Goal: Task Accomplishment & Management: Complete application form

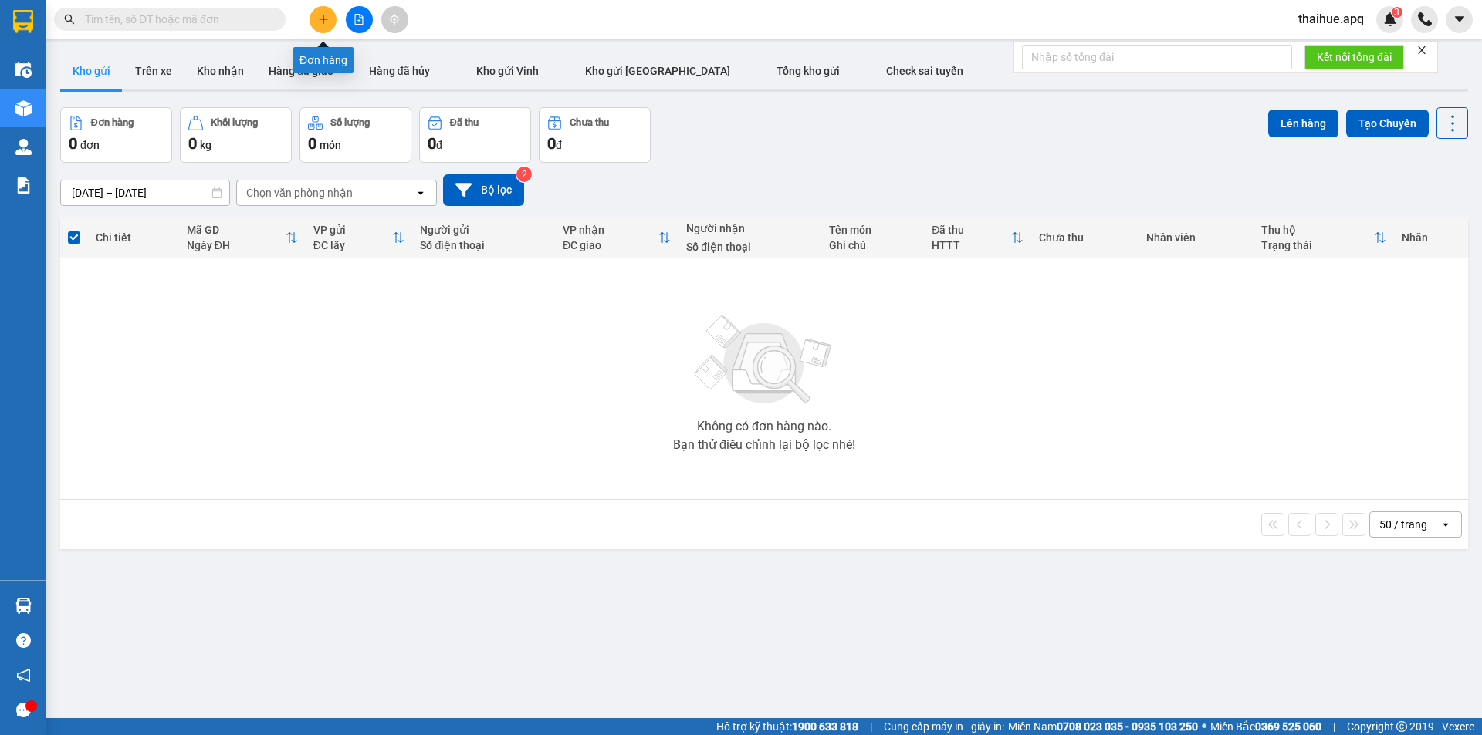
scroll to position [71, 0]
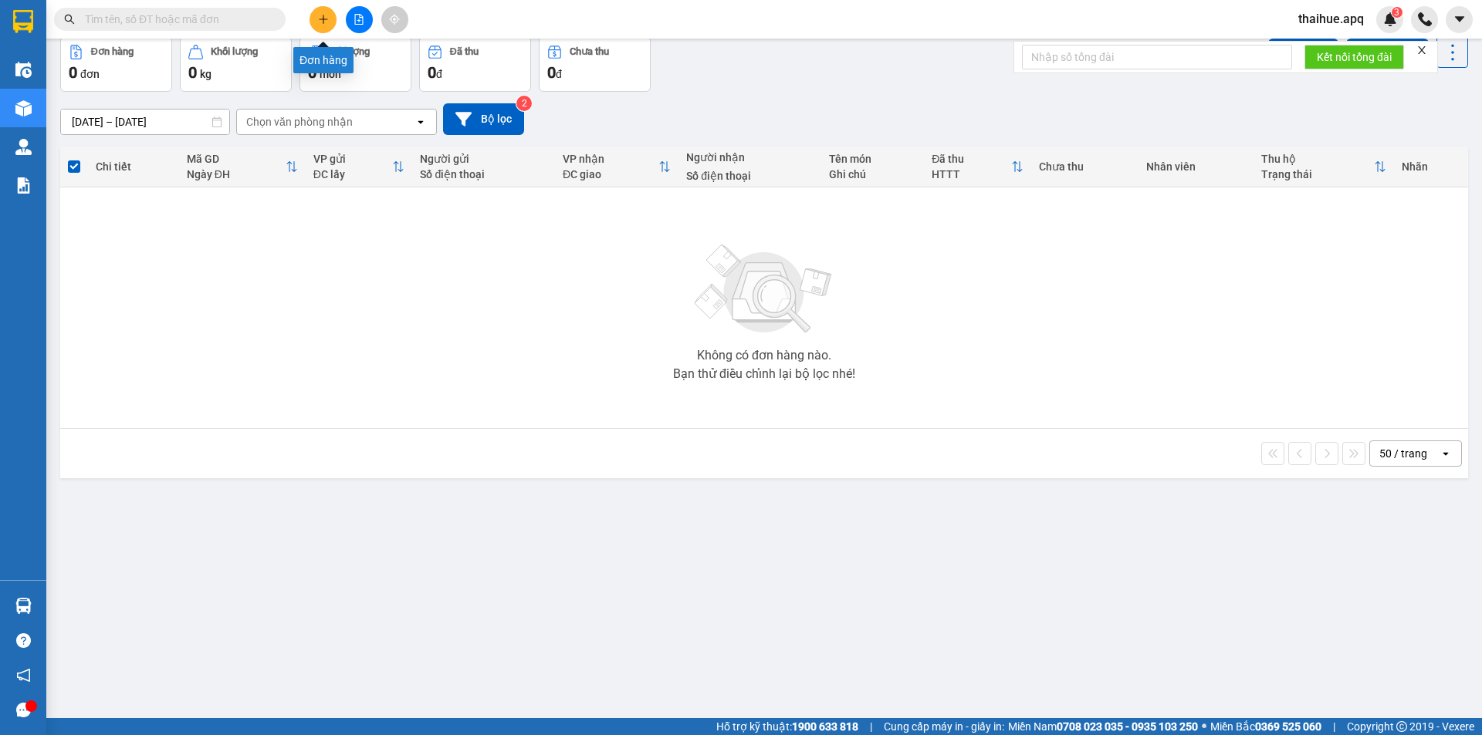
click at [326, 20] on icon "plus" at bounding box center [323, 19] width 11 height 11
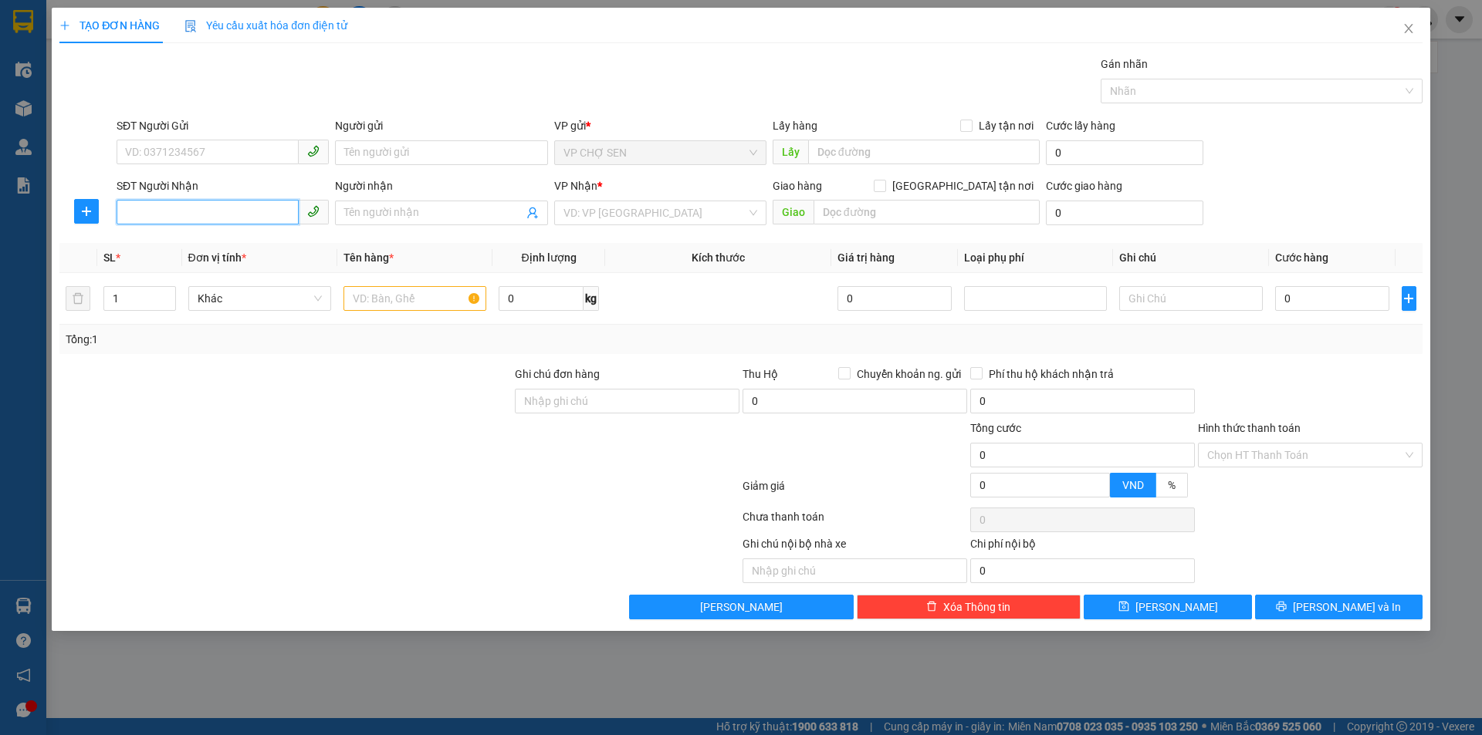
click at [140, 214] on input "SĐT Người Nhận" at bounding box center [208, 212] width 182 height 25
type input "0356598218"
click at [215, 242] on div "0356598218 - [PERSON_NAME]" at bounding box center [223, 243] width 194 height 17
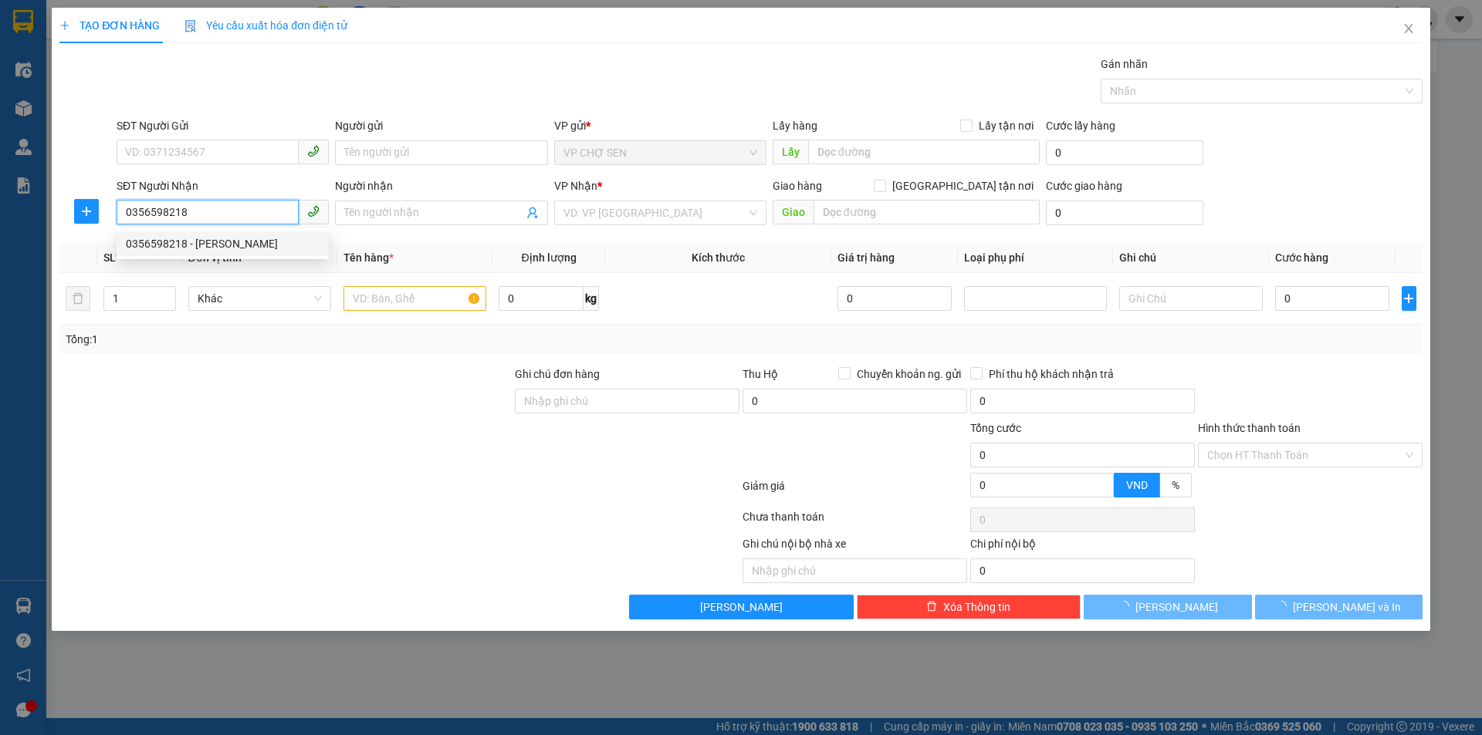
type input "anh hiếu"
checkbox input "true"
type input "[PERSON_NAME],[GEOGRAPHIC_DATA],[GEOGRAPHIC_DATA]"
type input "60.000"
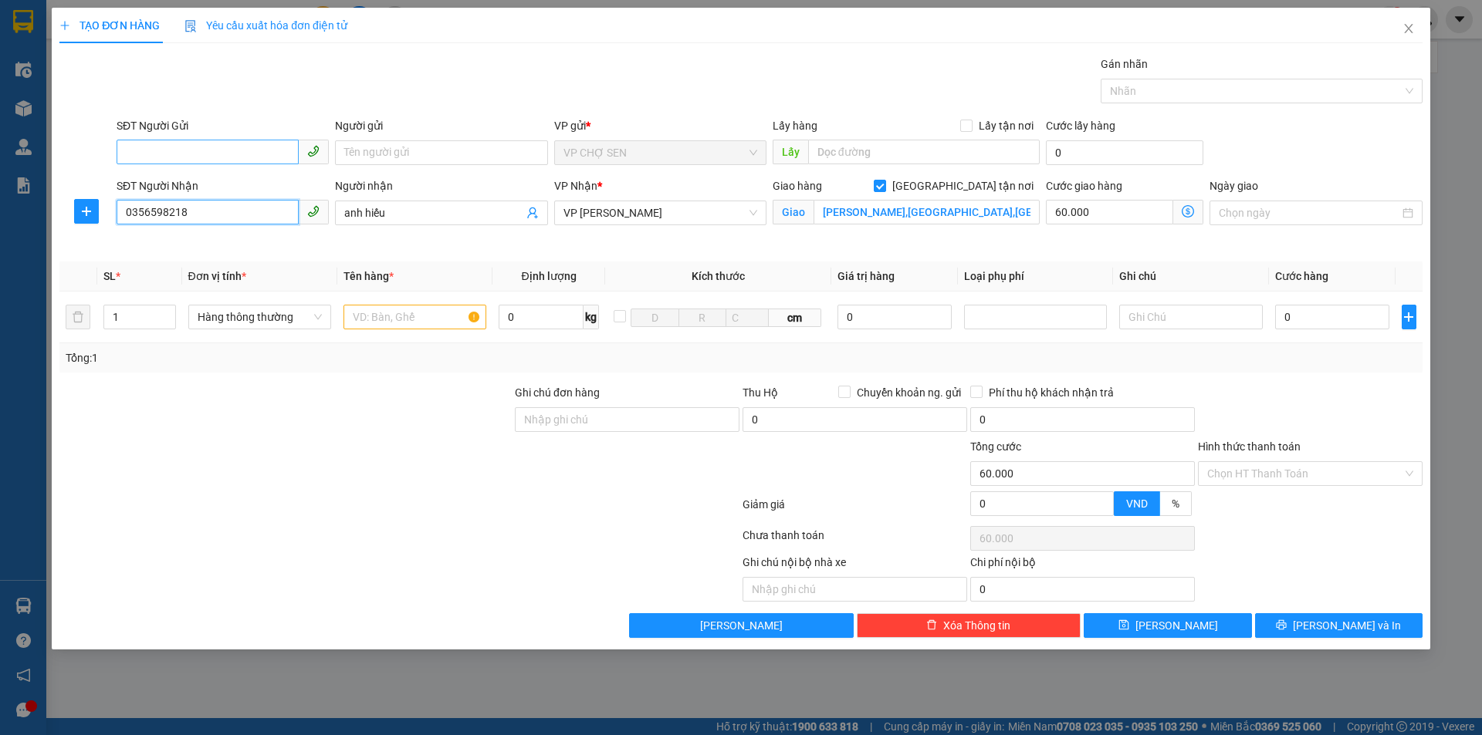
type input "0356598218"
click at [191, 147] on input "SĐT Người Gửi" at bounding box center [208, 152] width 182 height 25
click at [203, 188] on div "0975083056 - chị an" at bounding box center [223, 183] width 194 height 17
type input "0975083056"
type input "chị an"
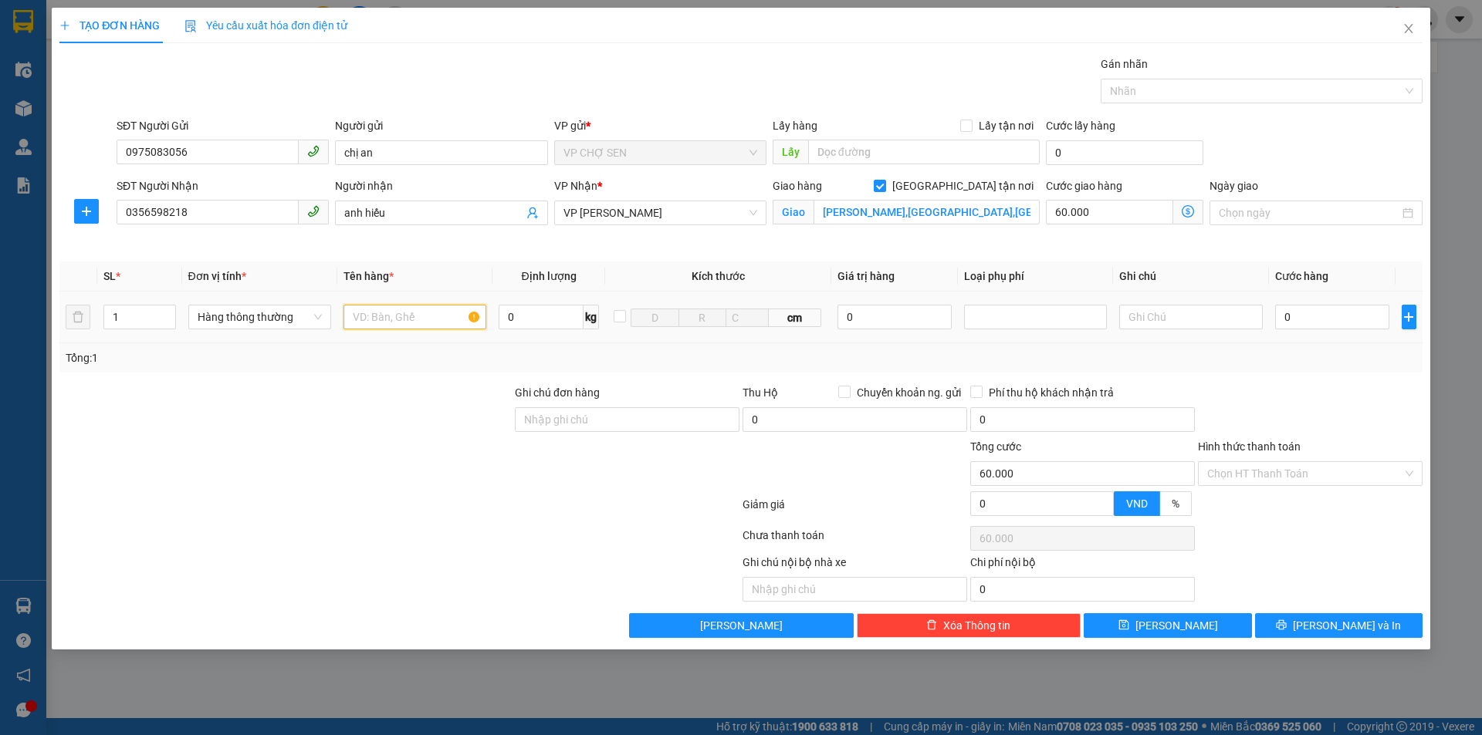
click at [370, 316] on input "text" at bounding box center [414, 317] width 143 height 25
type input "tp"
click at [985, 210] on input "[PERSON_NAME],[GEOGRAPHIC_DATA],[GEOGRAPHIC_DATA]" at bounding box center [926, 212] width 226 height 25
type input "89 ngõ tân lạc,[PERSON_NAME],hai bà trưng"
click at [1188, 215] on icon "dollar-circle" at bounding box center [1187, 211] width 12 height 12
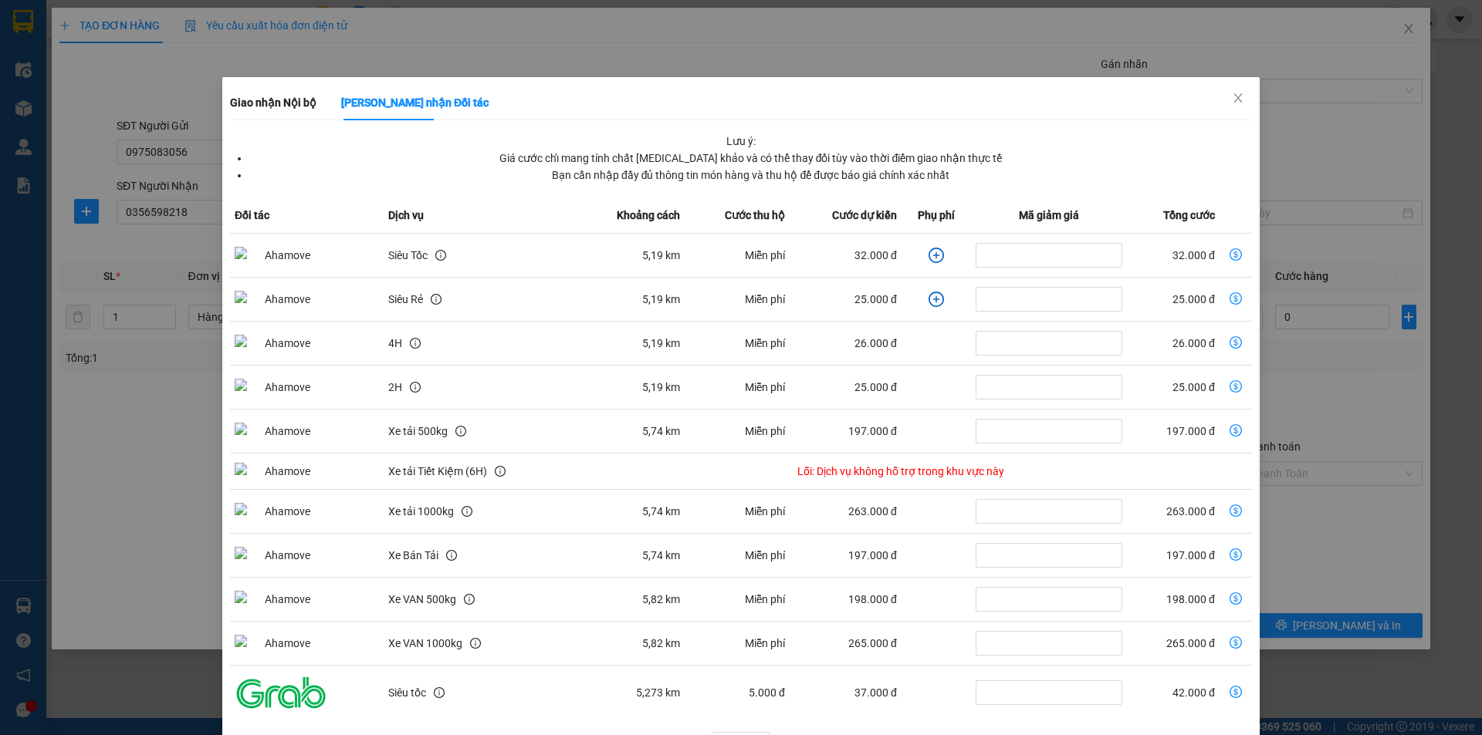
click at [1229, 252] on icon "dollar-circle" at bounding box center [1235, 254] width 12 height 12
type input "32.000"
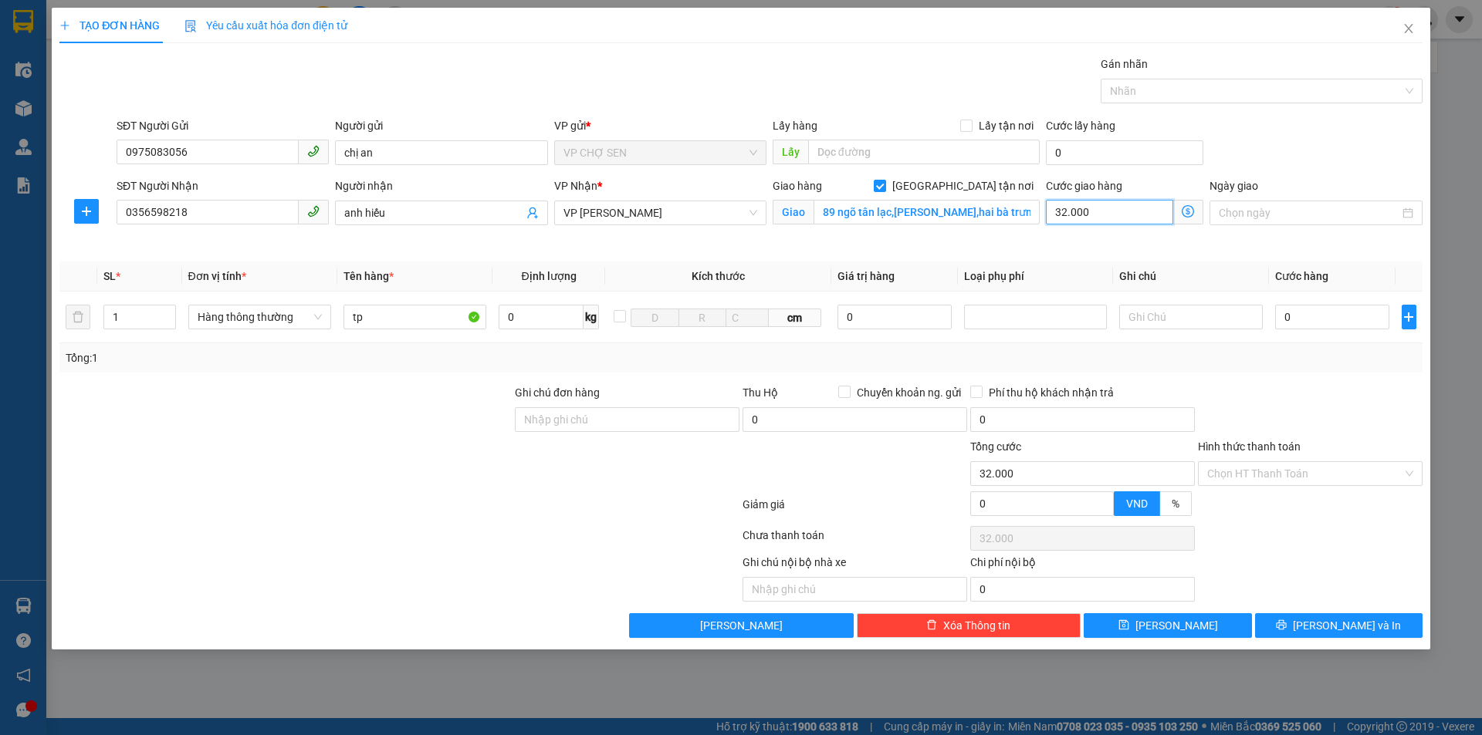
click at [1108, 219] on input "32.000" at bounding box center [1109, 212] width 127 height 25
type input "0"
type input "5"
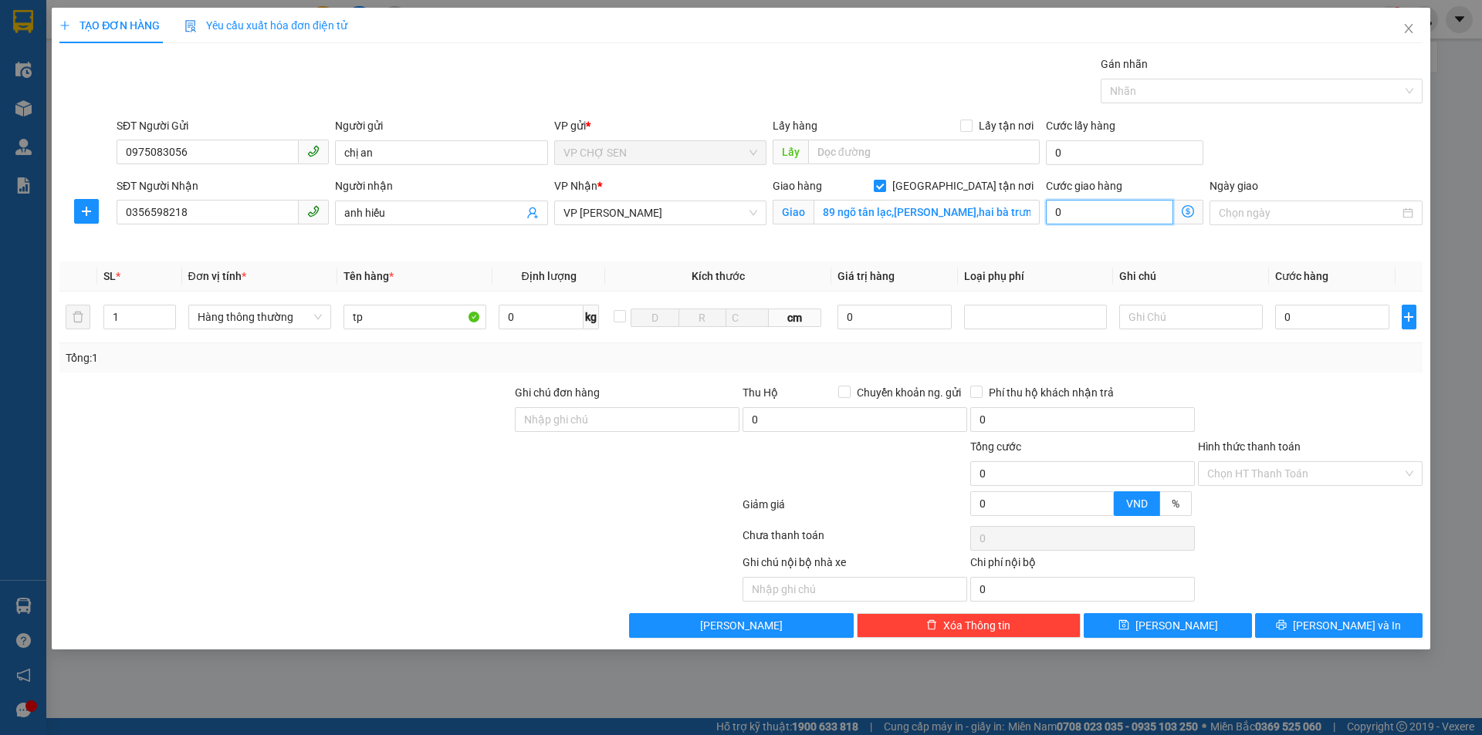
type input "5"
type input "50"
type input "500"
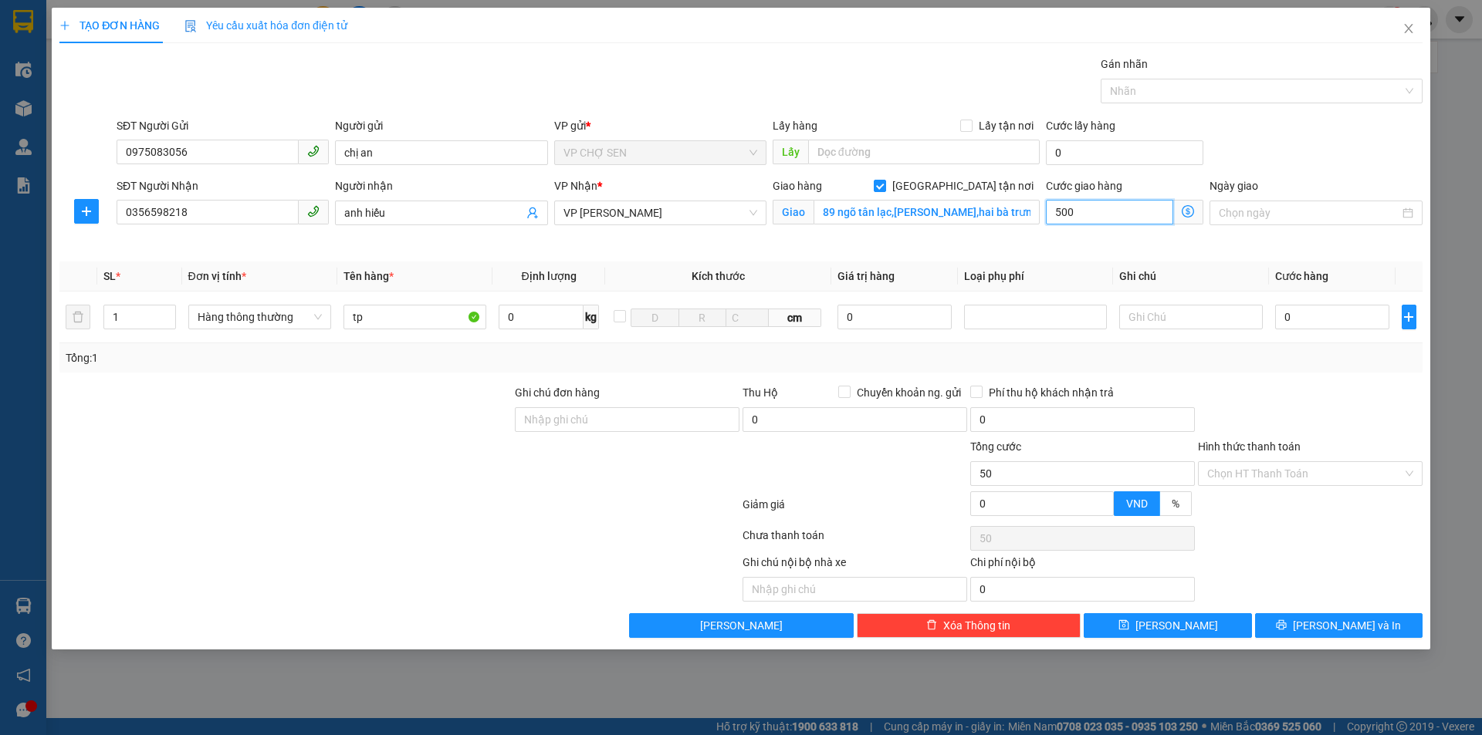
type input "500"
type input "5.000"
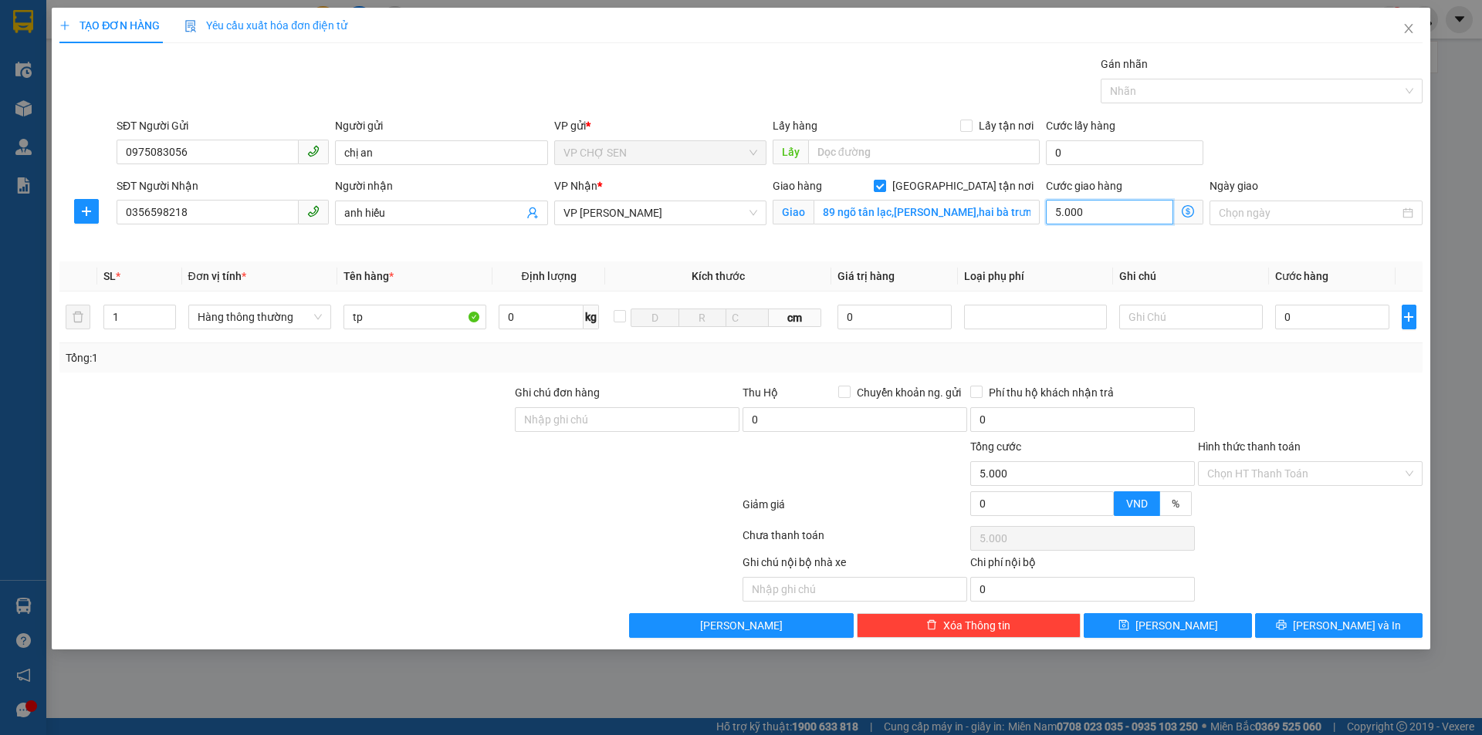
type input "50.000"
drag, startPoint x: 1284, startPoint y: 316, endPoint x: 1274, endPoint y: 316, distance: 10.0
click at [1282, 316] on input "0" at bounding box center [1332, 317] width 115 height 25
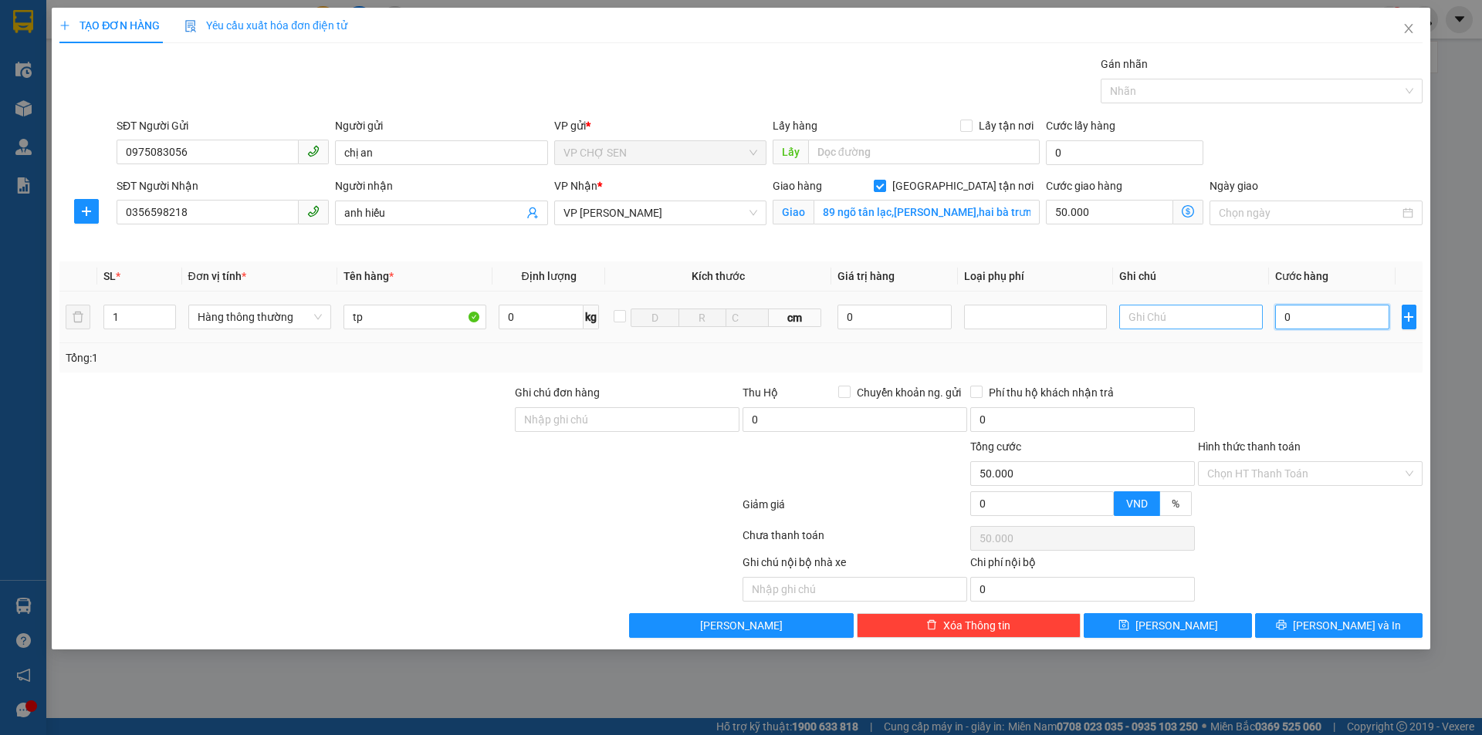
type input "6"
type input "50.006"
type input "60"
type input "50.060"
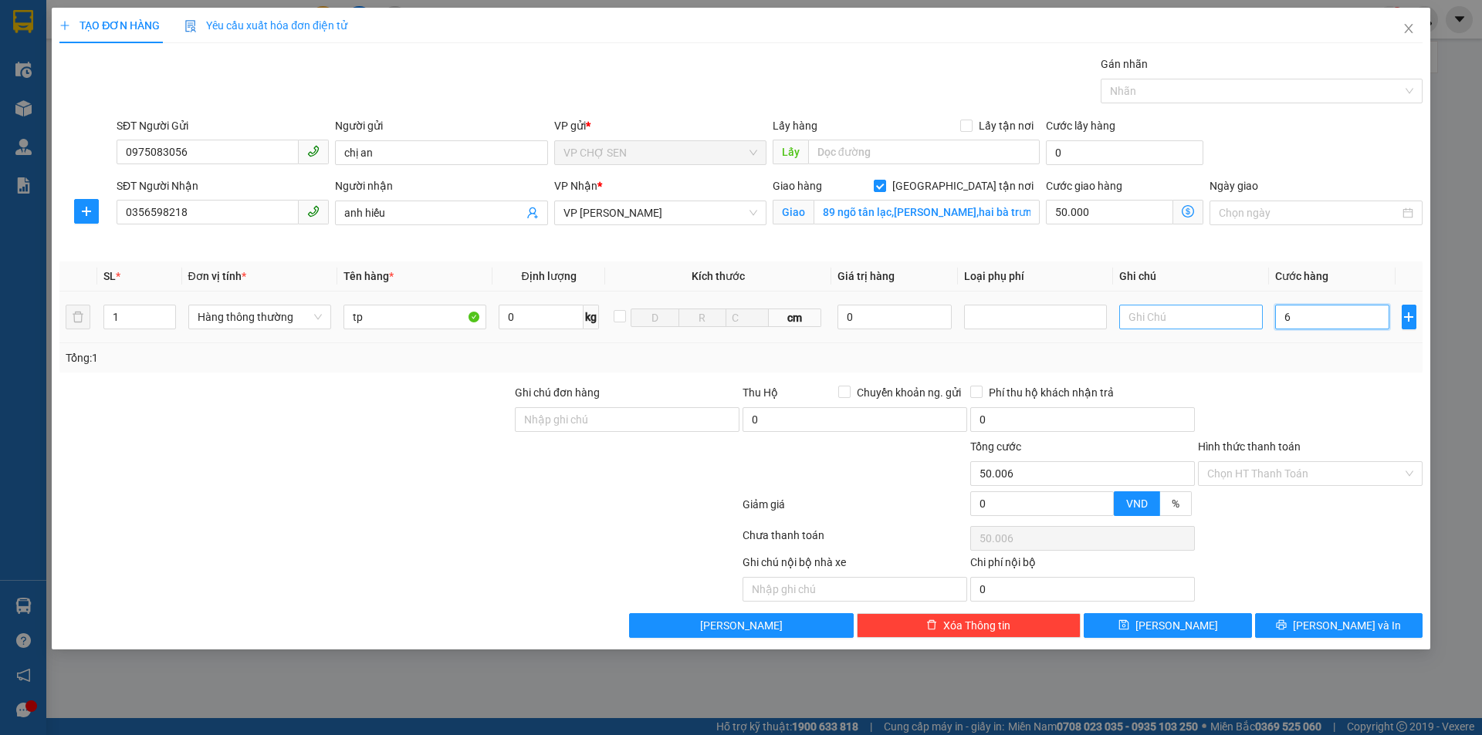
type input "50.060"
type input "600"
type input "50.600"
type input "6.000"
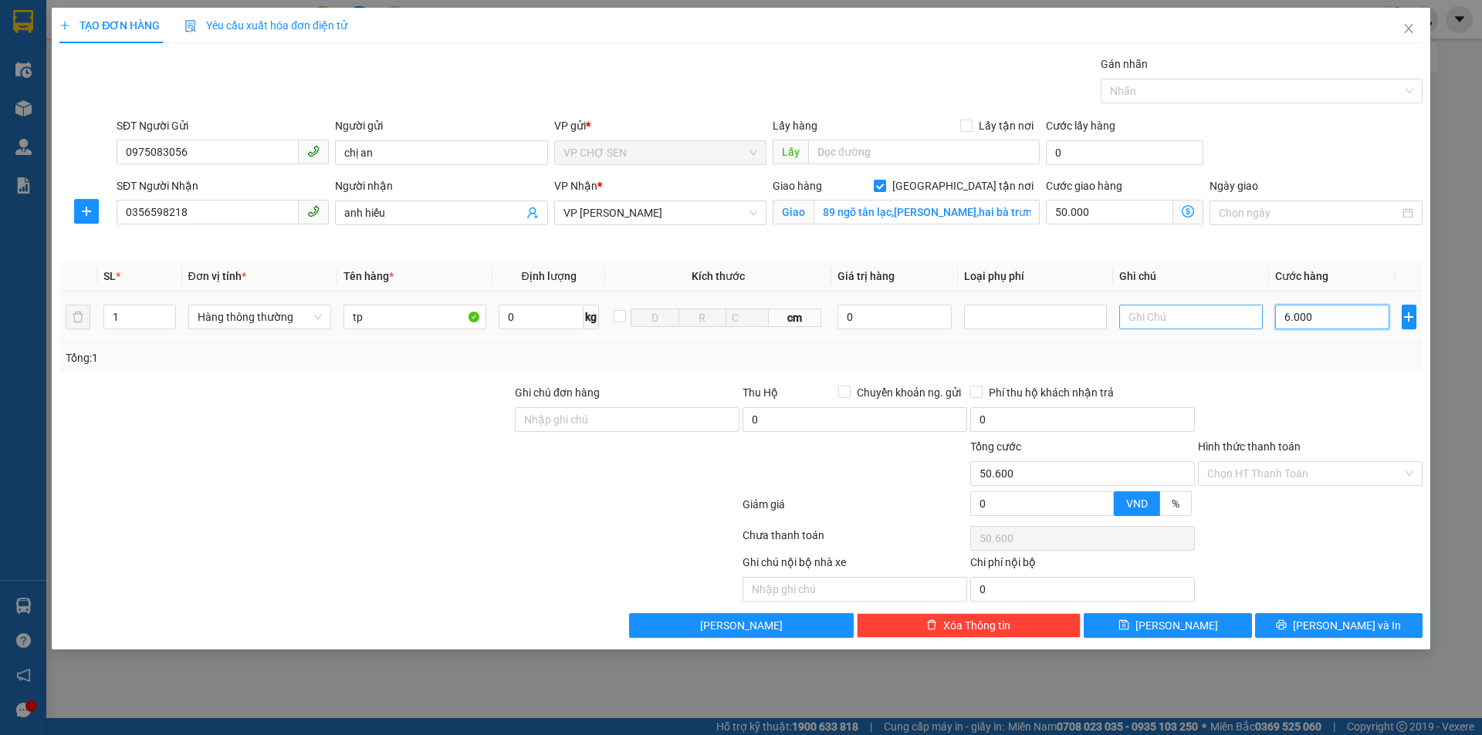
type input "56.000"
type input "60.000"
type input "110.000"
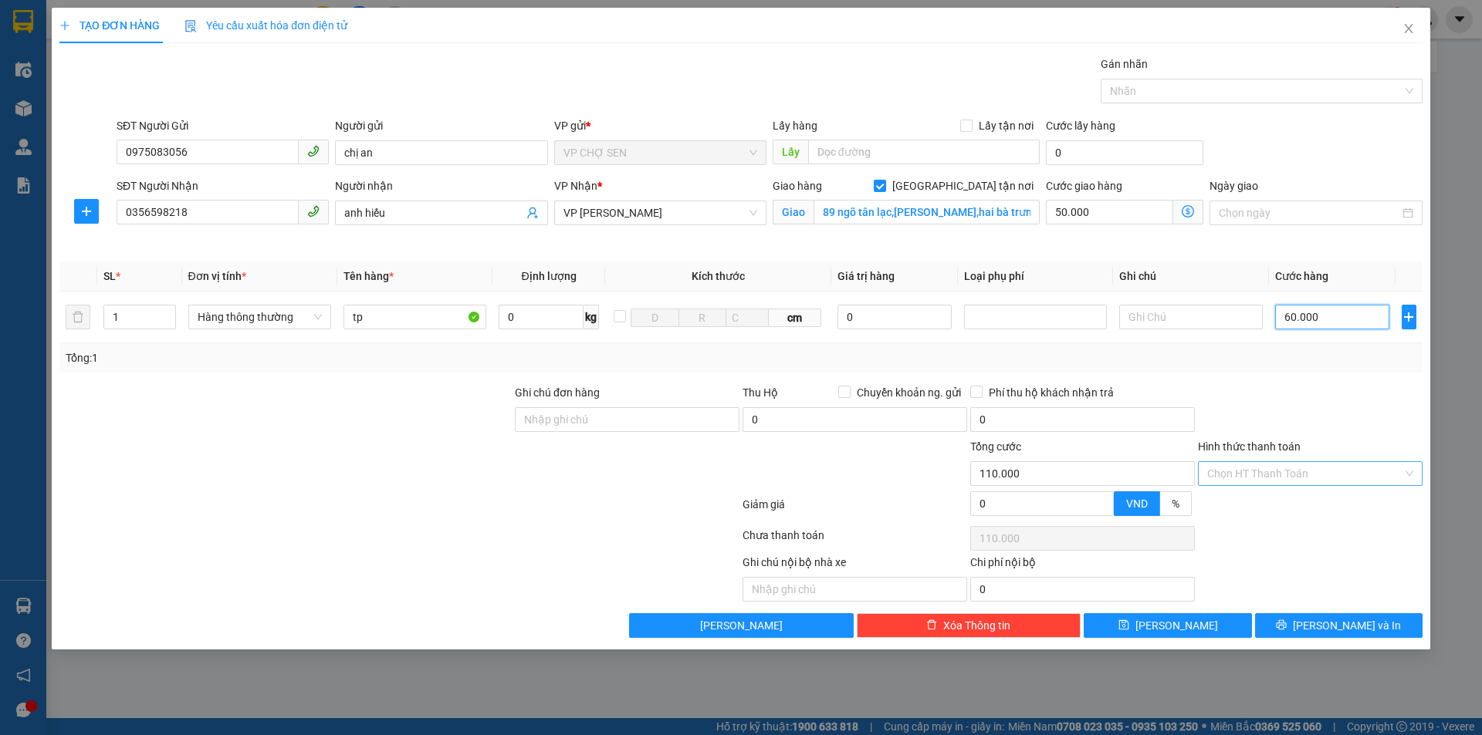
type input "60.000"
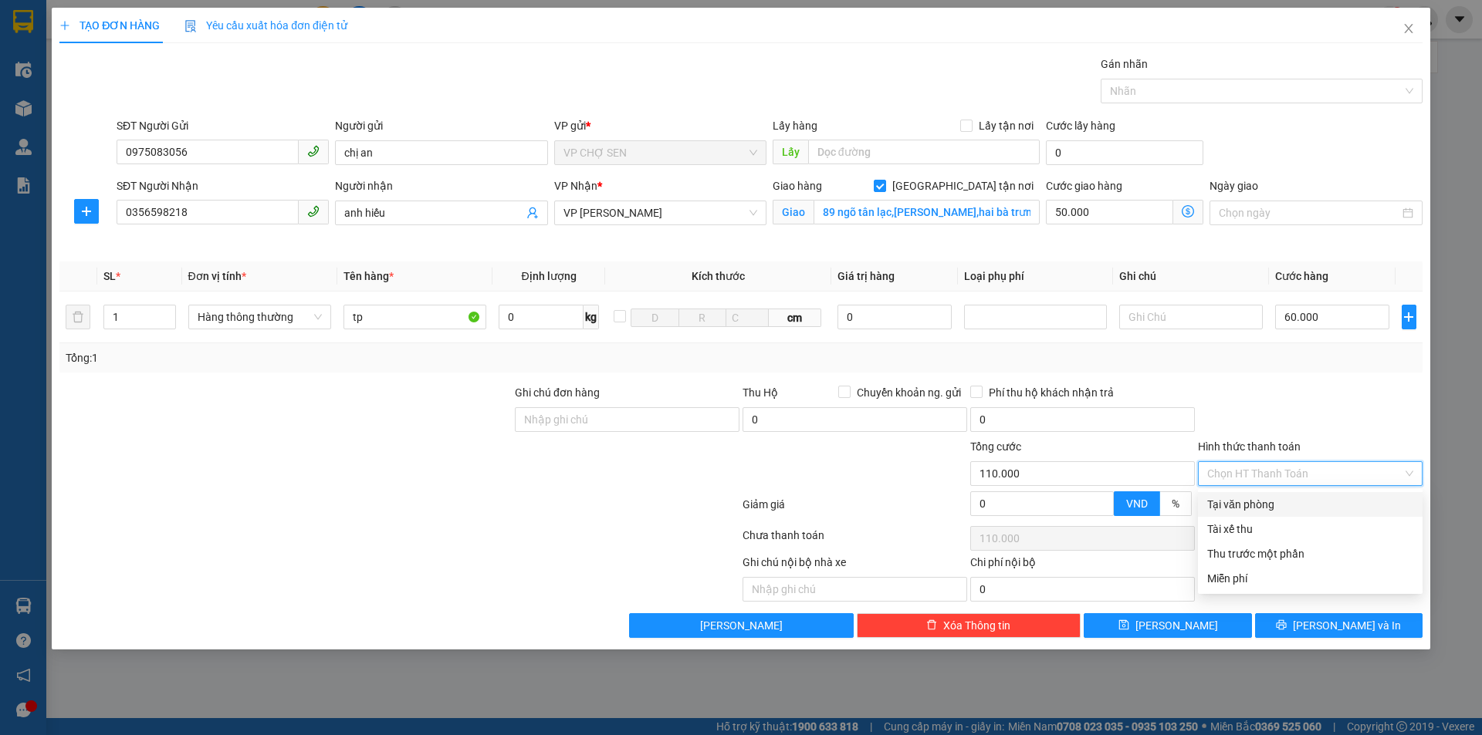
click at [1306, 470] on input "Hình thức thanh toán" at bounding box center [1304, 473] width 195 height 23
click at [1261, 507] on div "Tại văn phòng" at bounding box center [1310, 504] width 206 height 17
type input "0"
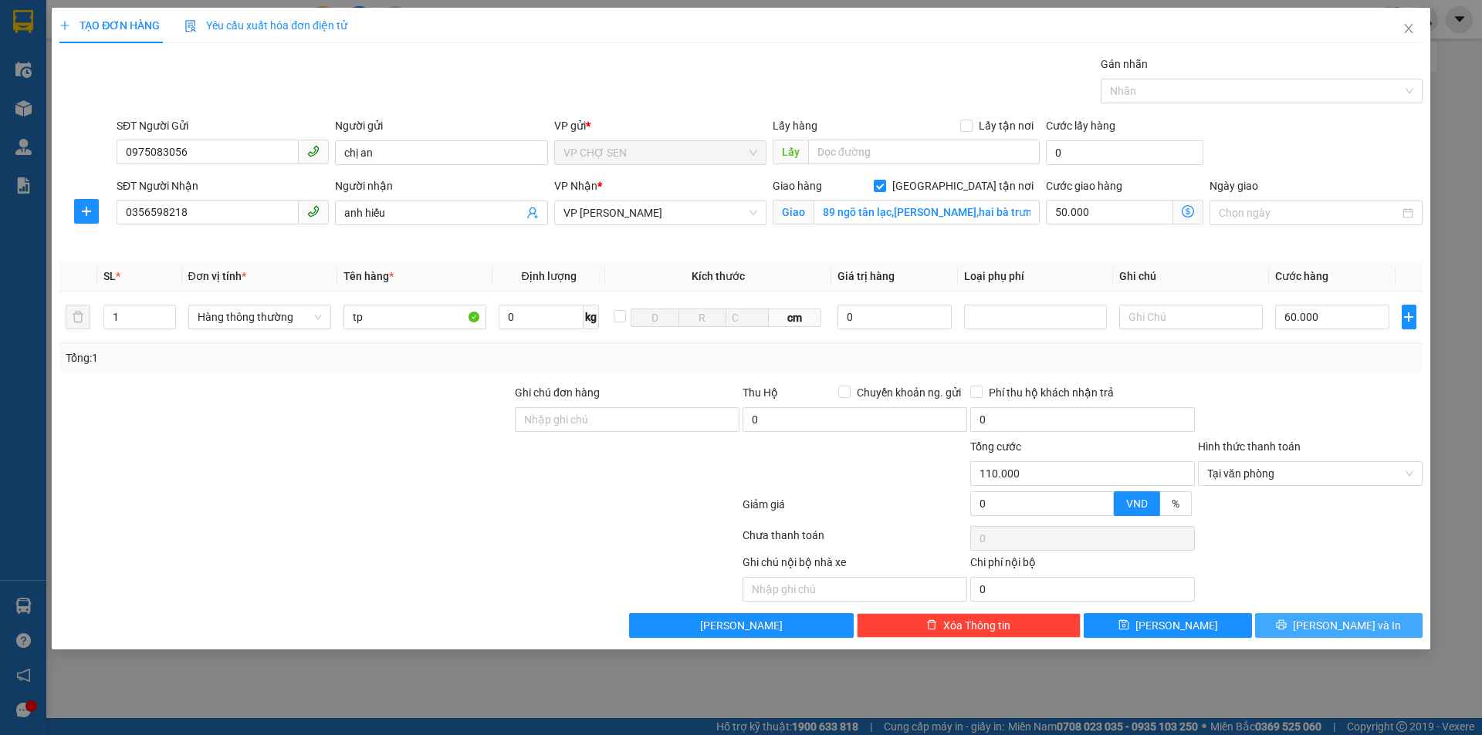
click at [1286, 632] on span "printer" at bounding box center [1281, 626] width 11 height 12
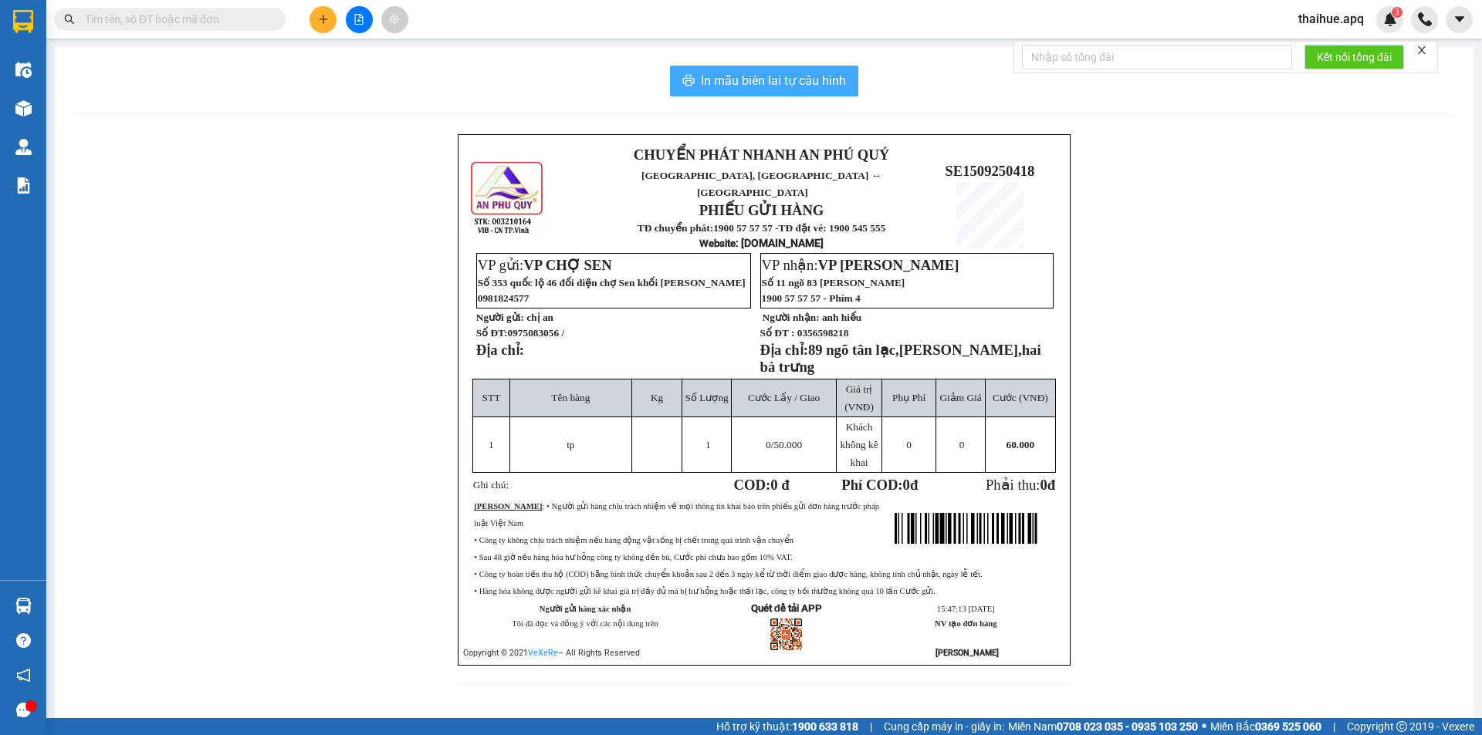
click at [764, 83] on span "In mẫu biên lai tự cấu hình" at bounding box center [773, 80] width 145 height 19
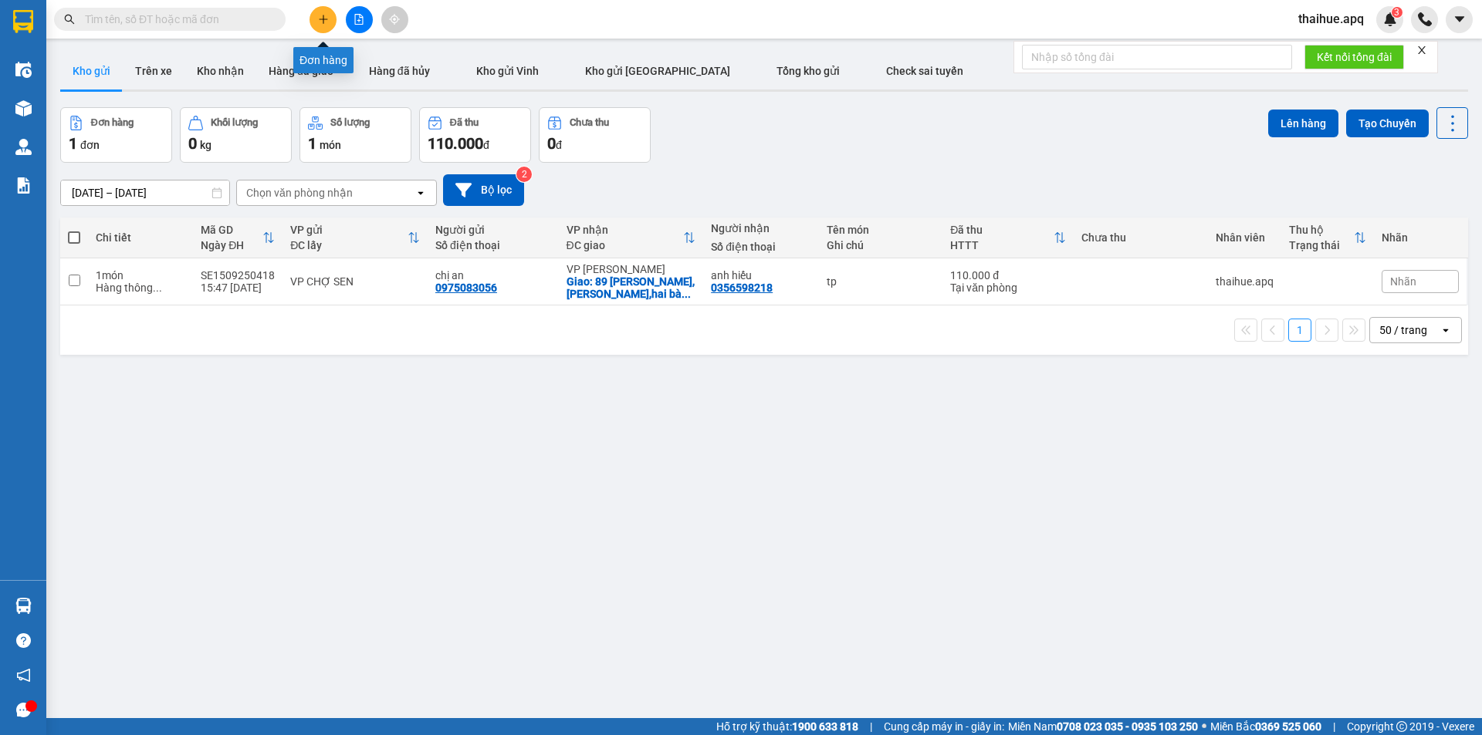
click at [322, 21] on icon "plus" at bounding box center [323, 19] width 11 height 11
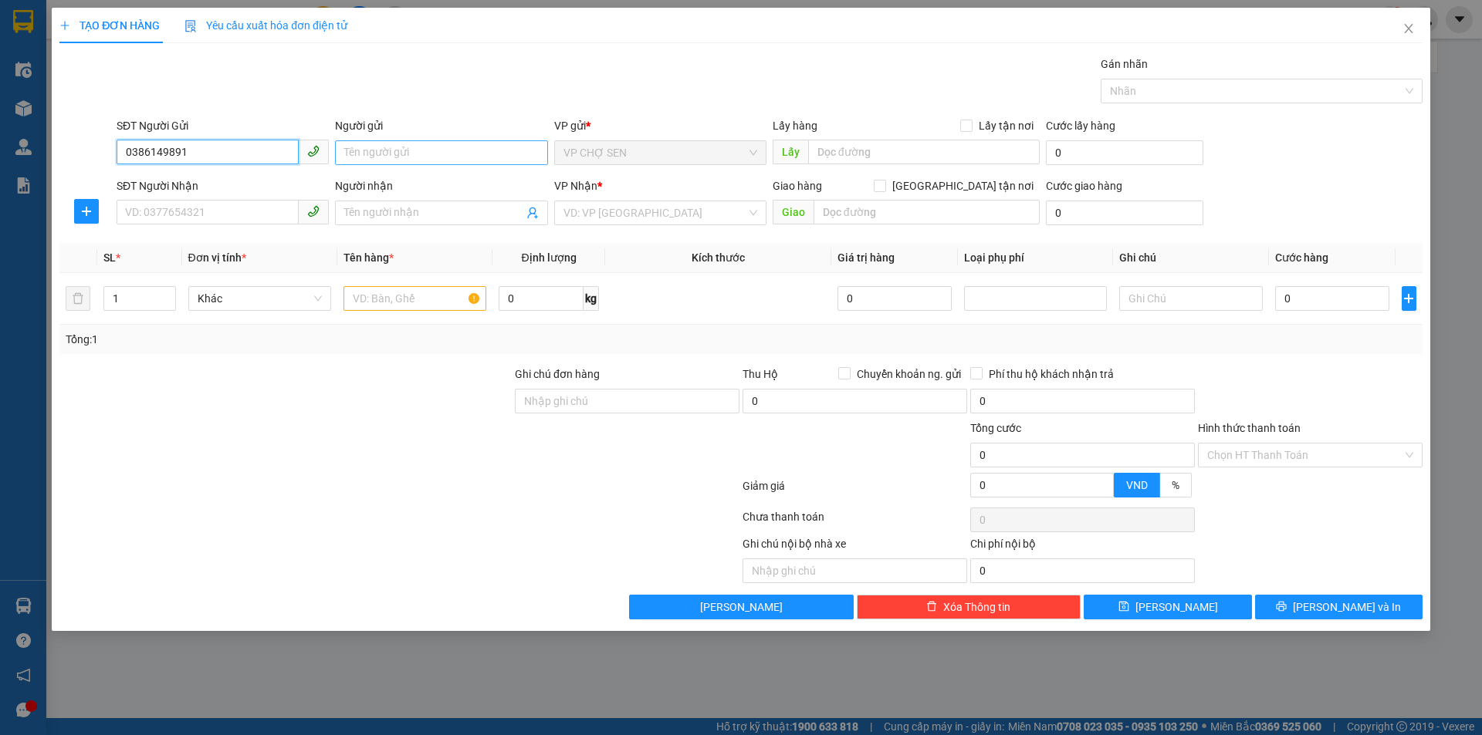
type input "0386149891"
click at [356, 157] on input "Người gửi" at bounding box center [441, 152] width 212 height 25
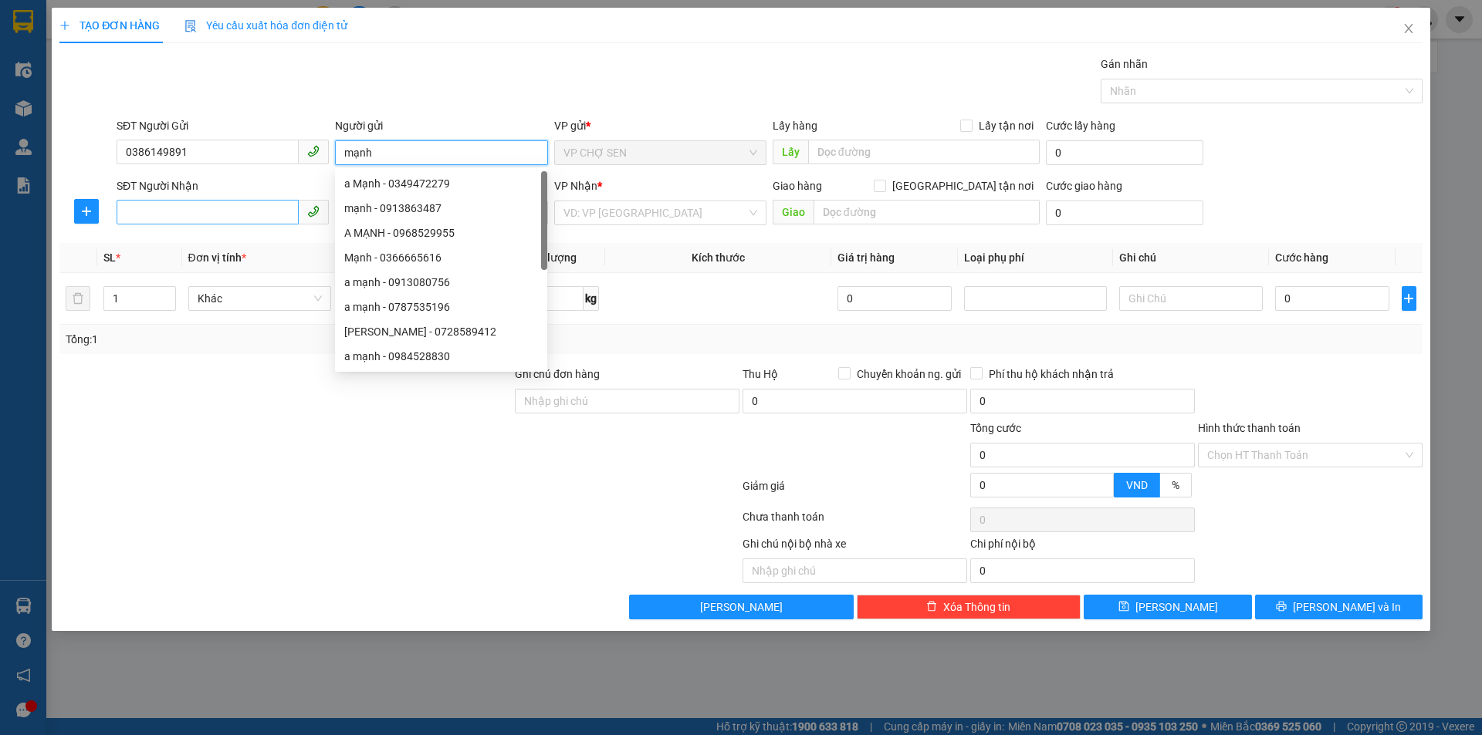
type input "mạnh"
click at [145, 208] on input "SĐT Người Nhận" at bounding box center [208, 212] width 182 height 25
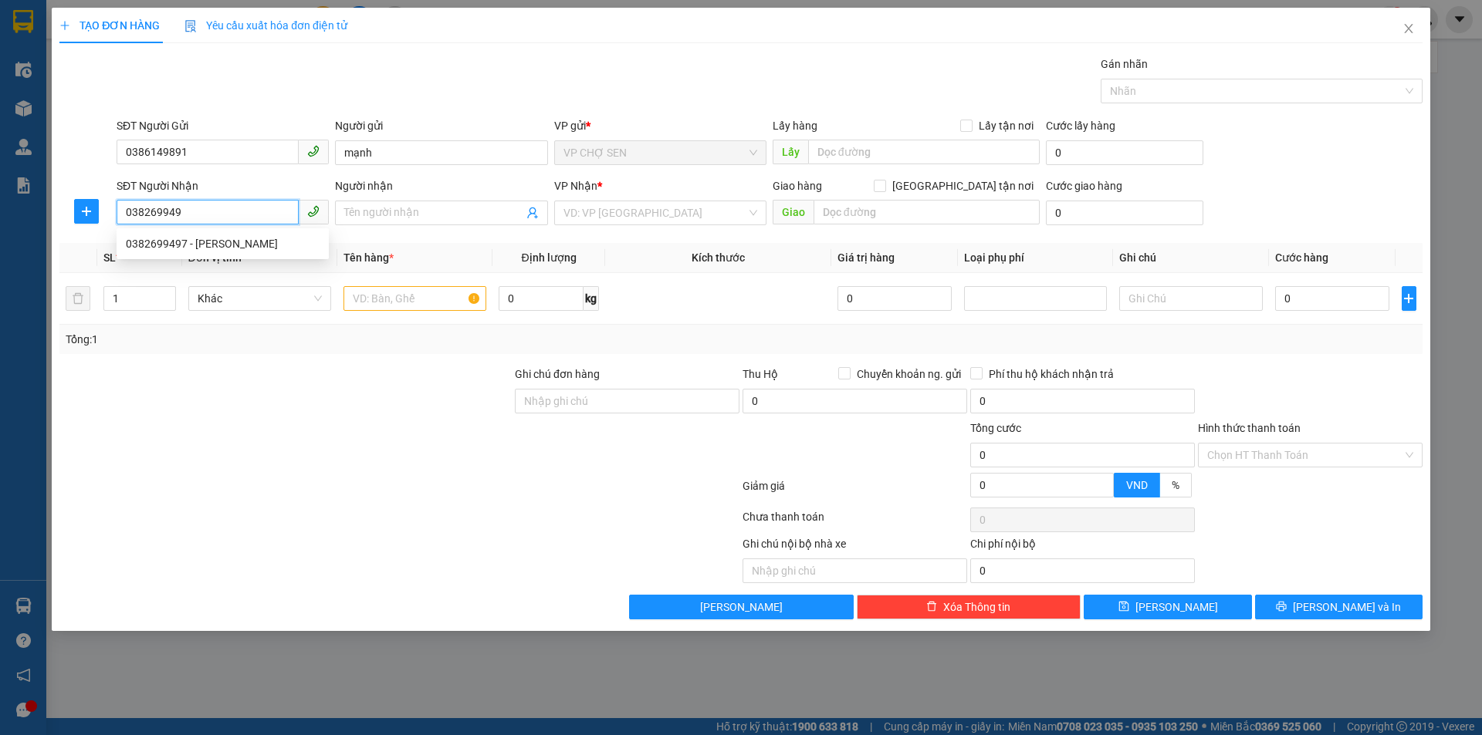
type input "0382699497"
click at [240, 250] on div "0382699497 - [PERSON_NAME]" at bounding box center [223, 243] width 194 height 17
type input "[PERSON_NAME]"
checkbox input "true"
type input "VP"
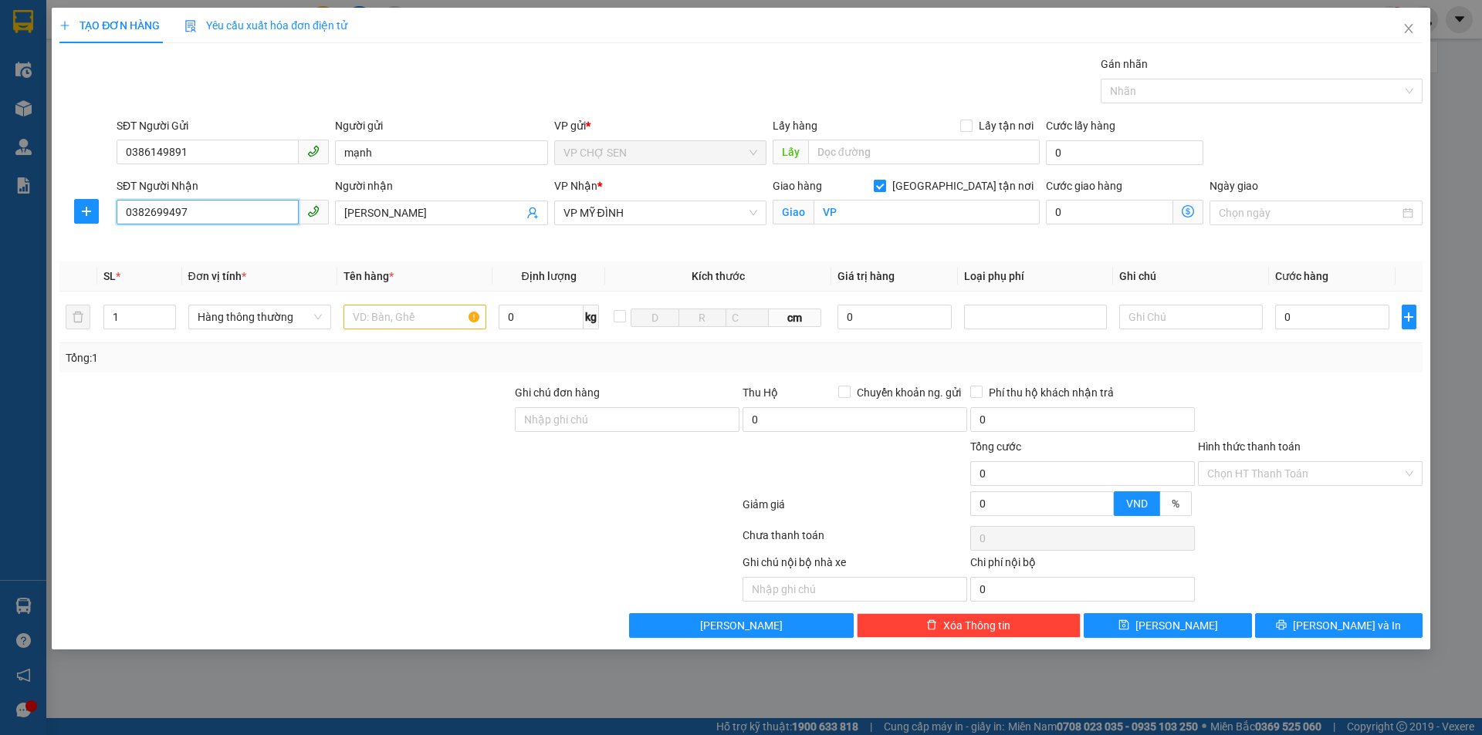
type input "0382699497"
drag, startPoint x: 964, startPoint y: 187, endPoint x: 952, endPoint y: 190, distance: 12.0
click at [884, 187] on input "[GEOGRAPHIC_DATA] tận nơi" at bounding box center [878, 185] width 11 height 11
checkbox input "false"
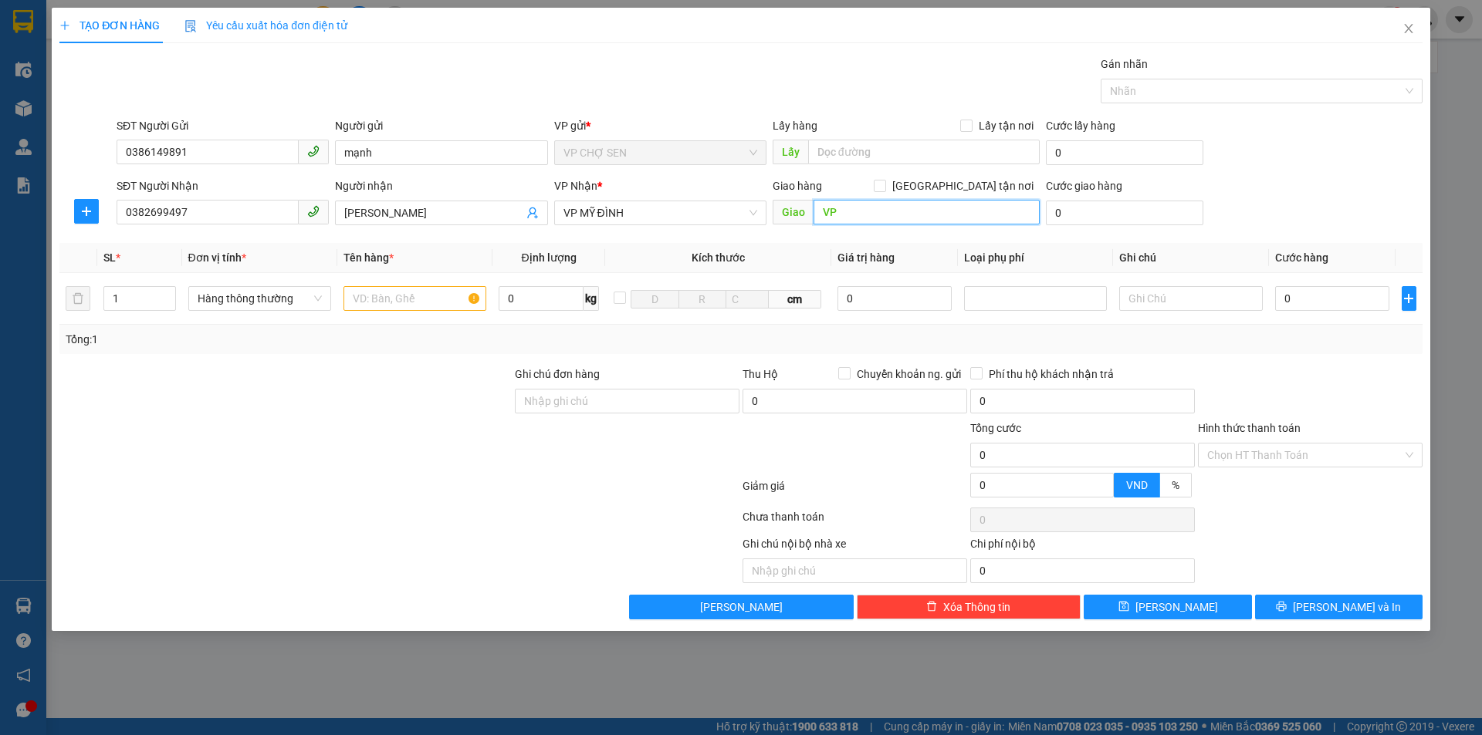
click at [909, 215] on input "VP" at bounding box center [926, 212] width 226 height 25
click at [390, 309] on input "text" at bounding box center [414, 298] width 143 height 25
type input "hồ sơ"
click at [1289, 304] on input "0" at bounding box center [1332, 298] width 115 height 25
type input "3"
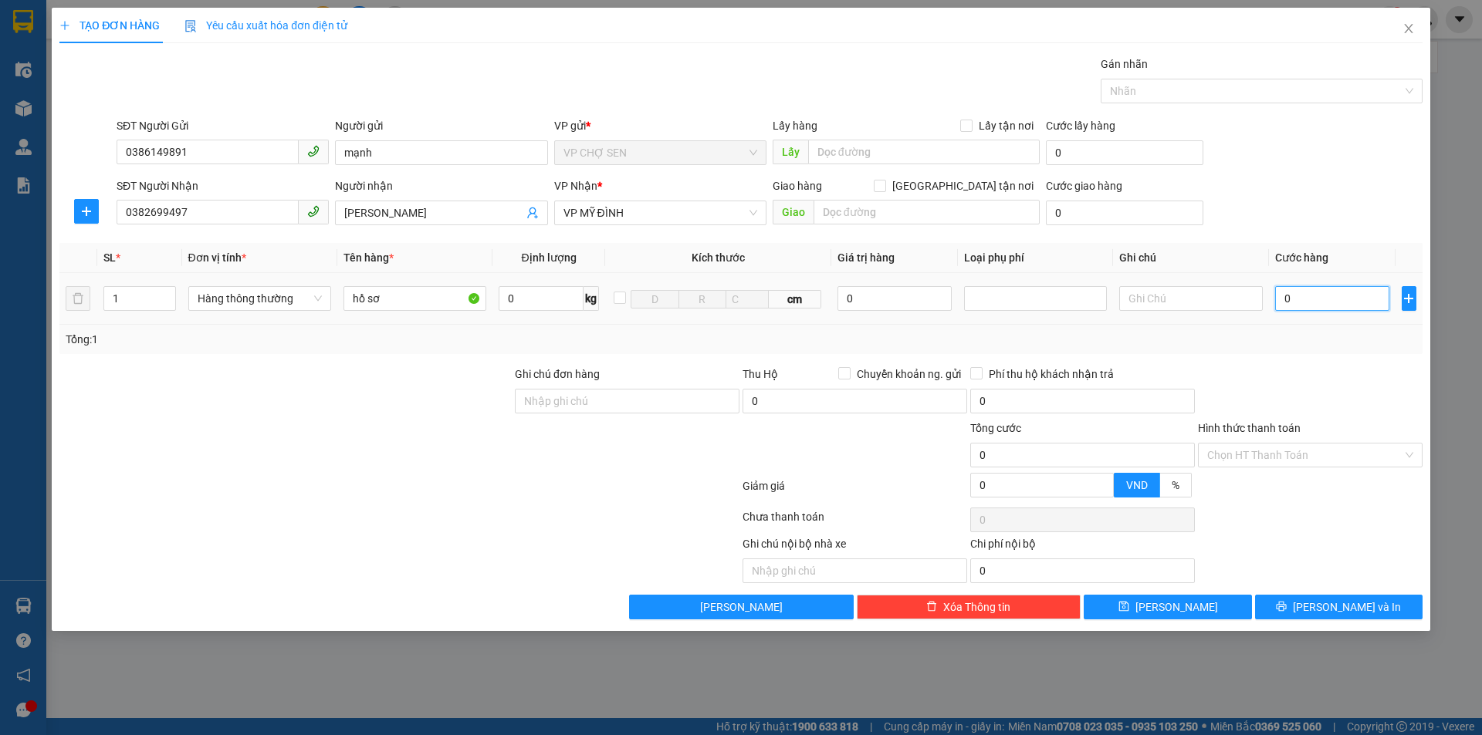
type input "3"
type input "30"
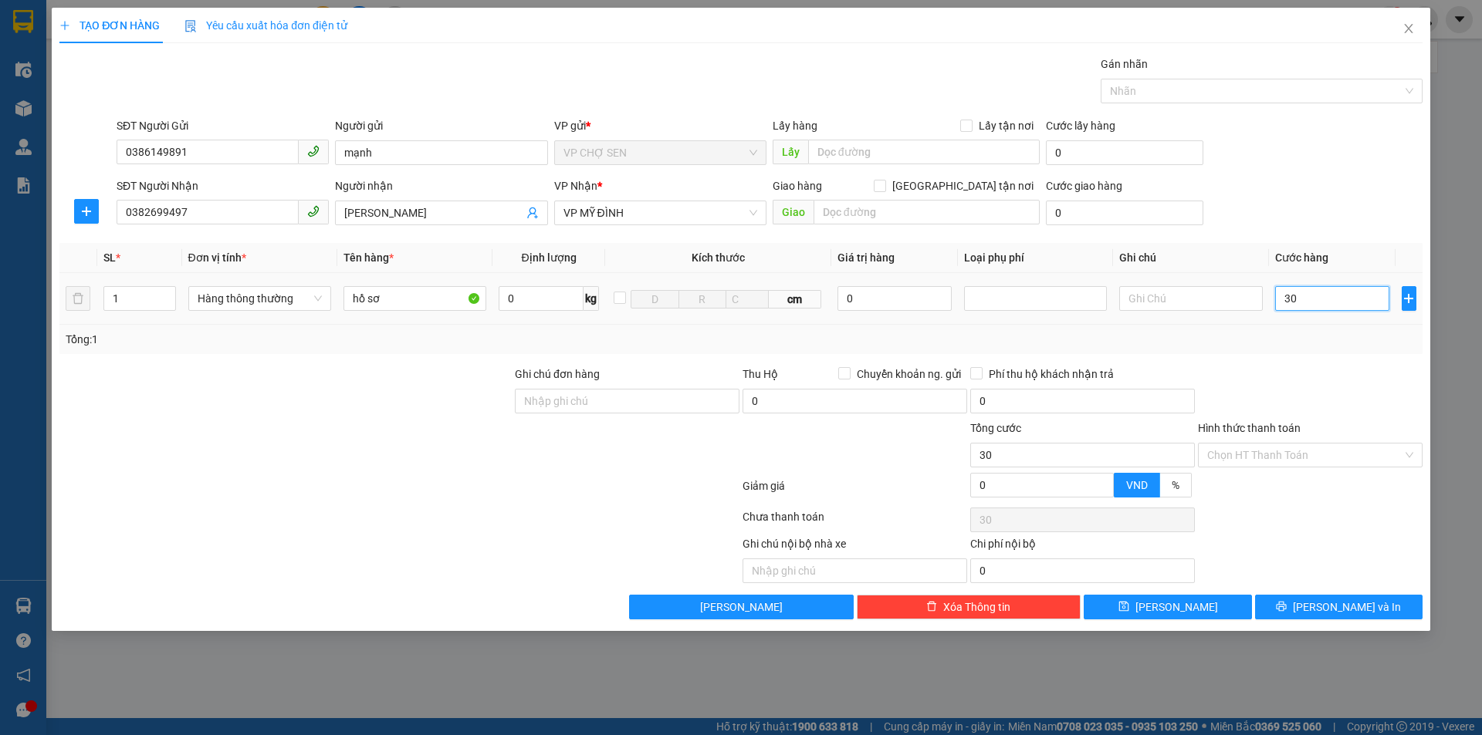
type input "300"
type input "3.000"
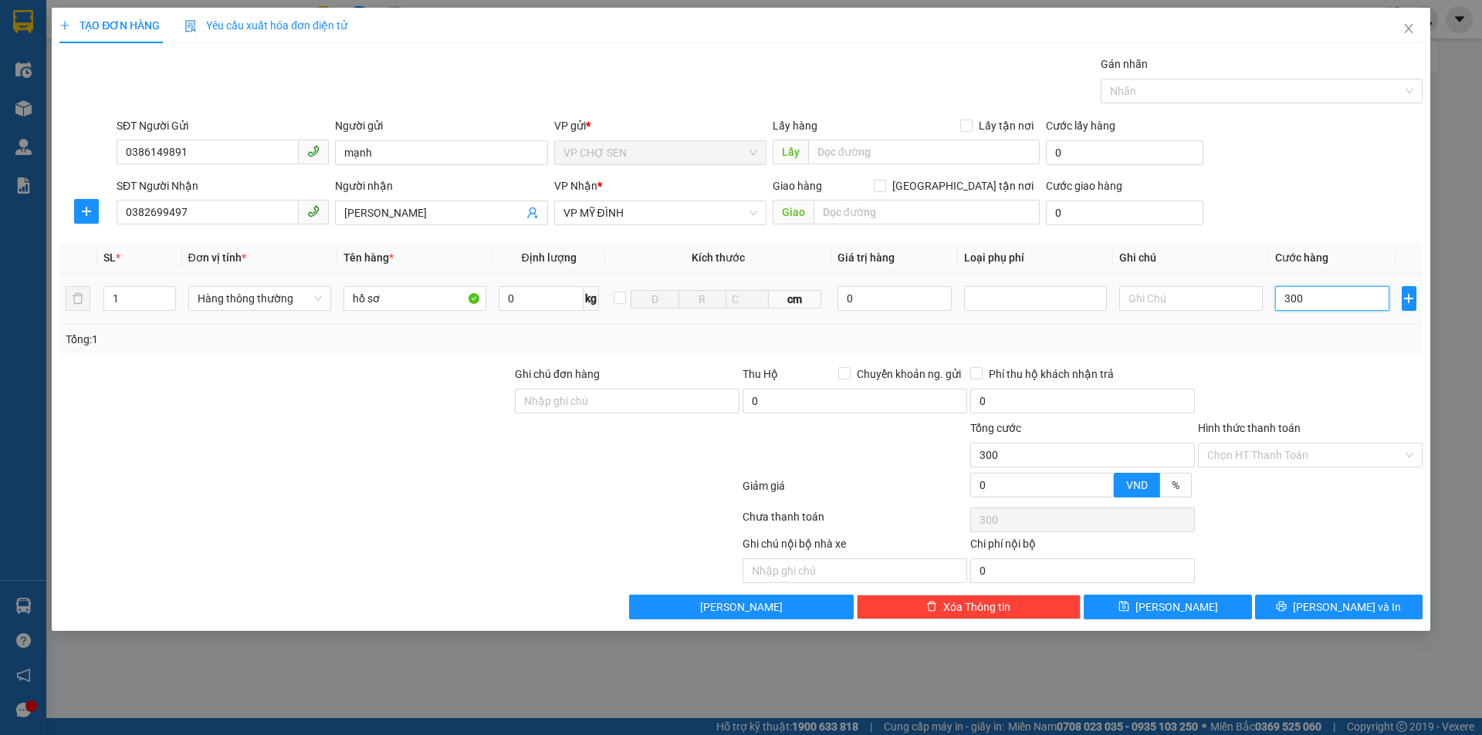
type input "3.000"
type input "30.000"
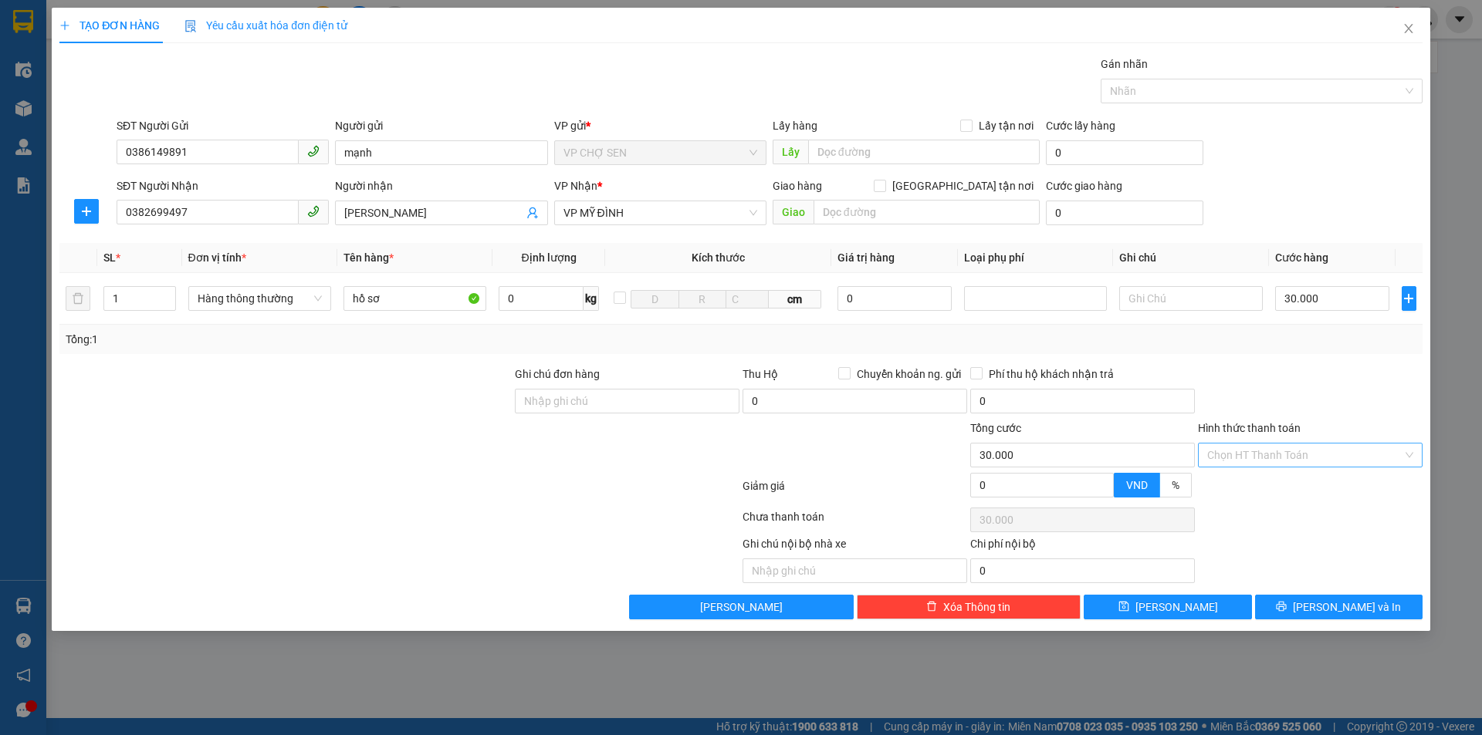
click at [1293, 454] on input "Hình thức thanh toán" at bounding box center [1304, 455] width 195 height 23
click at [1262, 482] on div "Tại văn phòng" at bounding box center [1310, 486] width 206 height 17
type input "0"
click at [1286, 608] on icon "printer" at bounding box center [1281, 606] width 11 height 11
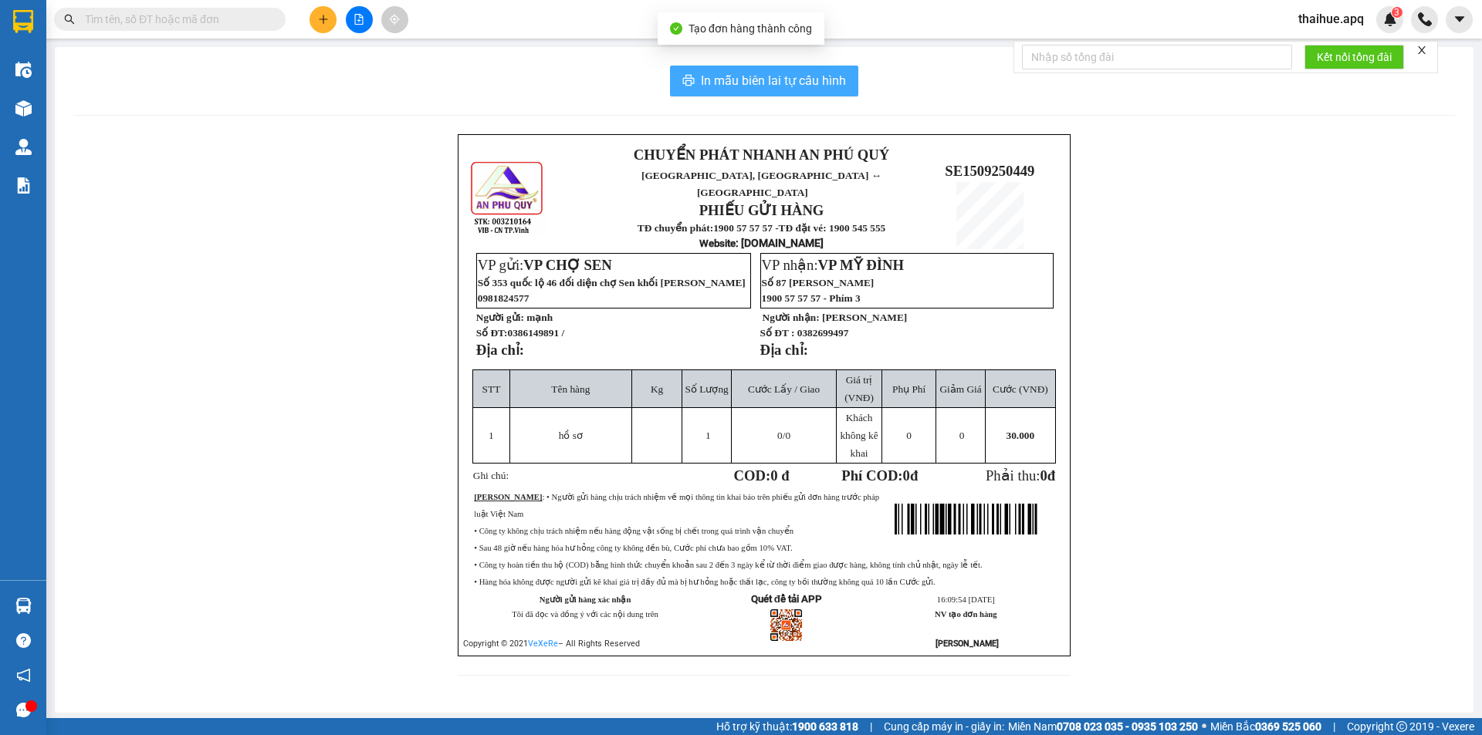
click at [805, 79] on span "In mẫu biên lai tự cấu hình" at bounding box center [773, 80] width 145 height 19
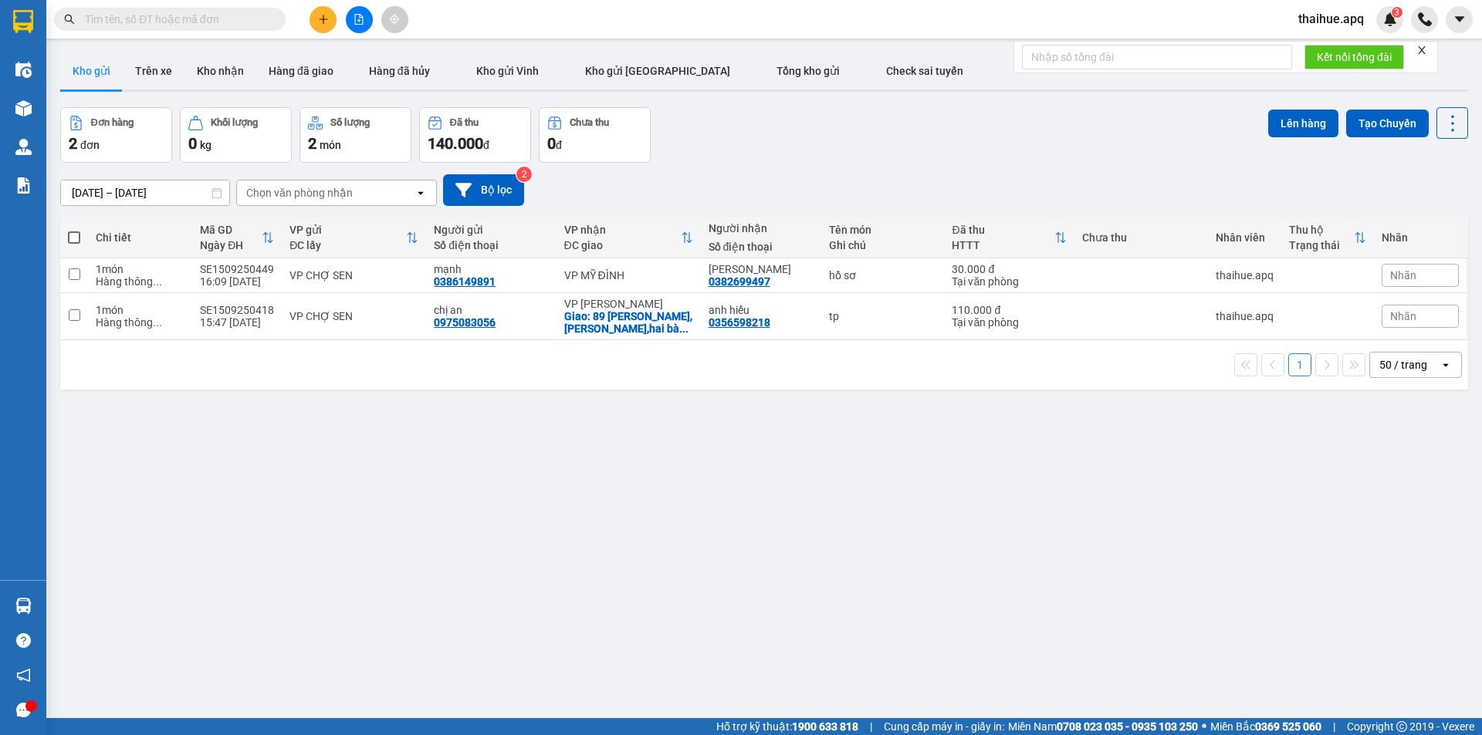
drag, startPoint x: 892, startPoint y: 644, endPoint x: 731, endPoint y: 765, distance: 202.2
click at [731, 735] on html "Kết quả tìm kiếm ( 0 ) Bộ lọc No Data thaihue.apq 3 Điều hành xe Kho hàng mới Q…" at bounding box center [741, 367] width 1482 height 735
click at [758, 515] on div "ver 1.8.143 Kho gửi Trên xe Kho nhận Hàng đã giao Hàng đã hủy Kho gửi Vinh Kho …" at bounding box center [764, 413] width 1420 height 735
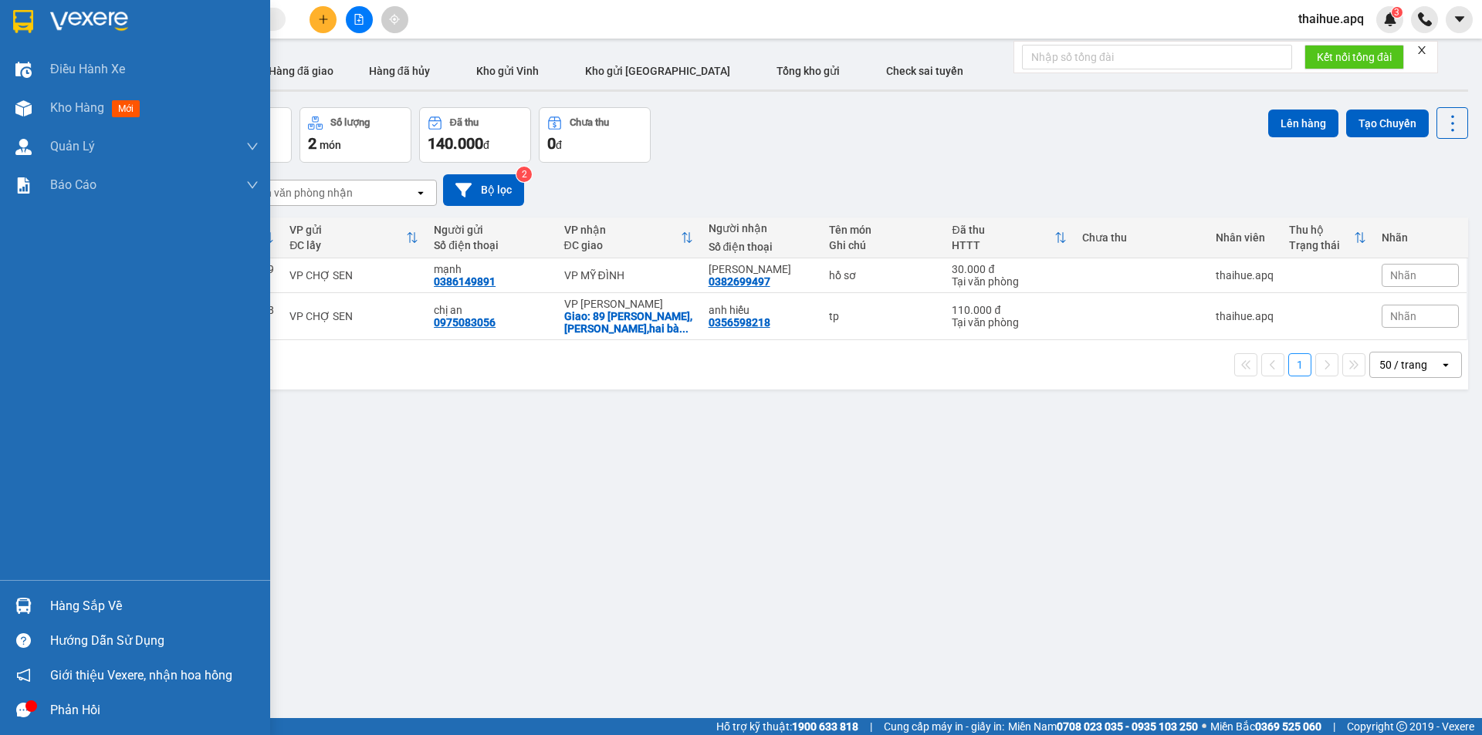
click at [57, 607] on div "Hàng sắp về" at bounding box center [154, 606] width 208 height 23
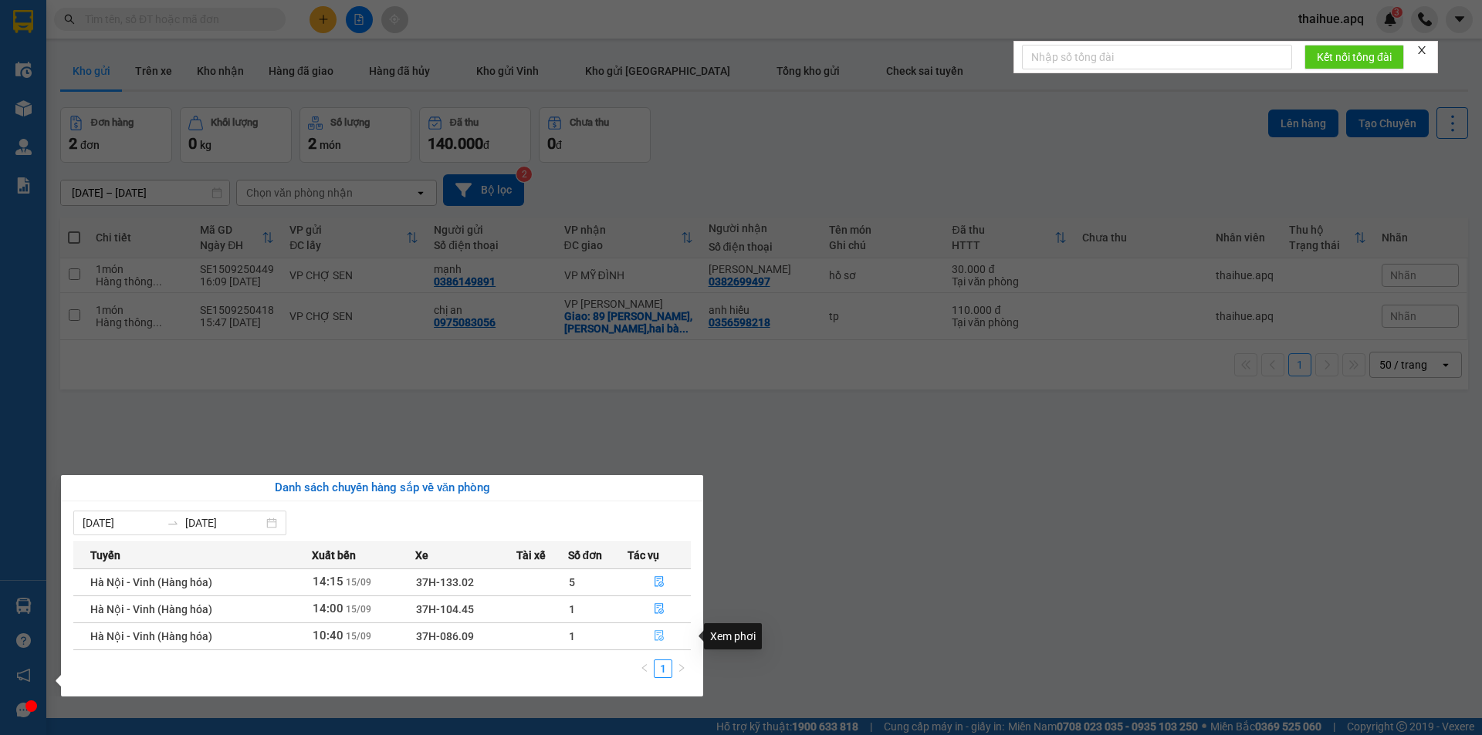
click at [658, 637] on icon "file-done" at bounding box center [659, 635] width 11 height 11
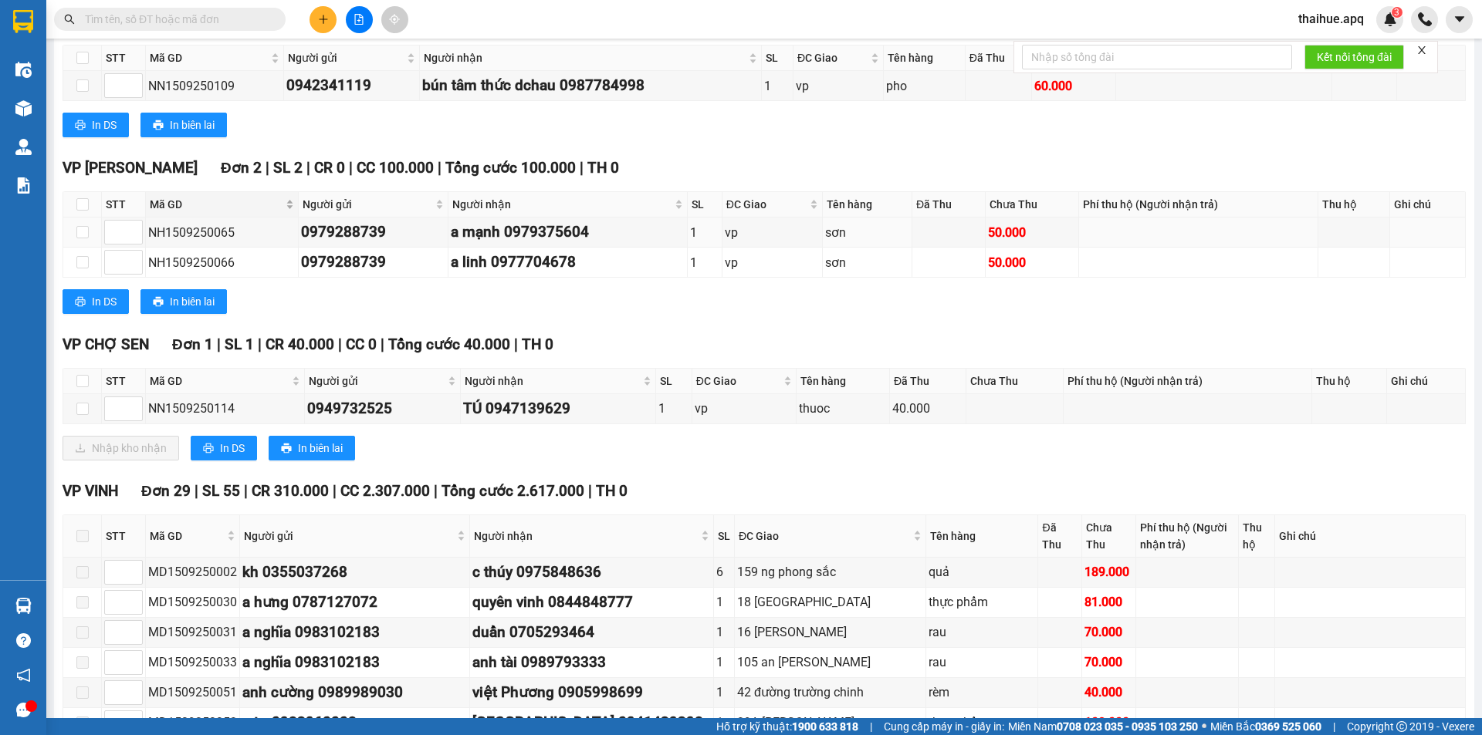
scroll to position [309, 0]
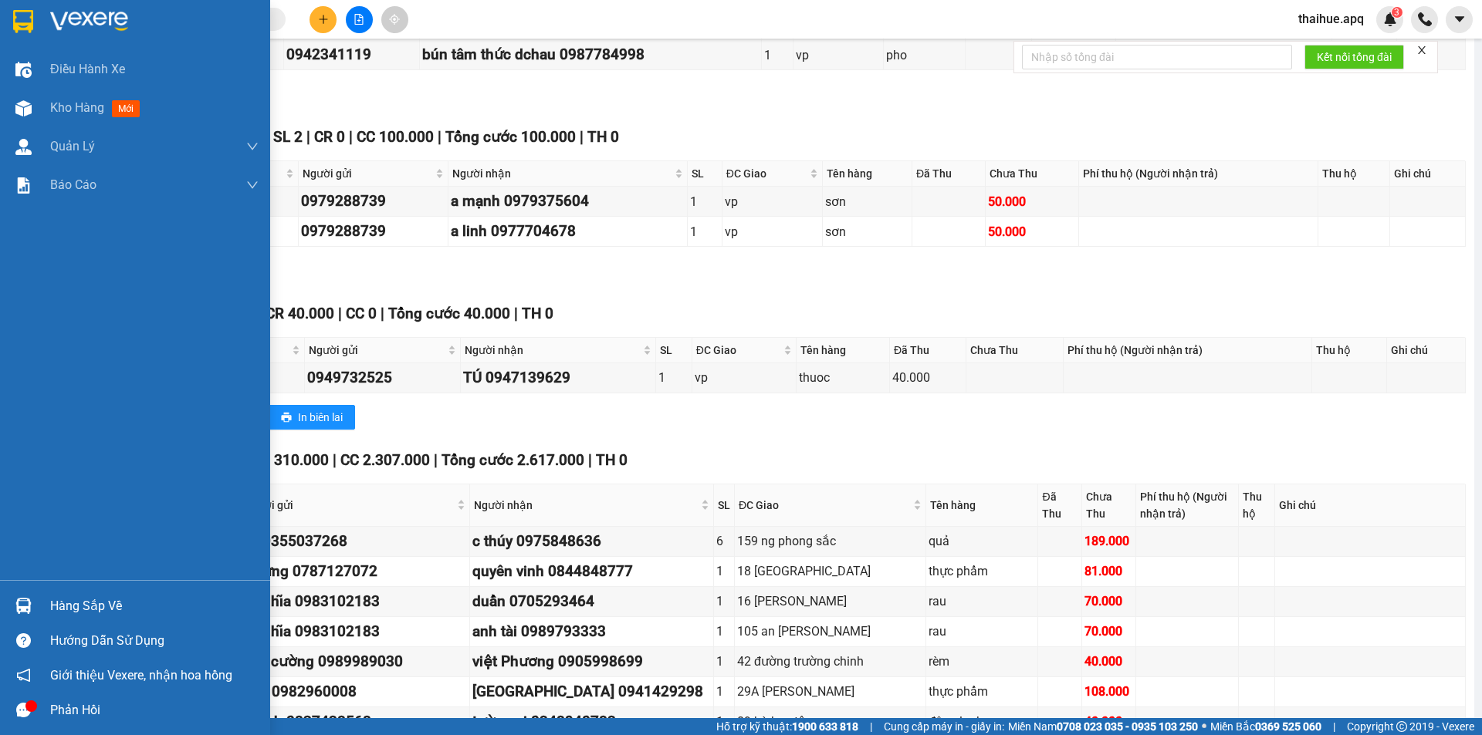
click at [66, 604] on div "Hàng sắp về" at bounding box center [154, 606] width 208 height 23
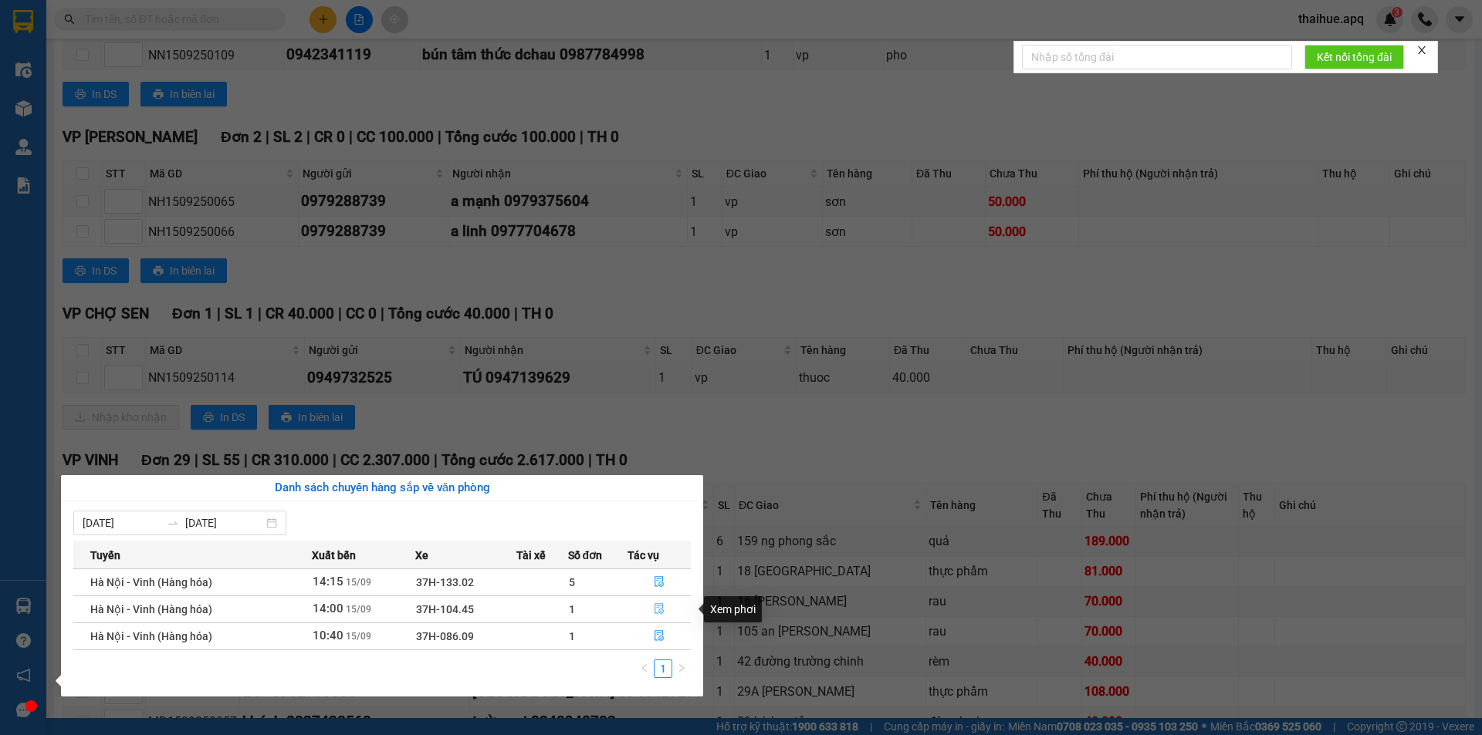
click at [656, 608] on icon "file-done" at bounding box center [659, 608] width 11 height 11
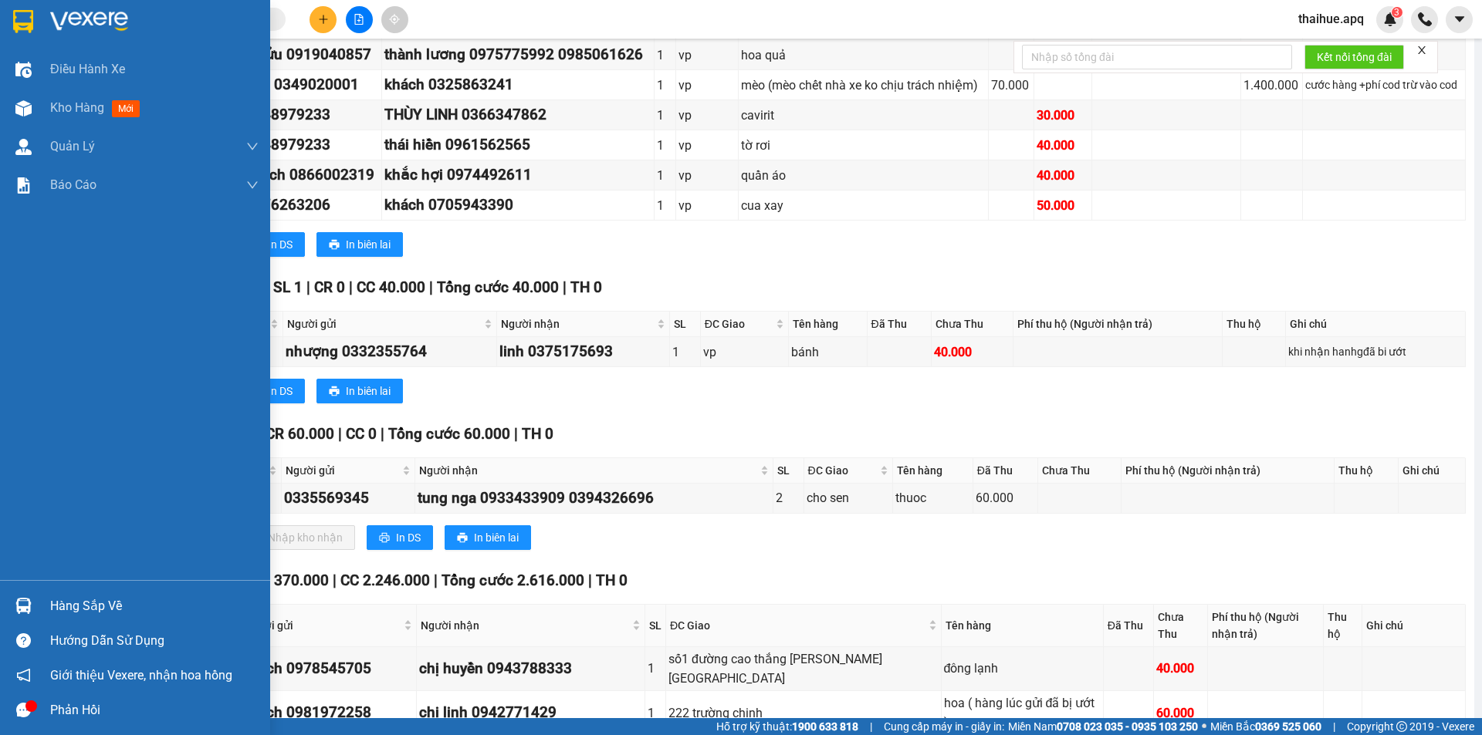
click at [57, 611] on div "Hàng sắp về" at bounding box center [154, 606] width 208 height 23
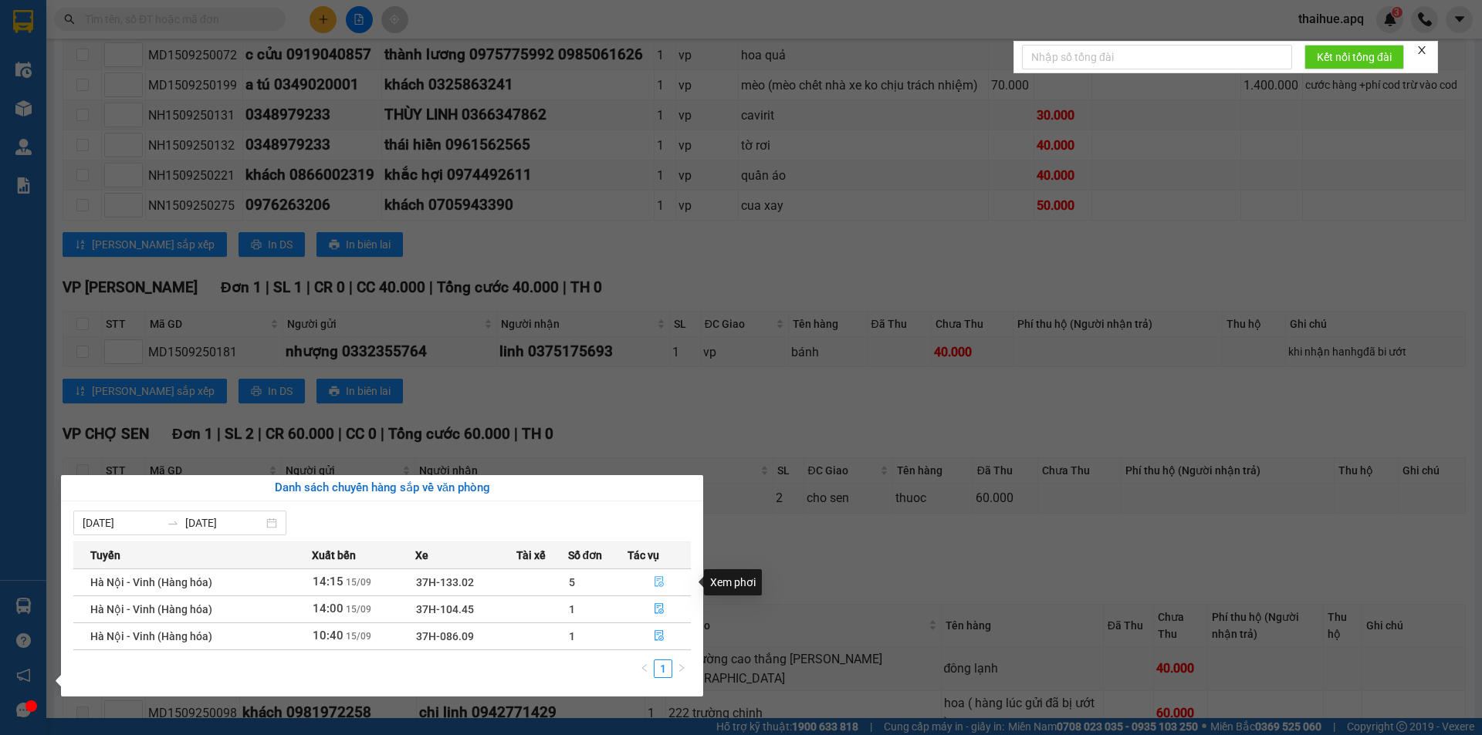
click at [661, 580] on icon "file-done" at bounding box center [659, 581] width 11 height 11
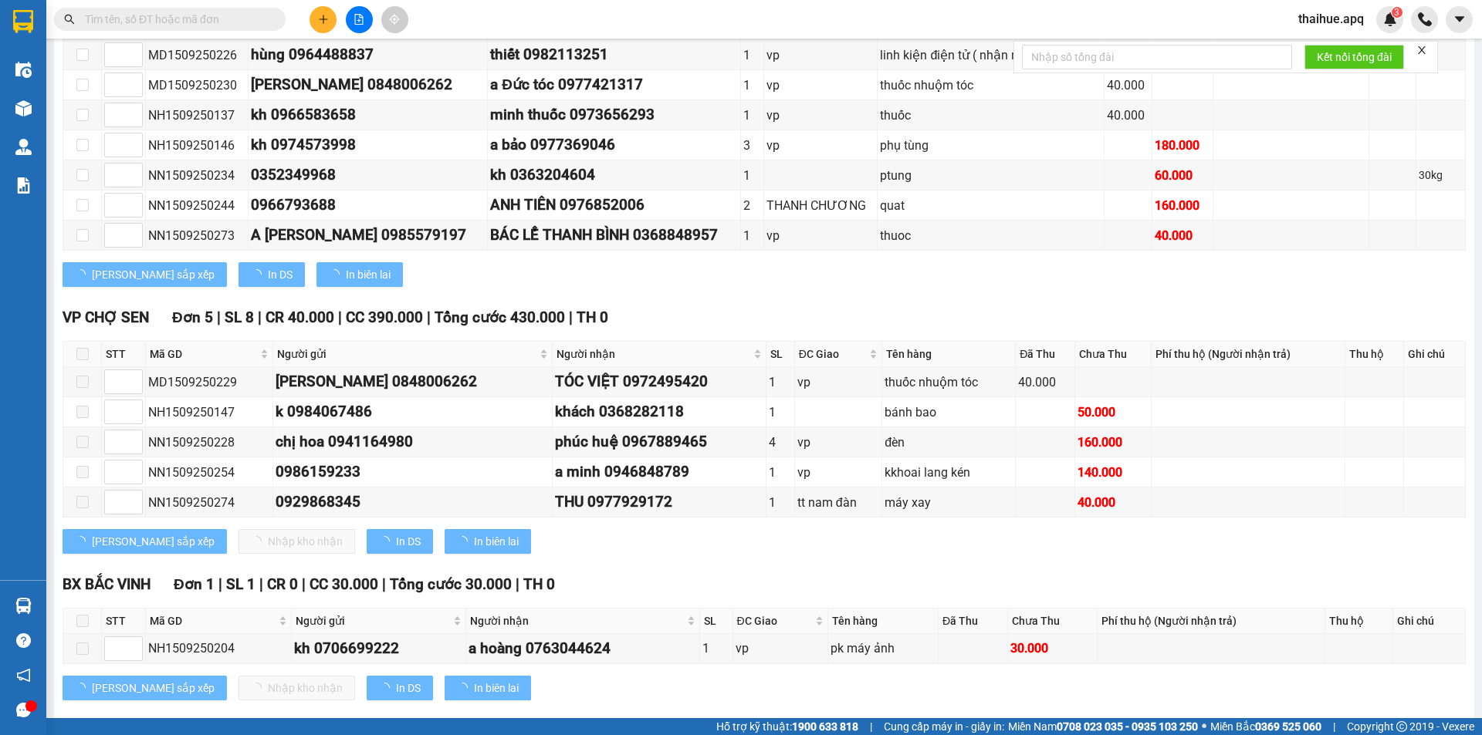
scroll to position [459, 0]
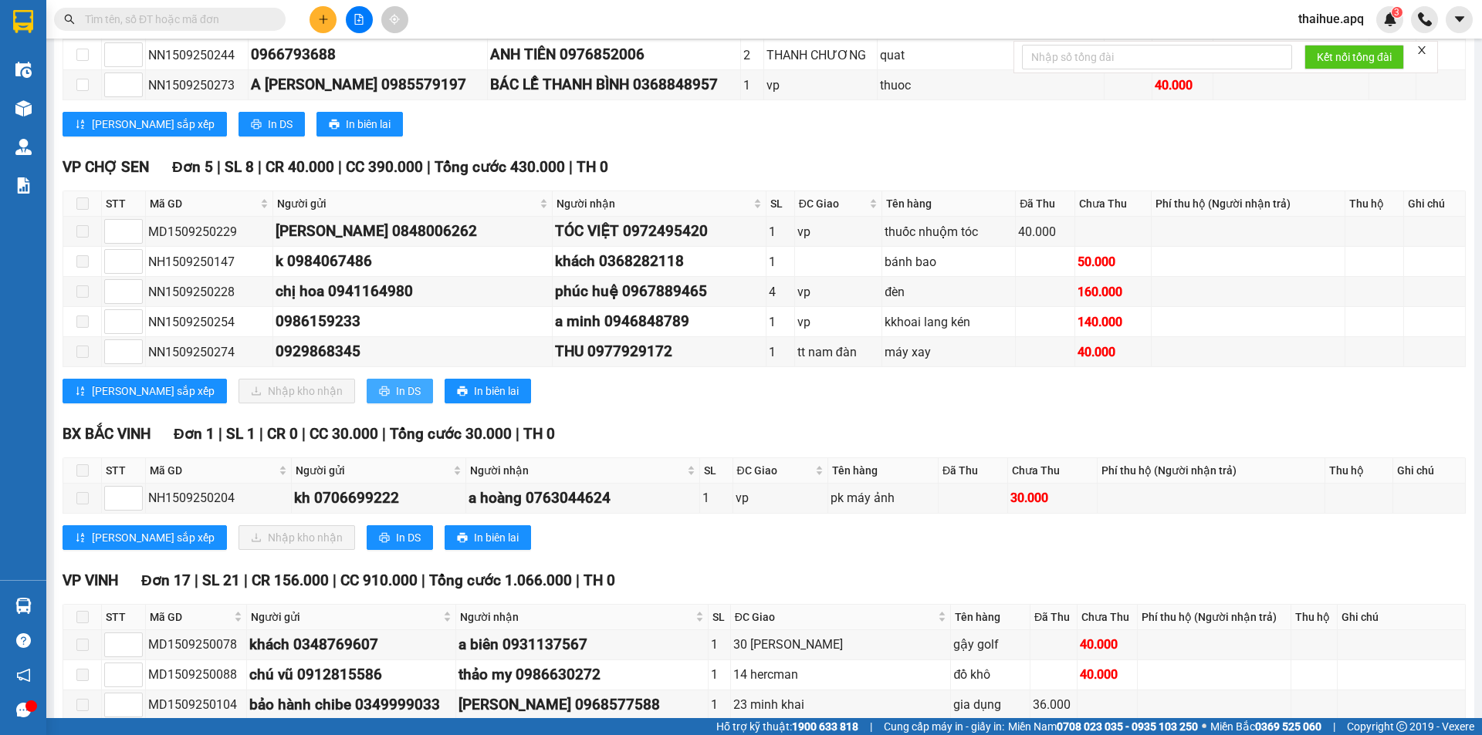
click at [396, 386] on span "In DS" at bounding box center [408, 391] width 25 height 17
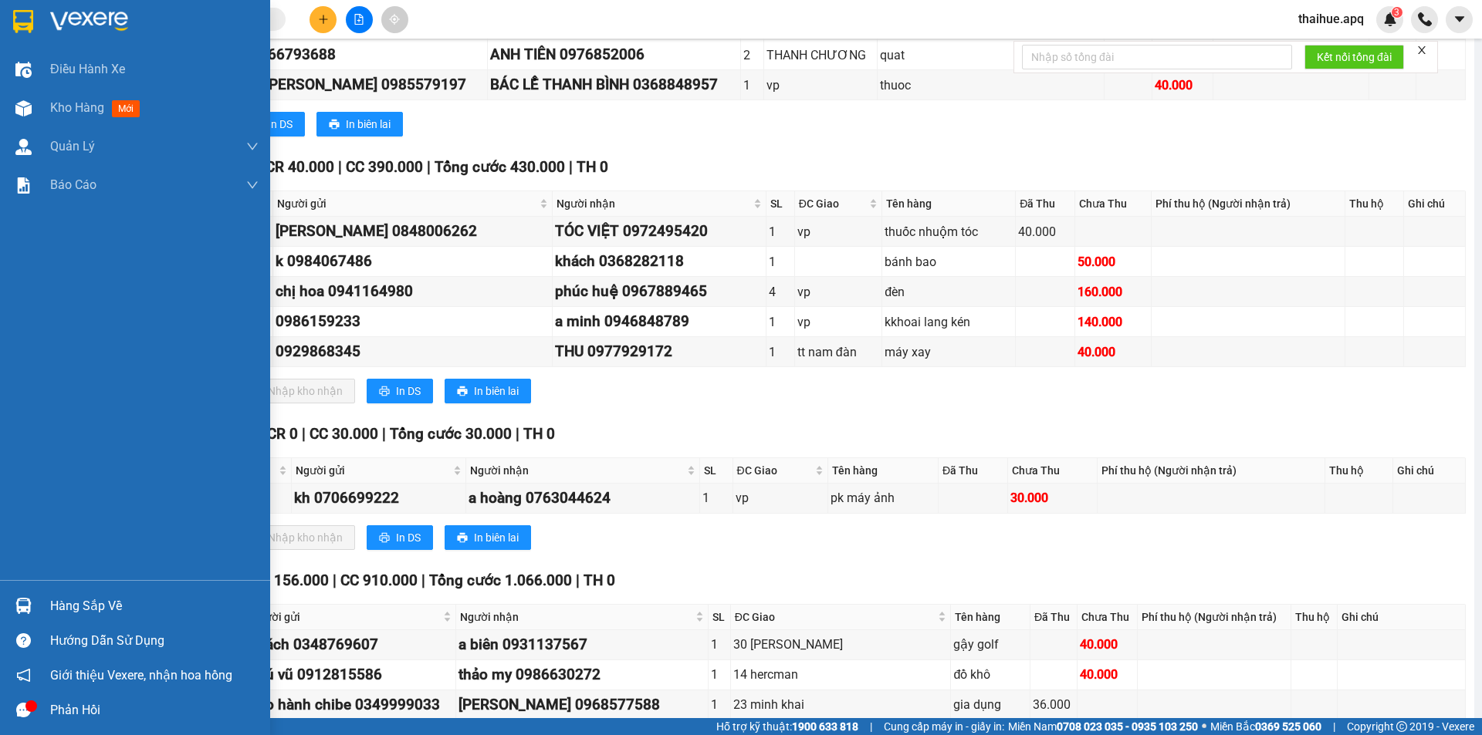
click at [36, 600] on div at bounding box center [23, 606] width 27 height 27
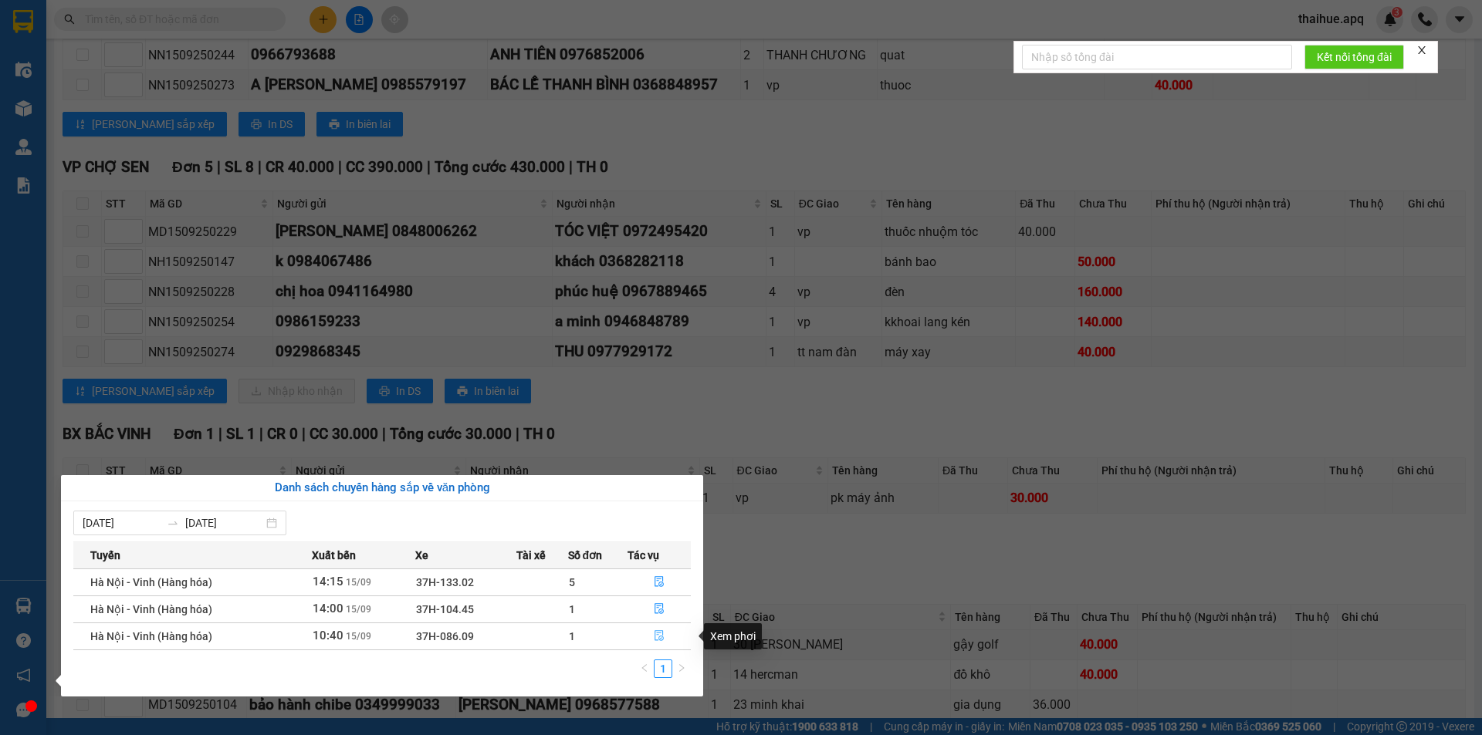
click at [657, 632] on icon "file-done" at bounding box center [659, 635] width 11 height 11
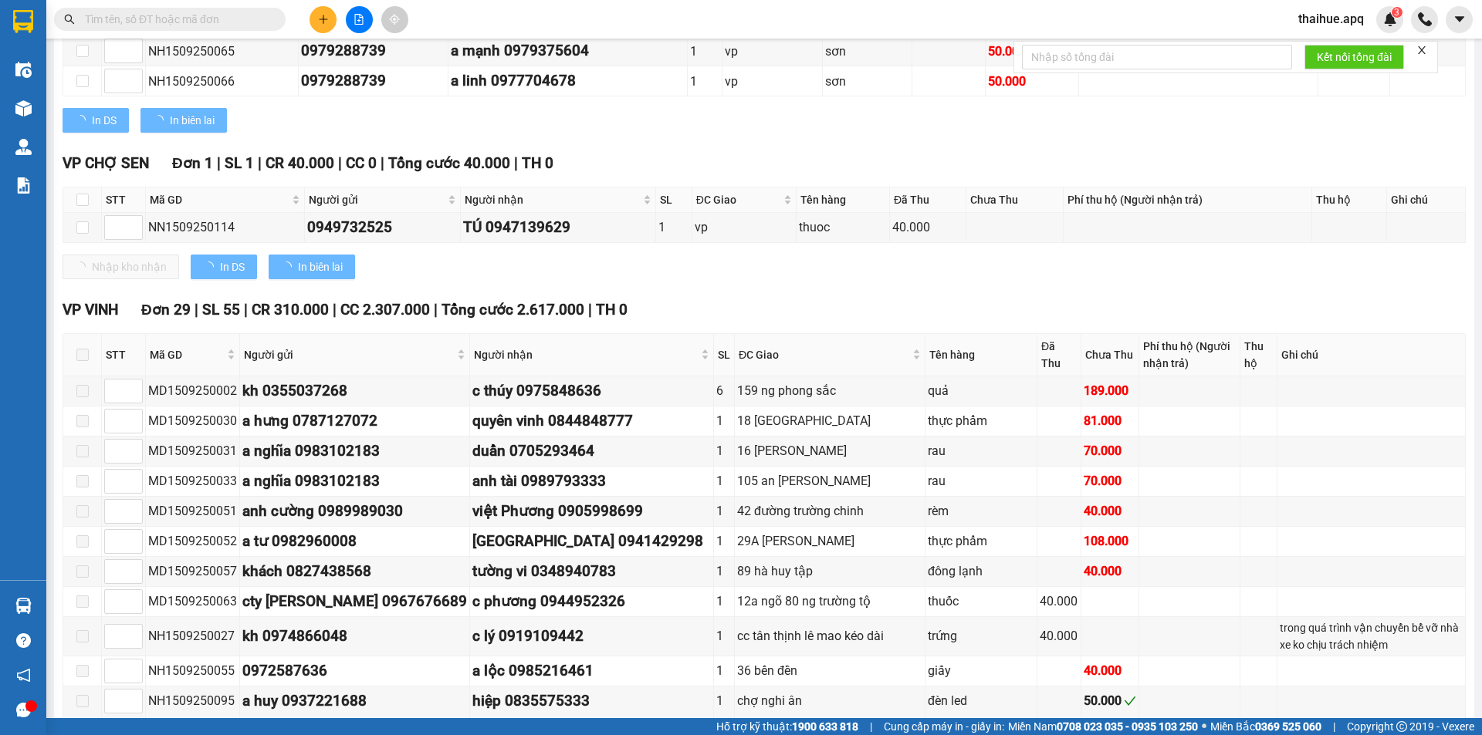
scroll to position [188, 0]
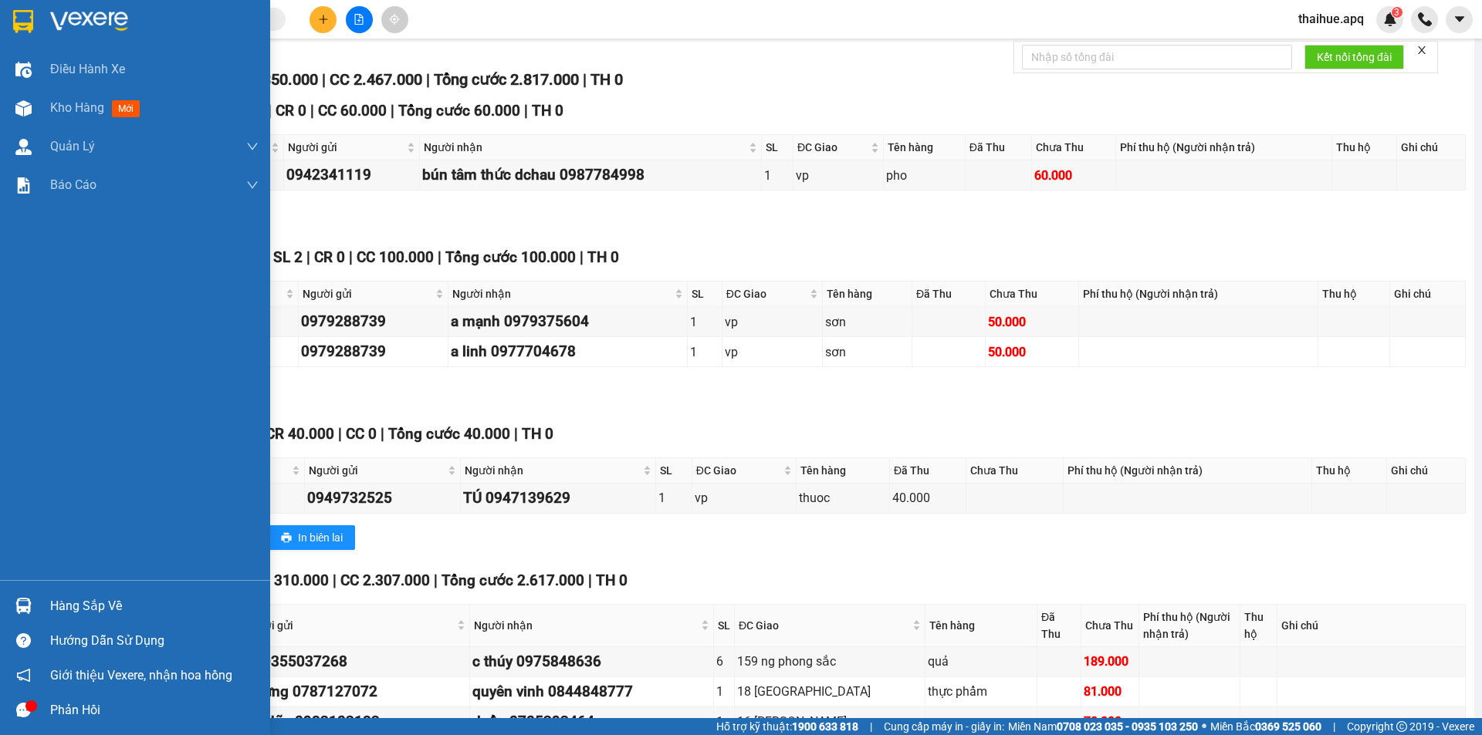
click at [29, 600] on img at bounding box center [23, 606] width 16 height 16
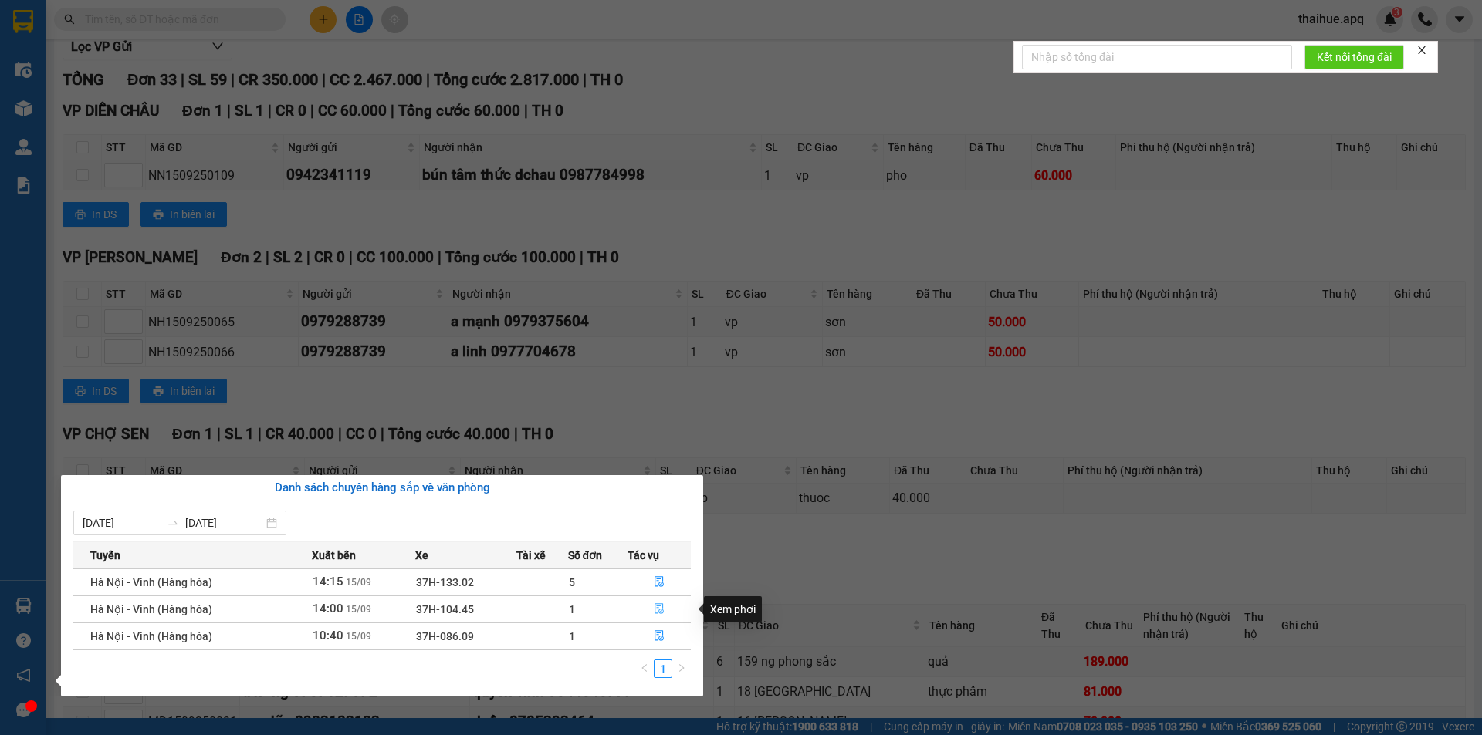
click at [653, 609] on button "button" at bounding box center [659, 609] width 62 height 25
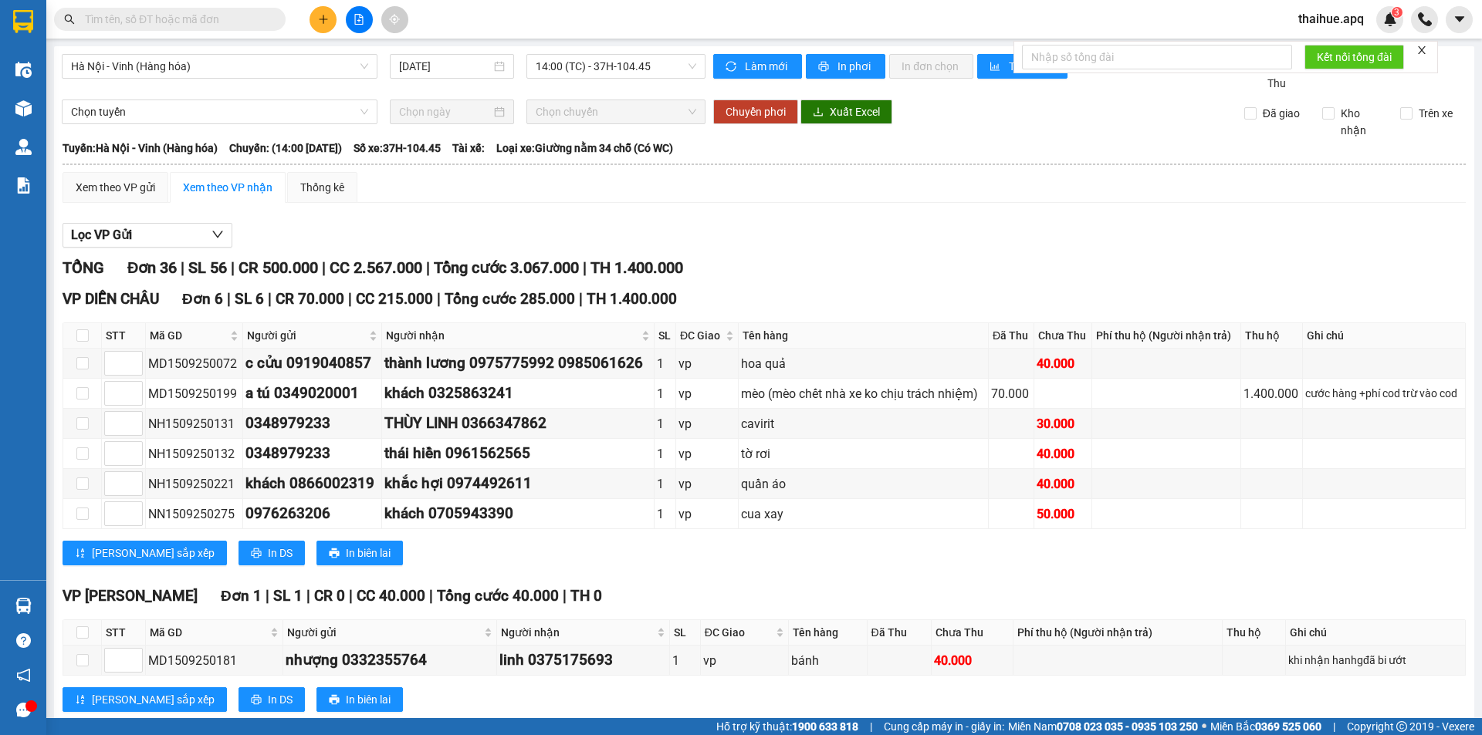
click at [177, 15] on input "text" at bounding box center [176, 19] width 182 height 17
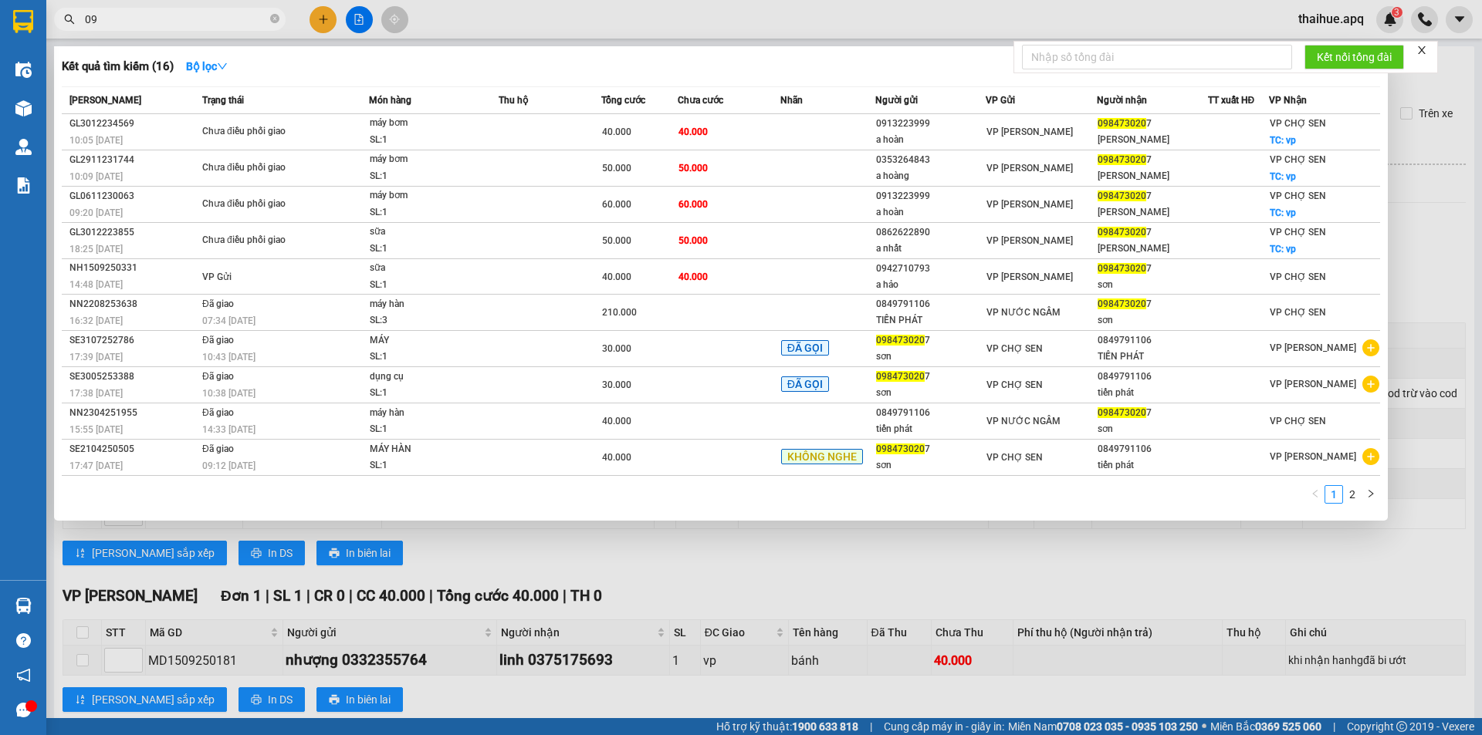
type input "0"
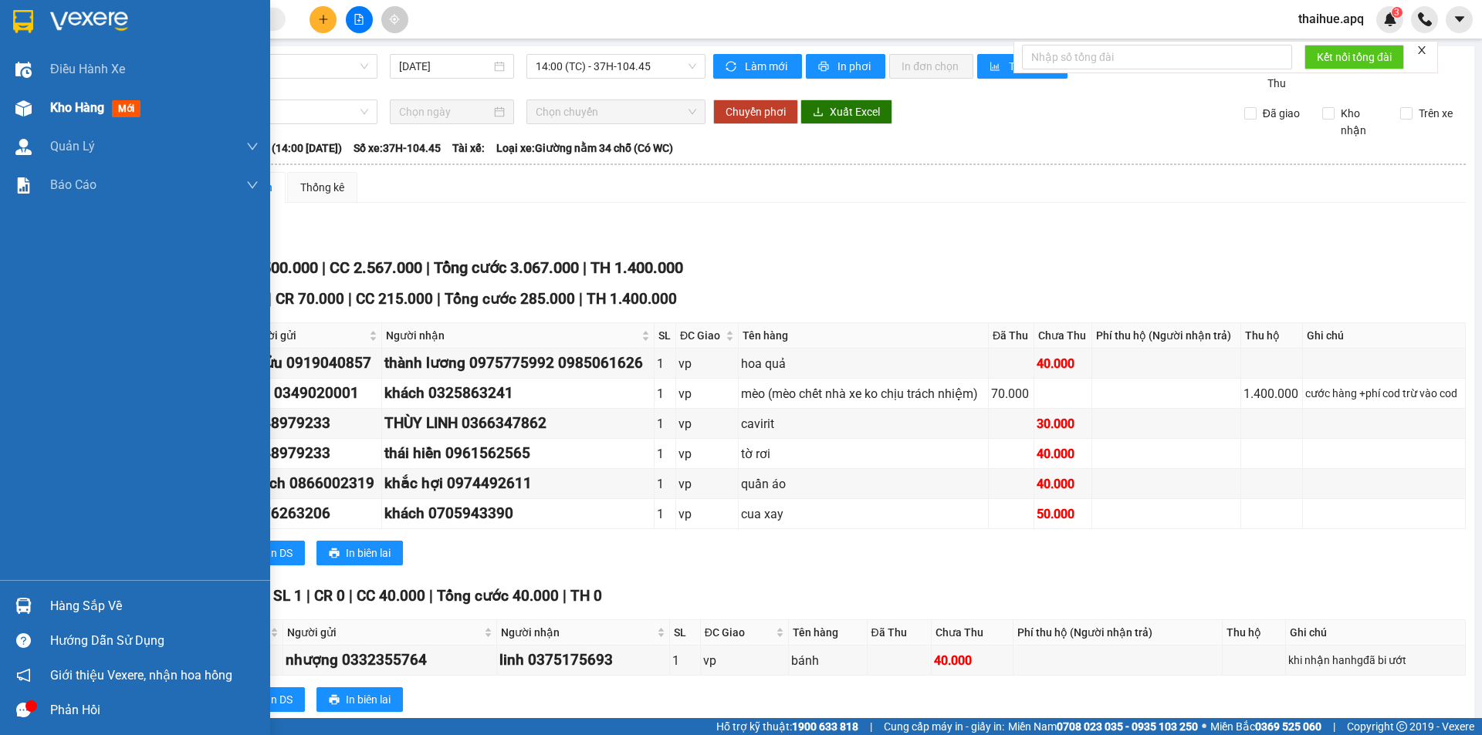
click at [91, 108] on span "Kho hàng" at bounding box center [77, 107] width 54 height 15
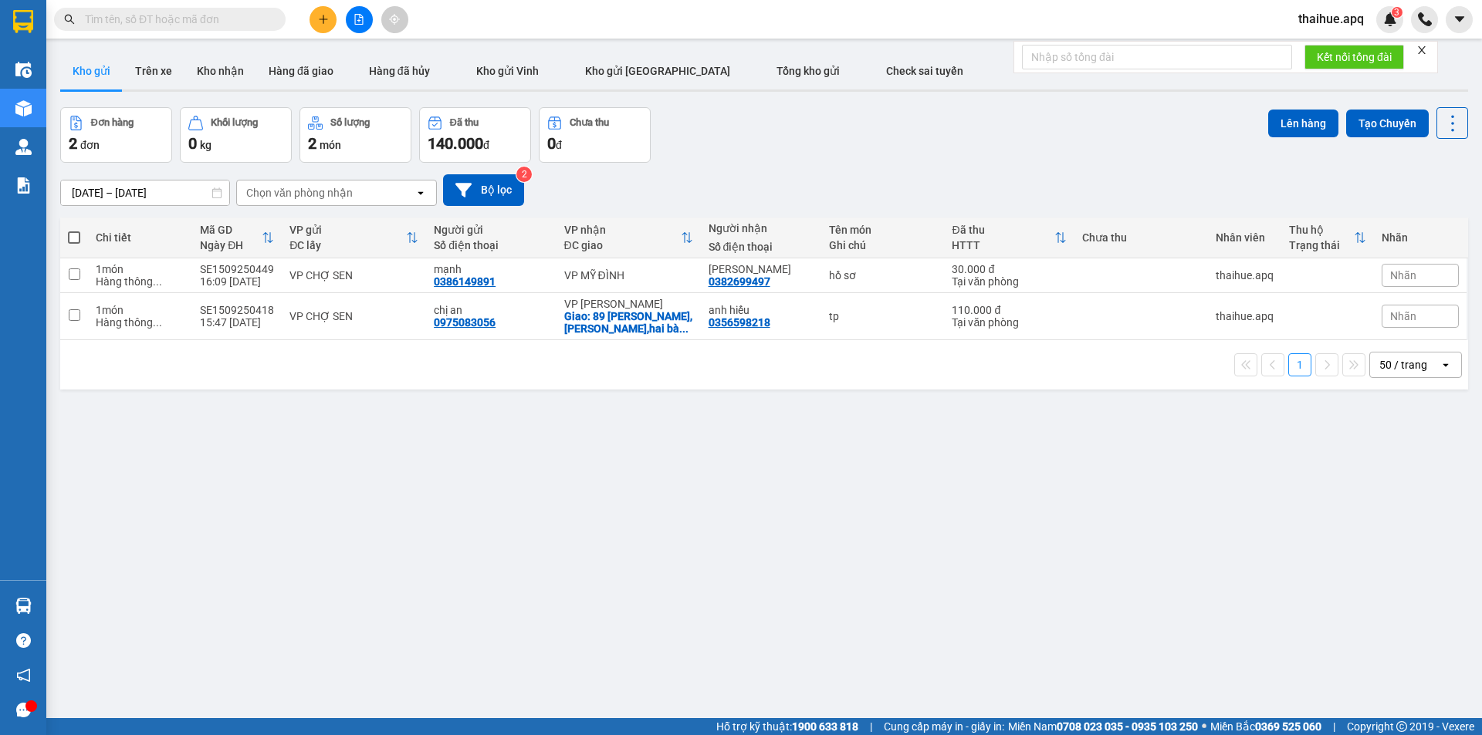
click at [1419, 47] on icon "close" at bounding box center [1421, 50] width 11 height 11
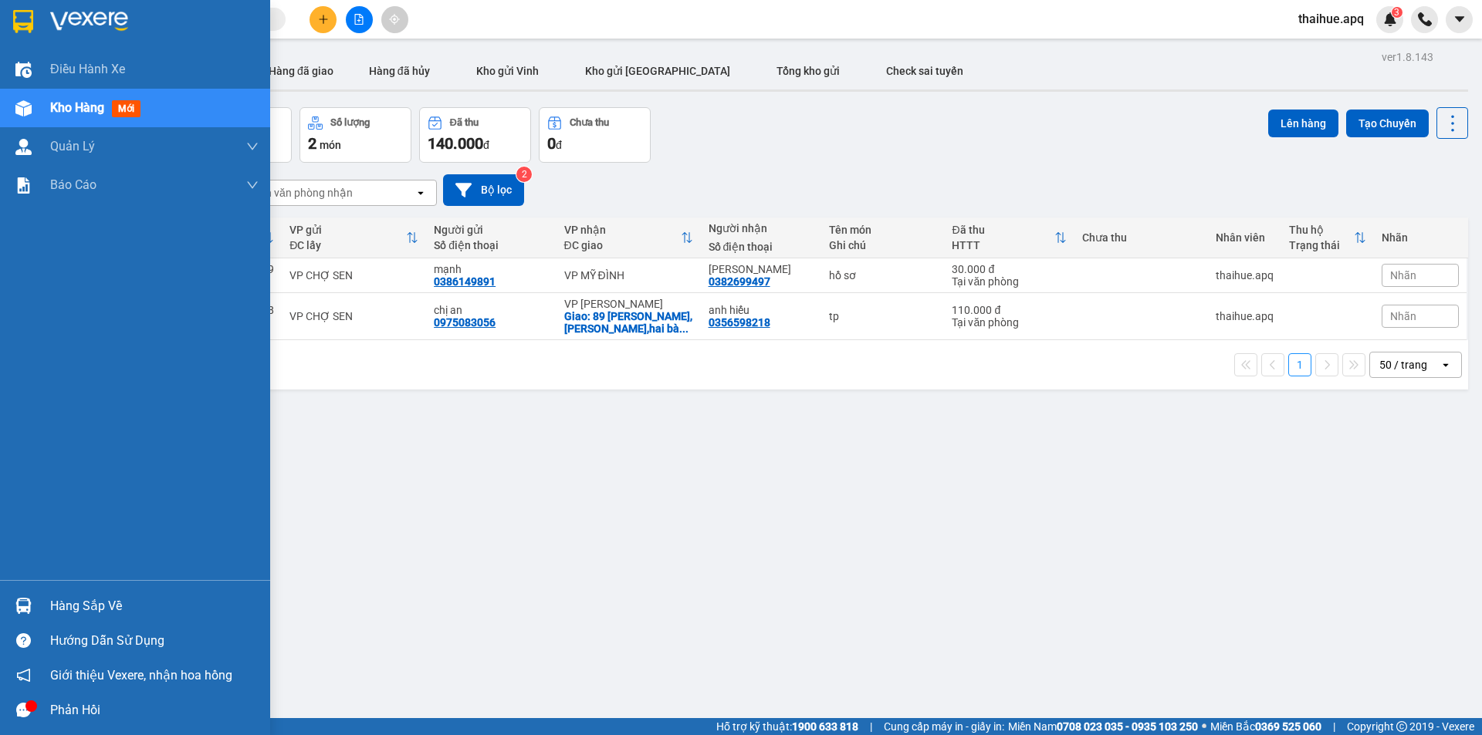
click at [58, 607] on div "Hàng sắp về" at bounding box center [154, 606] width 208 height 23
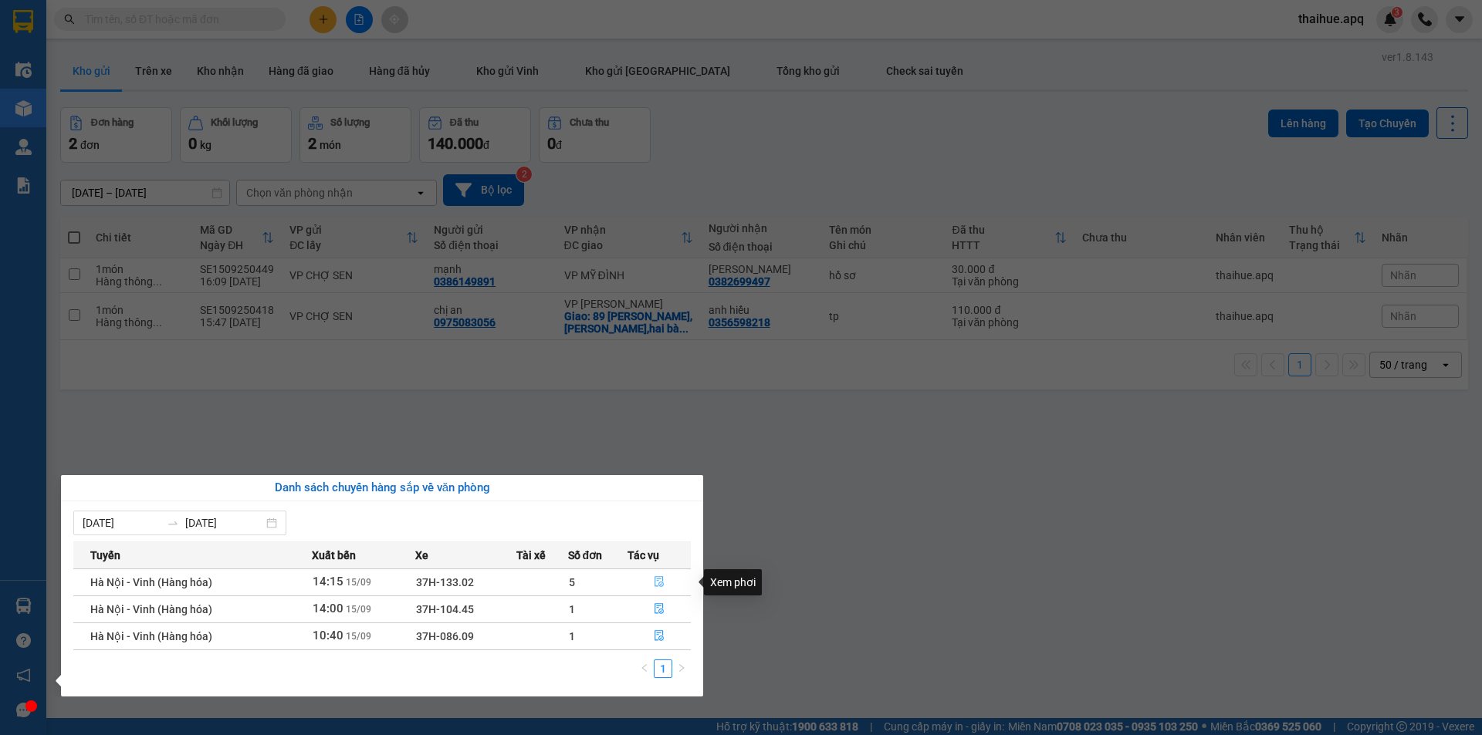
click at [659, 579] on icon "file-done" at bounding box center [658, 582] width 9 height 11
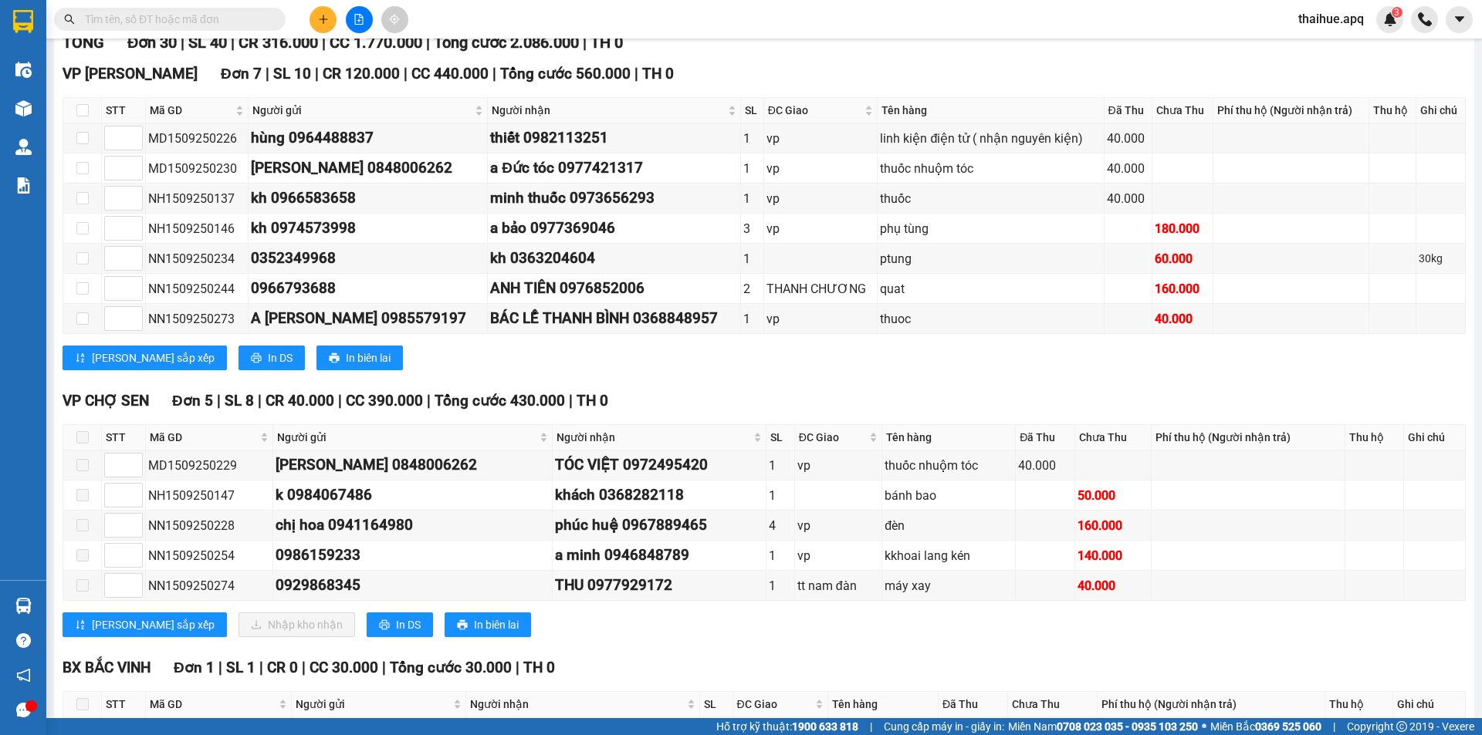
scroll to position [231, 0]
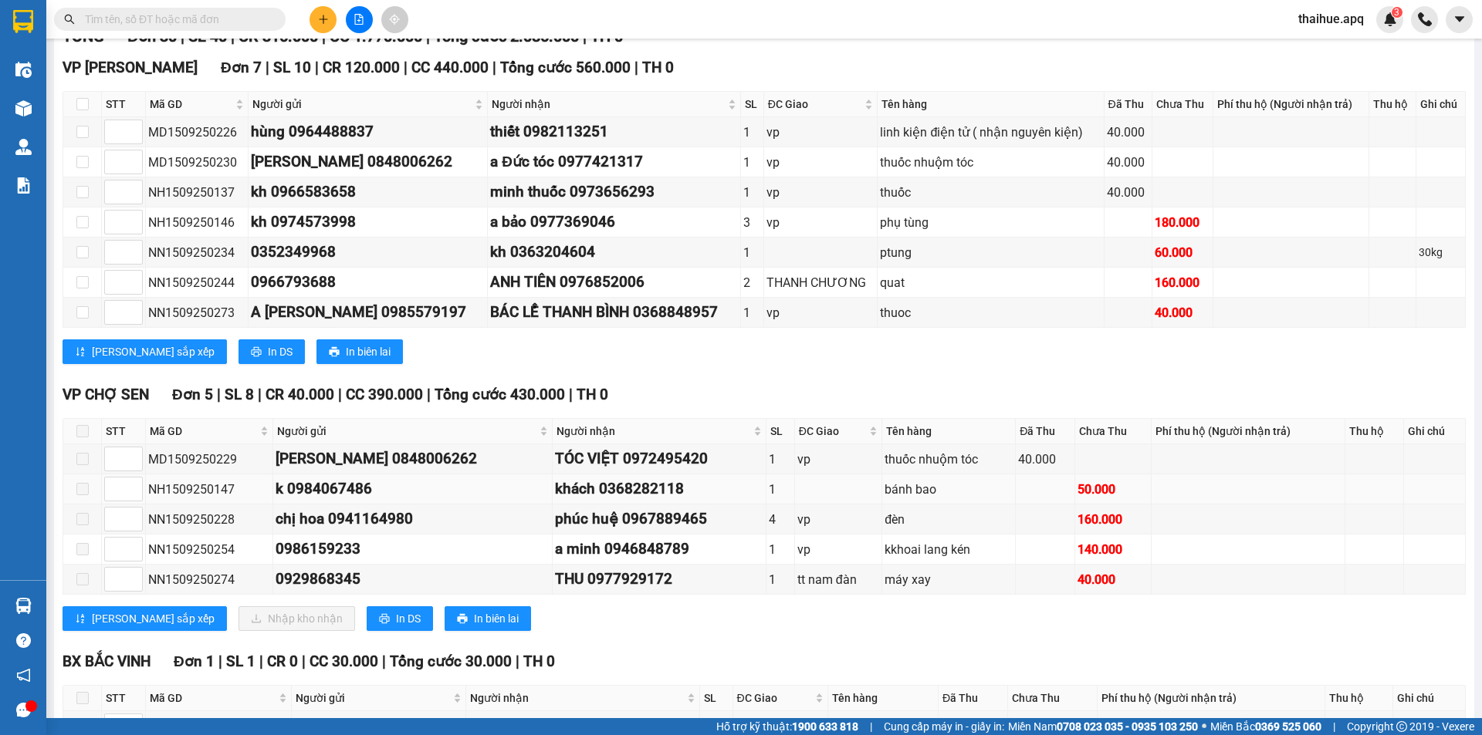
click at [600, 488] on div "khách 0368282118" at bounding box center [659, 489] width 208 height 23
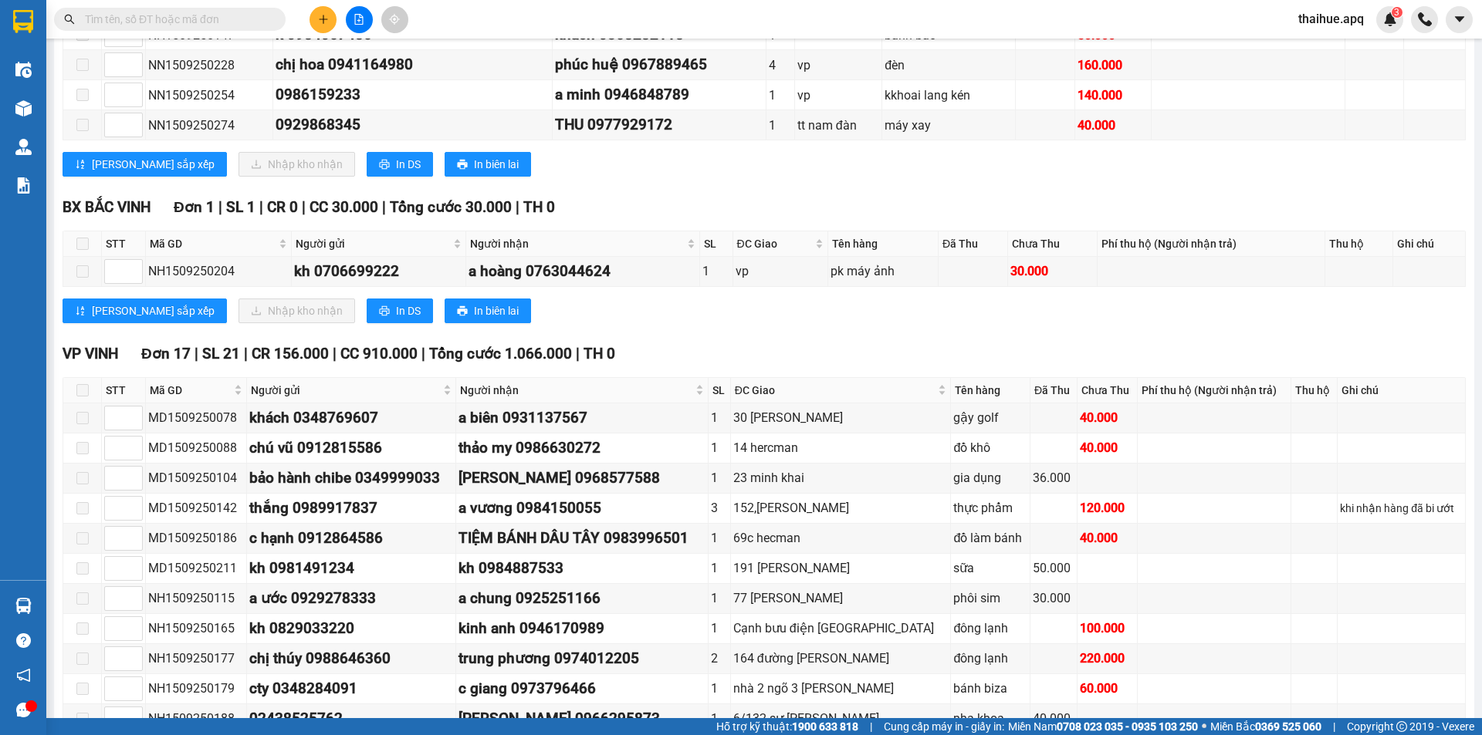
scroll to position [926, 0]
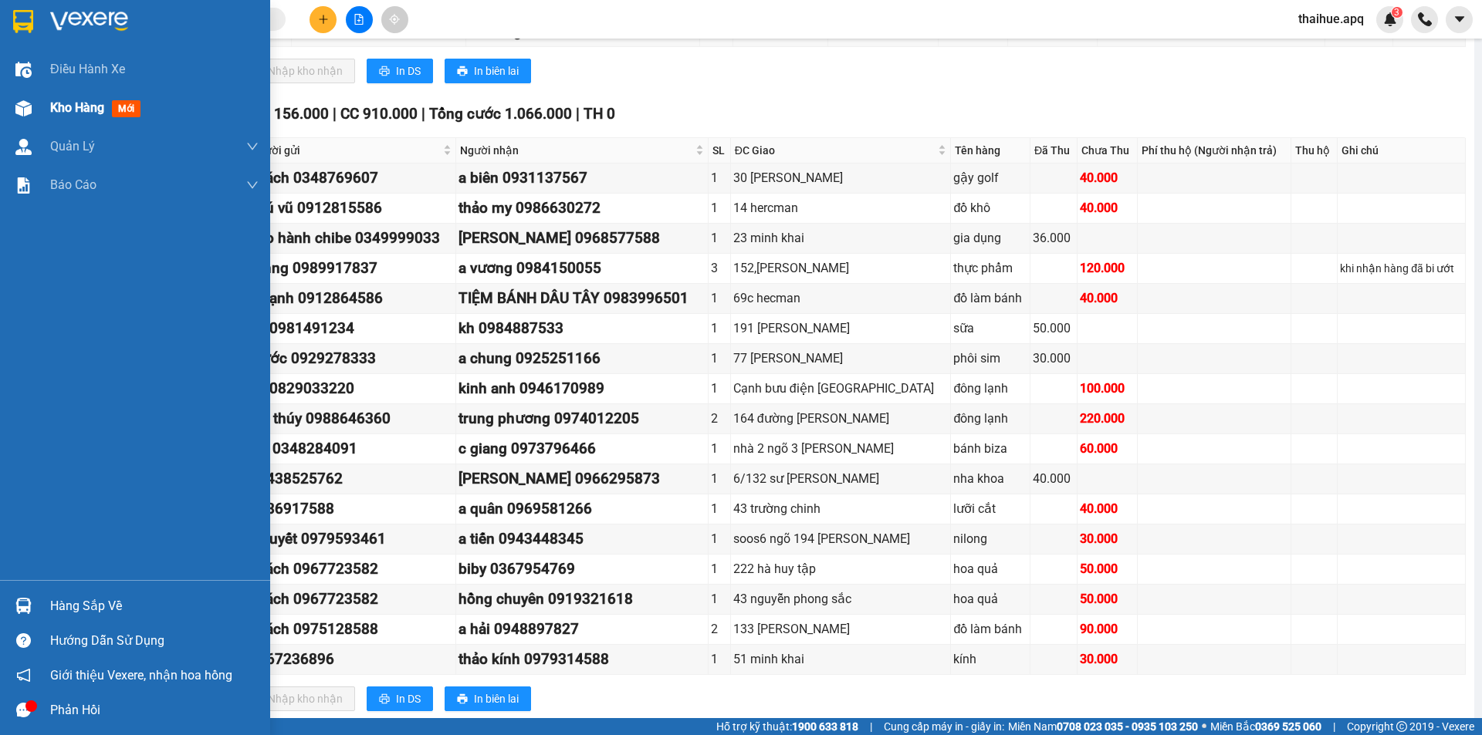
click at [78, 106] on span "Kho hàng" at bounding box center [77, 107] width 54 height 15
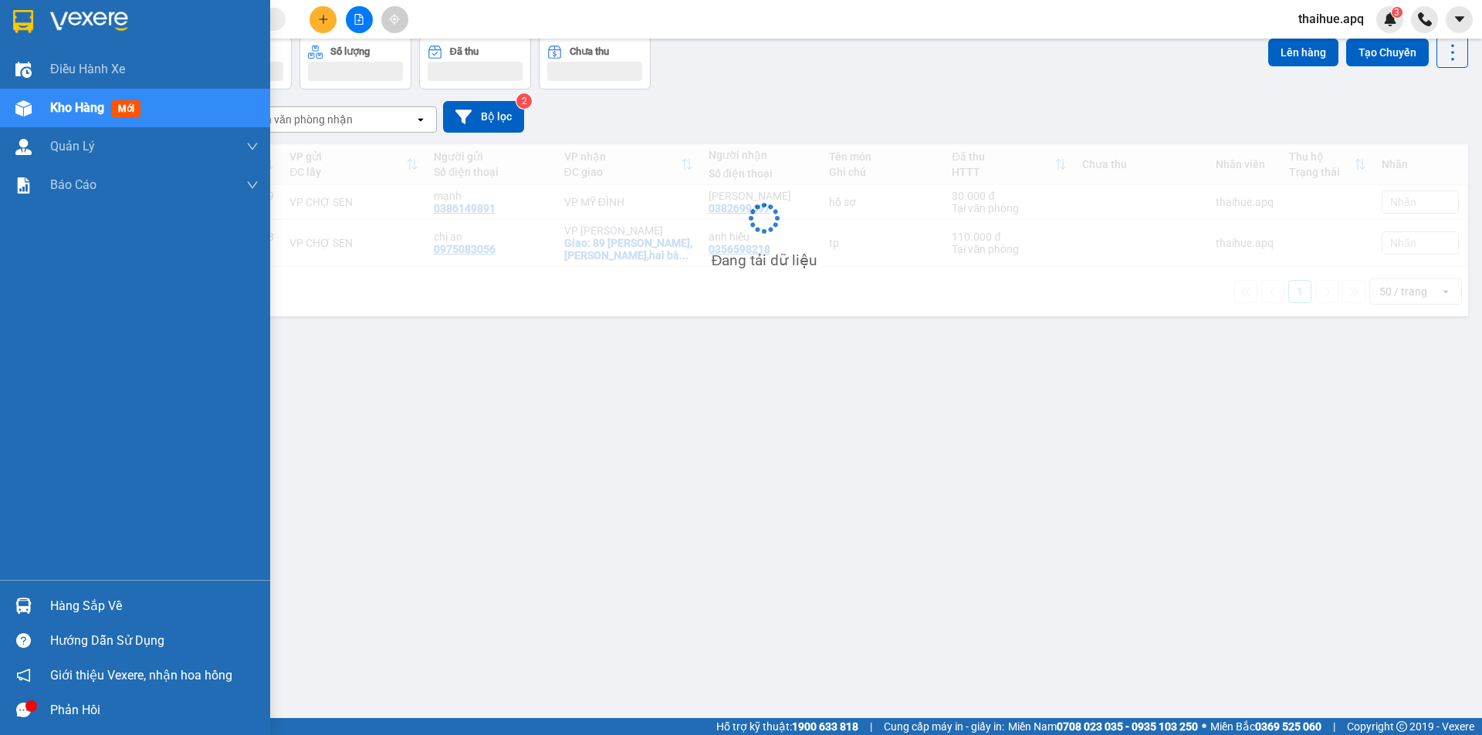
scroll to position [71, 0]
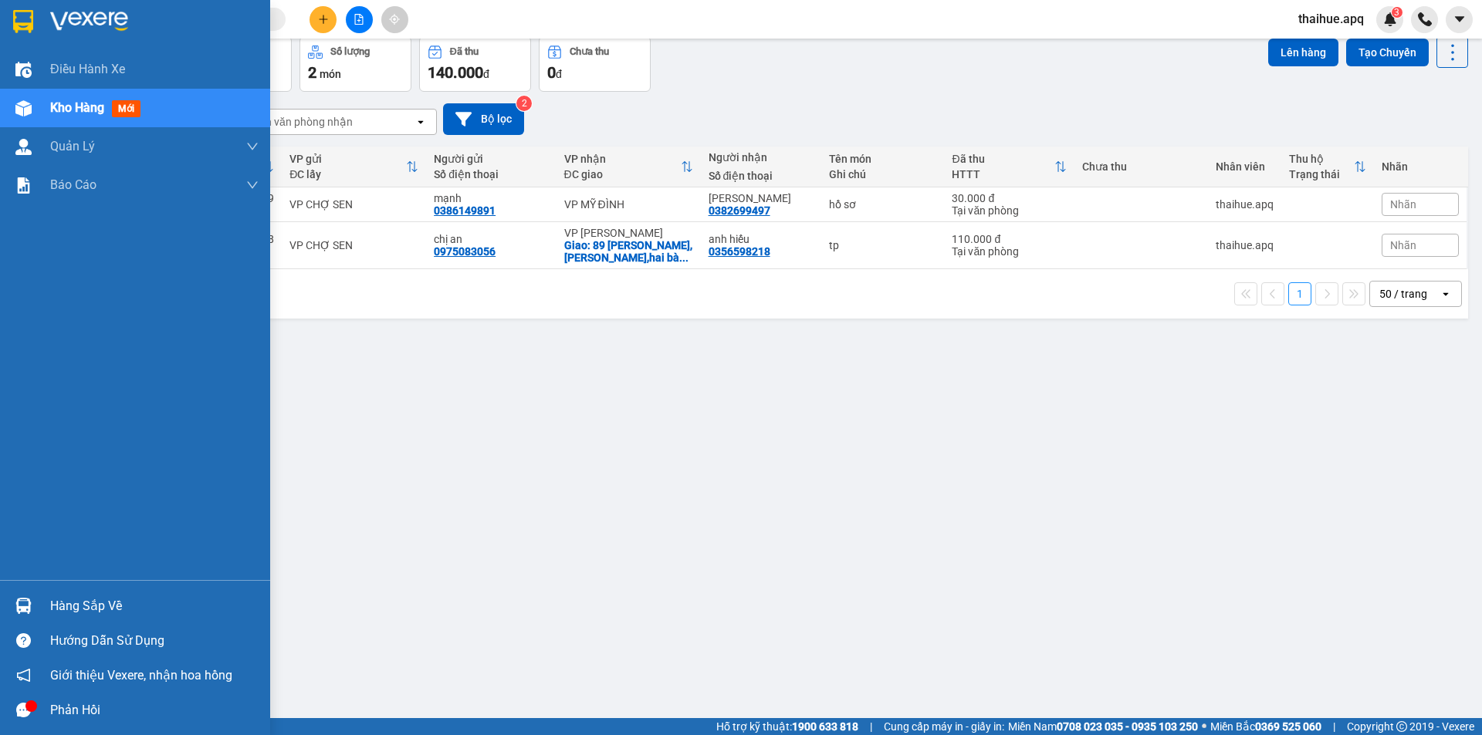
click at [66, 607] on div "Hàng sắp về" at bounding box center [154, 606] width 208 height 23
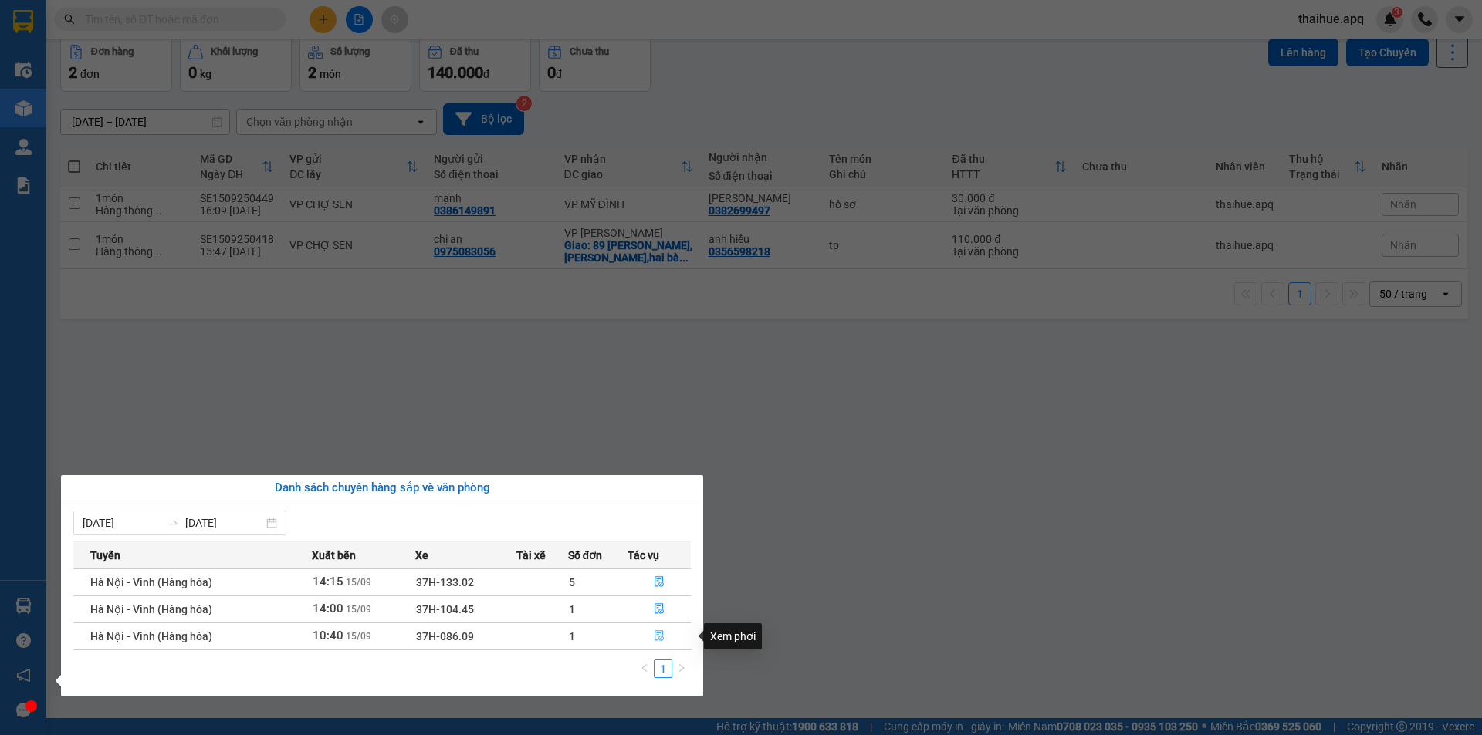
click at [658, 634] on icon "file-done" at bounding box center [659, 635] width 11 height 11
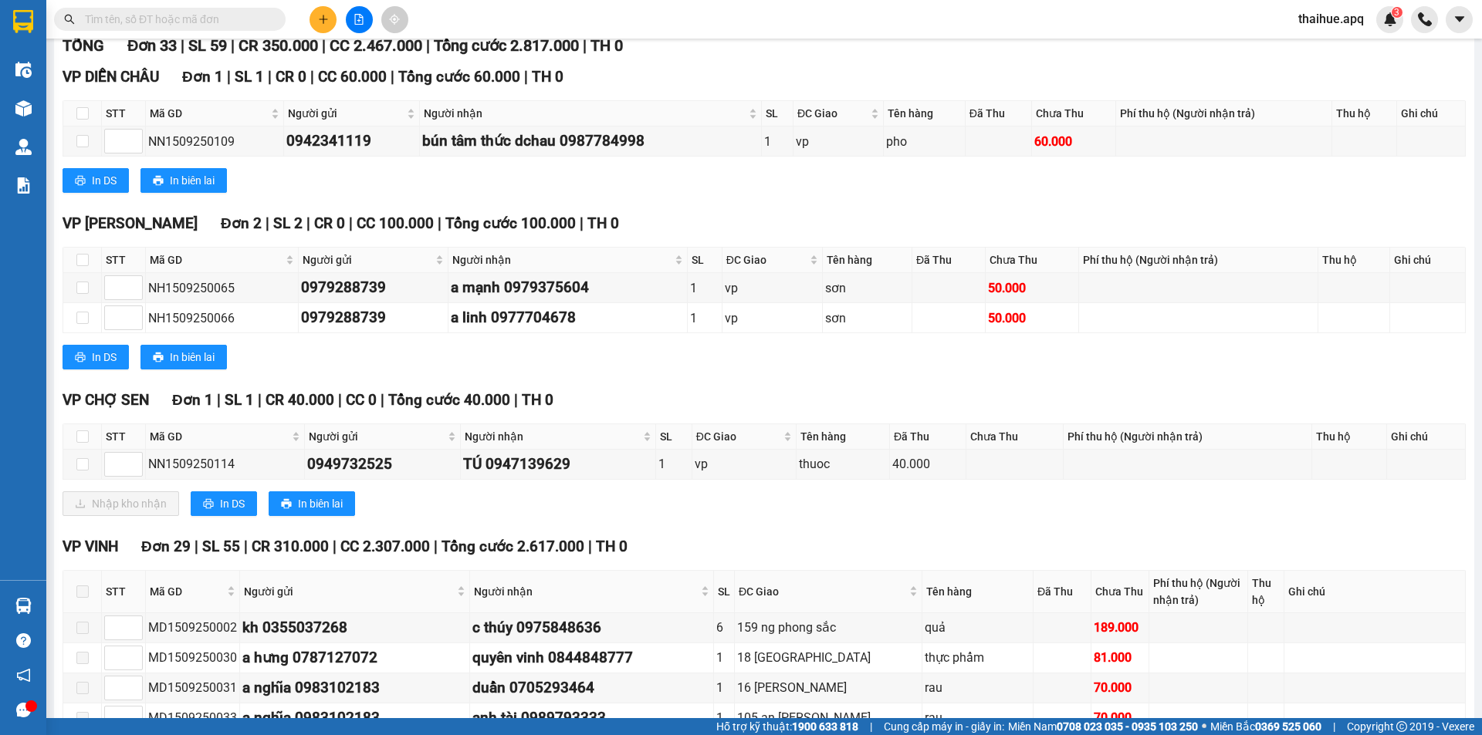
scroll to position [231, 0]
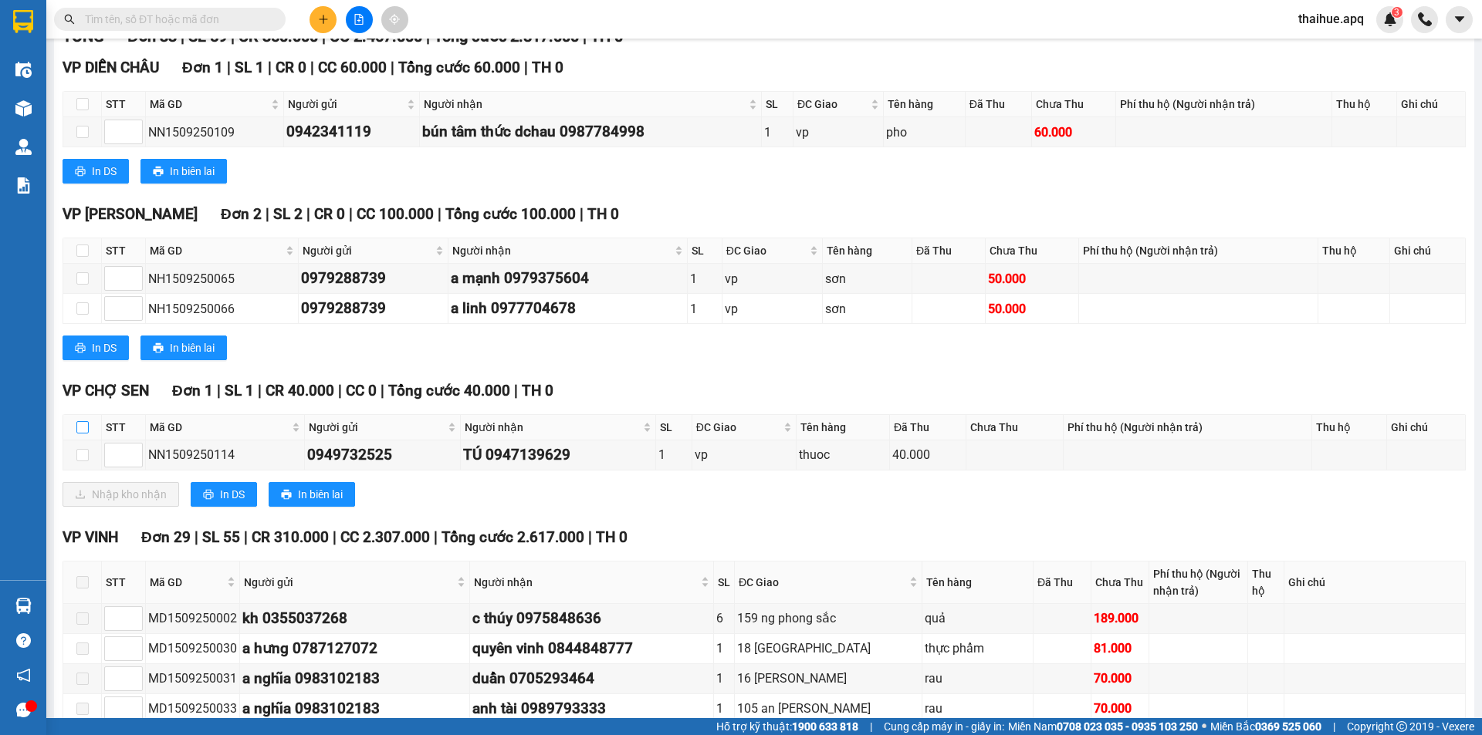
click at [80, 424] on input "checkbox" at bounding box center [82, 427] width 12 height 12
checkbox input "true"
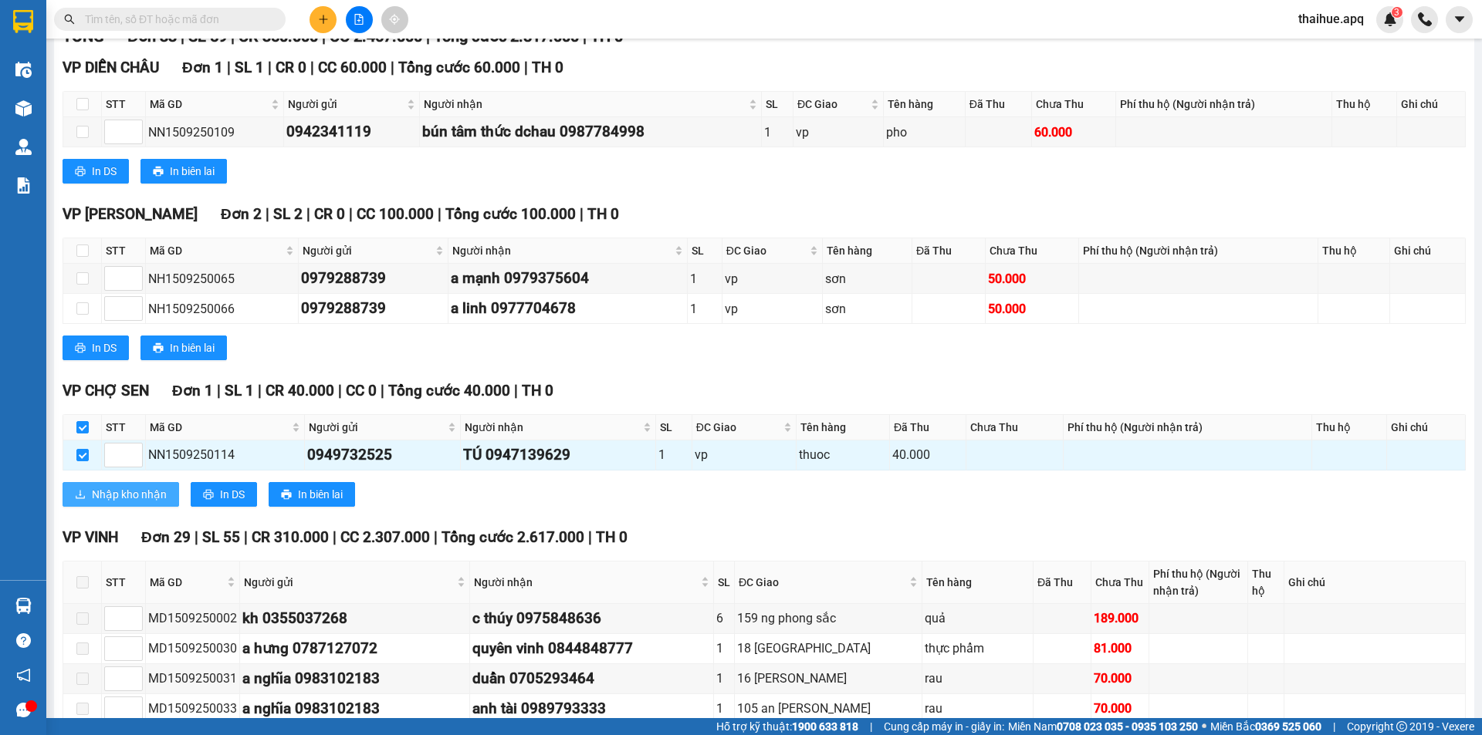
click at [107, 492] on span "Nhập kho nhận" at bounding box center [129, 494] width 75 height 17
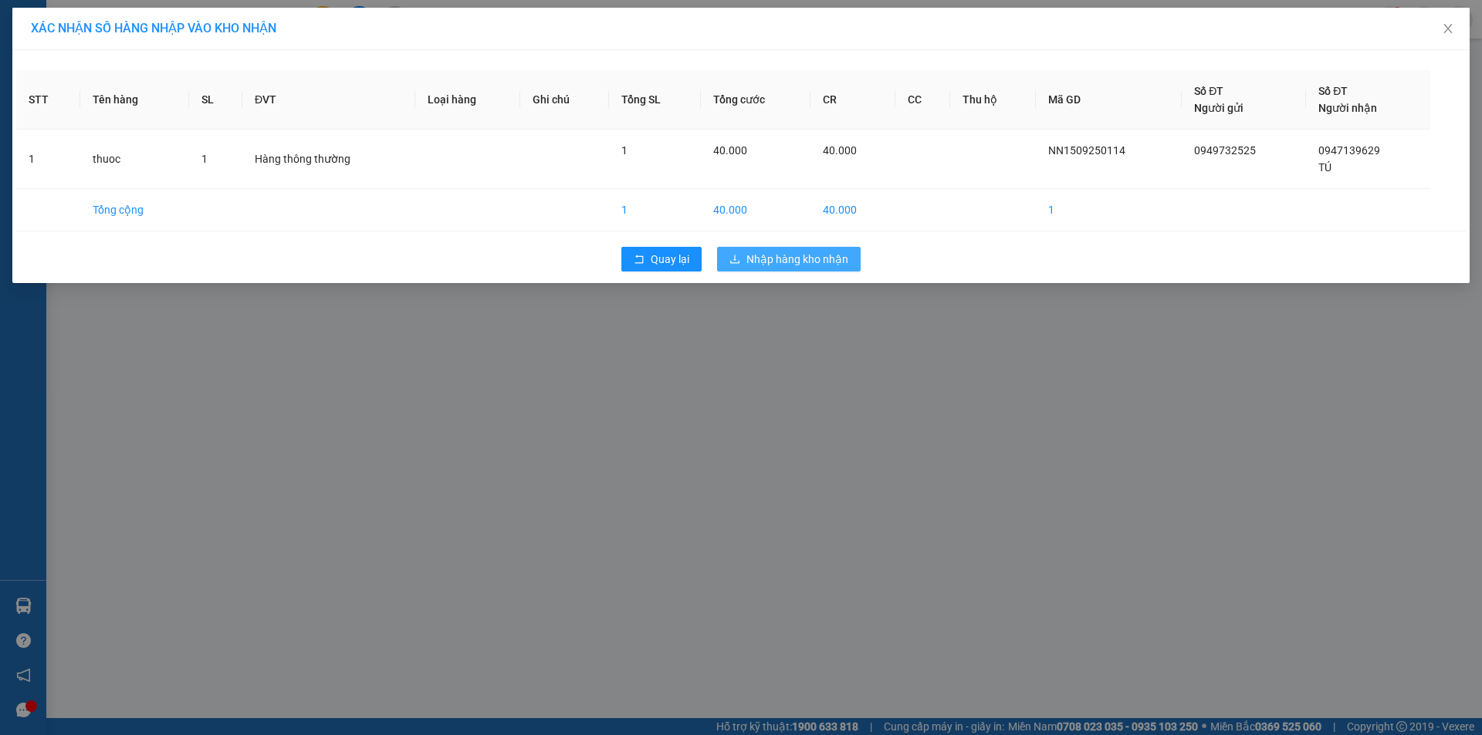
click at [796, 255] on span "Nhập hàng kho nhận" at bounding box center [797, 259] width 102 height 17
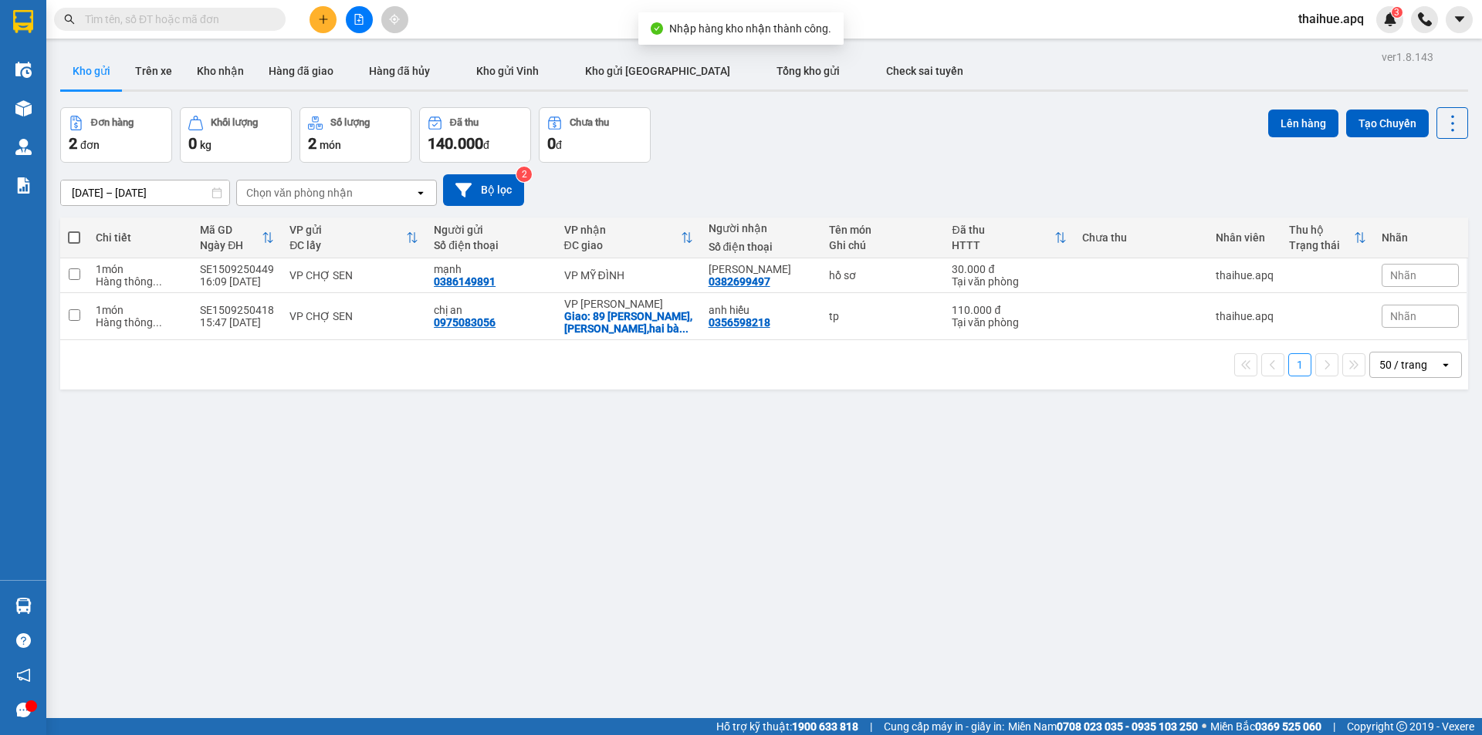
click at [172, 20] on input "text" at bounding box center [176, 19] width 182 height 17
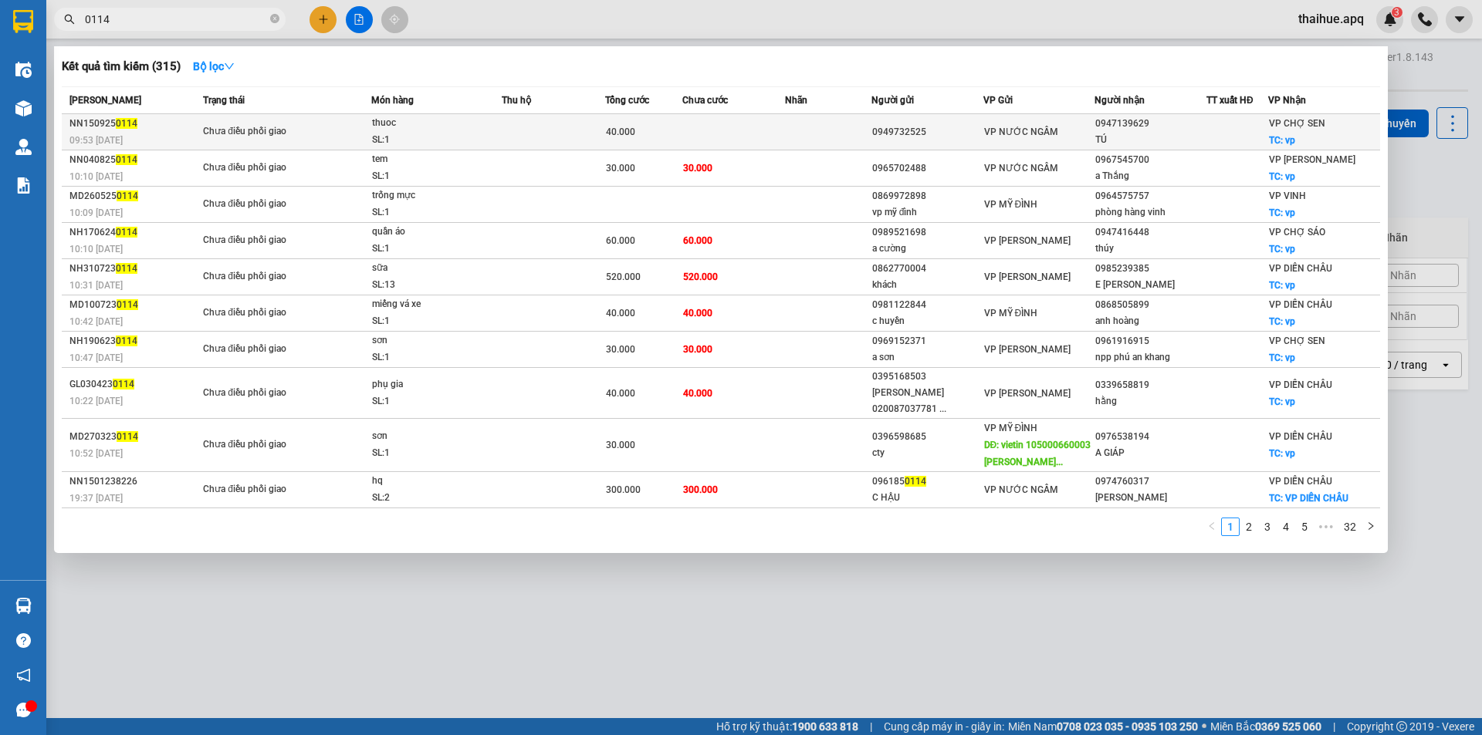
type input "0114"
click at [483, 130] on div "thuoc" at bounding box center [430, 123] width 116 height 17
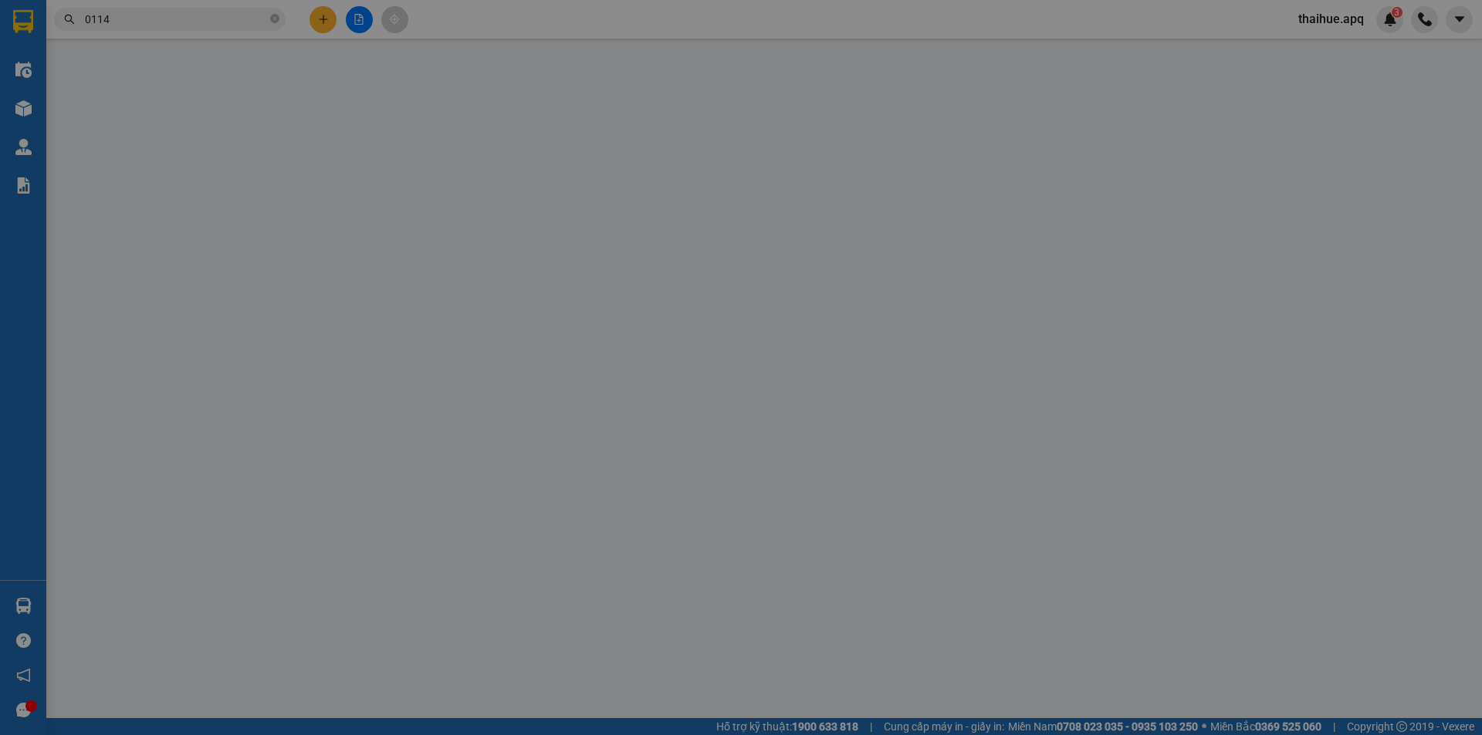
type input "0949732525"
type input "0947139629"
type input "TÚ"
checkbox input "true"
type input "vp"
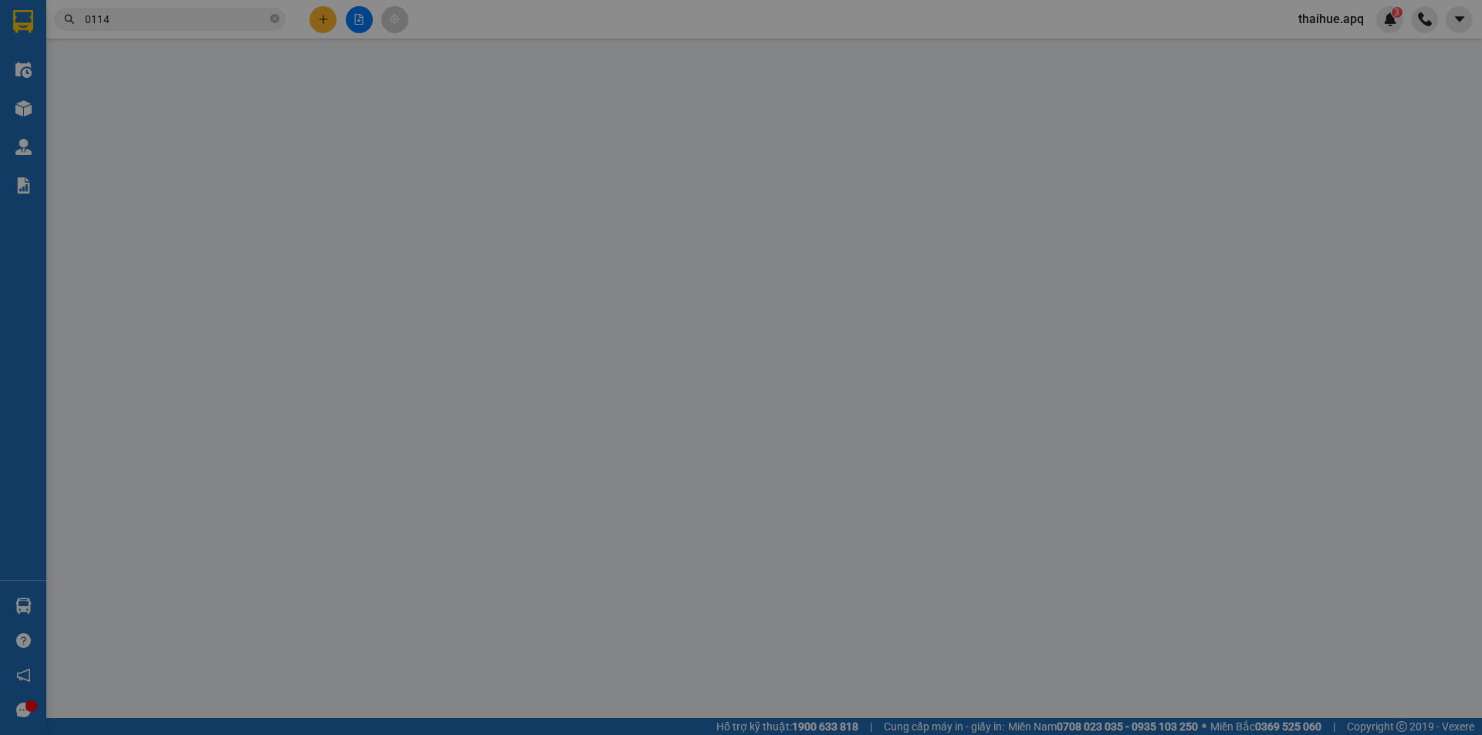
type input "40.000"
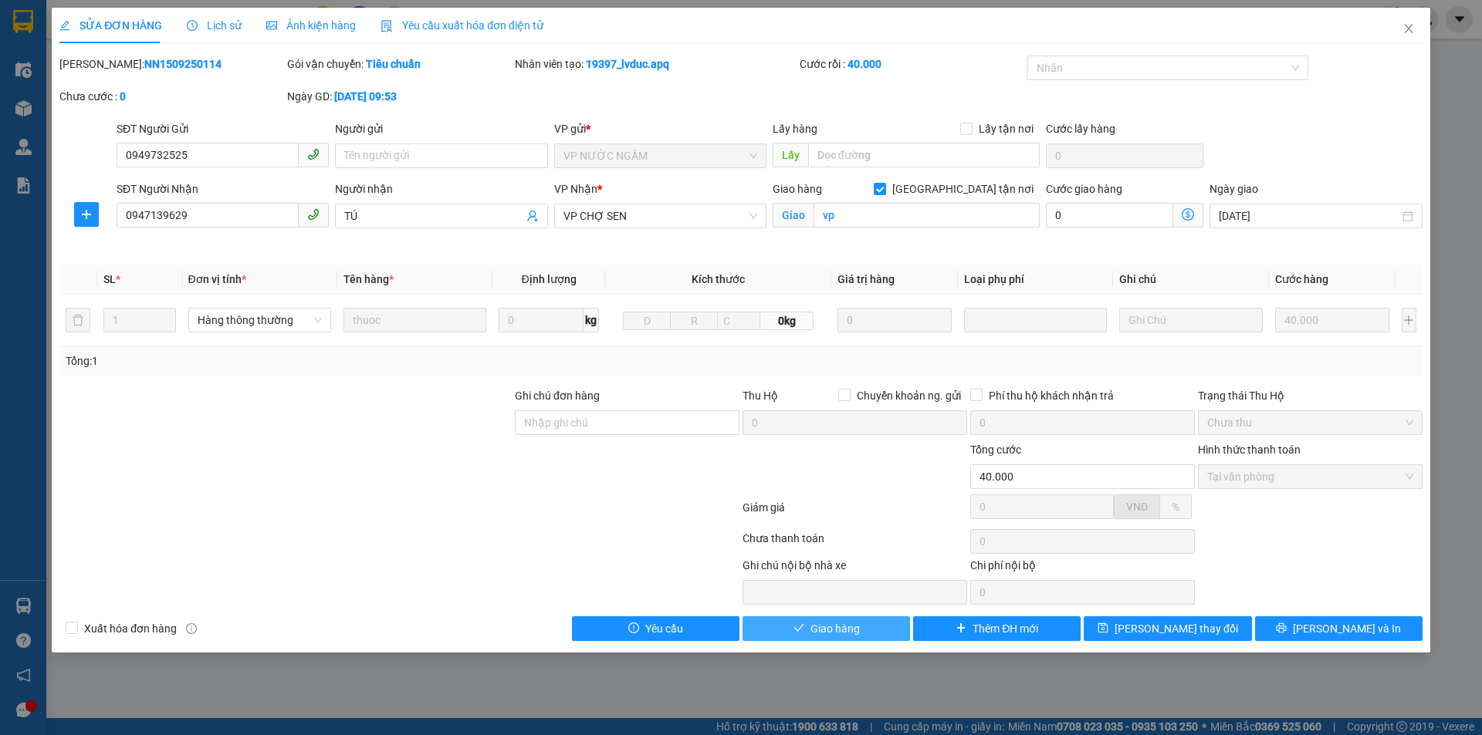
click at [823, 623] on span "Giao hàng" at bounding box center [834, 628] width 49 height 17
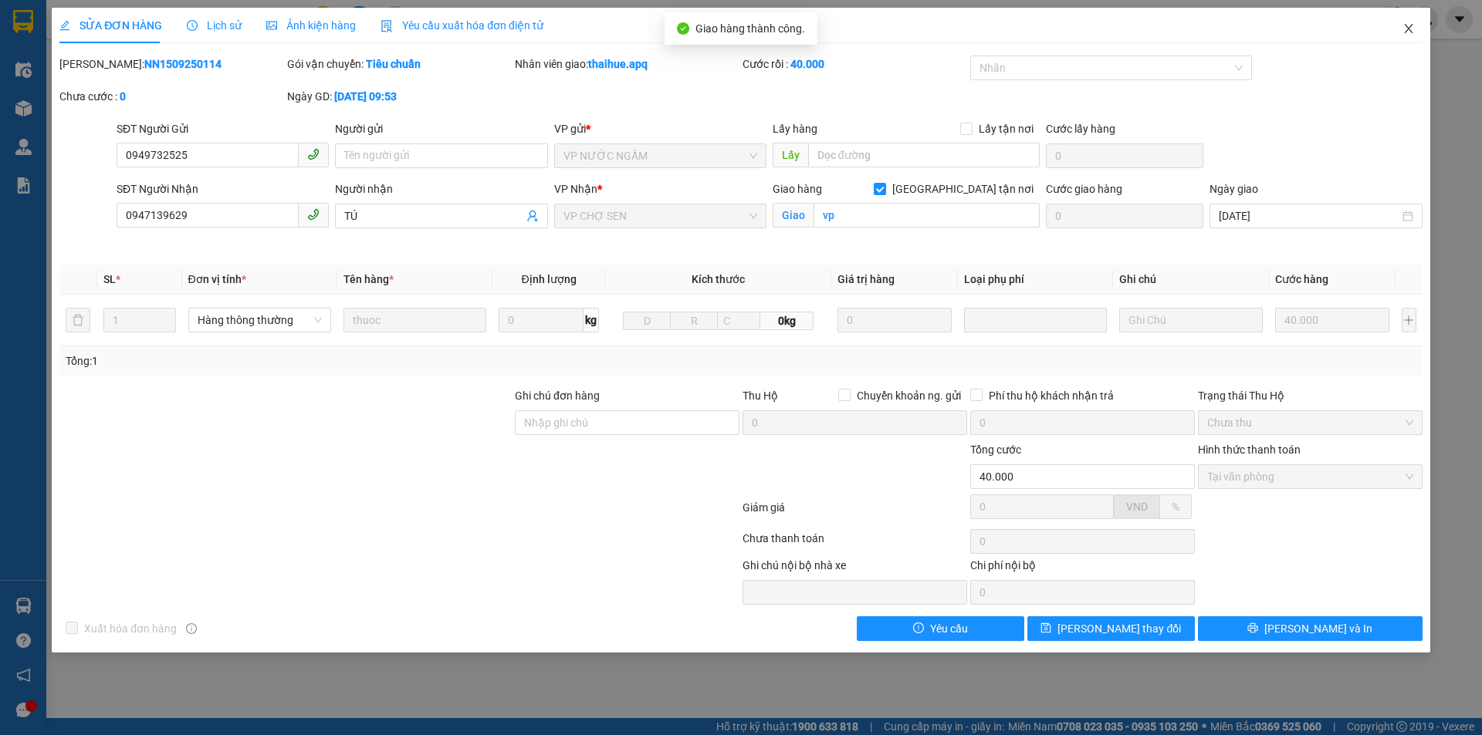
click at [1407, 26] on icon "close" at bounding box center [1408, 28] width 12 height 12
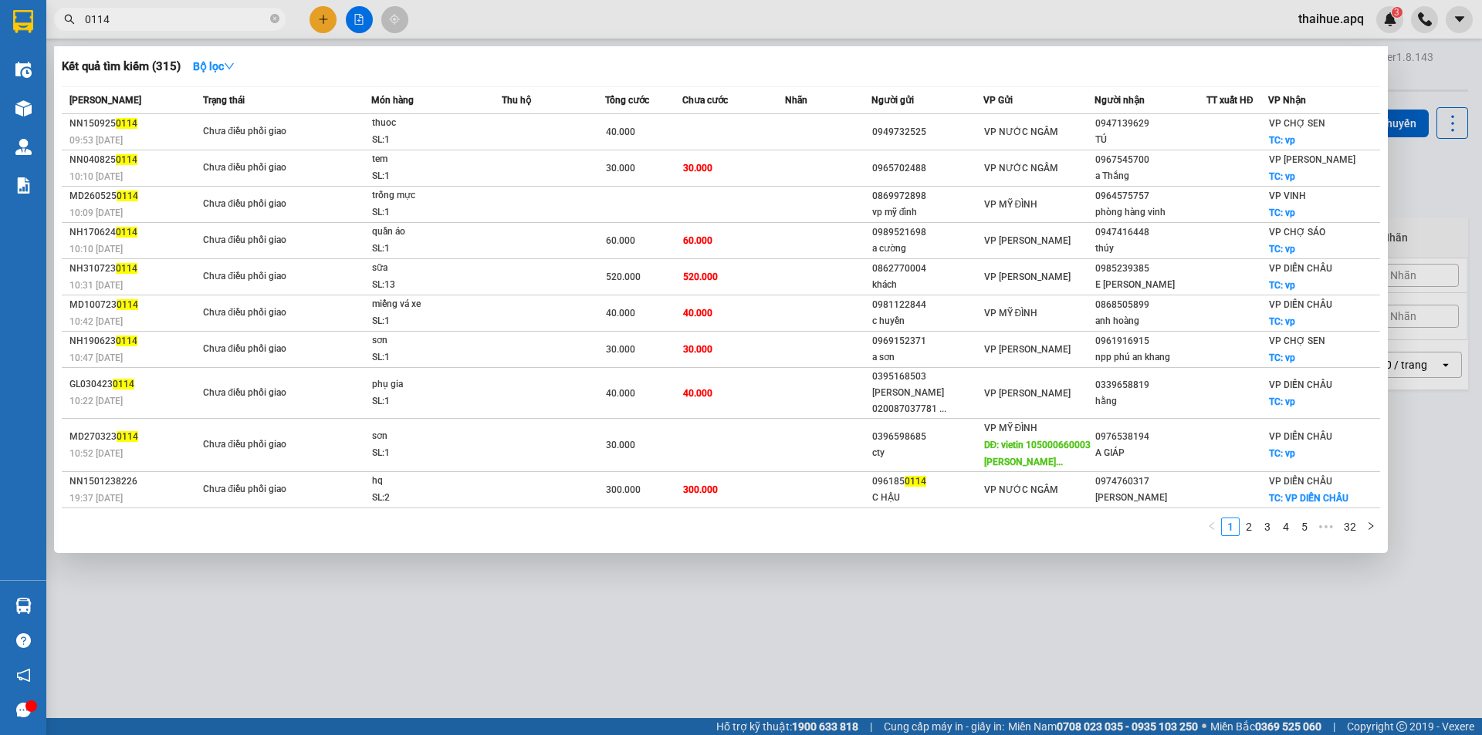
click at [154, 22] on input "0114" at bounding box center [176, 19] width 182 height 17
type input "0"
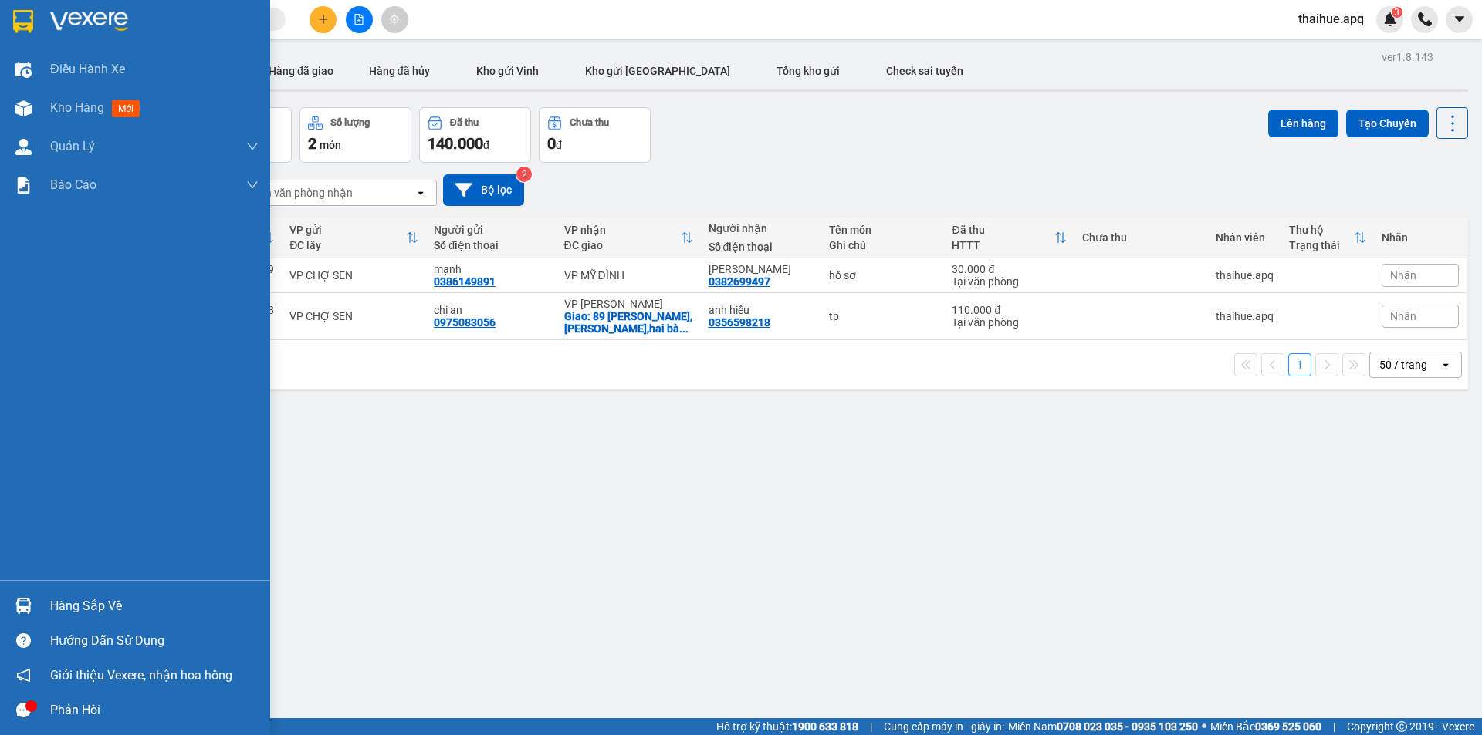
click at [63, 609] on div "Hàng sắp về" at bounding box center [154, 606] width 208 height 23
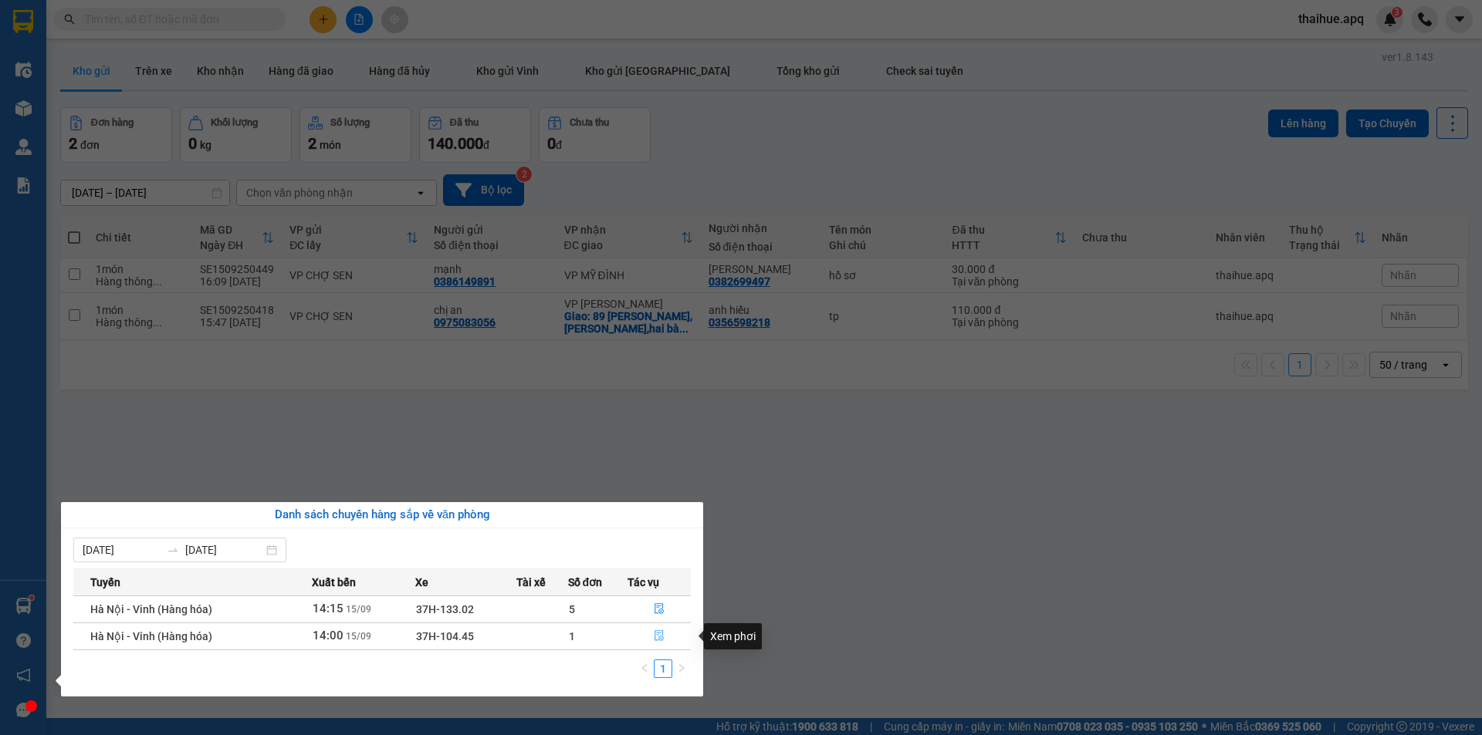
click at [659, 634] on icon "file-done" at bounding box center [658, 636] width 9 height 11
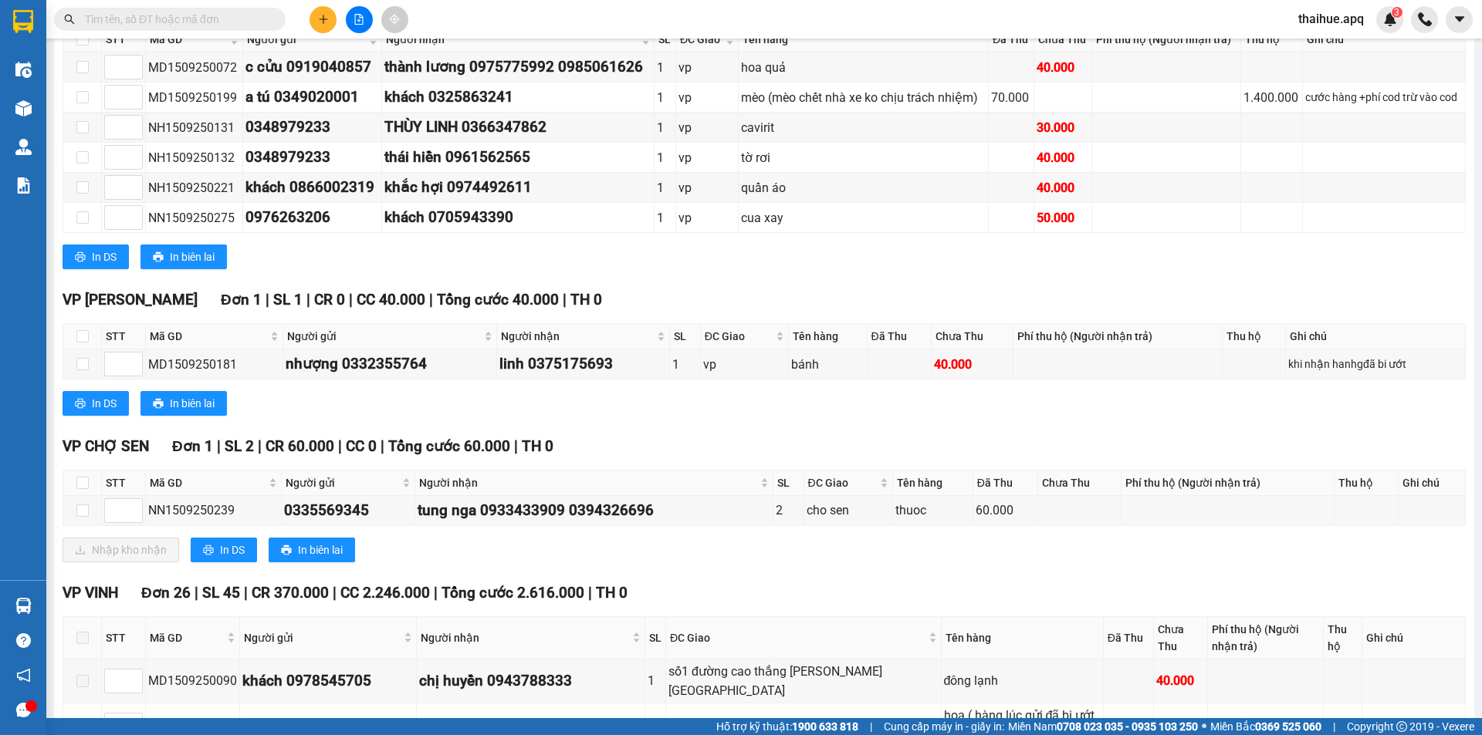
scroll to position [309, 0]
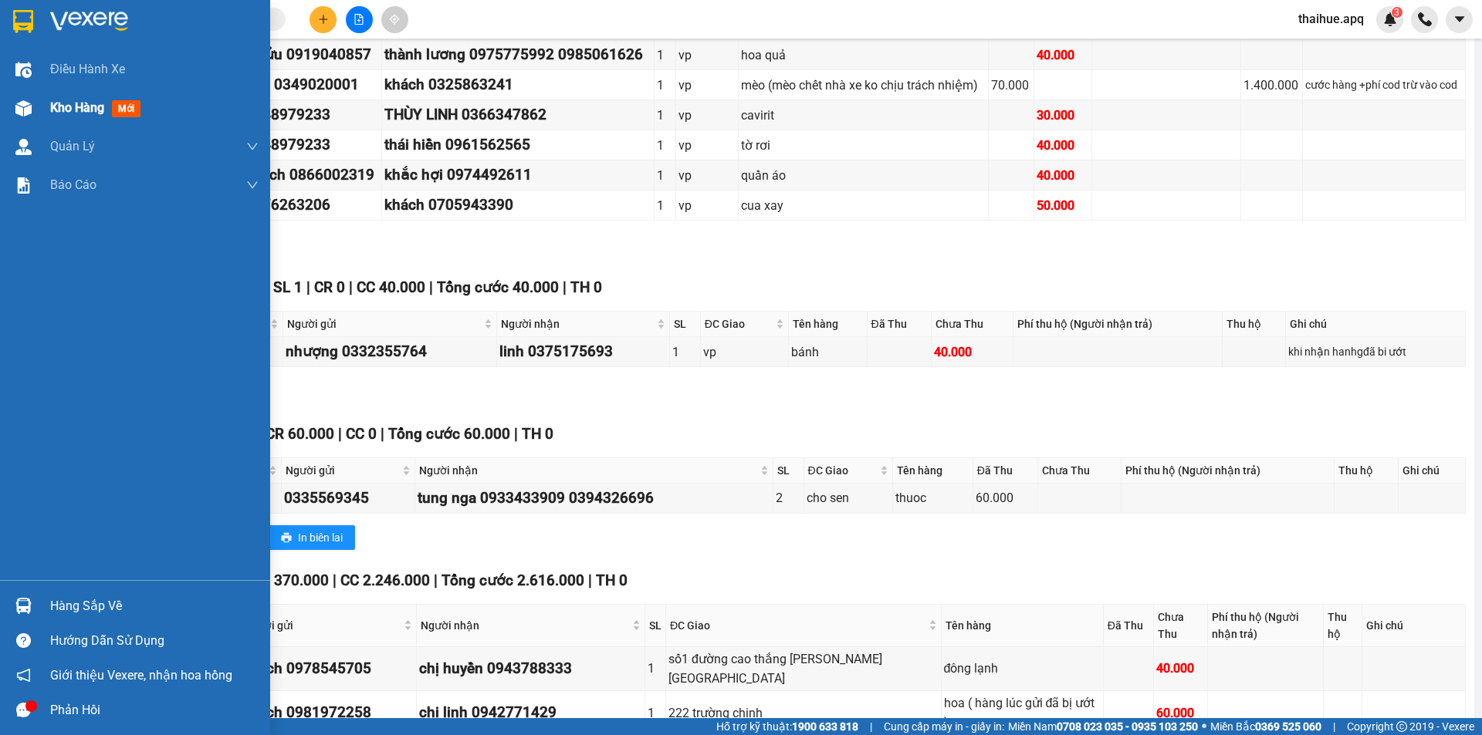
click at [59, 103] on span "Kho hàng" at bounding box center [77, 107] width 54 height 15
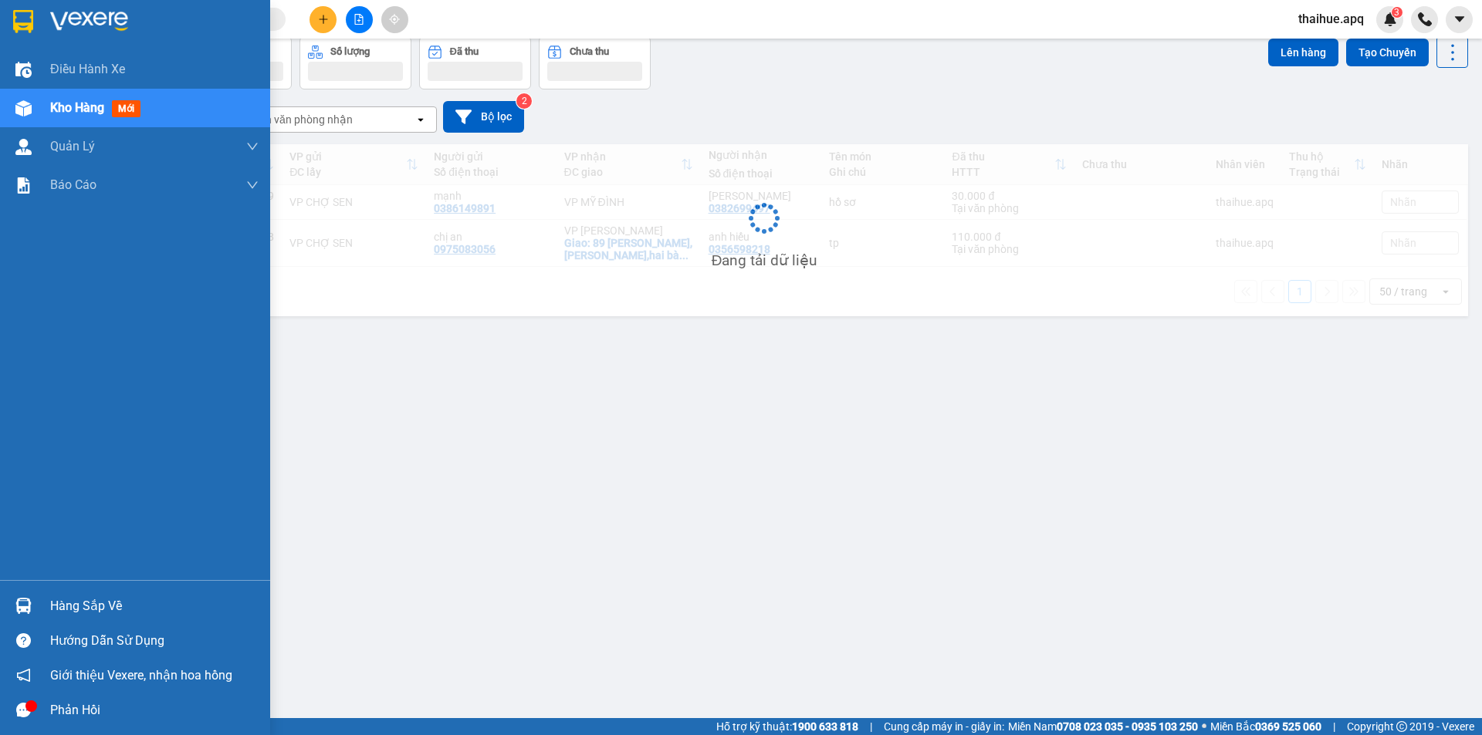
scroll to position [71, 0]
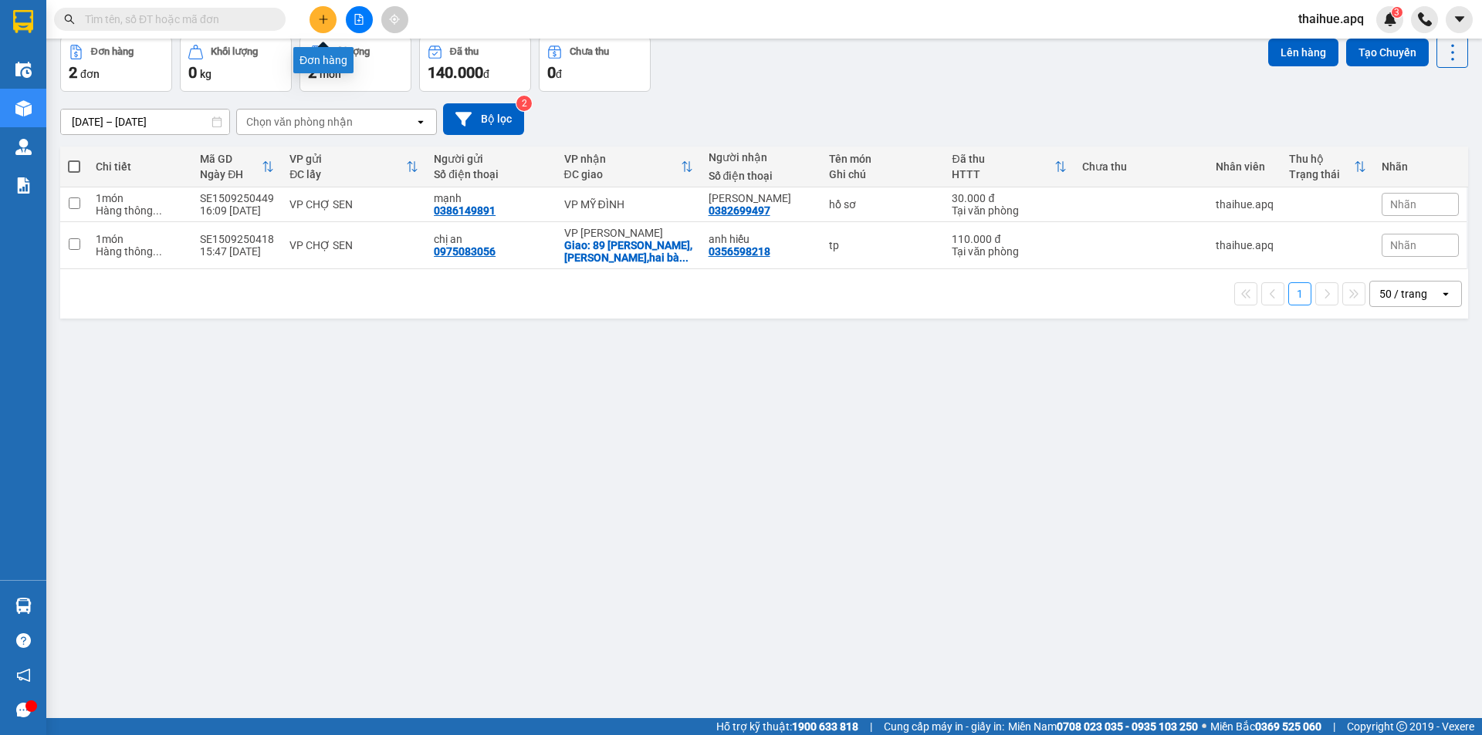
click at [328, 13] on button at bounding box center [322, 19] width 27 height 27
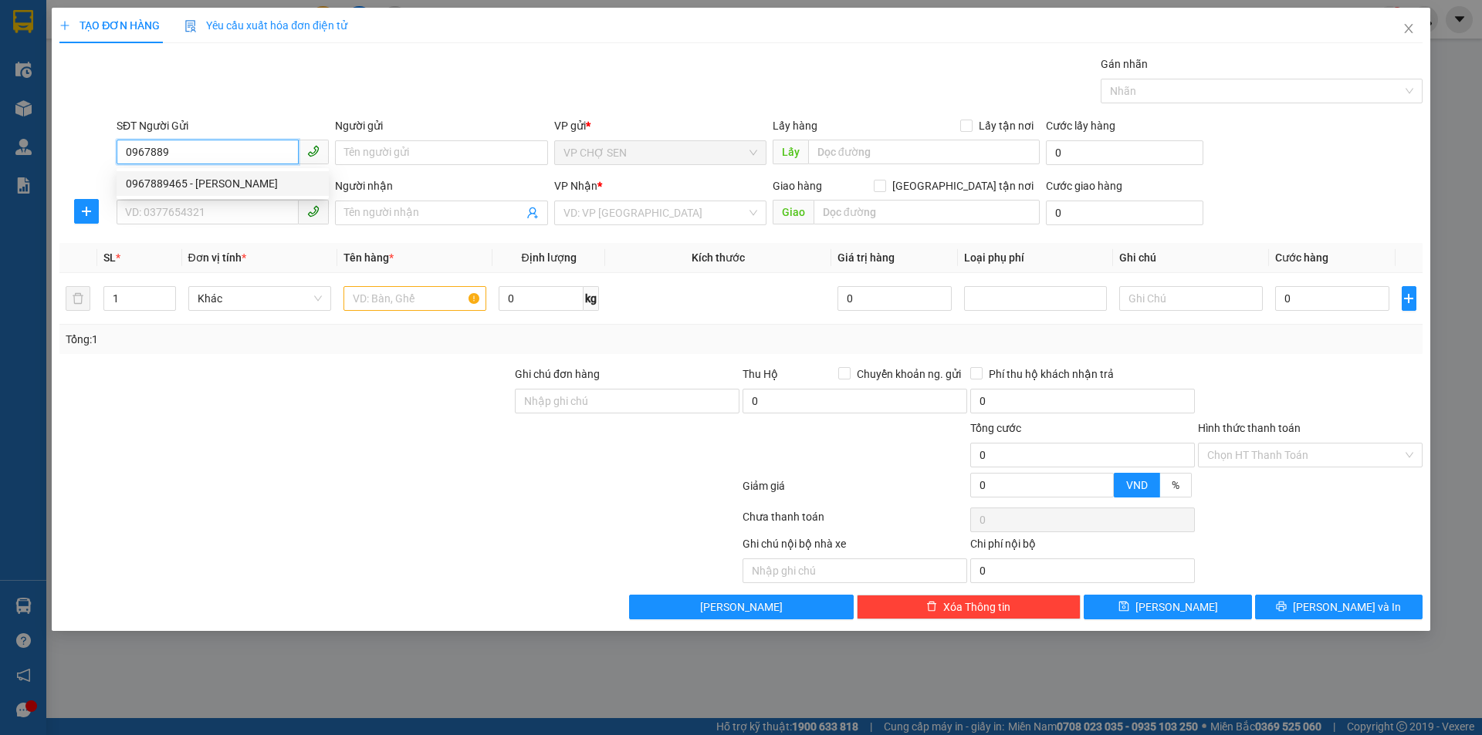
click at [242, 181] on div "0967889465 - [PERSON_NAME]" at bounding box center [223, 183] width 194 height 17
type input "0967889465"
type input "[PERSON_NAME]"
type input "0967889465"
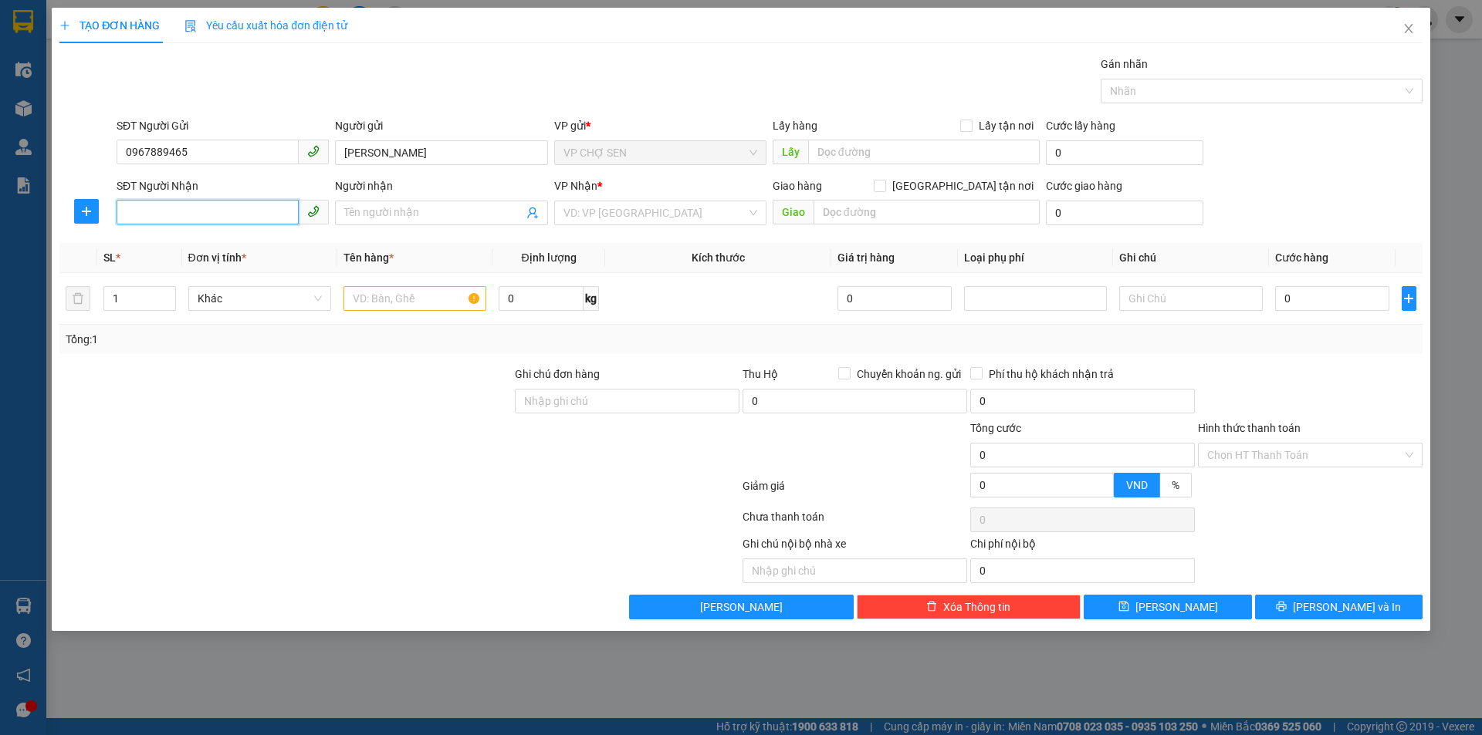
click at [220, 210] on input "SĐT Người Nhận" at bounding box center [208, 212] width 182 height 25
click at [538, 216] on icon "user-add" at bounding box center [532, 213] width 12 height 12
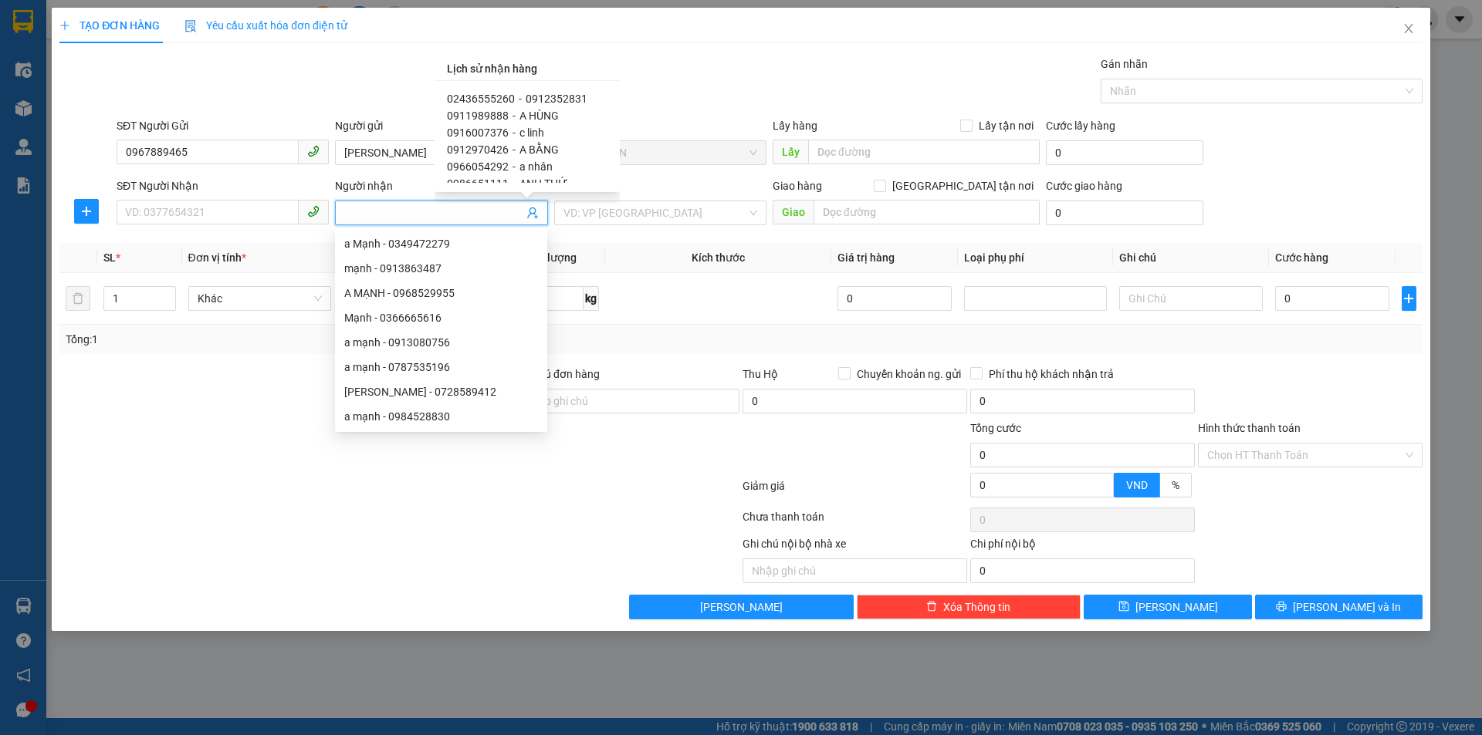
click at [530, 164] on span "a nhân" at bounding box center [535, 166] width 33 height 12
type input "0966054292"
type input "a nhân"
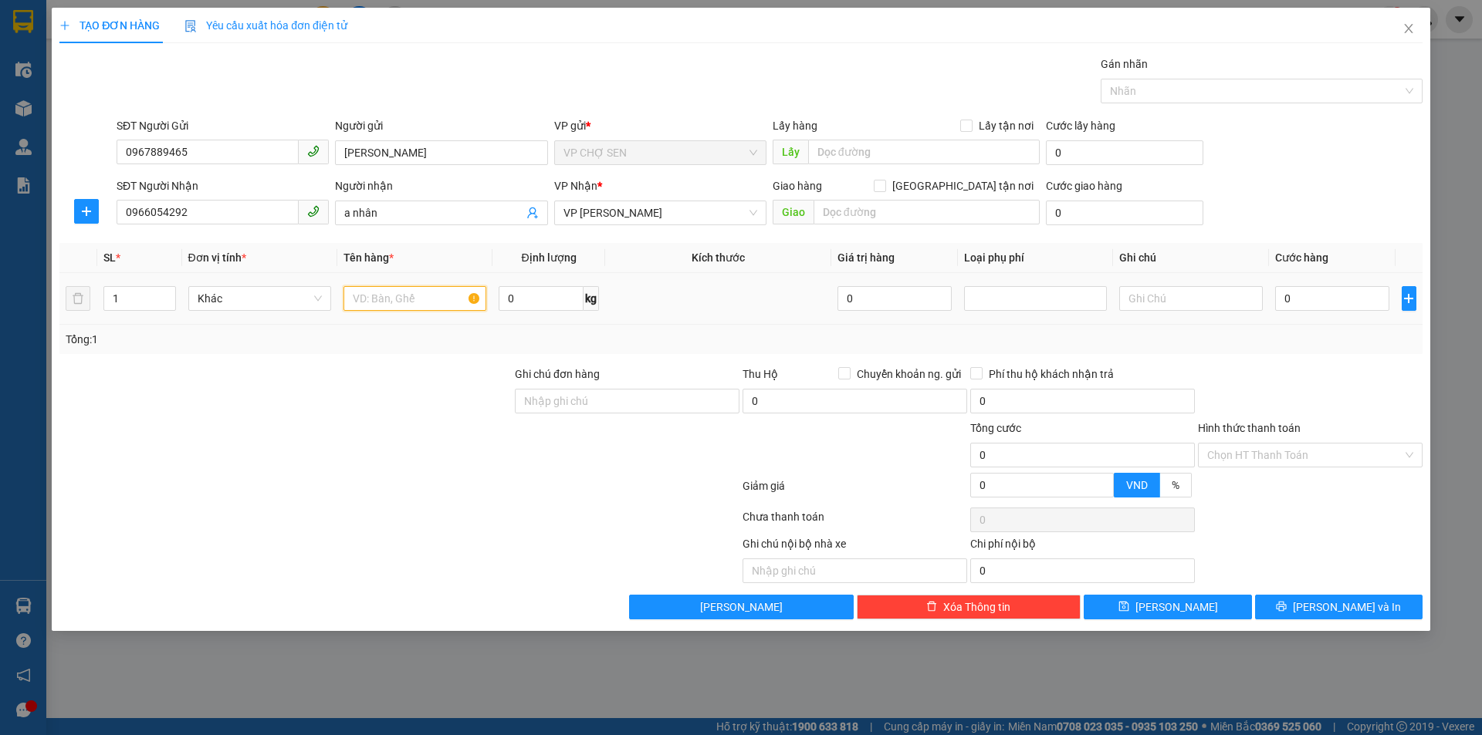
click at [452, 299] on input "text" at bounding box center [414, 298] width 143 height 25
type input "bếp"
click at [1320, 292] on input "0" at bounding box center [1332, 298] width 115 height 25
type input "5"
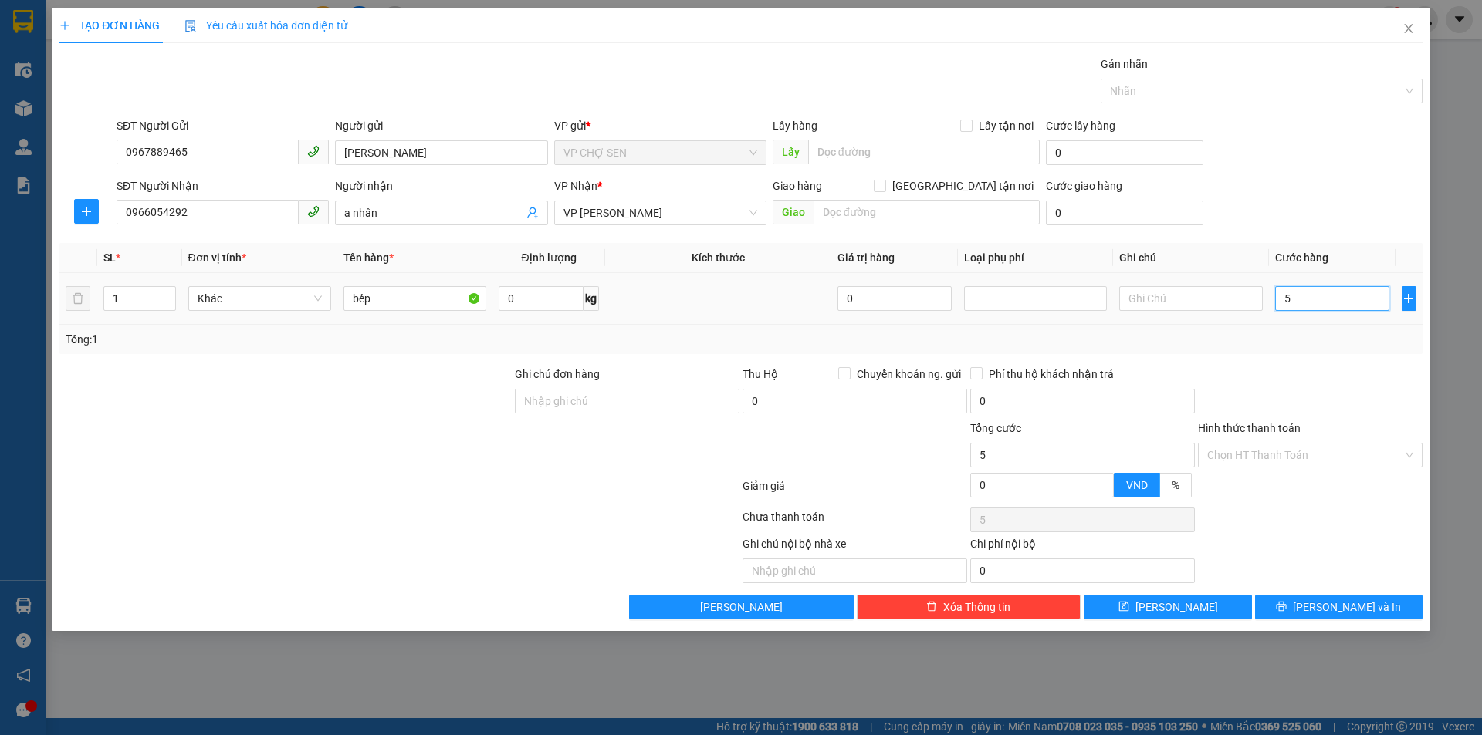
type input "5"
type input "50"
type input "500"
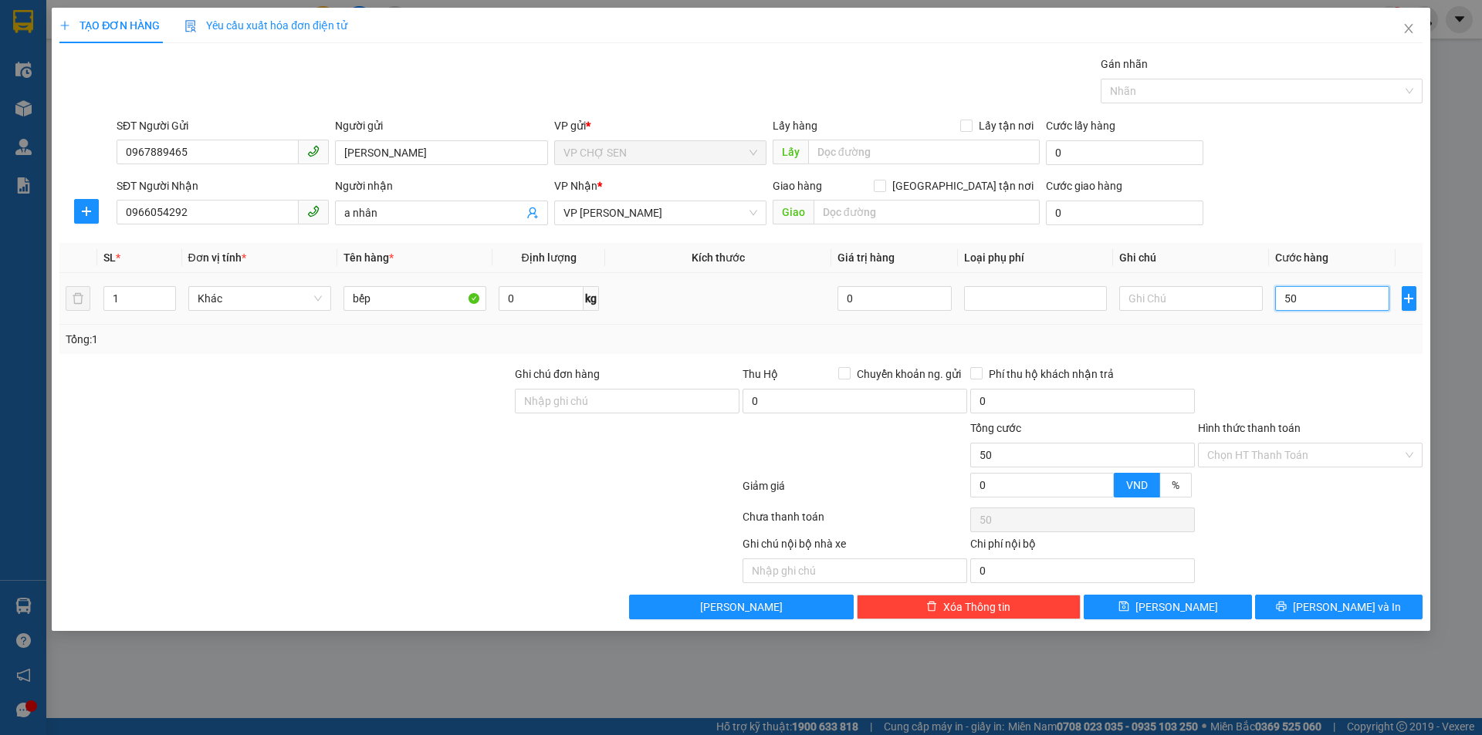
type input "500"
type input "5.000"
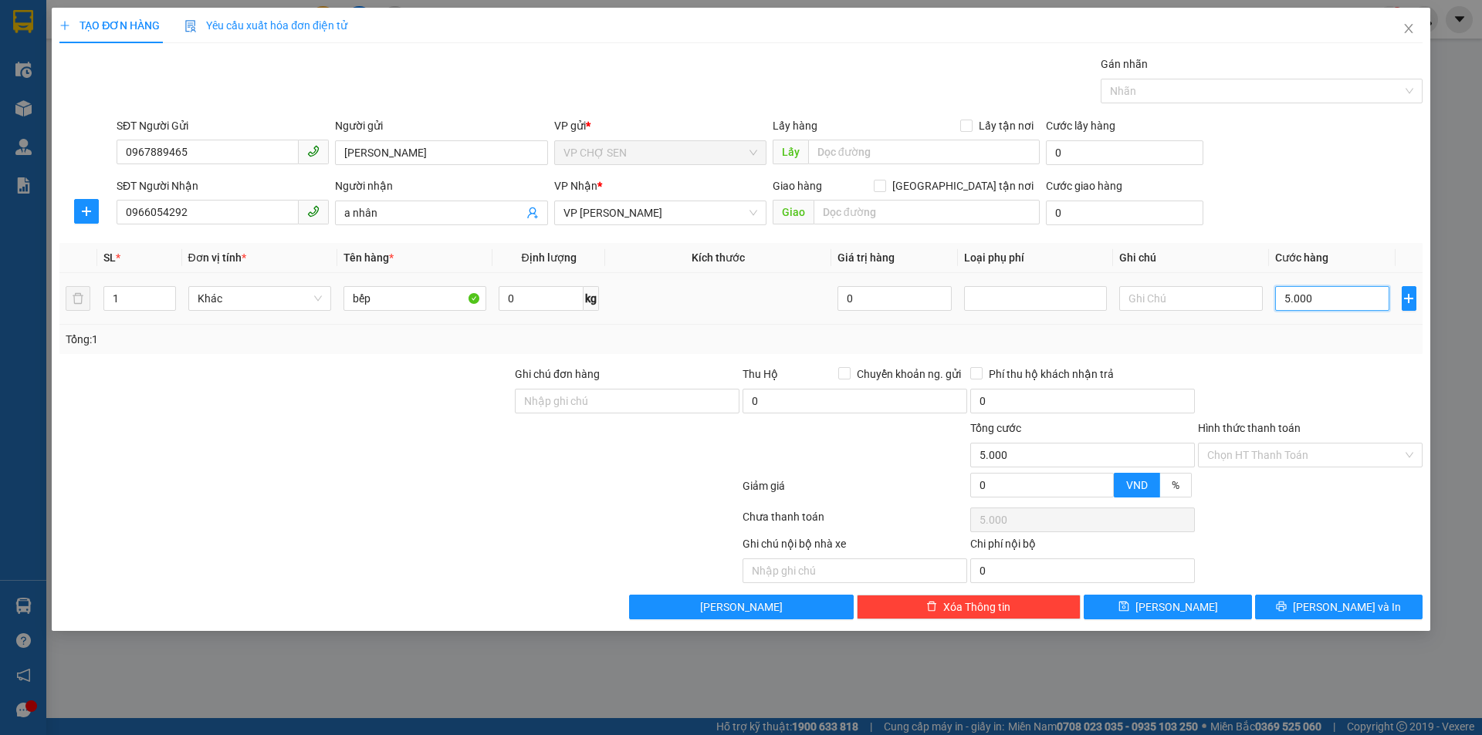
type input "50.000"
click at [1305, 604] on button "[PERSON_NAME] và In" at bounding box center [1338, 607] width 167 height 25
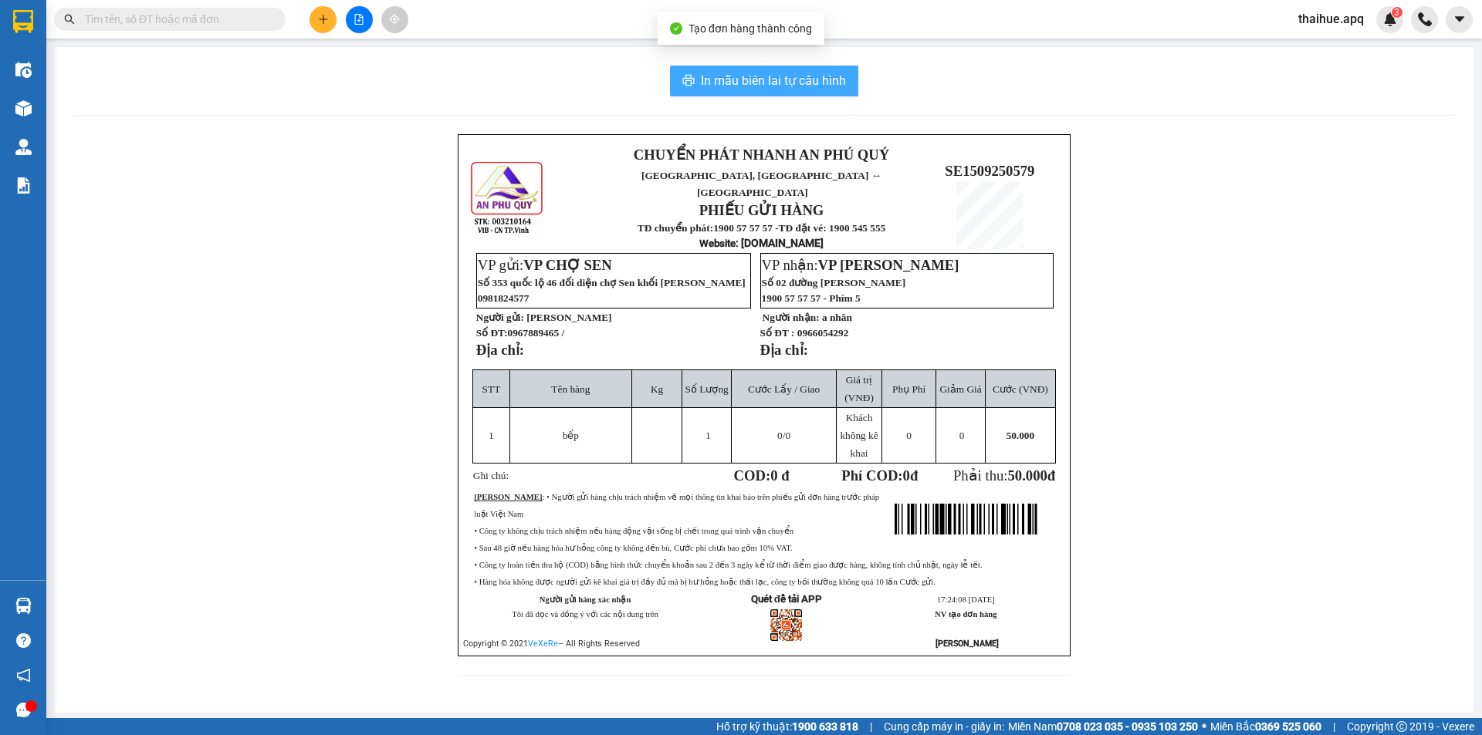
click at [841, 88] on span "In mẫu biên lai tự cấu hình" at bounding box center [773, 80] width 145 height 19
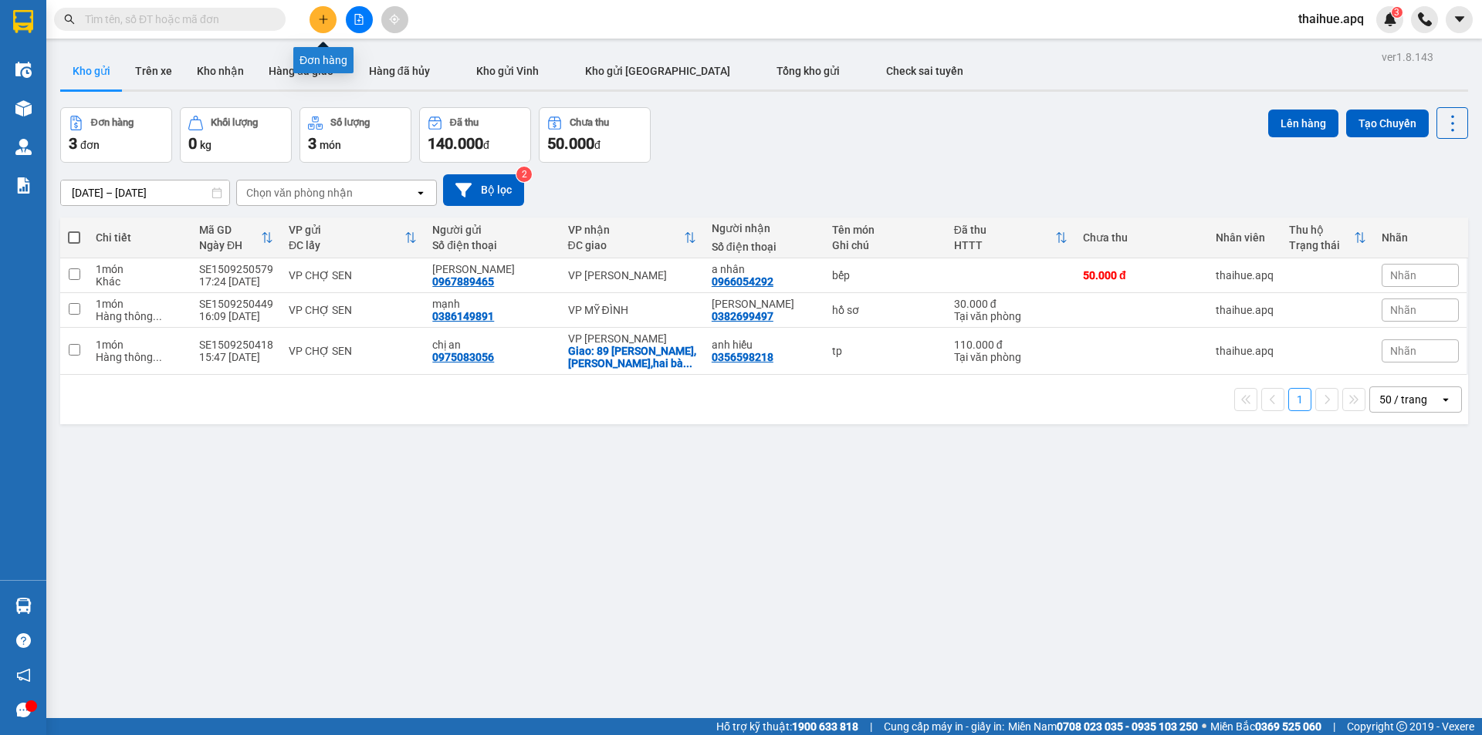
click at [327, 22] on icon "plus" at bounding box center [323, 19] width 11 height 11
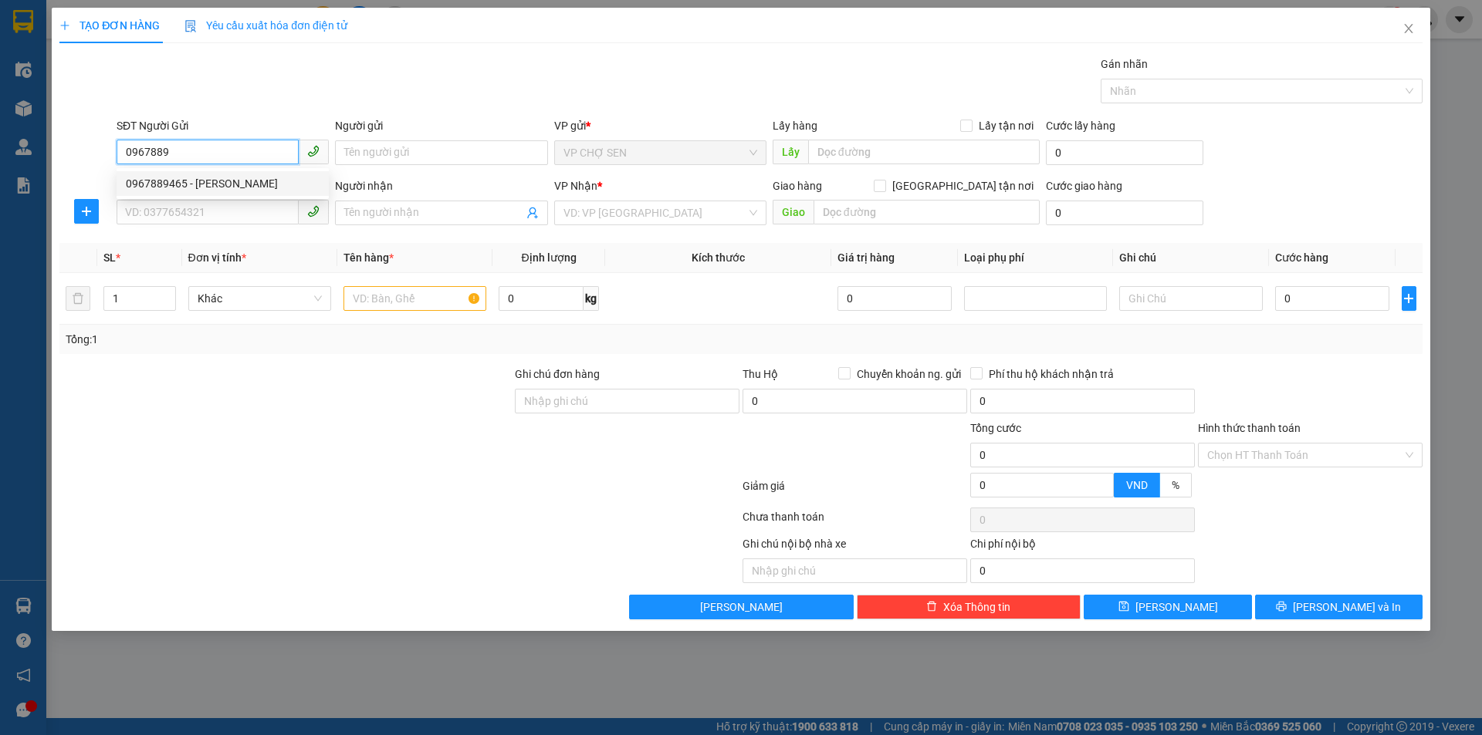
click at [207, 184] on div "0967889465 - [PERSON_NAME]" at bounding box center [223, 183] width 194 height 17
type input "0967889465"
type input "[PERSON_NAME]"
type input "0967889465"
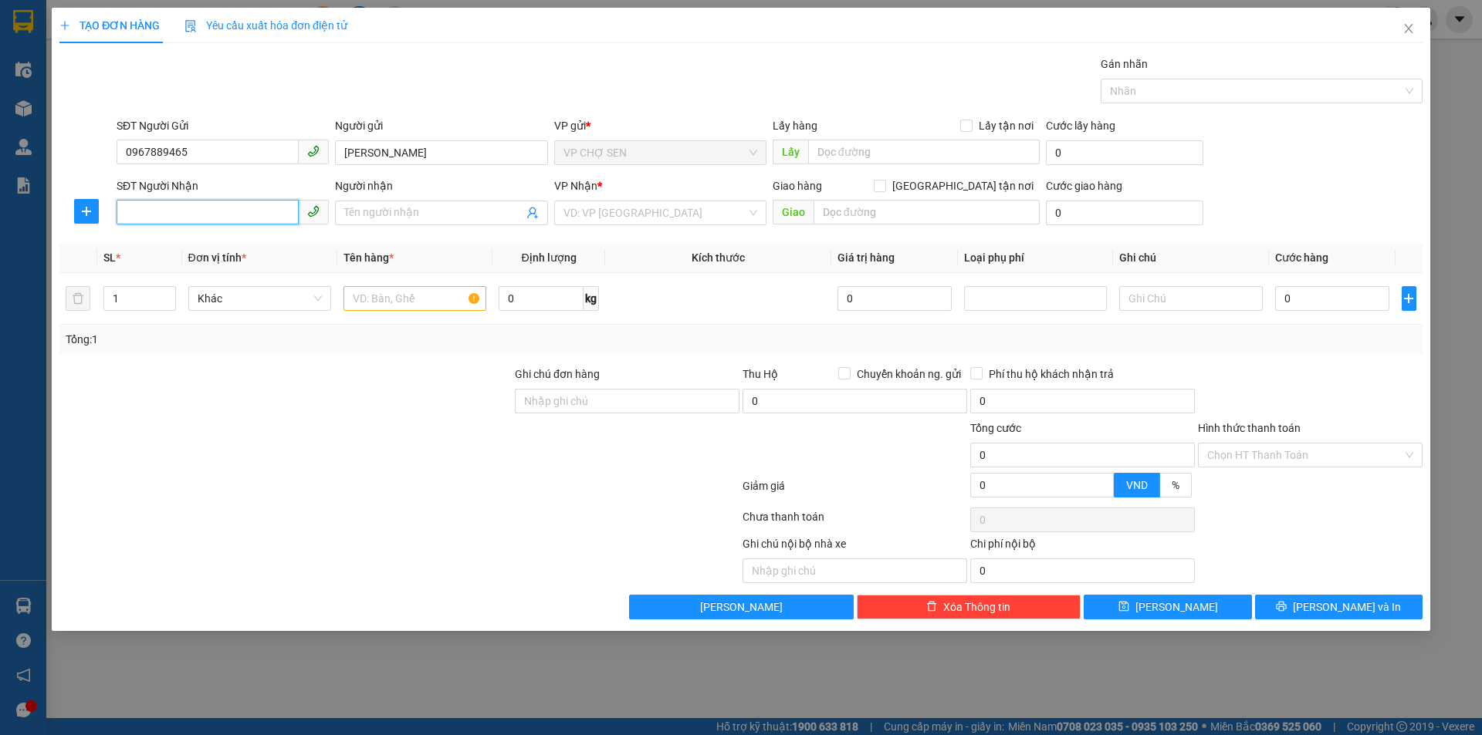
click at [201, 218] on input "SĐT Người Nhận" at bounding box center [208, 212] width 182 height 25
click at [211, 293] on div "0911989888 - A HÙNG" at bounding box center [223, 293] width 194 height 17
type input "0911989888"
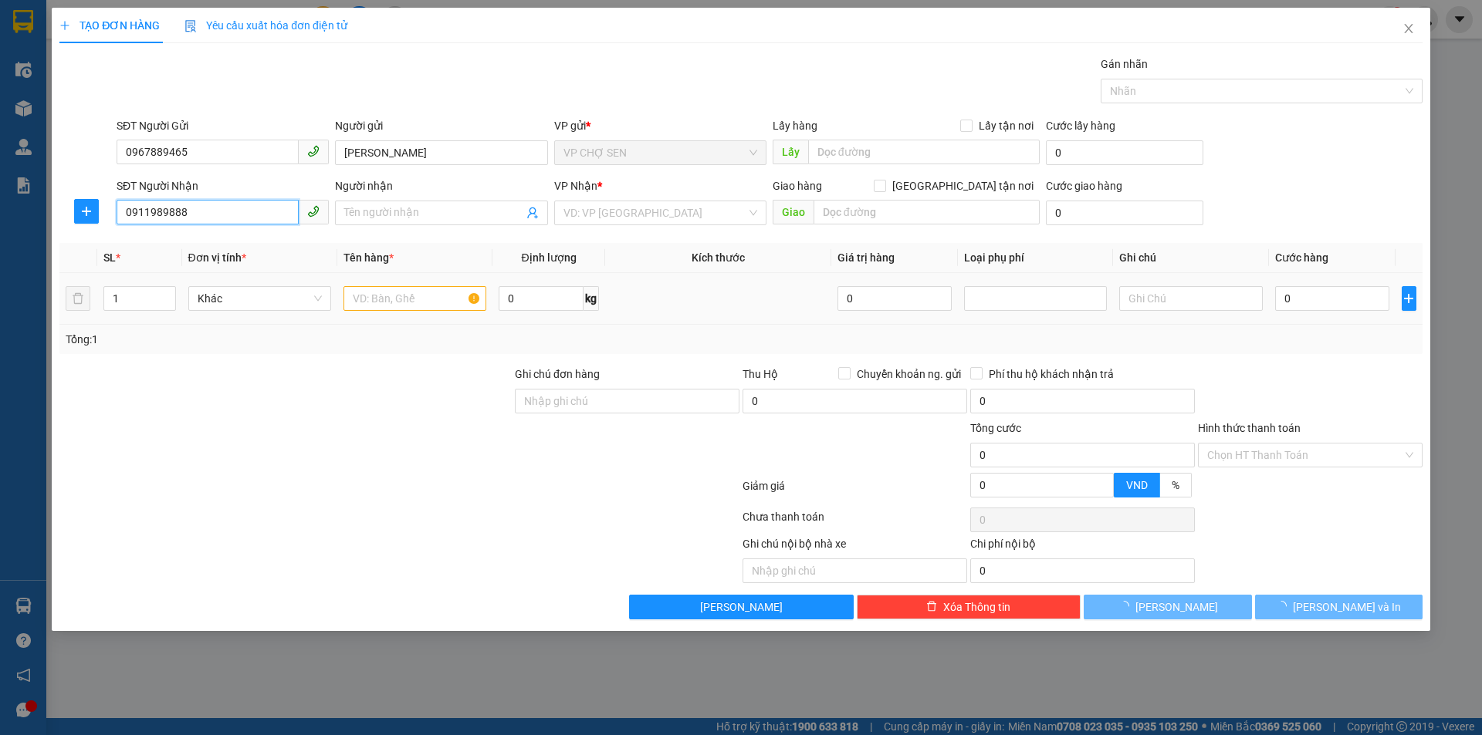
type input "A HÙNG"
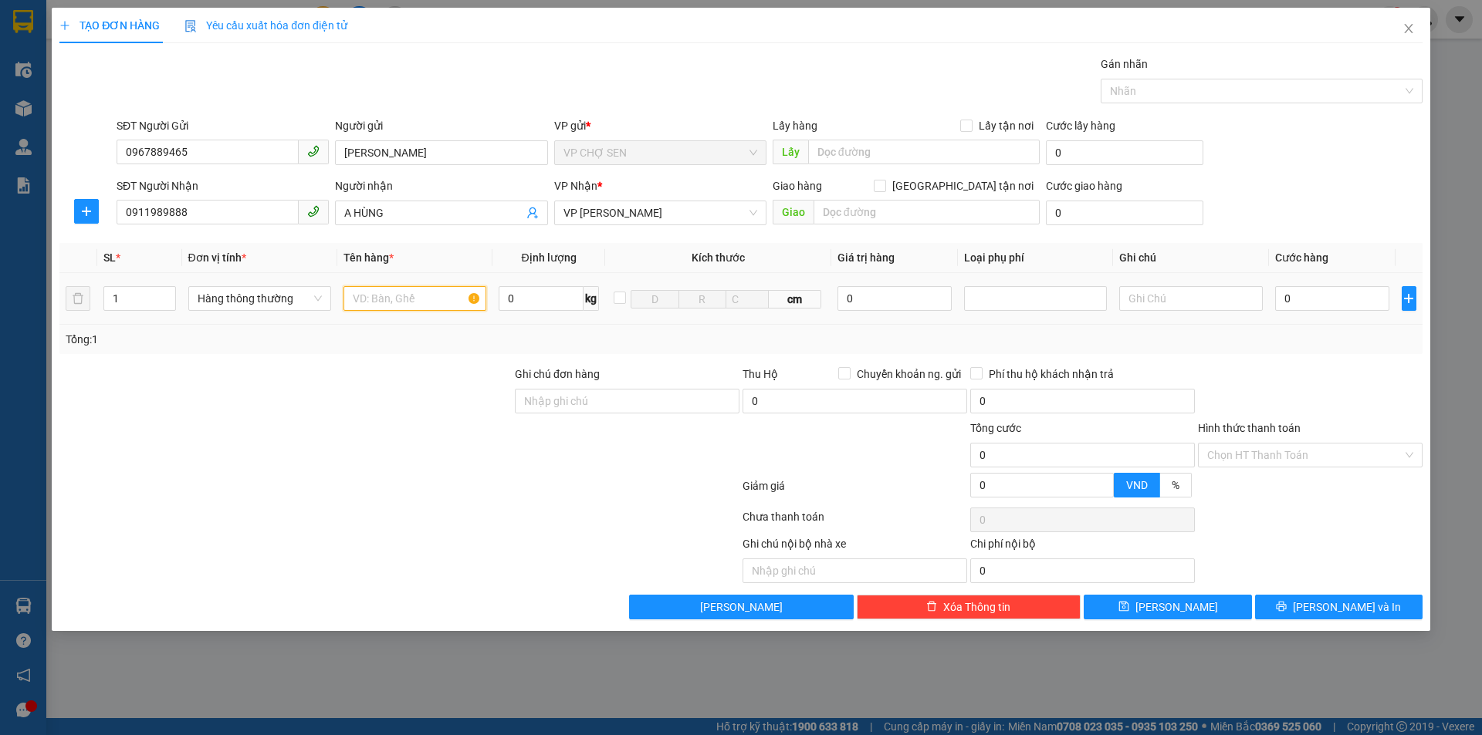
click at [380, 302] on input "text" at bounding box center [414, 298] width 143 height 25
type input "bếp"
click at [1365, 304] on input "0" at bounding box center [1332, 298] width 115 height 25
type input "5"
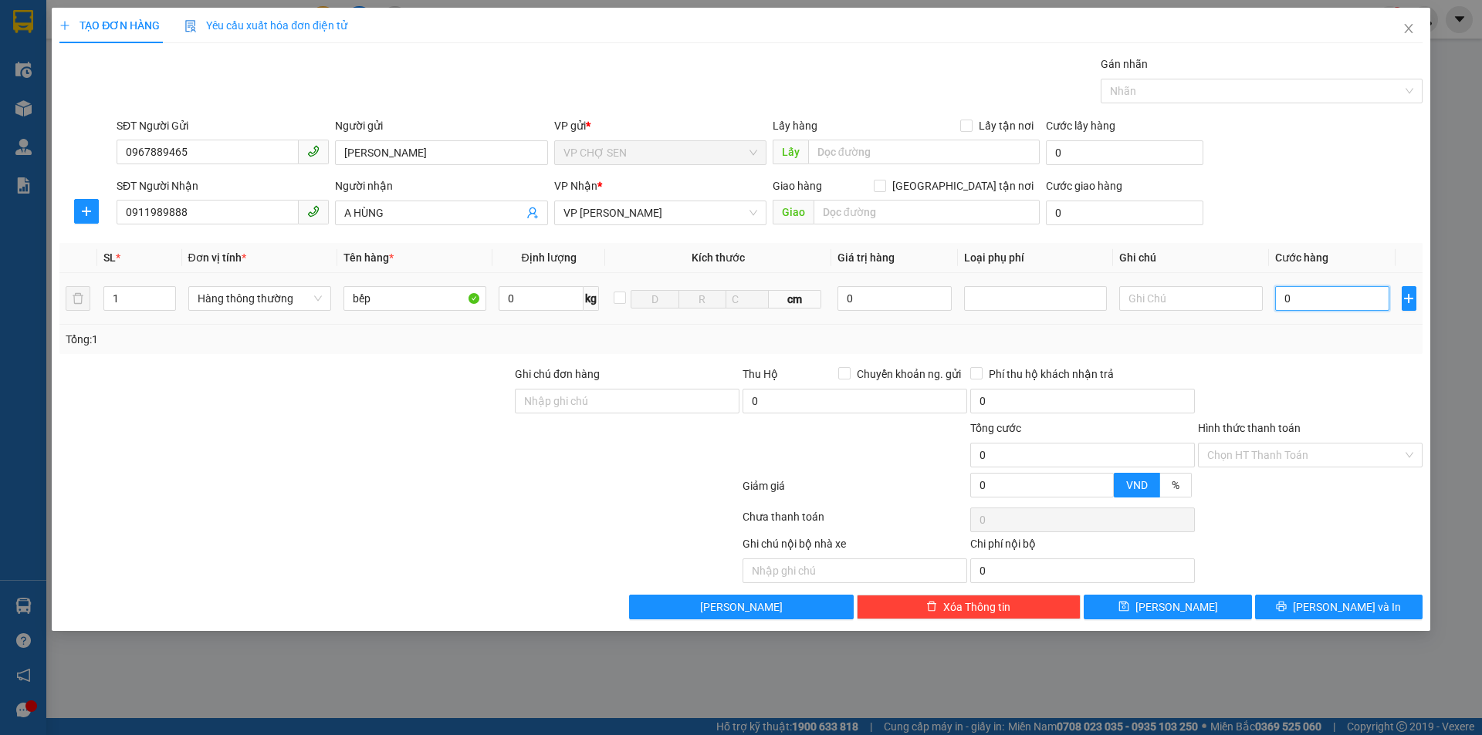
type input "5"
type input "50"
type input "500"
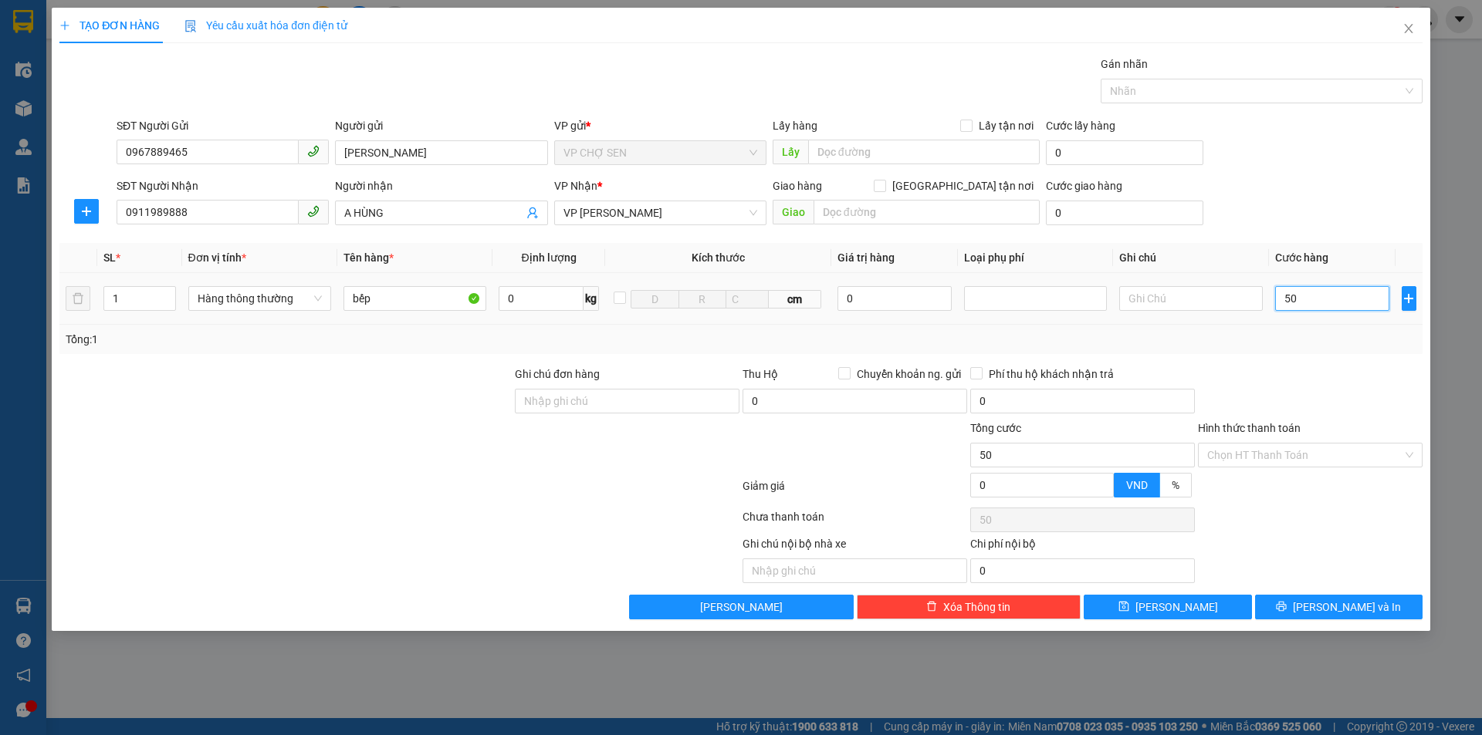
type input "500"
type input "5.000"
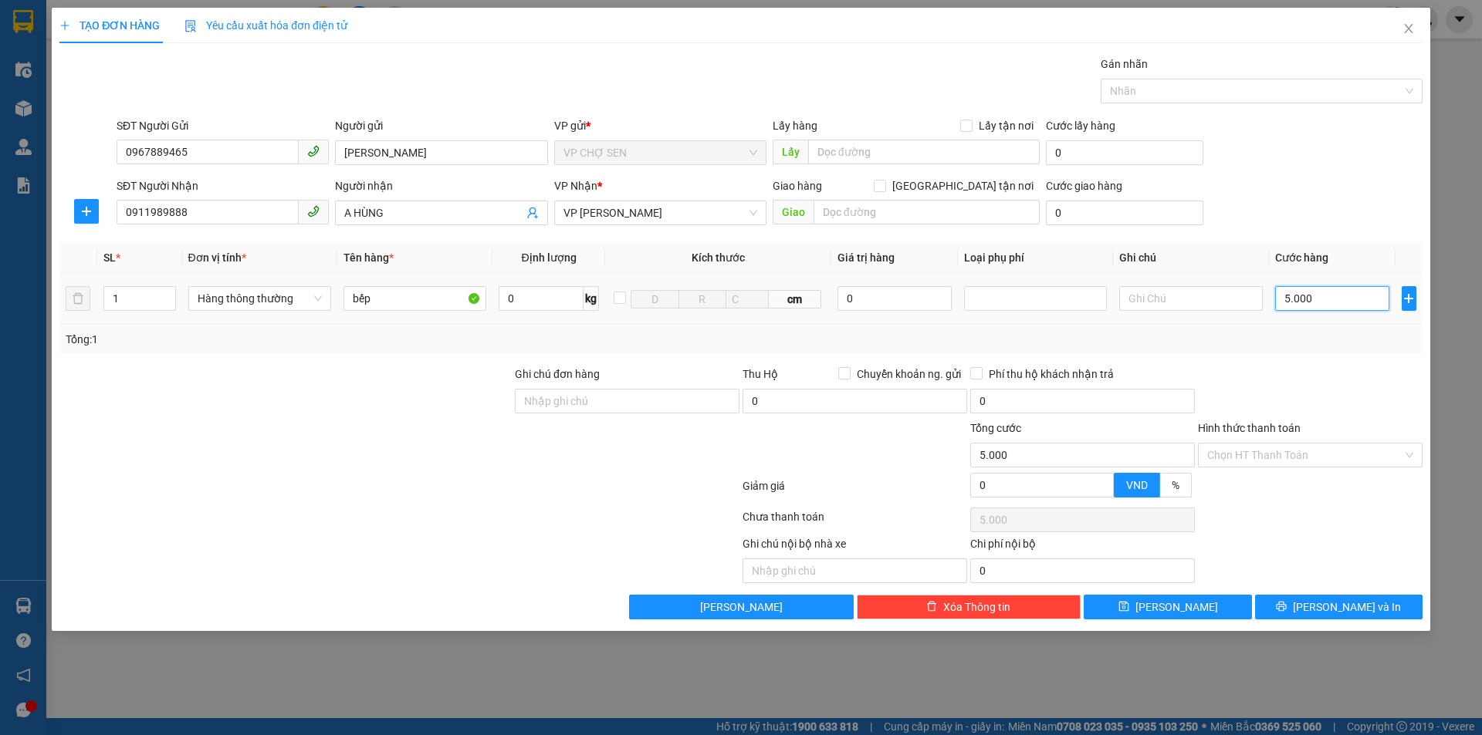
type input "50.000"
click at [1333, 603] on span "[PERSON_NAME] và In" at bounding box center [1346, 607] width 108 height 17
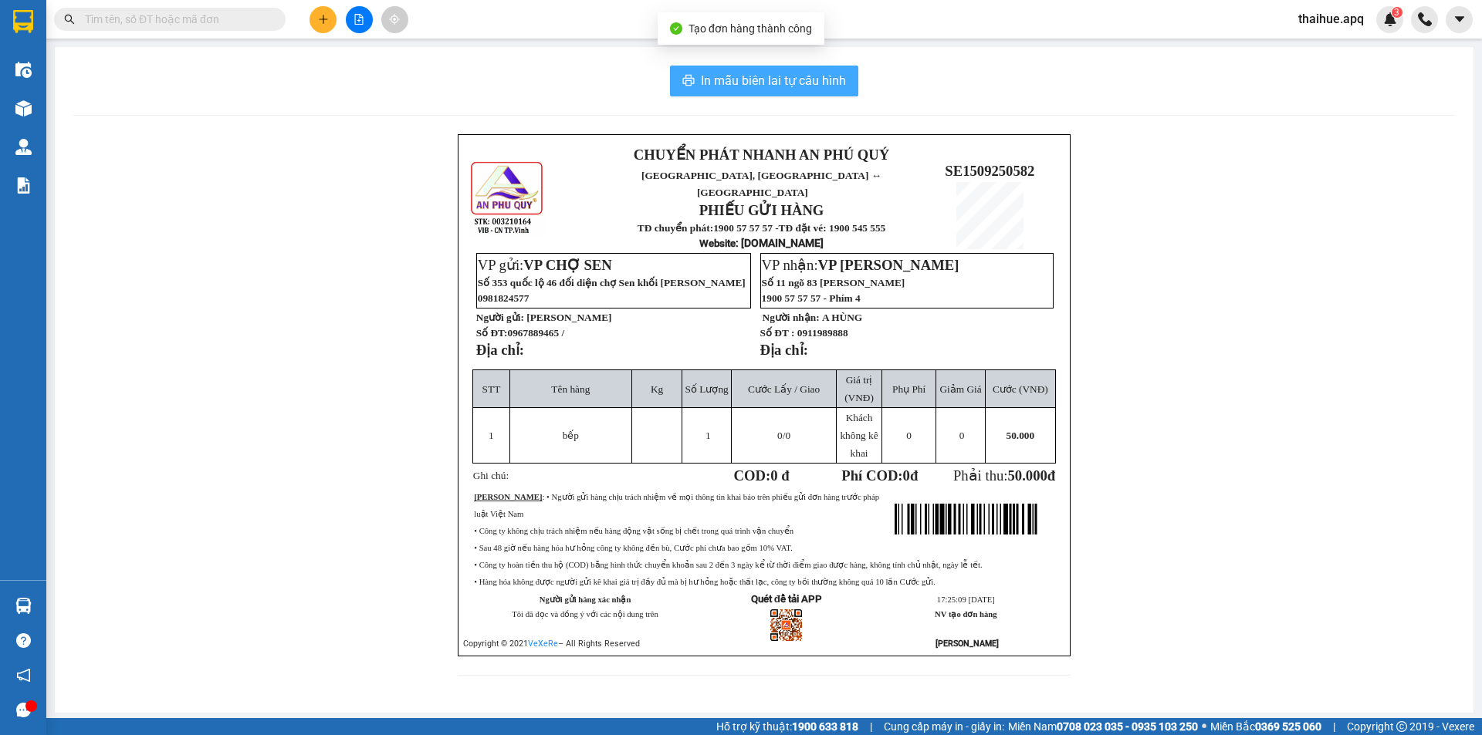
click at [809, 83] on span "In mẫu biên lai tự cấu hình" at bounding box center [773, 80] width 145 height 19
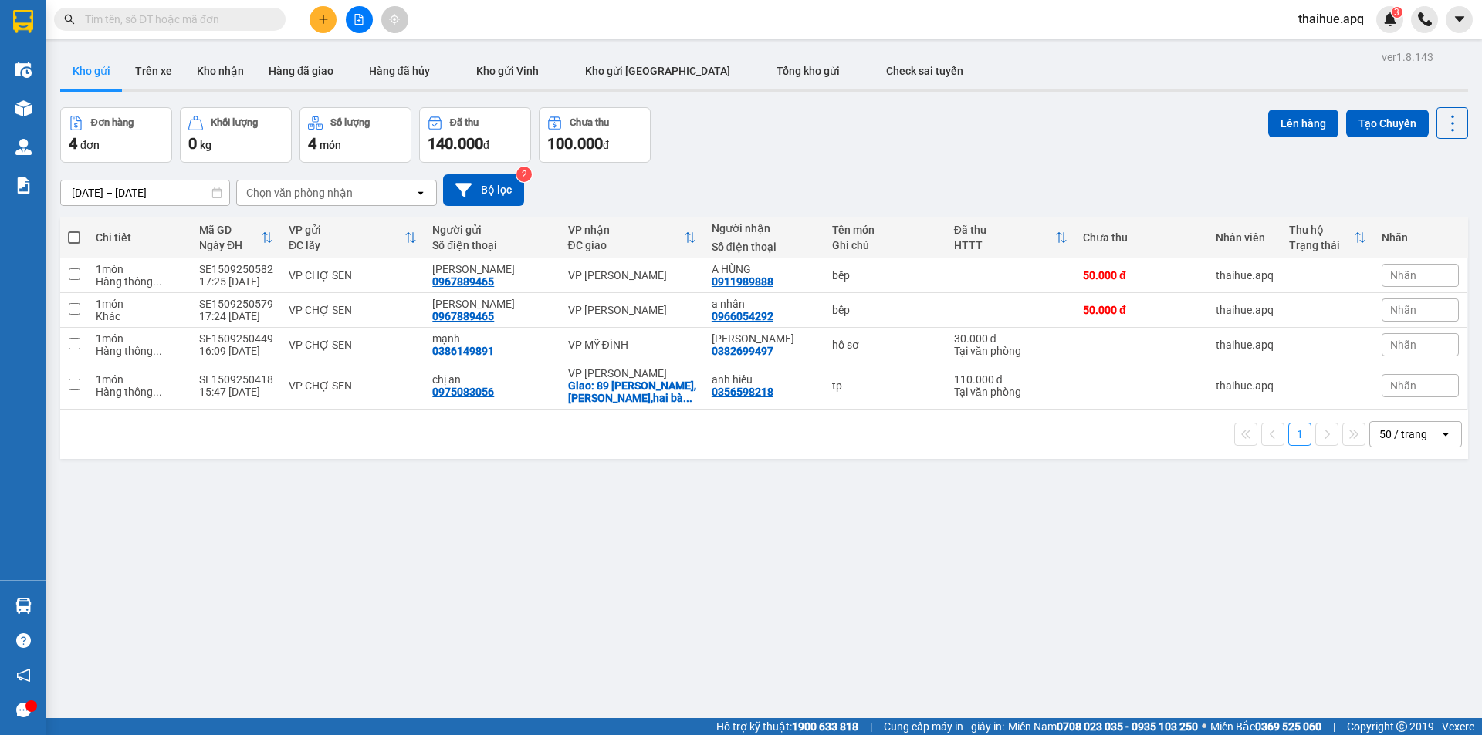
click at [217, 12] on input "text" at bounding box center [176, 19] width 182 height 17
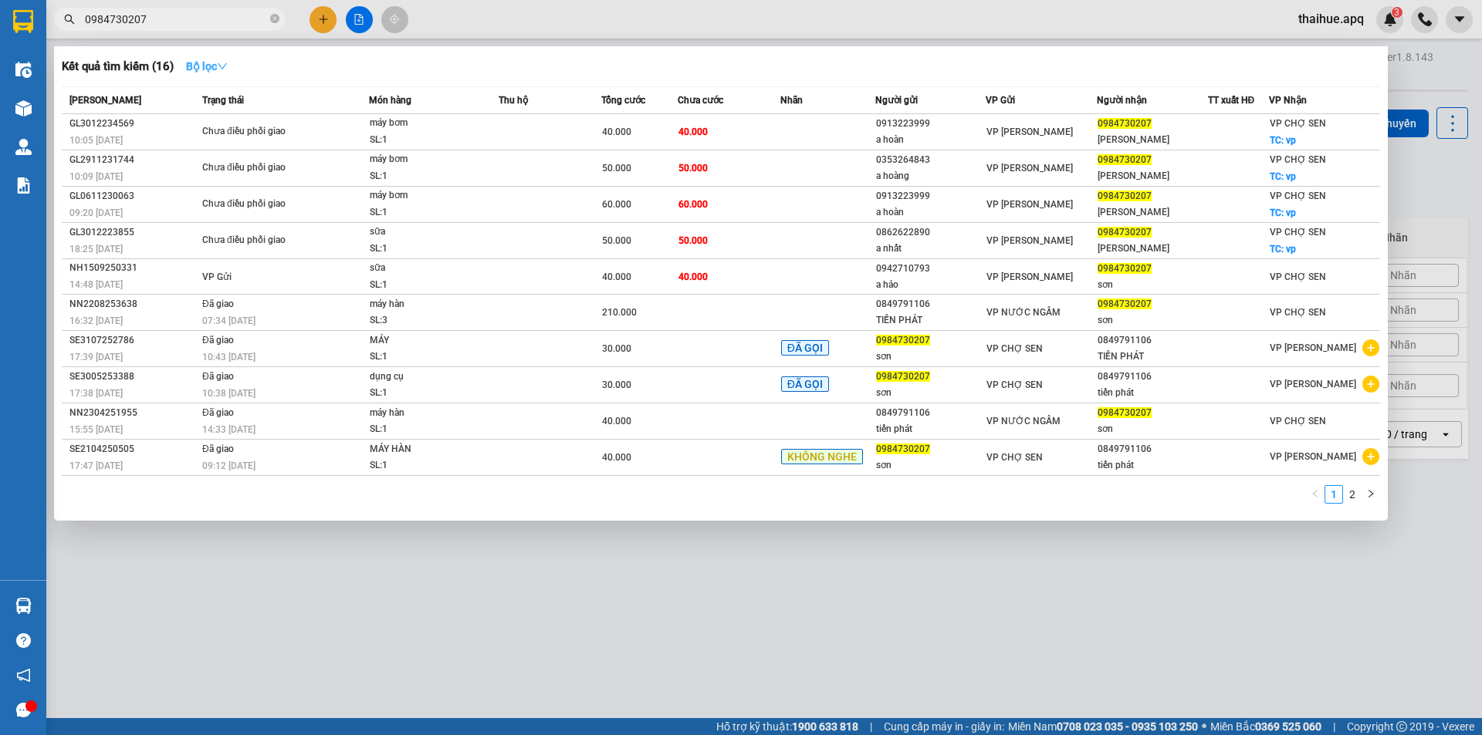
type input "0984730207"
click at [219, 66] on strong "Bộ lọc" at bounding box center [207, 66] width 42 height 12
click at [238, 552] on div at bounding box center [741, 367] width 1482 height 735
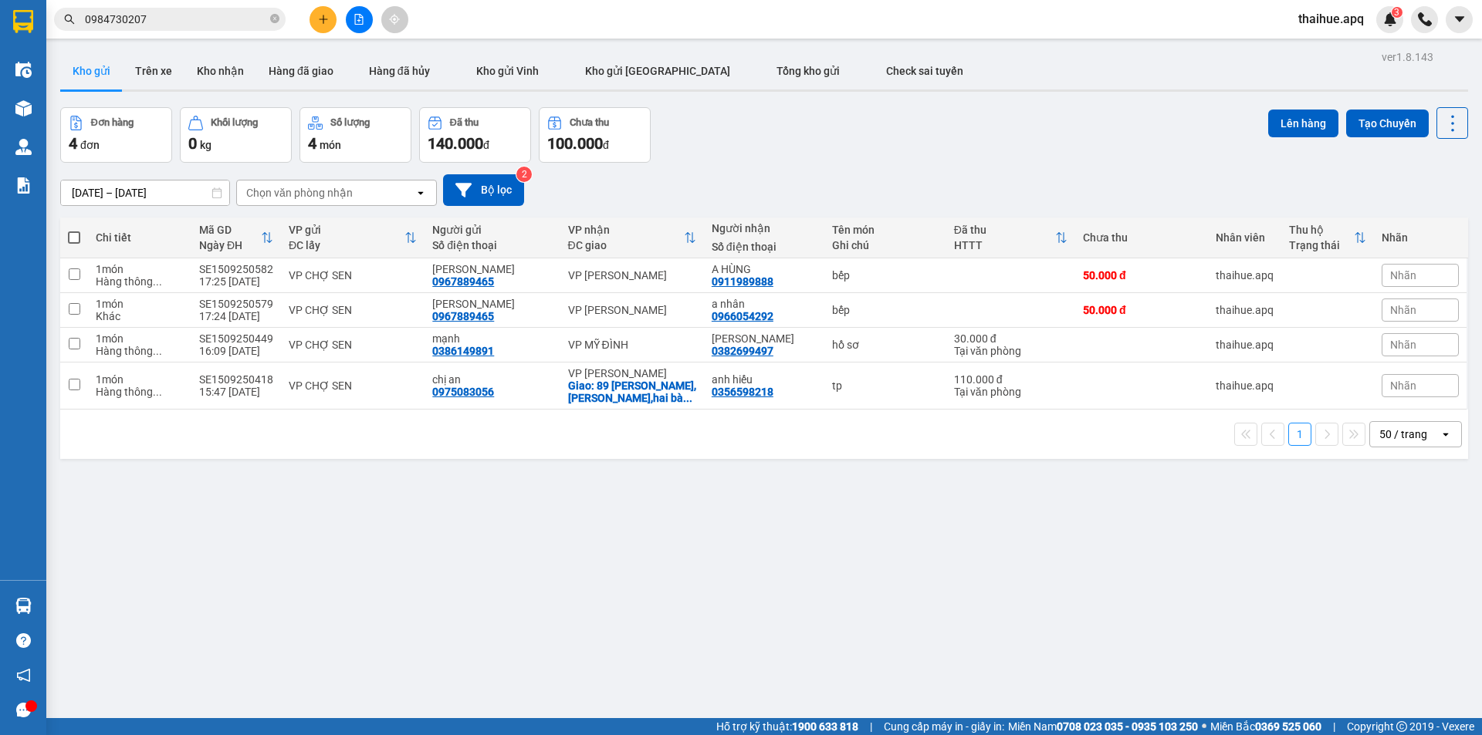
click at [174, 16] on input "0984730207" at bounding box center [176, 19] width 182 height 17
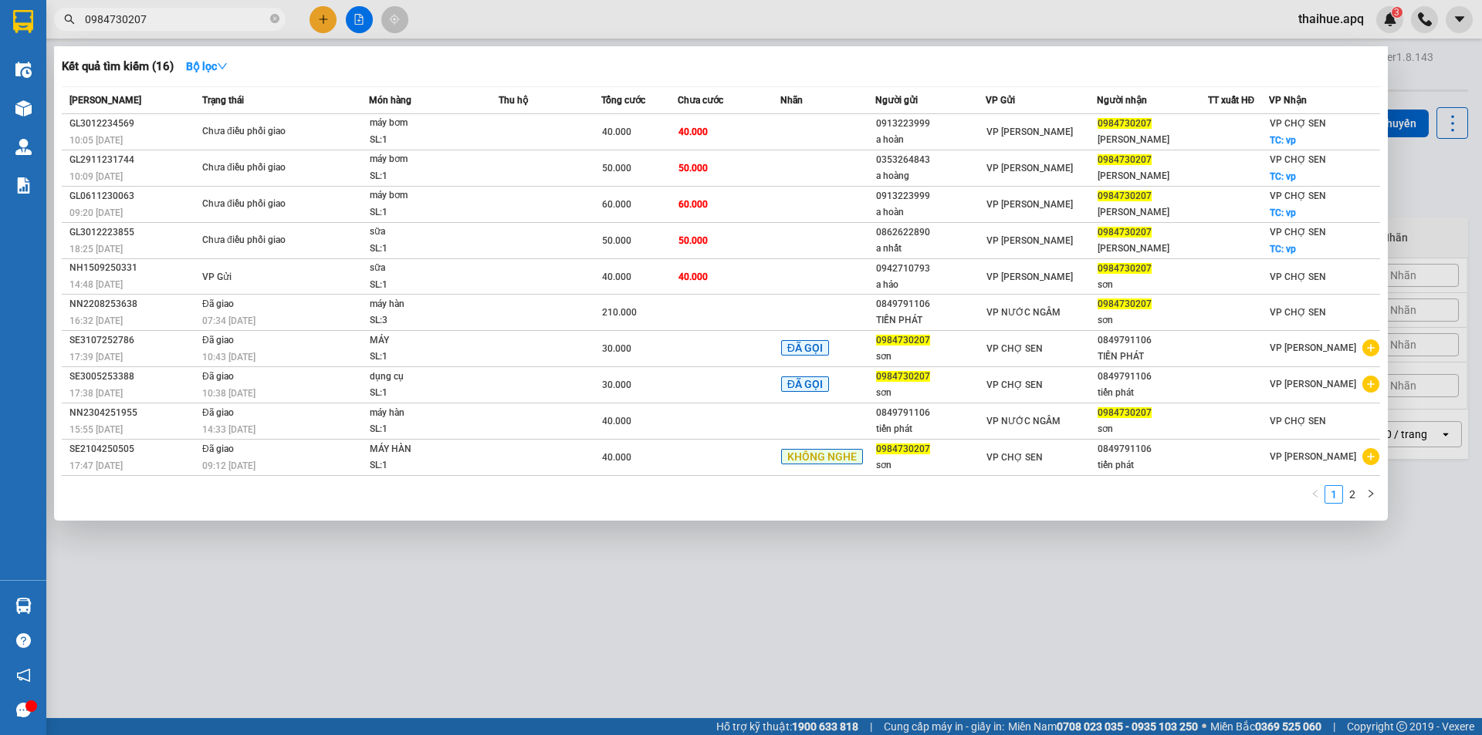
click at [789, 566] on div at bounding box center [741, 367] width 1482 height 735
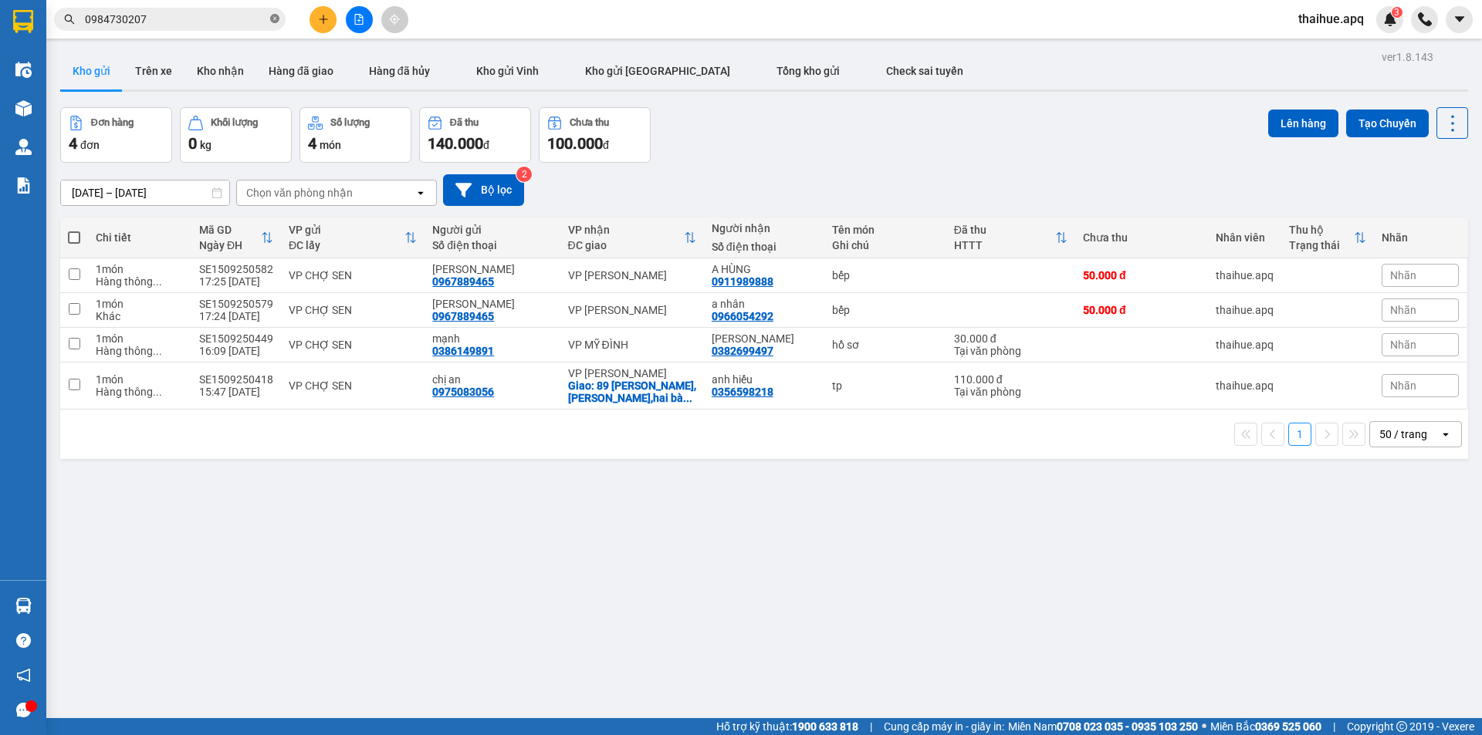
click at [275, 18] on icon "close-circle" at bounding box center [274, 18] width 9 height 9
click at [238, 17] on input "text" at bounding box center [176, 19] width 182 height 17
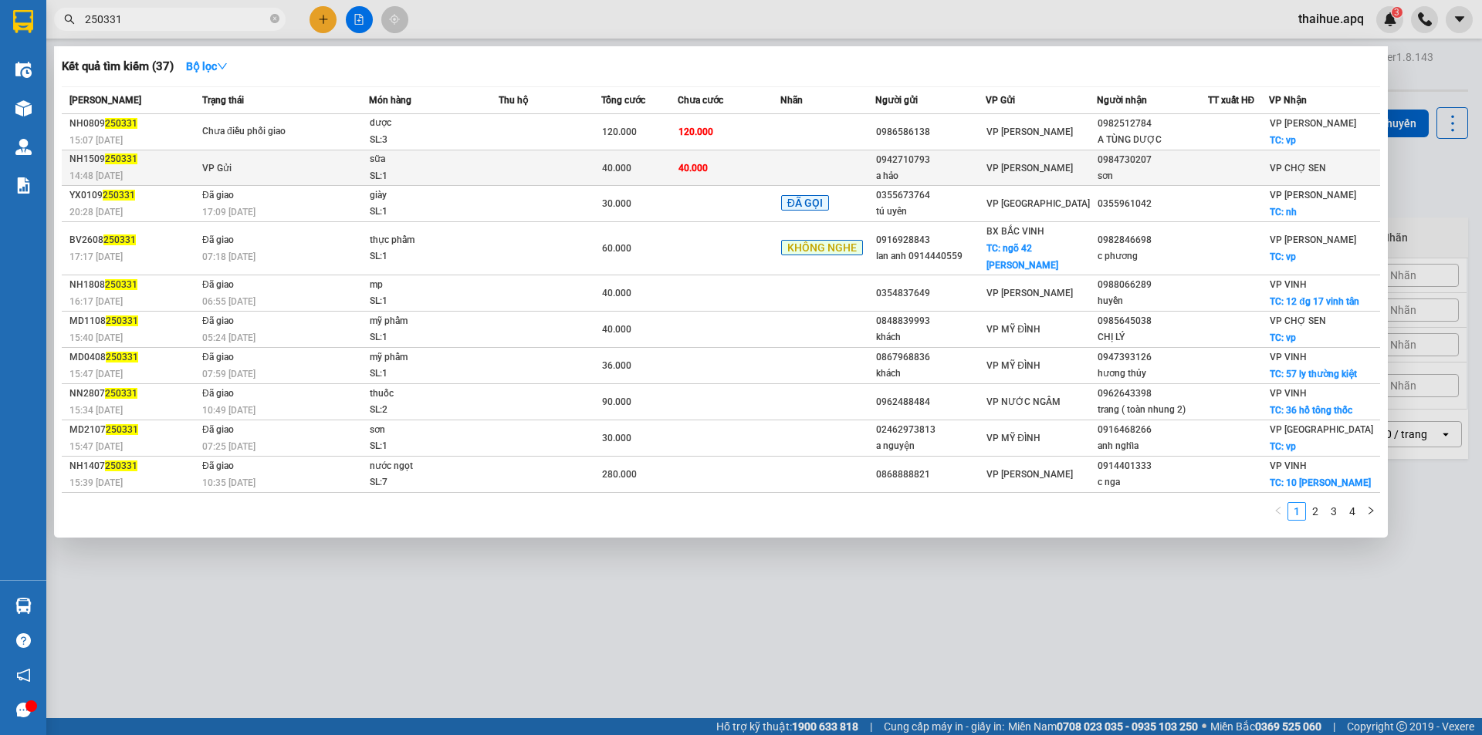
type input "250331"
click at [863, 159] on td at bounding box center [827, 167] width 95 height 35
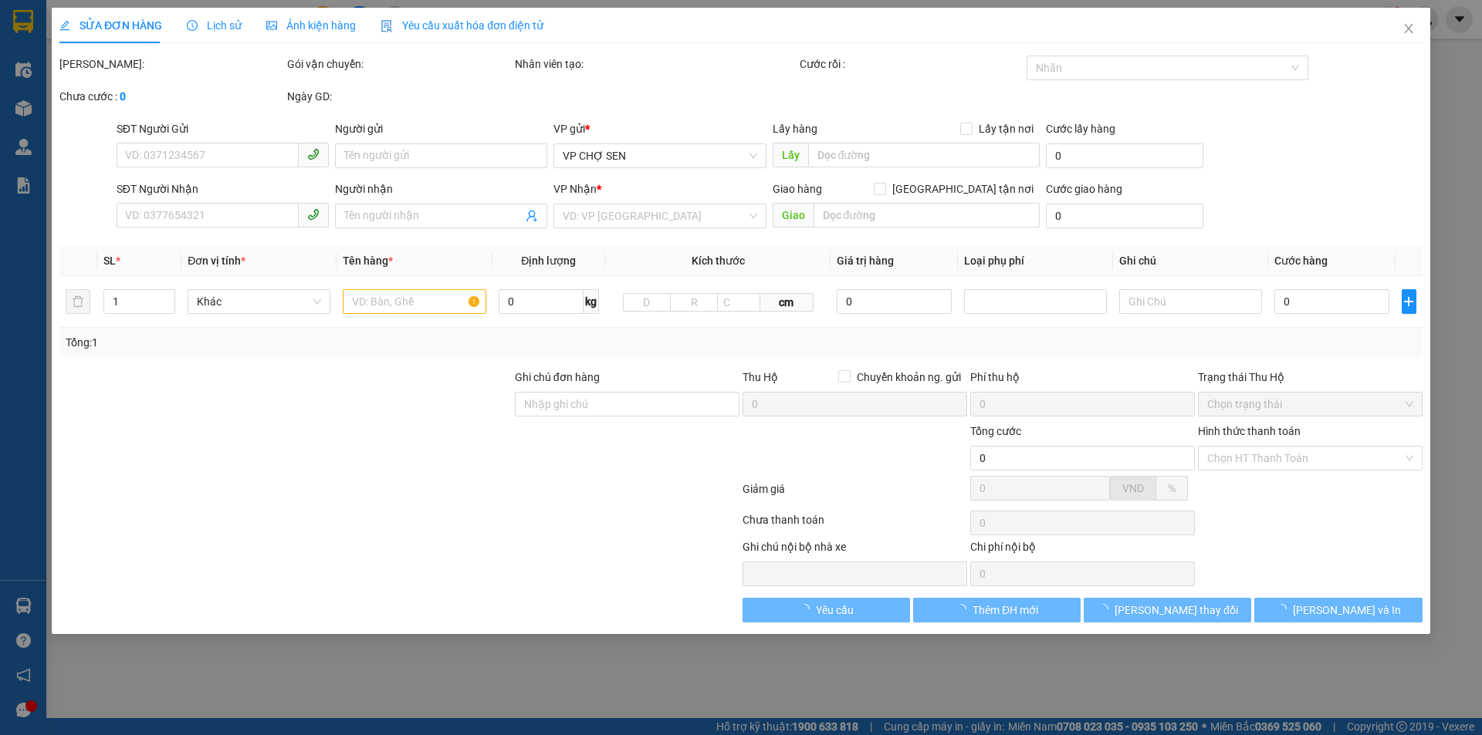
type input "0942710793"
type input "a hảo"
type input "0984730207"
type input "sơn"
type input "40.000"
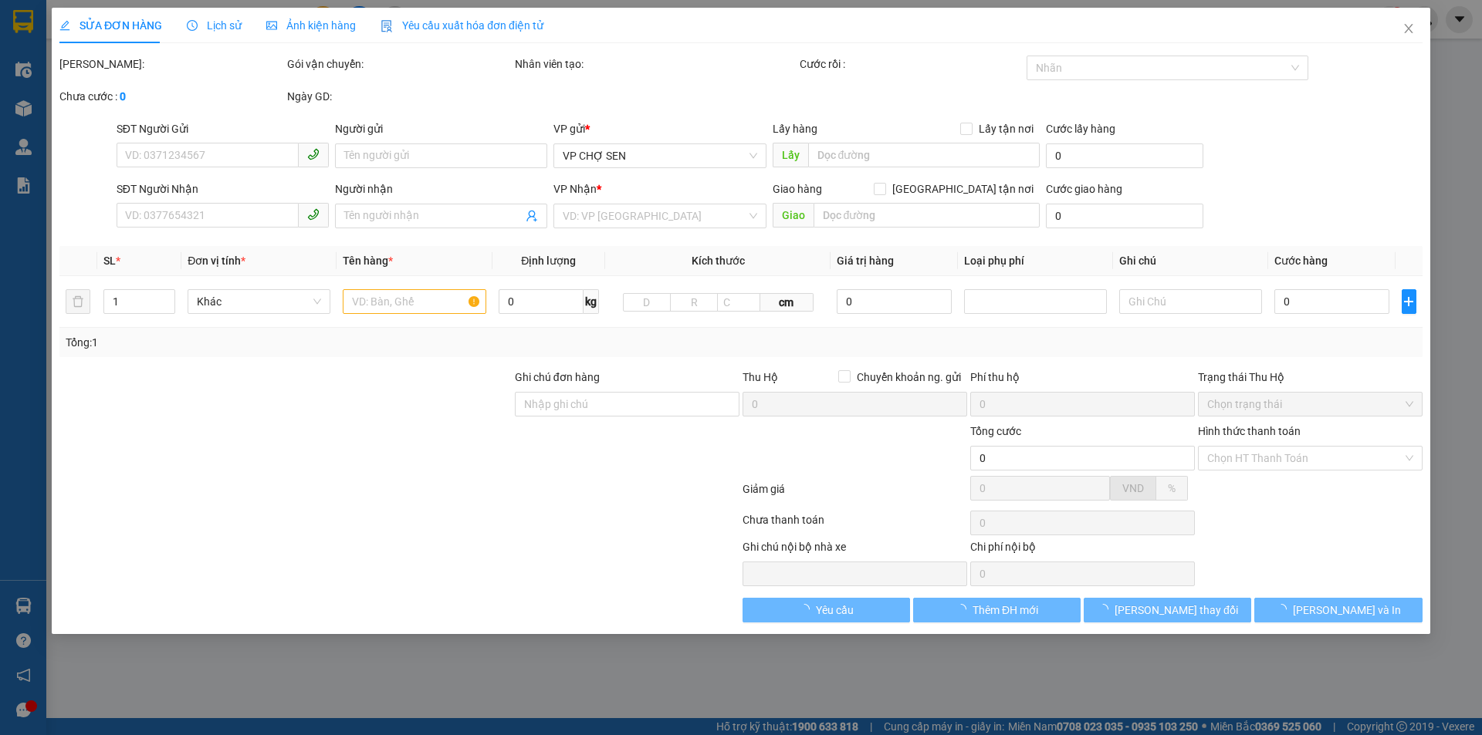
type input "40.000"
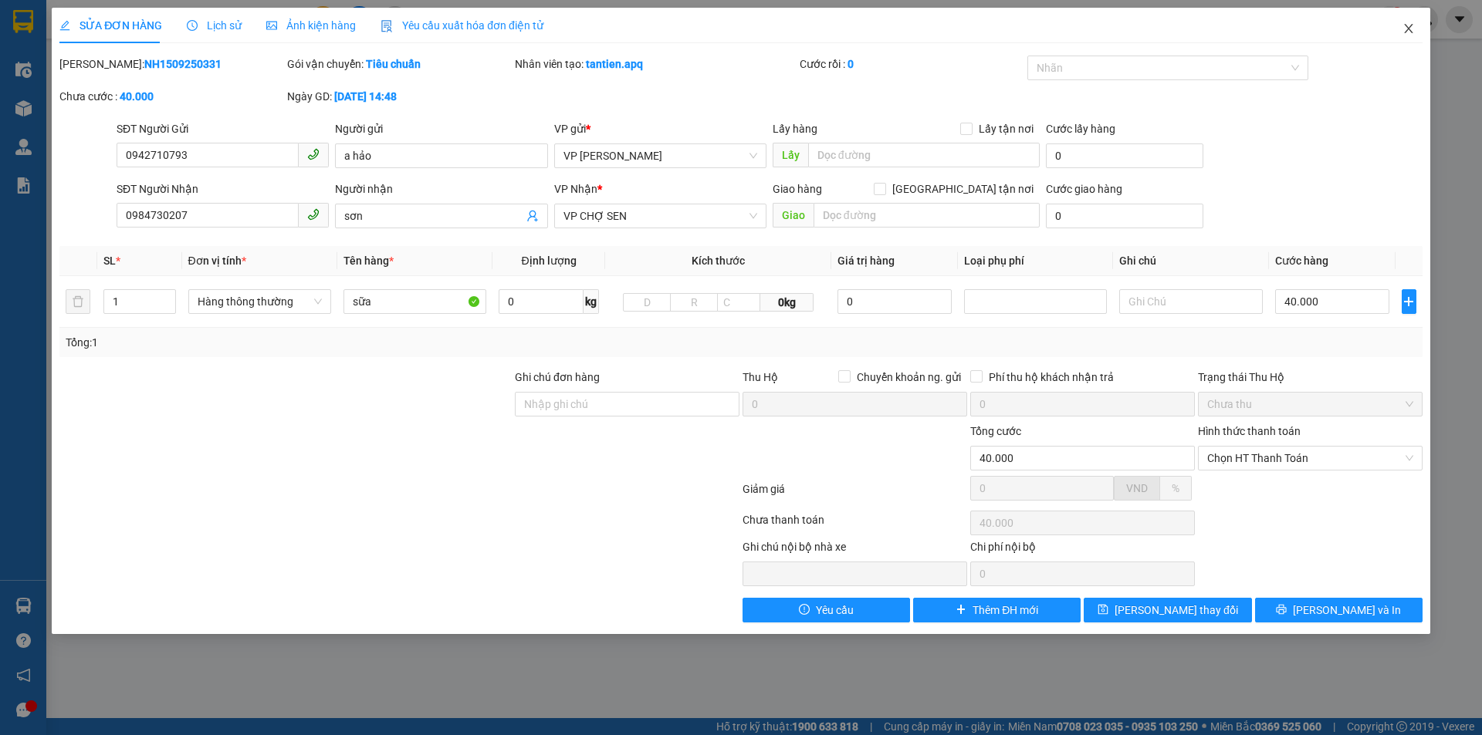
click at [1403, 28] on icon "close" at bounding box center [1408, 28] width 12 height 12
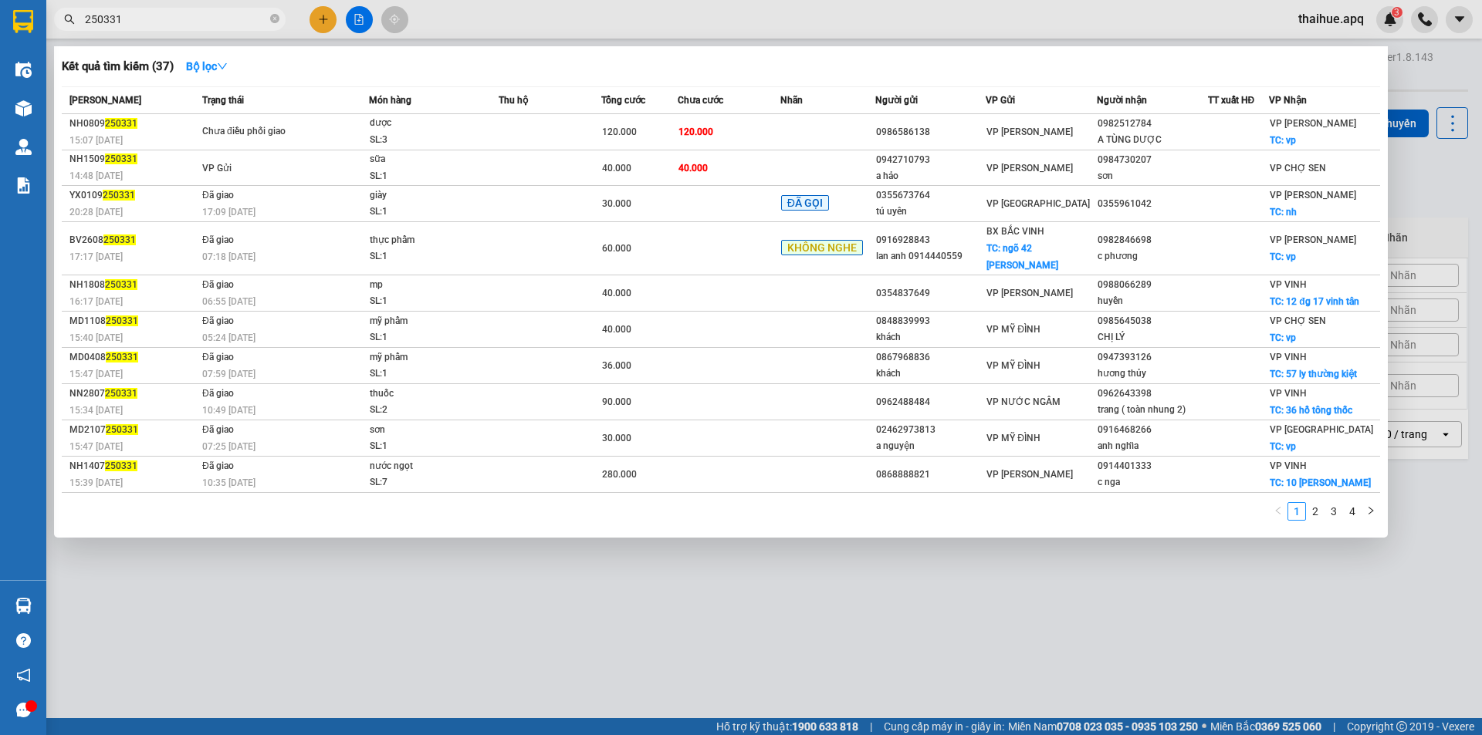
click at [138, 16] on input "250331" at bounding box center [176, 19] width 182 height 17
click at [272, 16] on icon "close-circle" at bounding box center [274, 18] width 9 height 9
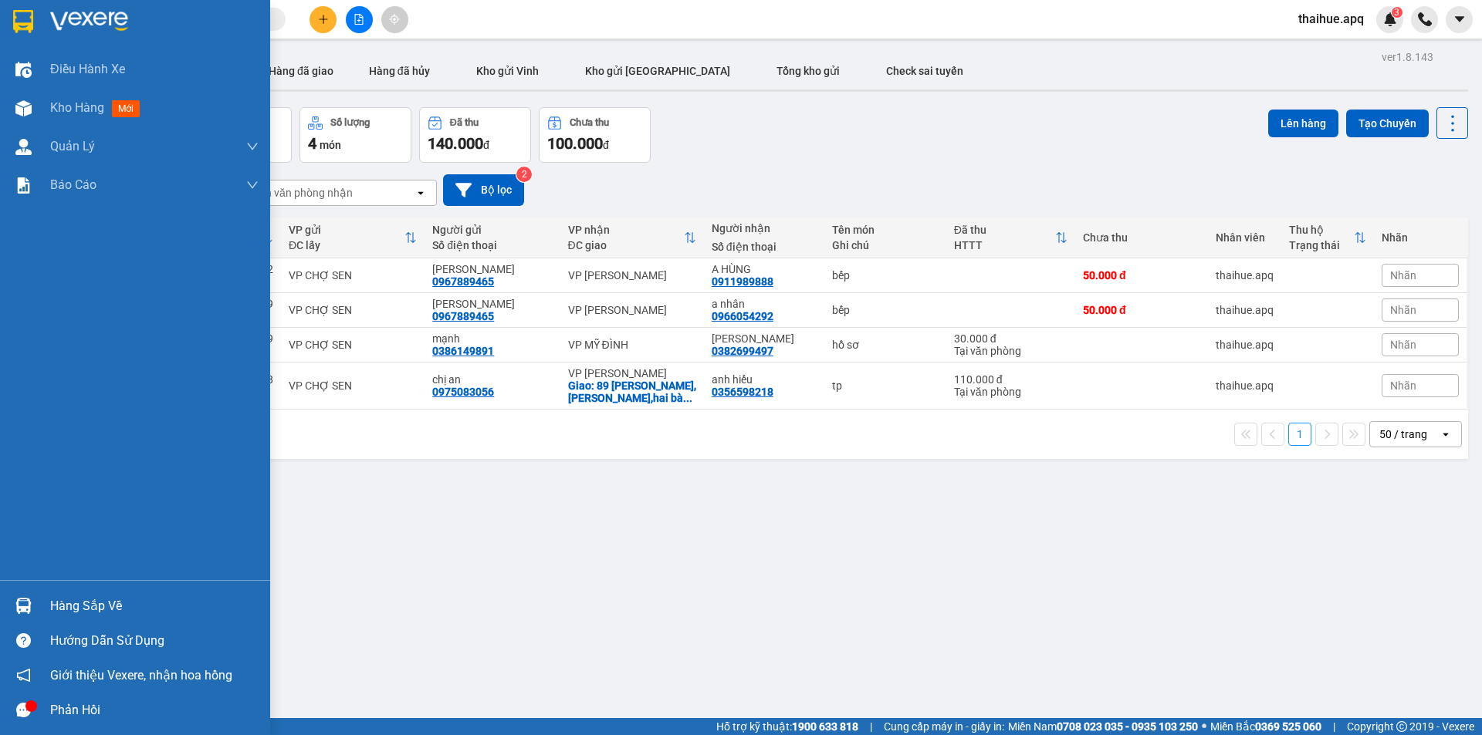
click at [69, 605] on div "Hàng sắp về" at bounding box center [154, 606] width 208 height 23
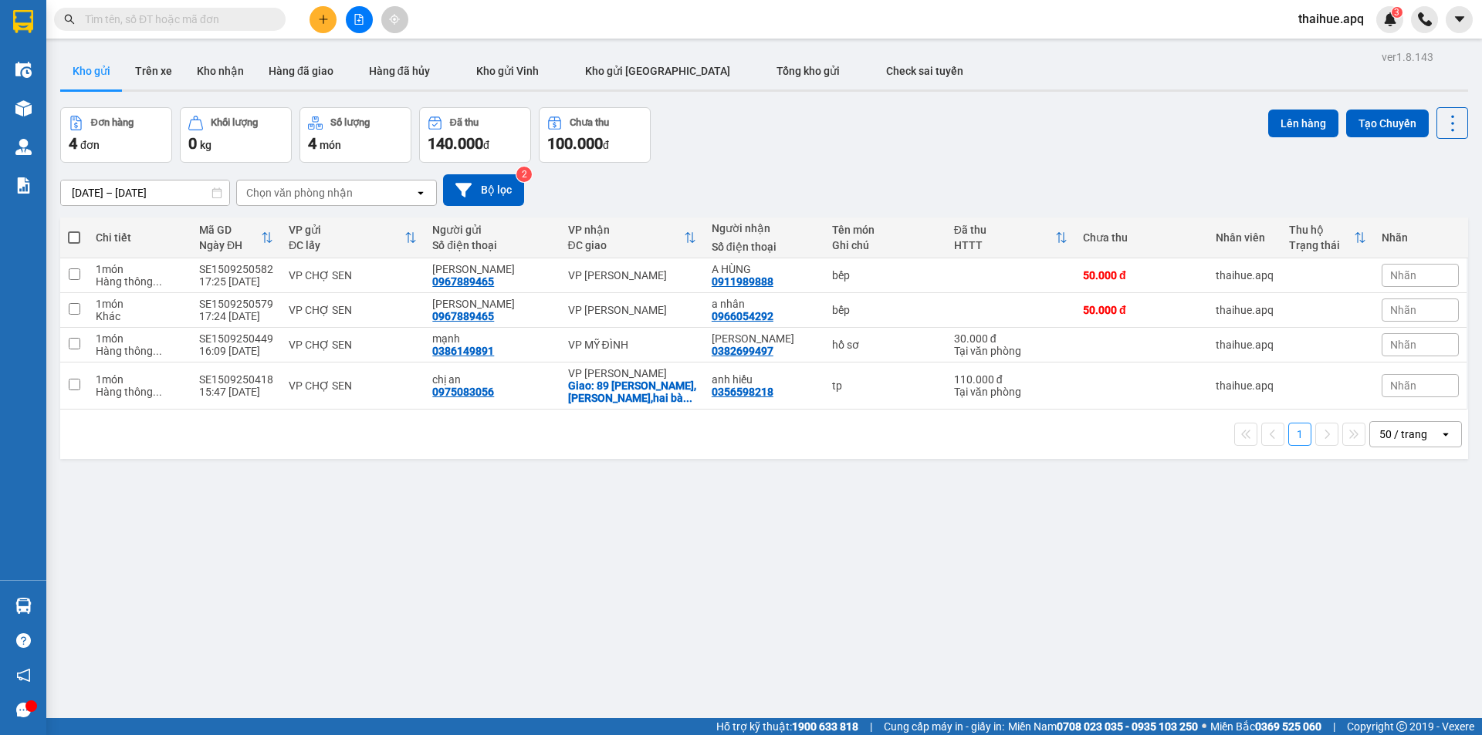
click at [857, 613] on section "Kết quả tìm kiếm ( 37 ) Bộ lọc Mã ĐH Trạng thái Món hàng Thu hộ Tổng cước Chưa …" at bounding box center [741, 367] width 1482 height 735
click at [327, 20] on icon "plus" at bounding box center [323, 19] width 11 height 11
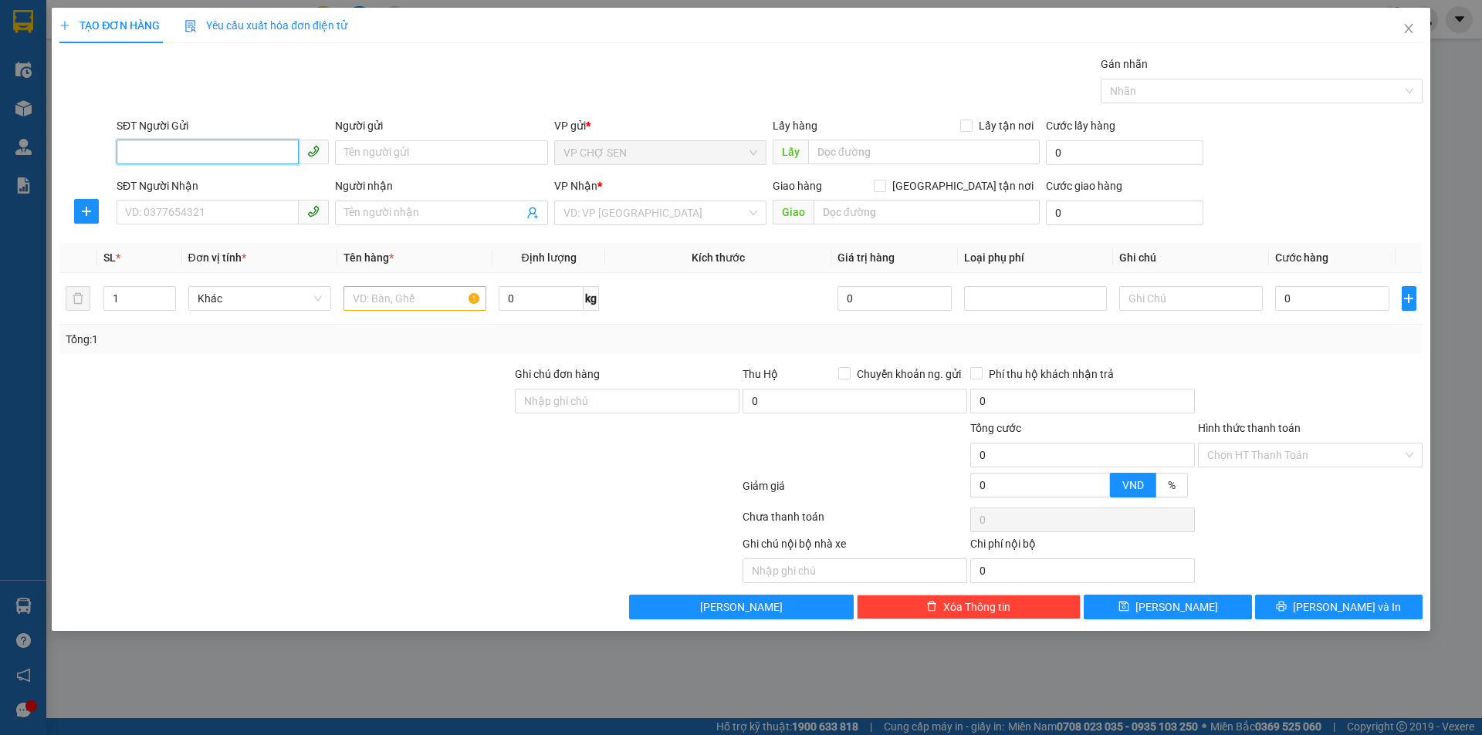
click at [259, 157] on input "SĐT Người Gửi" at bounding box center [208, 152] width 182 height 25
click at [627, 214] on input "search" at bounding box center [654, 212] width 183 height 23
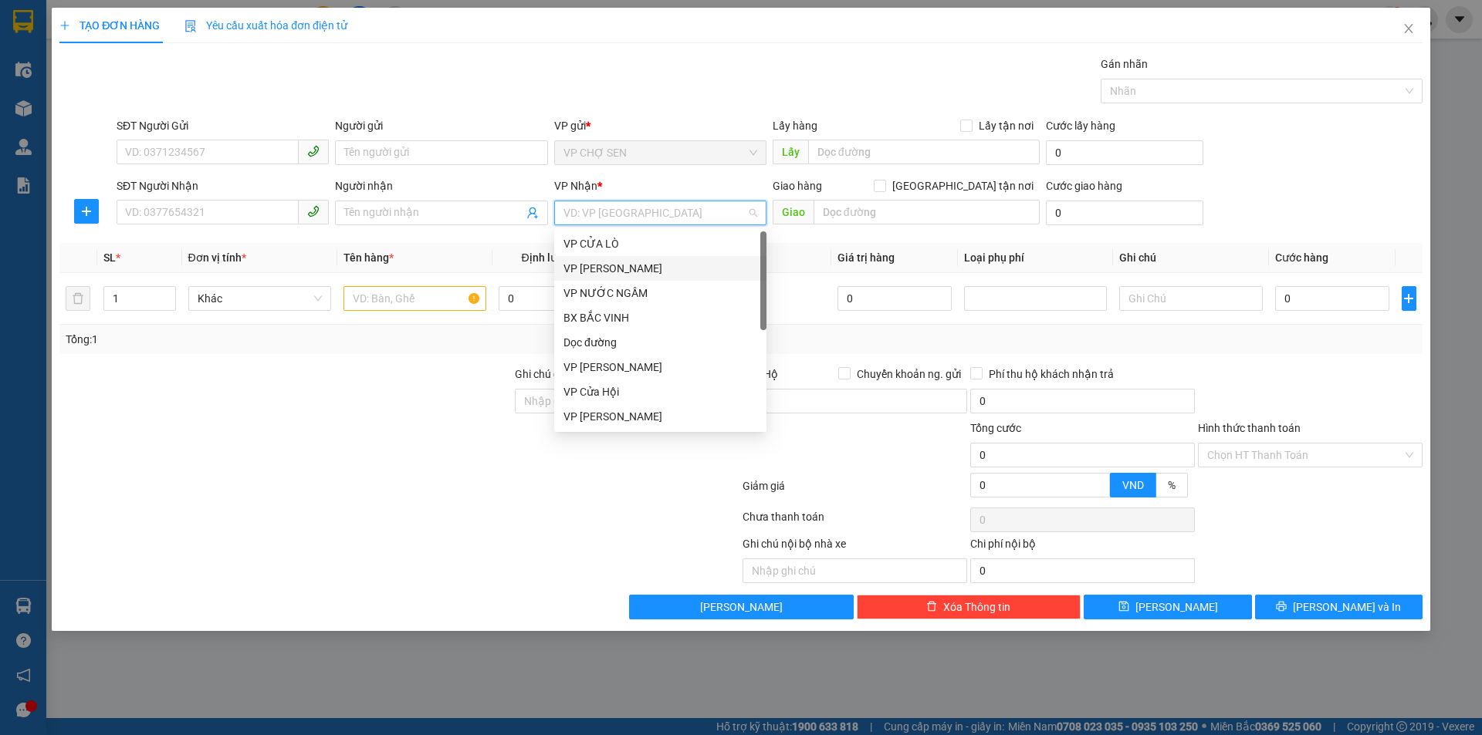
click at [612, 262] on div "VP [PERSON_NAME]" at bounding box center [660, 268] width 194 height 17
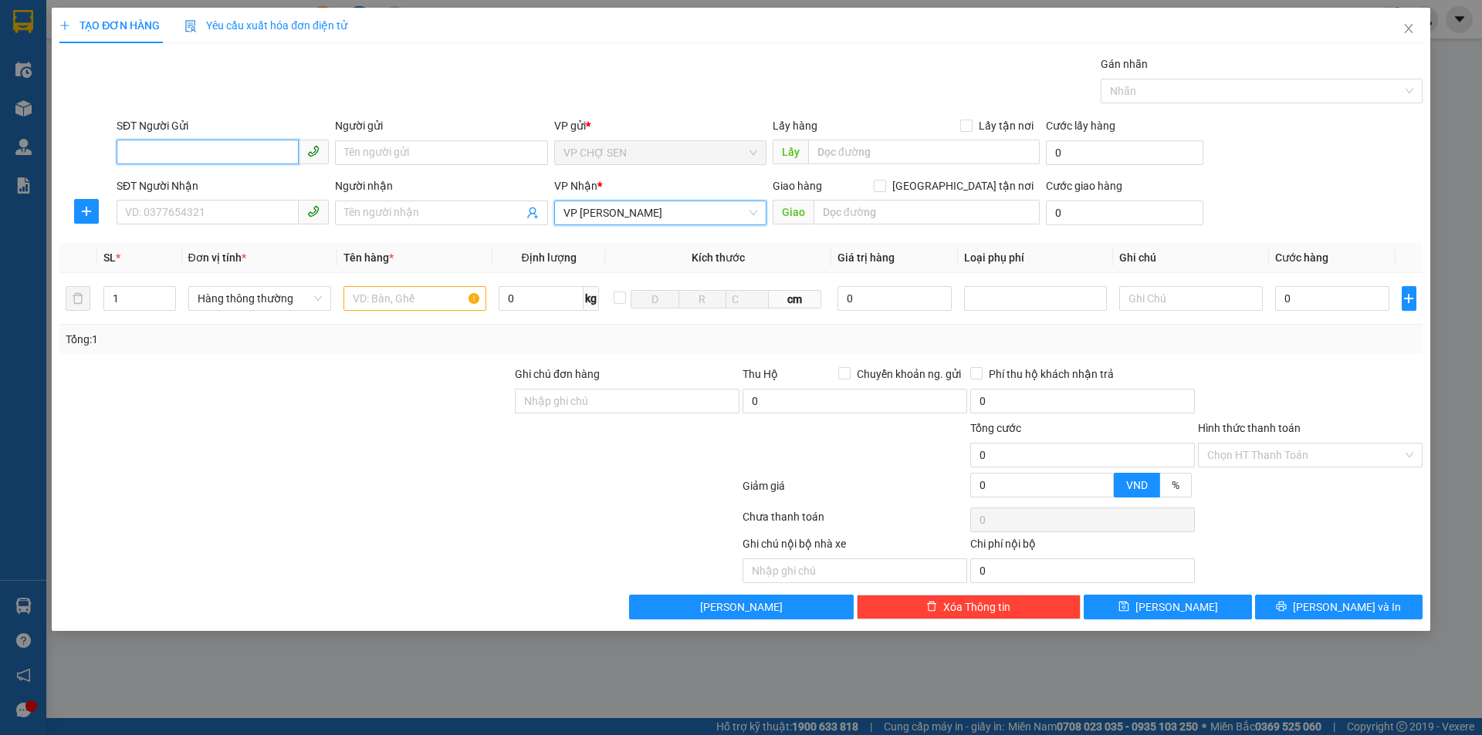
click at [215, 148] on input "SĐT Người Gửi" at bounding box center [208, 152] width 182 height 25
click at [373, 294] on input "text" at bounding box center [414, 298] width 143 height 25
type input "t"
type input "TP"
click at [226, 154] on input "SĐT Người Gửi" at bounding box center [208, 152] width 182 height 25
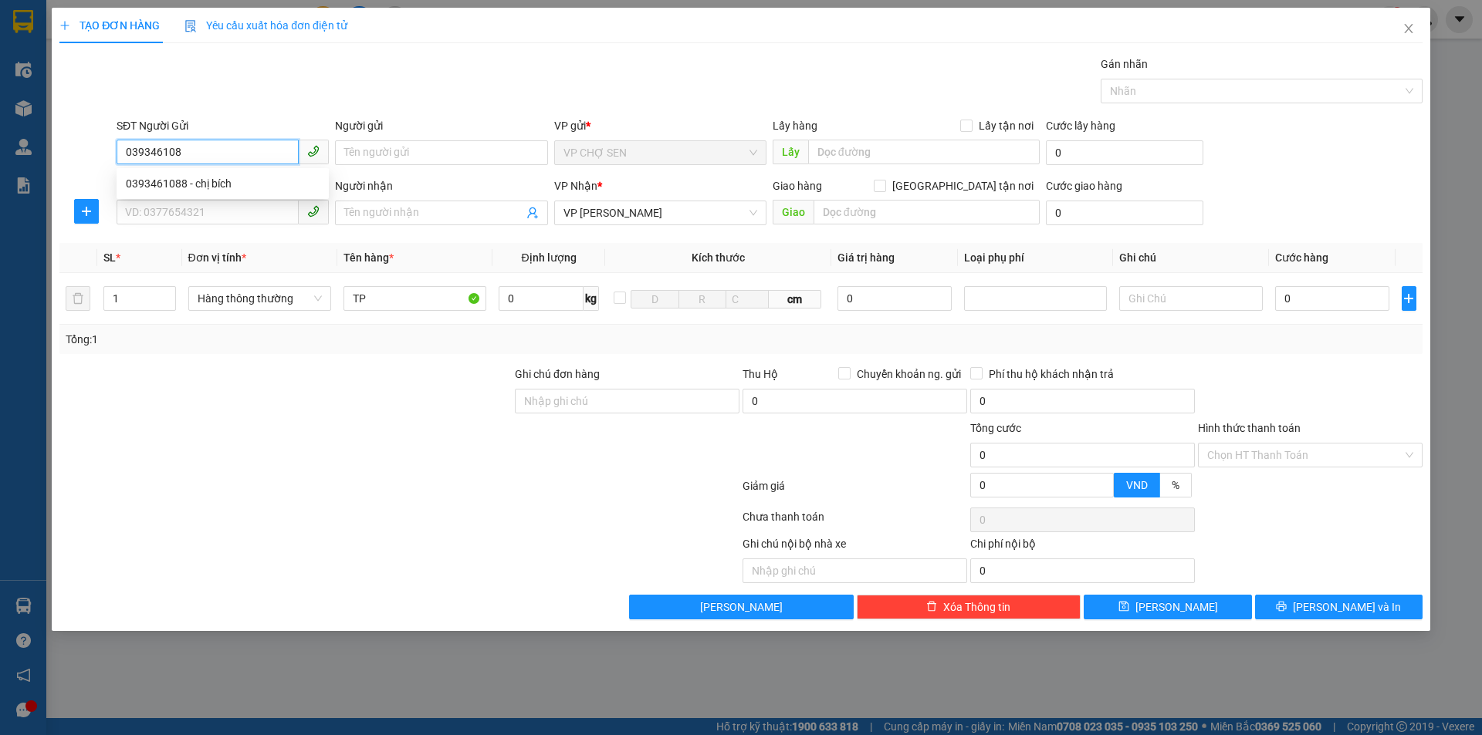
type input "0393461088"
click at [214, 177] on div "0393461088 - chị bích" at bounding box center [223, 183] width 194 height 17
type input "chị bích"
type input "0393461088"
click at [221, 209] on input "SĐT Người Nhận" at bounding box center [208, 212] width 182 height 25
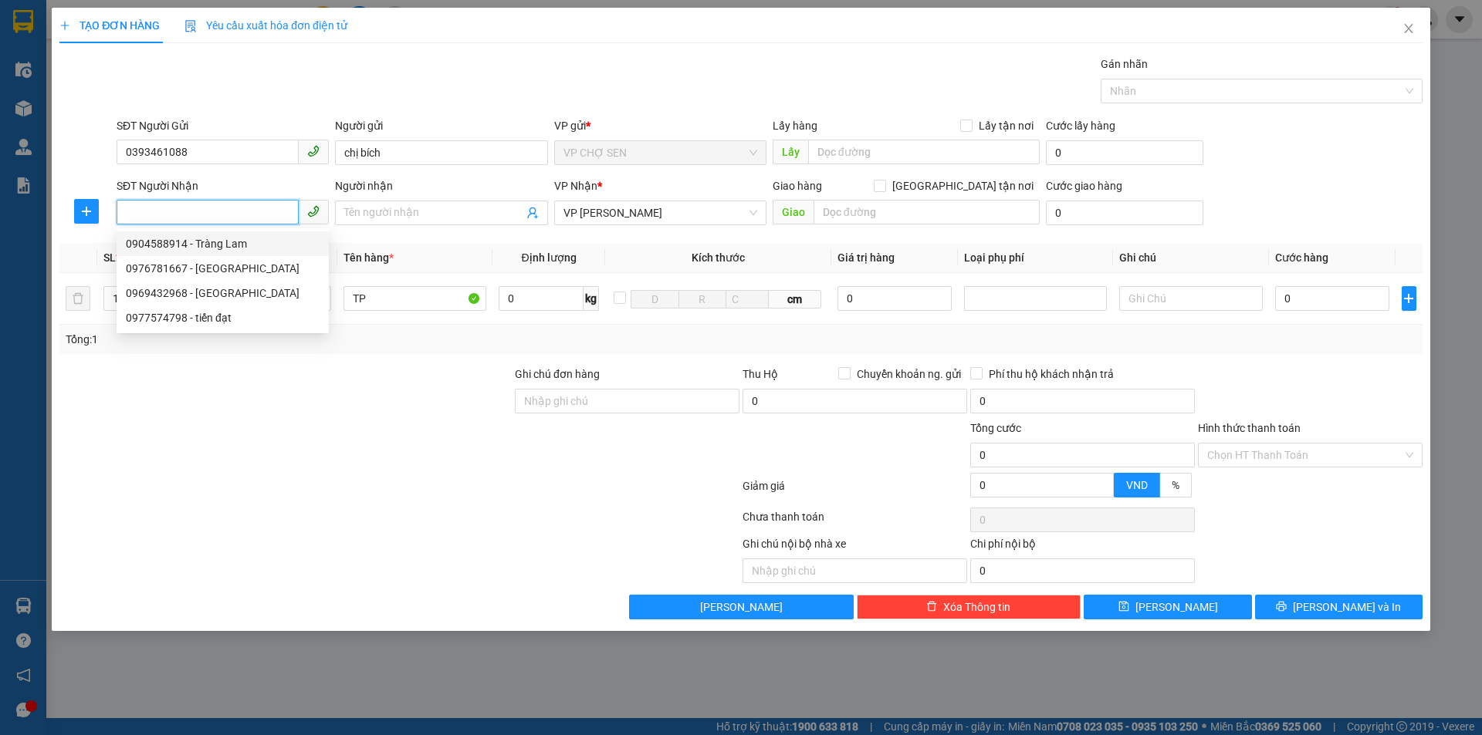
click at [223, 242] on div "0904588914 - Tràng Lam" at bounding box center [223, 243] width 194 height 17
type input "0904588914"
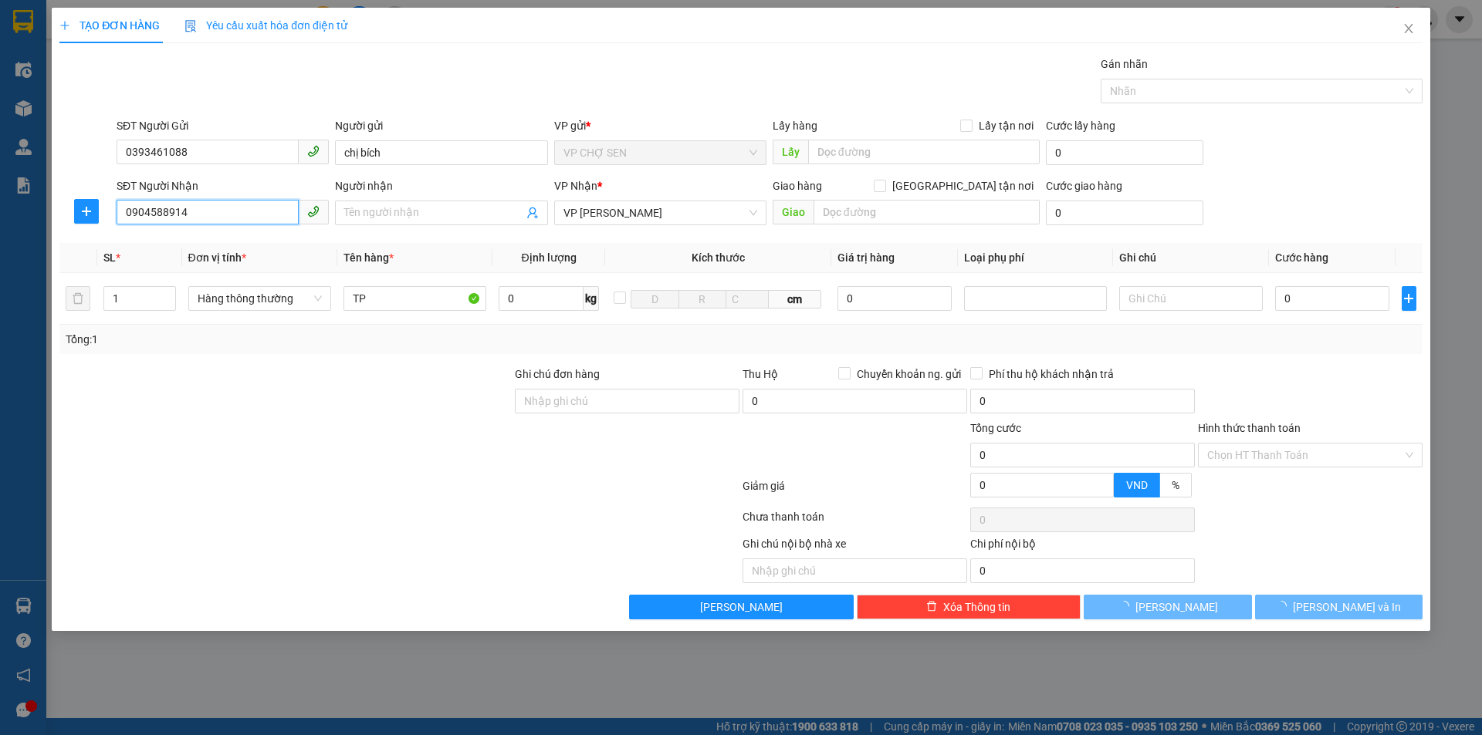
type input "Tràng Lam"
type input "[PERSON_NAME]"
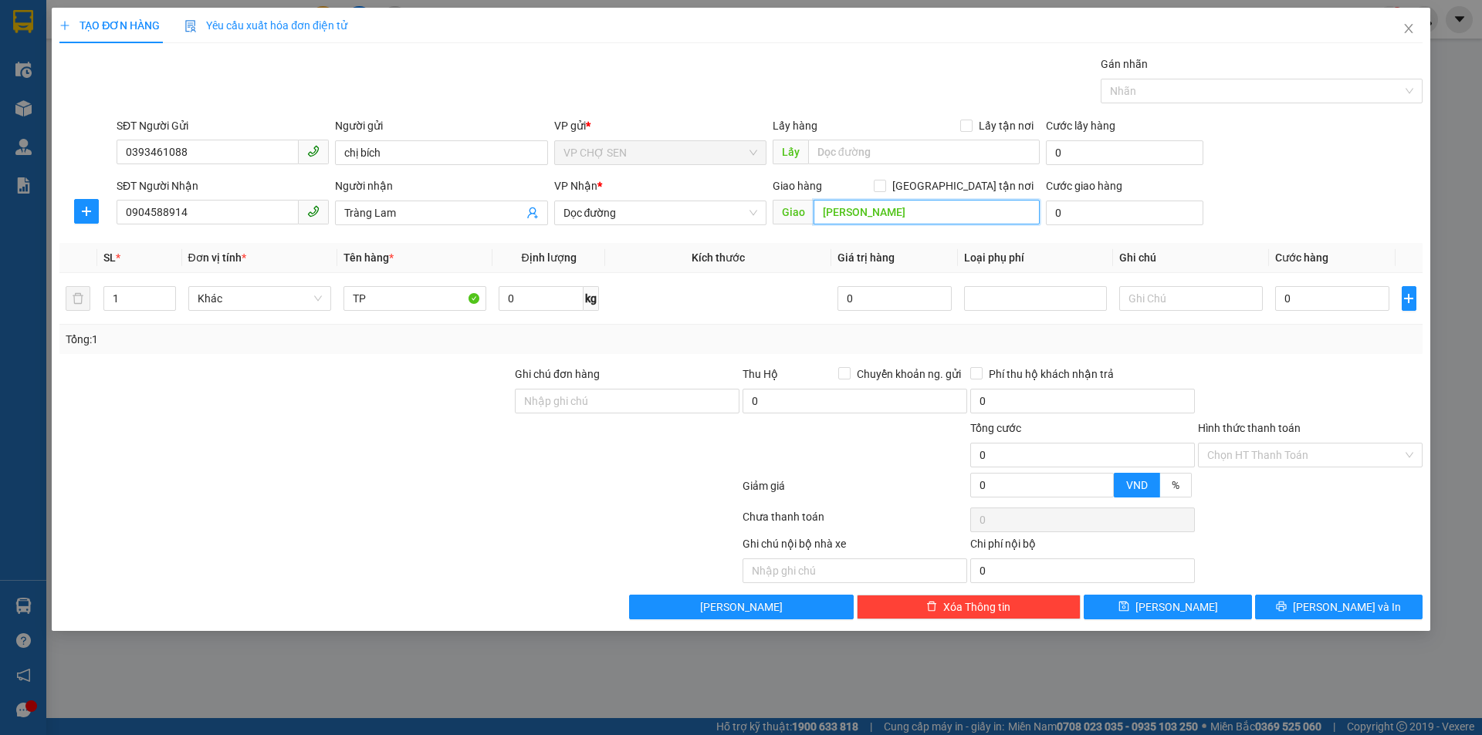
click at [902, 211] on input "[PERSON_NAME]" at bounding box center [926, 212] width 226 height 25
click at [529, 213] on icon "user-add" at bounding box center [532, 213] width 12 height 12
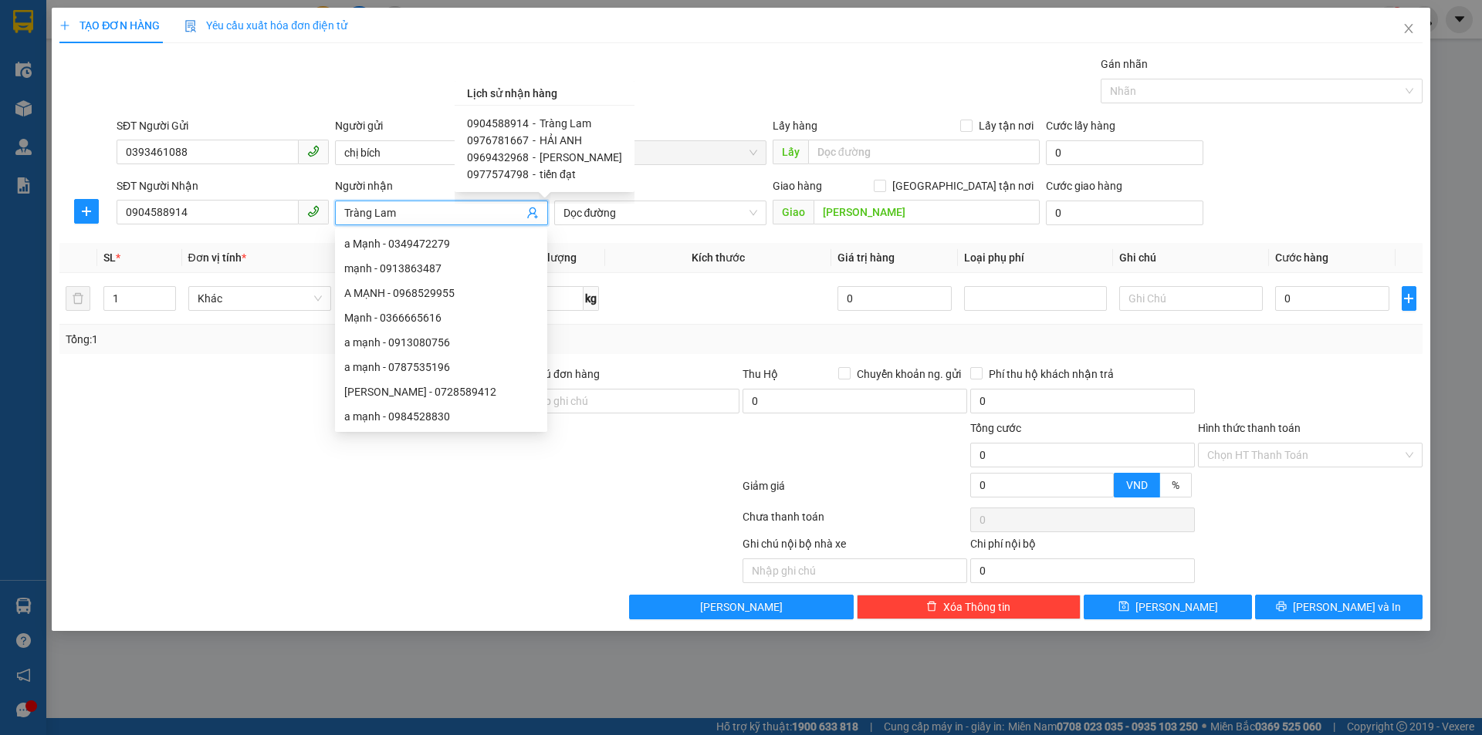
scroll to position [1, 0]
click at [259, 403] on div at bounding box center [285, 393] width 455 height 54
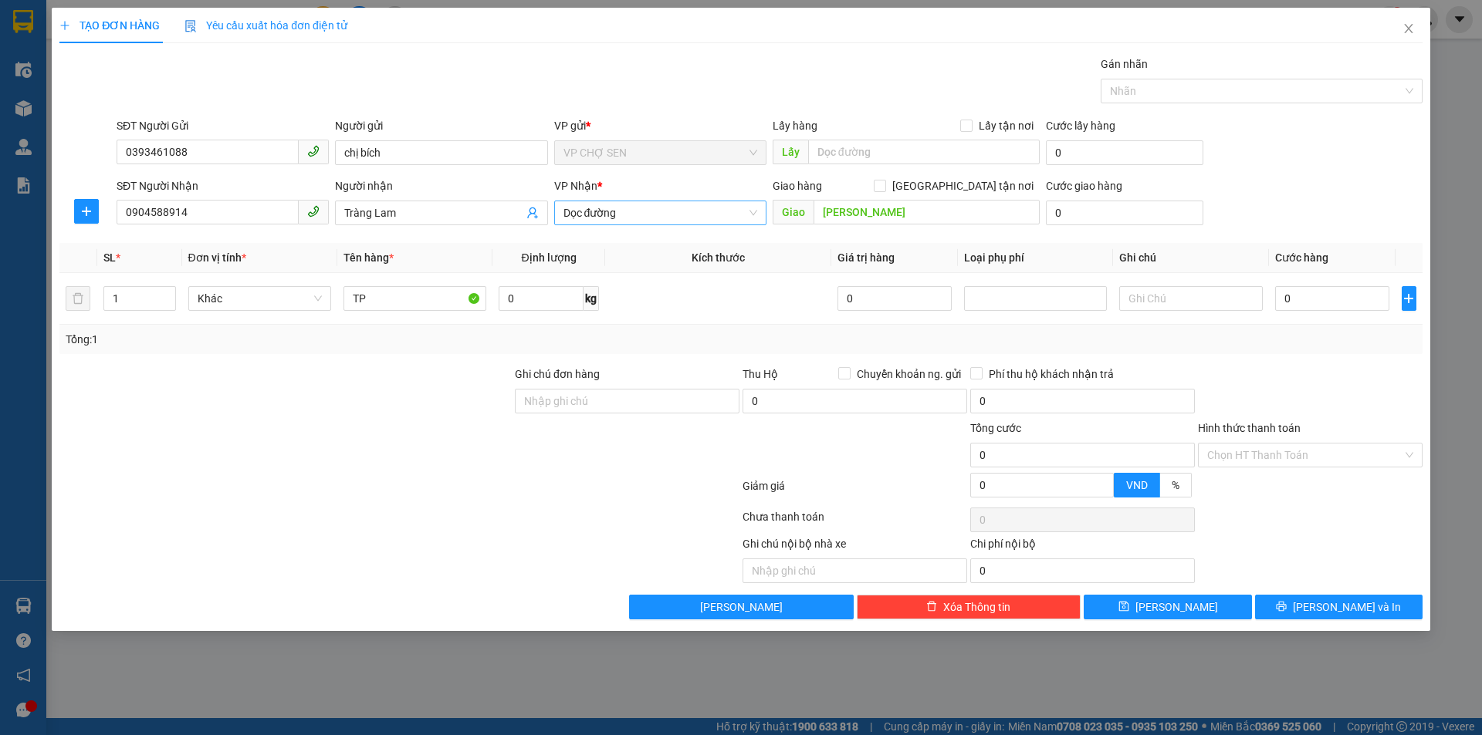
click at [697, 213] on span "Dọc đường" at bounding box center [660, 212] width 194 height 23
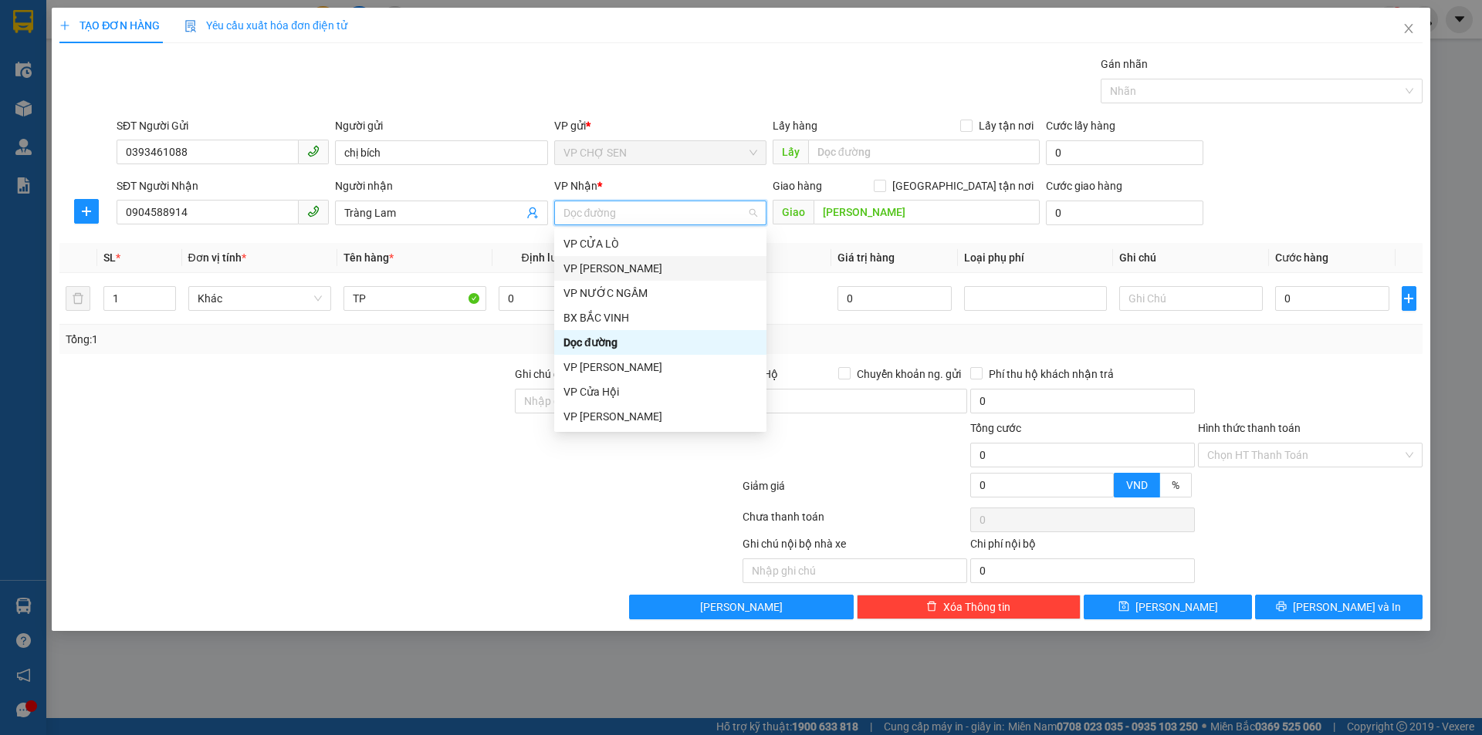
click at [600, 265] on div "VP [PERSON_NAME]" at bounding box center [660, 268] width 194 height 17
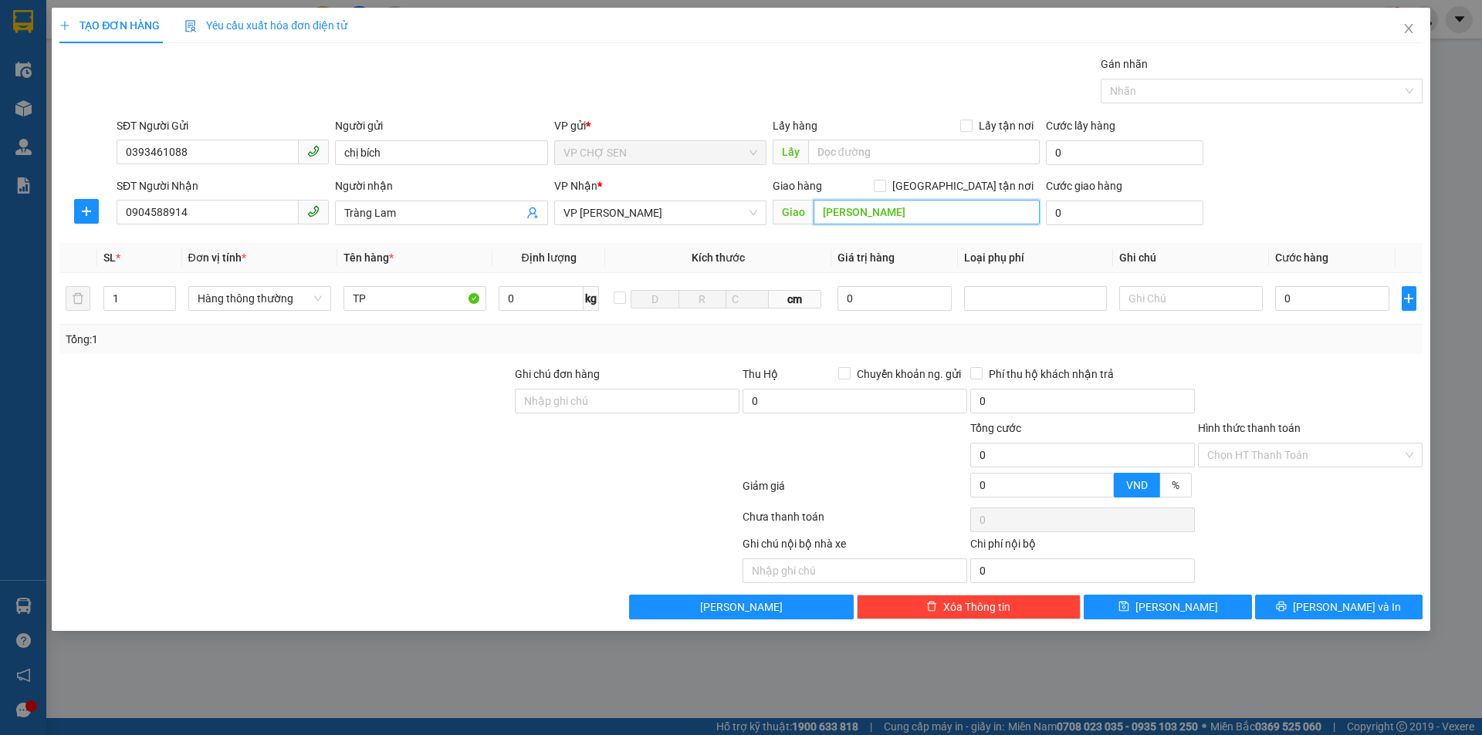
click at [911, 216] on input "[PERSON_NAME]" at bounding box center [926, 212] width 226 height 25
click at [1363, 297] on input "0" at bounding box center [1332, 298] width 115 height 25
type input "8"
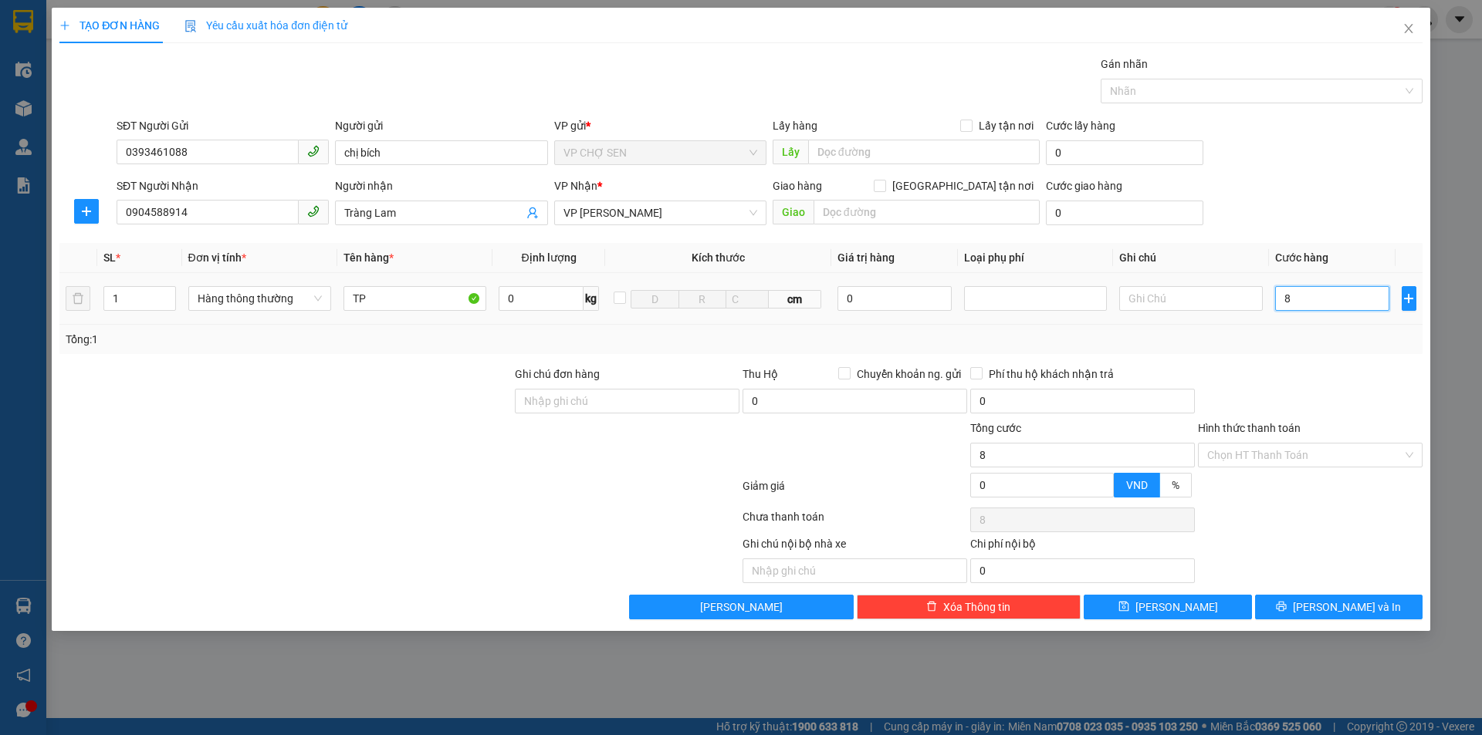
type input "80"
type input "800"
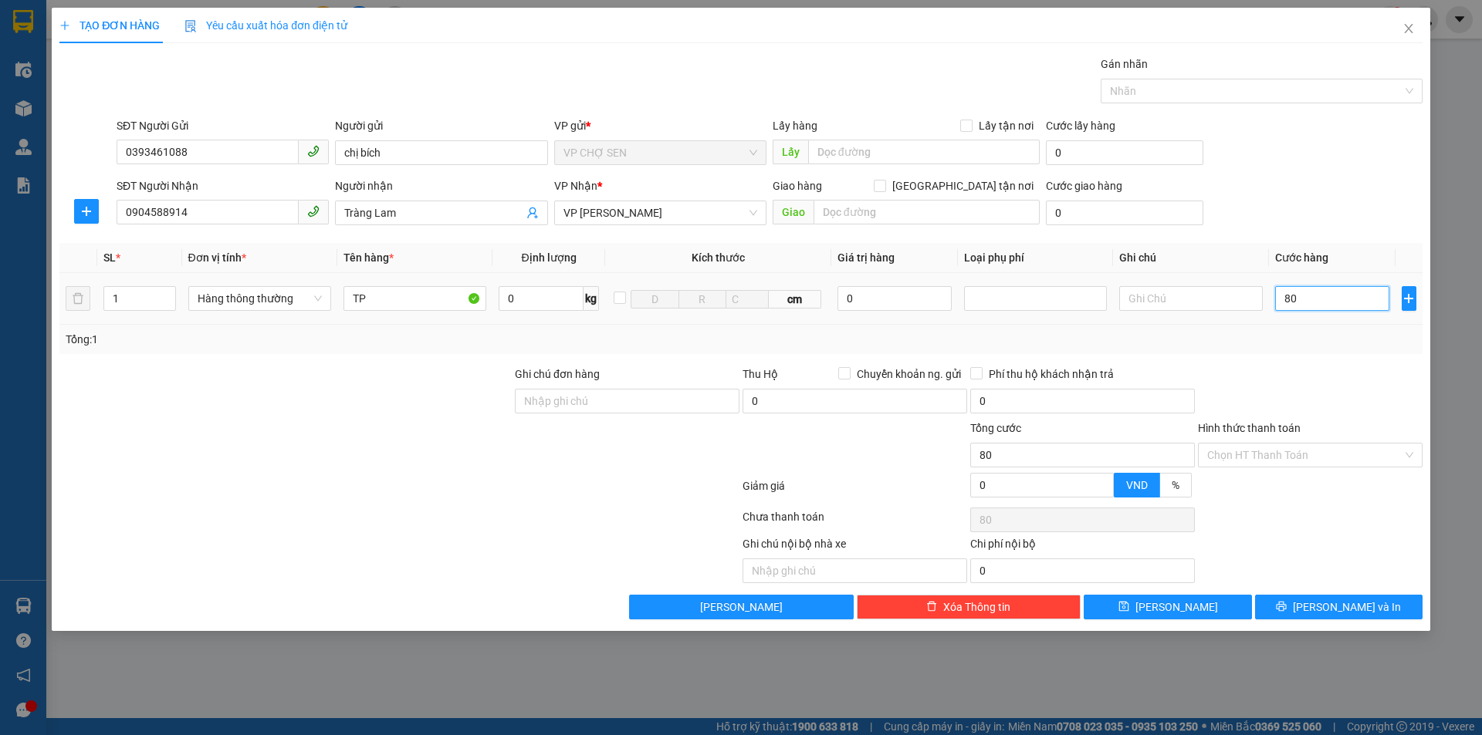
type input "800"
type input "8.000"
type input "80.000"
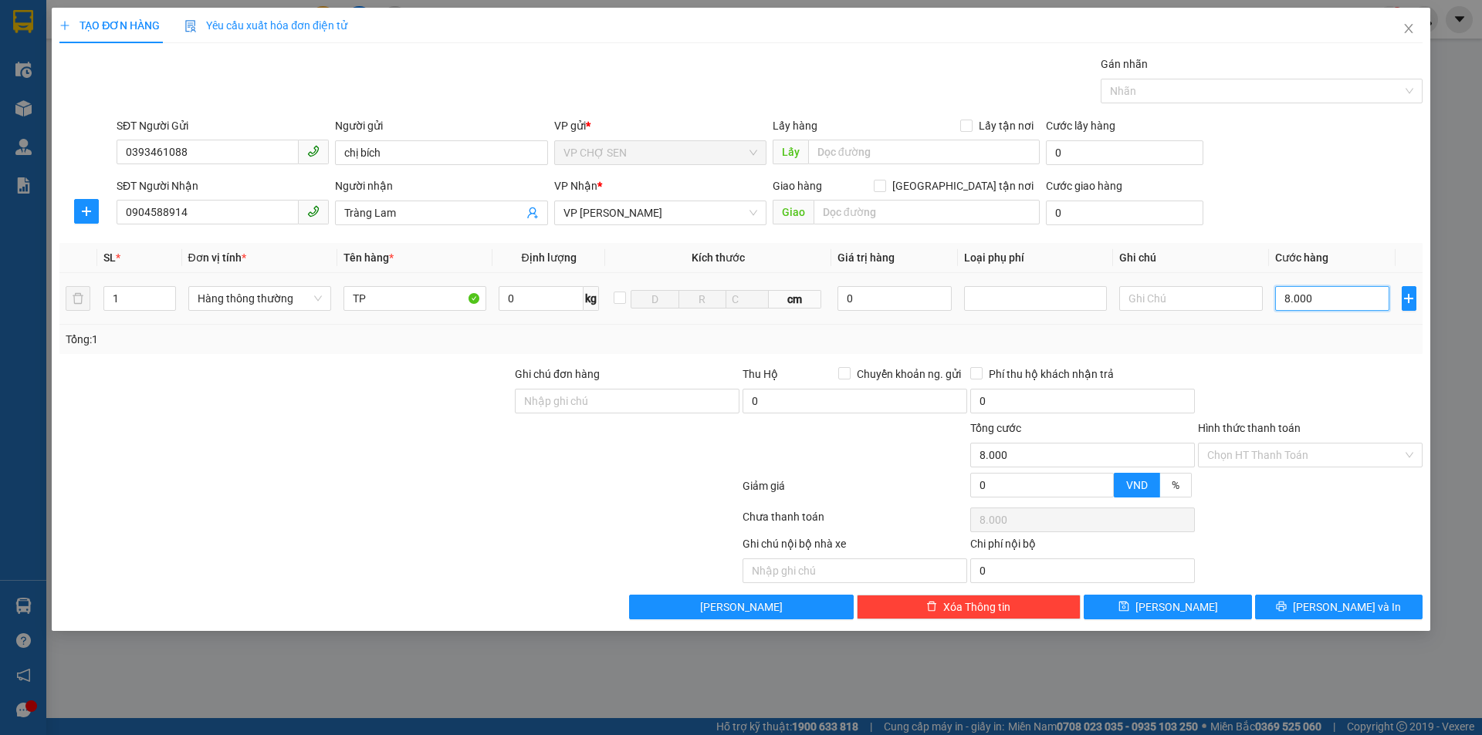
type input "80.000"
click at [1282, 448] on input "Hình thức thanh toán" at bounding box center [1304, 455] width 195 height 23
click at [472, 498] on div at bounding box center [399, 489] width 683 height 31
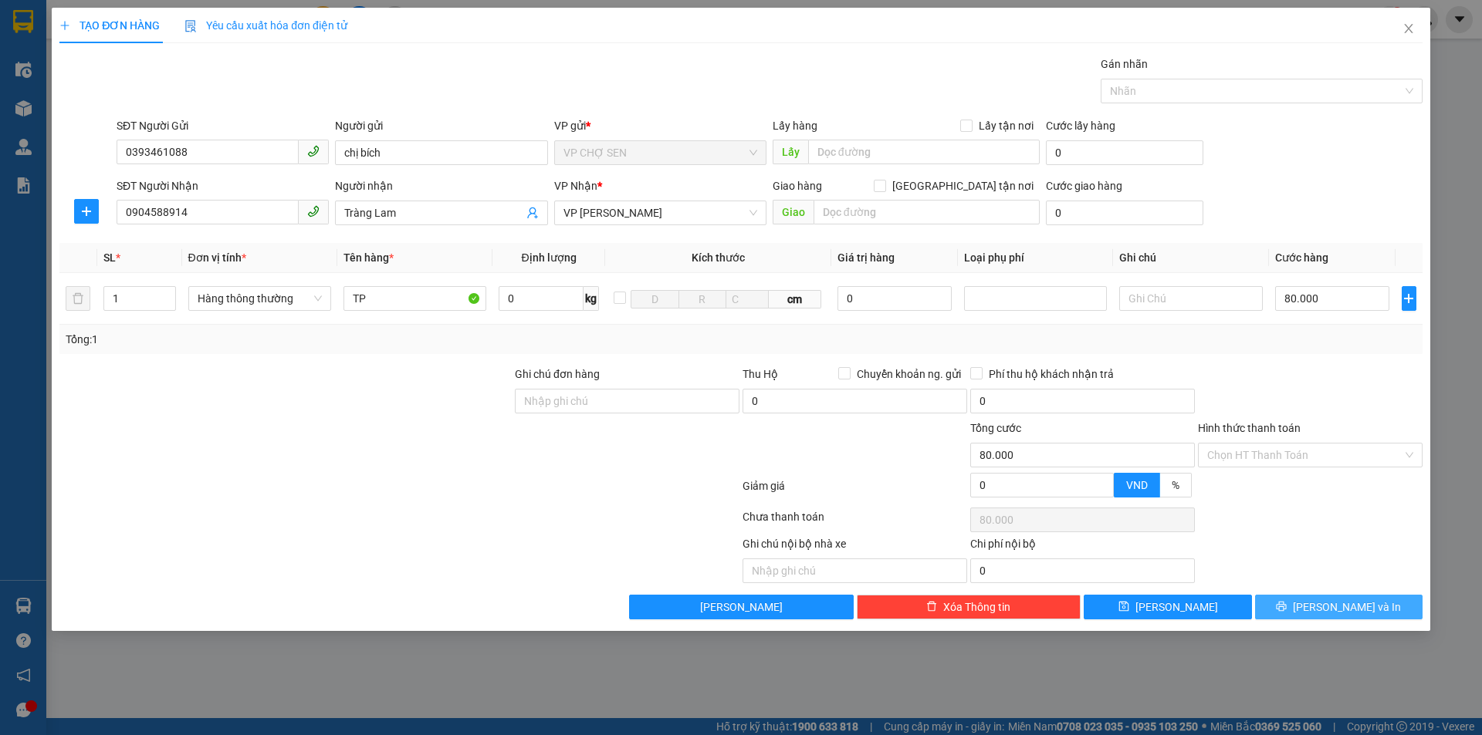
click at [1342, 610] on span "[PERSON_NAME] và In" at bounding box center [1346, 607] width 108 height 17
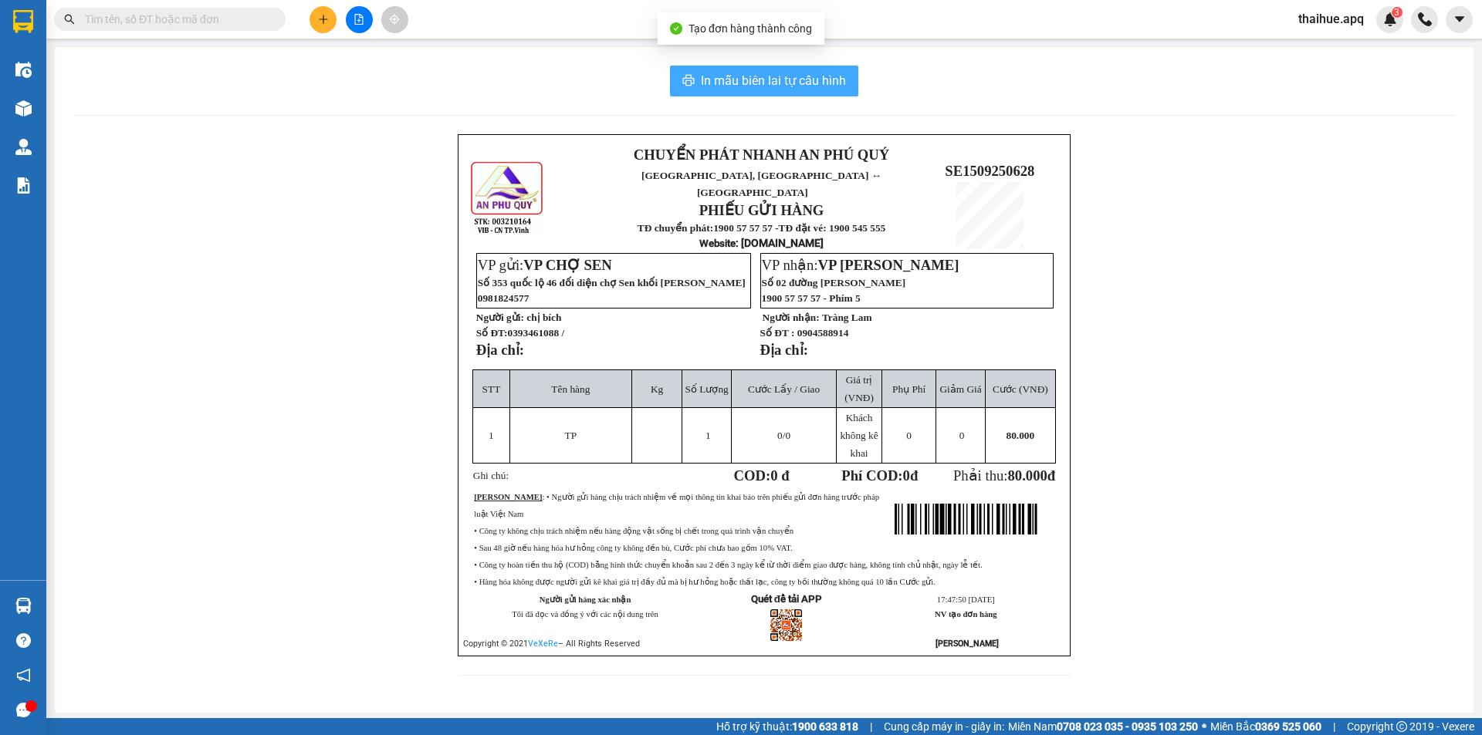
click at [782, 79] on span "In mẫu biên lai tự cấu hình" at bounding box center [773, 80] width 145 height 19
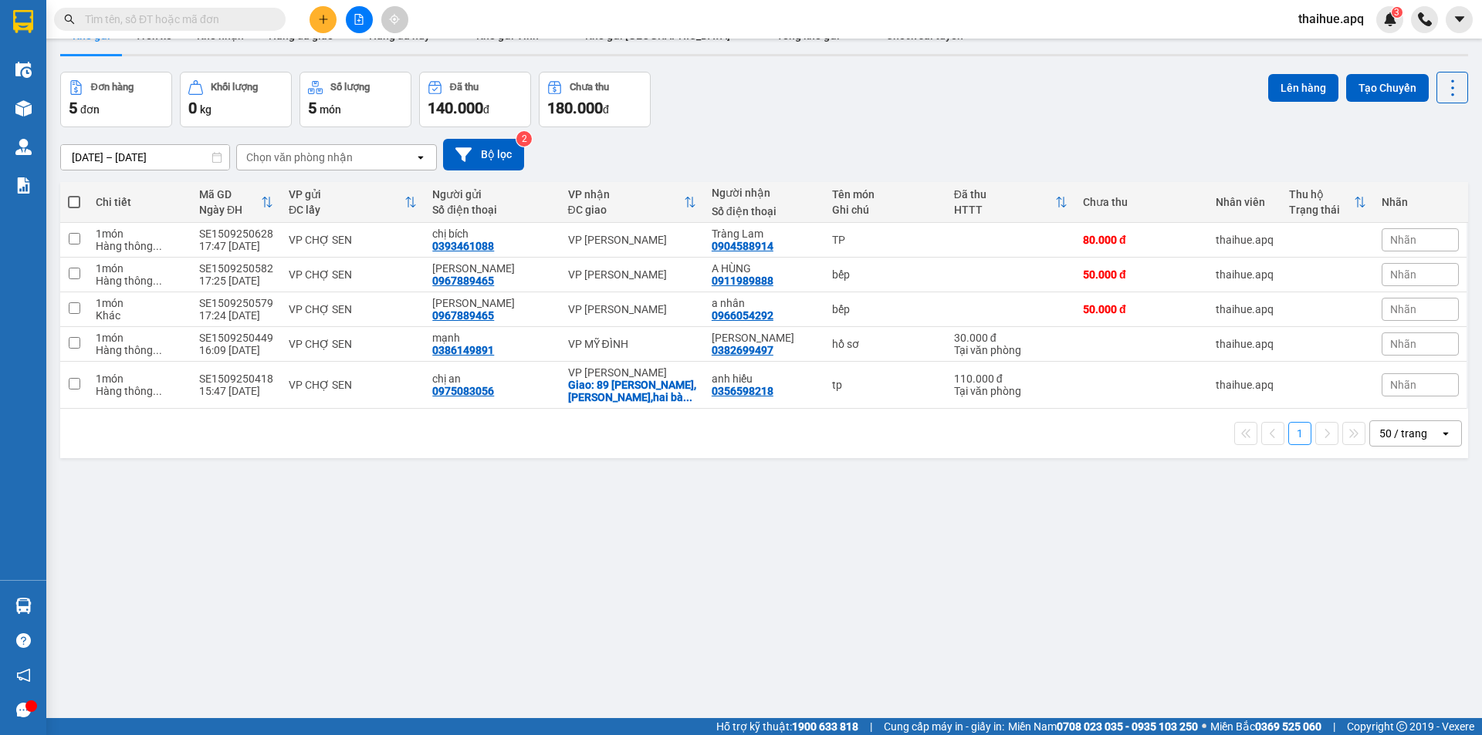
scroll to position [71, 0]
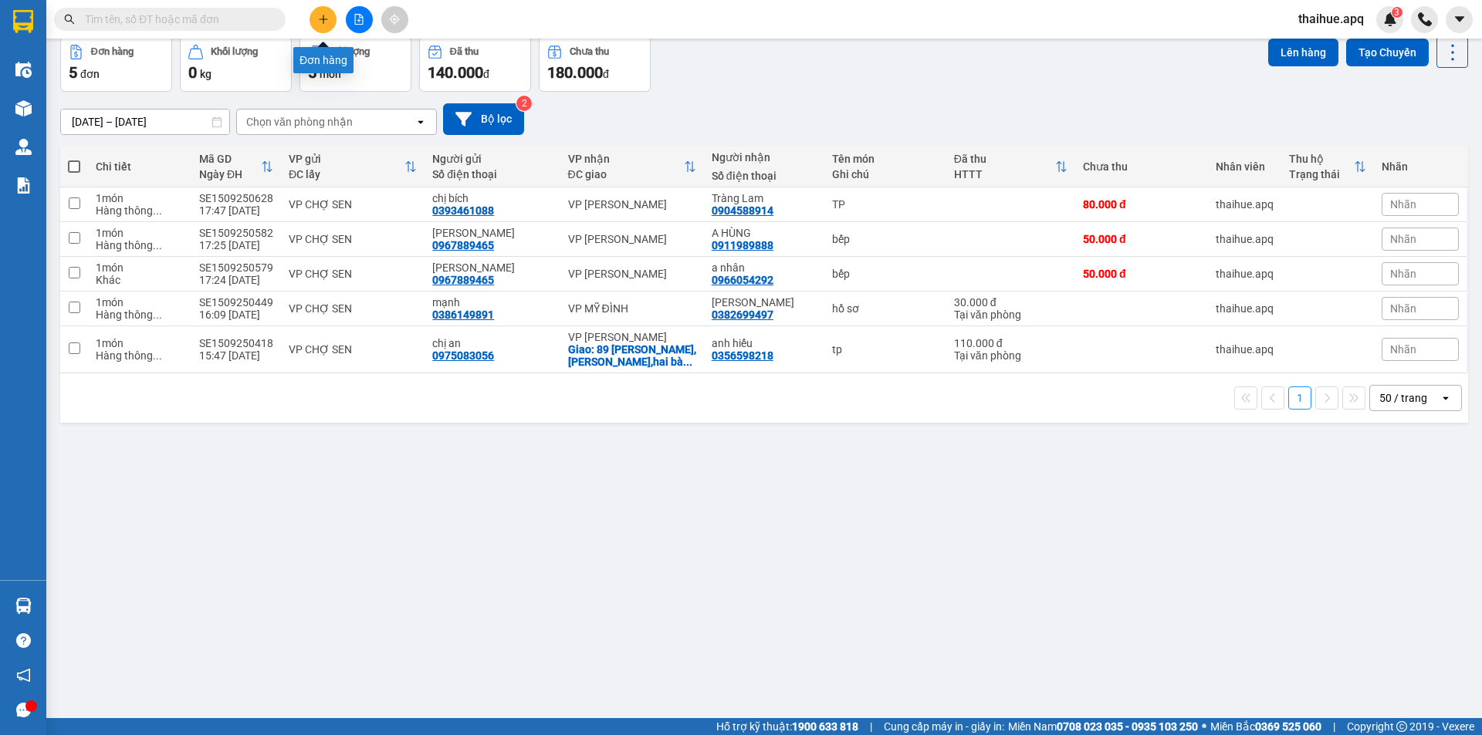
click at [323, 15] on icon "plus" at bounding box center [323, 19] width 1 height 8
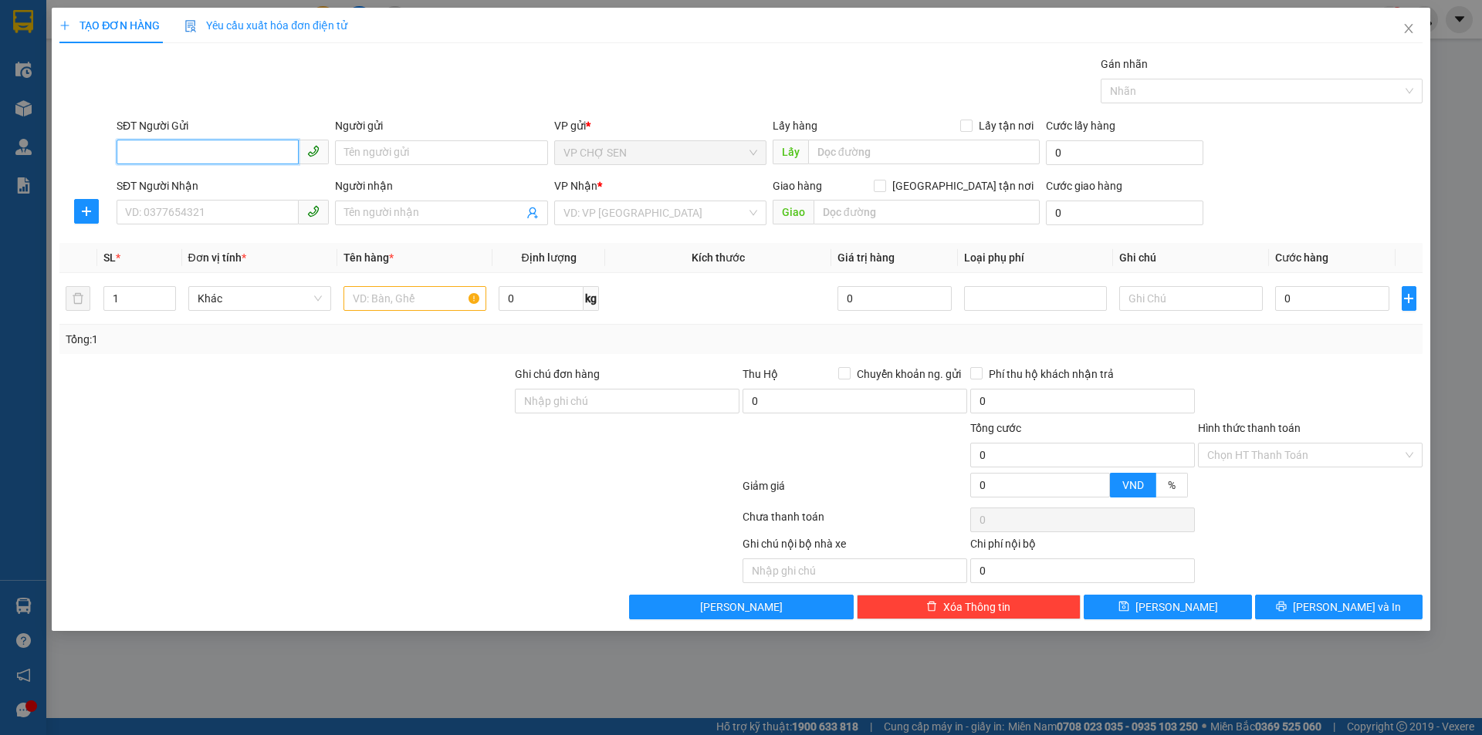
click at [264, 152] on input "SĐT Người Gửi" at bounding box center [208, 152] width 182 height 25
type input "0983062637"
click at [217, 185] on div "0983062637 - A thanh" at bounding box center [223, 183] width 194 height 17
type input "A thanh"
type input "0983062637"
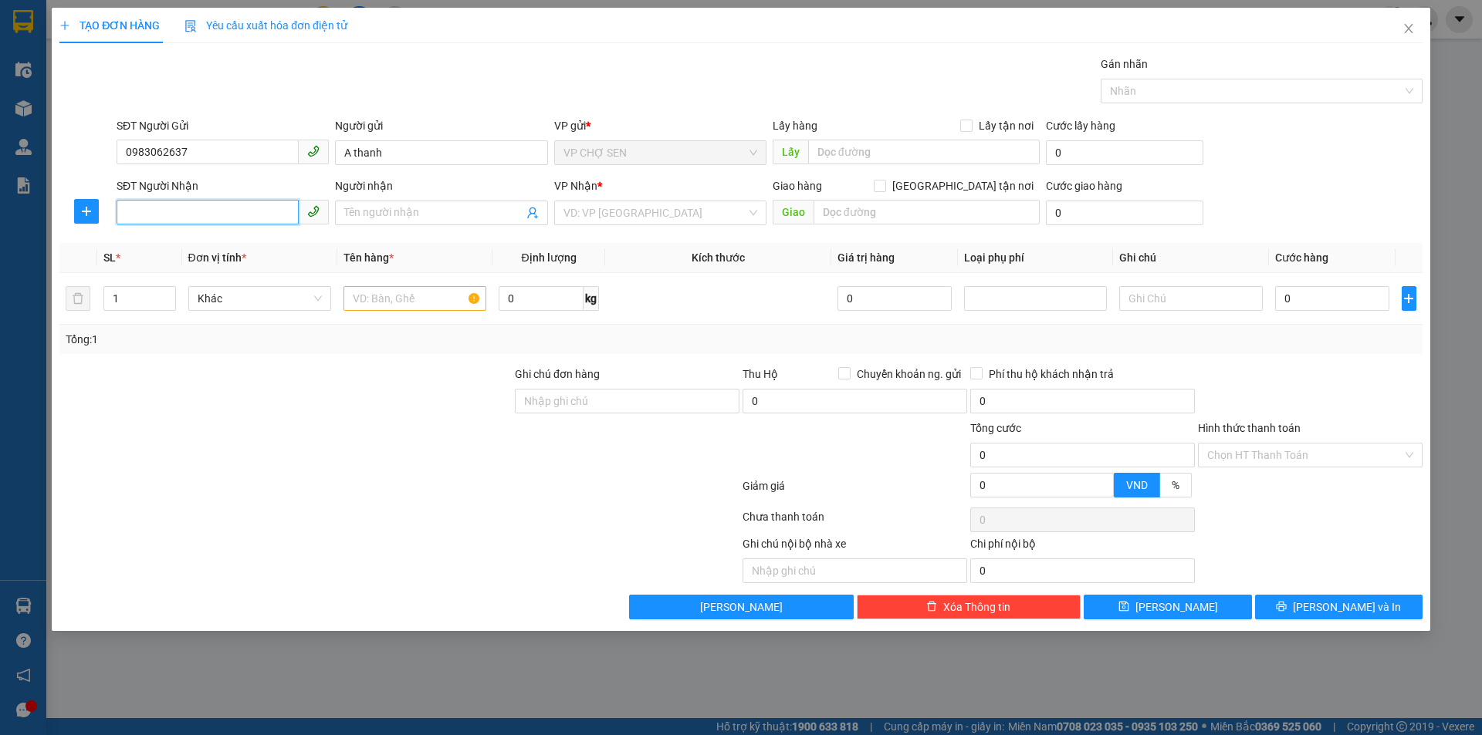
click at [226, 211] on input "SĐT Người Nhận" at bounding box center [208, 212] width 182 height 25
click at [218, 240] on div "0337754395 - C DUYÊN" at bounding box center [223, 243] width 194 height 17
type input "0337754395"
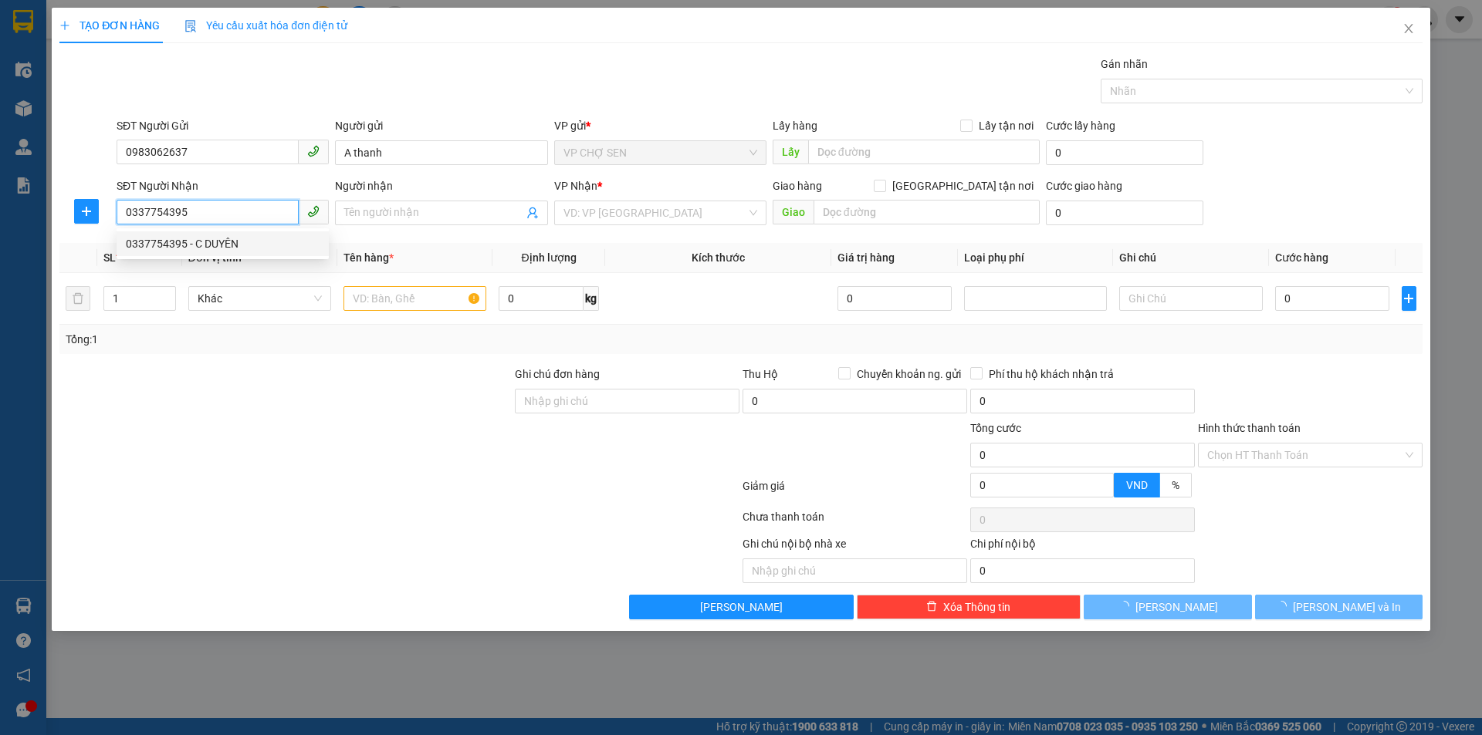
type input "C DUYÊN"
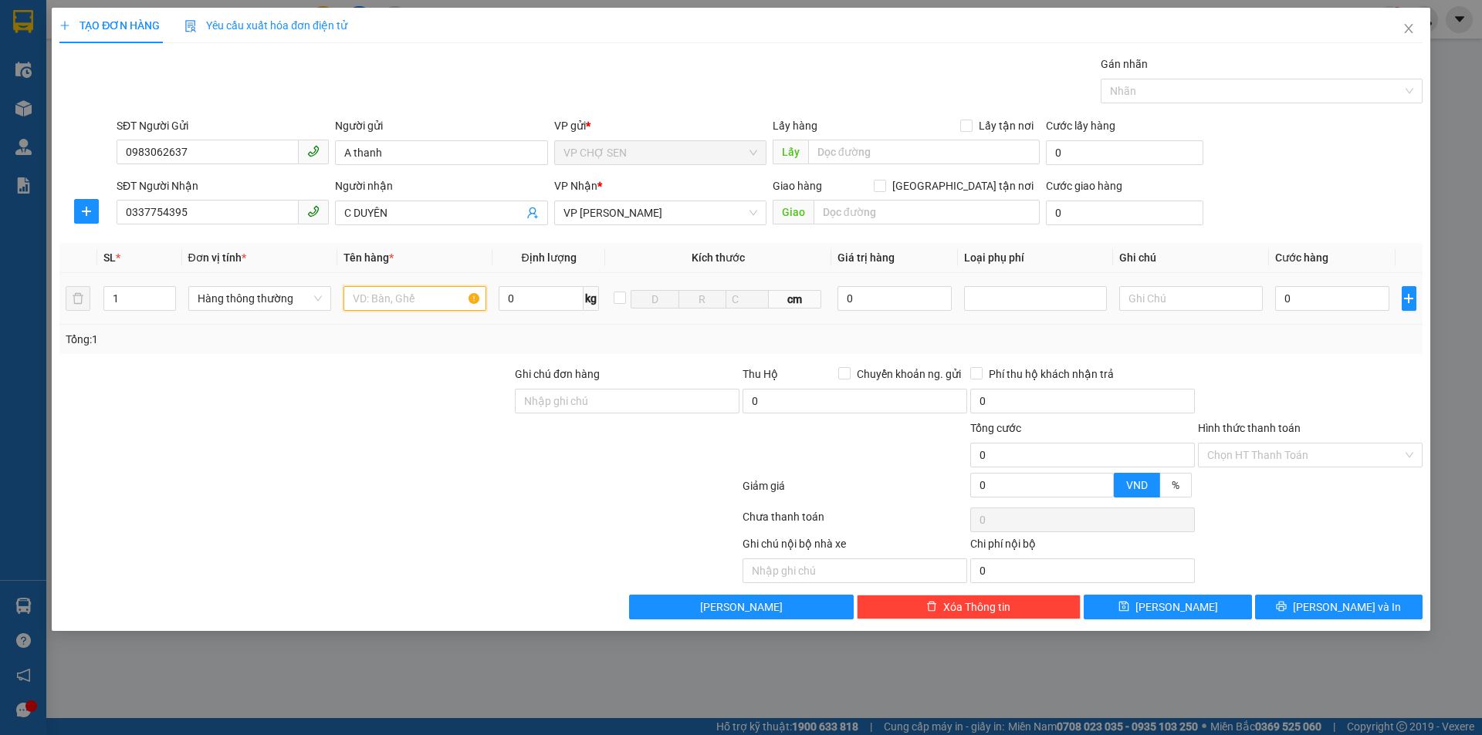
click at [431, 295] on input "text" at bounding box center [414, 298] width 143 height 25
type input "TP"
click at [1340, 299] on input "0" at bounding box center [1332, 298] width 115 height 25
type input "3"
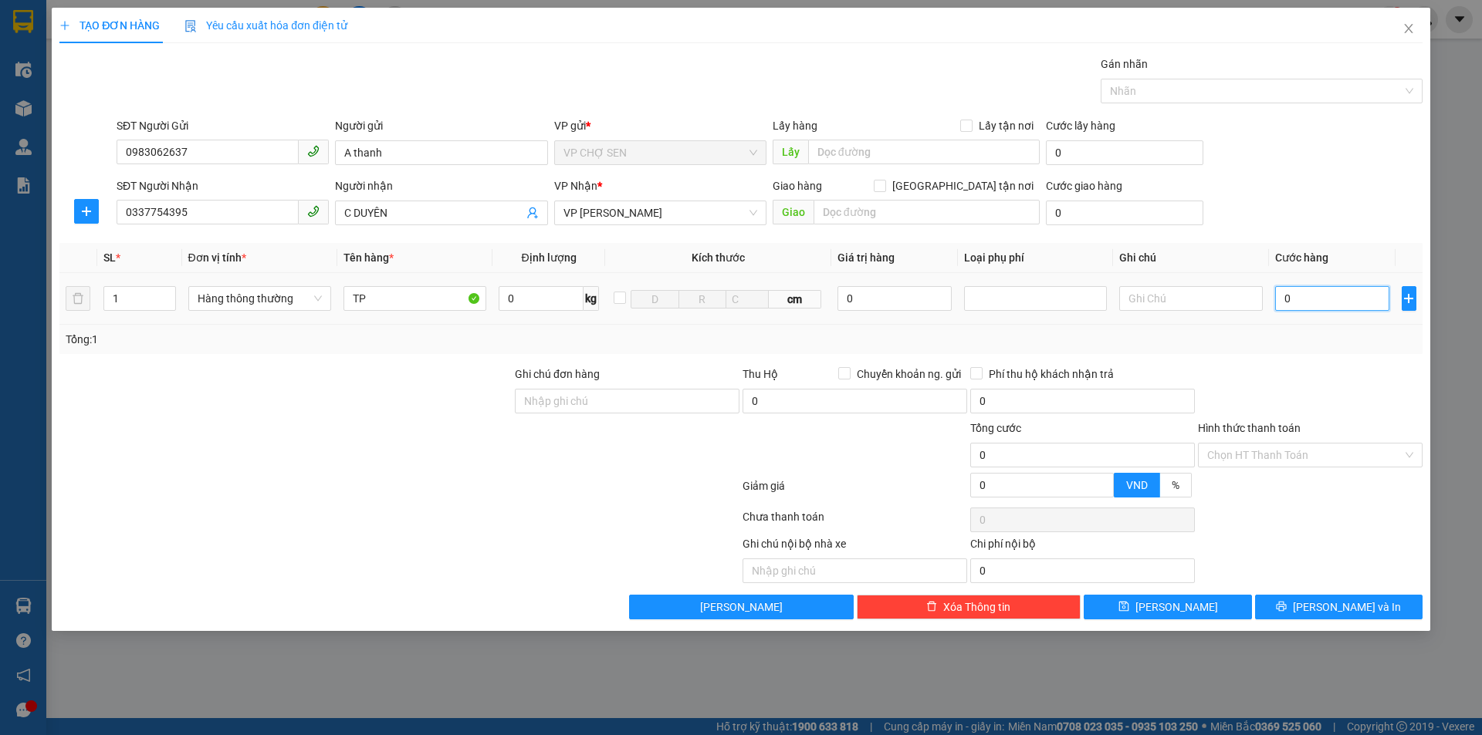
type input "3"
type input "30"
type input "300"
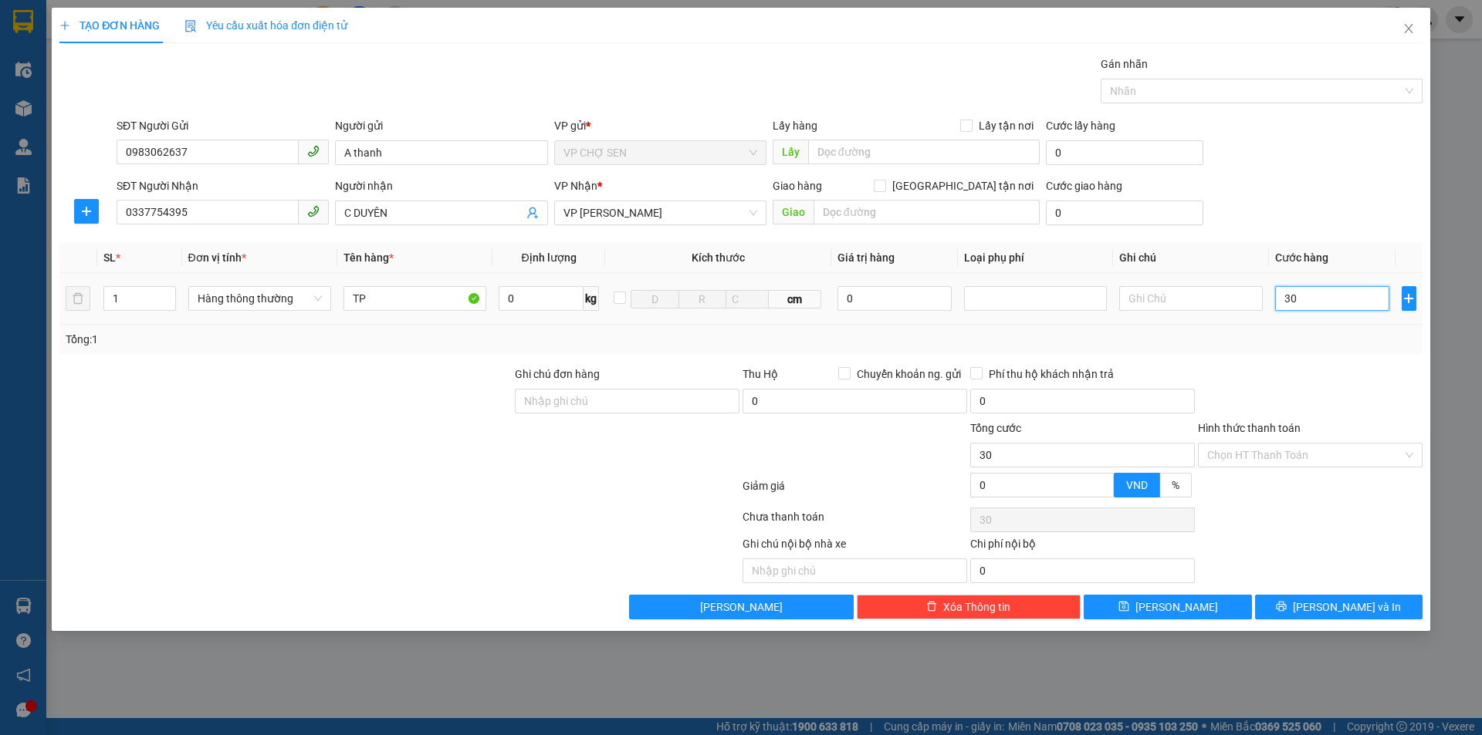
type input "300"
type input "3.000"
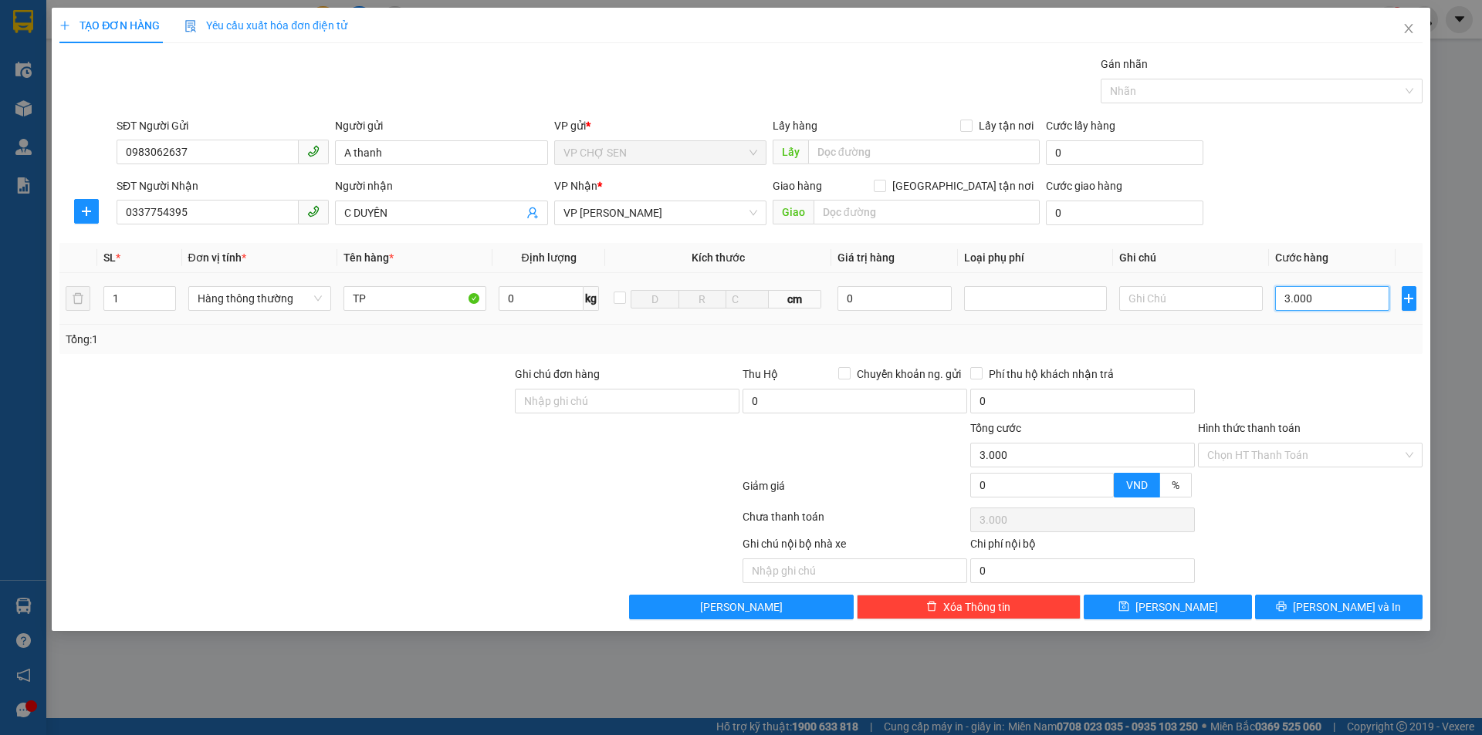
type input "30.000"
click at [1266, 455] on input "Hình thức thanh toán" at bounding box center [1304, 455] width 195 height 23
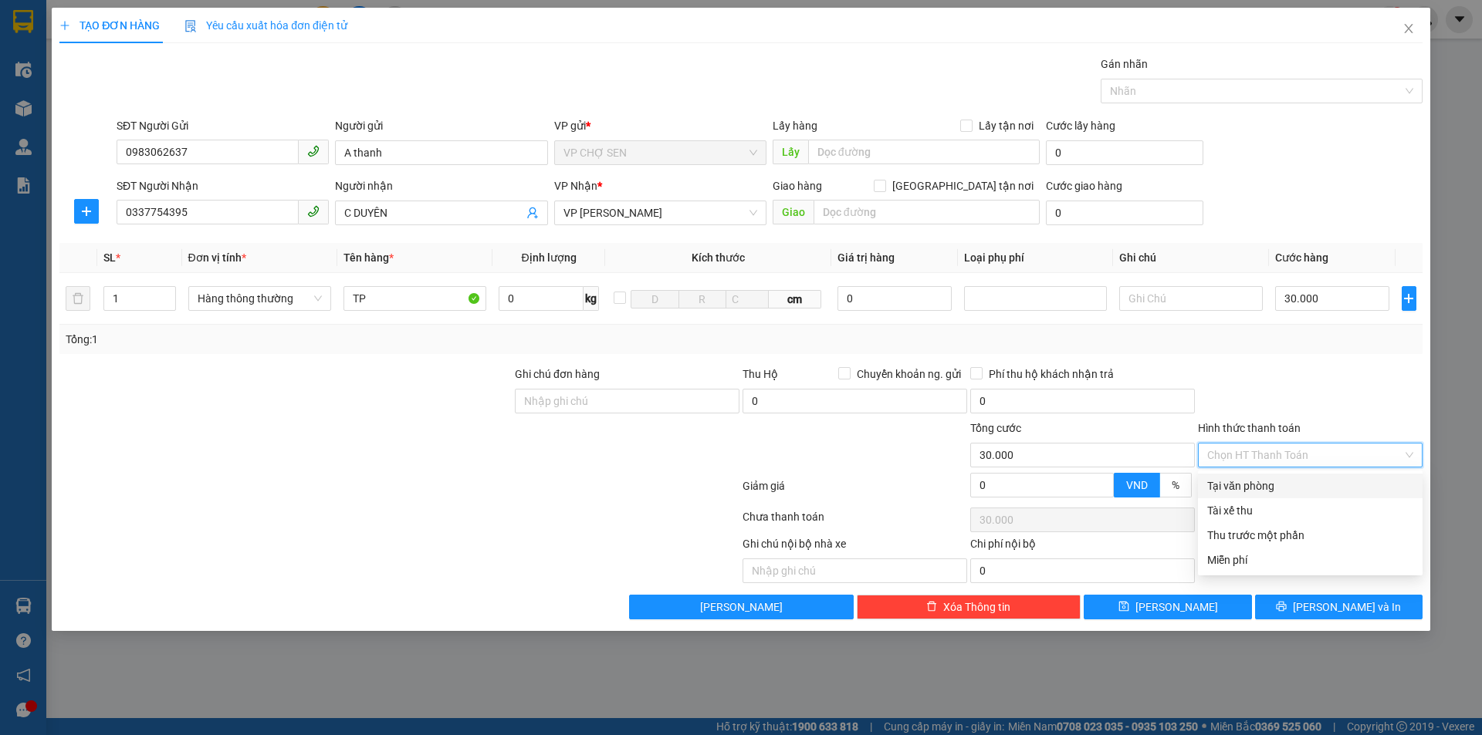
click at [1265, 478] on div "Tại văn phòng" at bounding box center [1310, 486] width 206 height 17
type input "0"
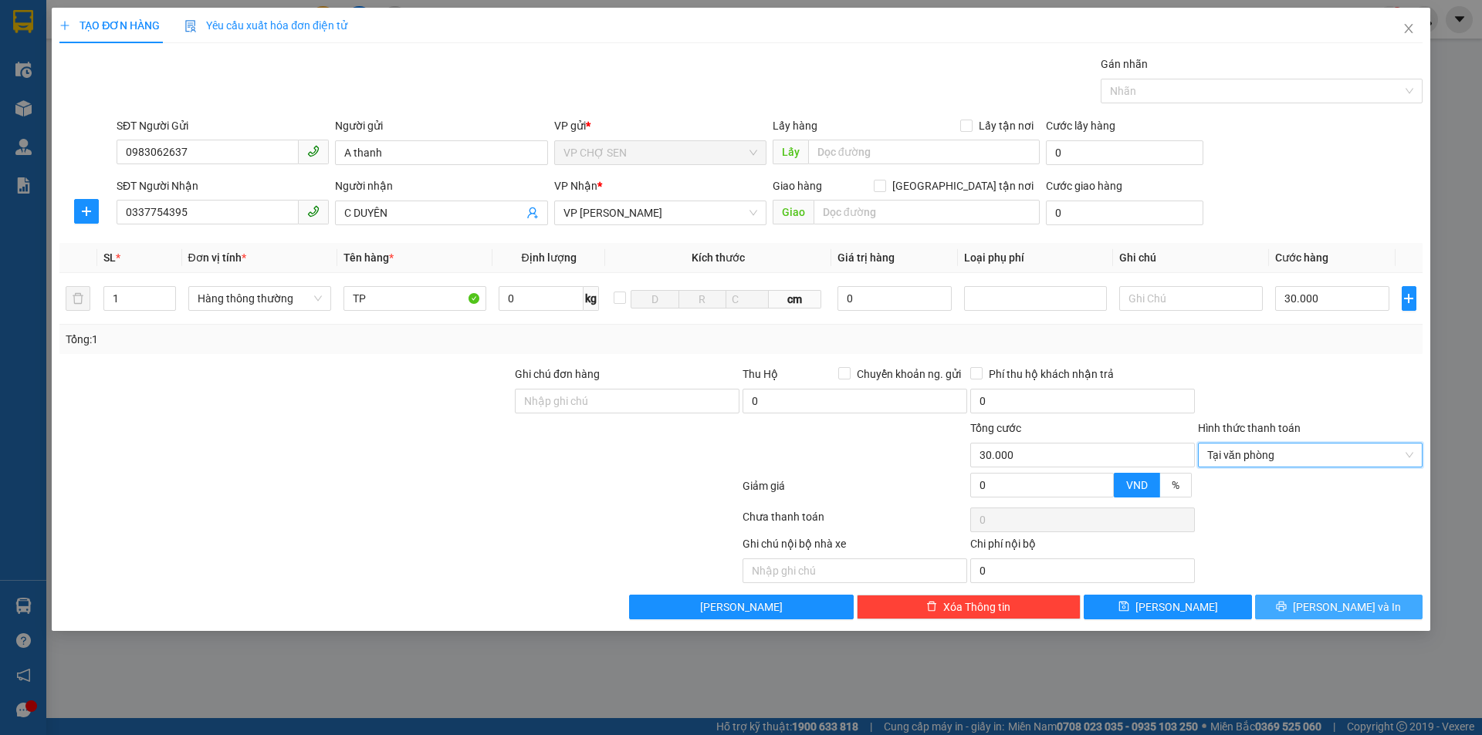
click at [1339, 610] on span "[PERSON_NAME] và In" at bounding box center [1346, 607] width 108 height 17
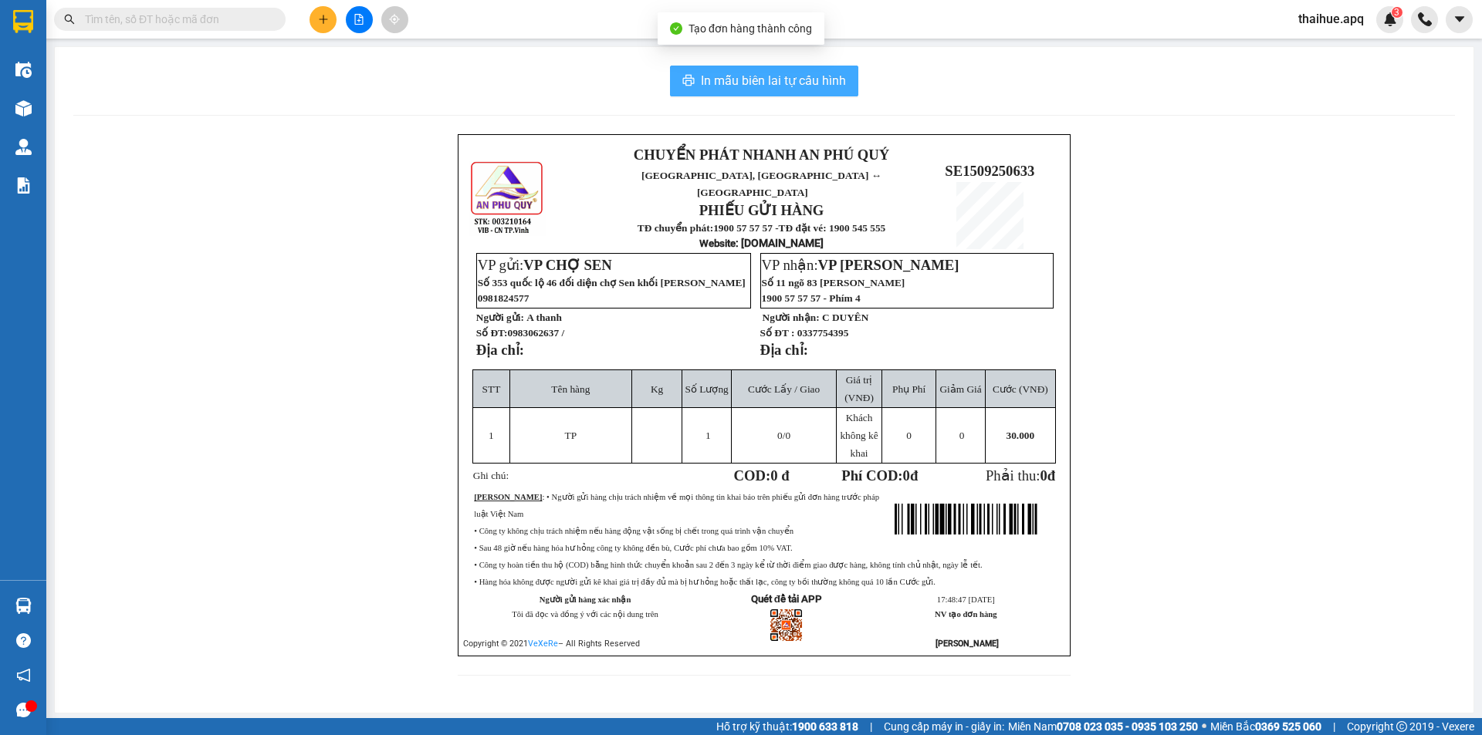
click at [786, 76] on span "In mẫu biên lai tự cấu hình" at bounding box center [773, 80] width 145 height 19
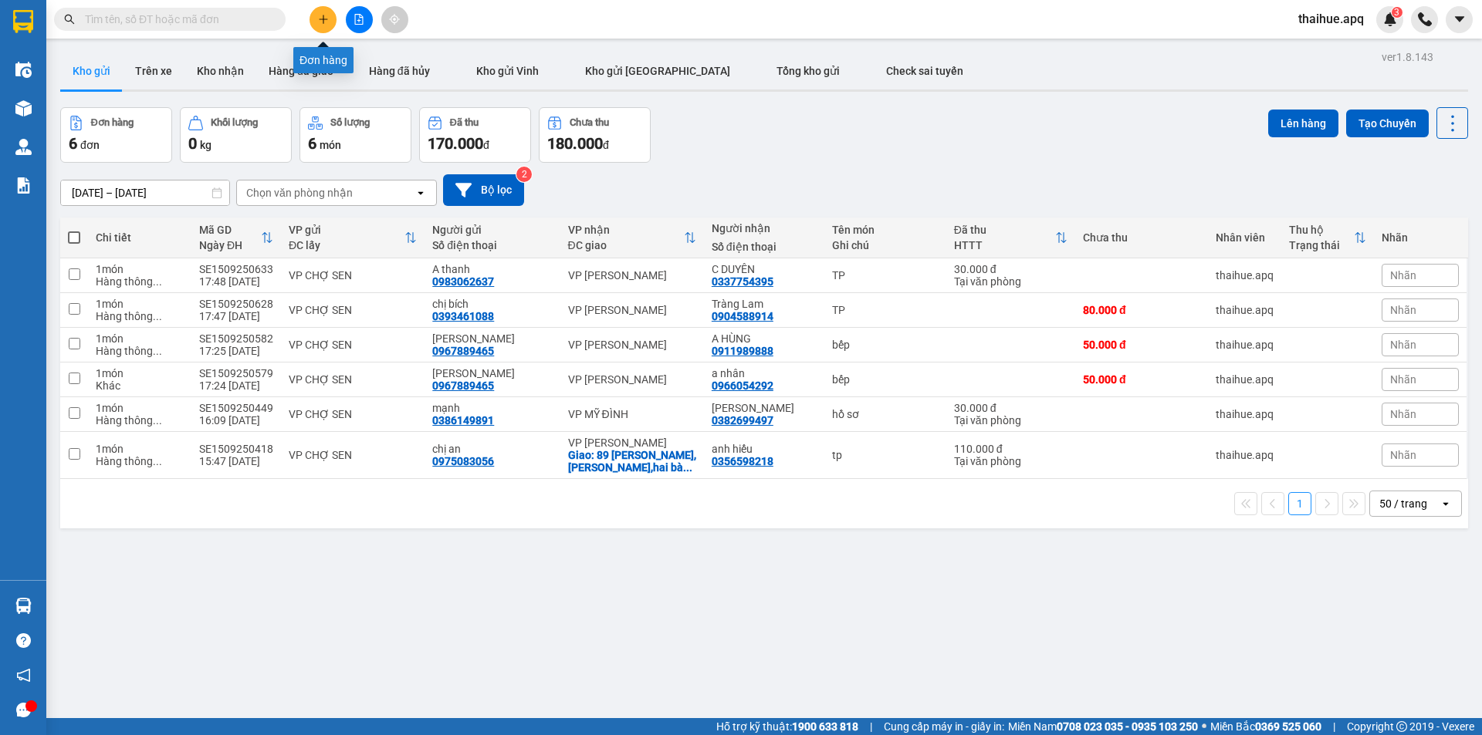
click at [329, 16] on button at bounding box center [322, 19] width 27 height 27
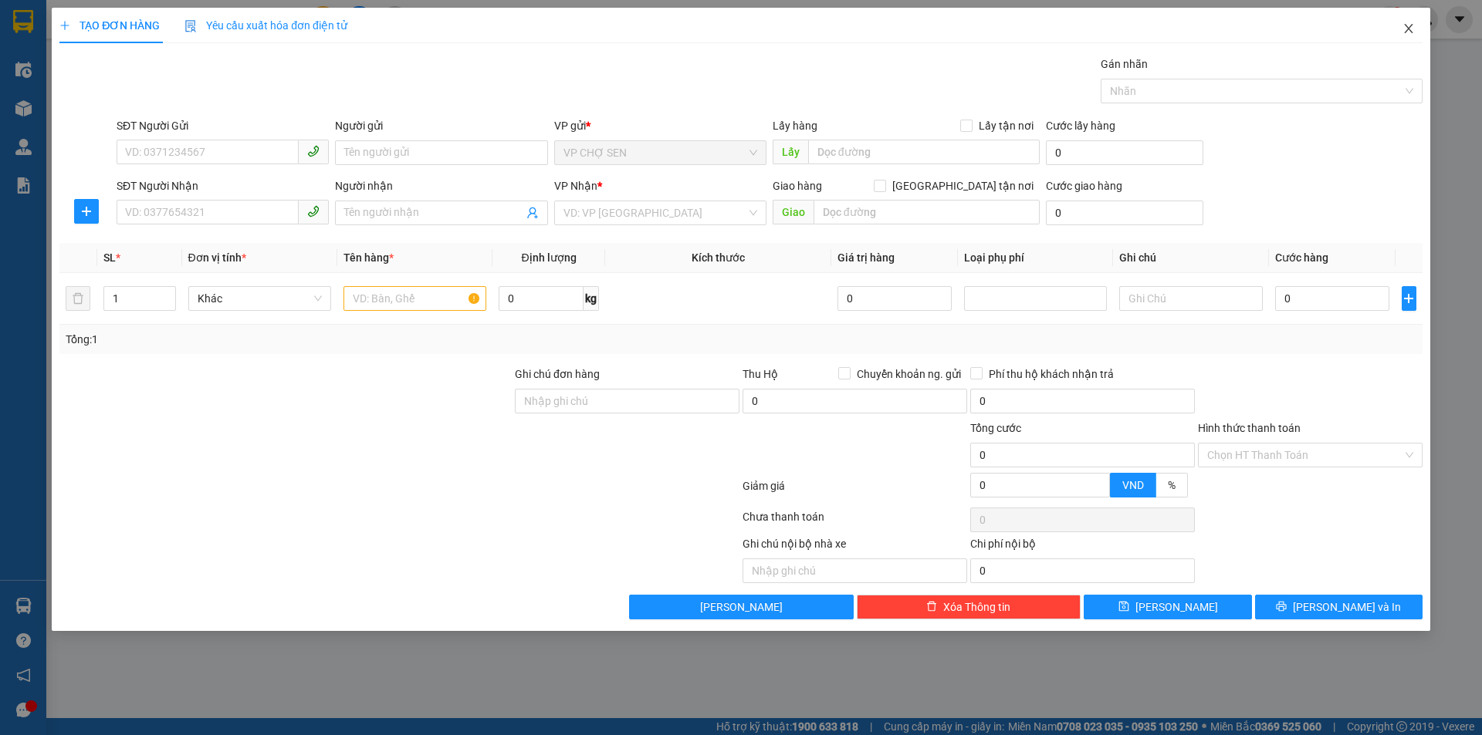
click at [1407, 29] on icon "close" at bounding box center [1408, 28] width 12 height 12
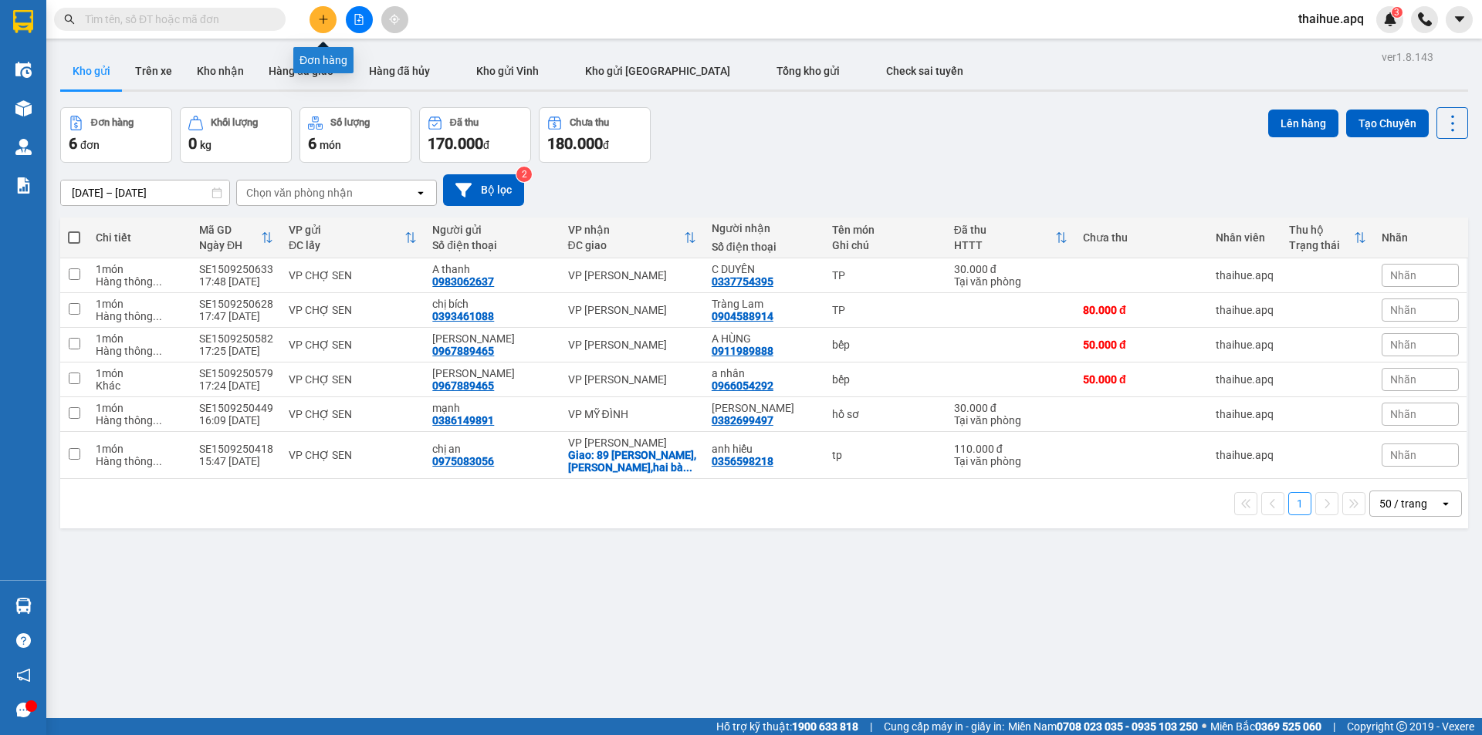
click at [329, 21] on button at bounding box center [322, 19] width 27 height 27
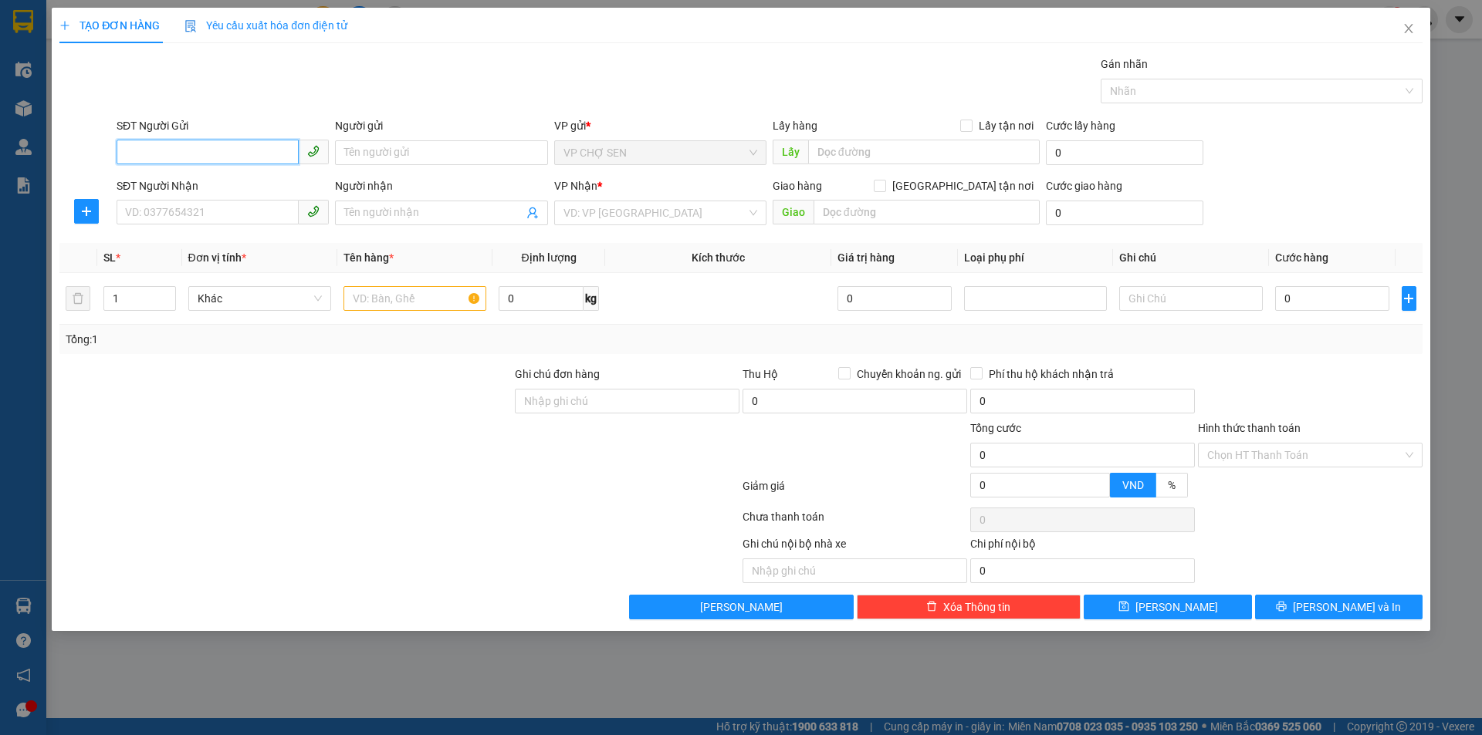
click at [160, 157] on input "SĐT Người Gửi" at bounding box center [208, 152] width 182 height 25
type input "0984753357"
click at [178, 181] on div "0984753357 - bác sỹ ý" at bounding box center [223, 183] width 194 height 17
type input "bác sỹ ý"
type input "0984753357"
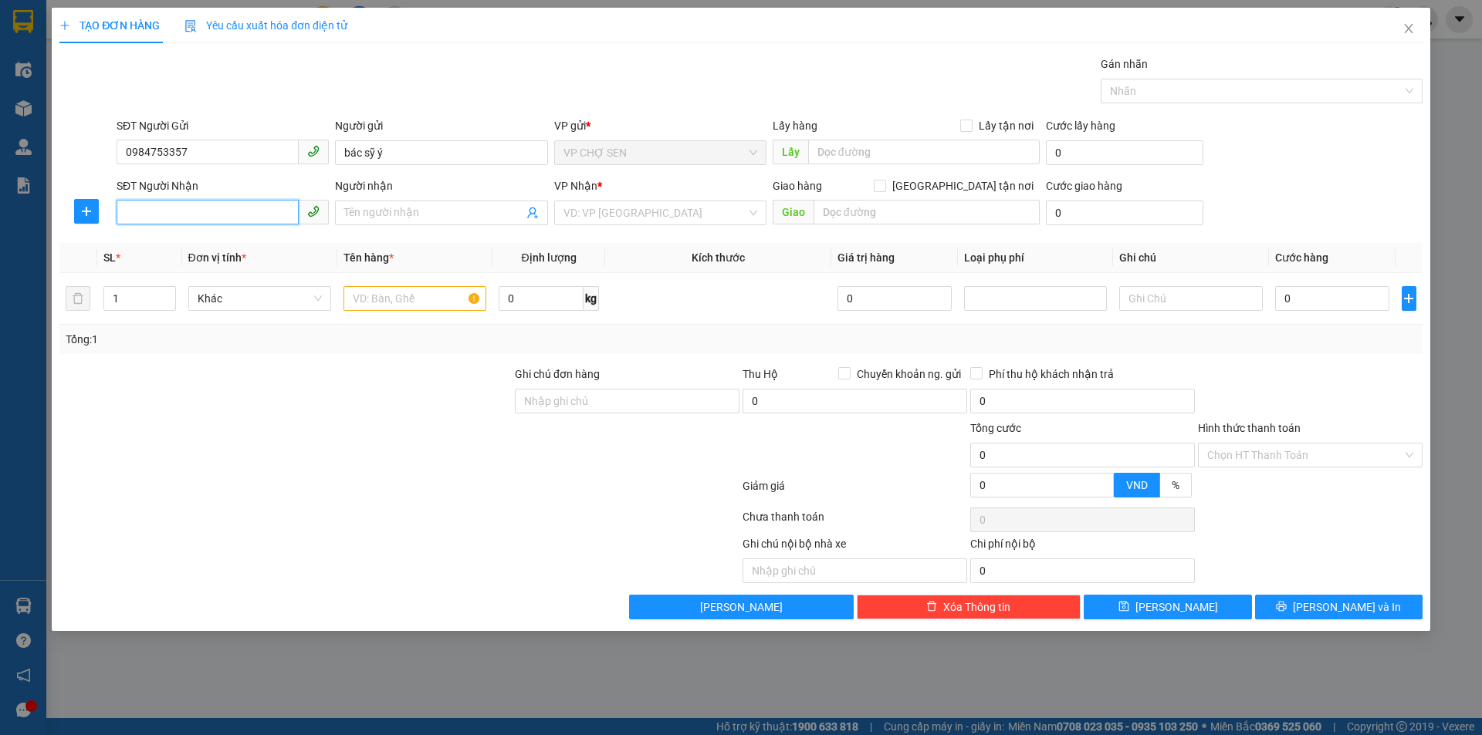
click at [184, 210] on input "SĐT Người Nhận" at bounding box center [208, 212] width 182 height 25
click at [235, 290] on div "0833655633 - THẾ ANH(GỌI SỐ NÀY)" at bounding box center [223, 293] width 194 height 17
type input "0833655633"
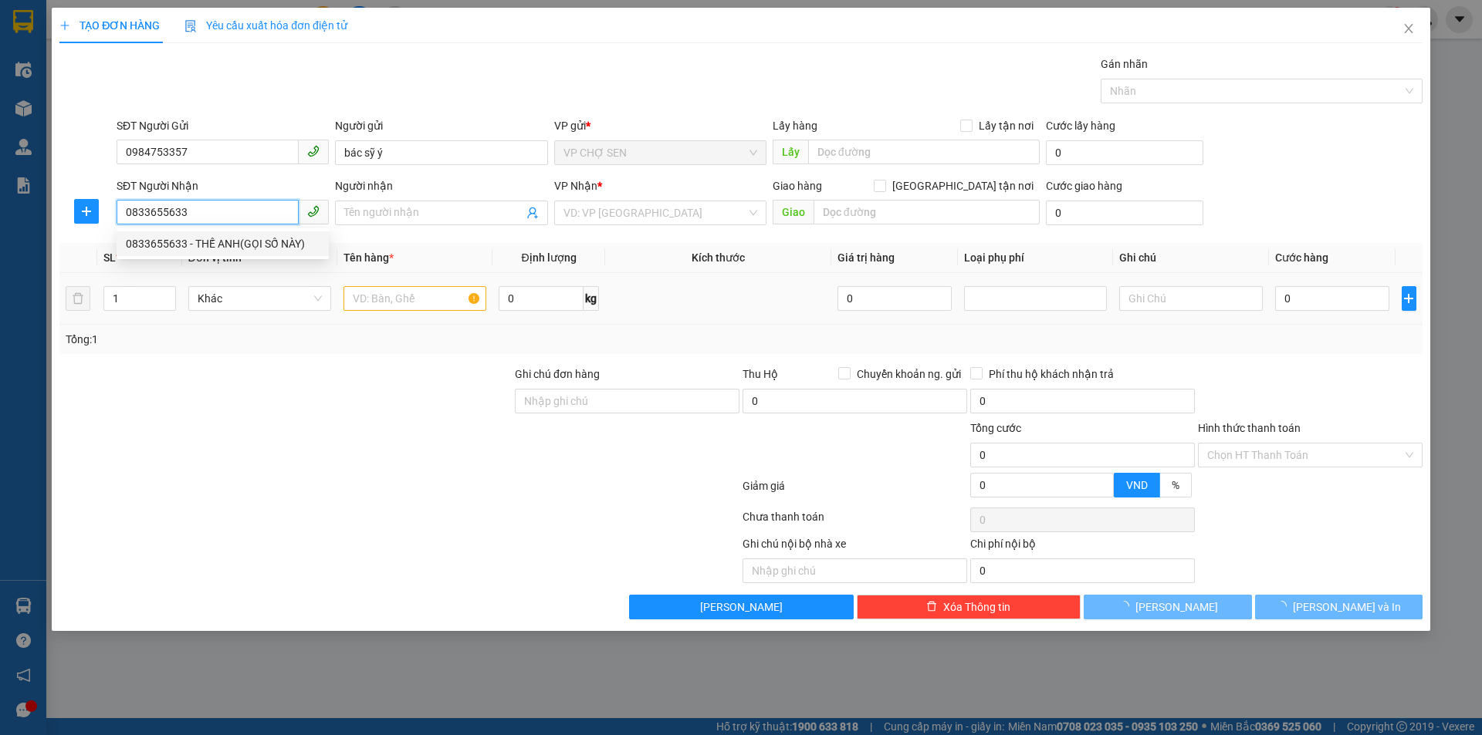
type input "THẾ ANH(GỌI SỐ NÀY)"
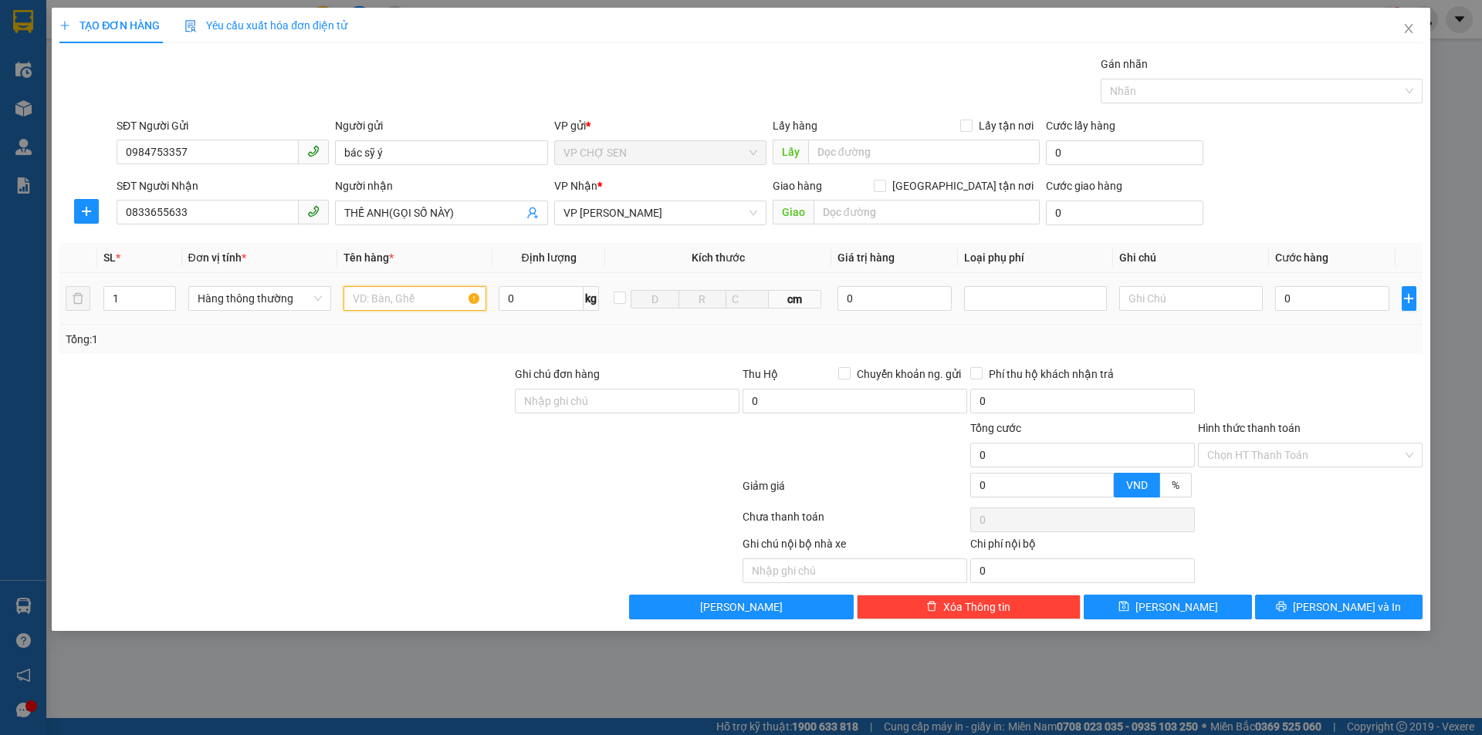
click at [375, 300] on input "text" at bounding box center [414, 298] width 143 height 25
type input "RĂNG"
click at [1305, 300] on input "0" at bounding box center [1332, 298] width 115 height 25
type input "3"
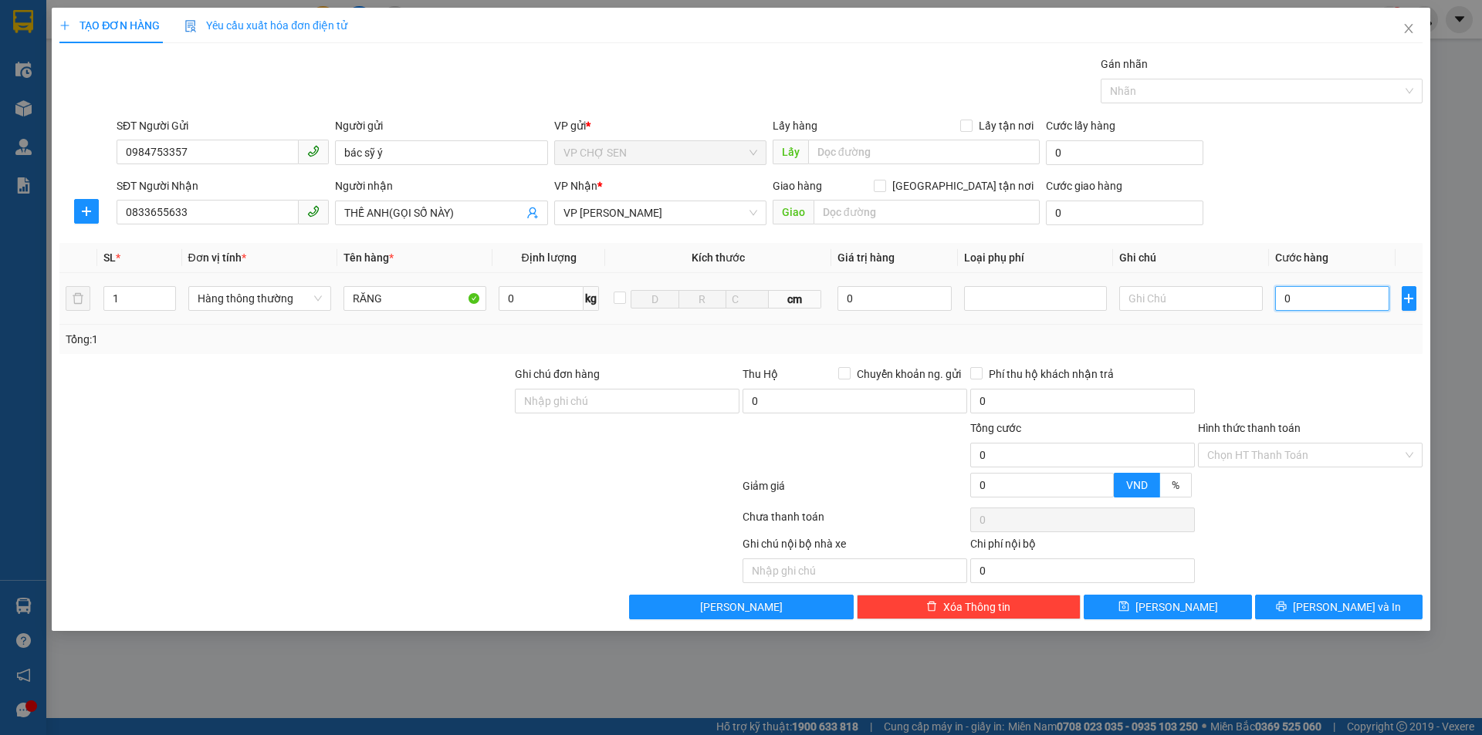
type input "3"
type input "30"
click at [1330, 613] on span "[PERSON_NAME] và In" at bounding box center [1346, 607] width 108 height 17
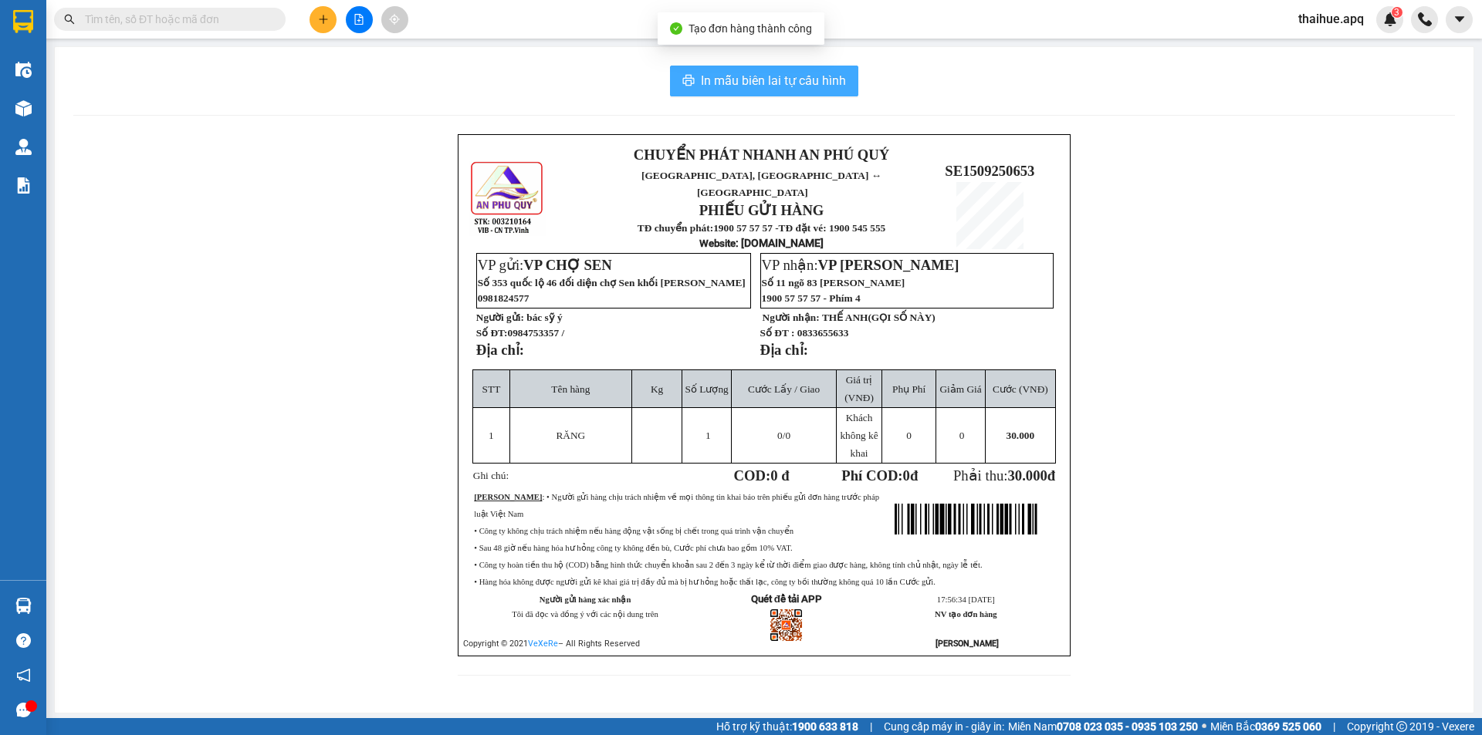
click at [832, 70] on button "In mẫu biên lai tự cấu hình" at bounding box center [764, 81] width 188 height 31
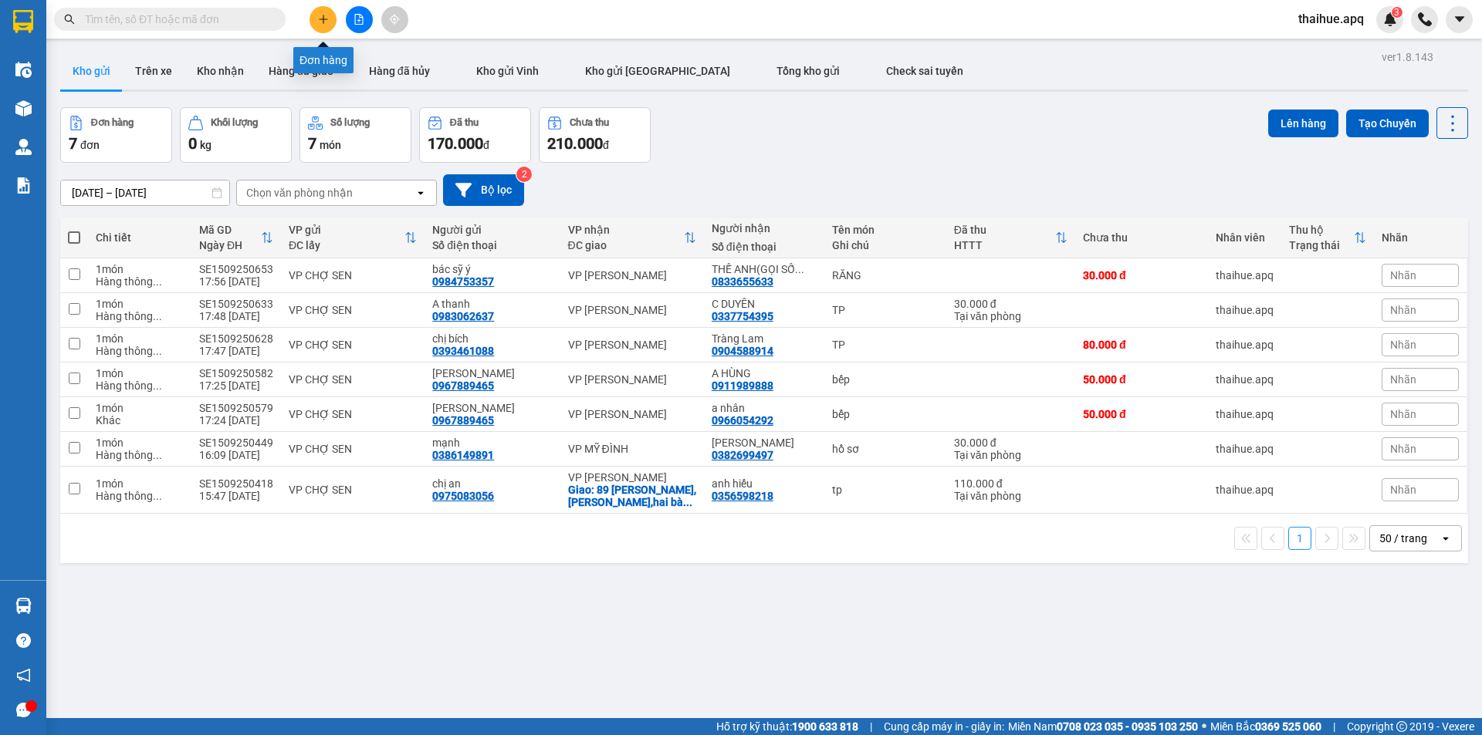
click at [323, 24] on icon "plus" at bounding box center [323, 19] width 11 height 11
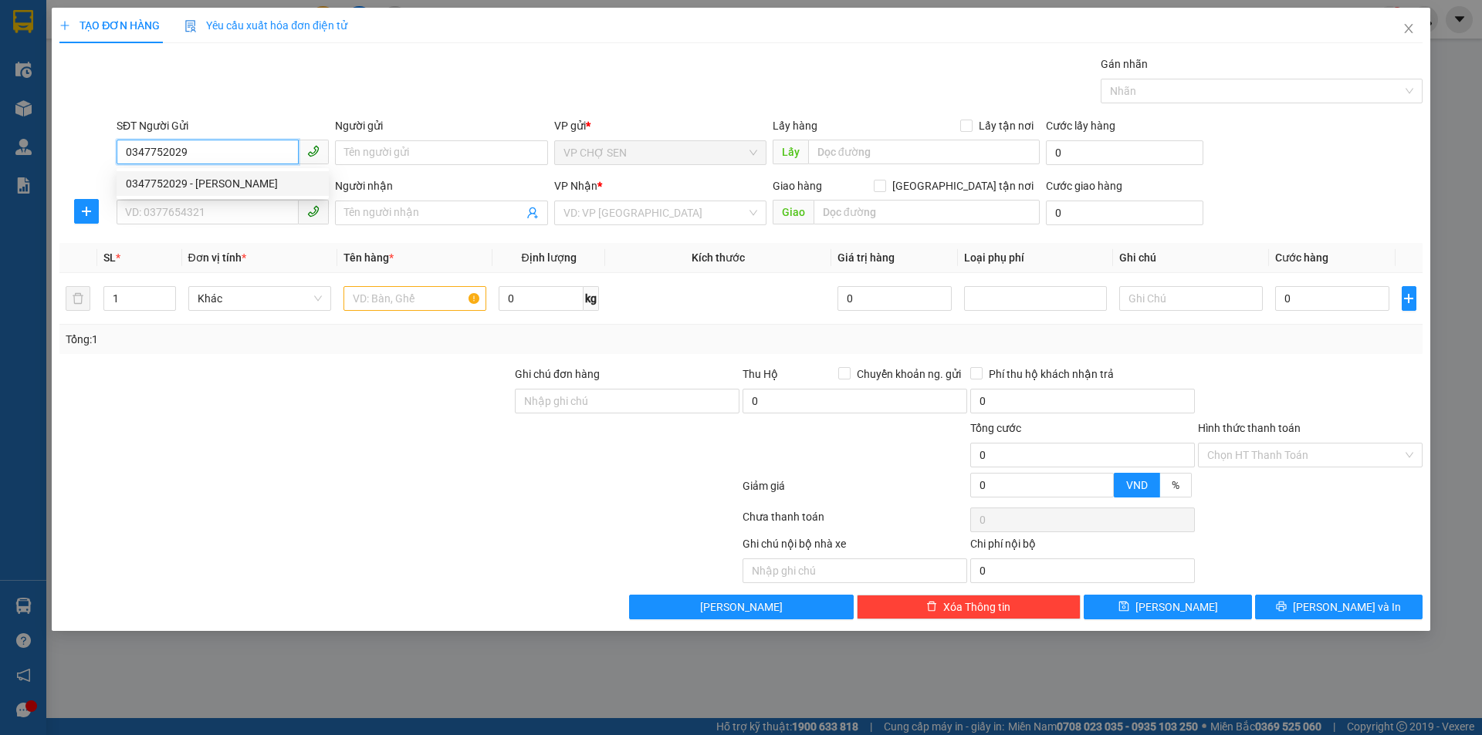
click at [180, 186] on div "0347752029 - [PERSON_NAME]" at bounding box center [223, 183] width 194 height 17
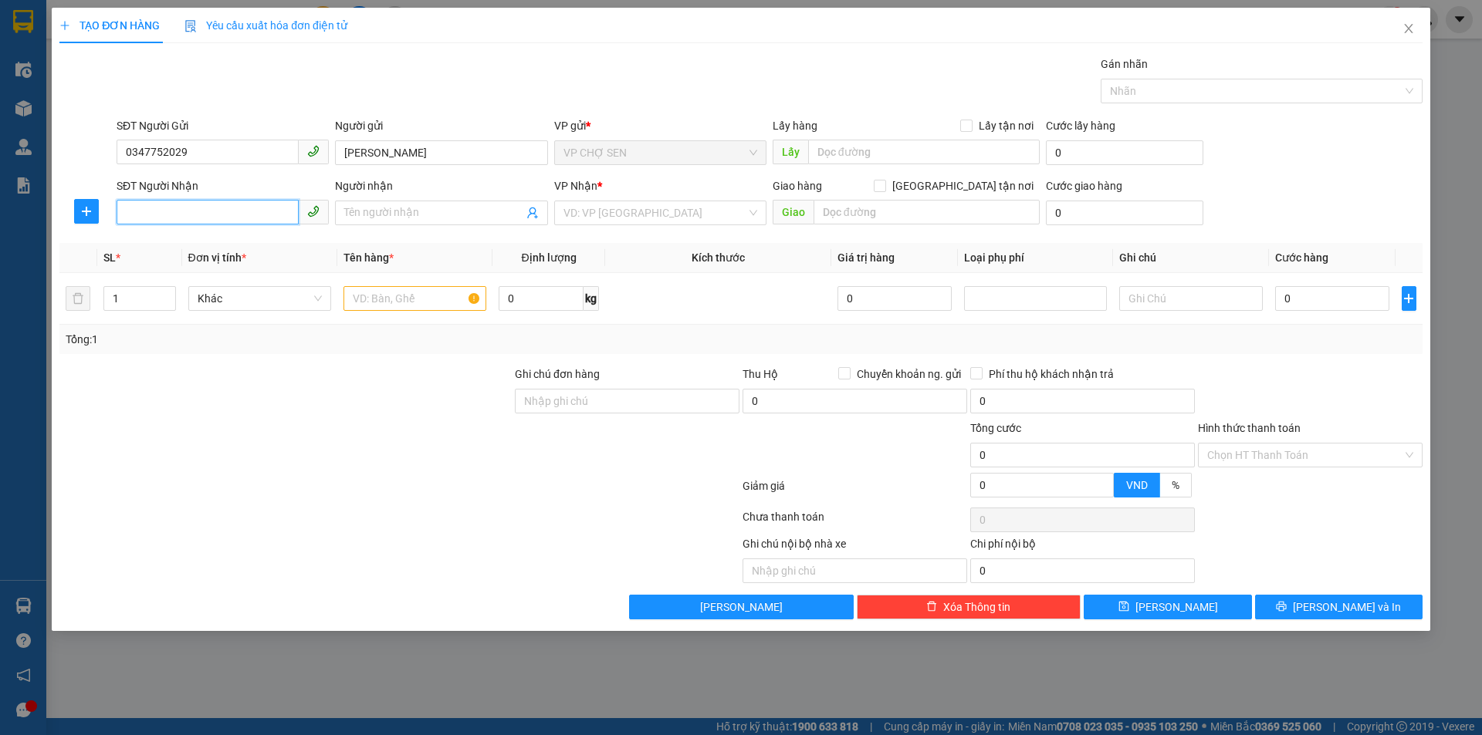
click at [182, 215] on input "SĐT Người Nhận" at bounding box center [208, 212] width 182 height 25
click at [236, 251] on div "0947252980 - HÂN" at bounding box center [223, 243] width 194 height 17
click at [375, 304] on input "text" at bounding box center [414, 298] width 143 height 25
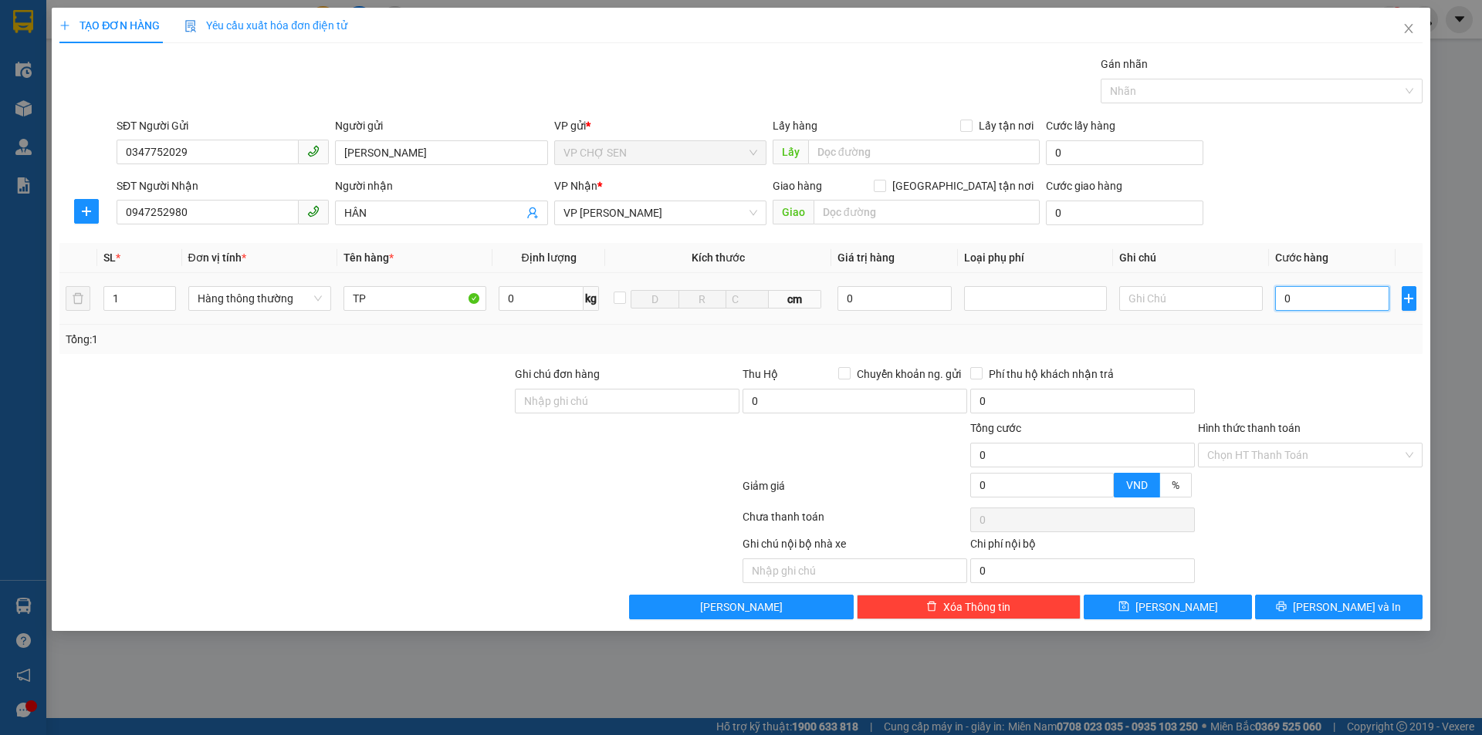
click at [1305, 298] on input "0" at bounding box center [1332, 298] width 115 height 25
click at [1142, 298] on input "text" at bounding box center [1190, 298] width 143 height 25
drag, startPoint x: 394, startPoint y: 293, endPoint x: 376, endPoint y: 298, distance: 19.1
click at [376, 298] on input "TP" at bounding box center [414, 298] width 143 height 25
drag, startPoint x: 376, startPoint y: 298, endPoint x: 321, endPoint y: 306, distance: 55.3
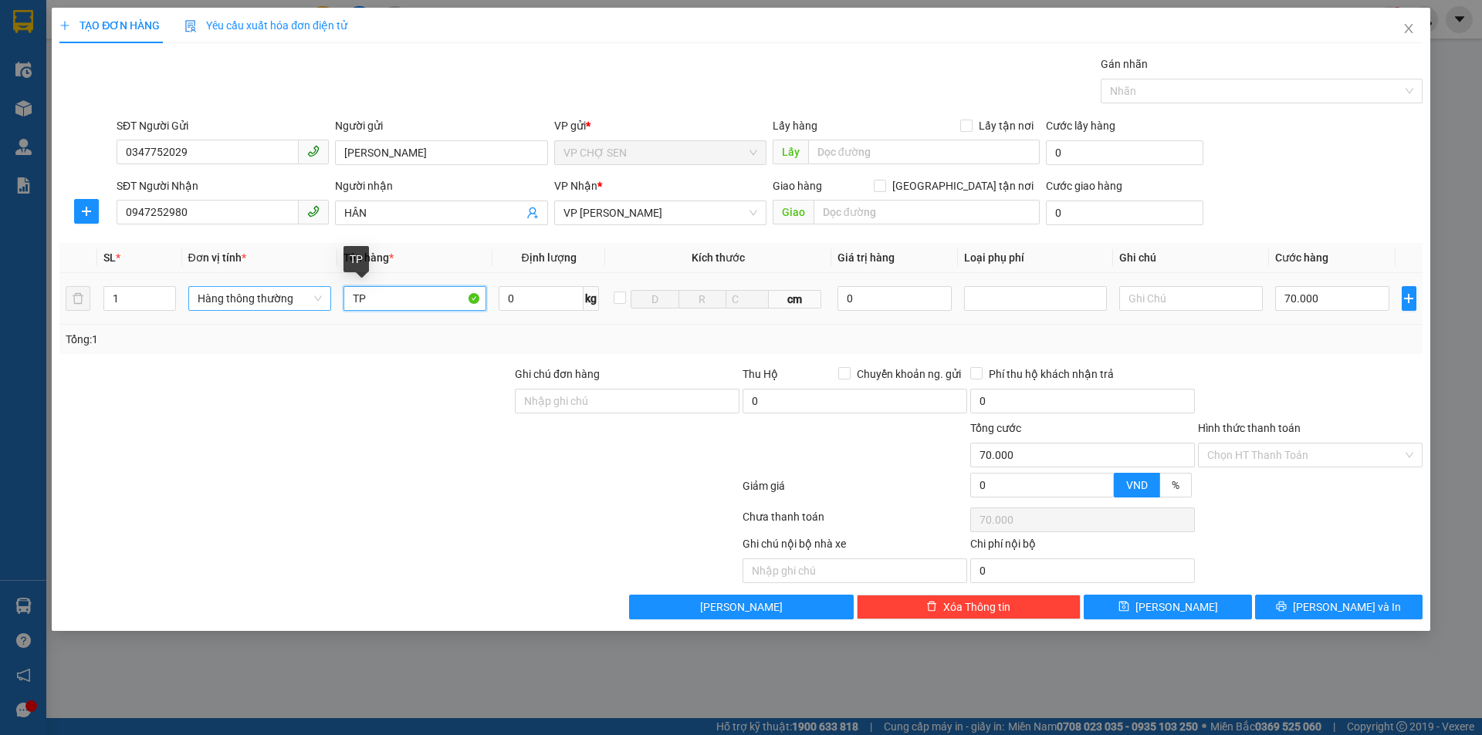
click at [321, 306] on tr "1 Hàng thông thường TP 0 kg cm 0 70.000" at bounding box center [740, 299] width 1363 height 52
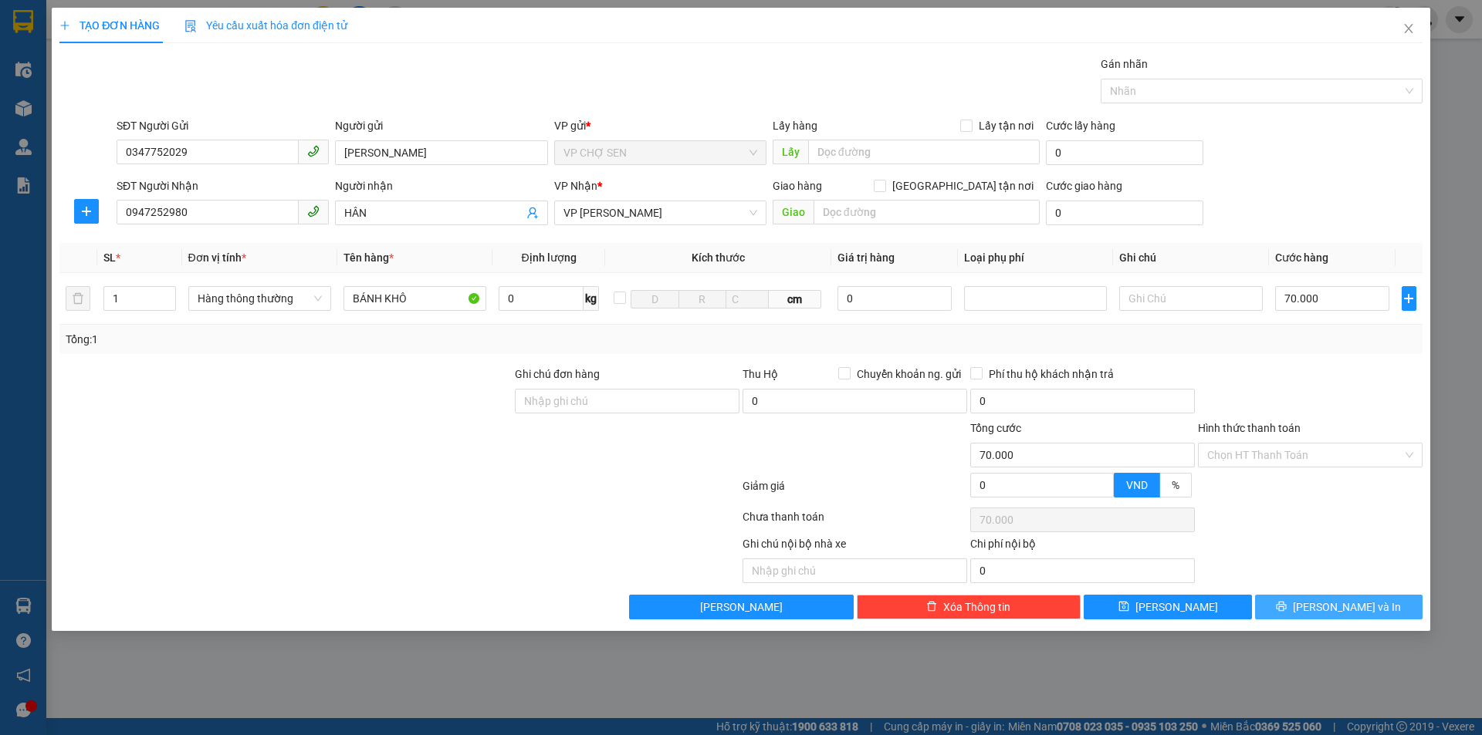
click at [1340, 605] on span "[PERSON_NAME] và In" at bounding box center [1346, 607] width 108 height 17
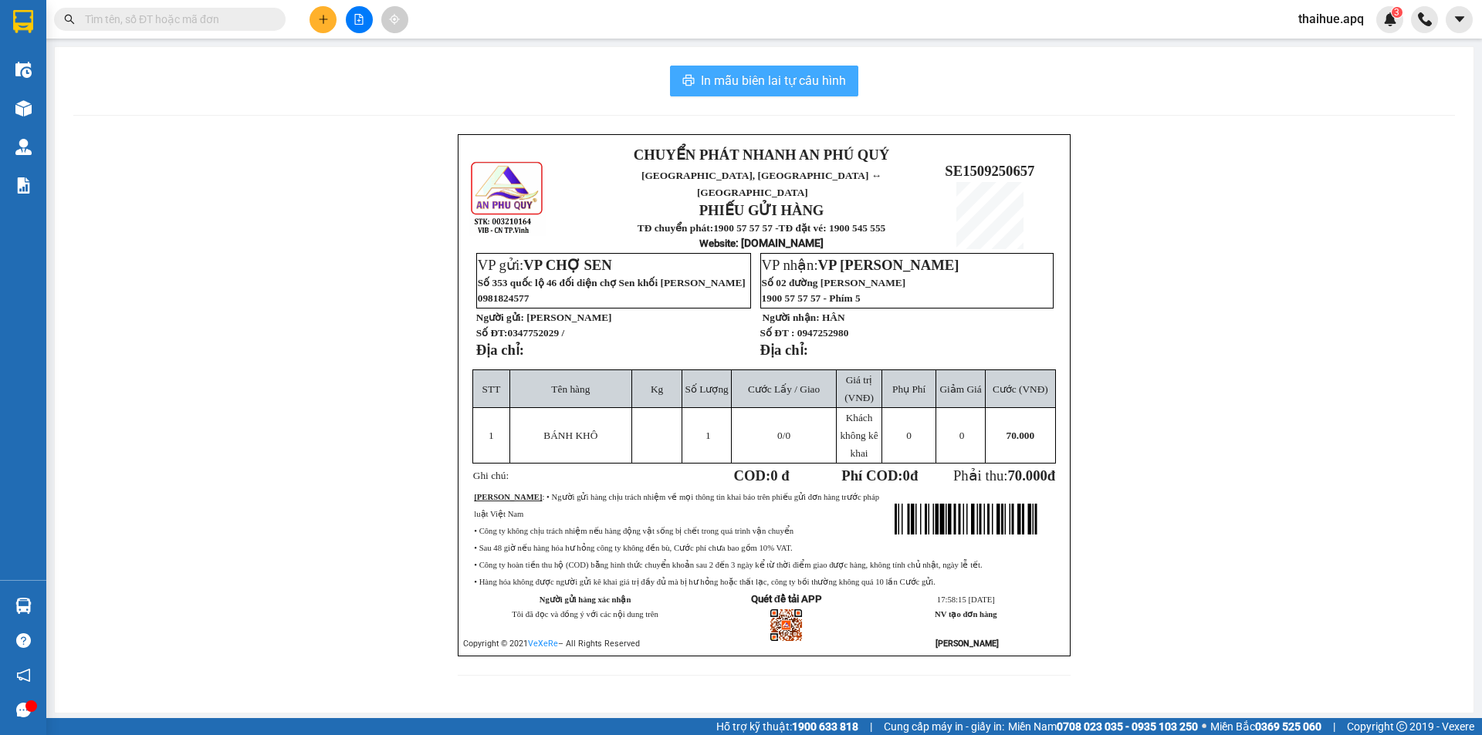
click at [791, 78] on span "In mẫu biên lai tự cấu hình" at bounding box center [773, 80] width 145 height 19
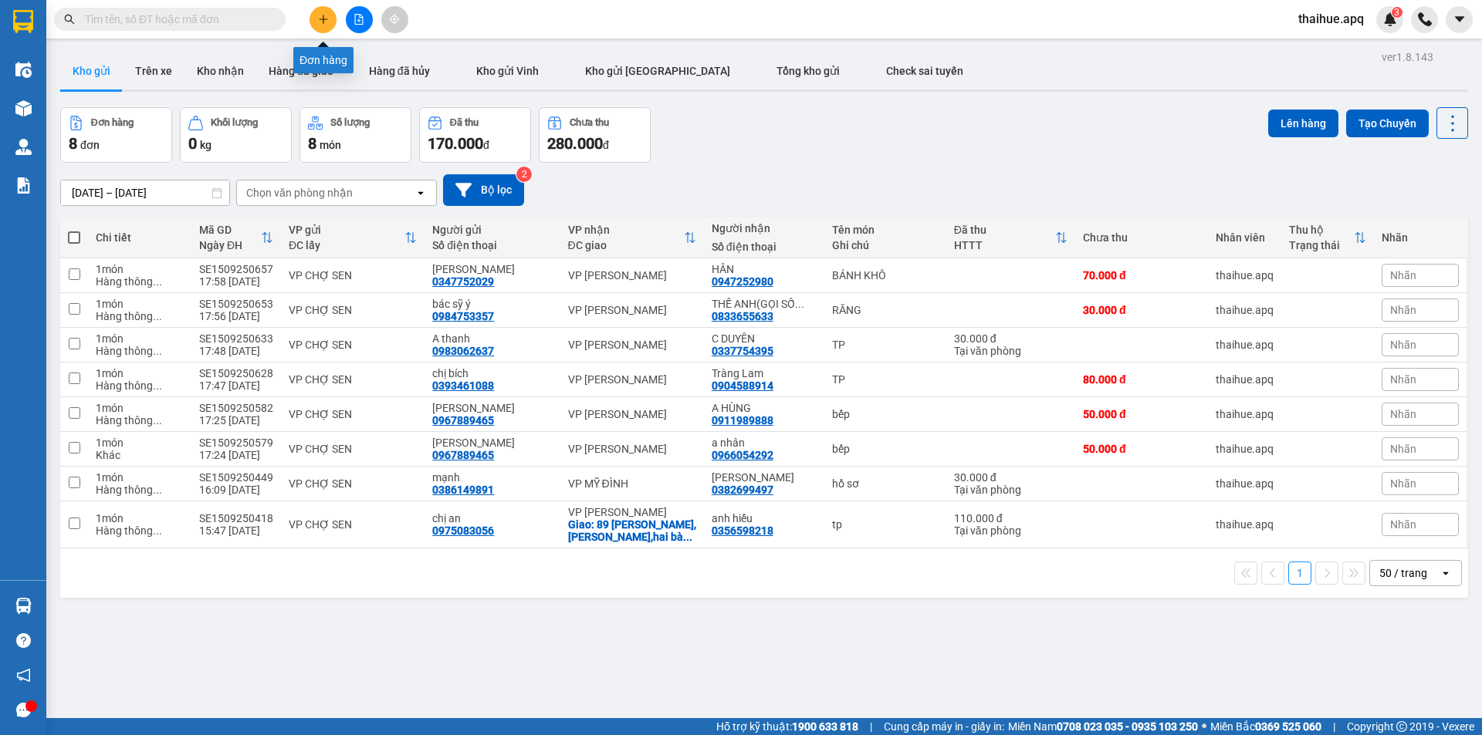
click at [329, 21] on button at bounding box center [322, 19] width 27 height 27
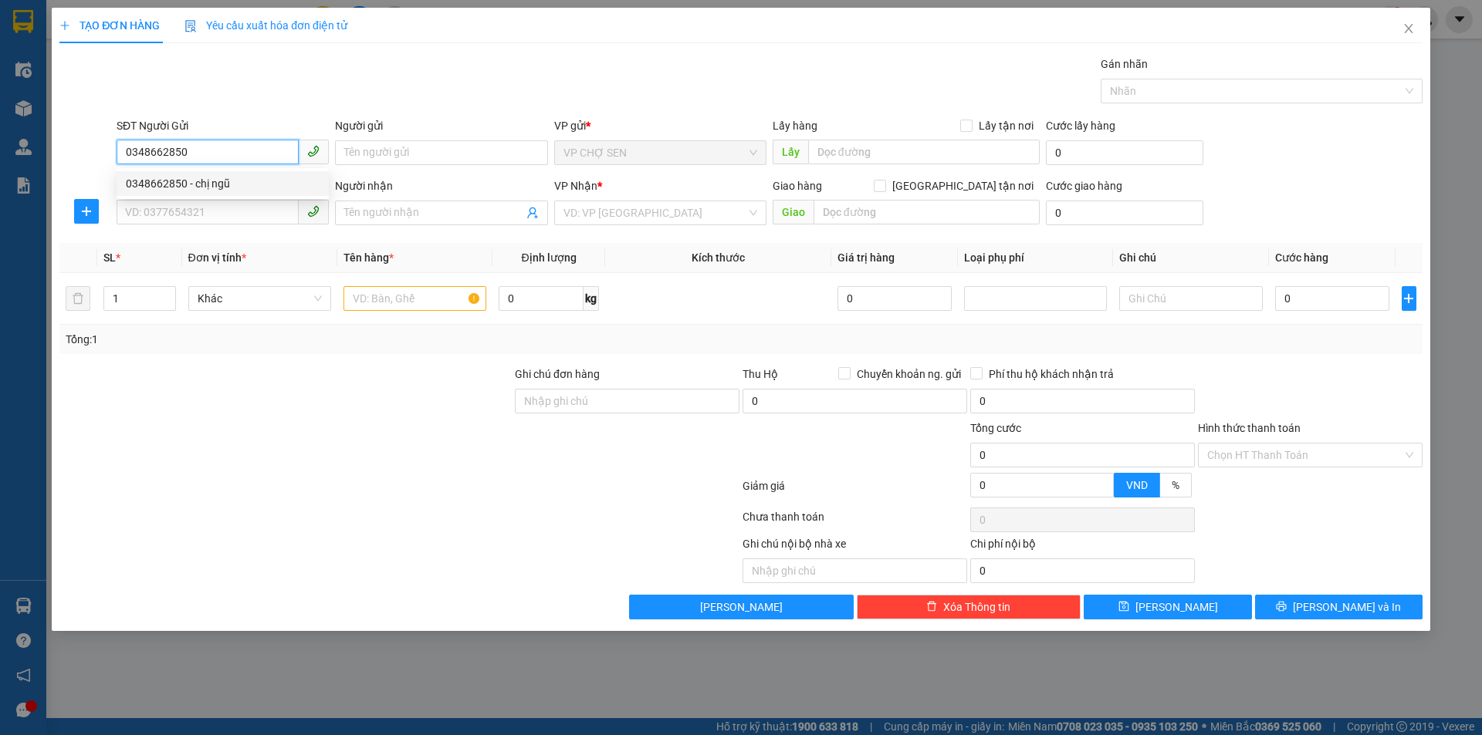
click at [221, 188] on div "0348662850 - chị ngũ" at bounding box center [223, 183] width 194 height 17
click at [232, 218] on input "SĐT Người Nhận" at bounding box center [208, 212] width 182 height 25
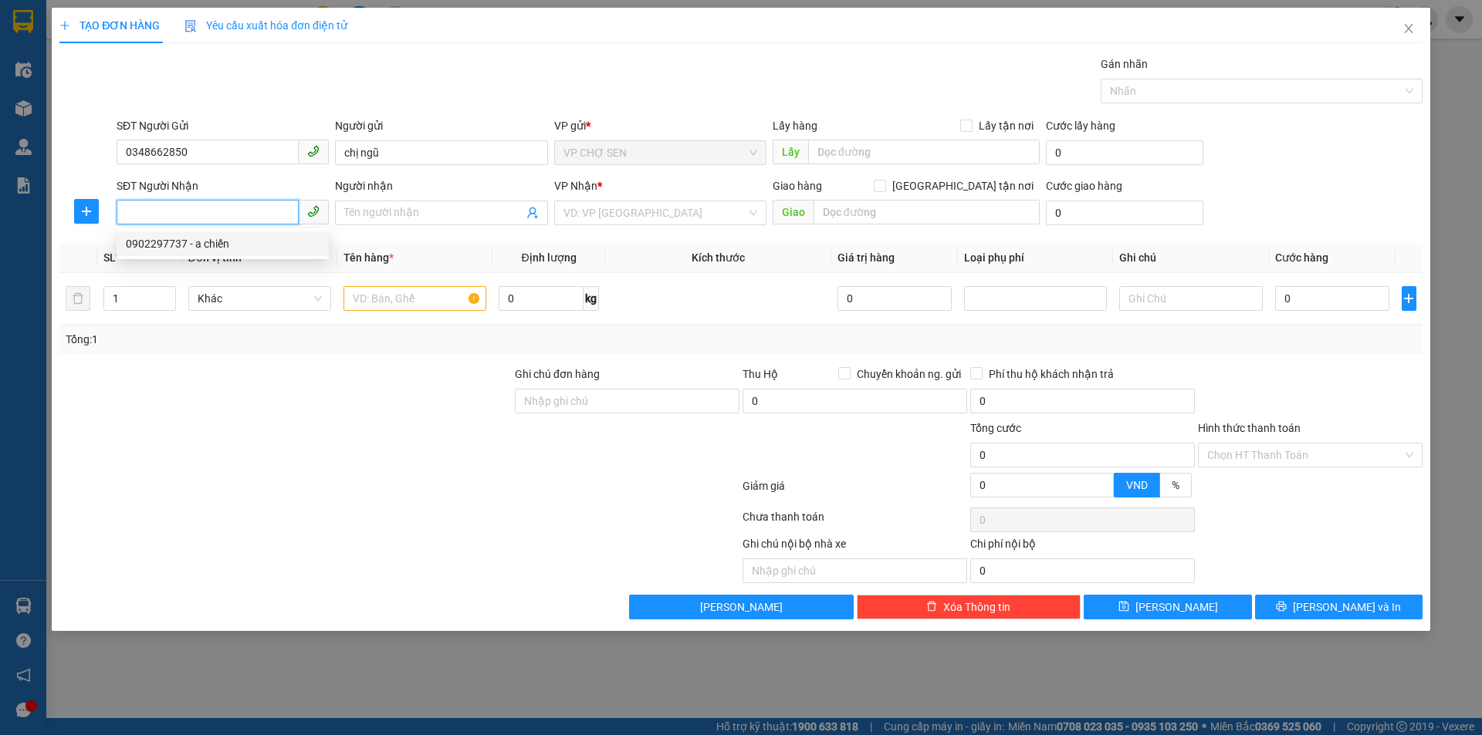
click at [243, 245] on div "0902297737 - a chiến" at bounding box center [223, 243] width 194 height 17
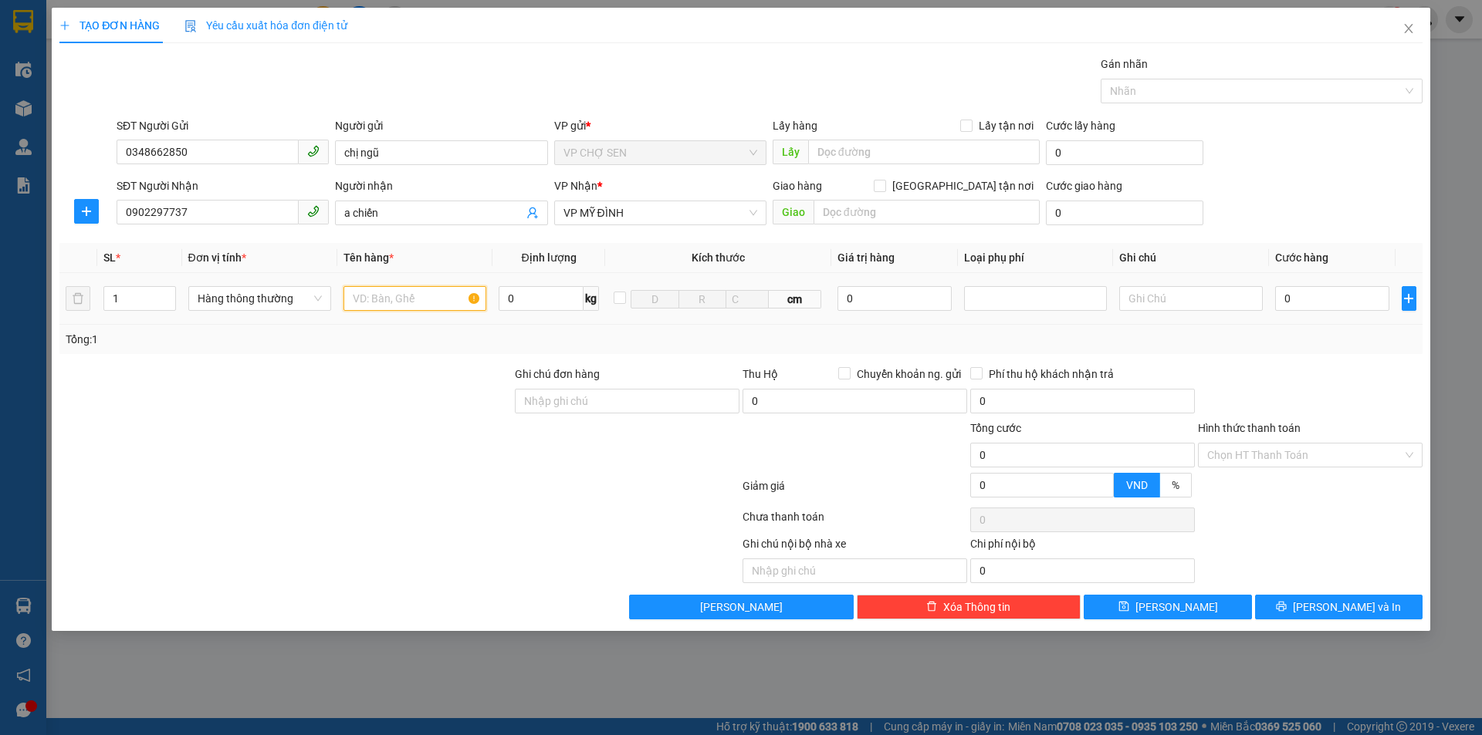
click at [377, 303] on input "text" at bounding box center [414, 298] width 143 height 25
click at [1314, 298] on input "0" at bounding box center [1332, 298] width 115 height 25
click at [1331, 458] on input "Hình thức thanh toán" at bounding box center [1304, 455] width 195 height 23
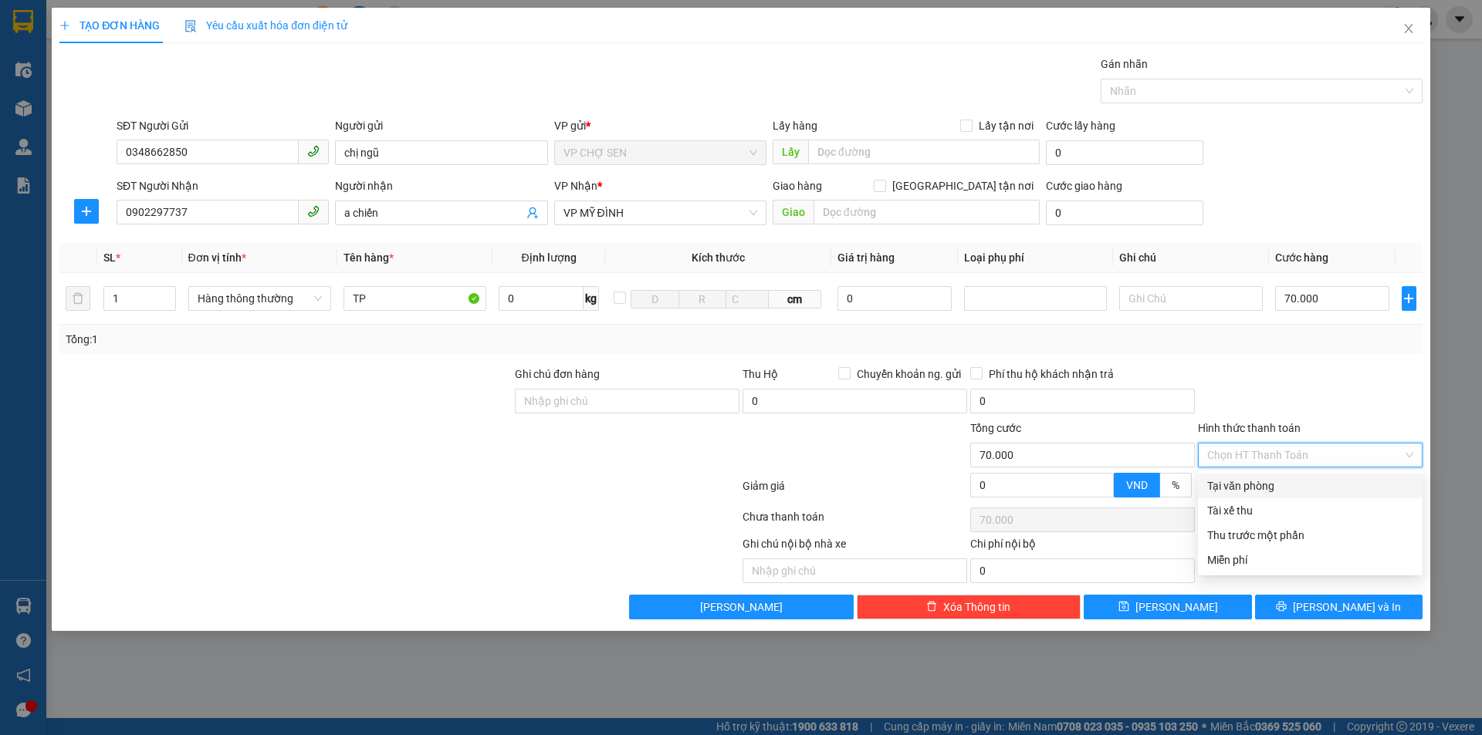
click at [1288, 488] on div "Tại văn phòng" at bounding box center [1310, 486] width 206 height 17
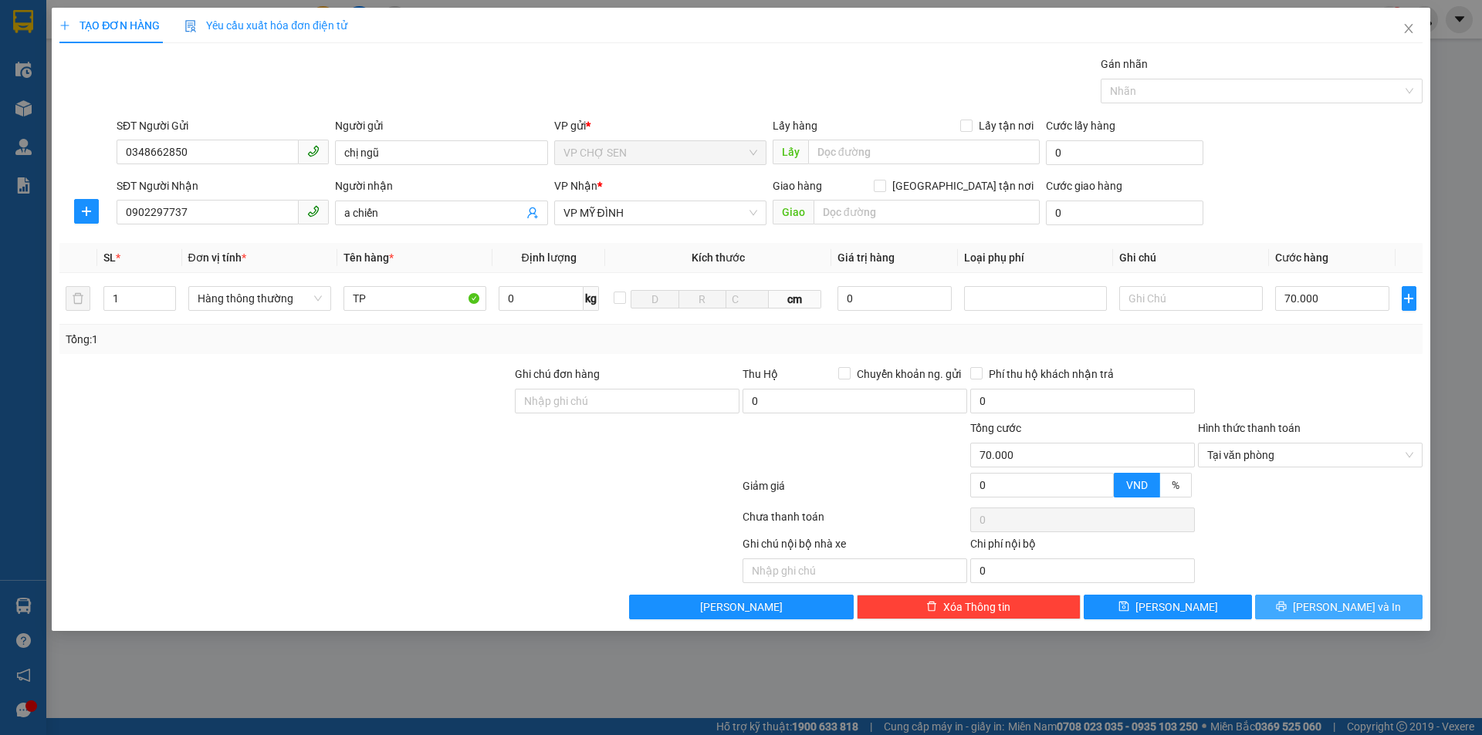
click at [1346, 605] on span "[PERSON_NAME] và In" at bounding box center [1346, 607] width 108 height 17
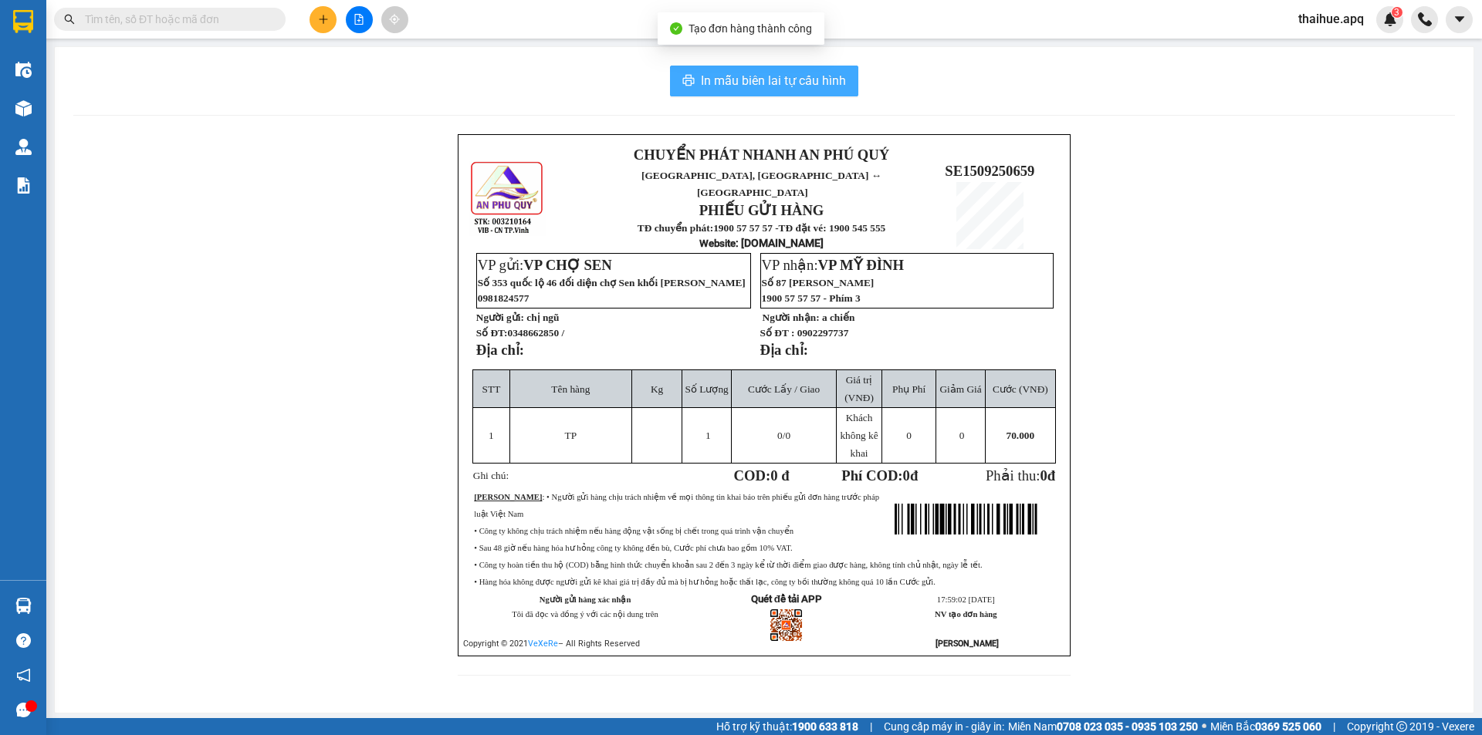
click at [794, 79] on span "In mẫu biên lai tự cấu hình" at bounding box center [773, 80] width 145 height 19
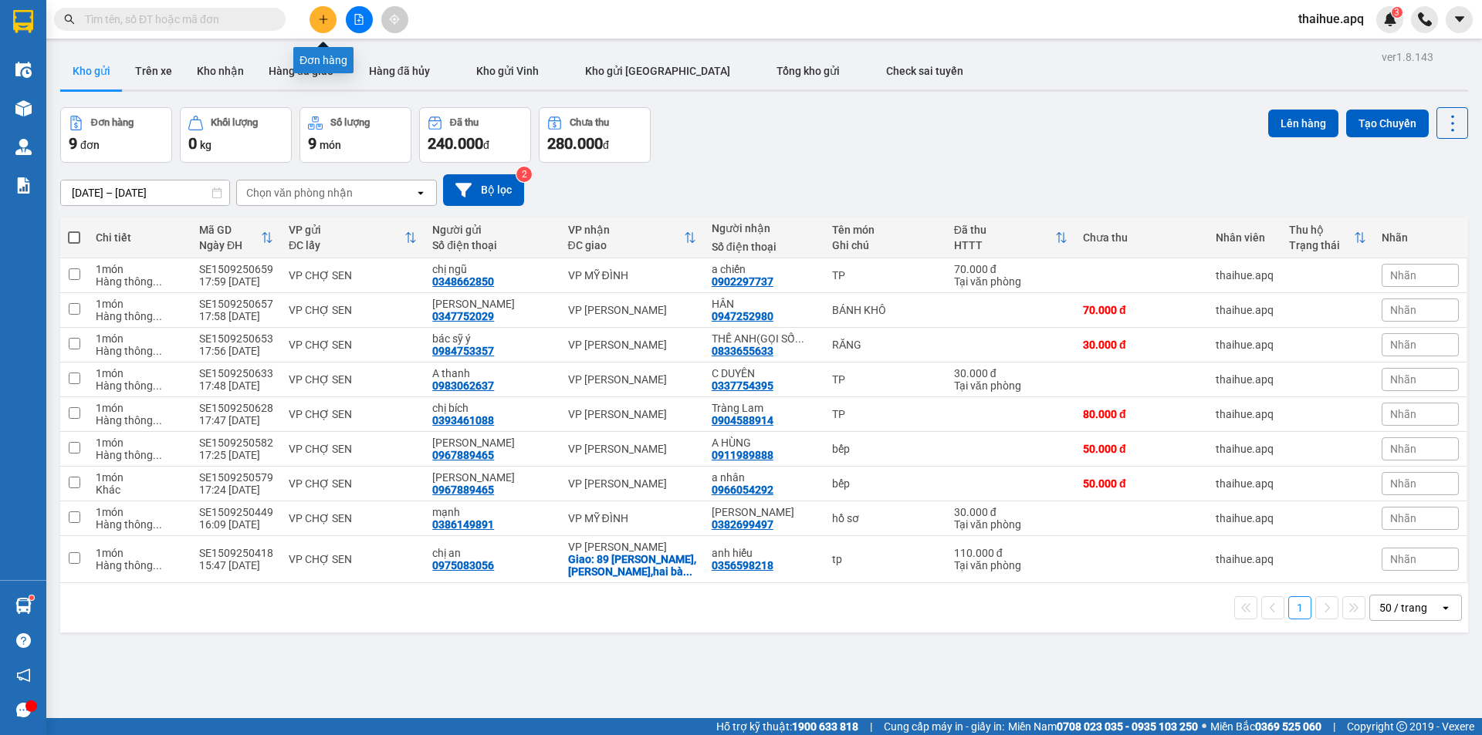
click at [321, 25] on button at bounding box center [322, 19] width 27 height 27
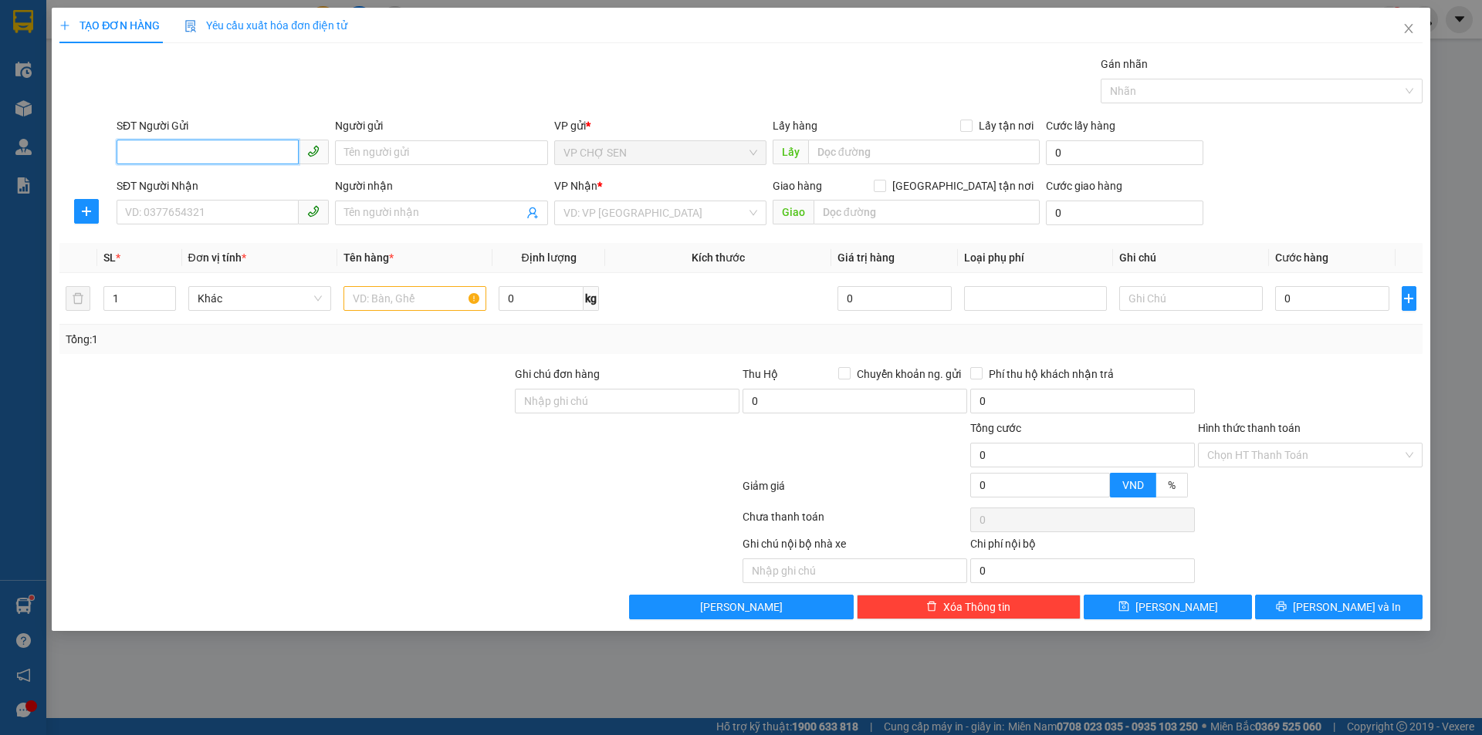
click at [223, 147] on input "SĐT Người Gửi" at bounding box center [208, 152] width 182 height 25
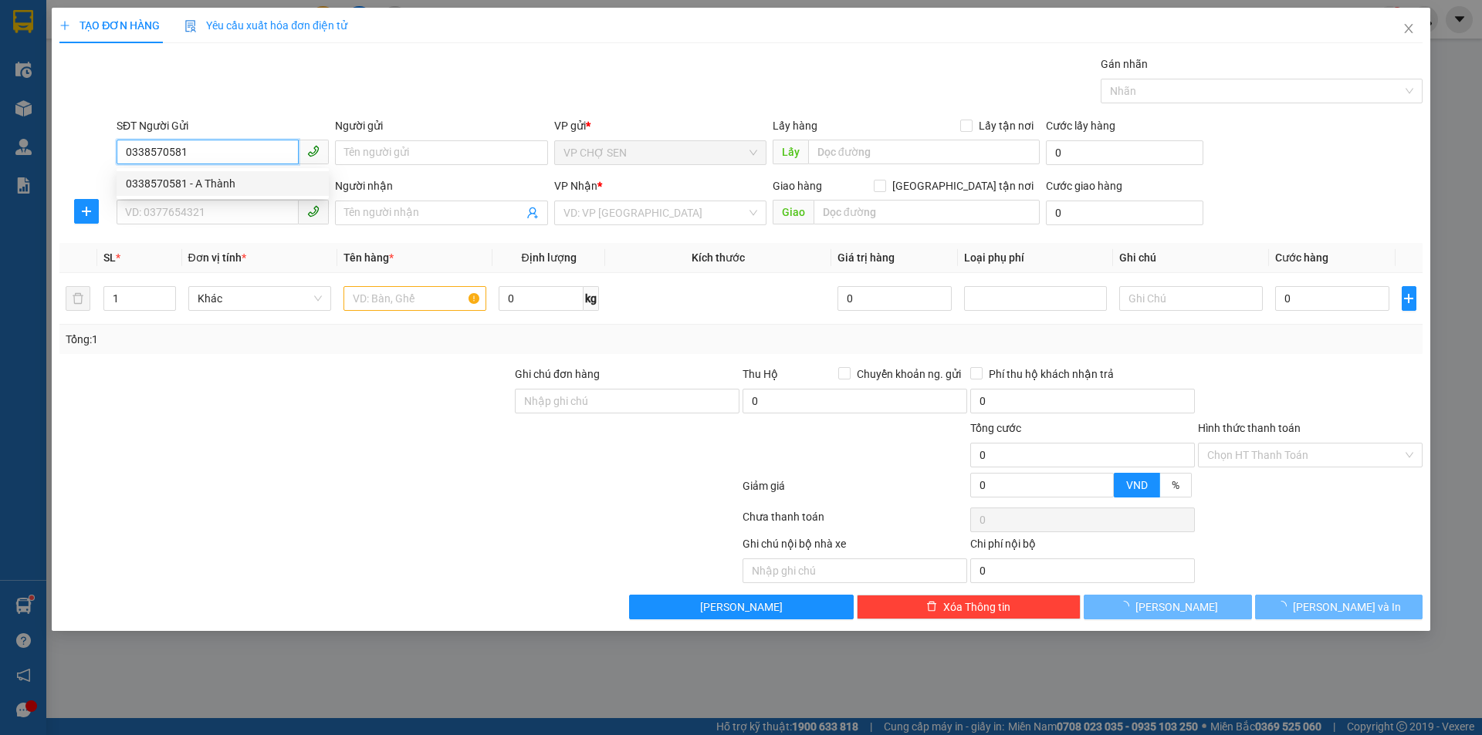
click at [231, 185] on div "0338570581 - A Thành" at bounding box center [223, 183] width 194 height 17
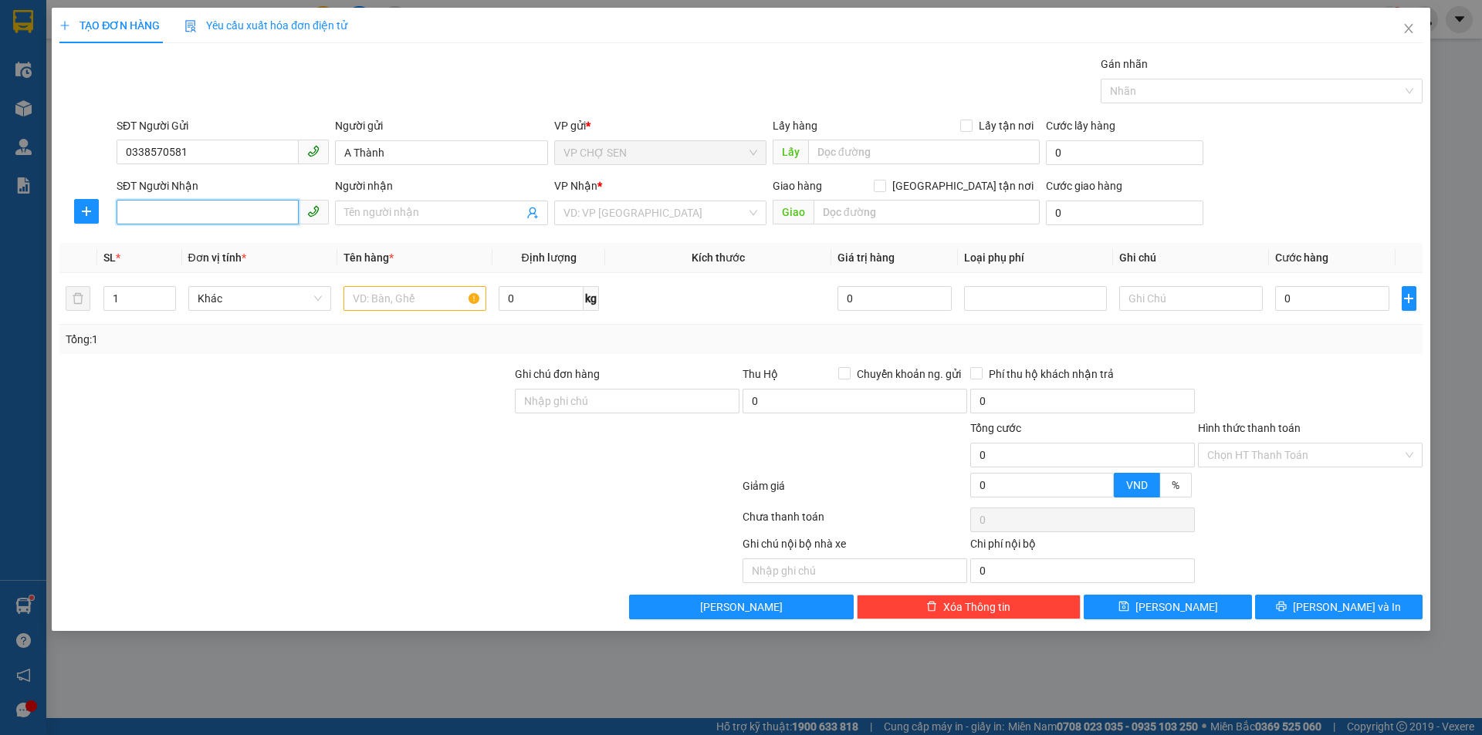
click at [218, 208] on input "SĐT Người Nhận" at bounding box center [208, 212] width 182 height 25
click at [233, 245] on div "0389968699 - [PERSON_NAME]" at bounding box center [223, 243] width 194 height 17
click at [410, 298] on input "text" at bounding box center [414, 298] width 143 height 25
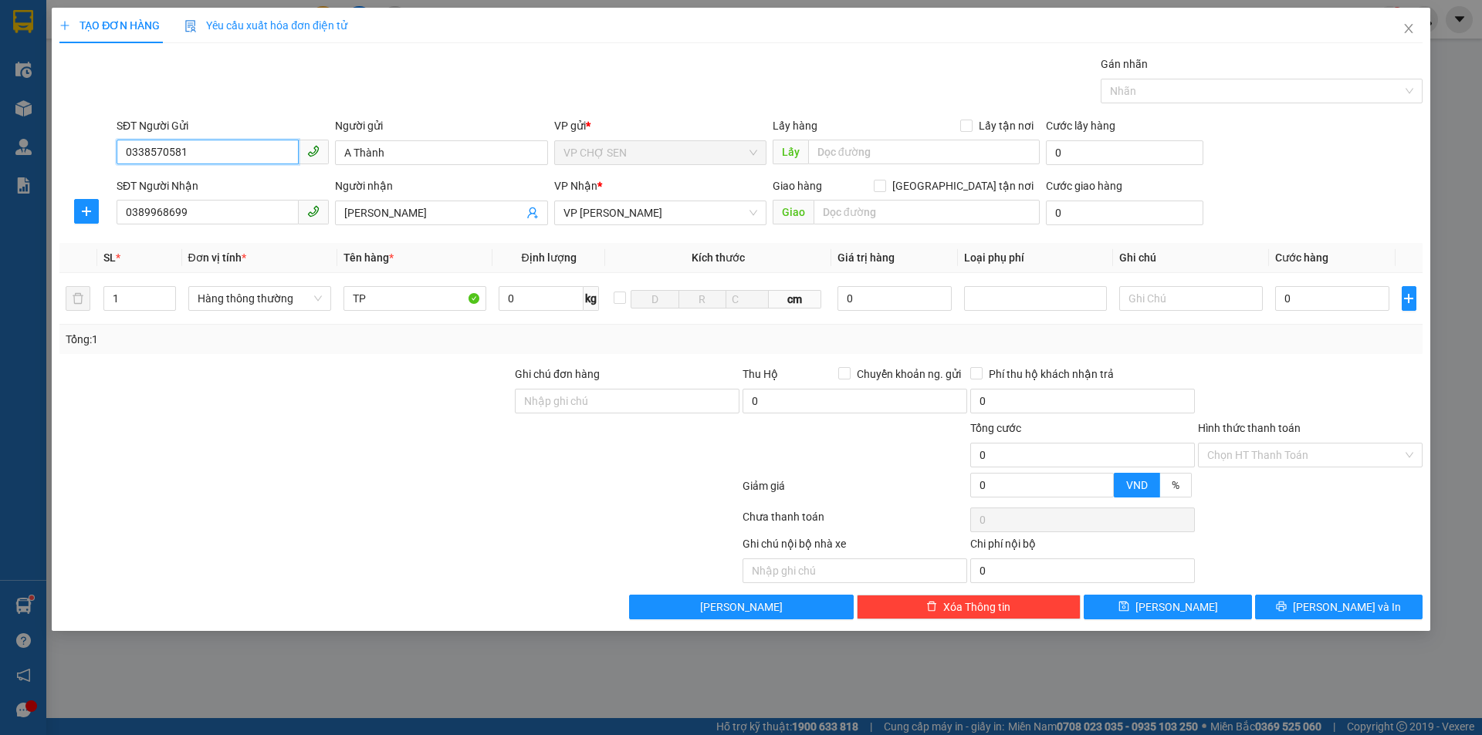
drag, startPoint x: 242, startPoint y: 147, endPoint x: 60, endPoint y: 147, distance: 181.3
click at [60, 147] on div "SĐT Người Gửi 0338570581 0338570581 Người gửi A Thành VP gửi * VP CHỢ SEN Lấy h…" at bounding box center [741, 144] width 1366 height 54
click at [175, 178] on div "0977353996 - kh" at bounding box center [223, 183] width 194 height 17
click at [1283, 300] on input "0" at bounding box center [1332, 298] width 115 height 25
click at [1269, 461] on input "Hình thức thanh toán" at bounding box center [1304, 455] width 195 height 23
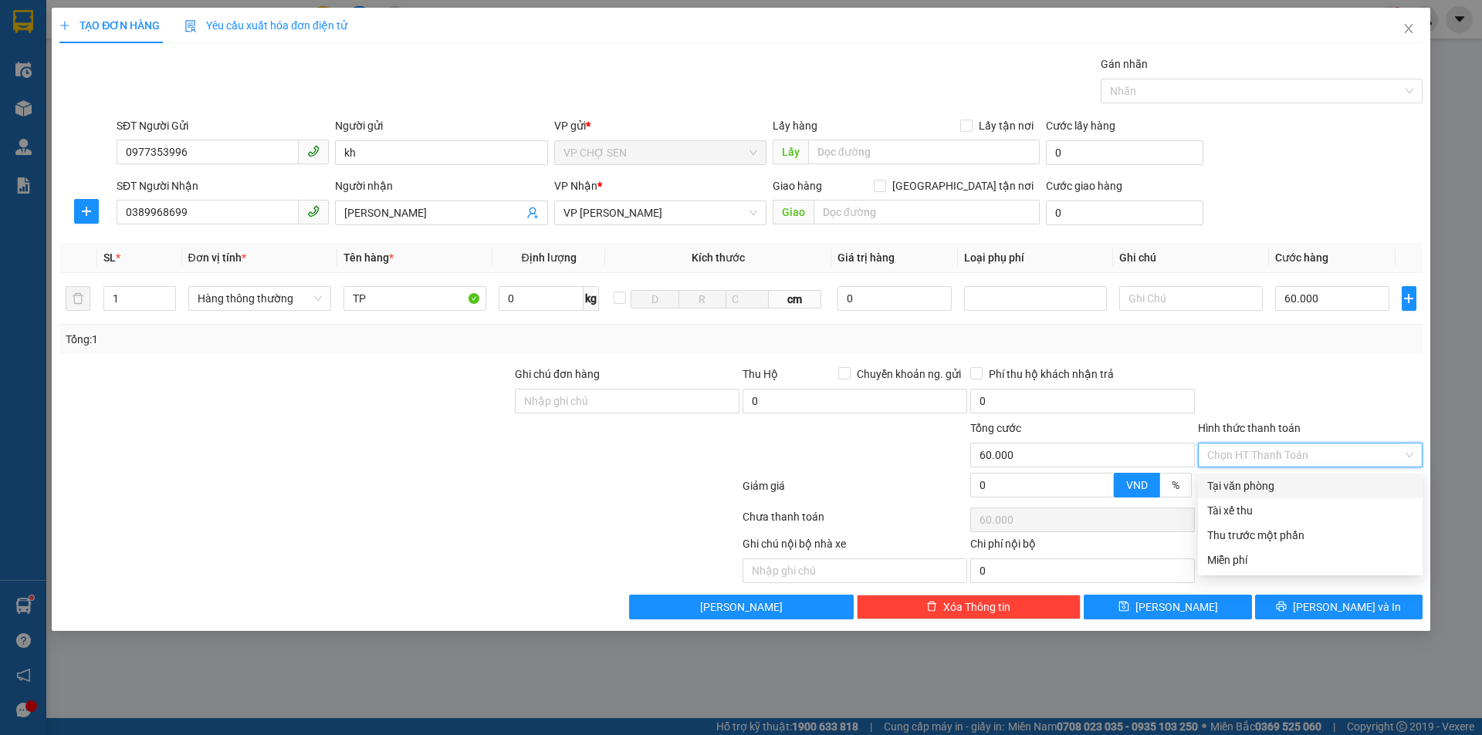
click at [1261, 484] on div "Tại văn phòng" at bounding box center [1310, 486] width 206 height 17
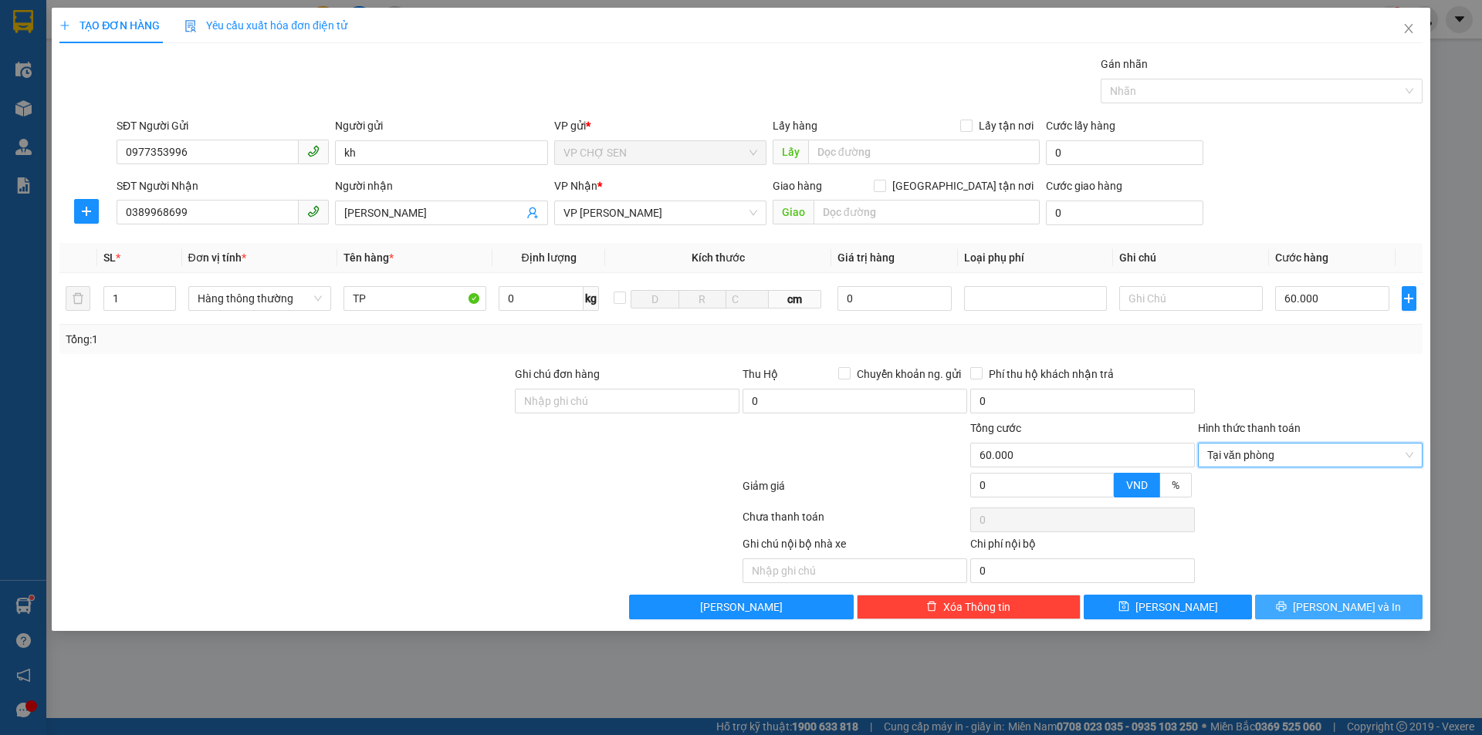
click at [1304, 602] on button "[PERSON_NAME] và In" at bounding box center [1338, 607] width 167 height 25
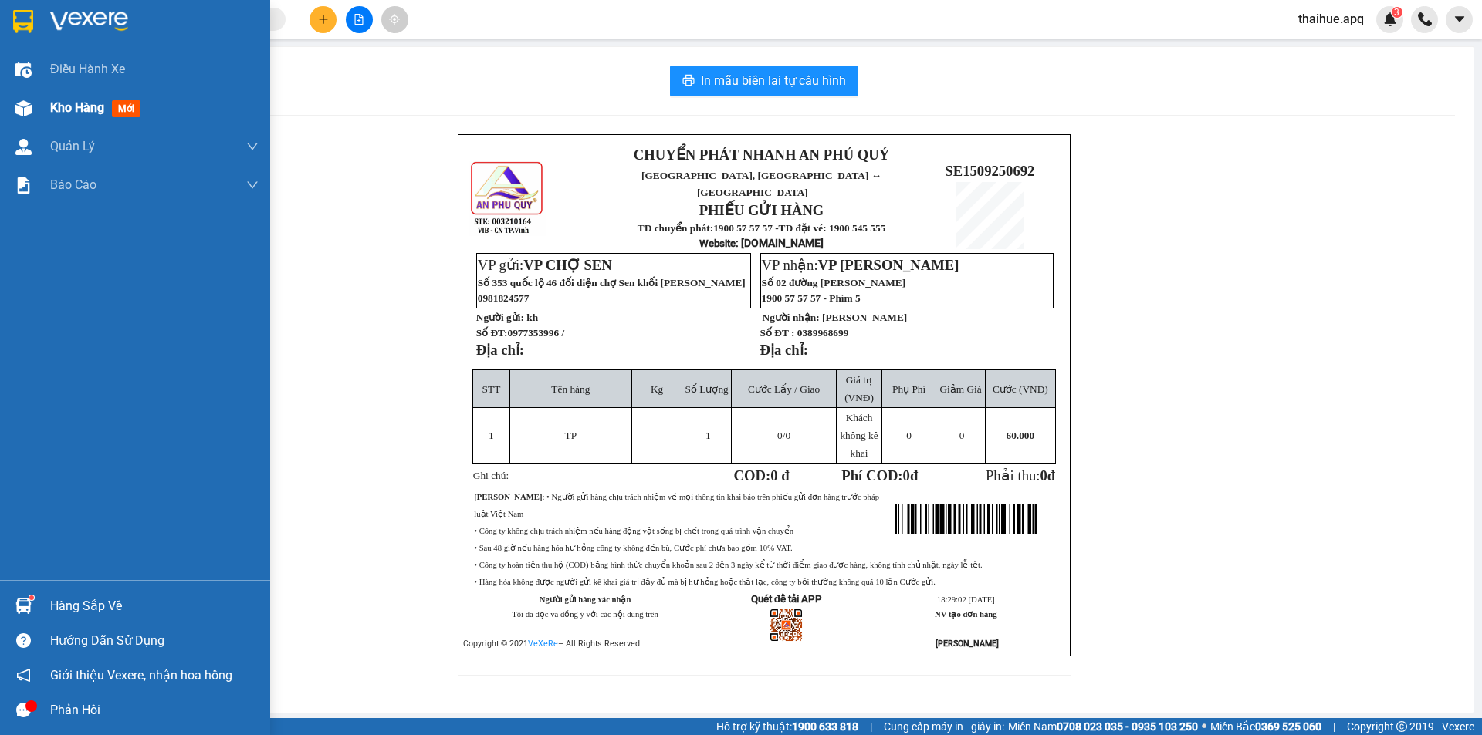
click at [30, 115] on img at bounding box center [23, 108] width 16 height 16
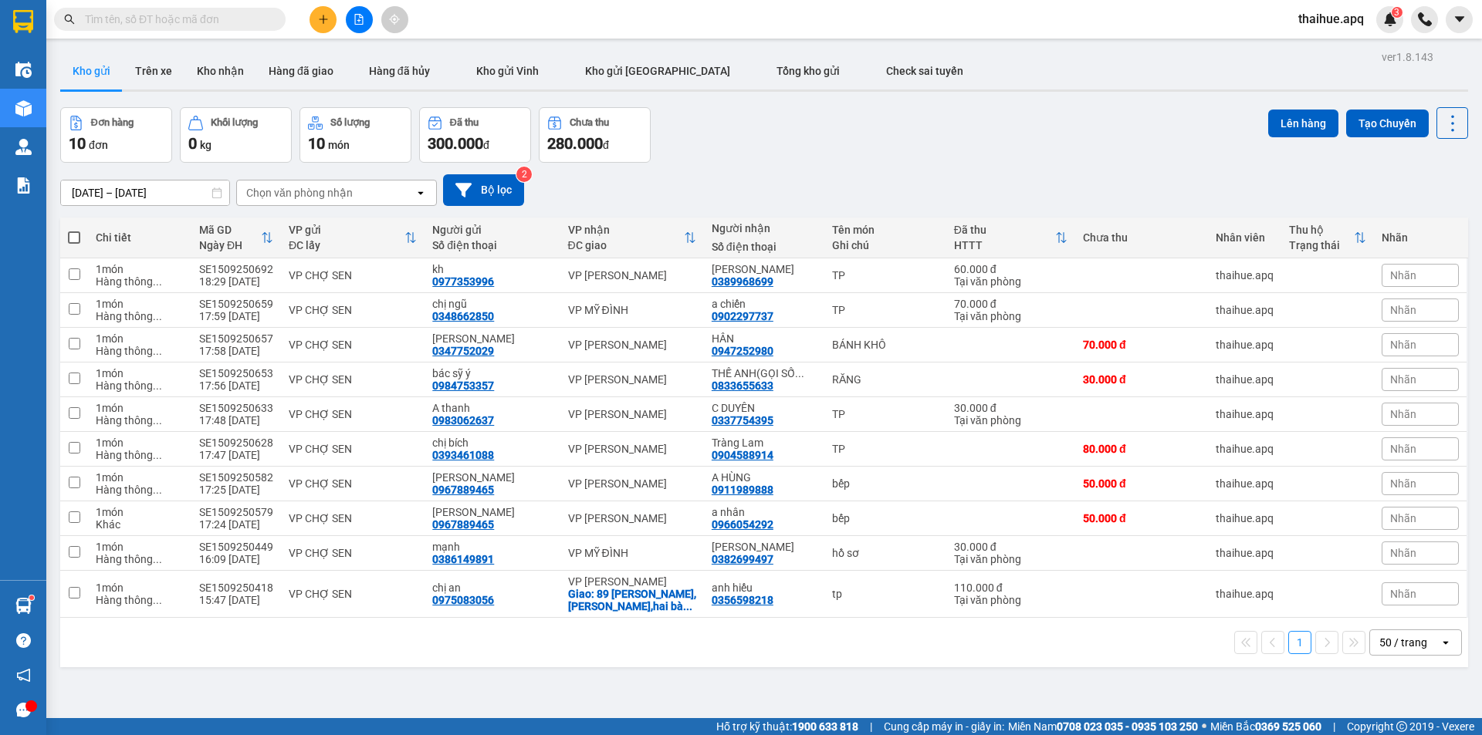
click at [322, 23] on icon "plus" at bounding box center [323, 19] width 11 height 11
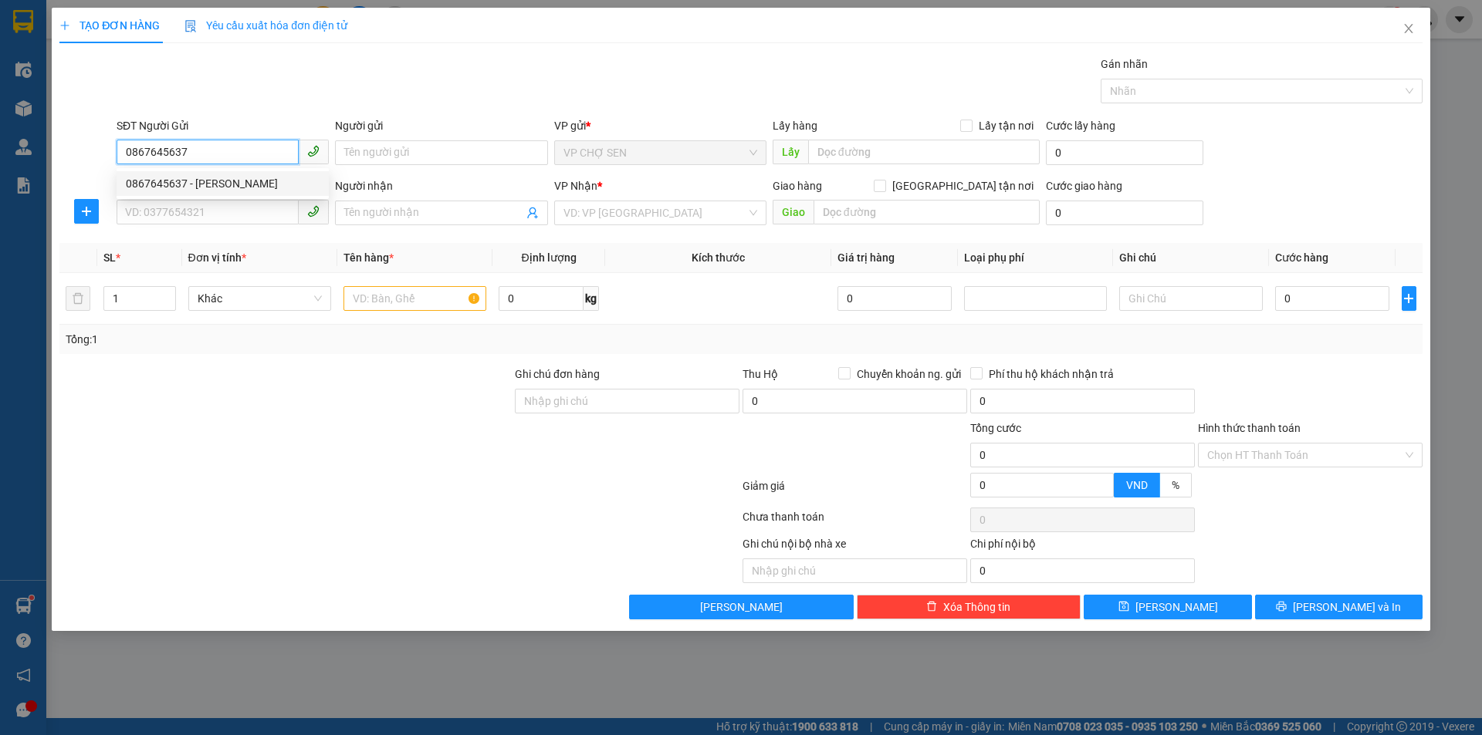
click at [258, 179] on div "0867645637 - [PERSON_NAME]" at bounding box center [223, 183] width 194 height 17
click at [249, 206] on input "SĐT Người Nhận" at bounding box center [208, 212] width 182 height 25
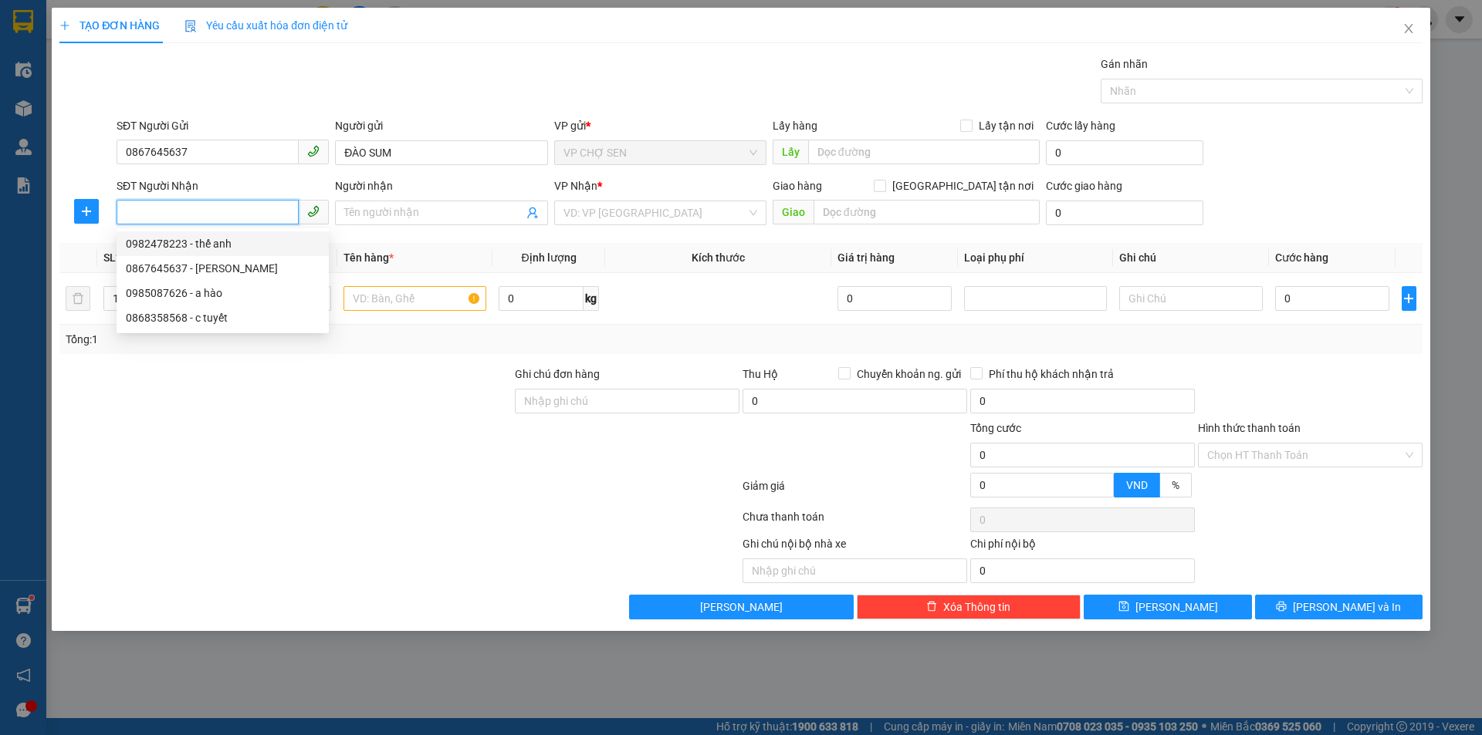
click at [238, 245] on div "0982478223 - thế anh" at bounding box center [223, 243] width 194 height 17
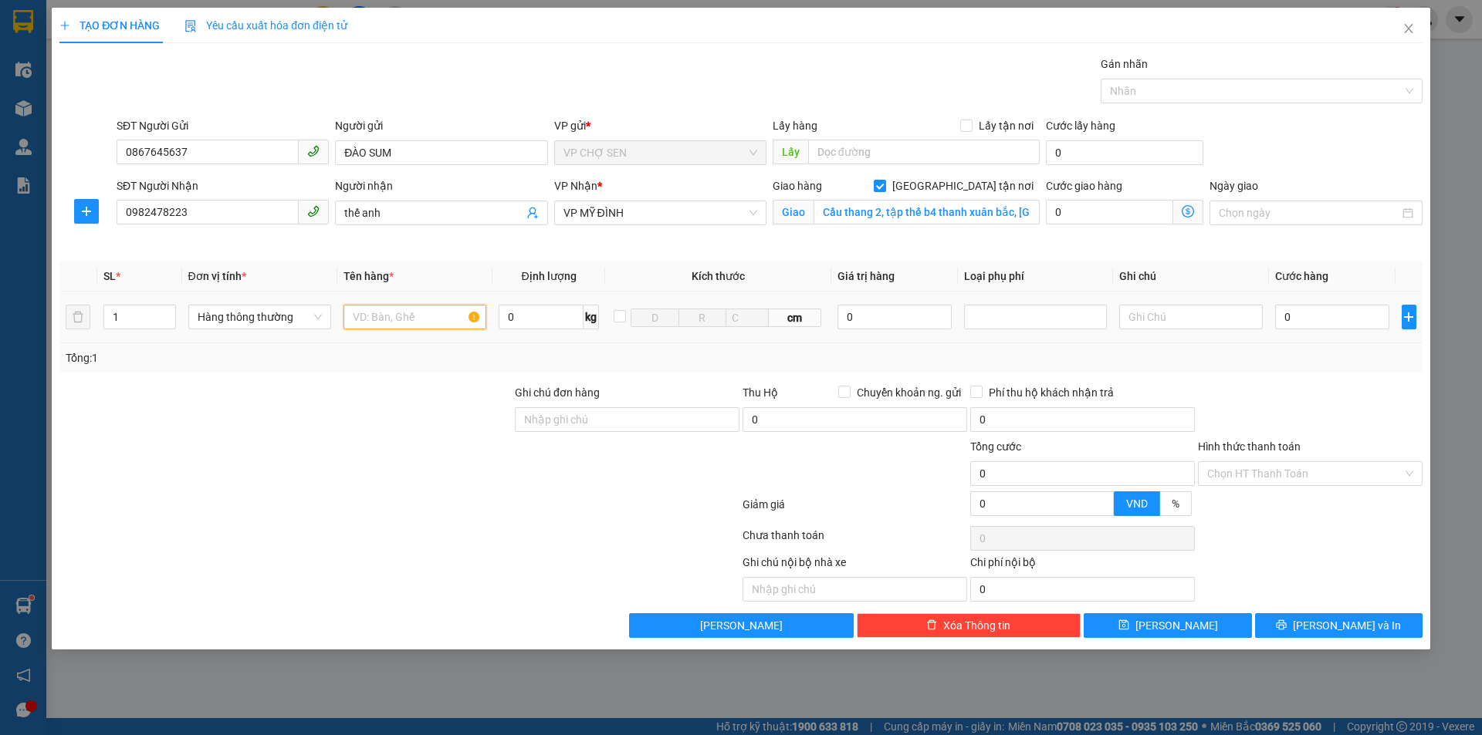
click at [402, 319] on input "text" at bounding box center [414, 317] width 143 height 25
click at [1299, 309] on td "0" at bounding box center [1332, 318] width 127 height 52
click at [1299, 313] on input "0" at bounding box center [1332, 317] width 115 height 25
click at [1286, 624] on icon "printer" at bounding box center [1281, 625] width 10 height 10
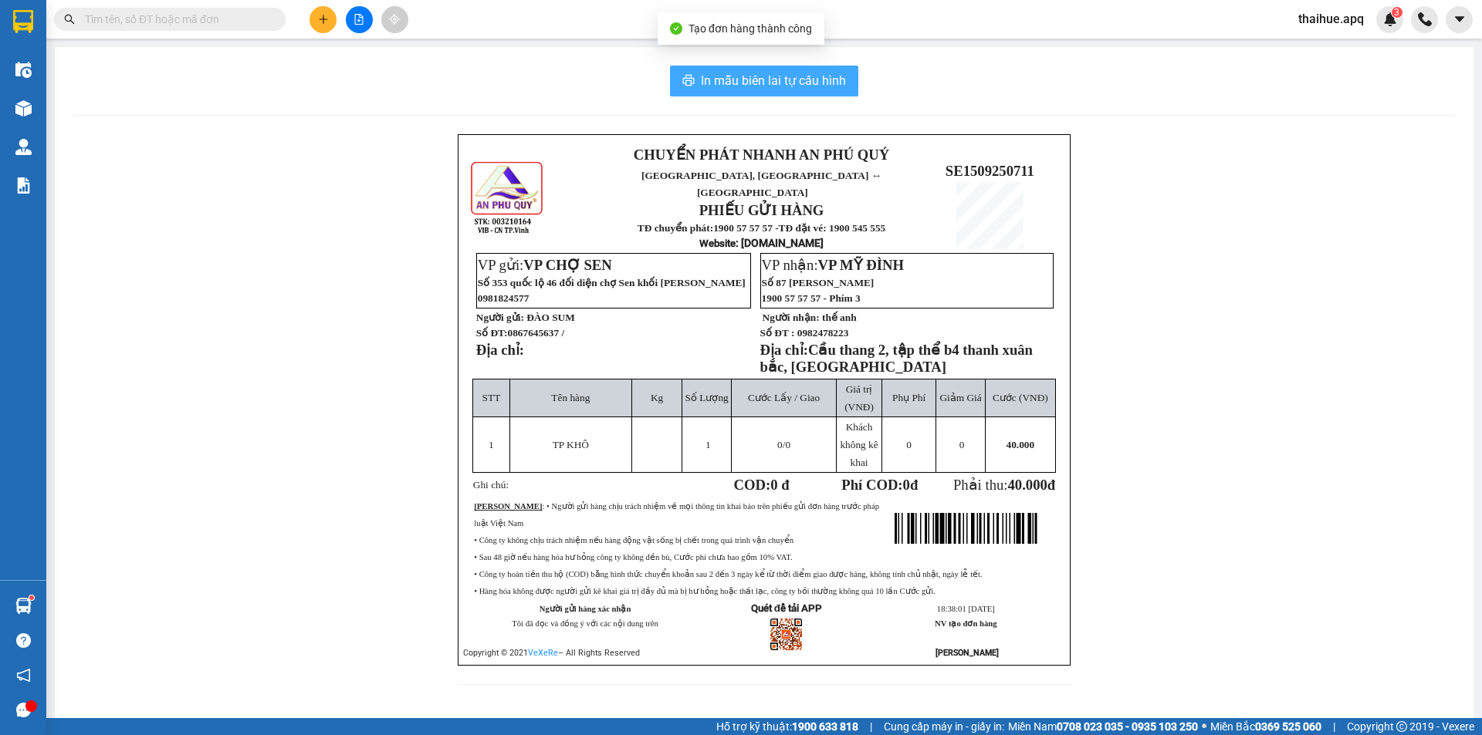
click at [749, 90] on span "In mẫu biên lai tự cấu hình" at bounding box center [773, 80] width 145 height 19
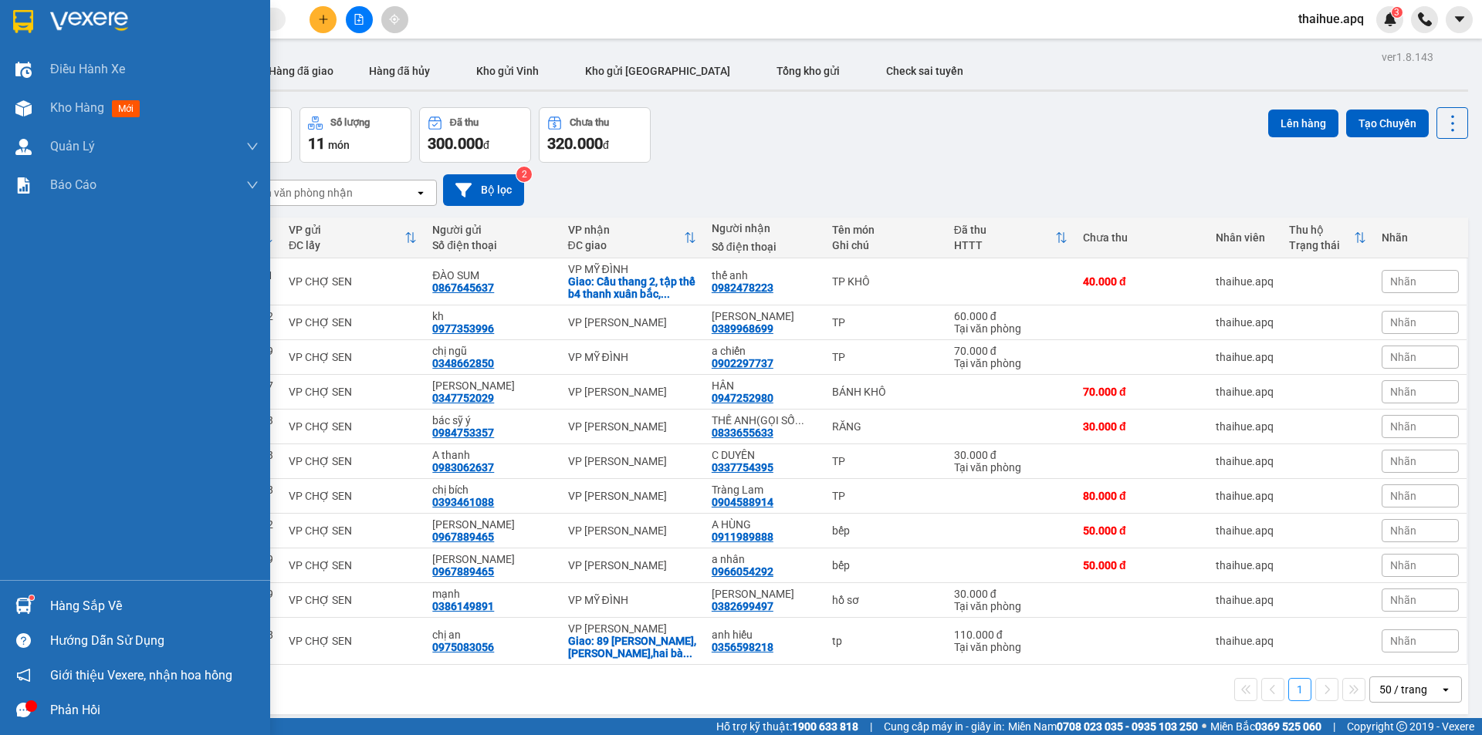
click at [76, 610] on div "Hàng sắp về" at bounding box center [154, 606] width 208 height 23
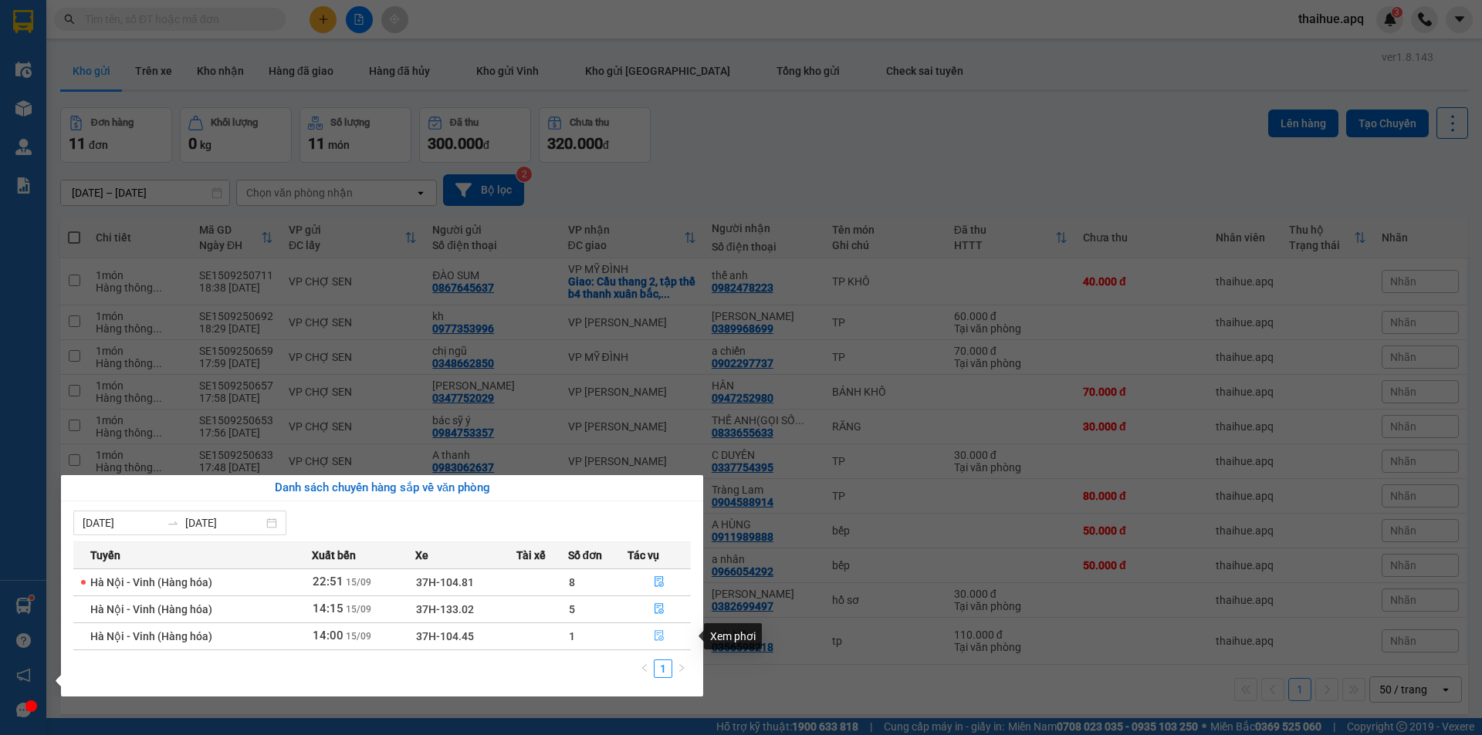
click at [657, 631] on icon "file-done" at bounding box center [658, 636] width 9 height 11
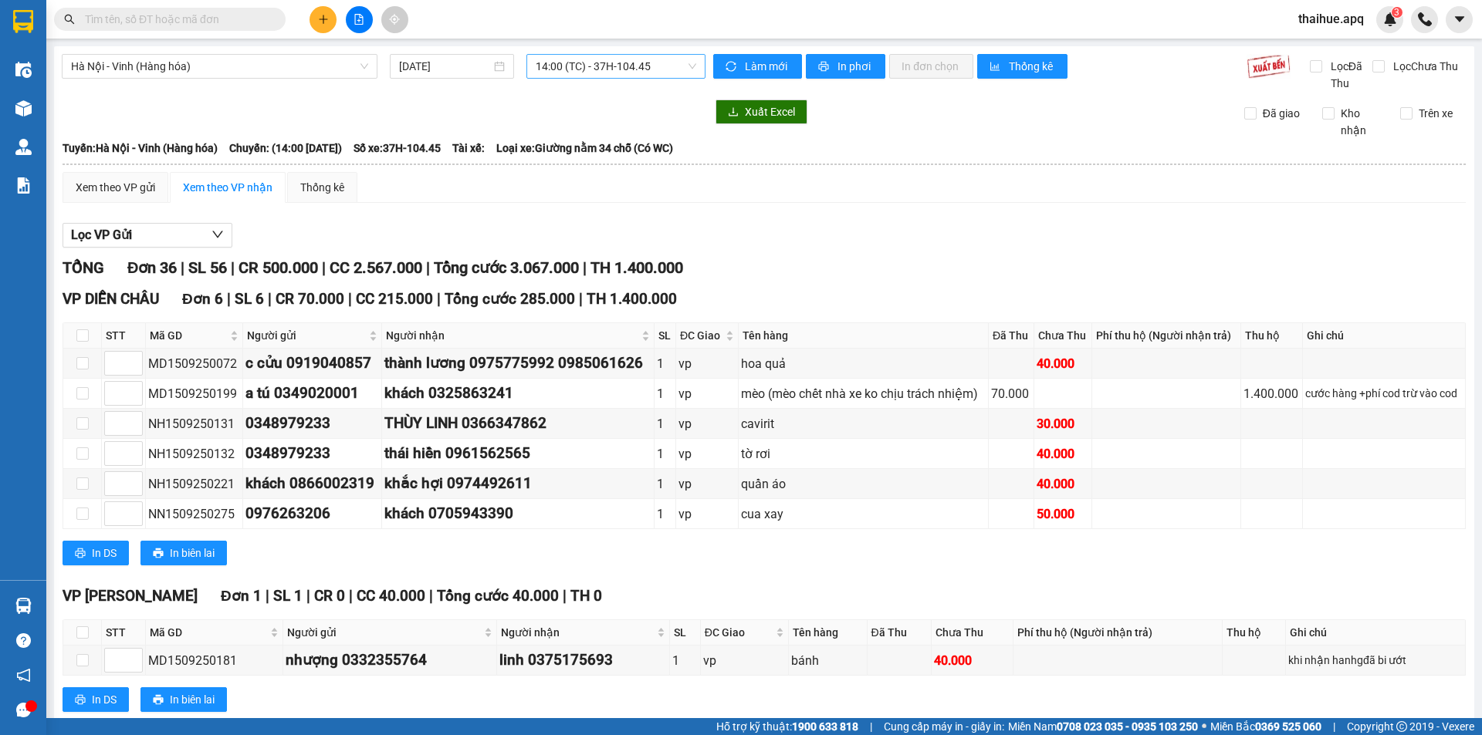
click at [661, 63] on span "14:00 (TC) - 37H-104.45" at bounding box center [616, 66] width 160 height 23
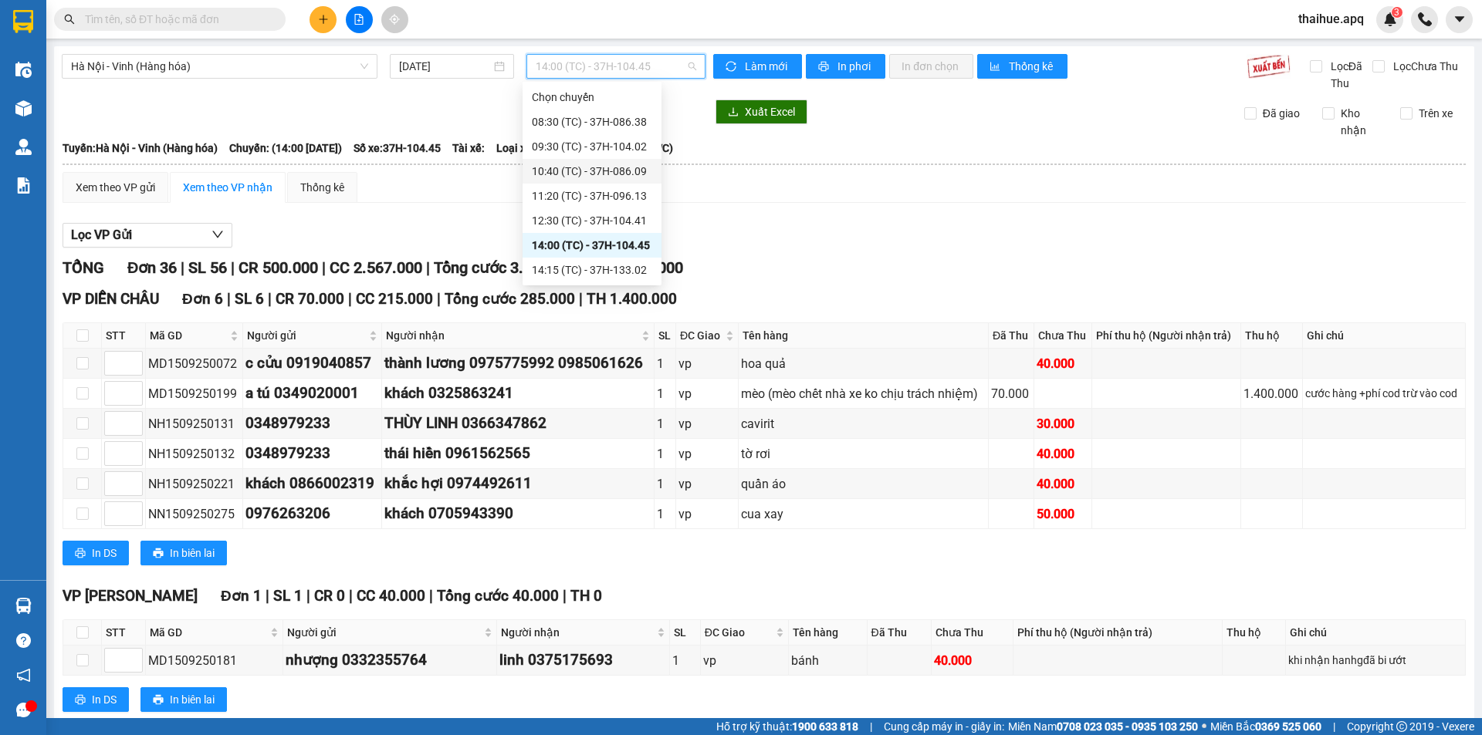
click at [634, 171] on div "10:40 (TC) - 37H-086.09" at bounding box center [592, 171] width 120 height 17
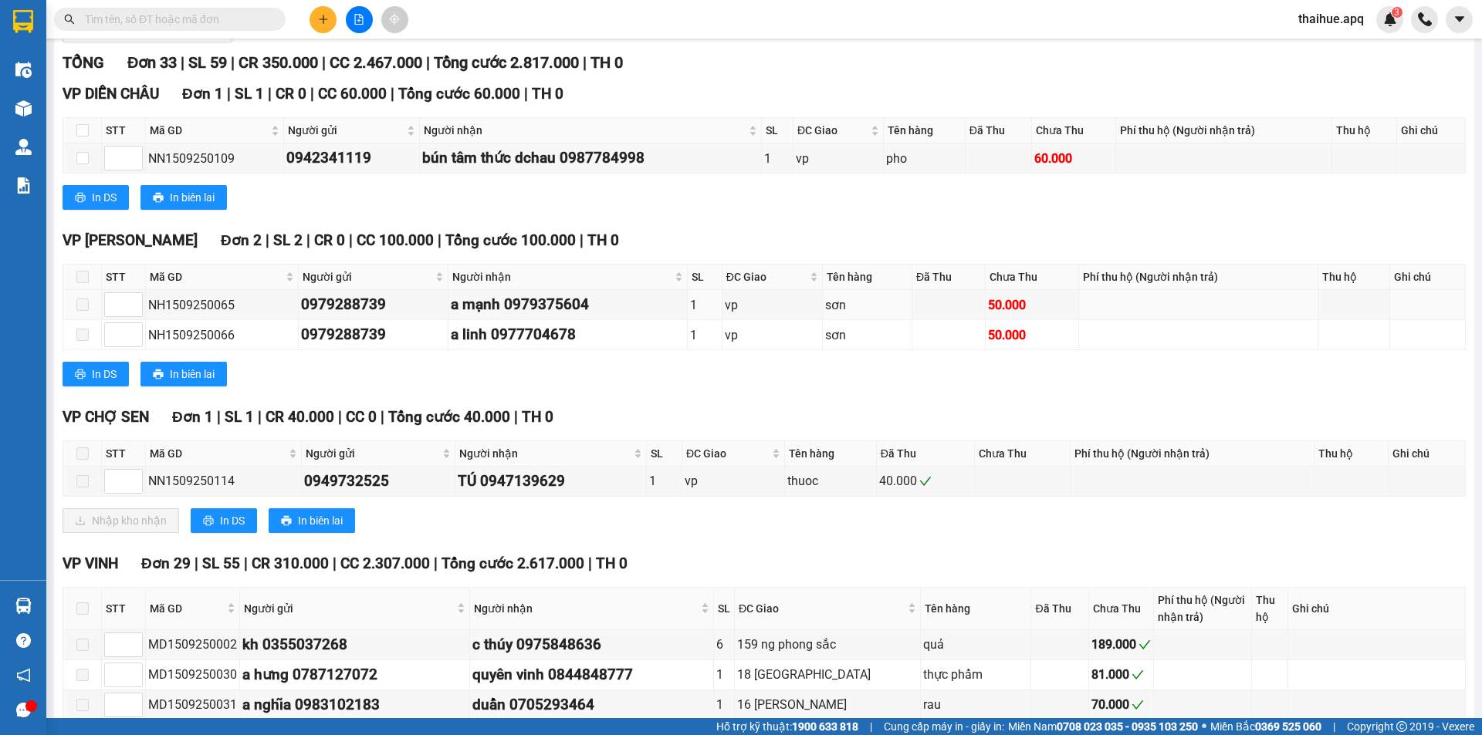
scroll to position [231, 0]
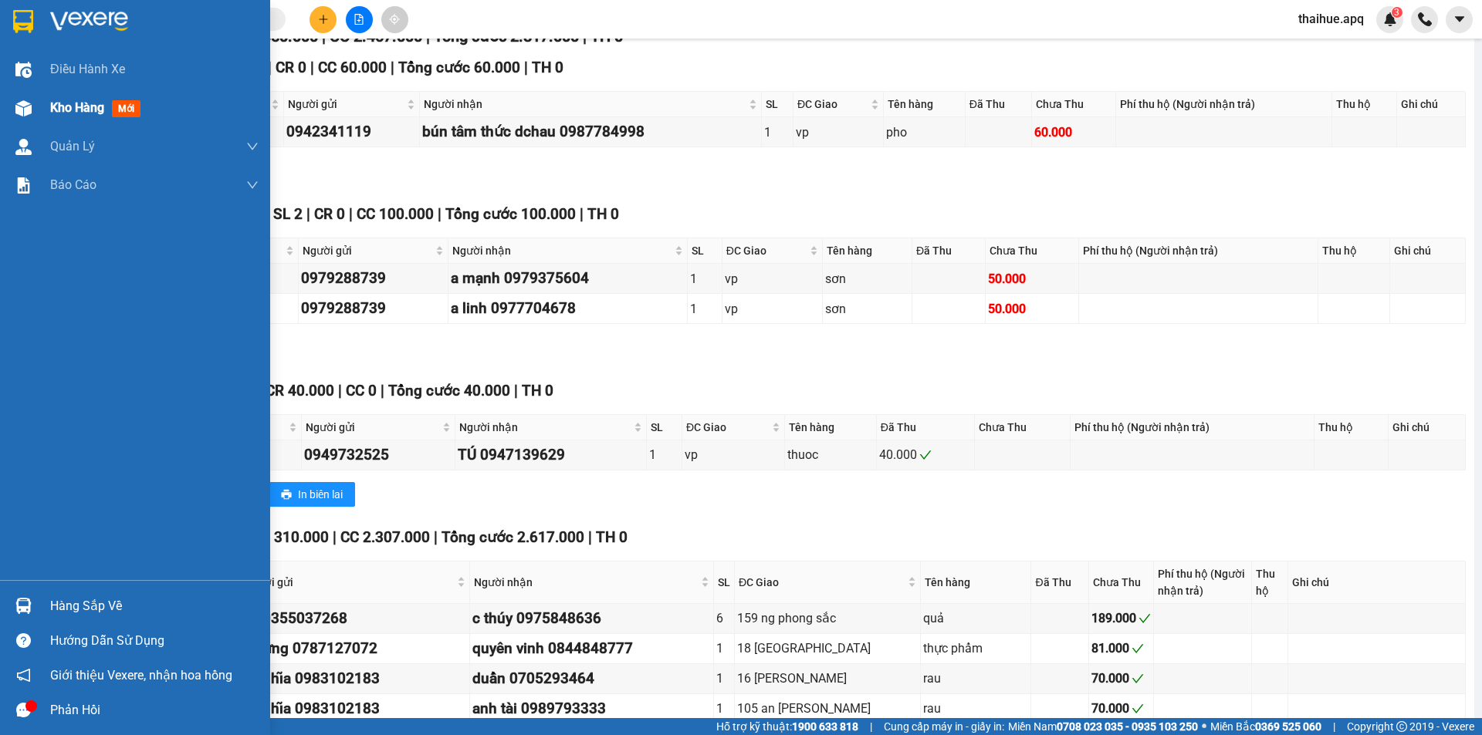
click at [65, 110] on span "Kho hàng" at bounding box center [77, 107] width 54 height 15
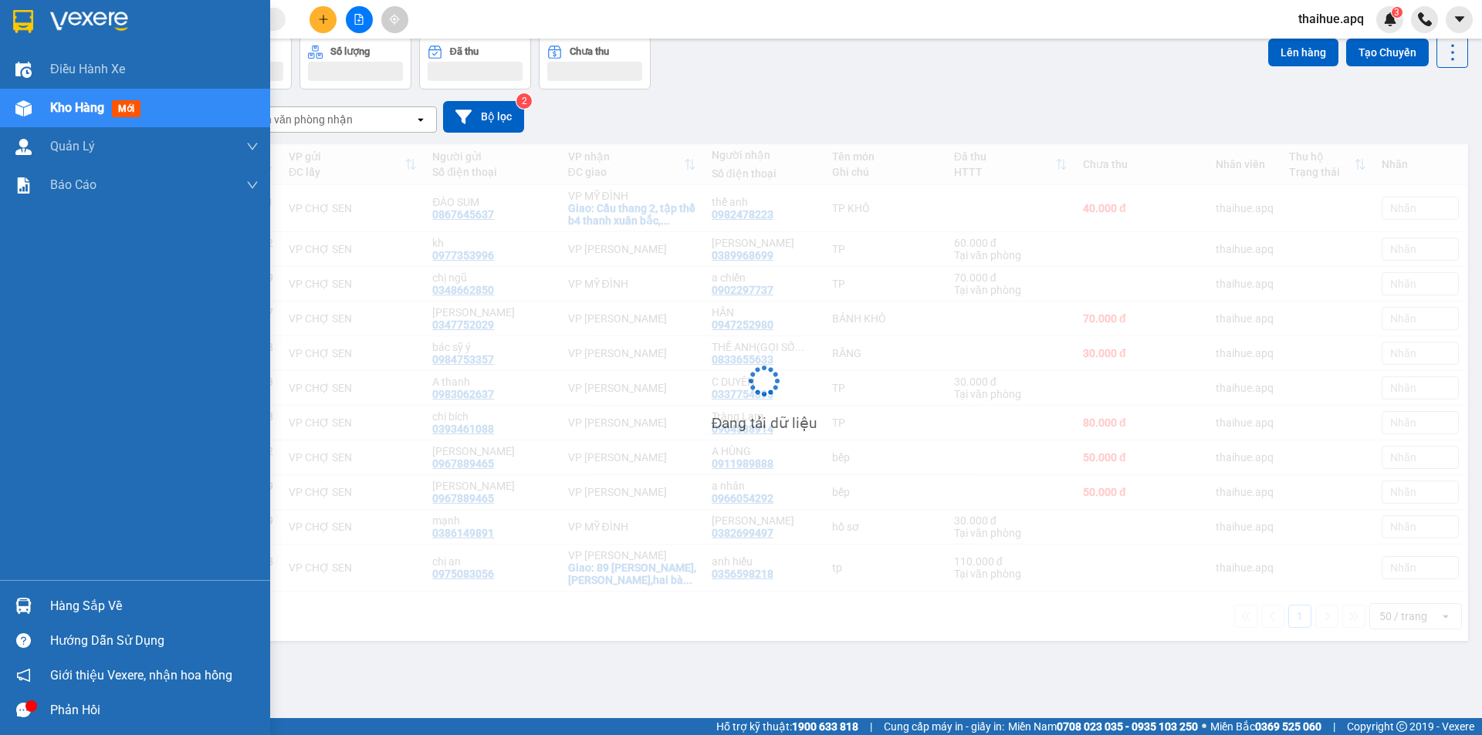
scroll to position [71, 0]
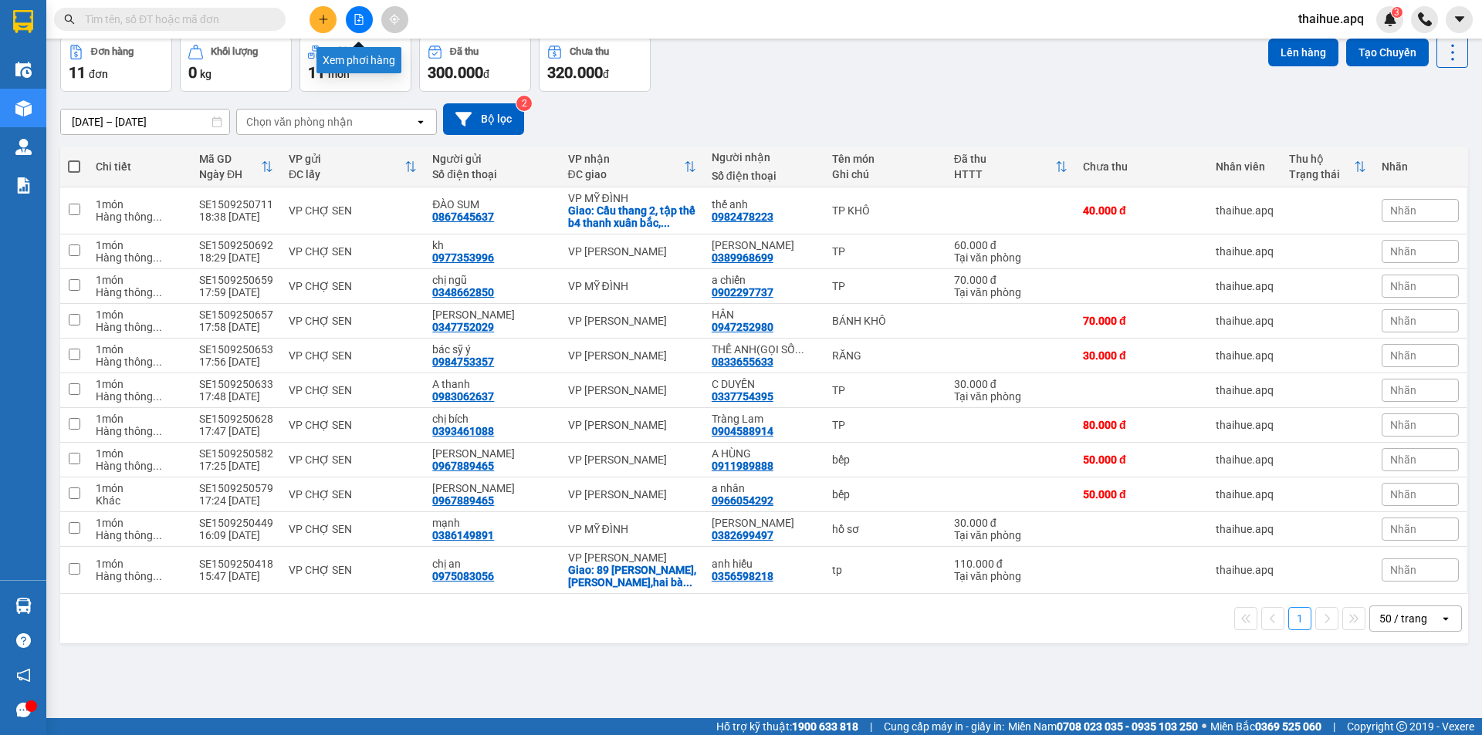
click at [358, 19] on icon "file-add" at bounding box center [358, 19] width 11 height 11
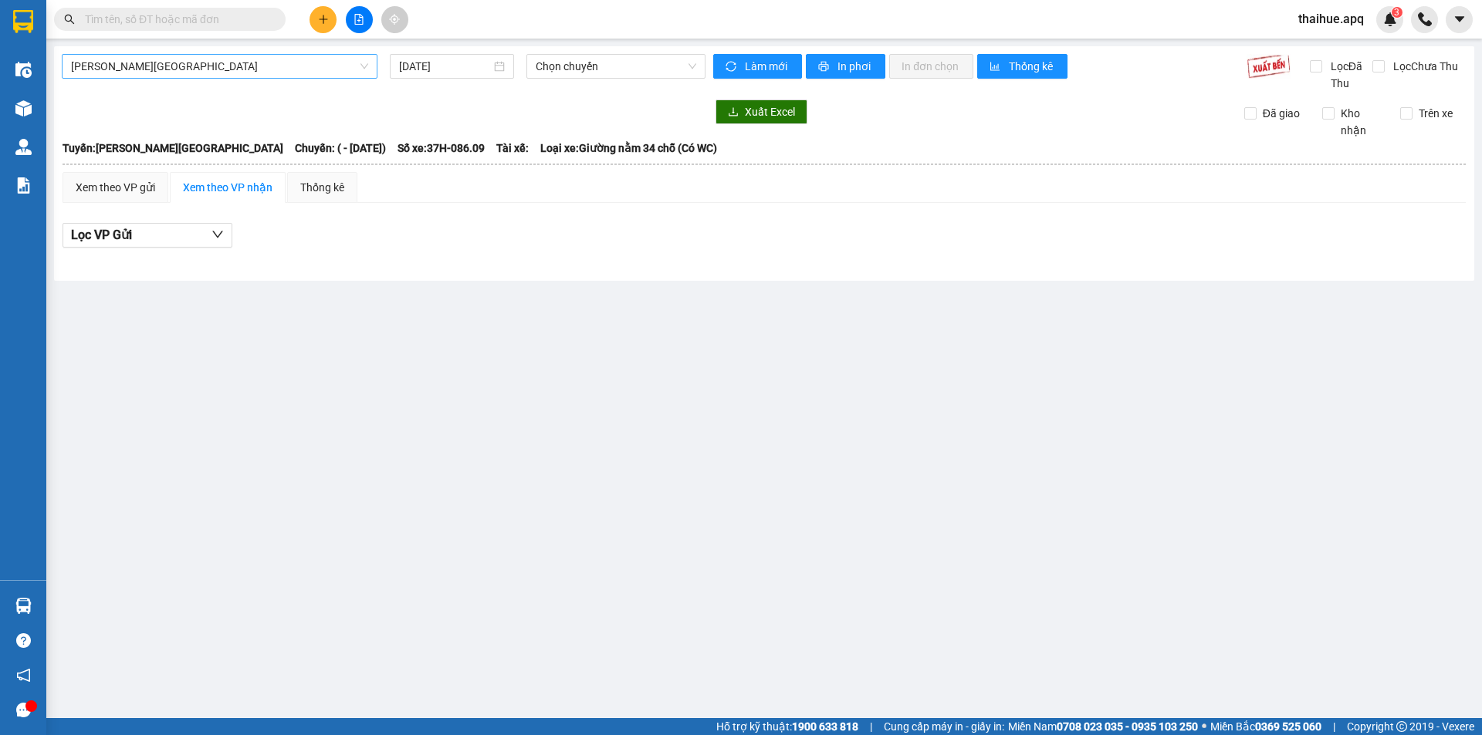
click at [201, 65] on span "[PERSON_NAME][GEOGRAPHIC_DATA]" at bounding box center [219, 66] width 297 height 23
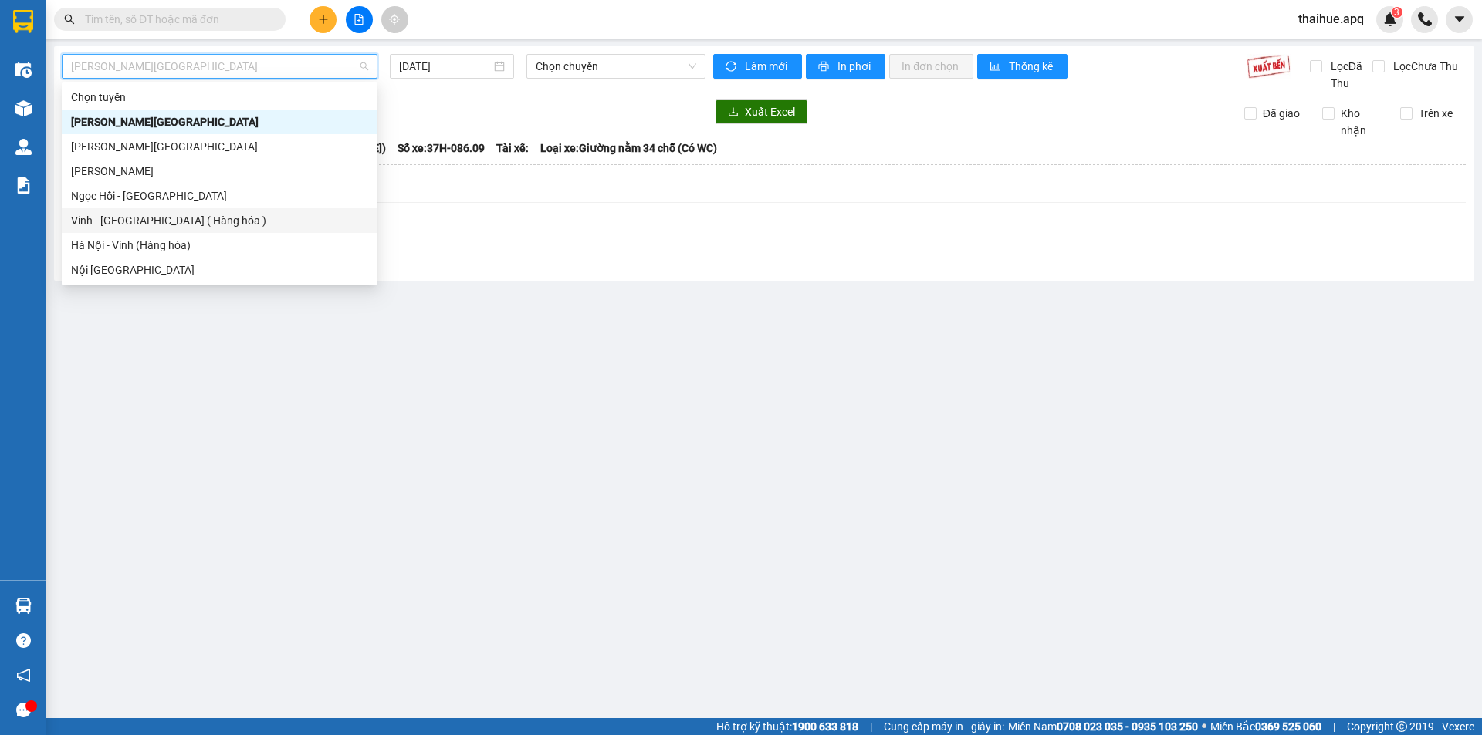
click at [107, 224] on div "Vinh - [GEOGRAPHIC_DATA] ( Hàng hóa )" at bounding box center [219, 220] width 297 height 17
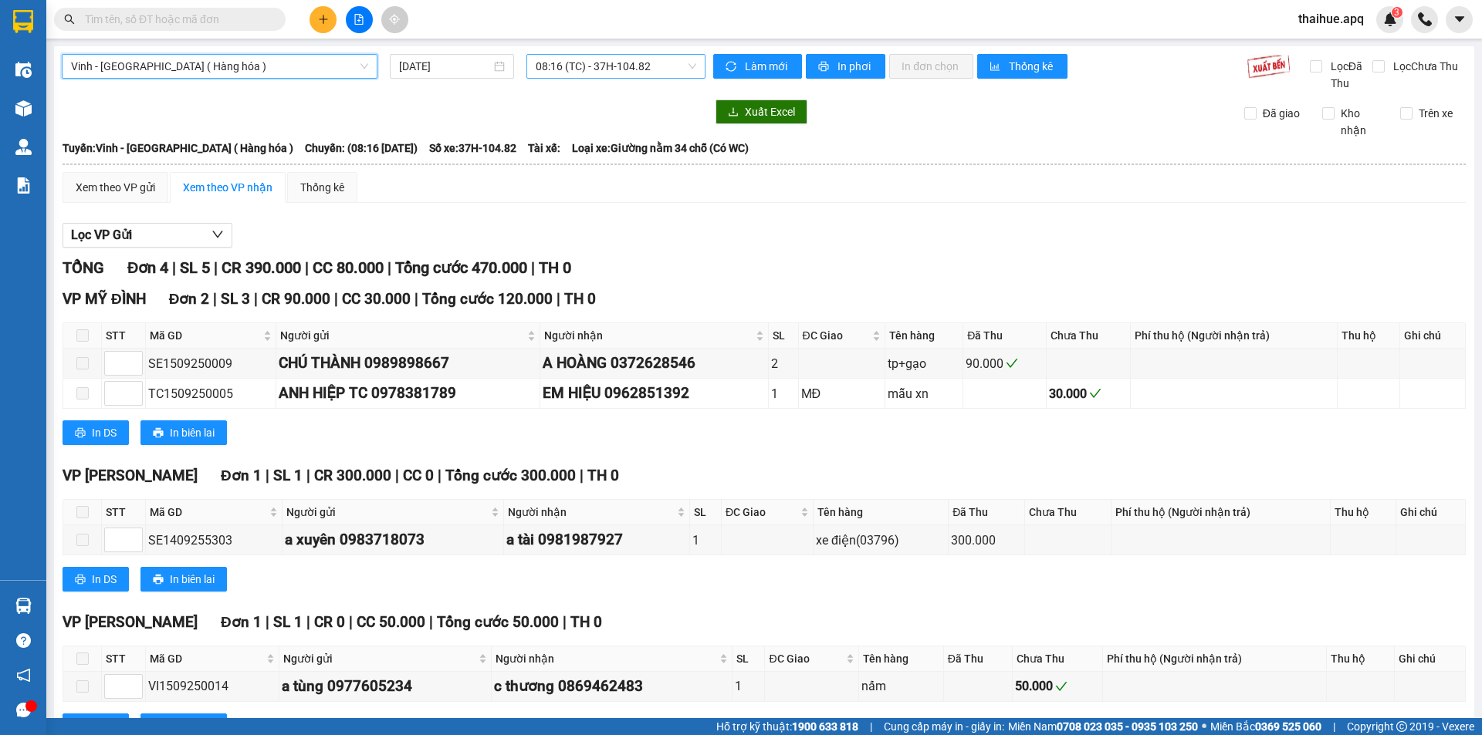
click at [654, 63] on span "08:16 (TC) - 37H-104.82" at bounding box center [616, 66] width 160 height 23
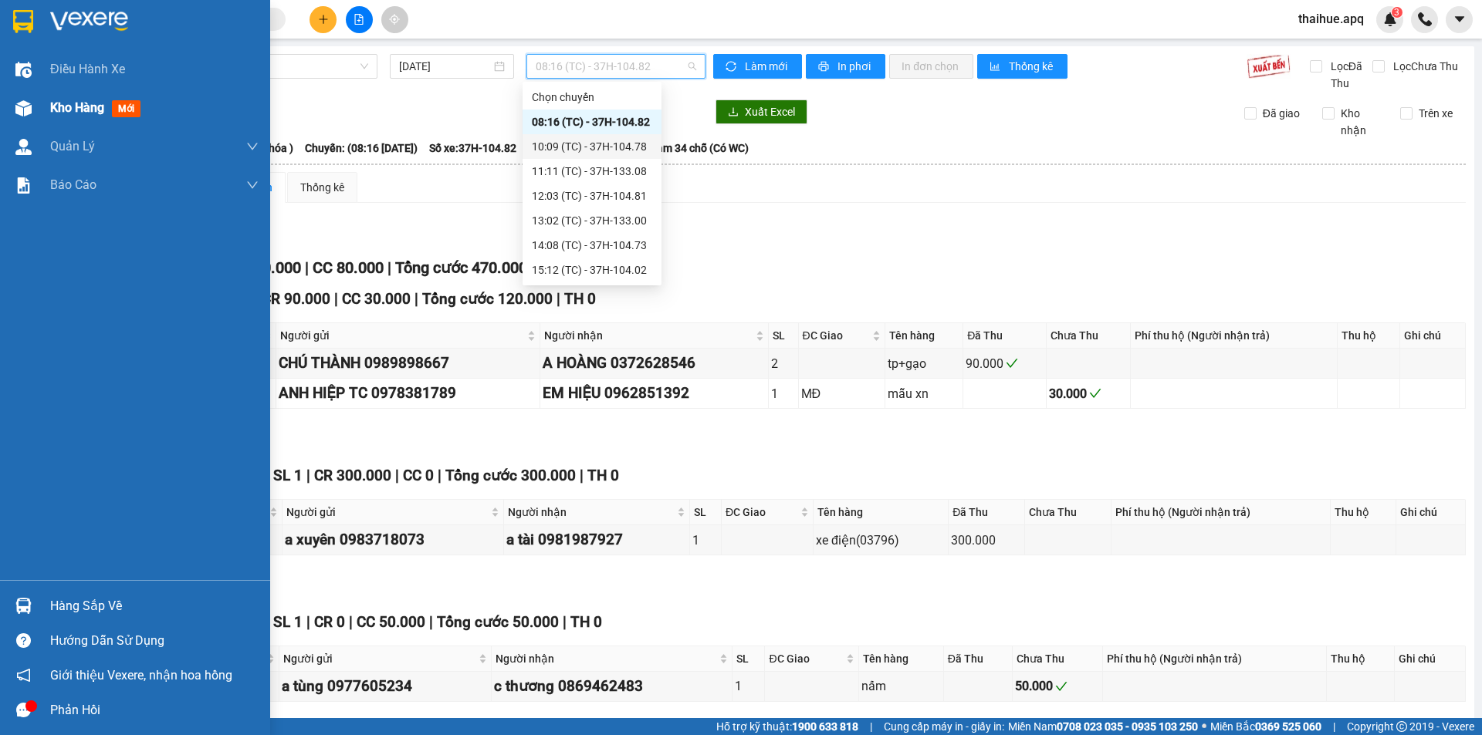
click at [60, 108] on span "Kho hàng" at bounding box center [77, 107] width 54 height 15
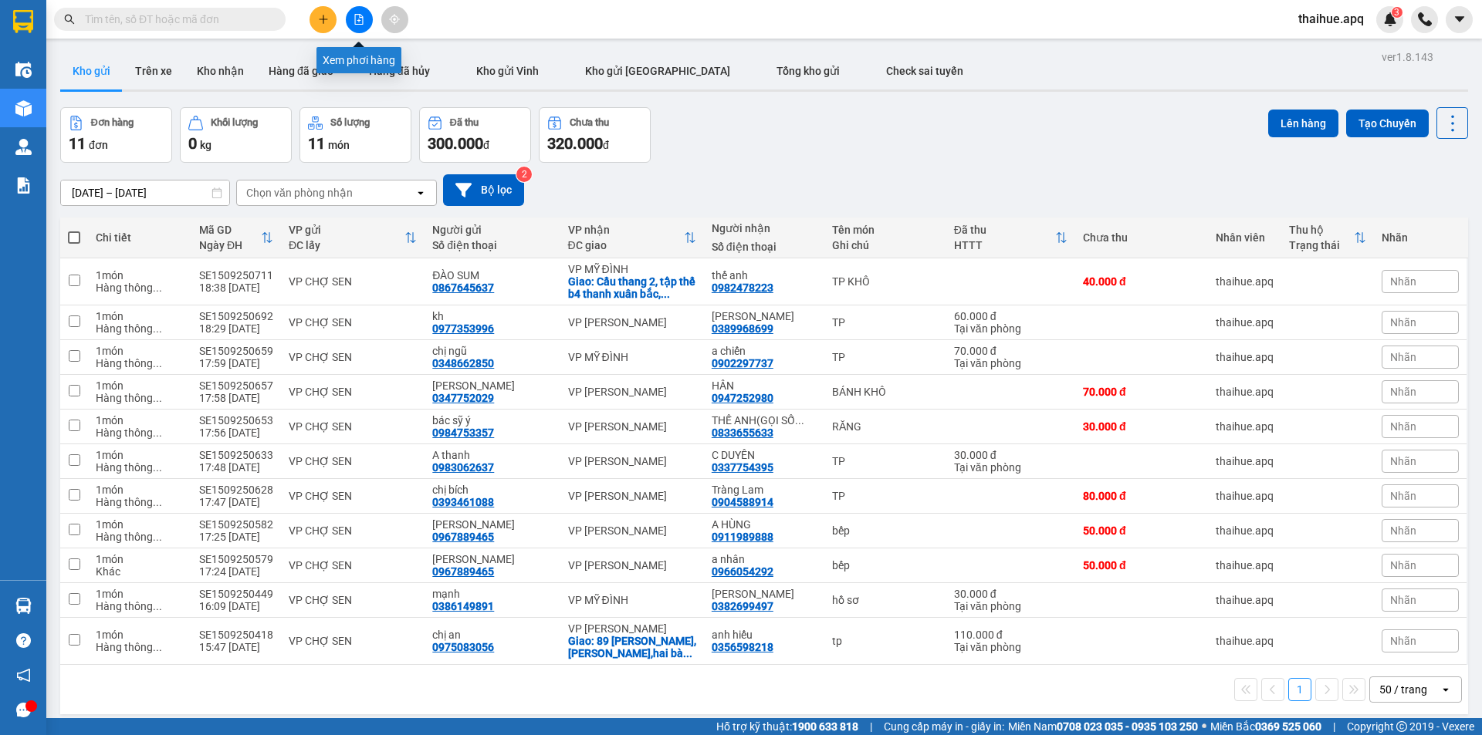
click at [356, 19] on icon "file-add" at bounding box center [358, 19] width 11 height 11
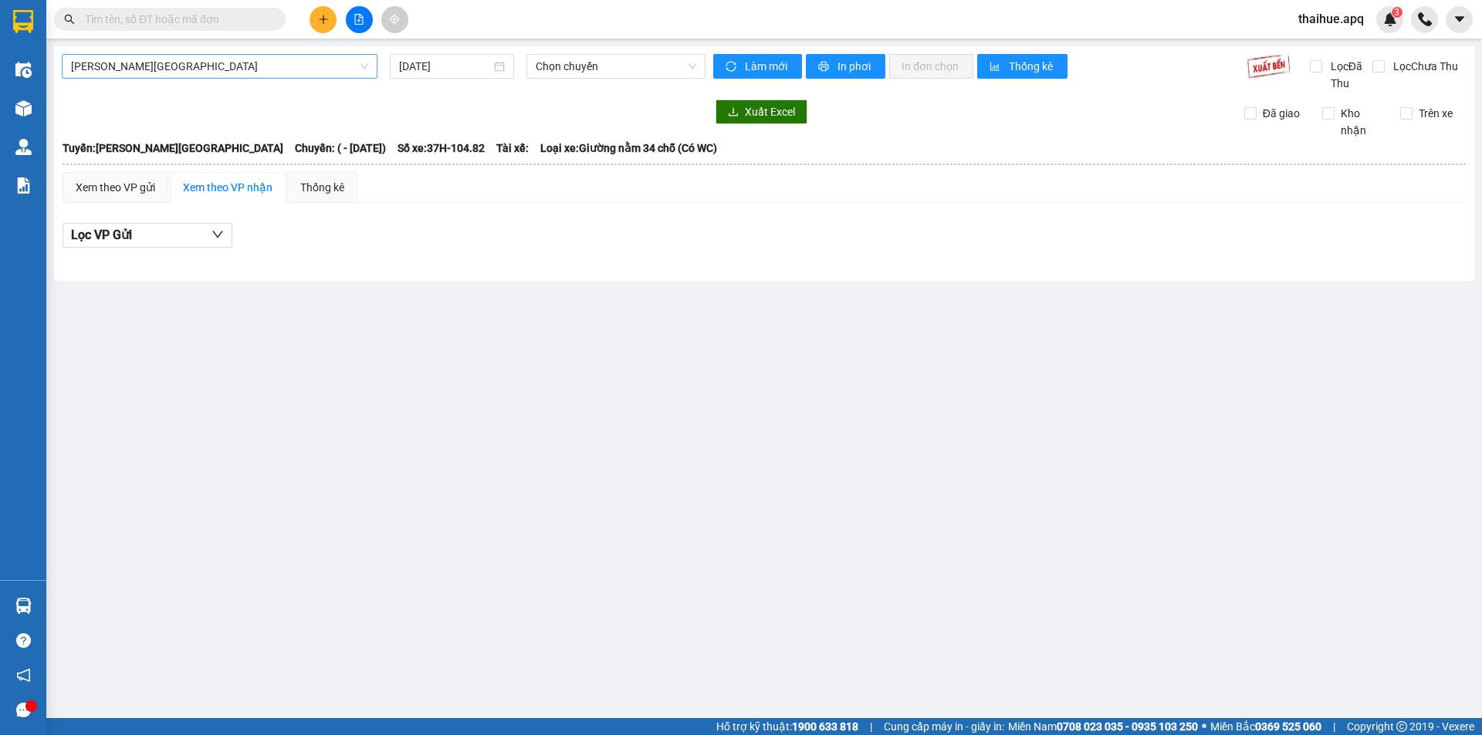
click at [200, 65] on span "[PERSON_NAME][GEOGRAPHIC_DATA]" at bounding box center [219, 66] width 297 height 23
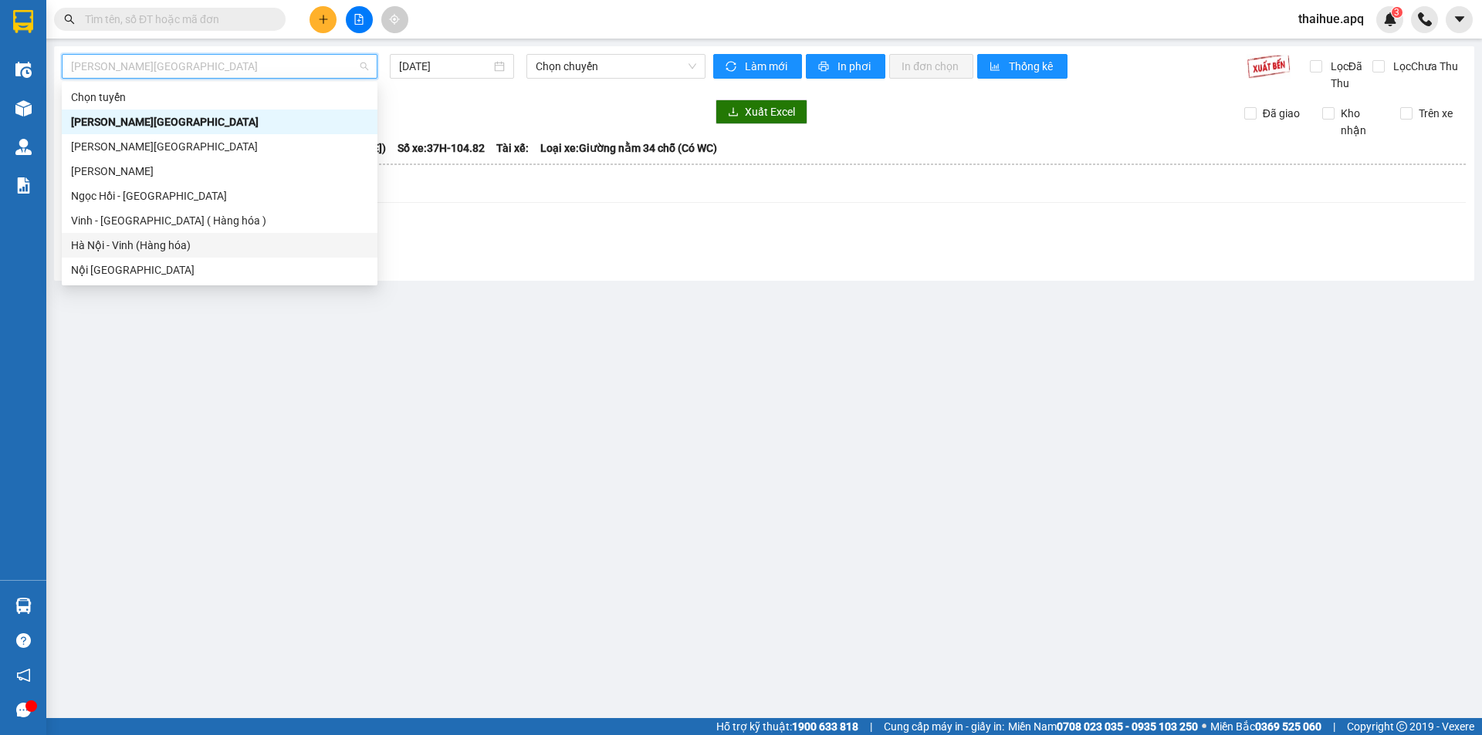
click at [115, 244] on div "Hà Nội - Vinh (Hàng hóa)" at bounding box center [219, 245] width 297 height 17
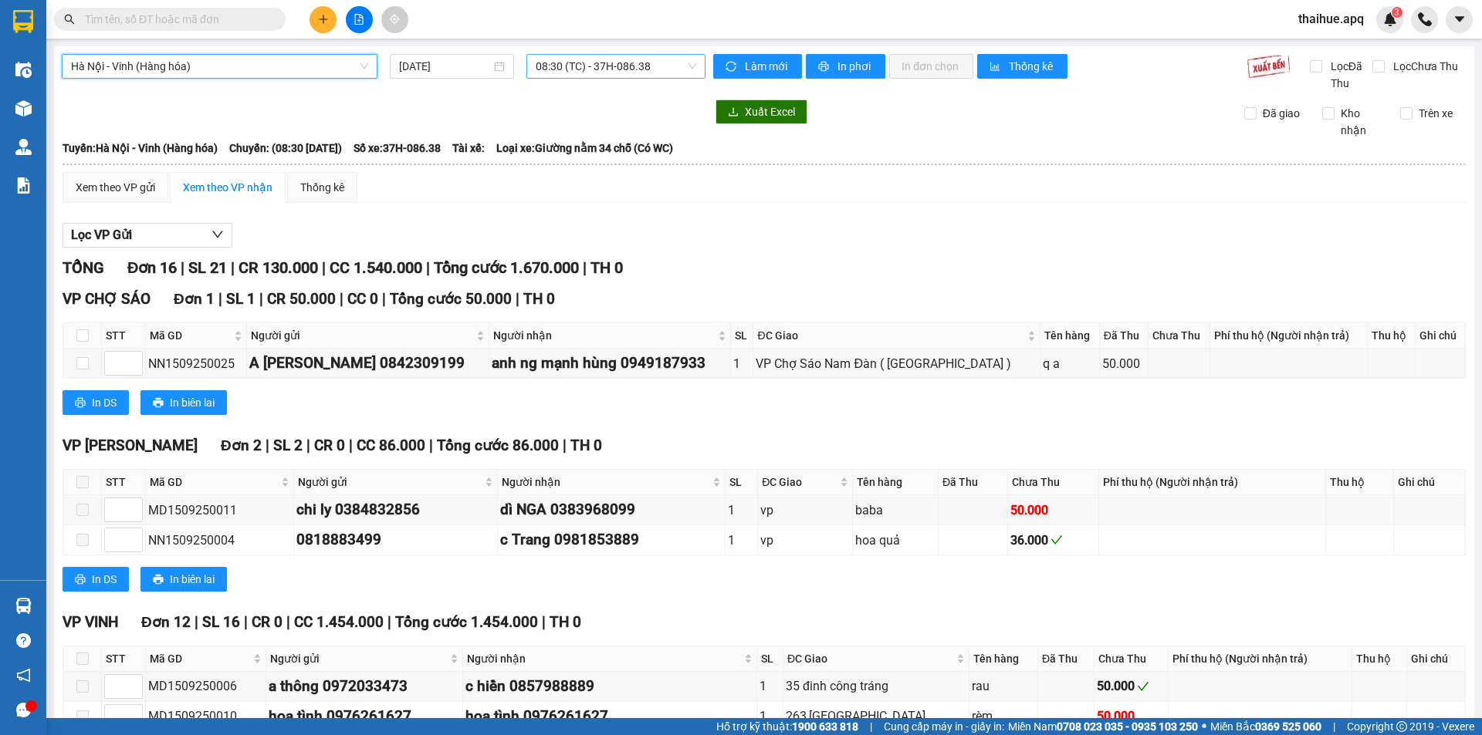
click at [663, 65] on span "08:30 (TC) - 37H-086.38" at bounding box center [616, 66] width 160 height 23
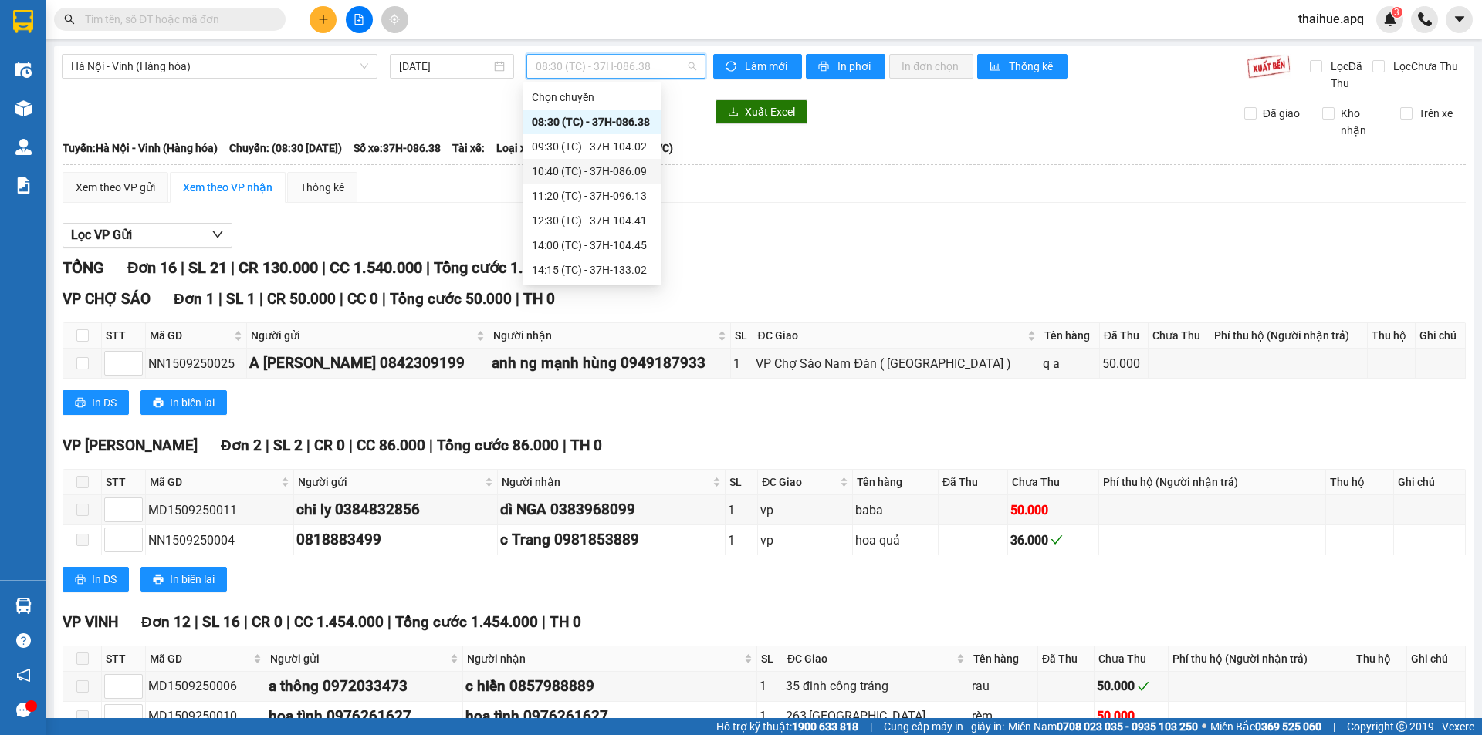
click at [623, 171] on div "10:40 (TC) - 37H-086.09" at bounding box center [592, 171] width 120 height 17
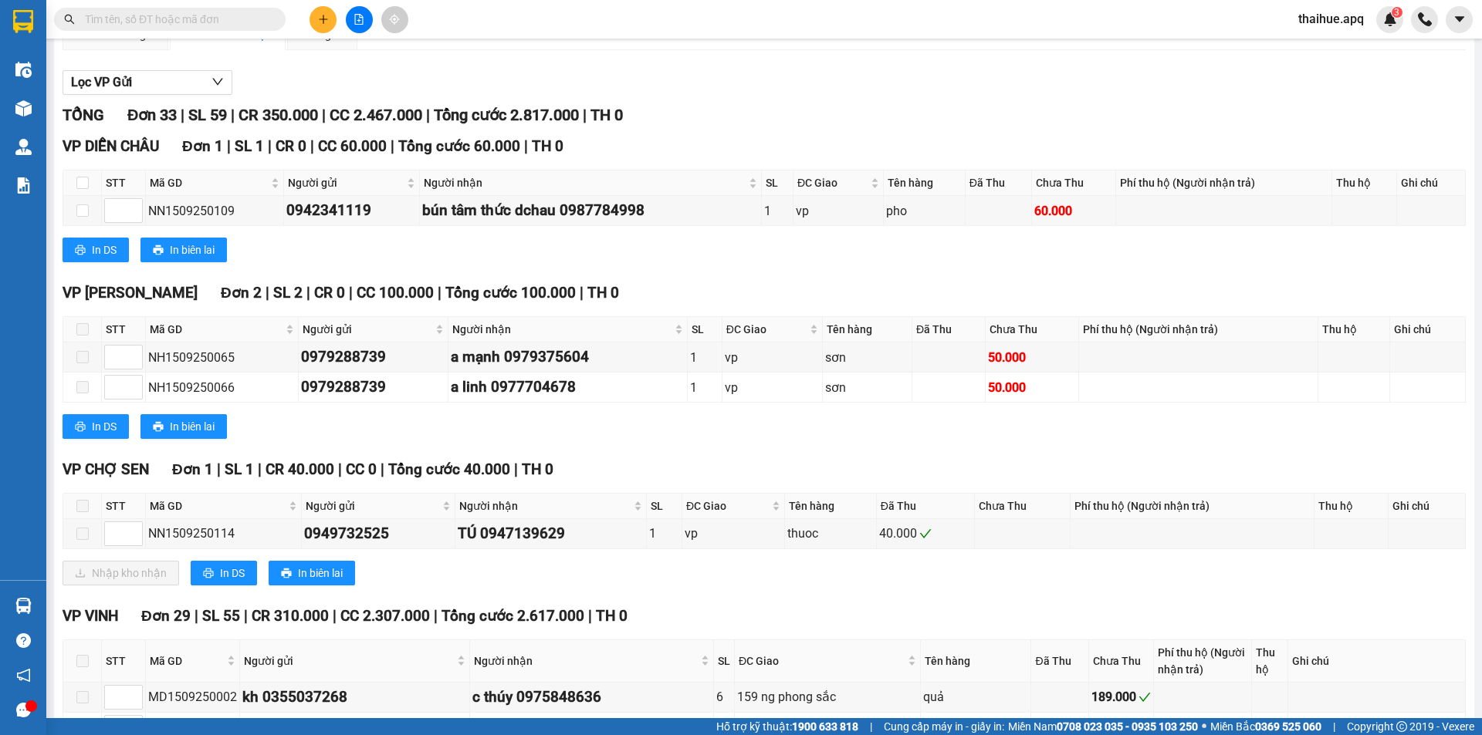
scroll to position [154, 0]
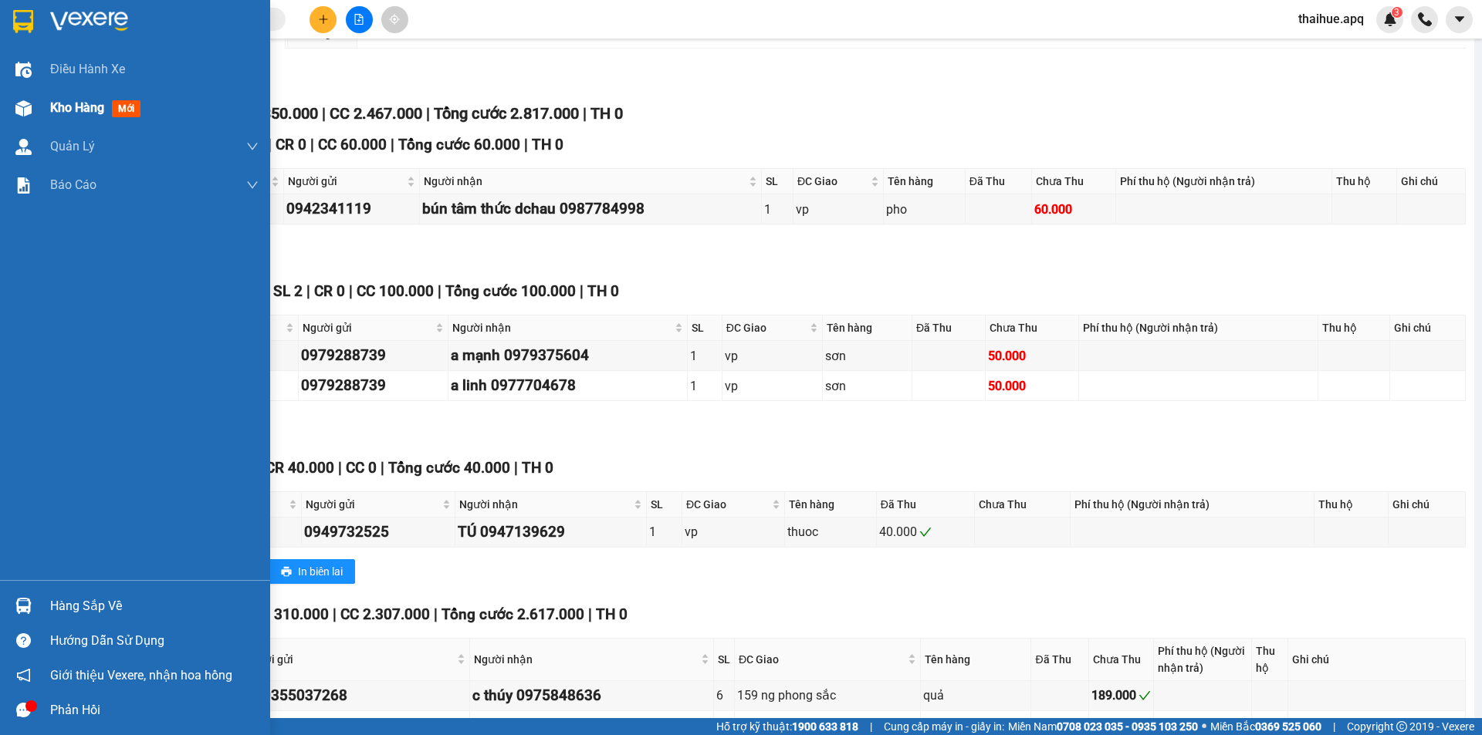
click at [73, 113] on span "Kho hàng" at bounding box center [77, 107] width 54 height 15
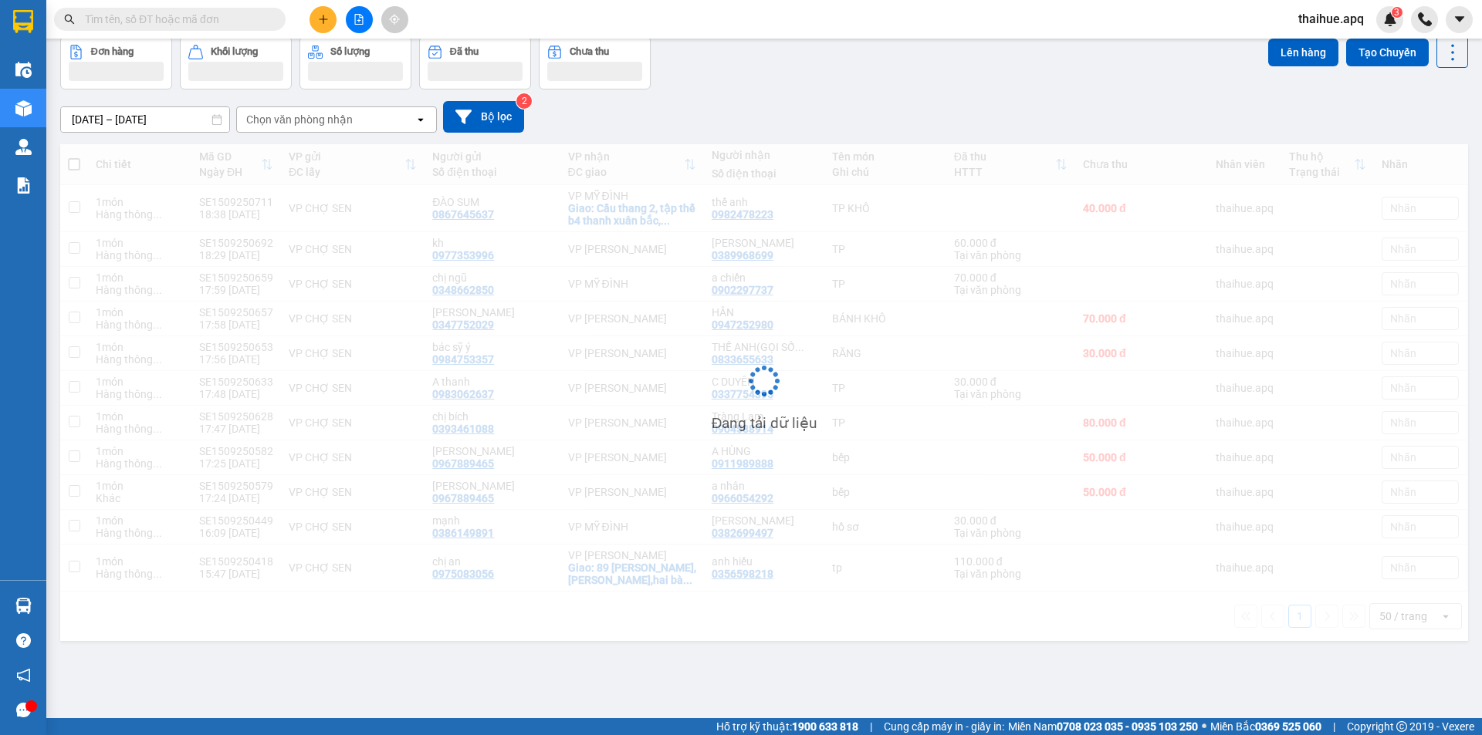
scroll to position [71, 0]
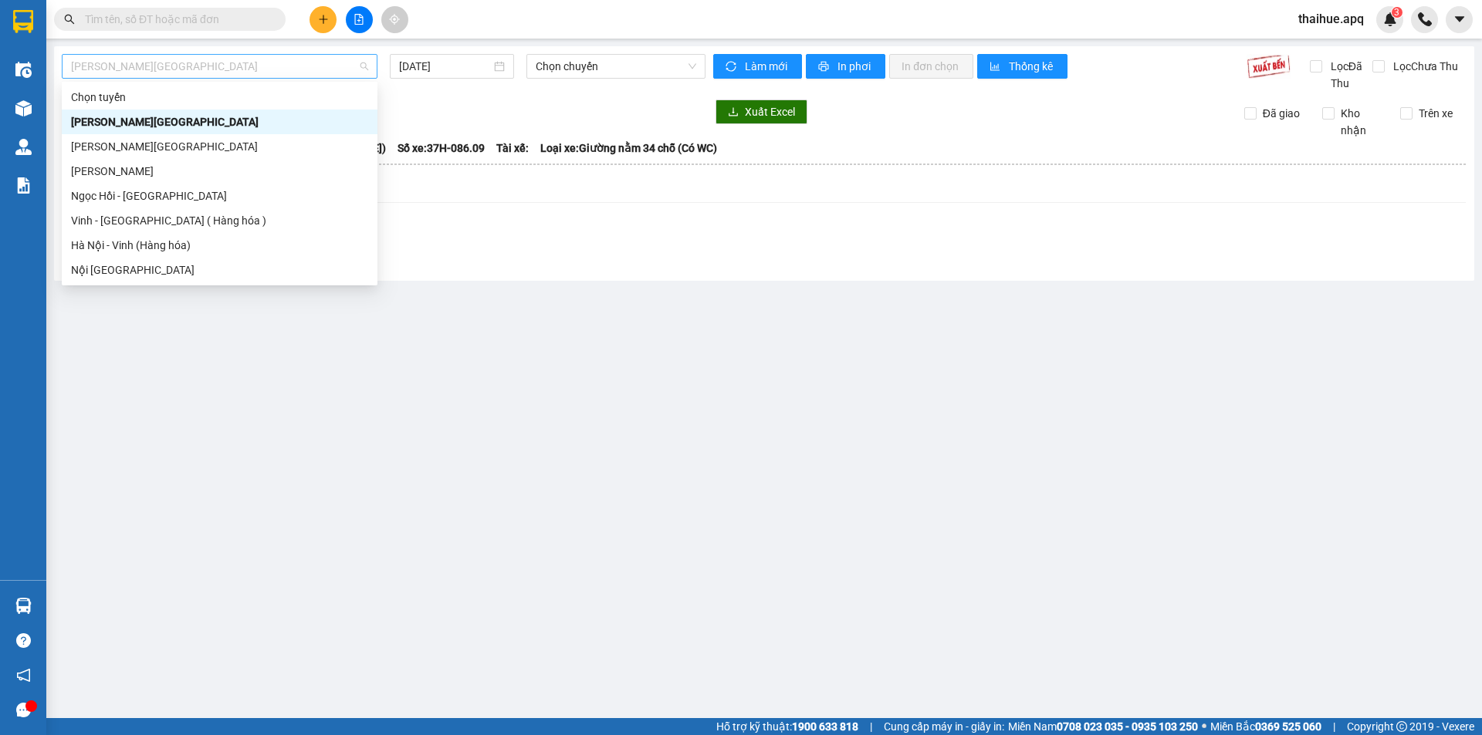
click at [178, 61] on span "[PERSON_NAME][GEOGRAPHIC_DATA]" at bounding box center [219, 66] width 297 height 23
click at [94, 248] on div "Hà Nội - Vinh (Hàng hóa)" at bounding box center [219, 245] width 297 height 17
type input "[DATE]"
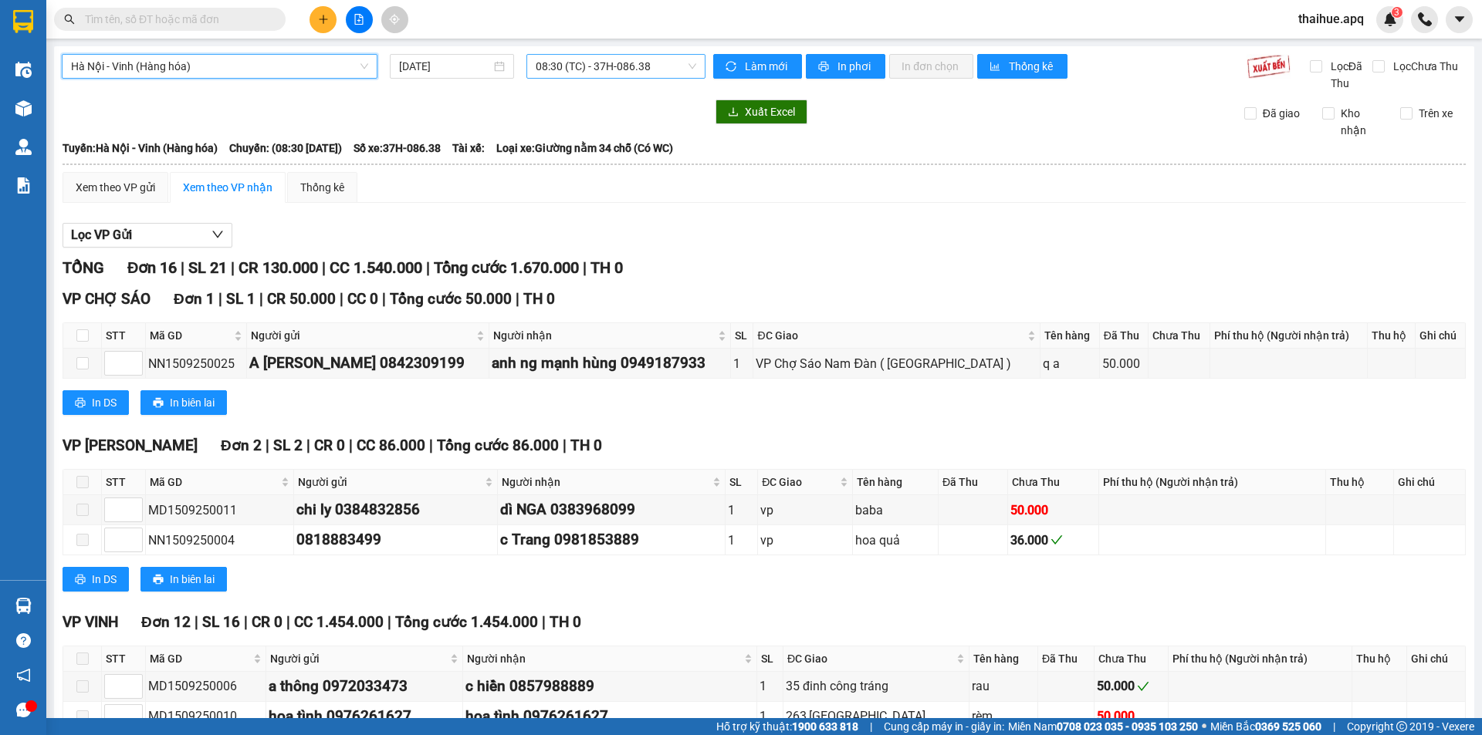
click at [654, 61] on span "08:30 (TC) - 37H-086.38" at bounding box center [616, 66] width 160 height 23
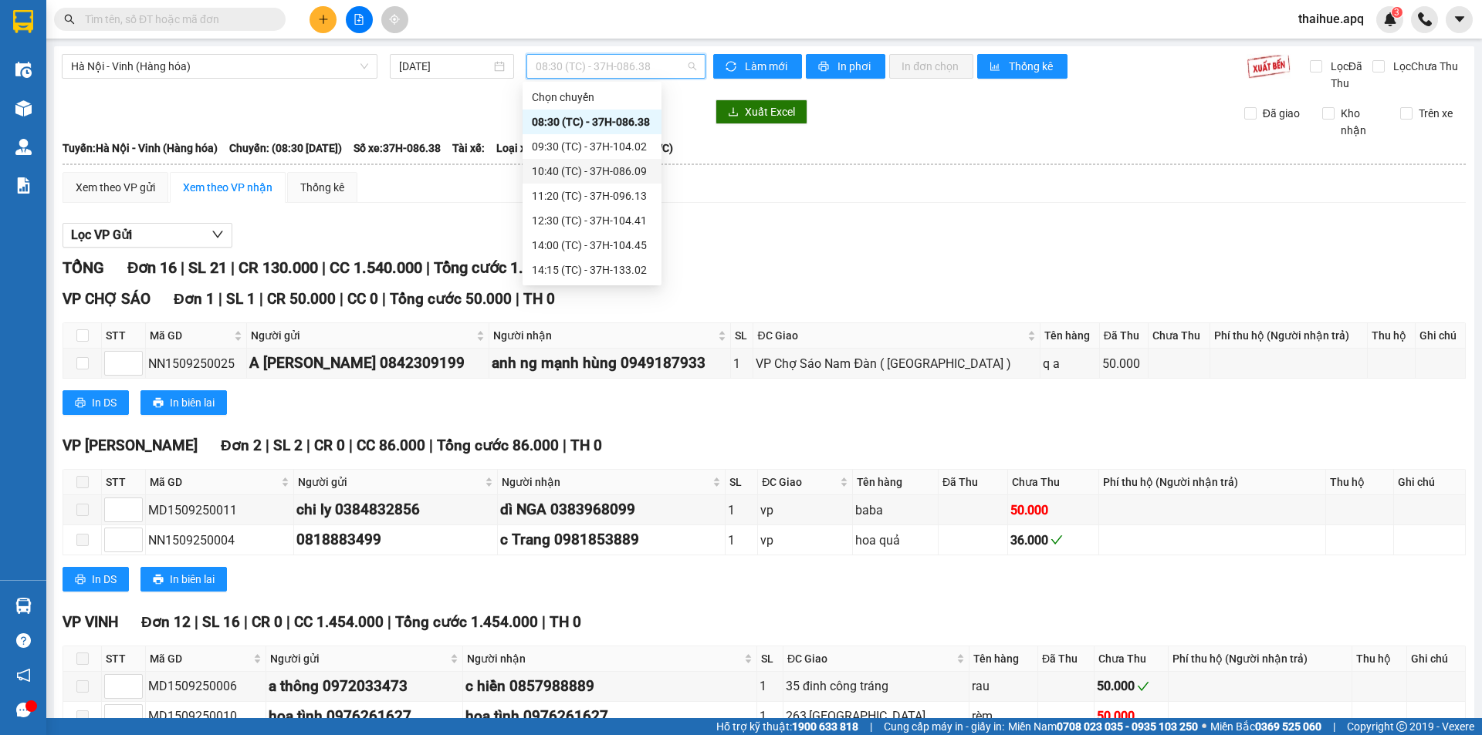
click at [624, 174] on div "10:40 (TC) - 37H-086.09" at bounding box center [592, 171] width 120 height 17
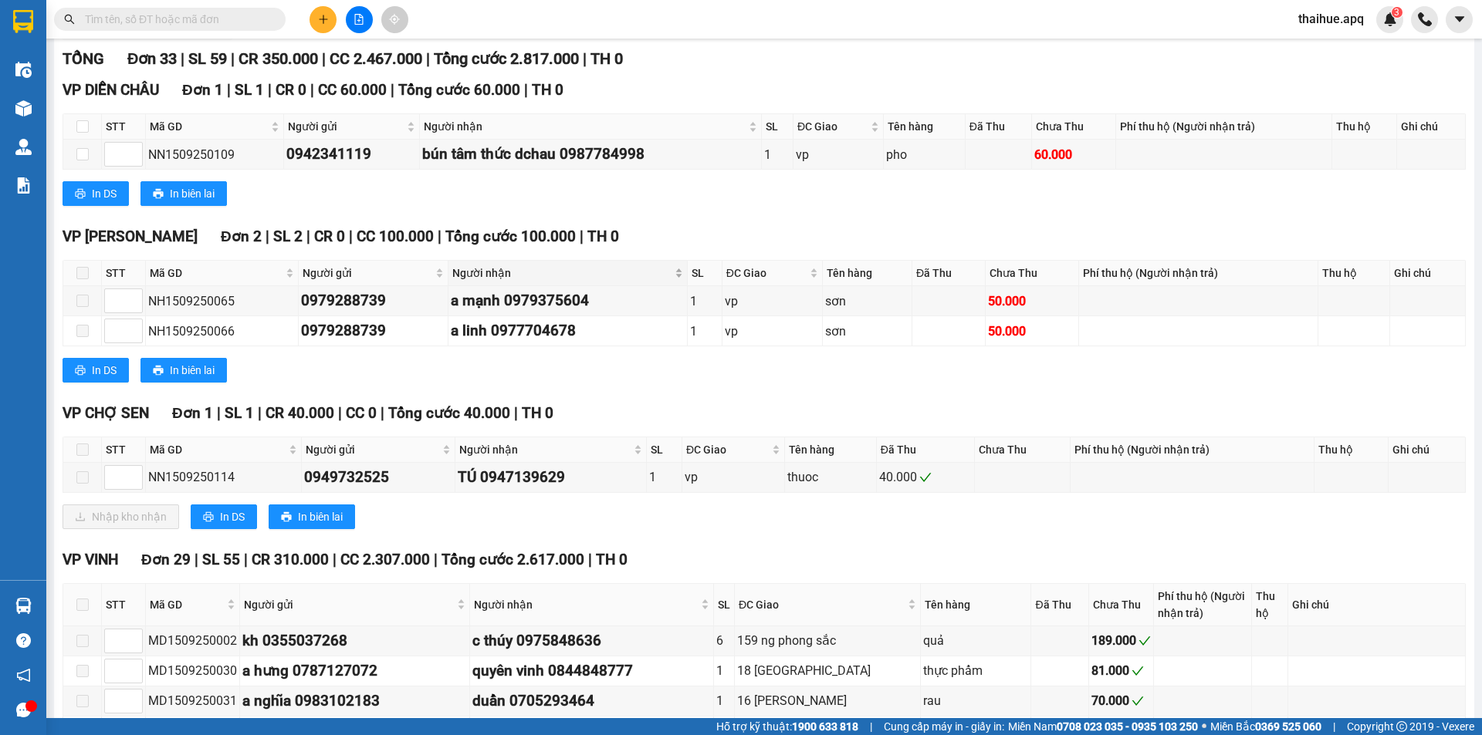
scroll to position [231, 0]
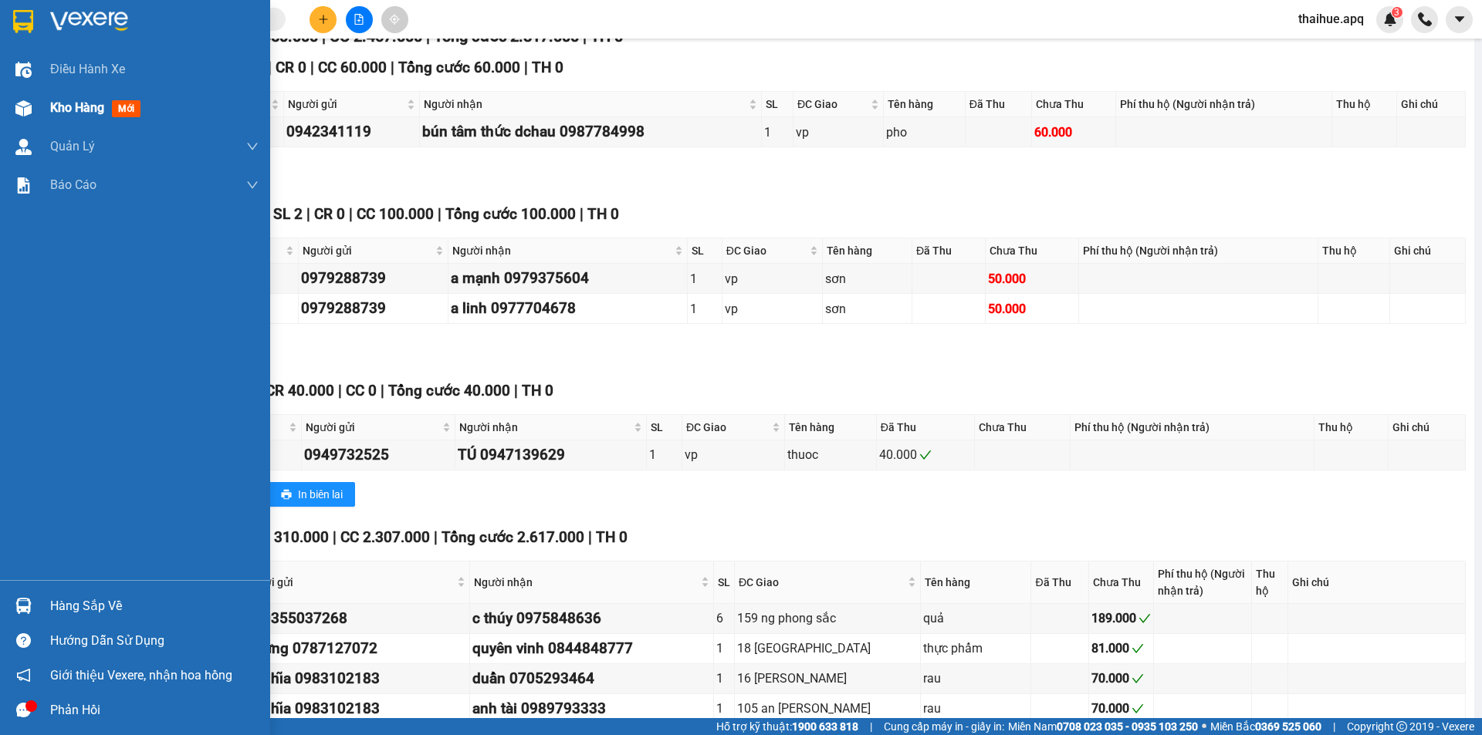
click at [64, 106] on span "Kho hàng" at bounding box center [77, 107] width 54 height 15
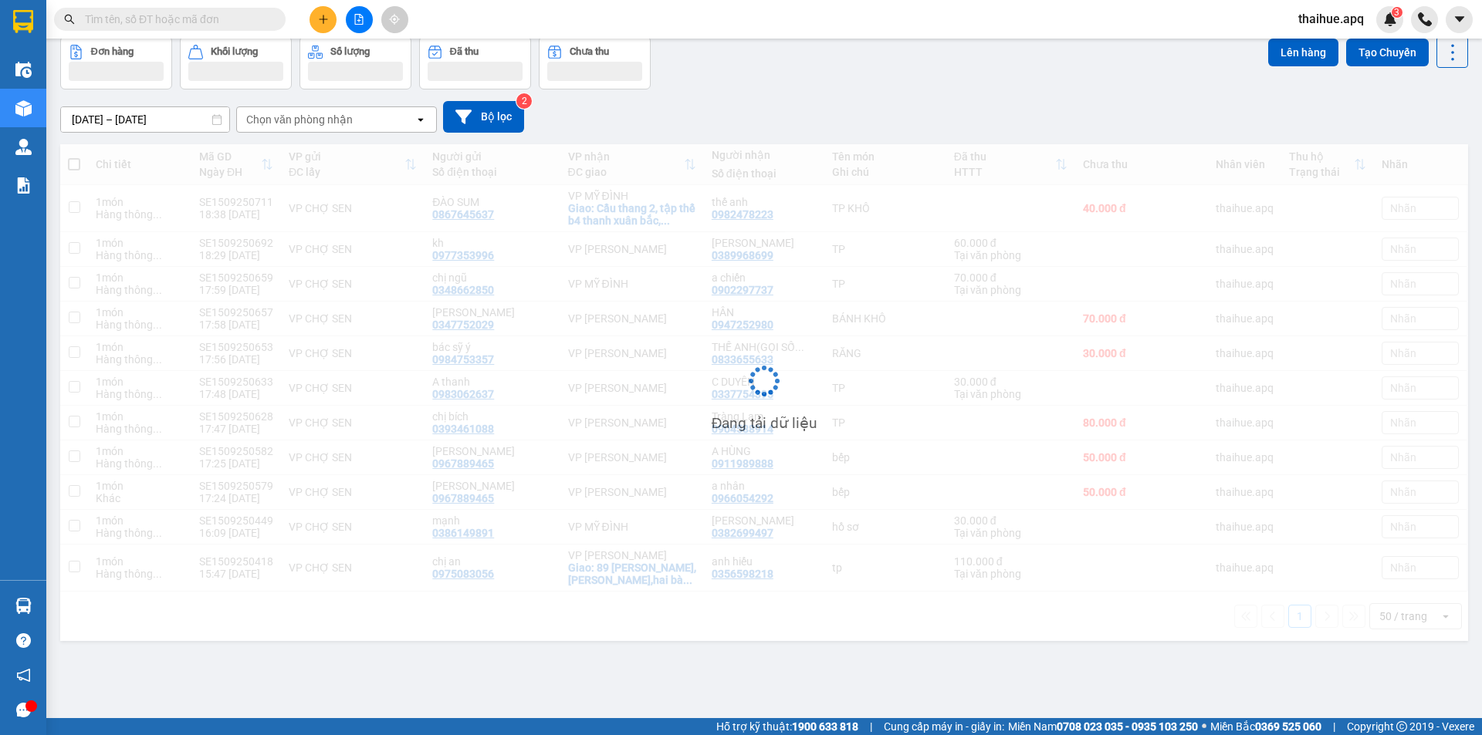
scroll to position [71, 0]
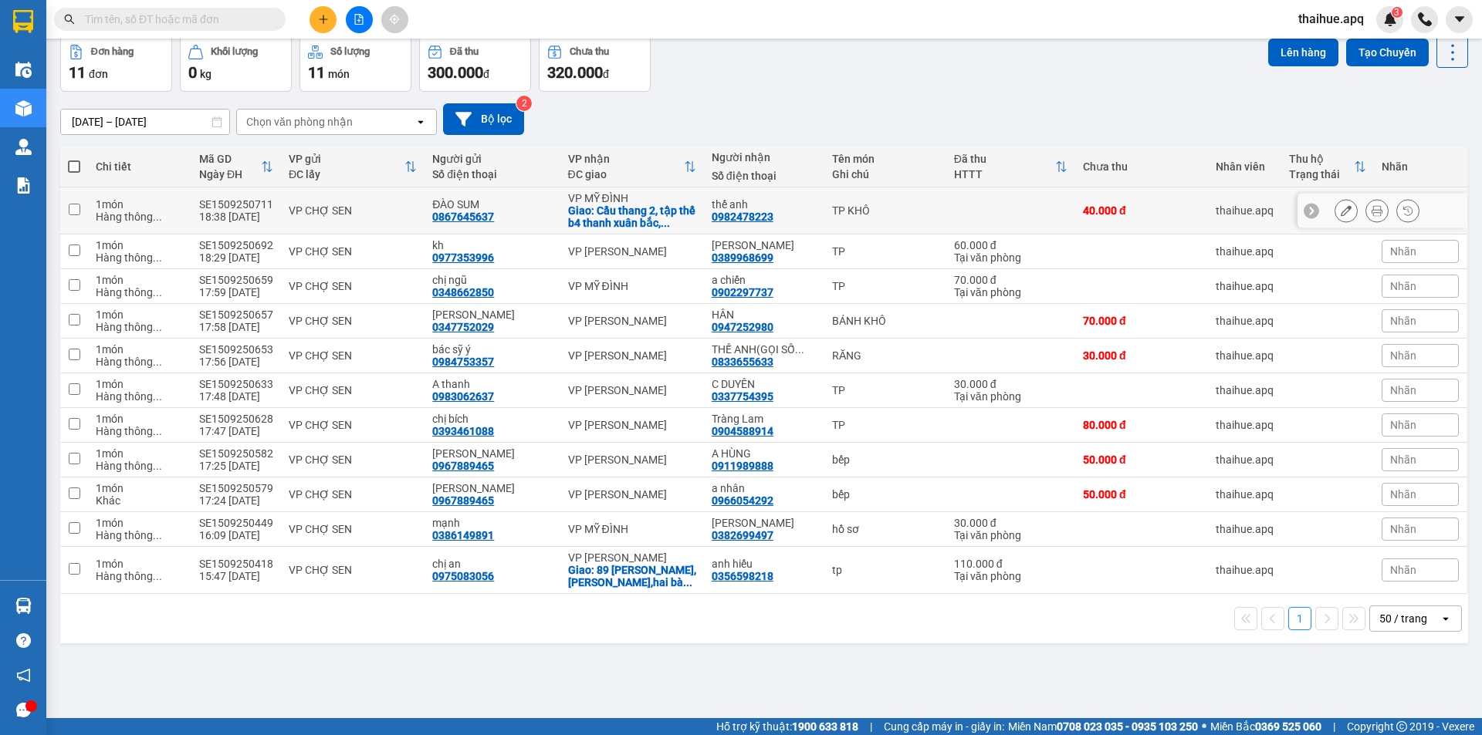
click at [409, 210] on div "VP CHỢ SEN" at bounding box center [353, 210] width 128 height 12
checkbox input "true"
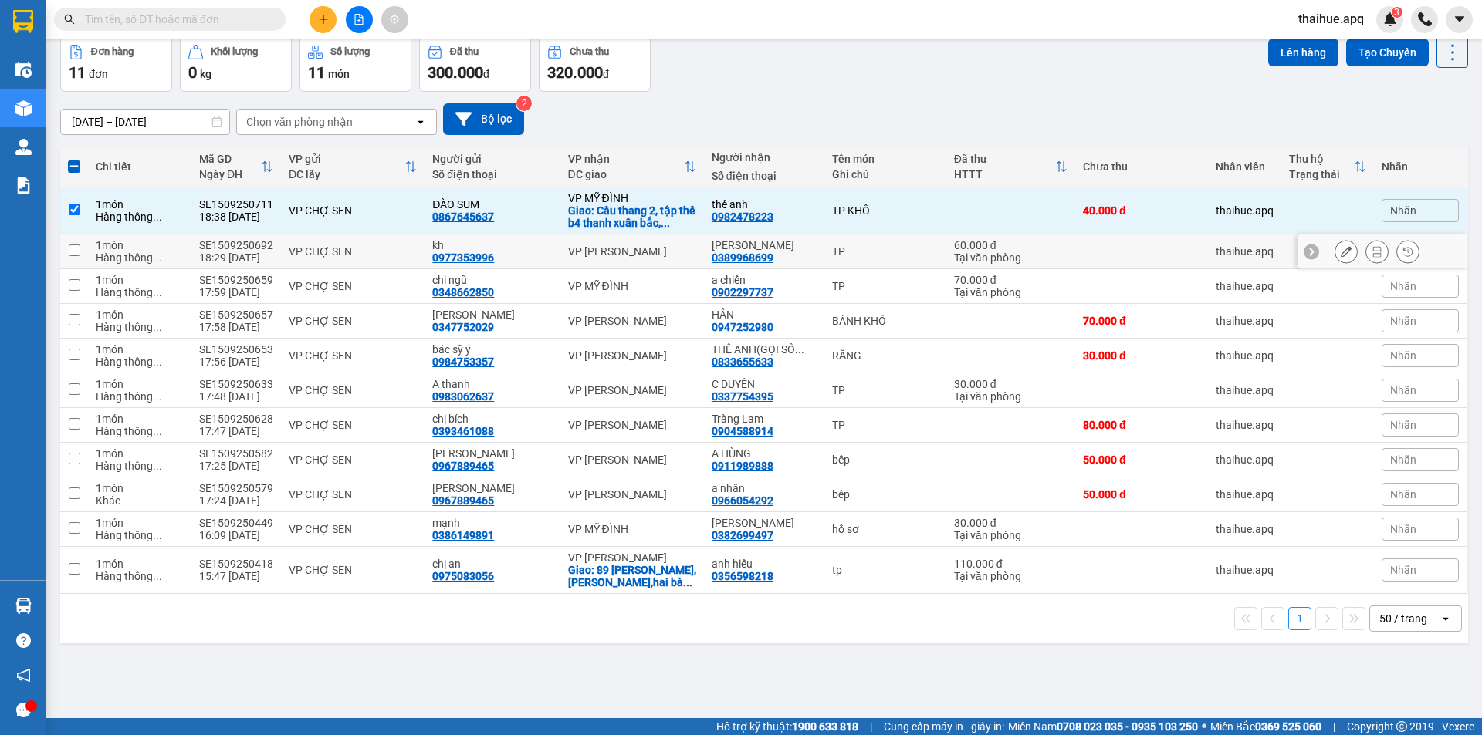
click at [401, 246] on div "VP CHỢ SEN" at bounding box center [353, 251] width 128 height 12
checkbox input "true"
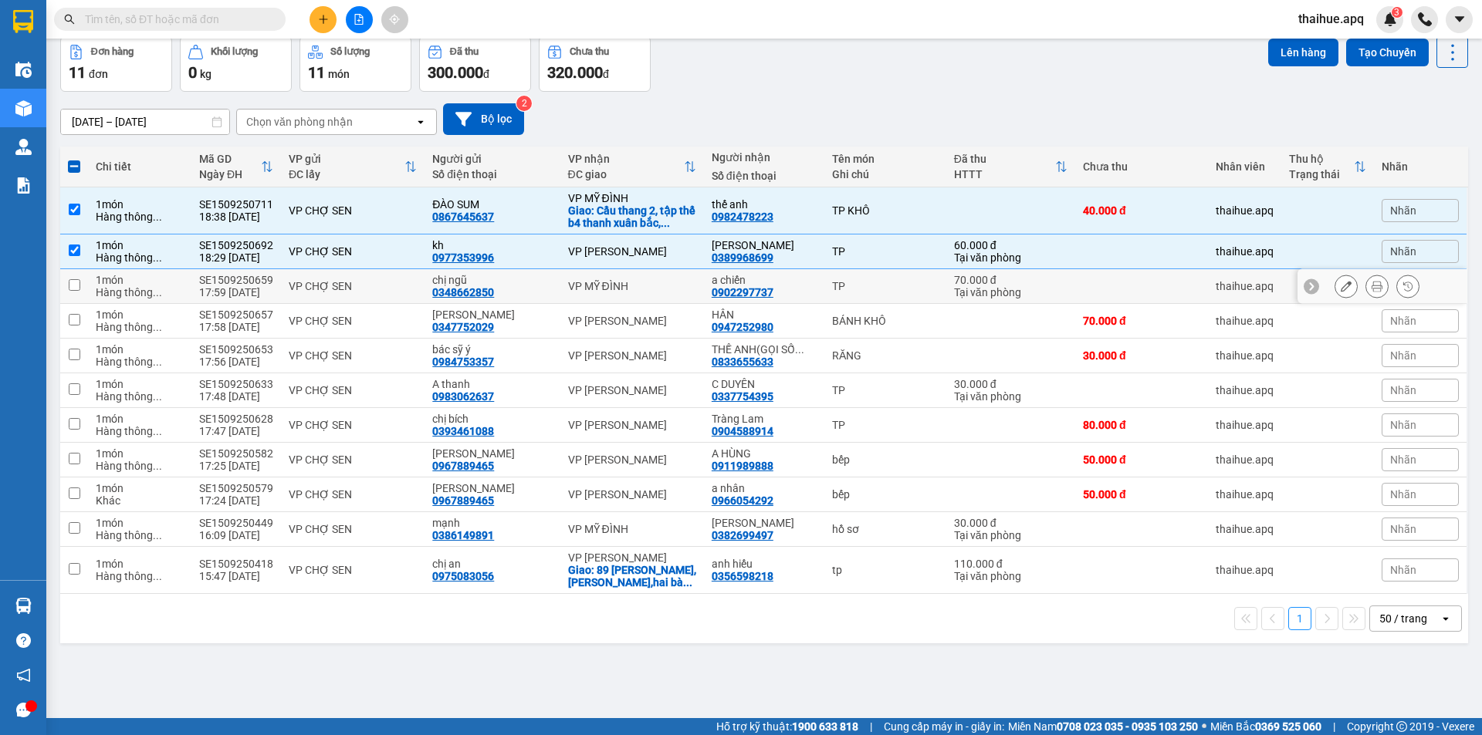
click at [404, 288] on div "VP CHỢ SEN" at bounding box center [353, 286] width 128 height 12
checkbox input "true"
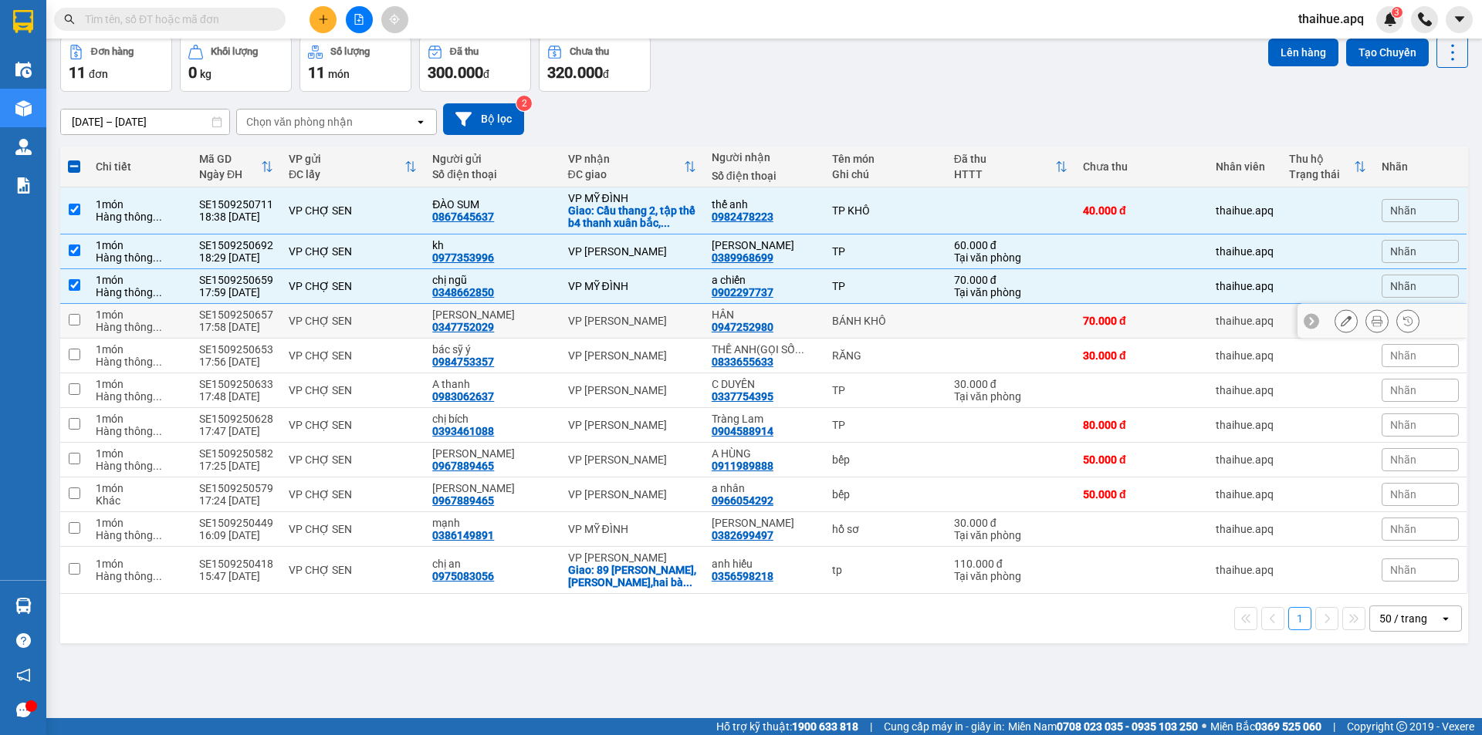
click at [398, 317] on div "VP CHỢ SEN" at bounding box center [353, 321] width 128 height 12
checkbox input "true"
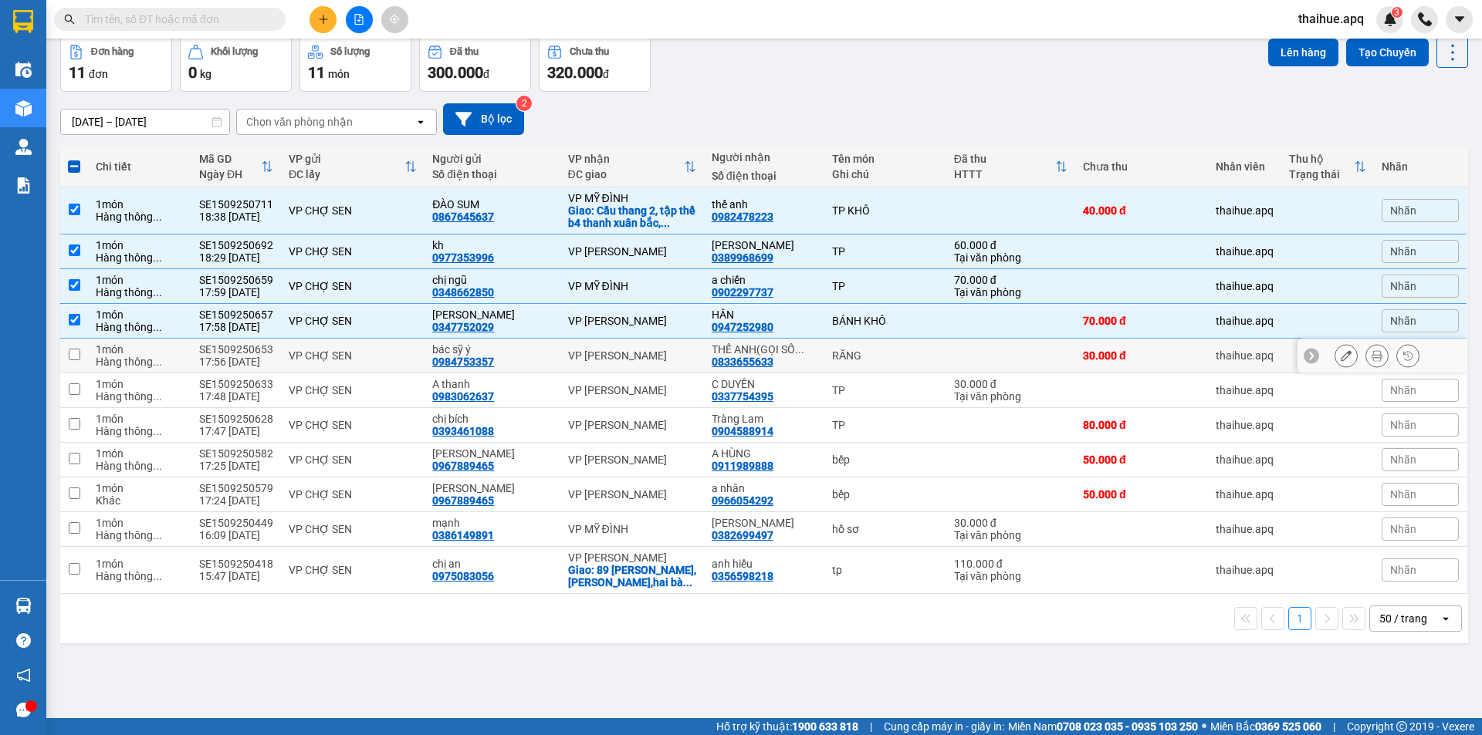
click at [398, 350] on div "VP CHỢ SEN" at bounding box center [353, 356] width 128 height 12
checkbox input "true"
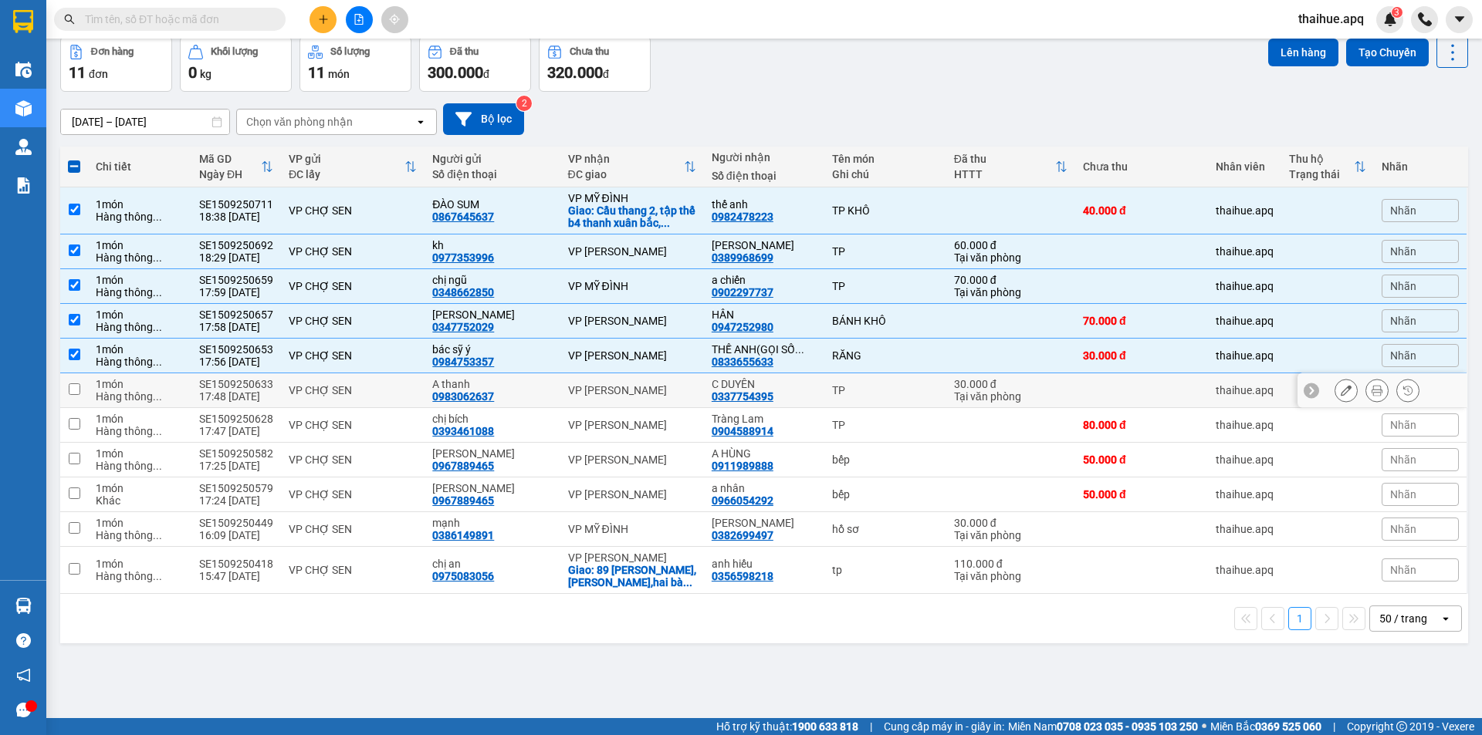
click at [408, 387] on div "VP CHỢ SEN" at bounding box center [353, 390] width 128 height 12
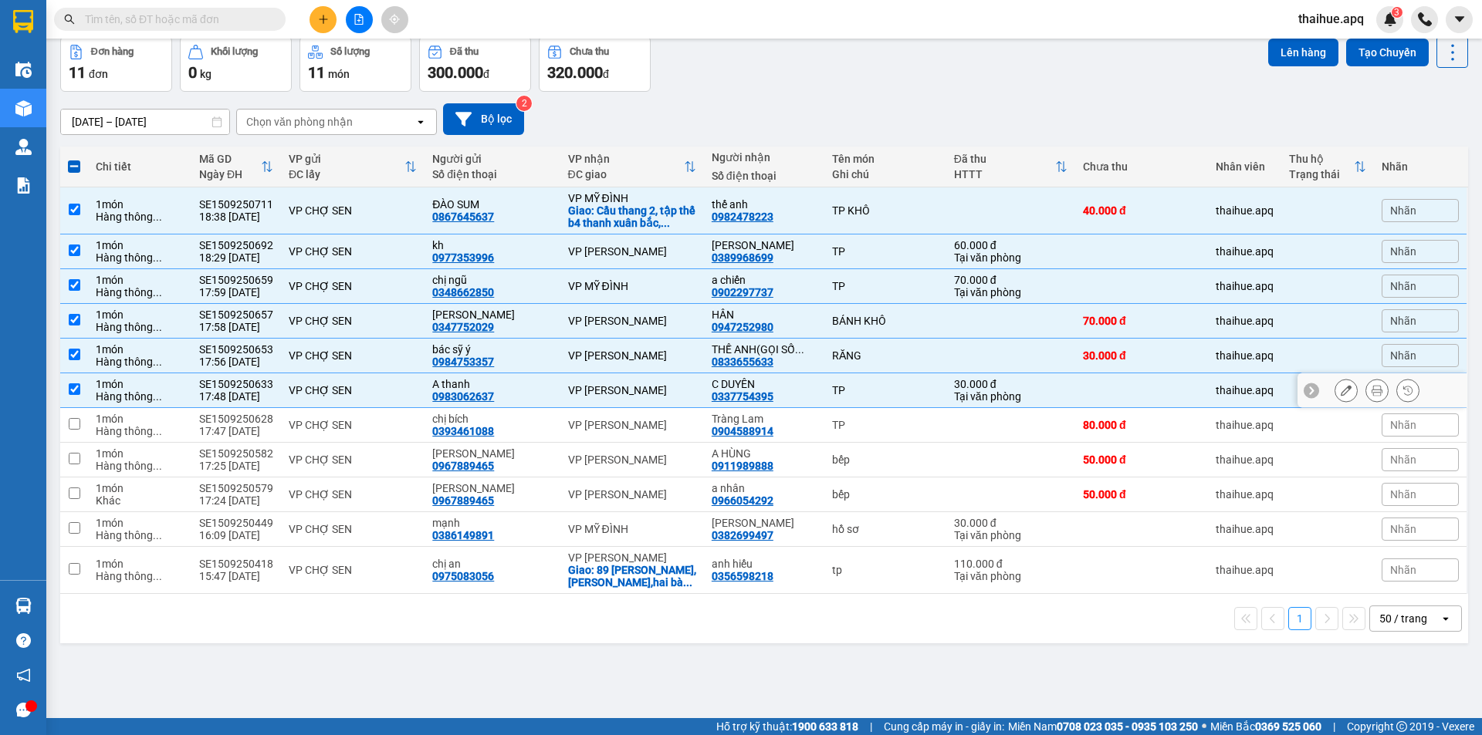
checkbox input "true"
click at [381, 417] on td "VP CHỢ SEN" at bounding box center [353, 425] width 144 height 35
checkbox input "true"
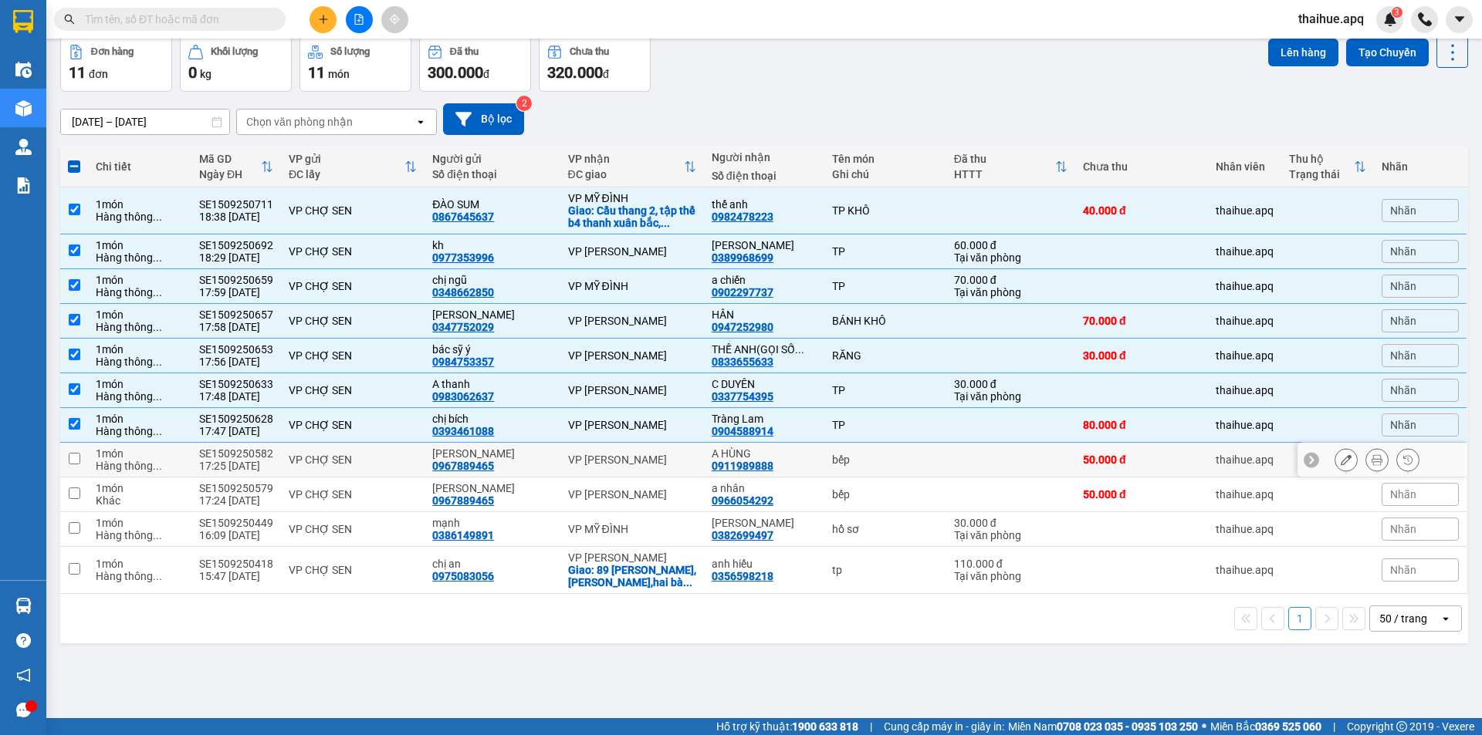
click at [375, 446] on td "VP CHỢ SEN" at bounding box center [353, 460] width 144 height 35
checkbox input "true"
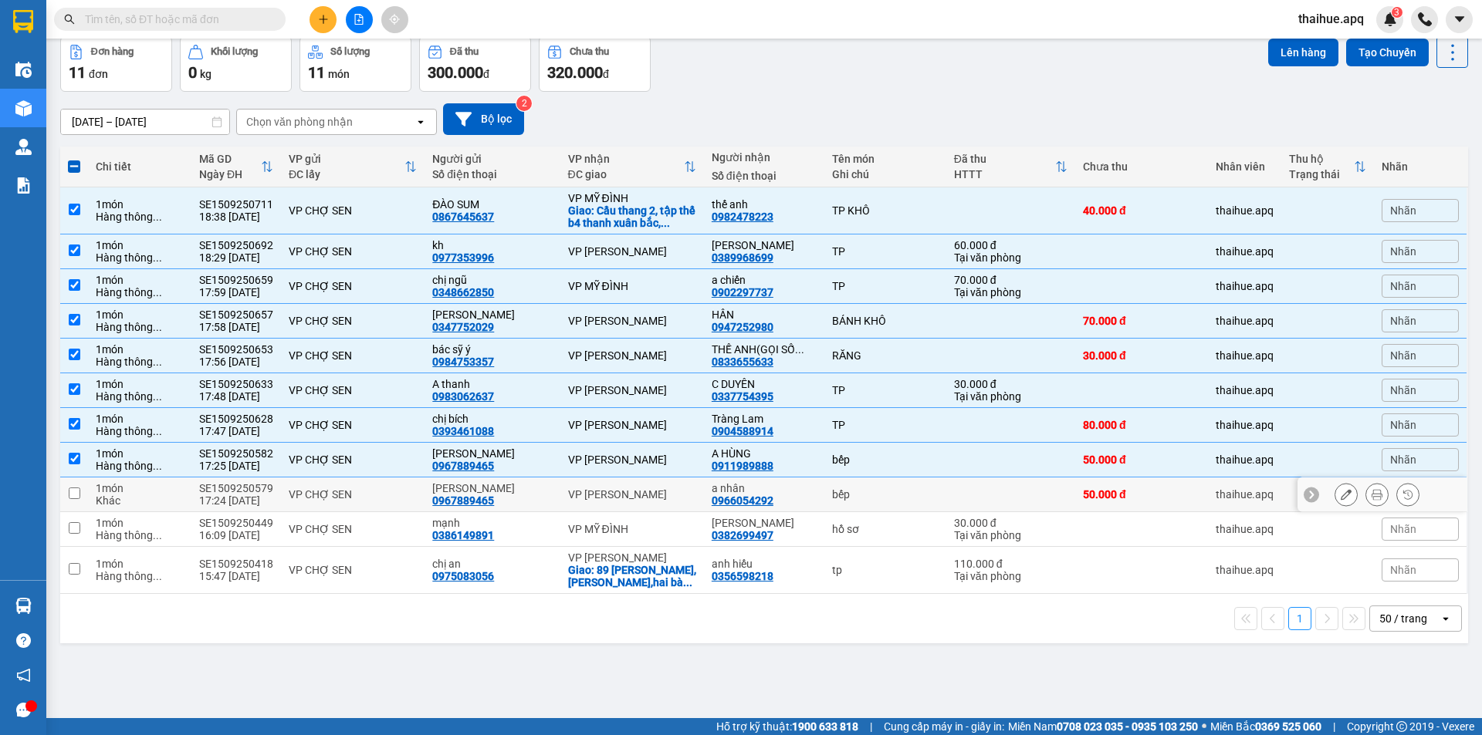
click at [387, 485] on td "VP CHỢ SEN" at bounding box center [353, 495] width 144 height 35
checkbox input "true"
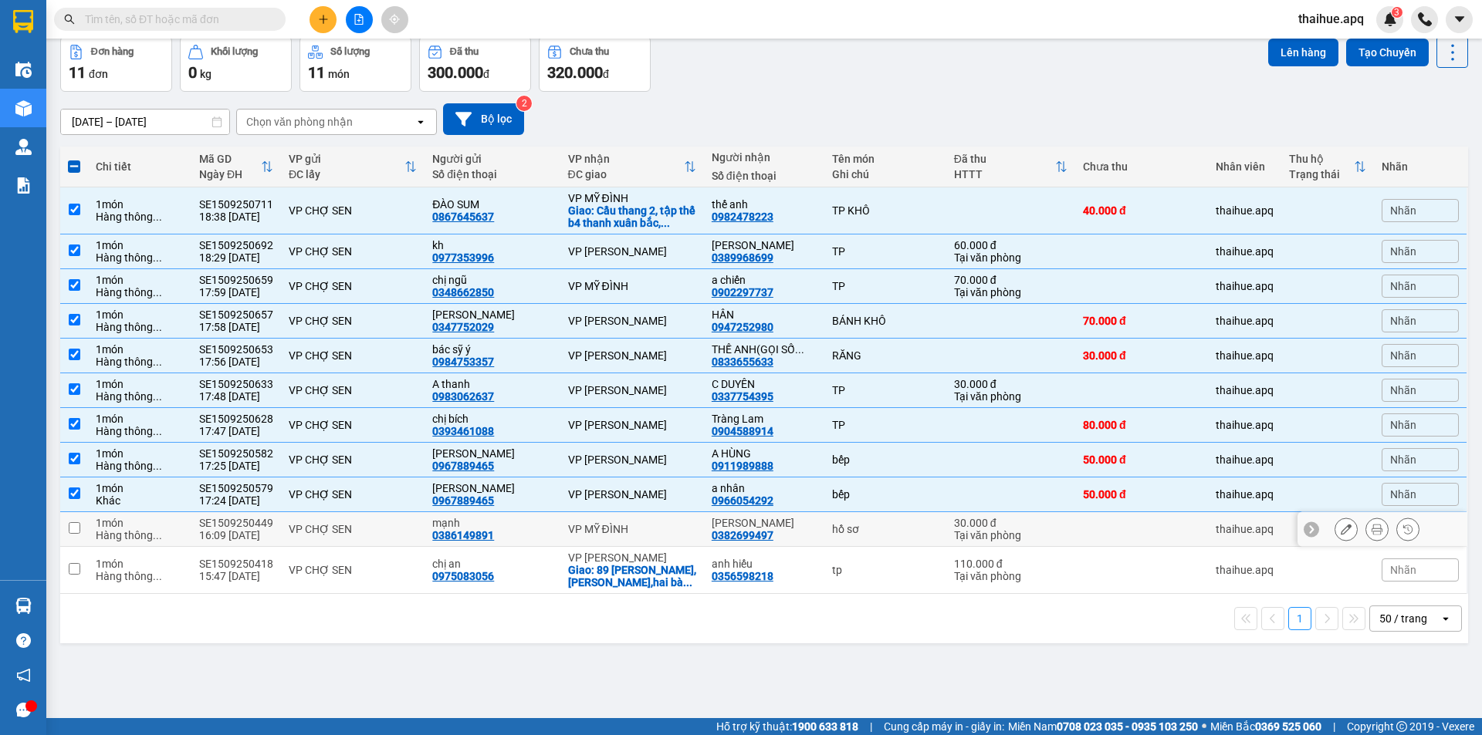
click at [398, 524] on div "VP CHỢ SEN" at bounding box center [353, 529] width 128 height 12
checkbox input "true"
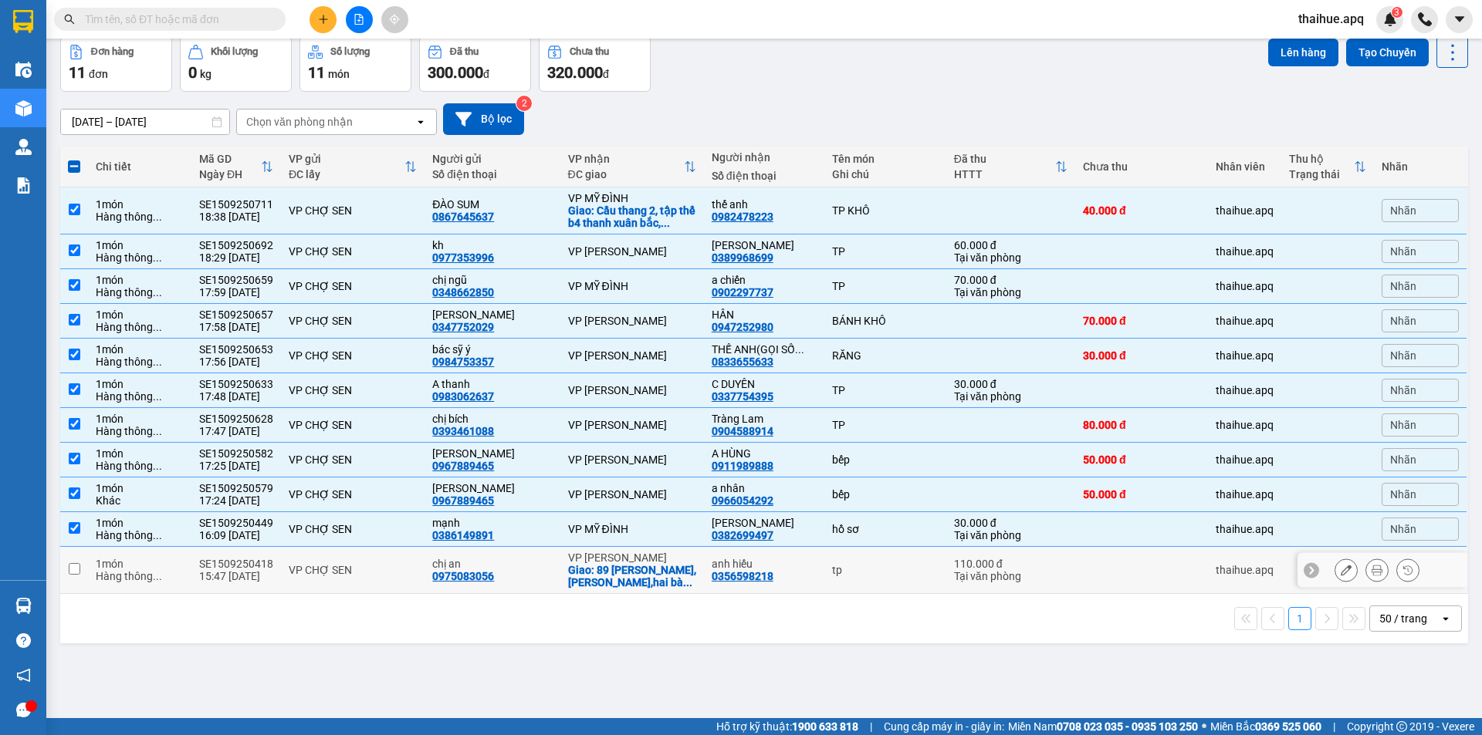
click at [389, 561] on td "VP CHỢ SEN" at bounding box center [353, 570] width 144 height 47
checkbox input "true"
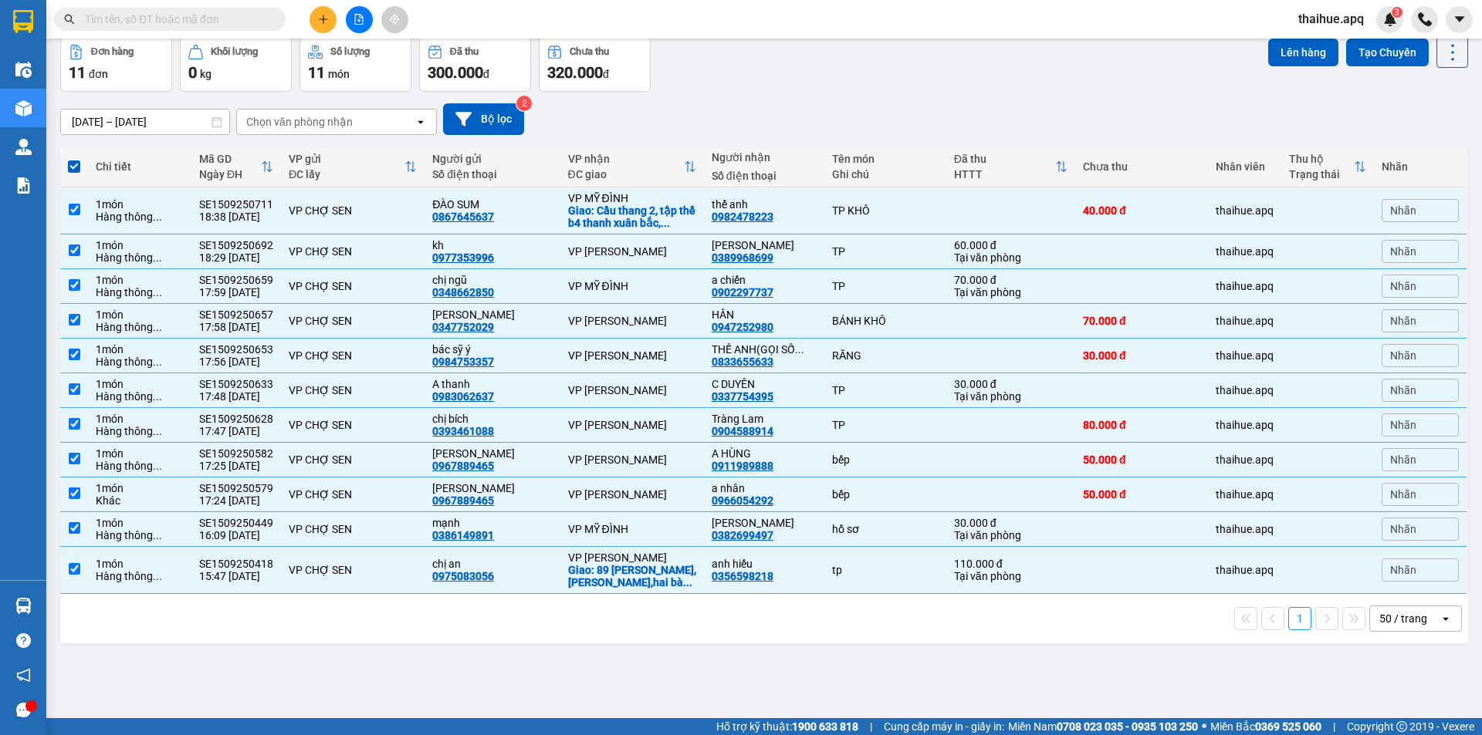
click at [72, 165] on span at bounding box center [74, 166] width 12 height 12
click at [74, 159] on input "checkbox" at bounding box center [74, 159] width 0 height 0
checkbox input "false"
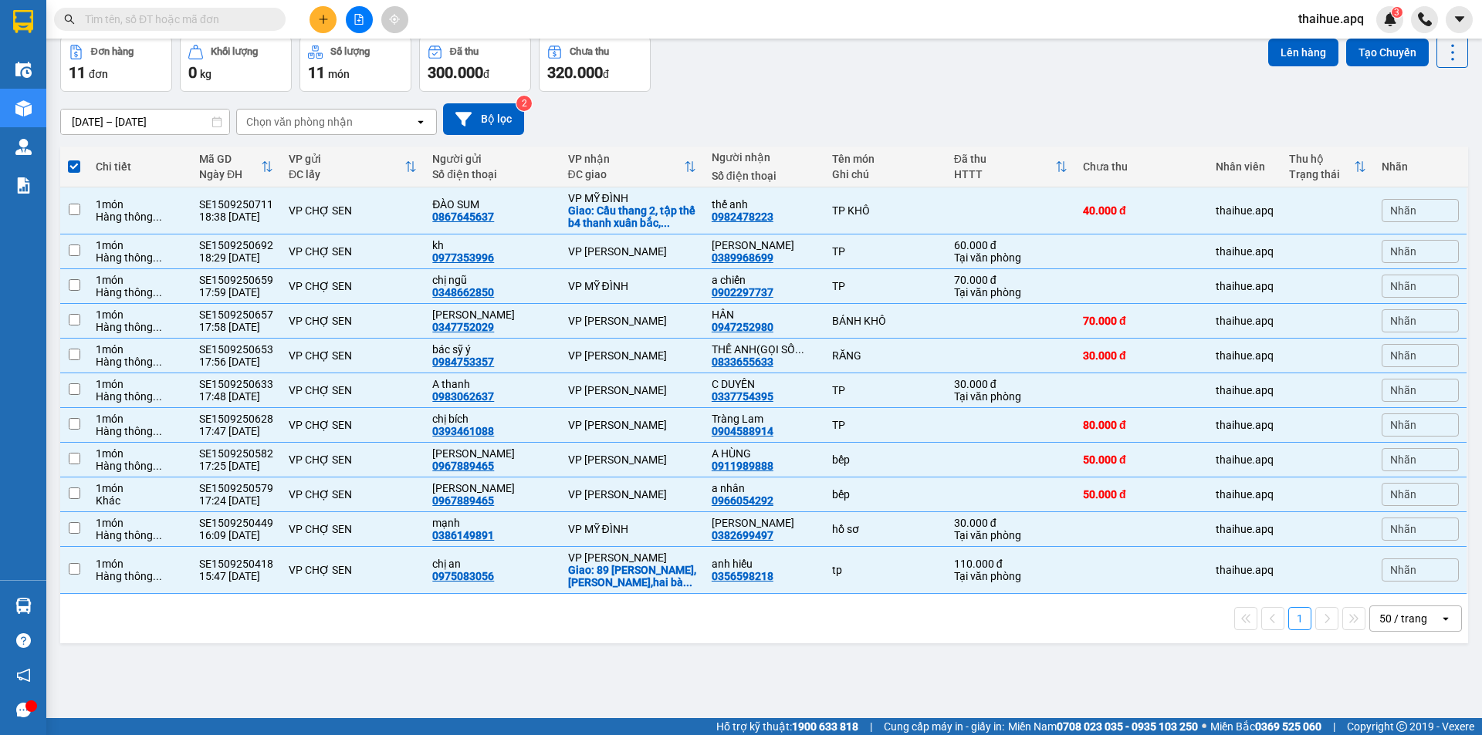
checkbox input "false"
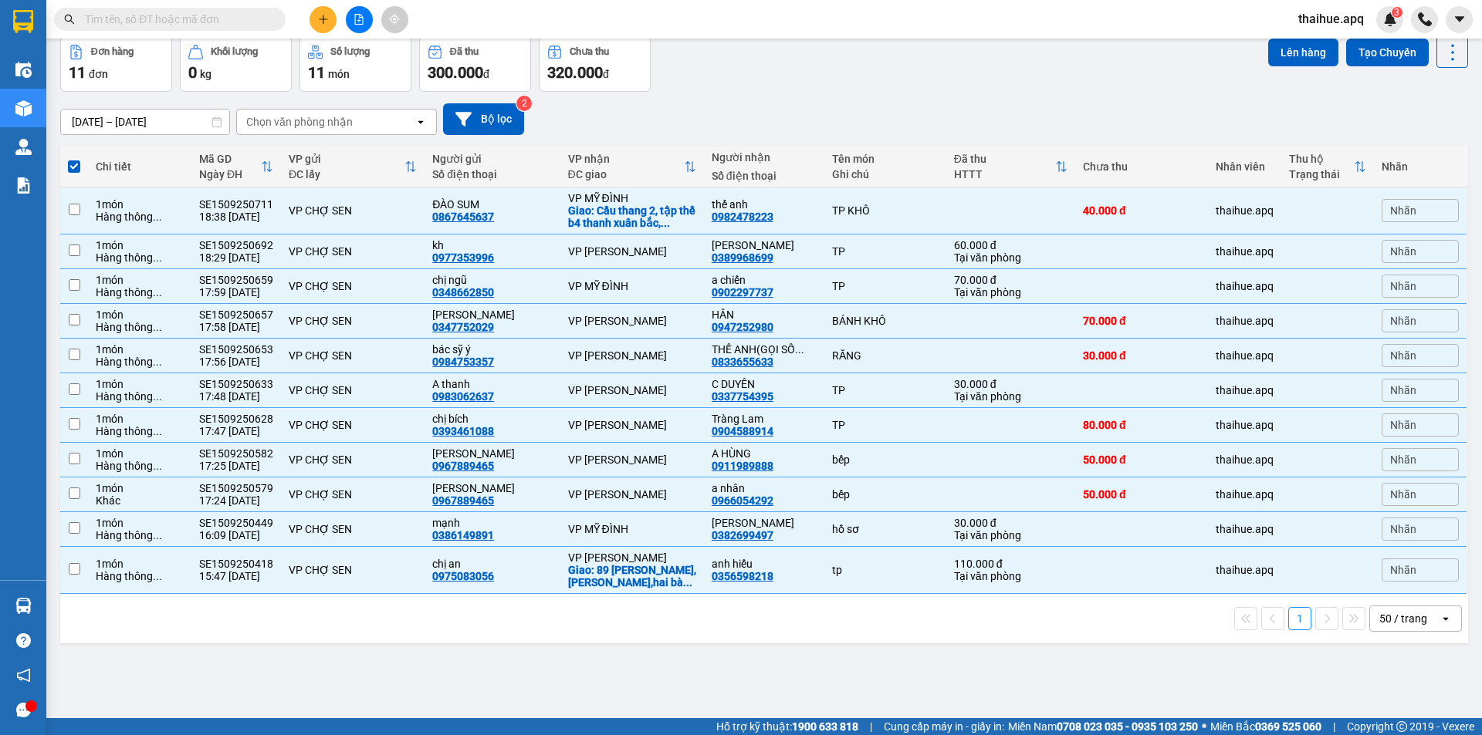
checkbox input "false"
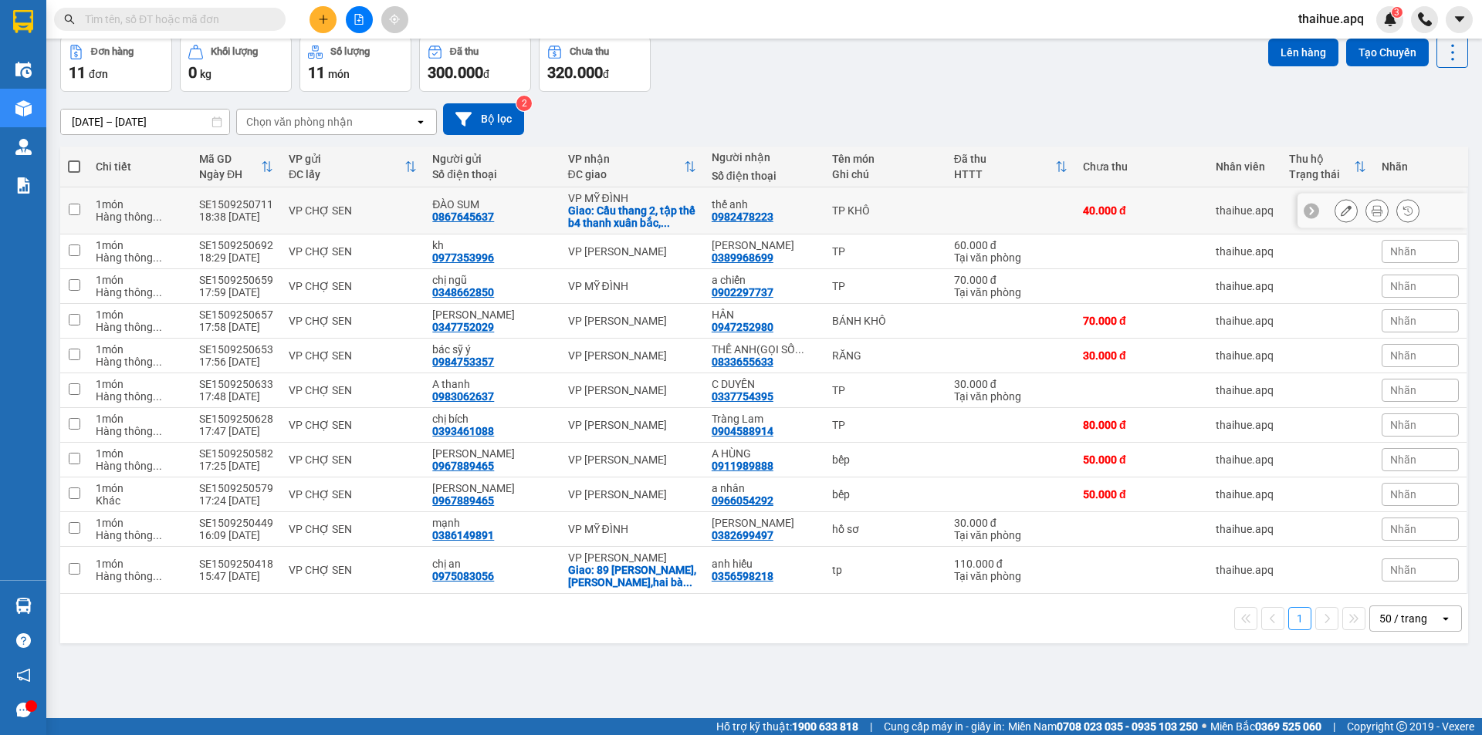
click at [401, 208] on div "VP CHỢ SEN" at bounding box center [353, 210] width 128 height 12
checkbox input "true"
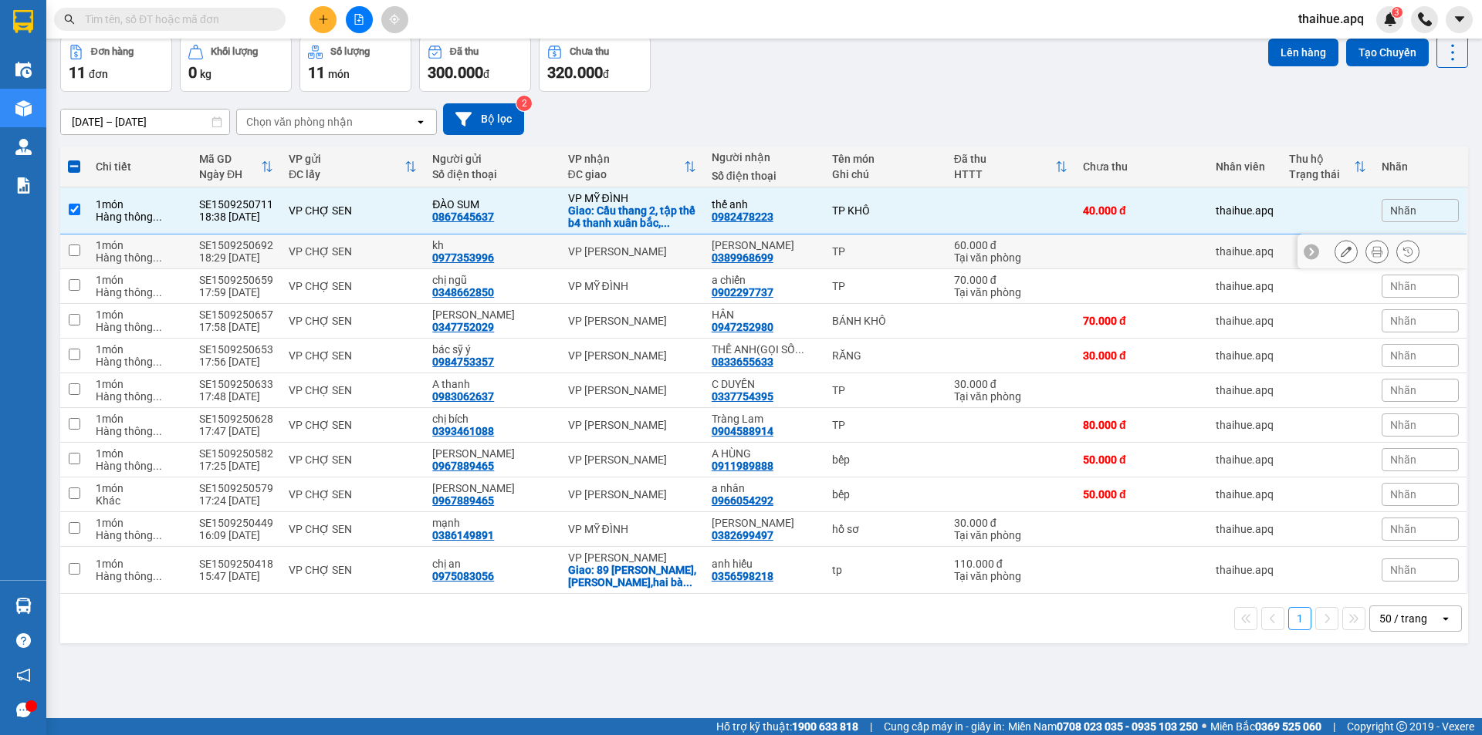
click at [411, 248] on div "VP CHỢ SEN" at bounding box center [353, 251] width 128 height 12
checkbox input "true"
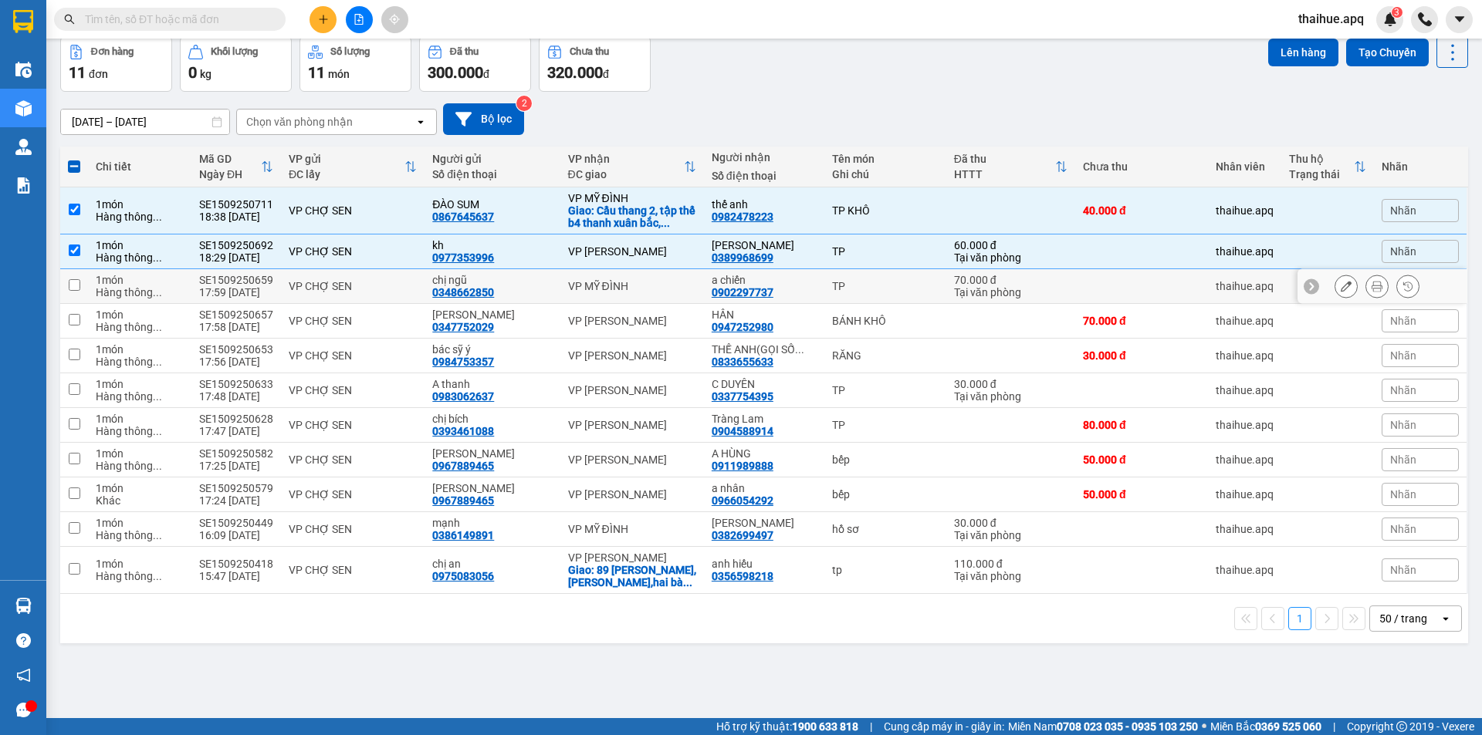
click at [400, 280] on div "VP CHỢ SEN" at bounding box center [353, 286] width 128 height 12
checkbox input "true"
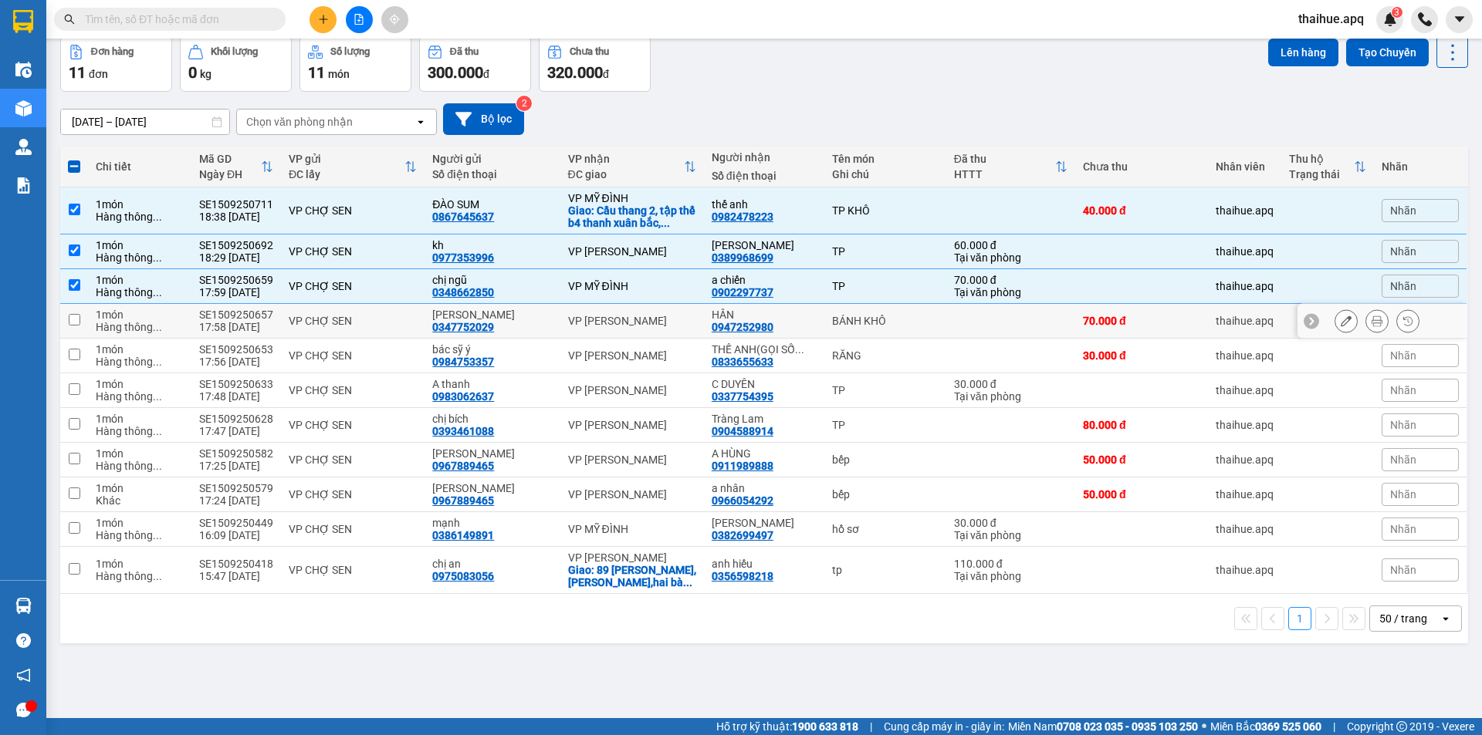
click at [394, 316] on div "VP CHỢ SEN" at bounding box center [353, 321] width 128 height 12
checkbox input "true"
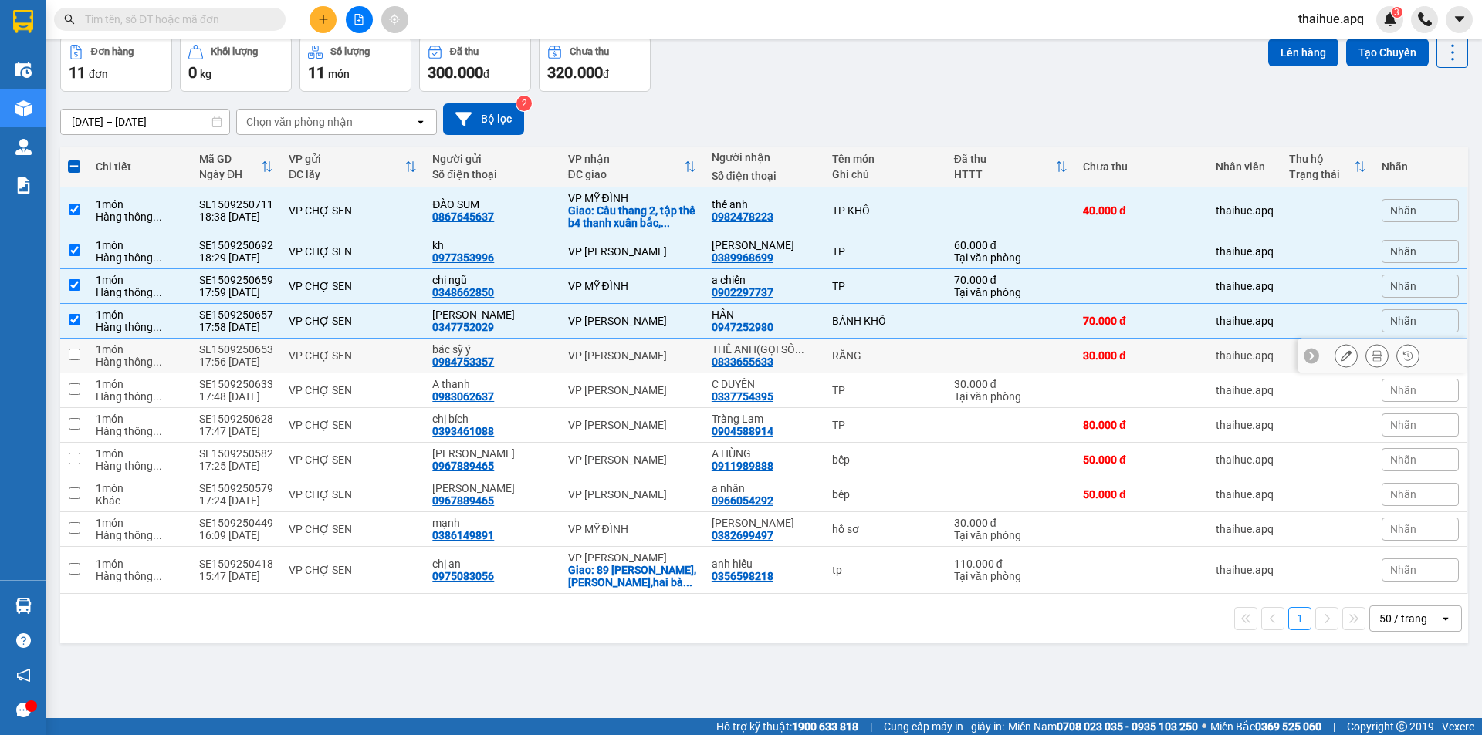
click at [414, 359] on div "VP CHỢ SEN" at bounding box center [353, 356] width 128 height 12
checkbox input "true"
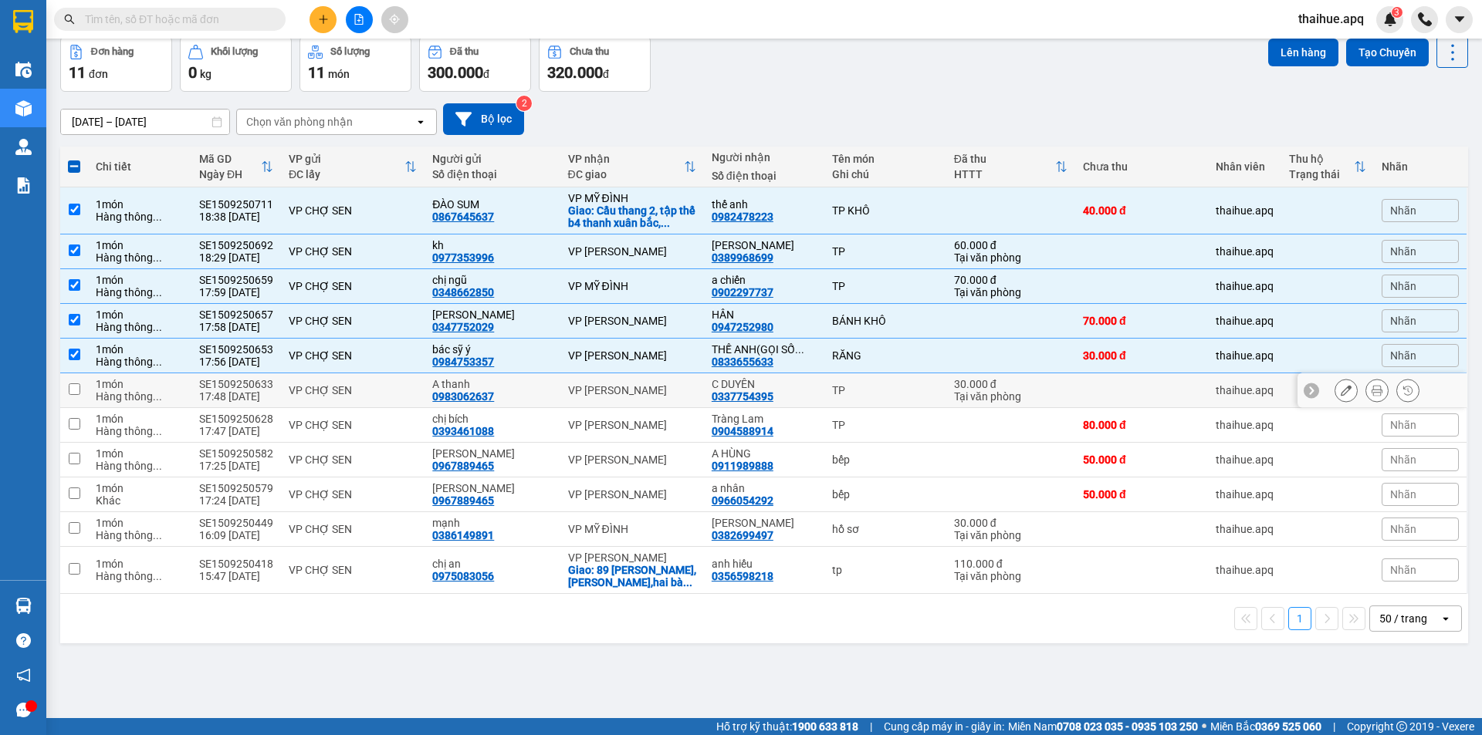
click at [410, 388] on div "VP CHỢ SEN" at bounding box center [353, 390] width 128 height 12
checkbox input "true"
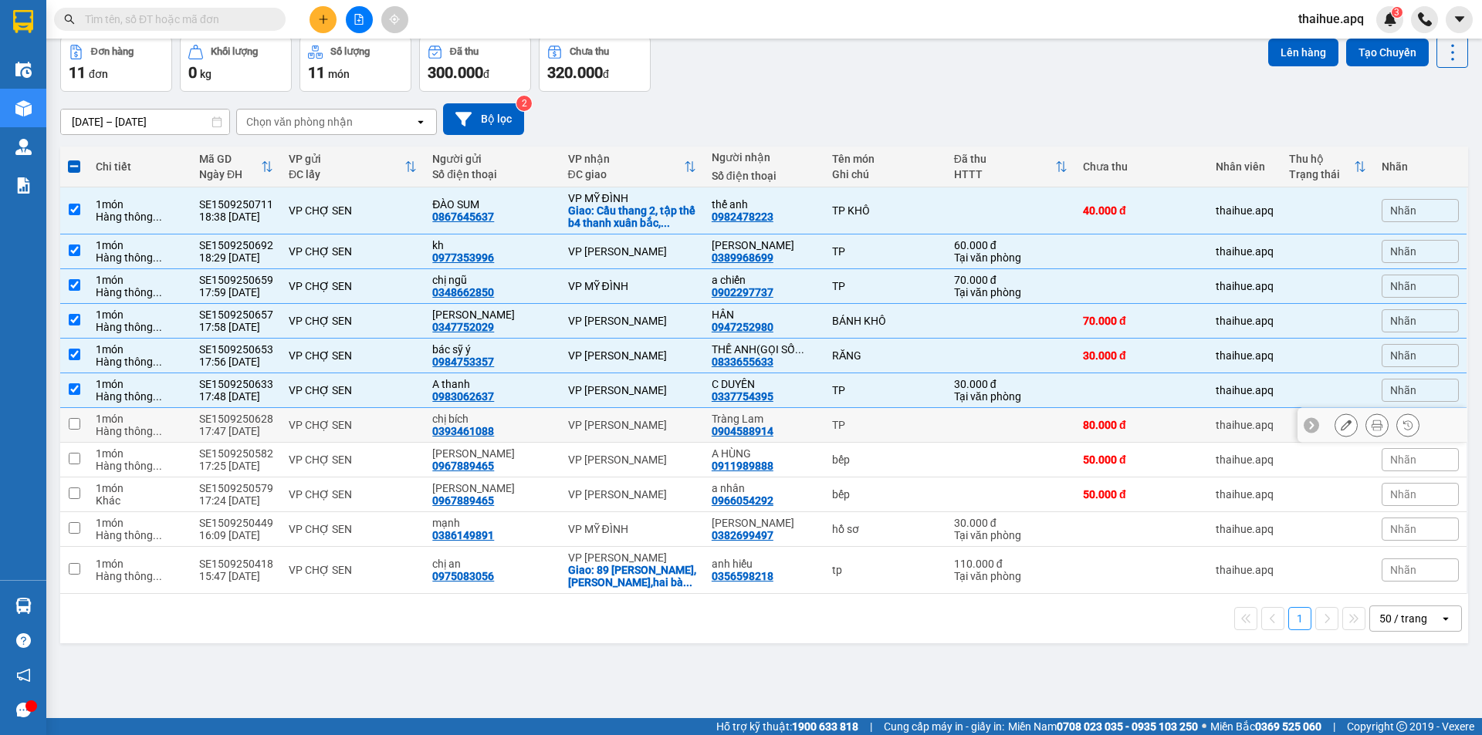
click at [387, 423] on div "VP CHỢ SEN" at bounding box center [353, 425] width 128 height 12
checkbox input "true"
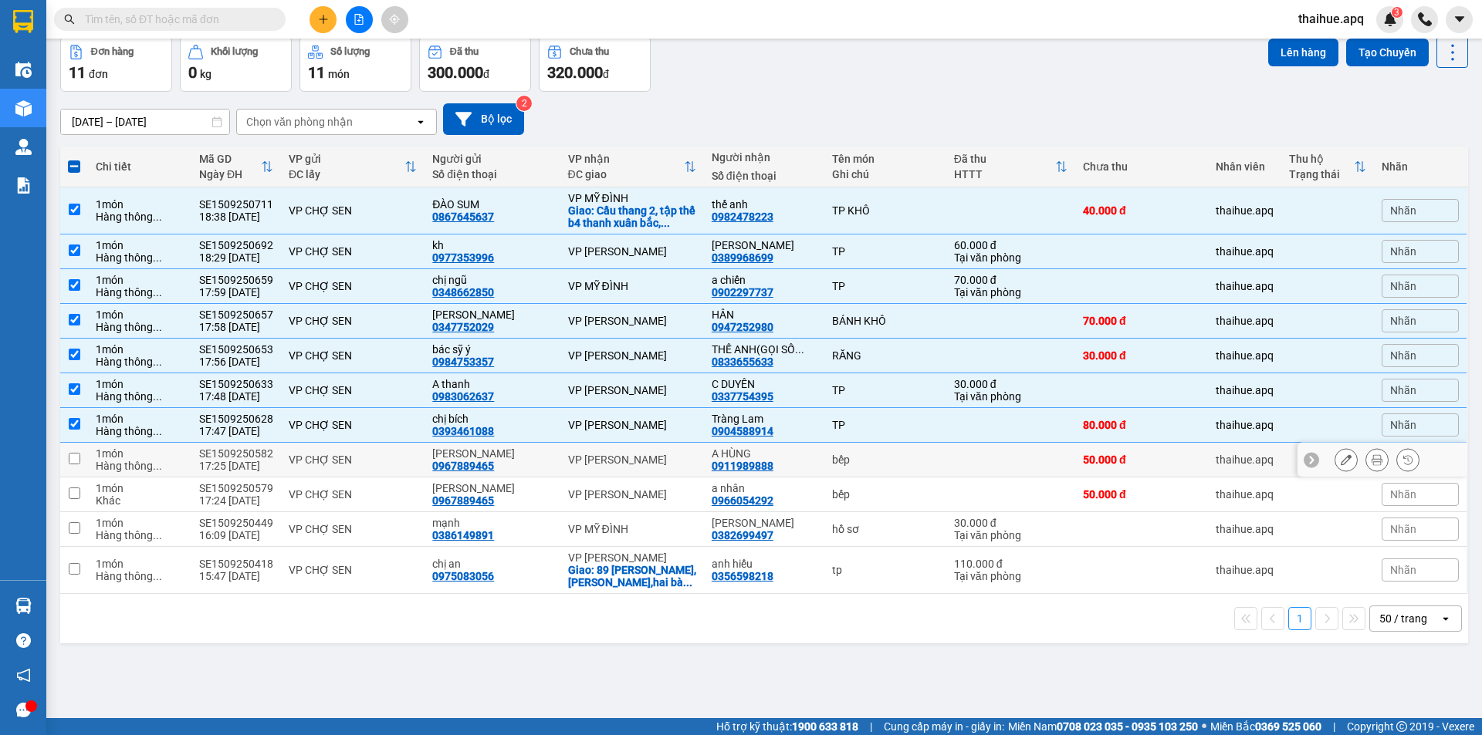
click at [405, 458] on div "VP CHỢ SEN" at bounding box center [353, 460] width 128 height 12
checkbox input "true"
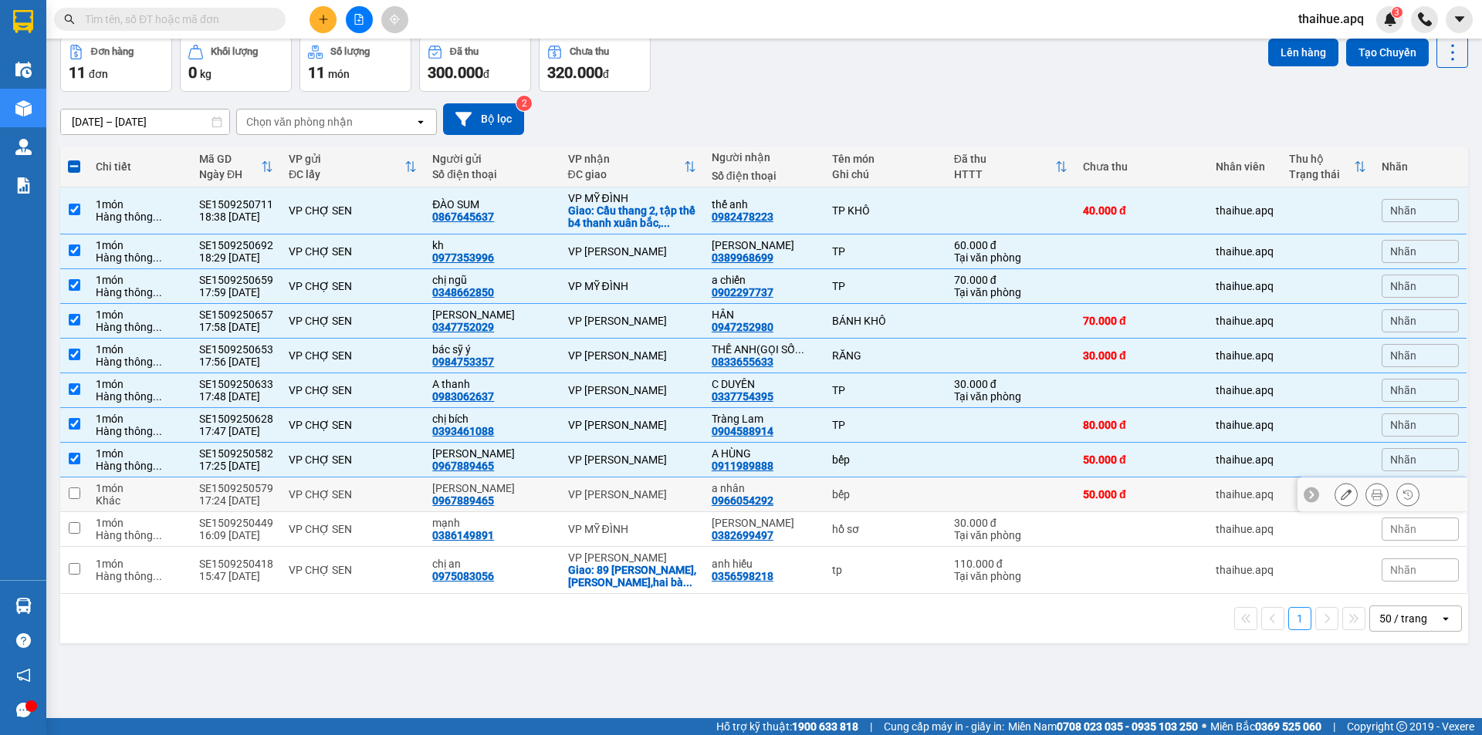
click at [389, 498] on div "VP CHỢ SEN" at bounding box center [353, 494] width 128 height 12
checkbox input "true"
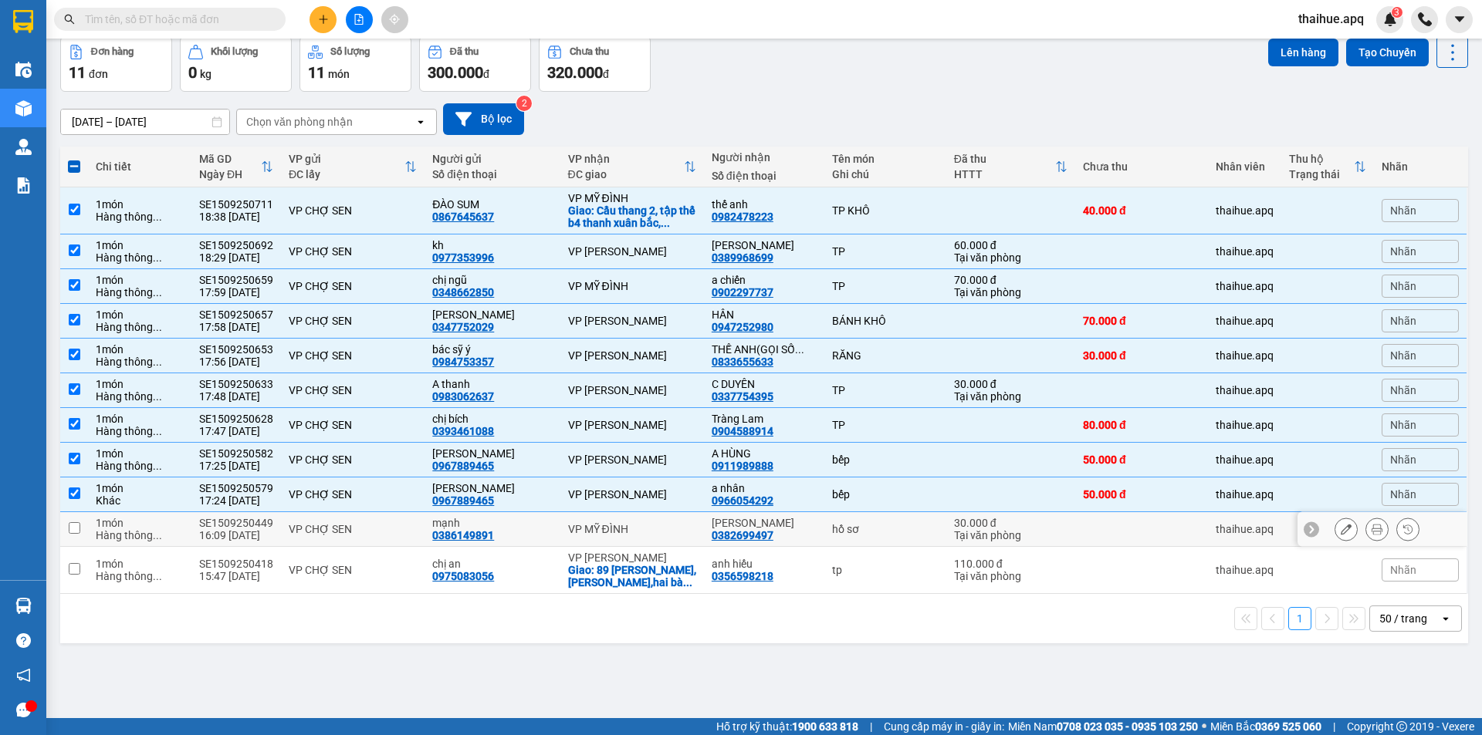
click at [390, 526] on div "VP CHỢ SEN" at bounding box center [353, 529] width 128 height 12
checkbox input "true"
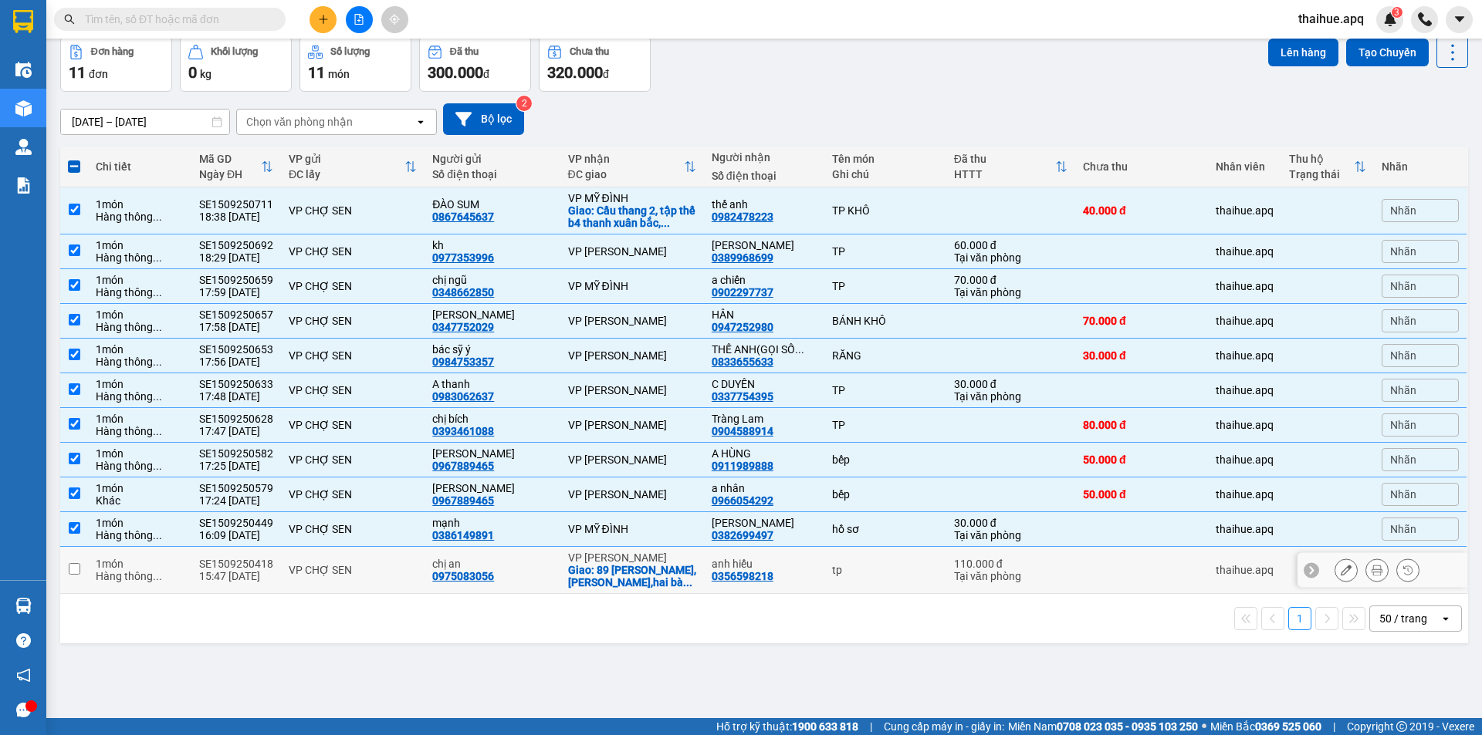
click at [378, 559] on td "VP CHỢ SEN" at bounding box center [353, 570] width 144 height 47
checkbox input "true"
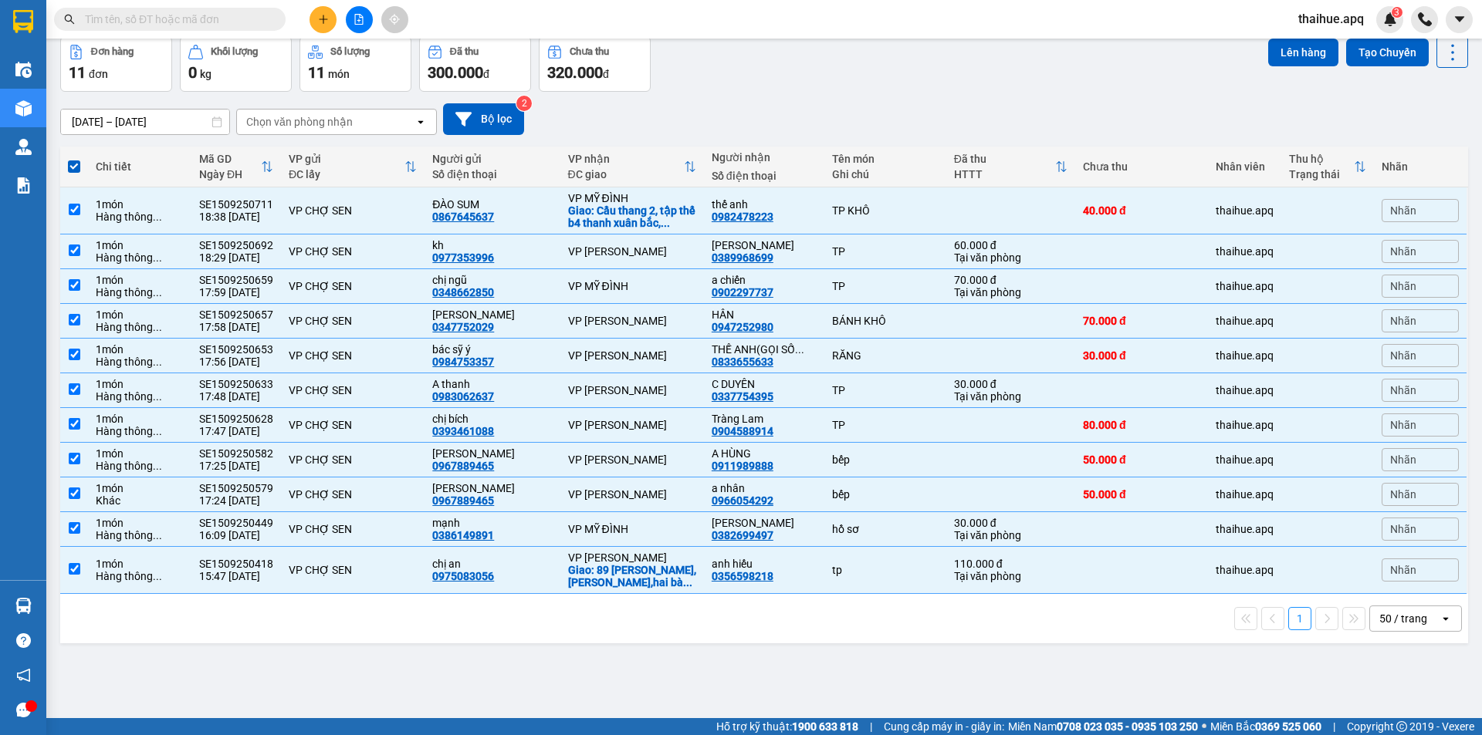
click at [70, 164] on span at bounding box center [74, 166] width 12 height 12
click at [74, 159] on input "checkbox" at bounding box center [74, 159] width 0 height 0
checkbox input "false"
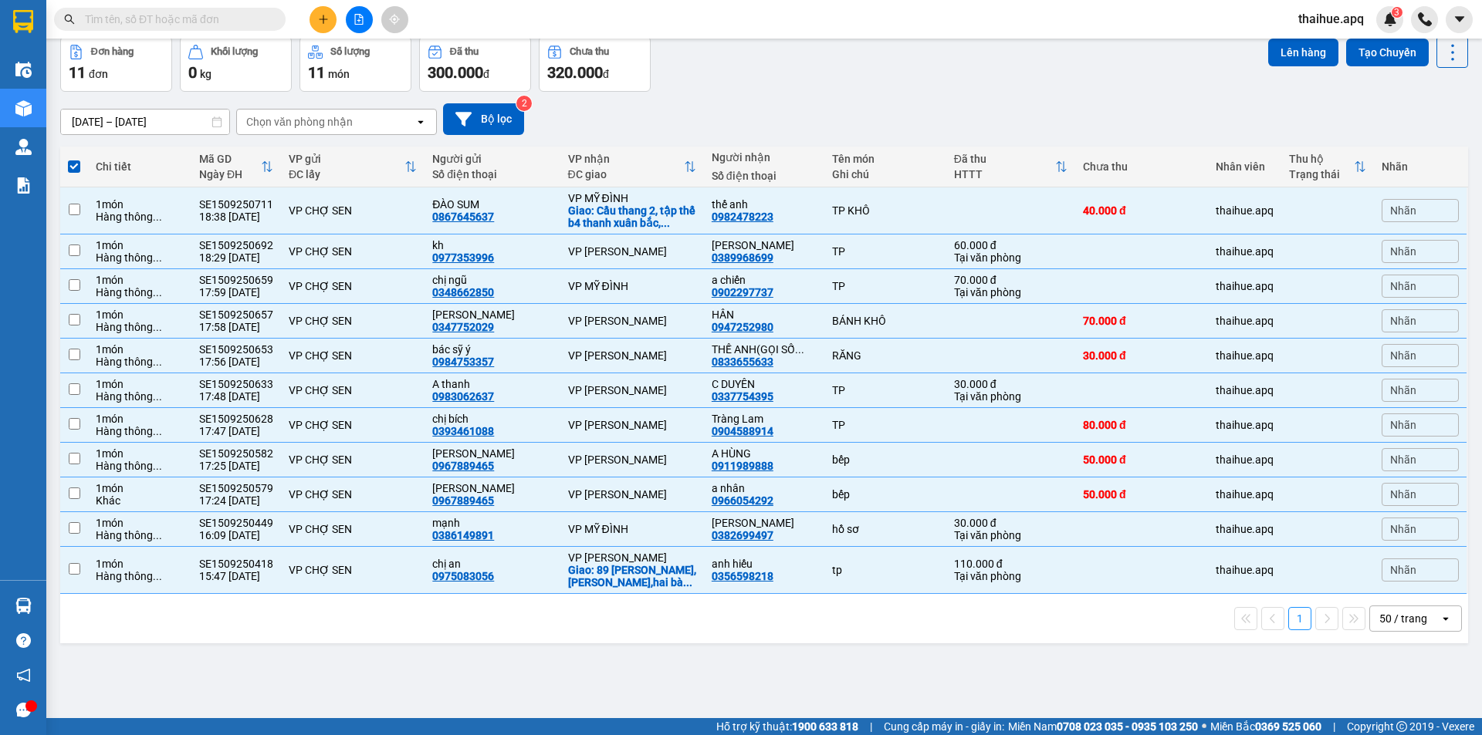
checkbox input "false"
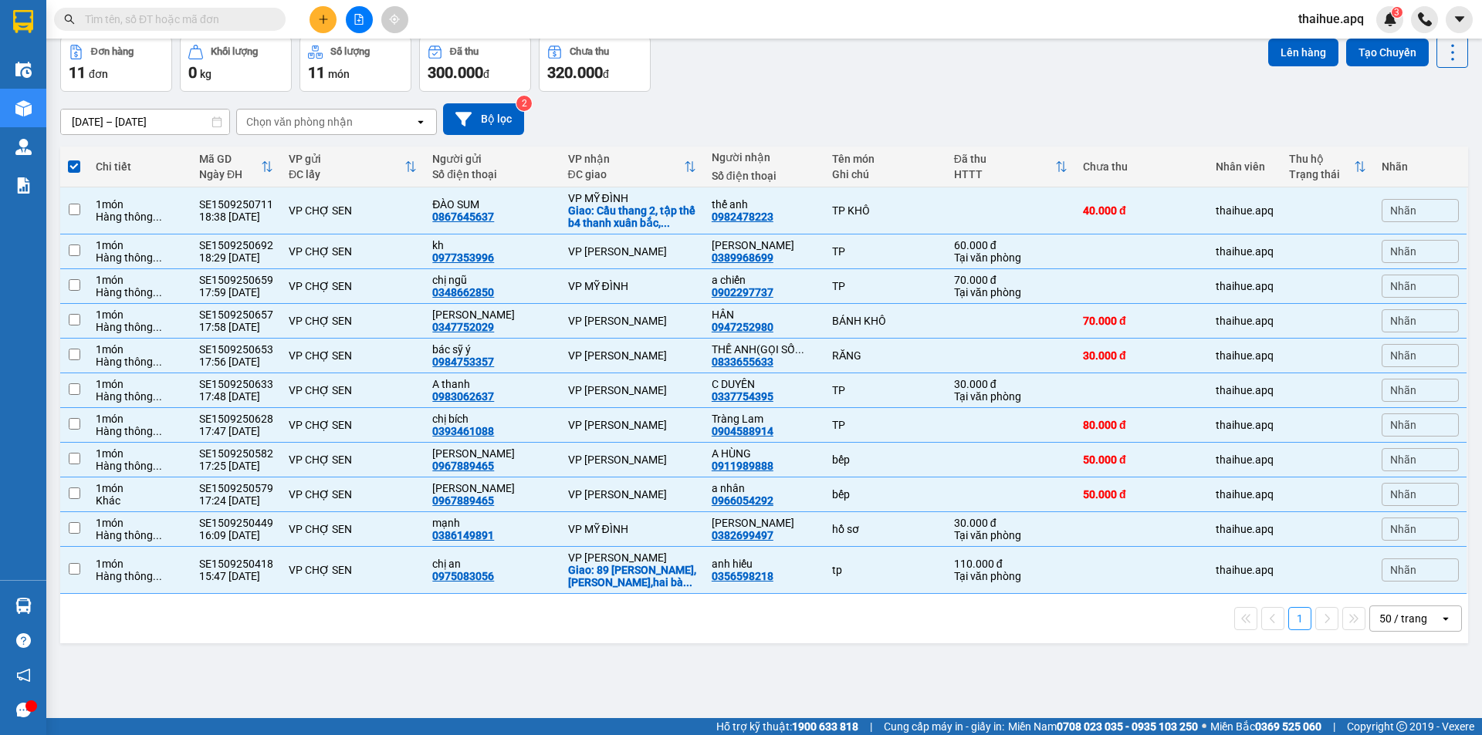
checkbox input "false"
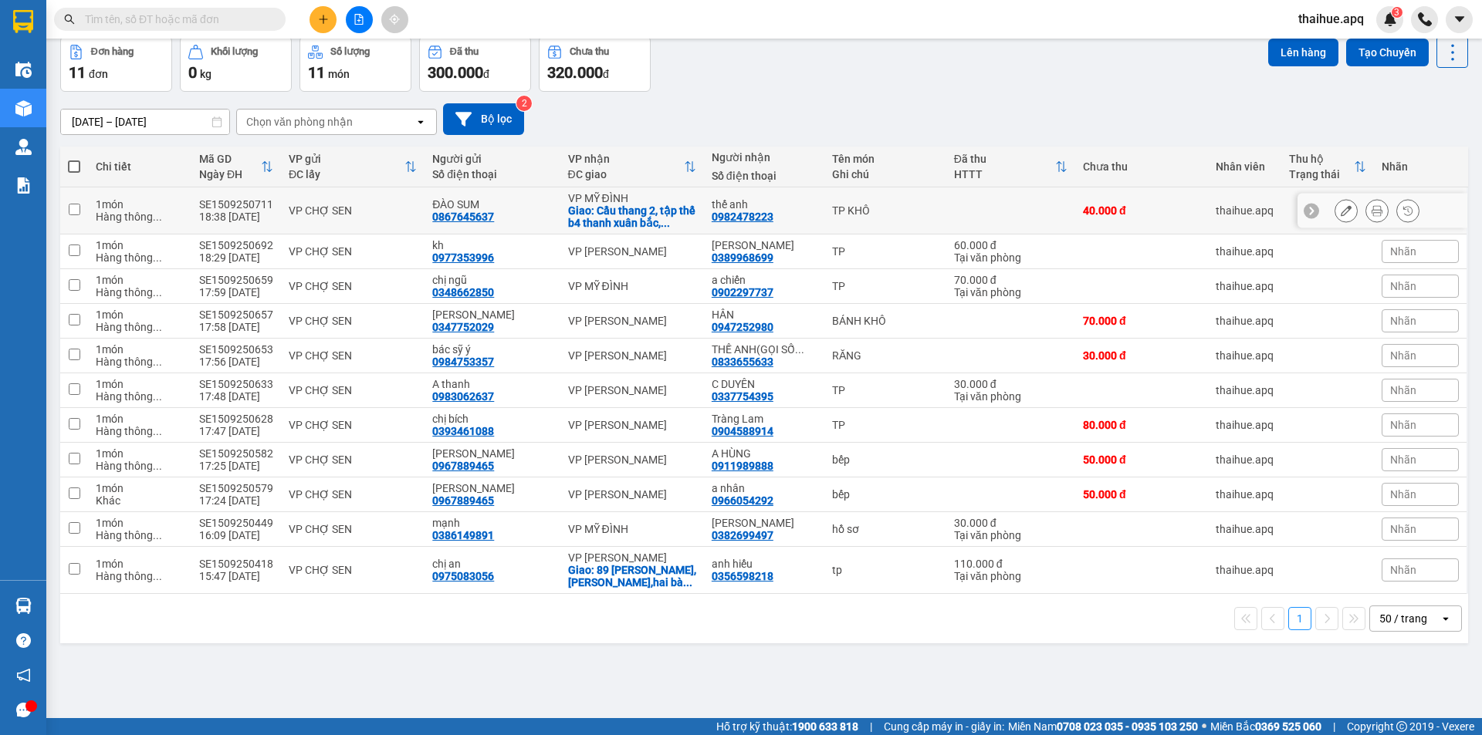
click at [411, 201] on td "VP CHỢ SEN" at bounding box center [353, 211] width 144 height 47
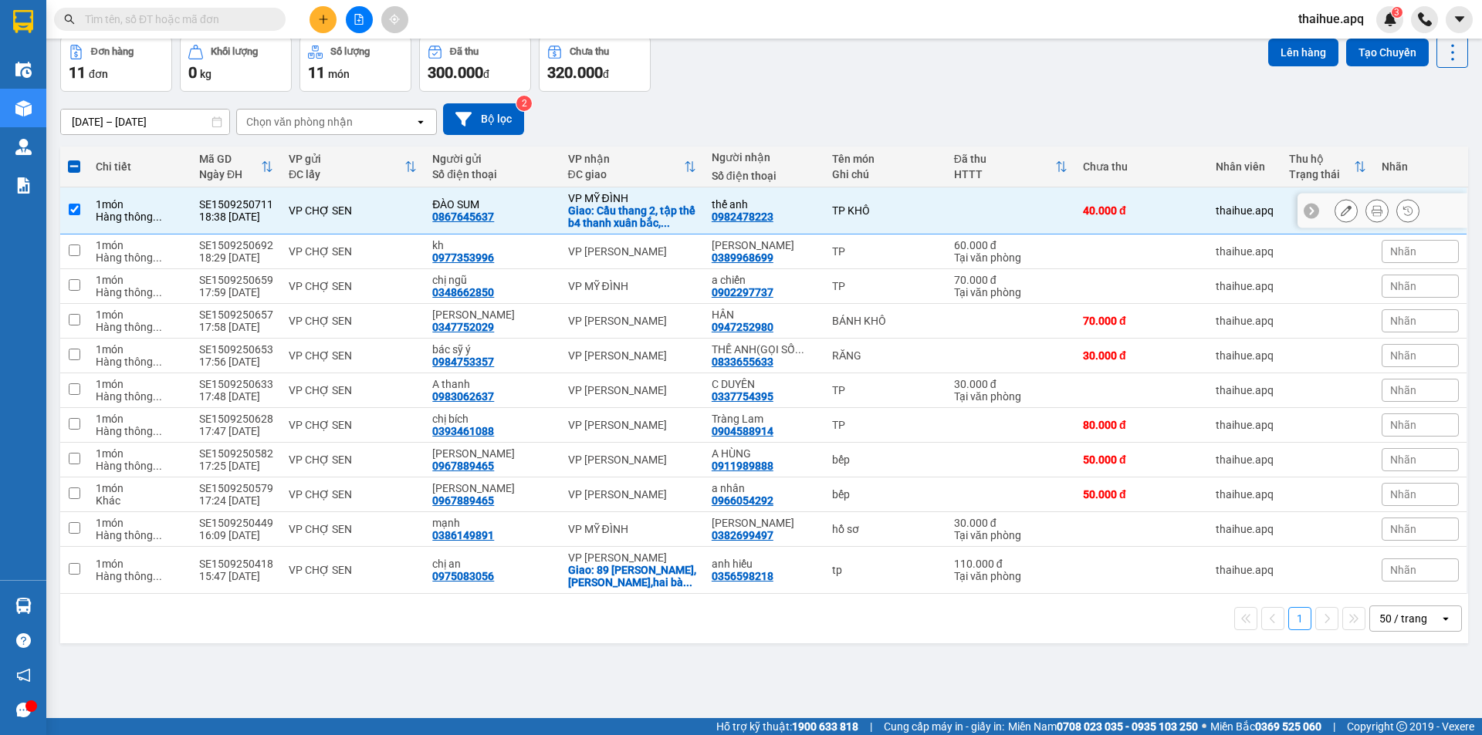
click at [375, 215] on div "VP CHỢ SEN" at bounding box center [353, 210] width 128 height 12
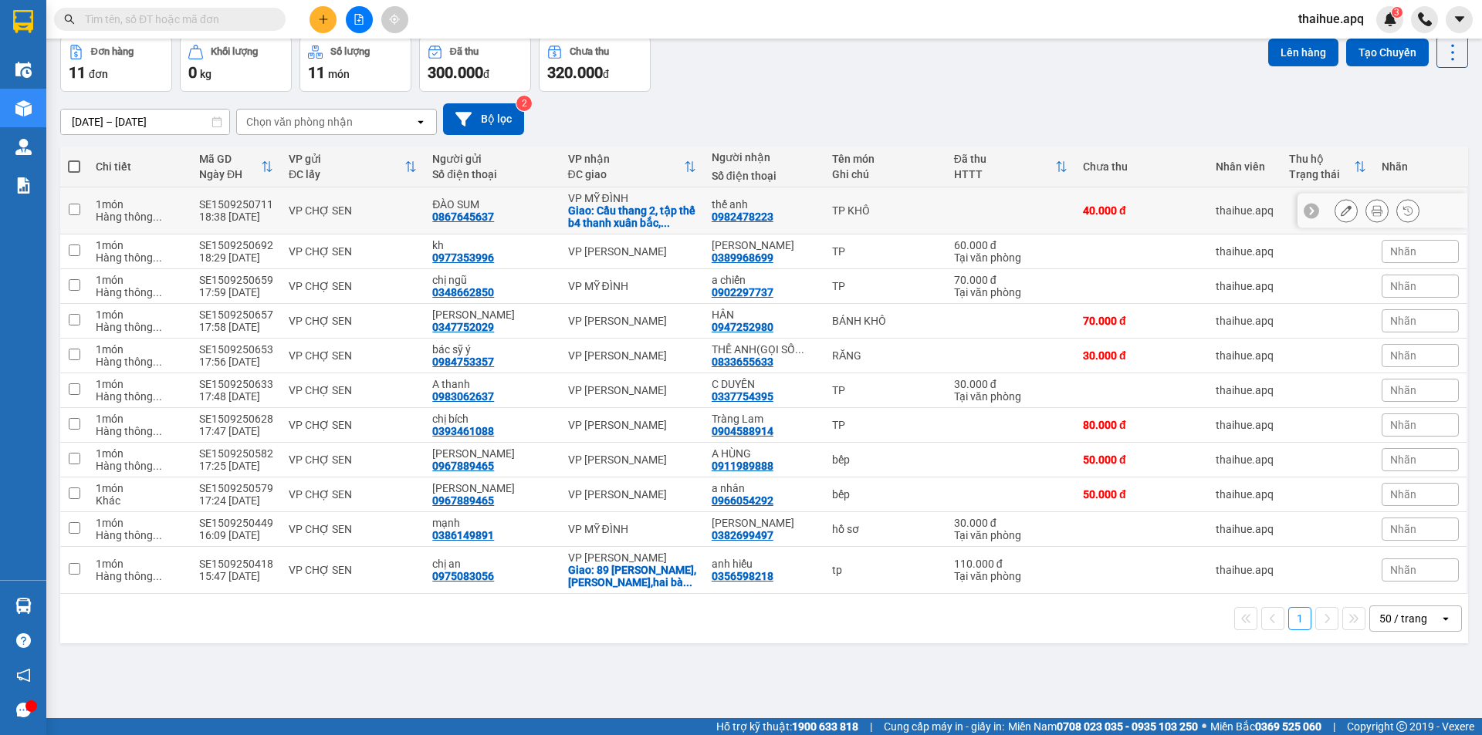
click at [412, 204] on div "VP CHỢ SEN" at bounding box center [353, 210] width 128 height 12
checkbox input "true"
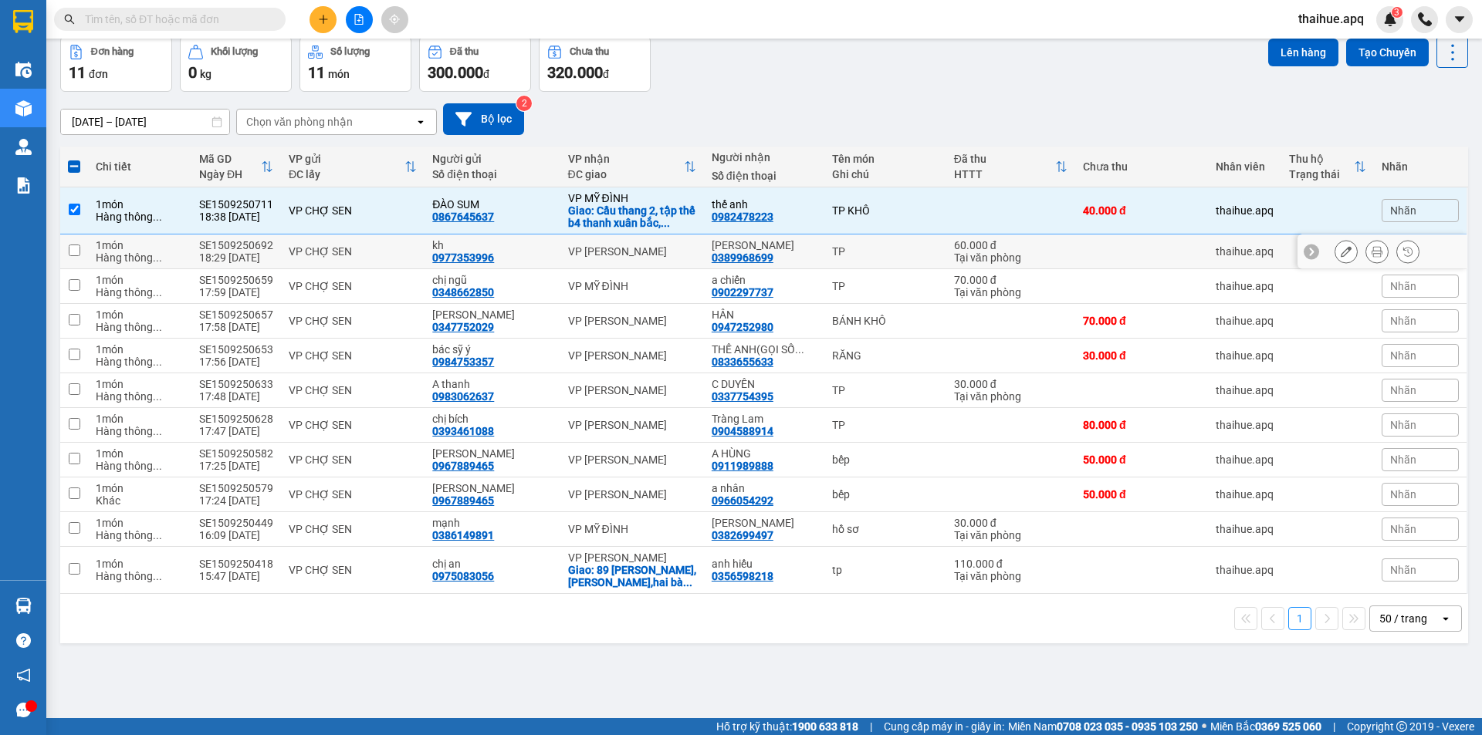
click at [403, 252] on div "VP CHỢ SEN" at bounding box center [353, 251] width 128 height 12
checkbox input "true"
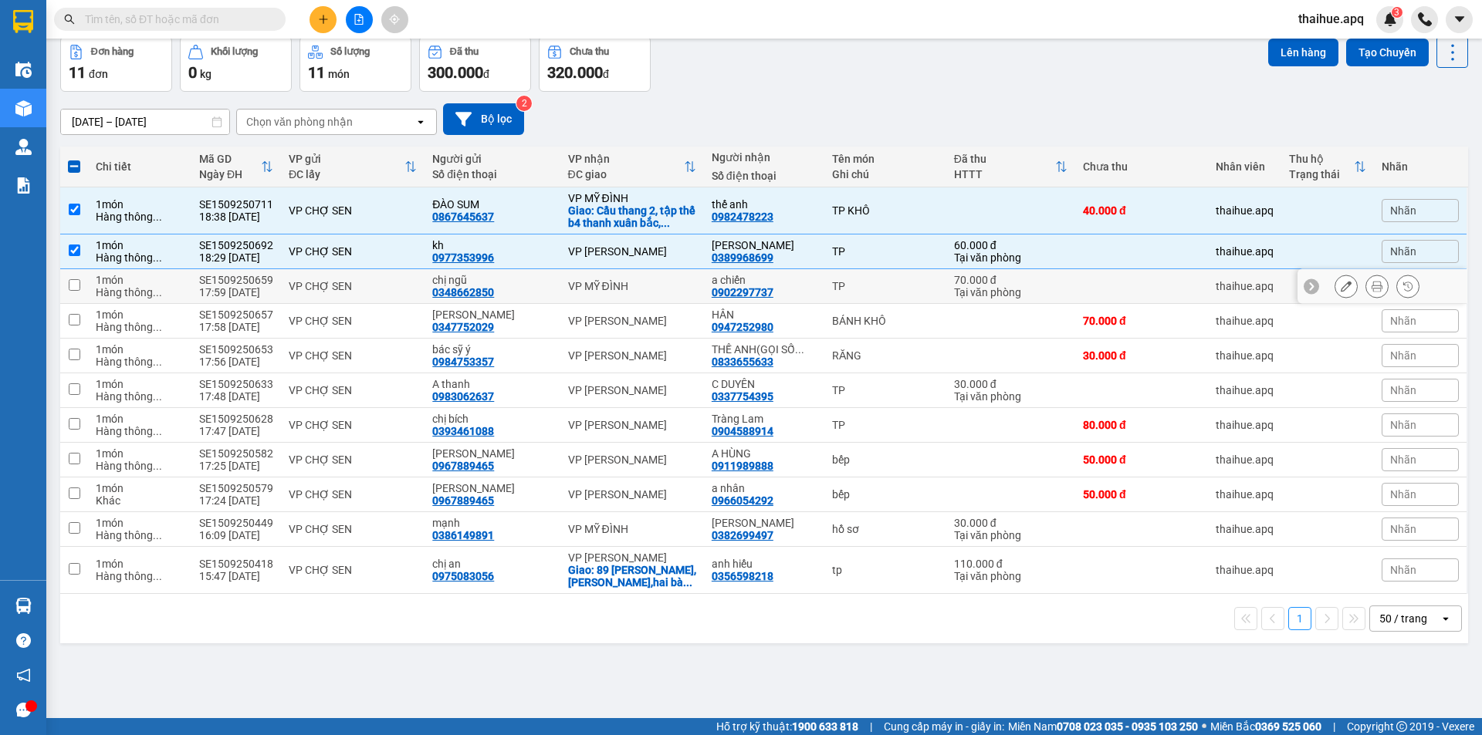
click at [401, 282] on div "VP CHỢ SEN" at bounding box center [353, 286] width 128 height 12
checkbox input "true"
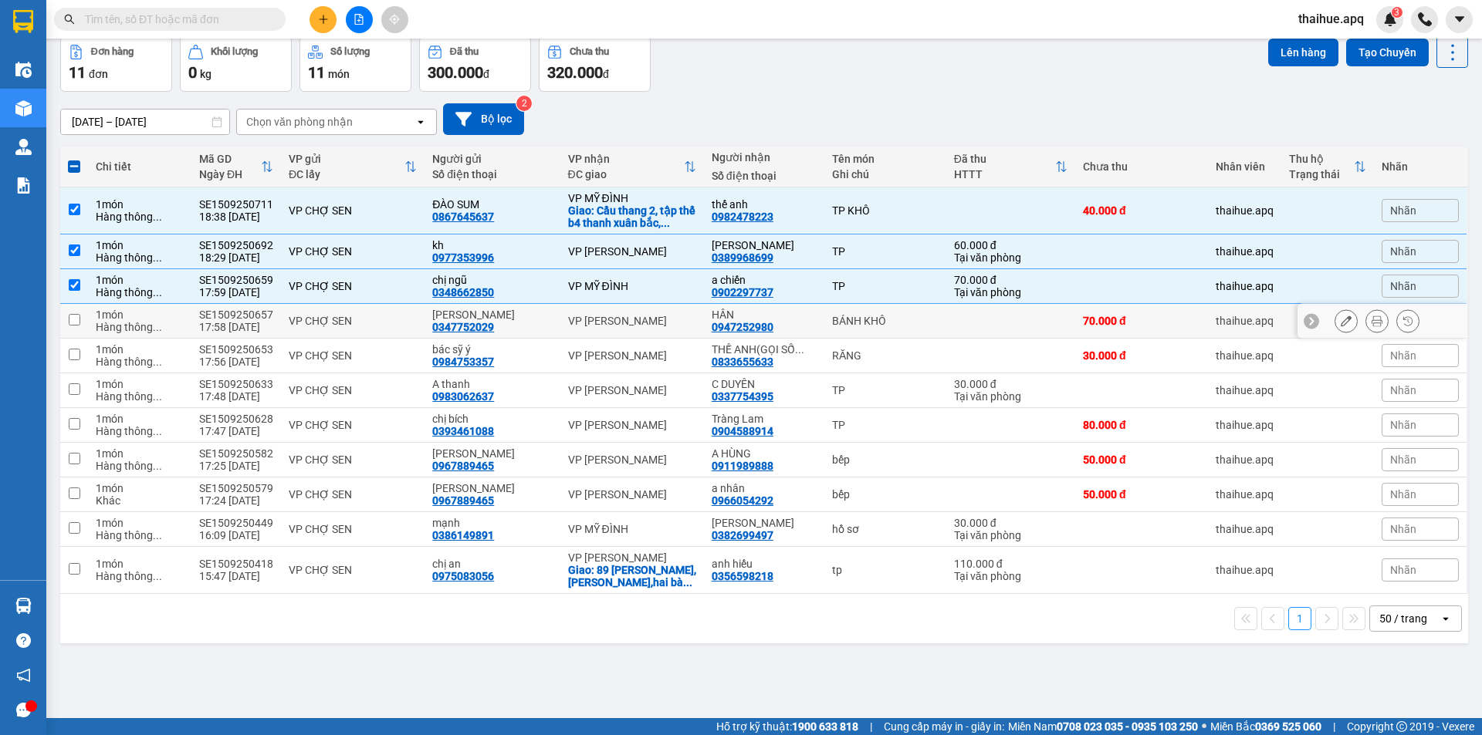
drag, startPoint x: 407, startPoint y: 320, endPoint x: 900, endPoint y: 319, distance: 493.1
click at [411, 319] on div "VP CHỢ SEN" at bounding box center [353, 321] width 128 height 12
checkbox input "true"
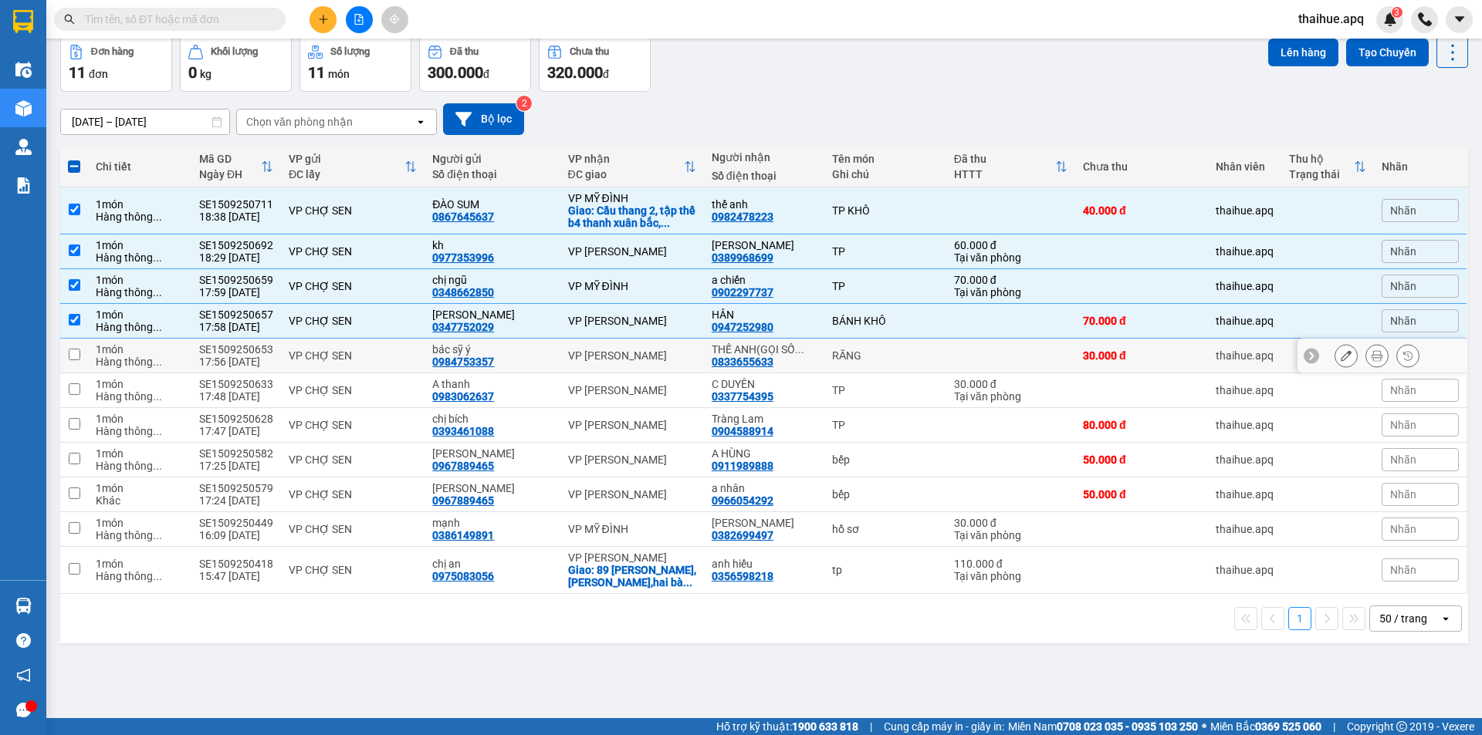
click at [398, 363] on td "VP CHỢ SEN" at bounding box center [353, 356] width 144 height 35
checkbox input "true"
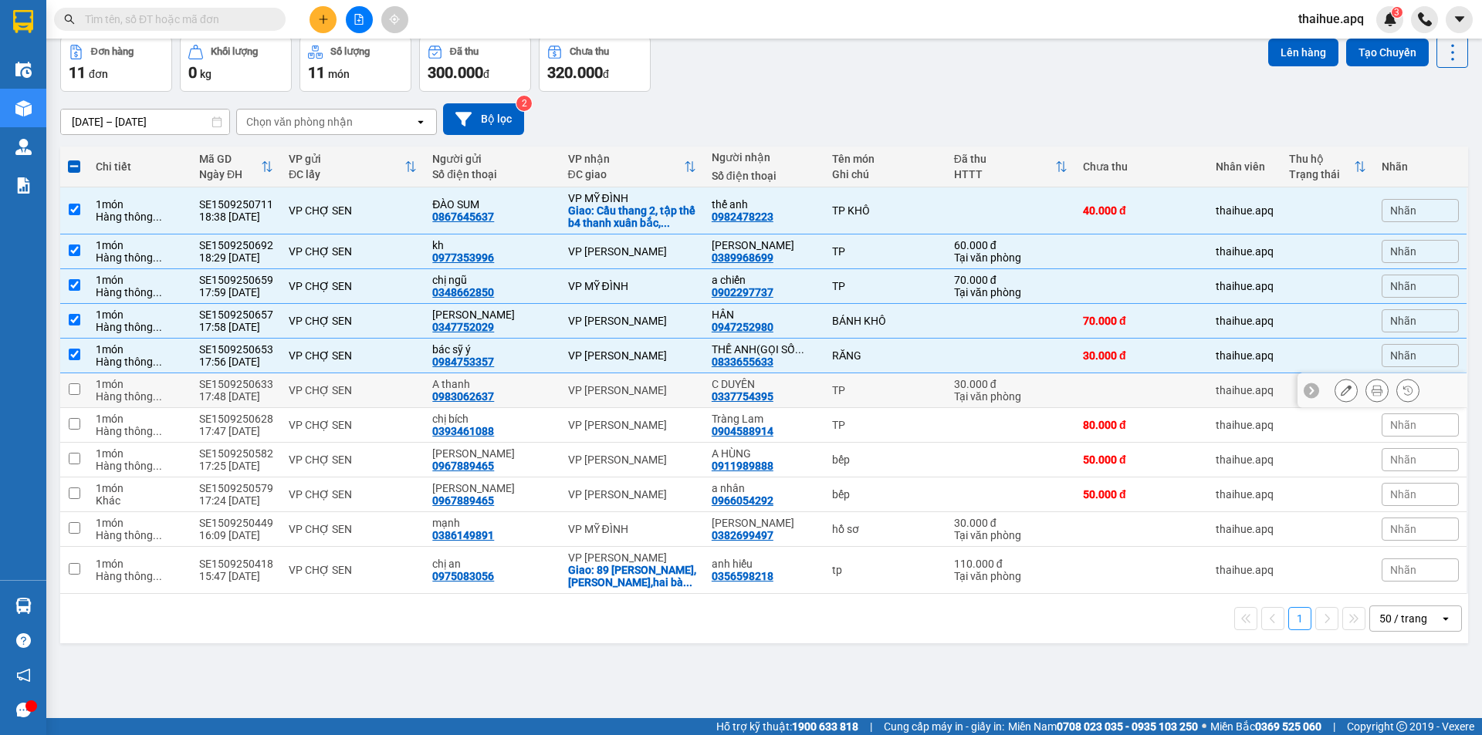
click at [397, 390] on div "VP CHỢ SEN" at bounding box center [353, 390] width 128 height 12
checkbox input "true"
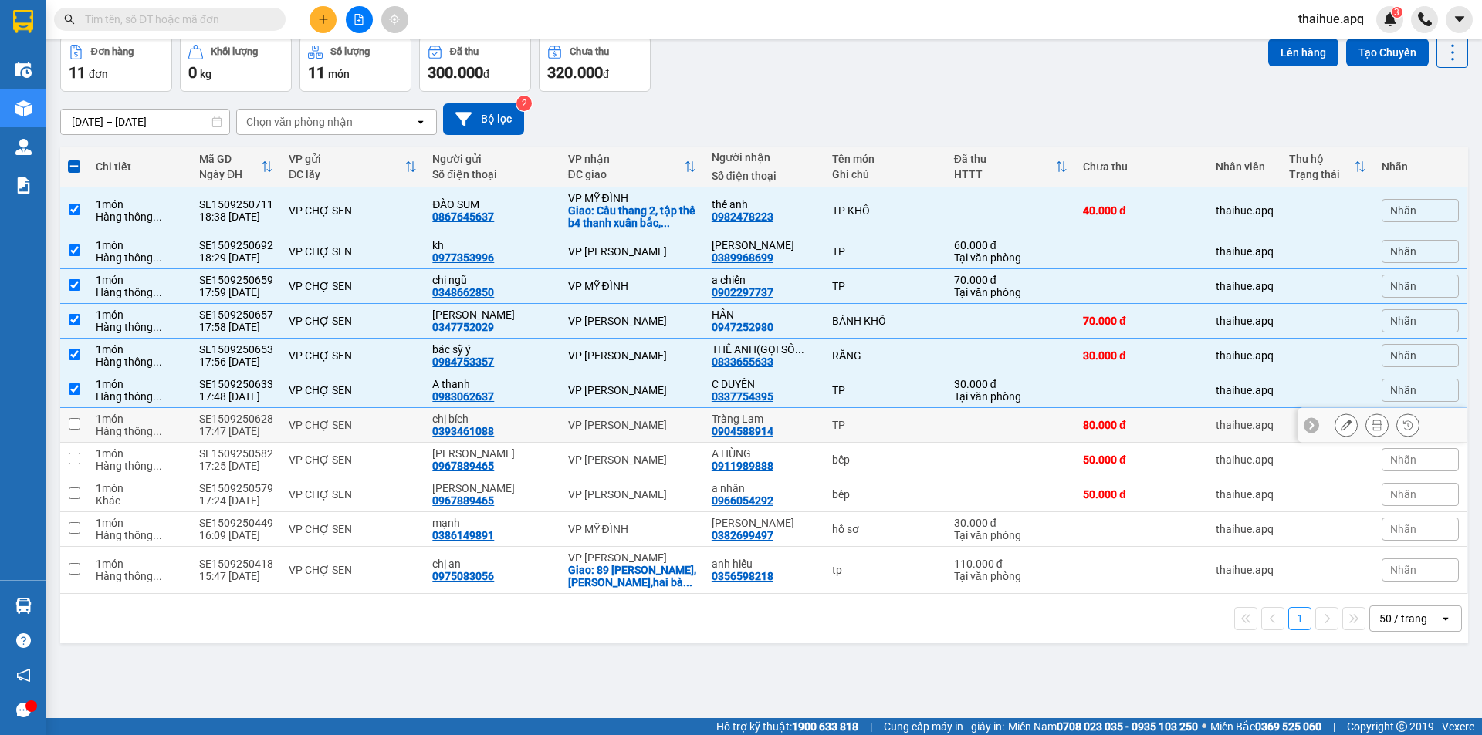
click at [394, 423] on div "VP CHỢ SEN" at bounding box center [353, 425] width 128 height 12
checkbox input "true"
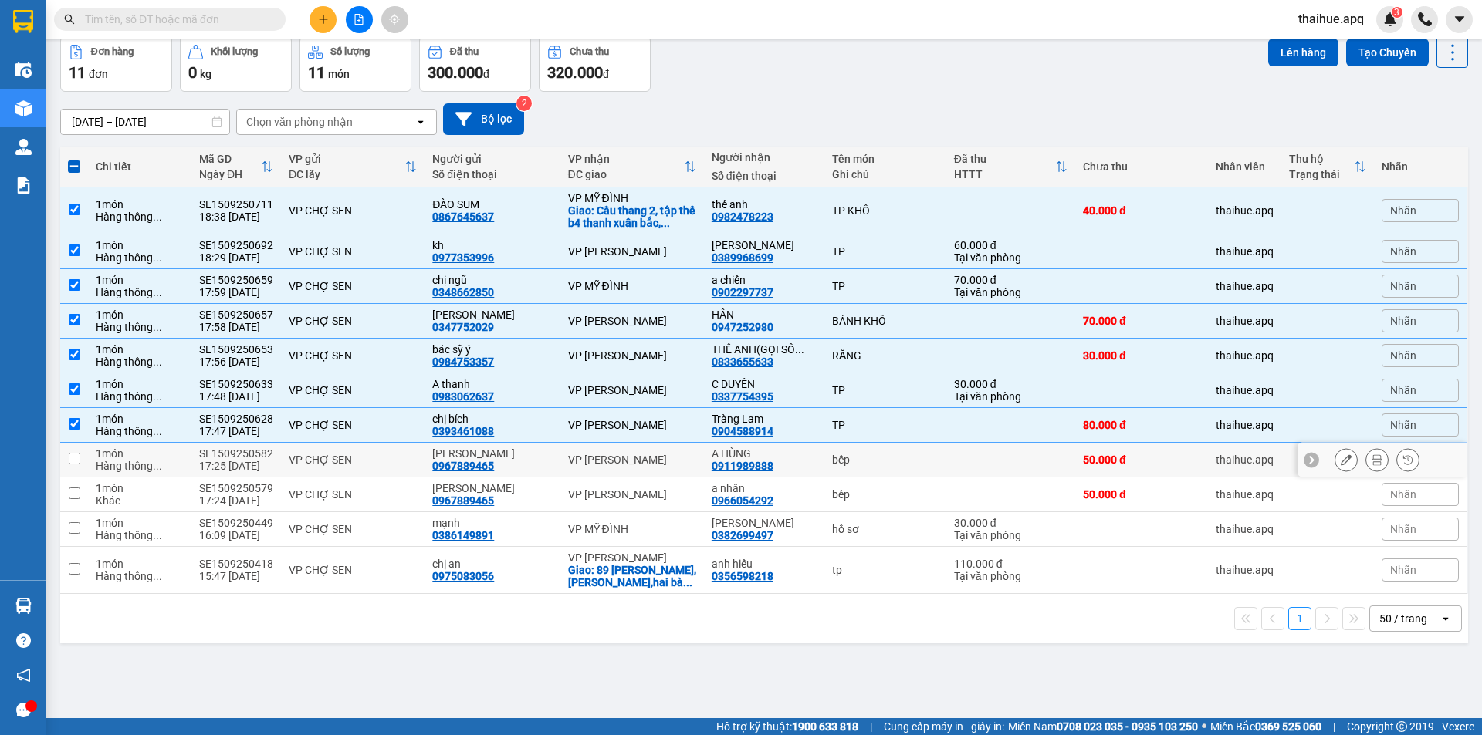
click at [404, 459] on div "VP CHỢ SEN" at bounding box center [353, 460] width 128 height 12
checkbox input "true"
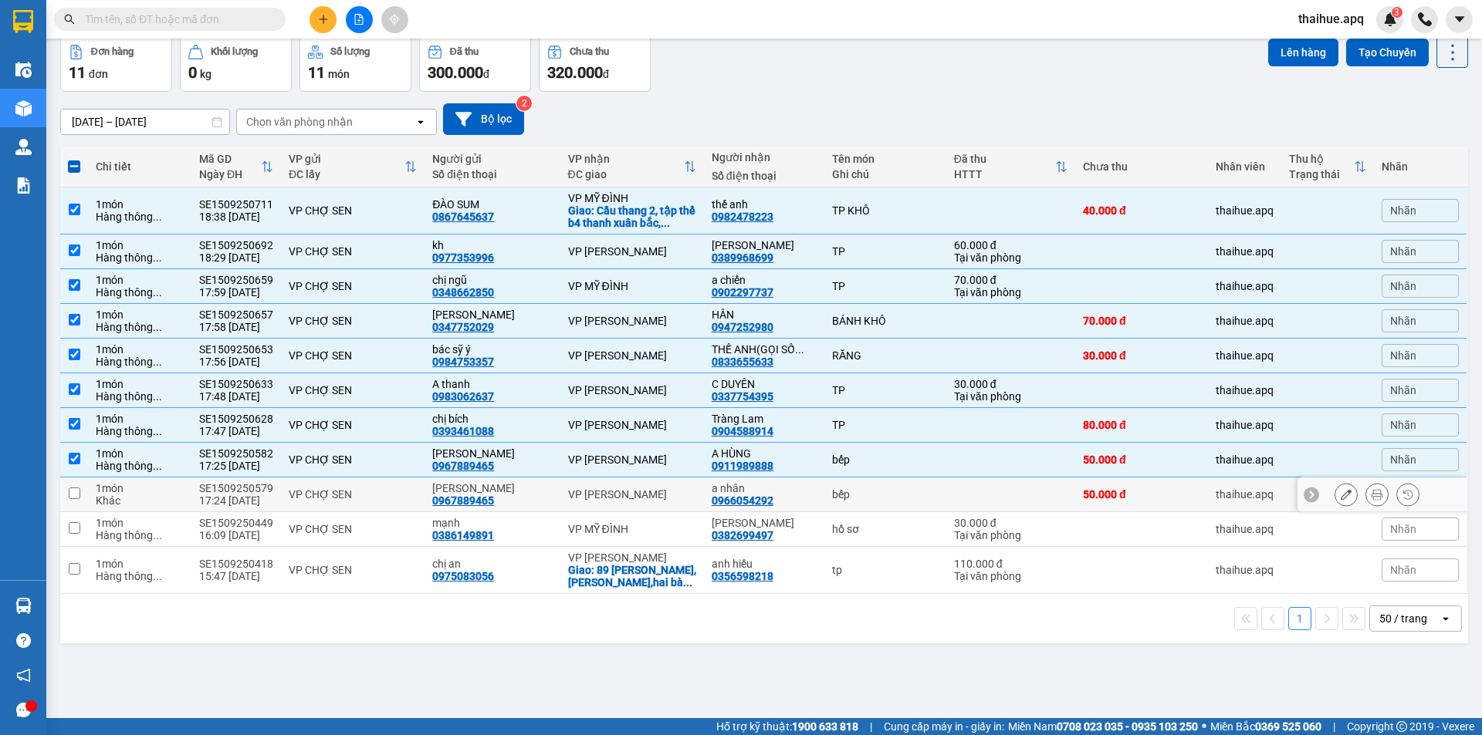
drag, startPoint x: 407, startPoint y: 492, endPoint x: 856, endPoint y: 479, distance: 448.5
click at [412, 491] on div "VP CHỢ SEN" at bounding box center [353, 494] width 128 height 12
checkbox input "true"
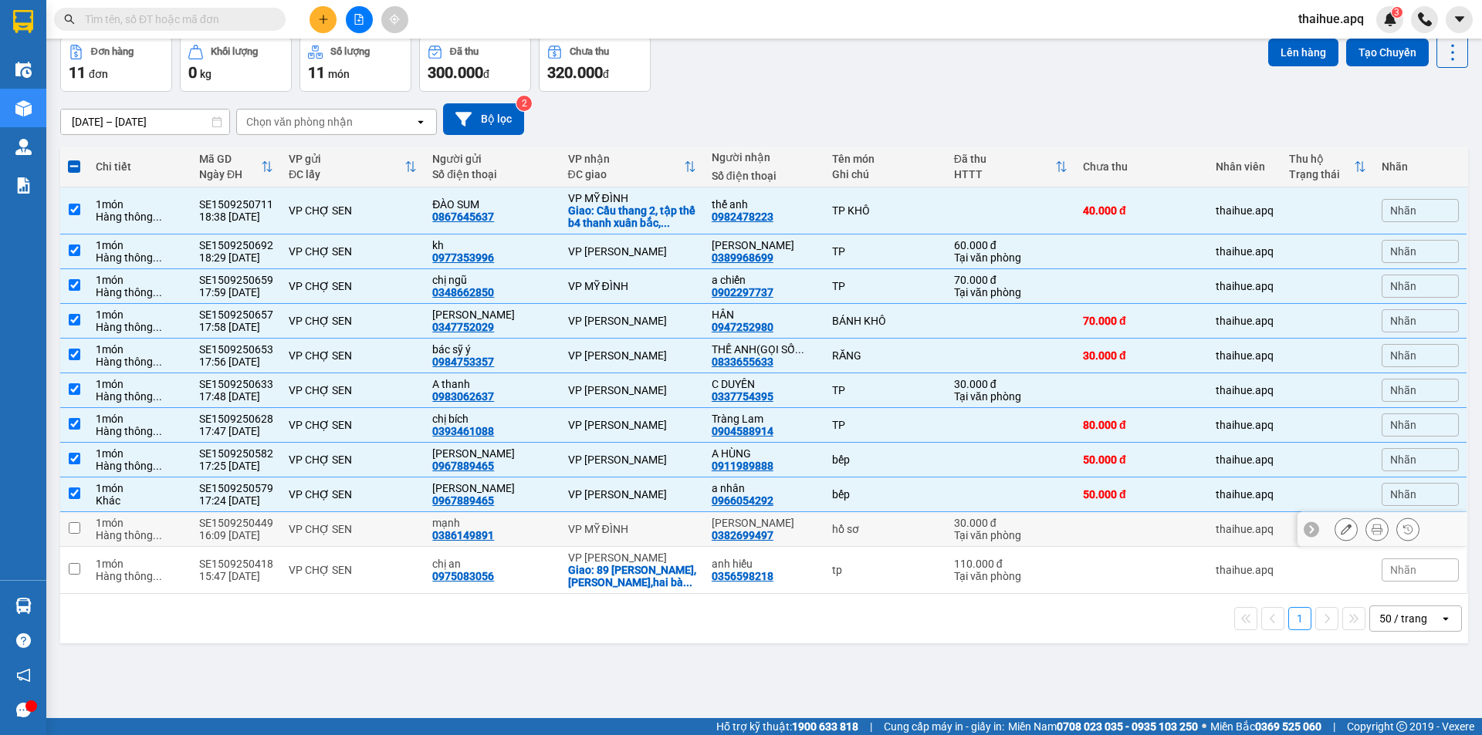
drag, startPoint x: 399, startPoint y: 528, endPoint x: 856, endPoint y: 533, distance: 456.8
click at [407, 528] on div "VP CHỢ SEN" at bounding box center [353, 529] width 128 height 12
checkbox input "true"
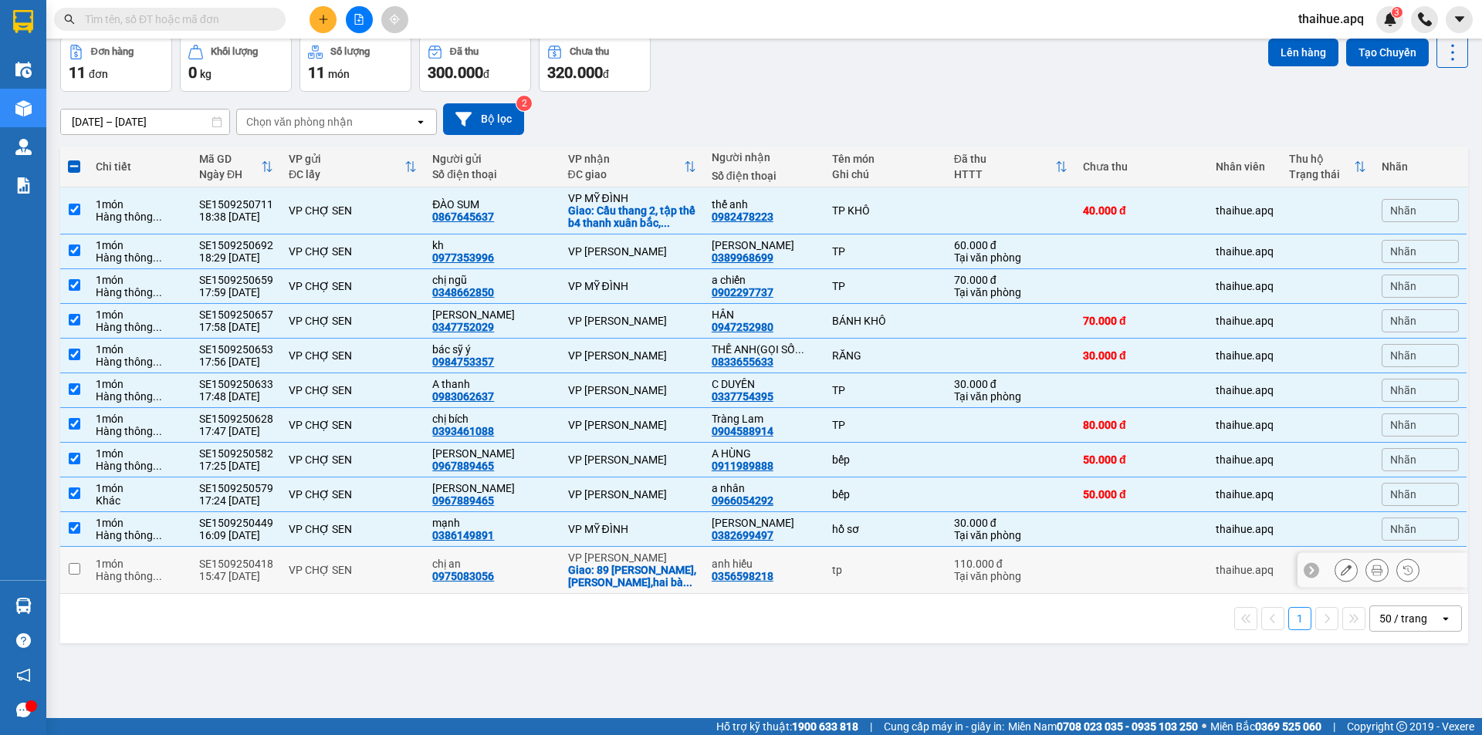
drag, startPoint x: 387, startPoint y: 573, endPoint x: 701, endPoint y: 579, distance: 313.3
click at [400, 573] on div "VP CHỢ SEN" at bounding box center [353, 570] width 128 height 12
checkbox input "true"
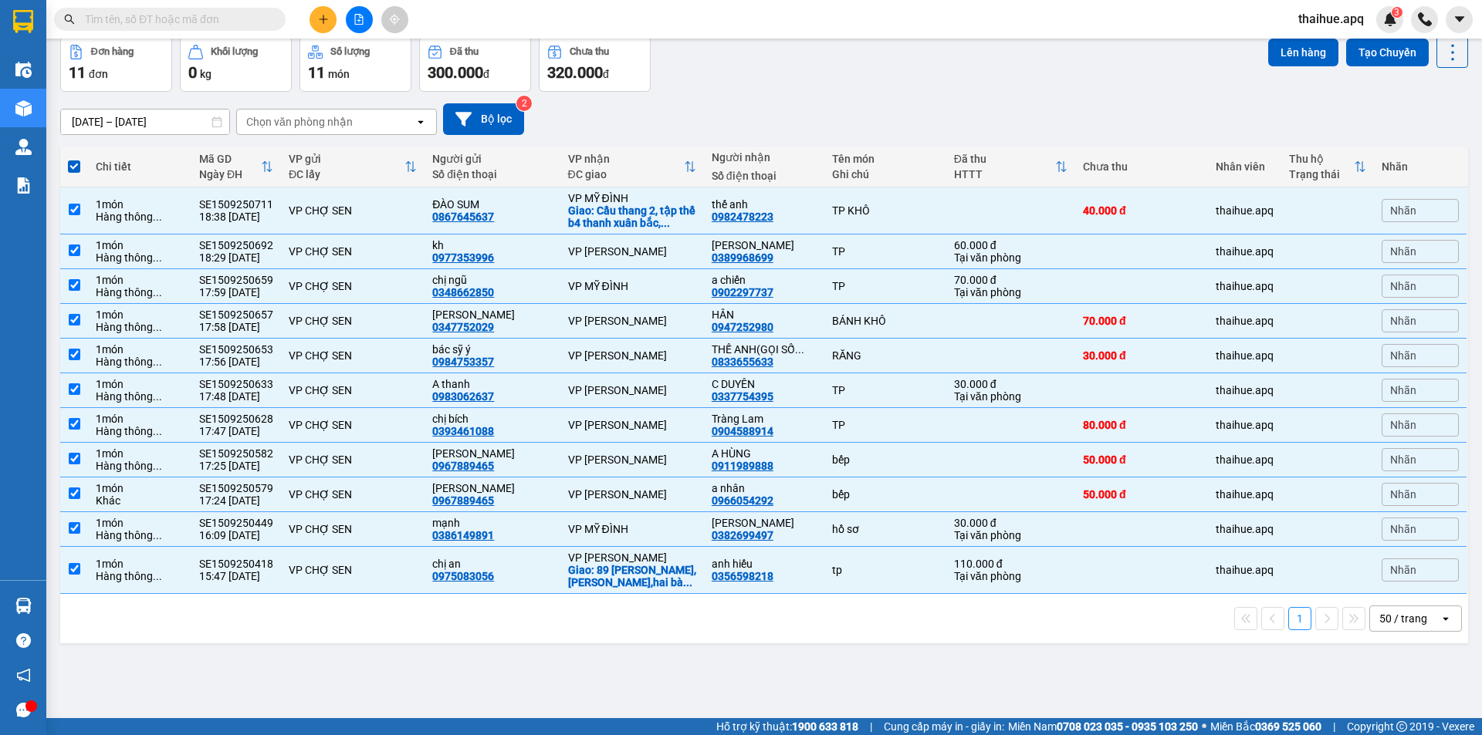
click at [73, 166] on span at bounding box center [74, 166] width 12 height 12
click at [74, 159] on input "checkbox" at bounding box center [74, 159] width 0 height 0
checkbox input "false"
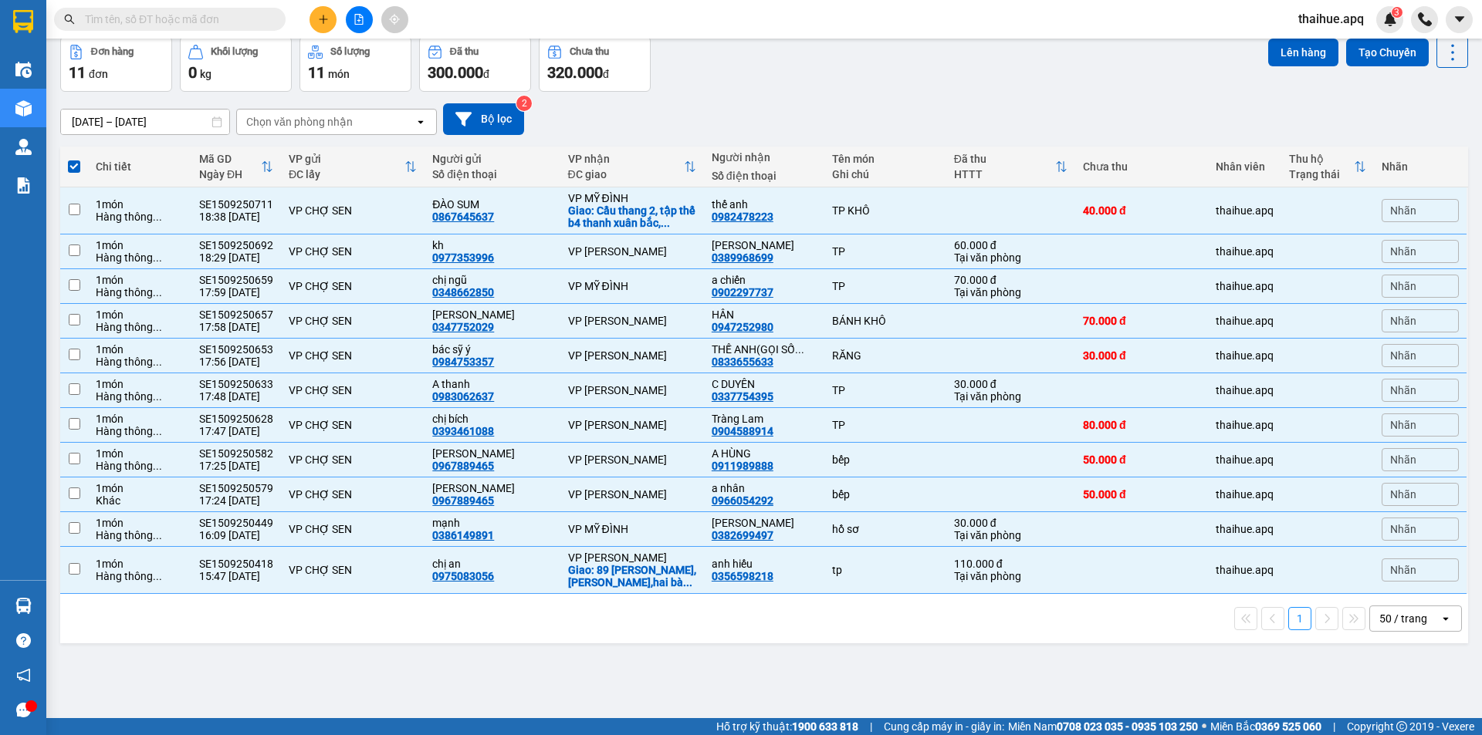
checkbox input "false"
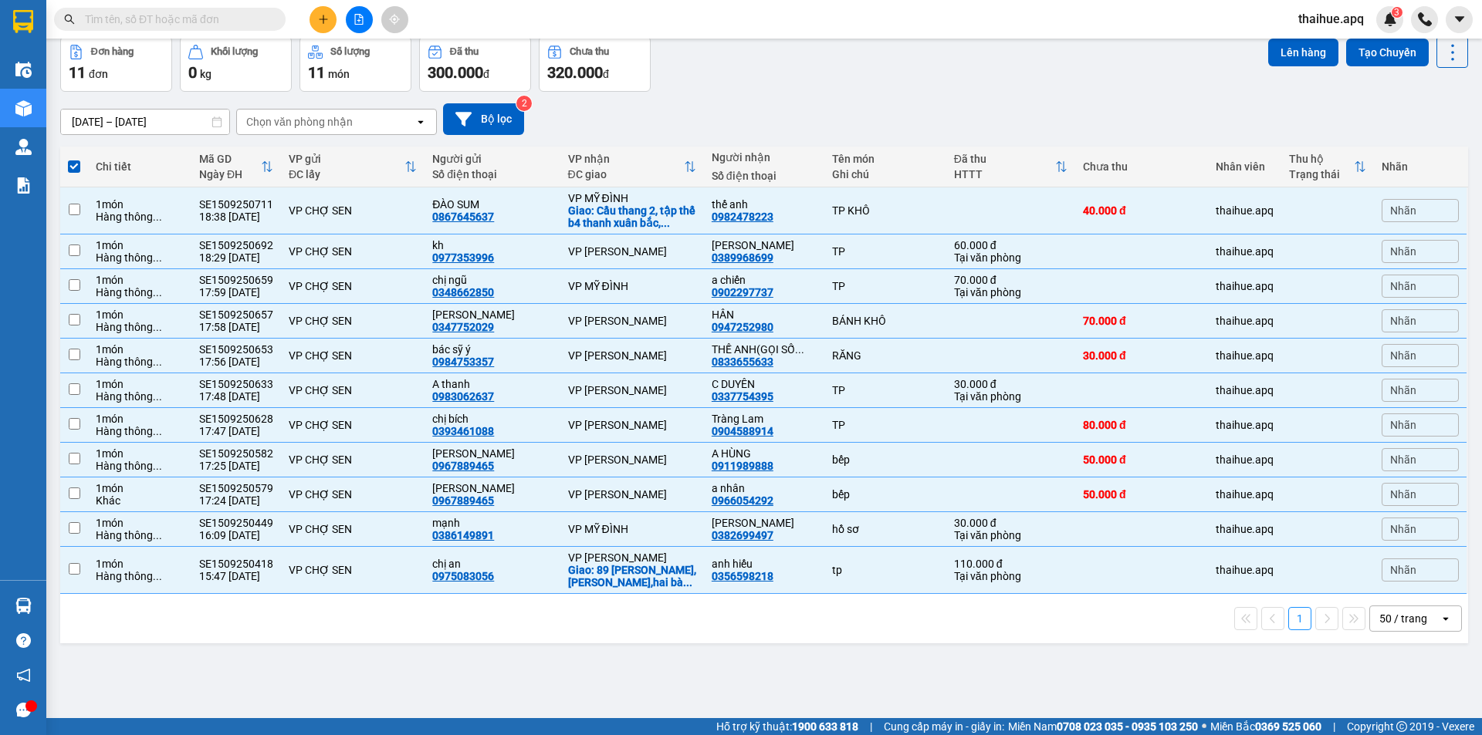
checkbox input "false"
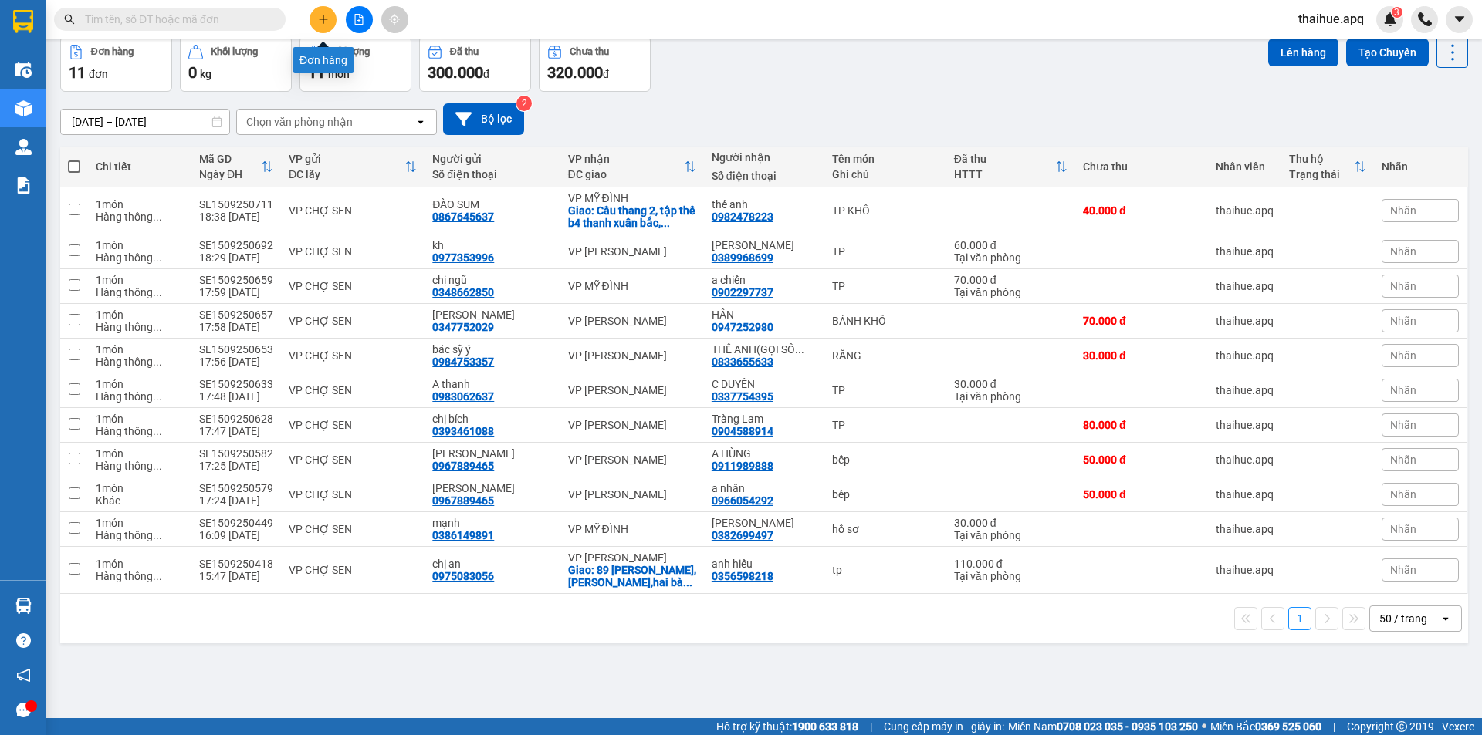
click at [326, 21] on icon "plus" at bounding box center [323, 19] width 11 height 11
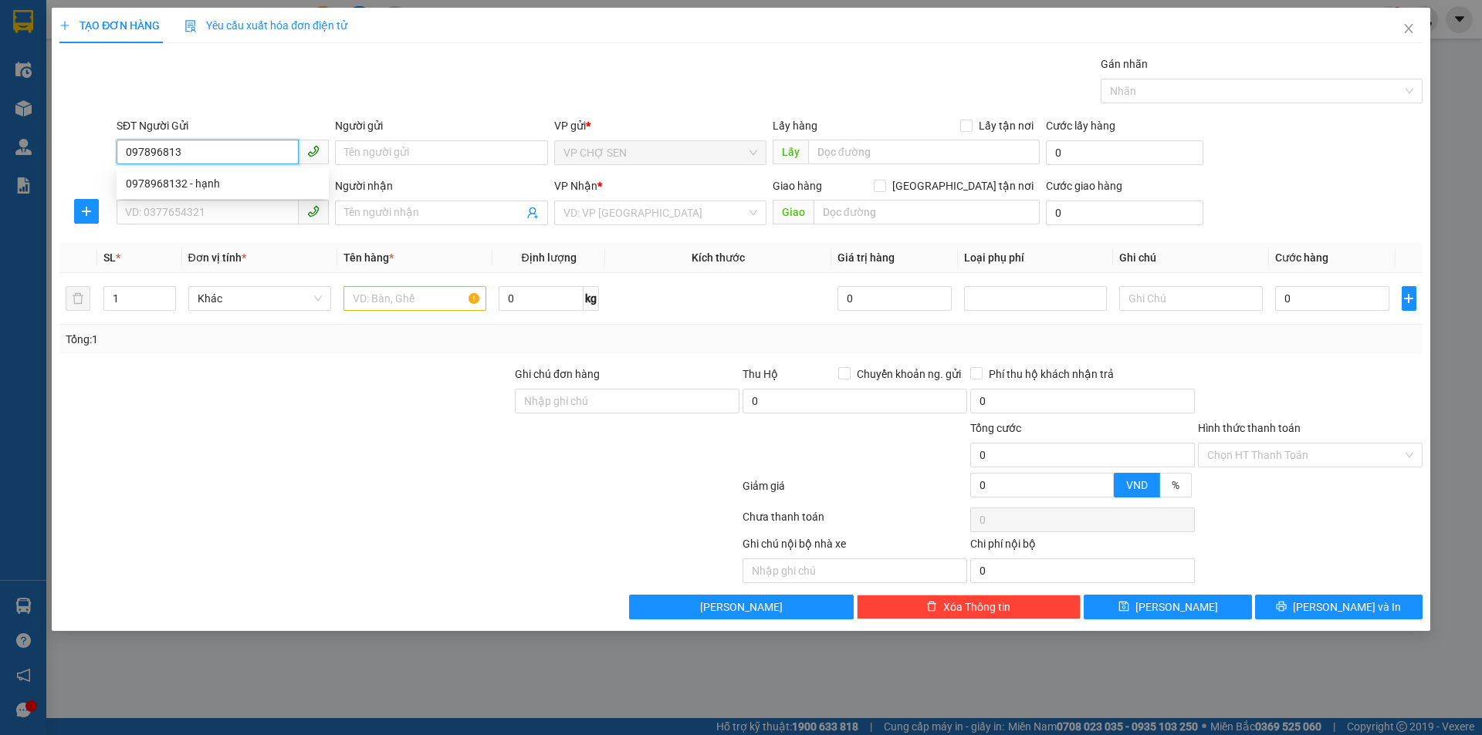
type input "0978968132"
click at [208, 185] on div "0978968132 - hạnh" at bounding box center [223, 183] width 194 height 17
type input "hạnh"
type input "0978968132"
click at [179, 212] on input "SĐT Người Nhận" at bounding box center [208, 212] width 182 height 25
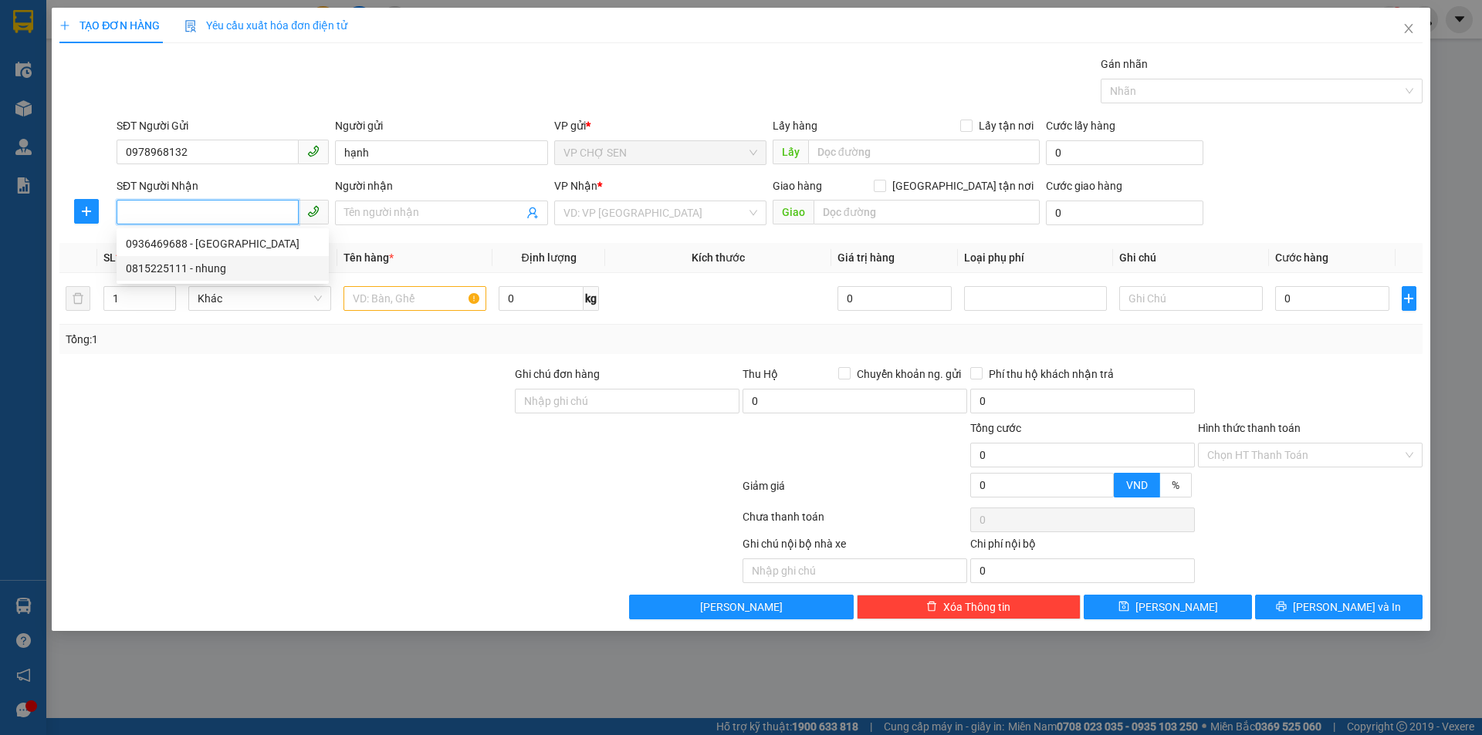
click at [171, 268] on div "0815225111 - nhung" at bounding box center [223, 268] width 194 height 17
type input "0815225111"
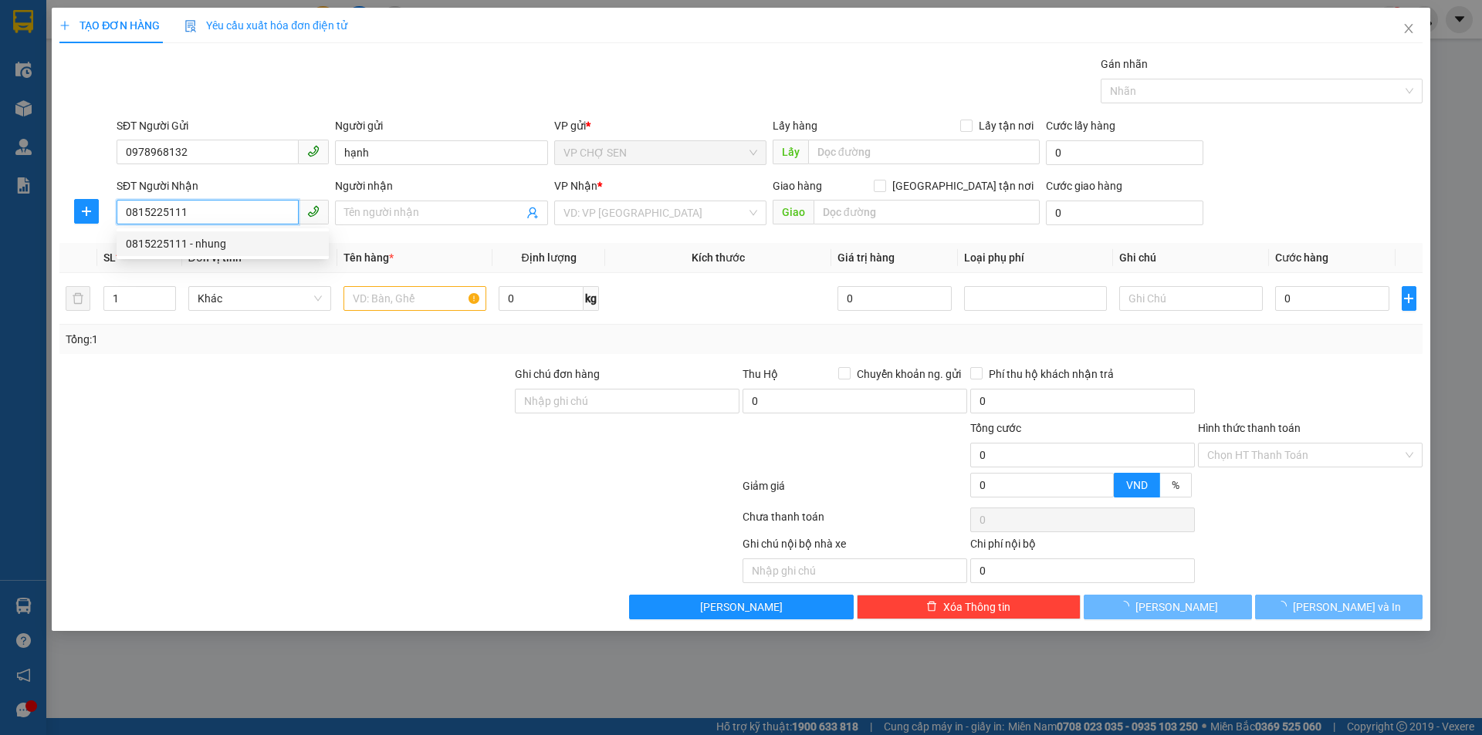
type input "nhung"
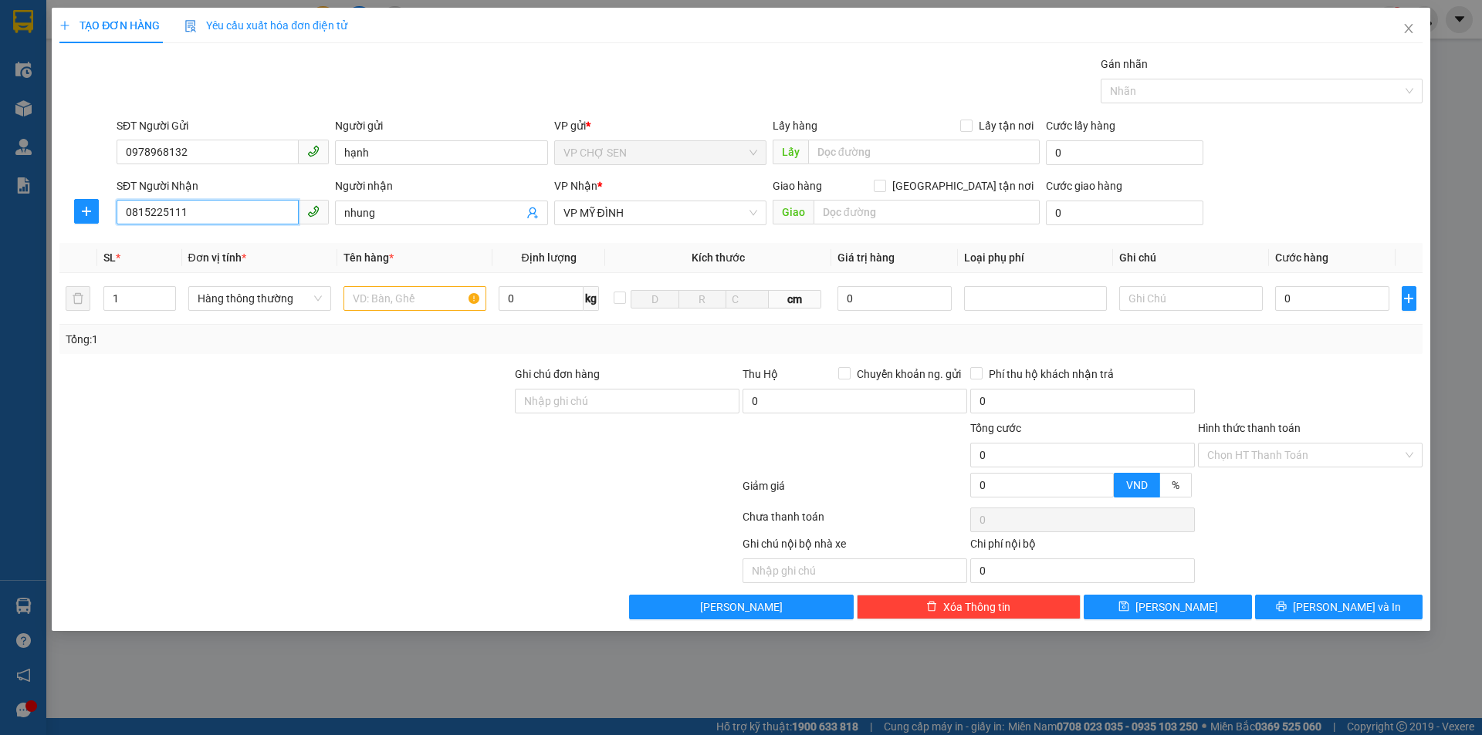
click at [208, 210] on input "0815225111" at bounding box center [208, 212] width 182 height 25
type input "0"
type input "0778266968"
click at [221, 245] on div "0778266968 - C NHUNG" at bounding box center [223, 243] width 194 height 17
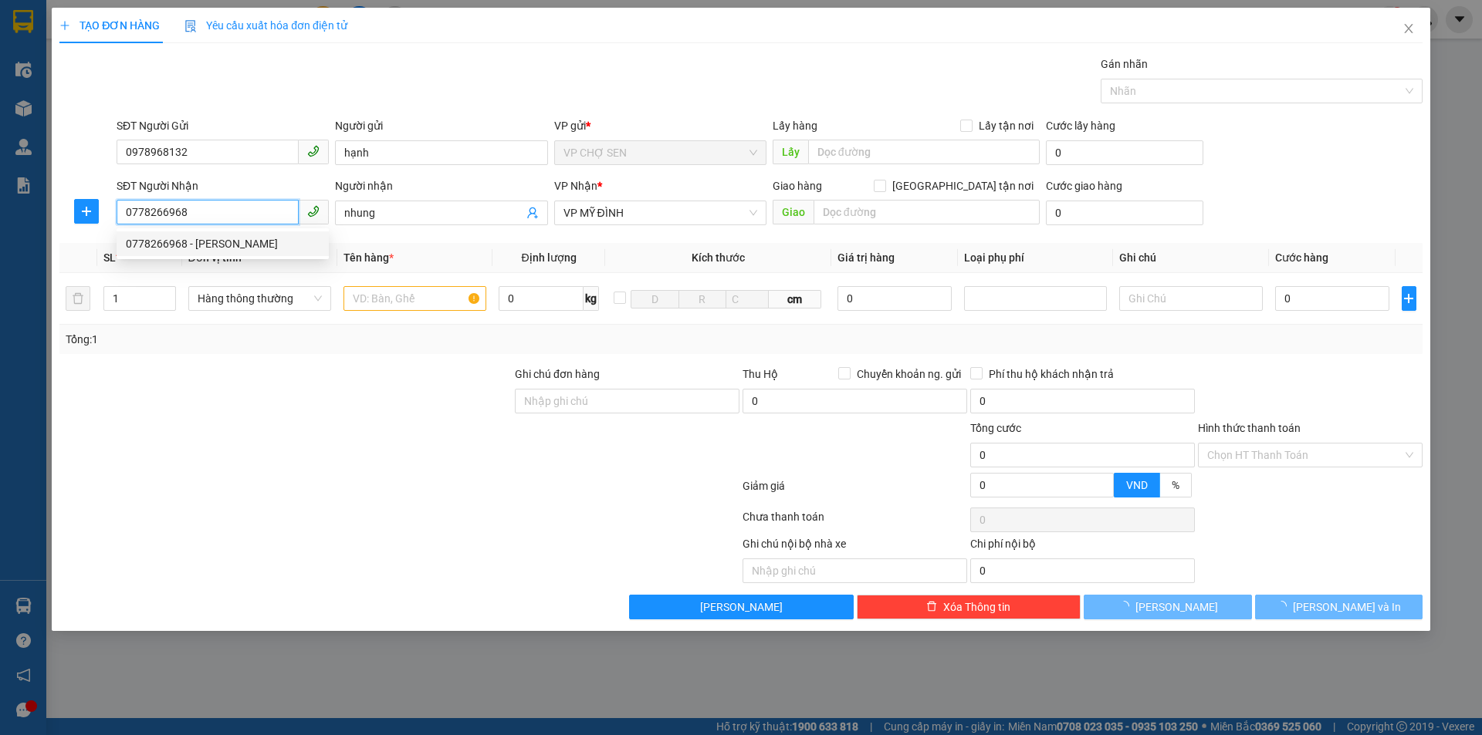
type input "C NHUNG"
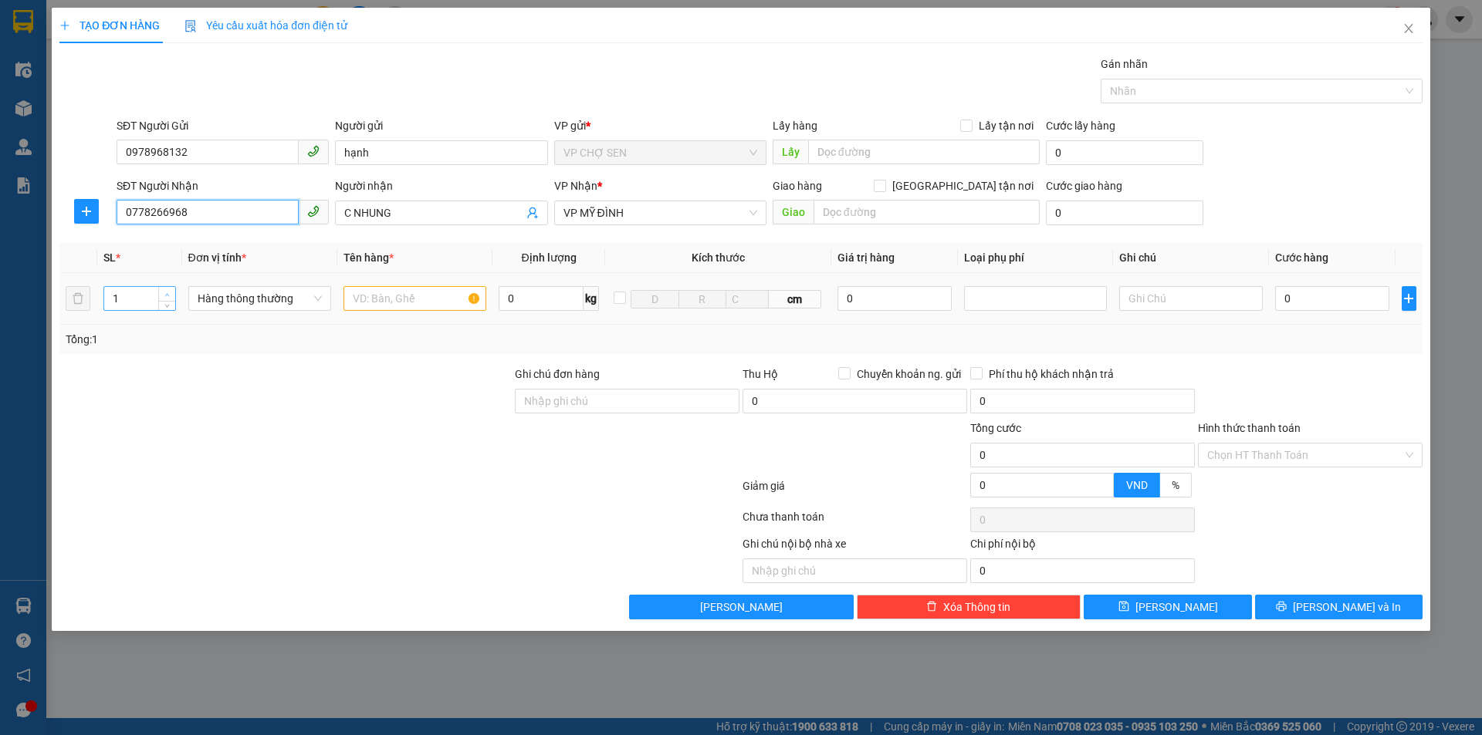
type input "0778266968"
type input "2"
click at [164, 289] on span "Increase Value" at bounding box center [166, 294] width 17 height 14
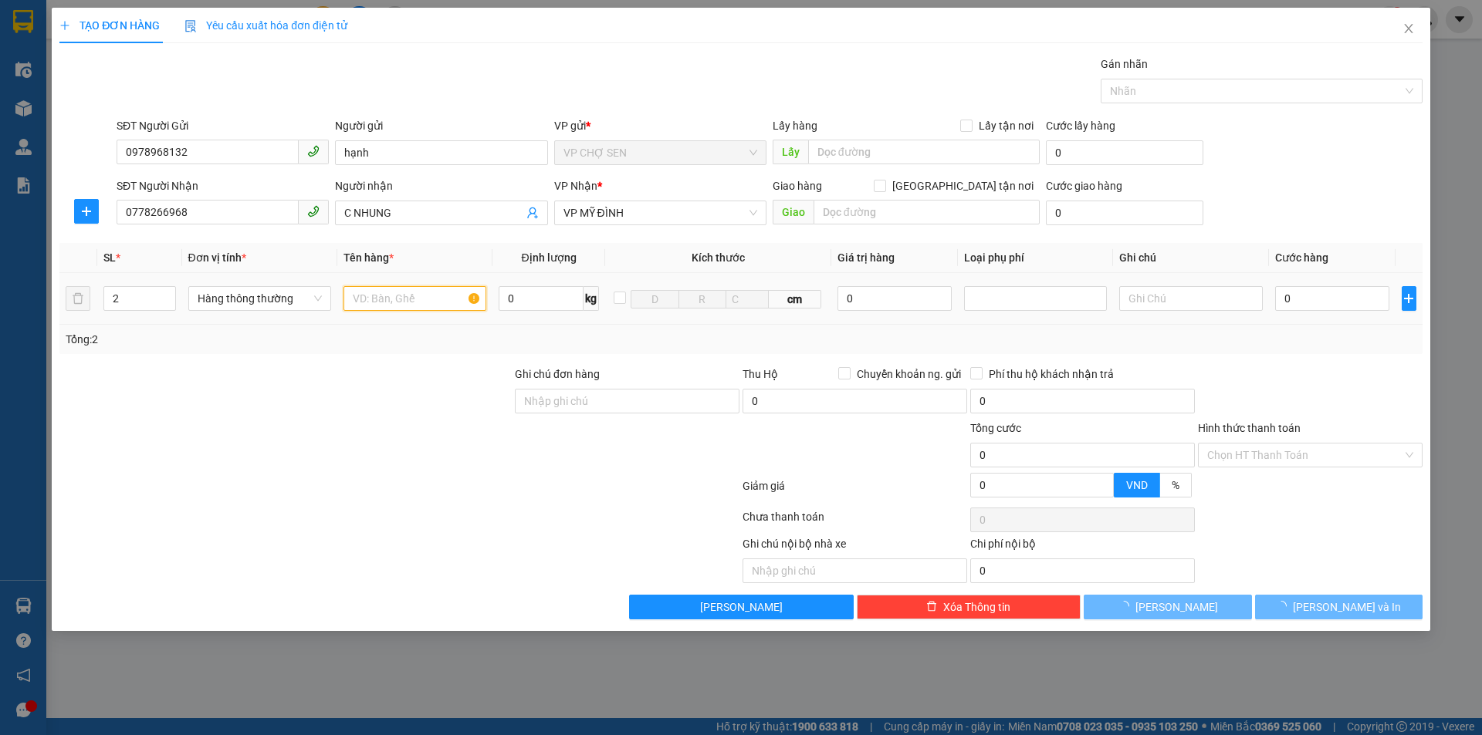
click at [357, 300] on input "text" at bounding box center [414, 298] width 143 height 25
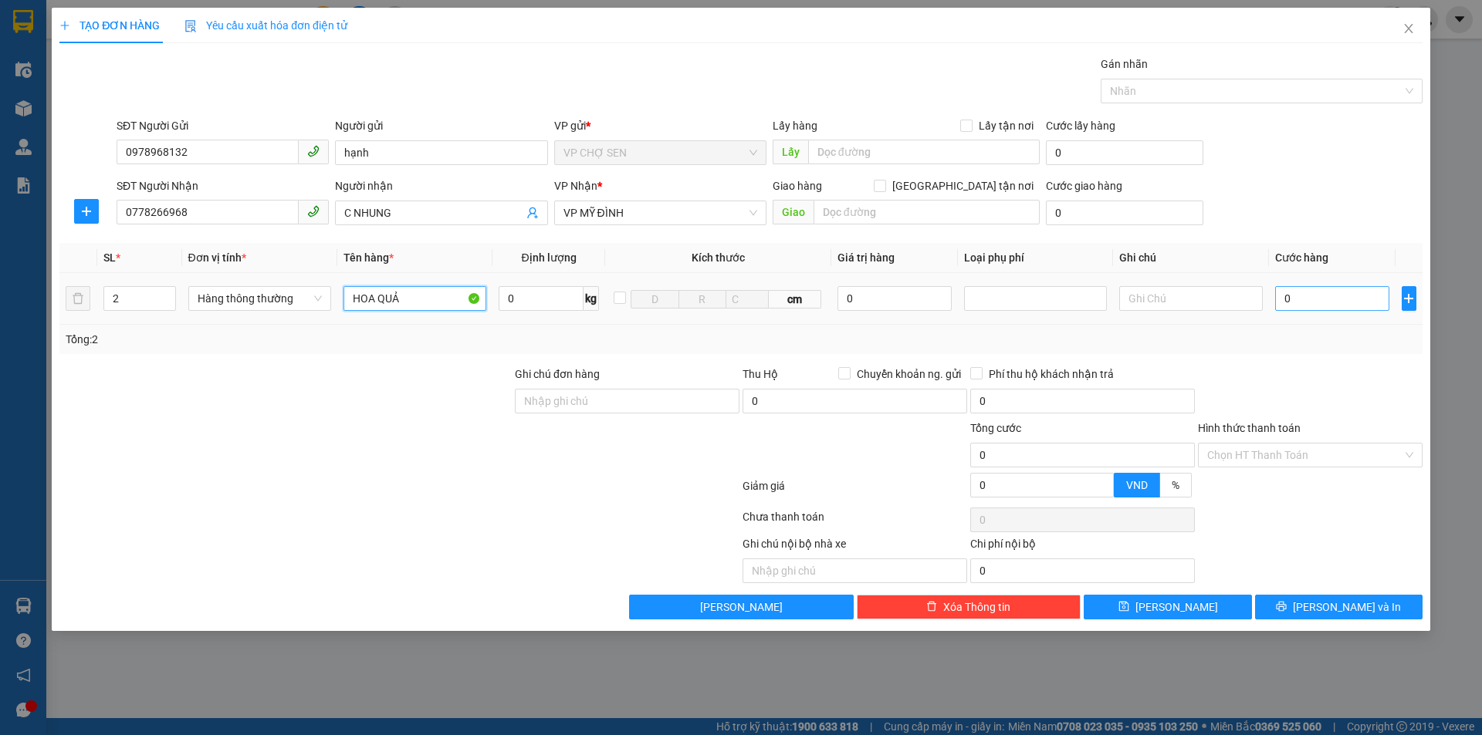
type input "HOA QUẢ"
click at [1286, 296] on input "0" at bounding box center [1332, 298] width 115 height 25
type input "1"
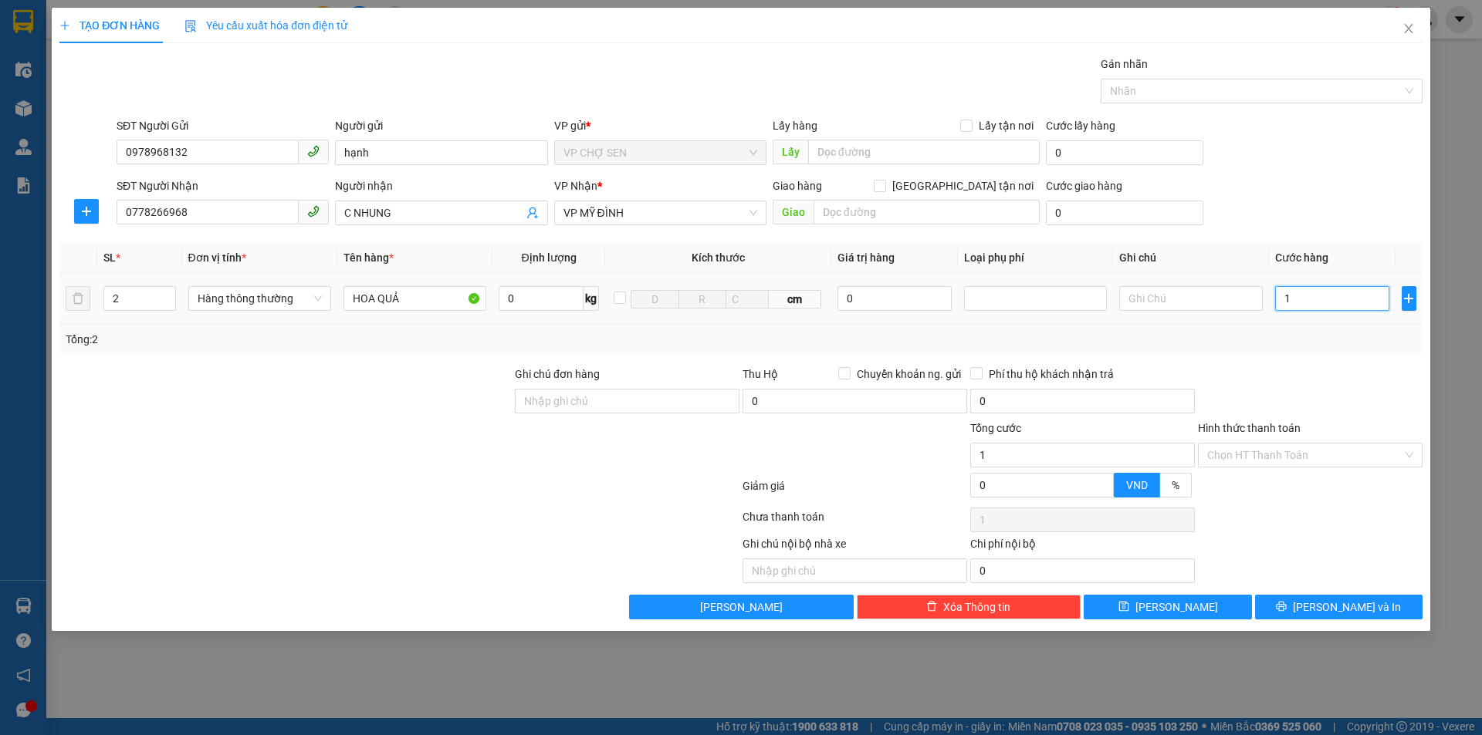
type input "12"
type input "120"
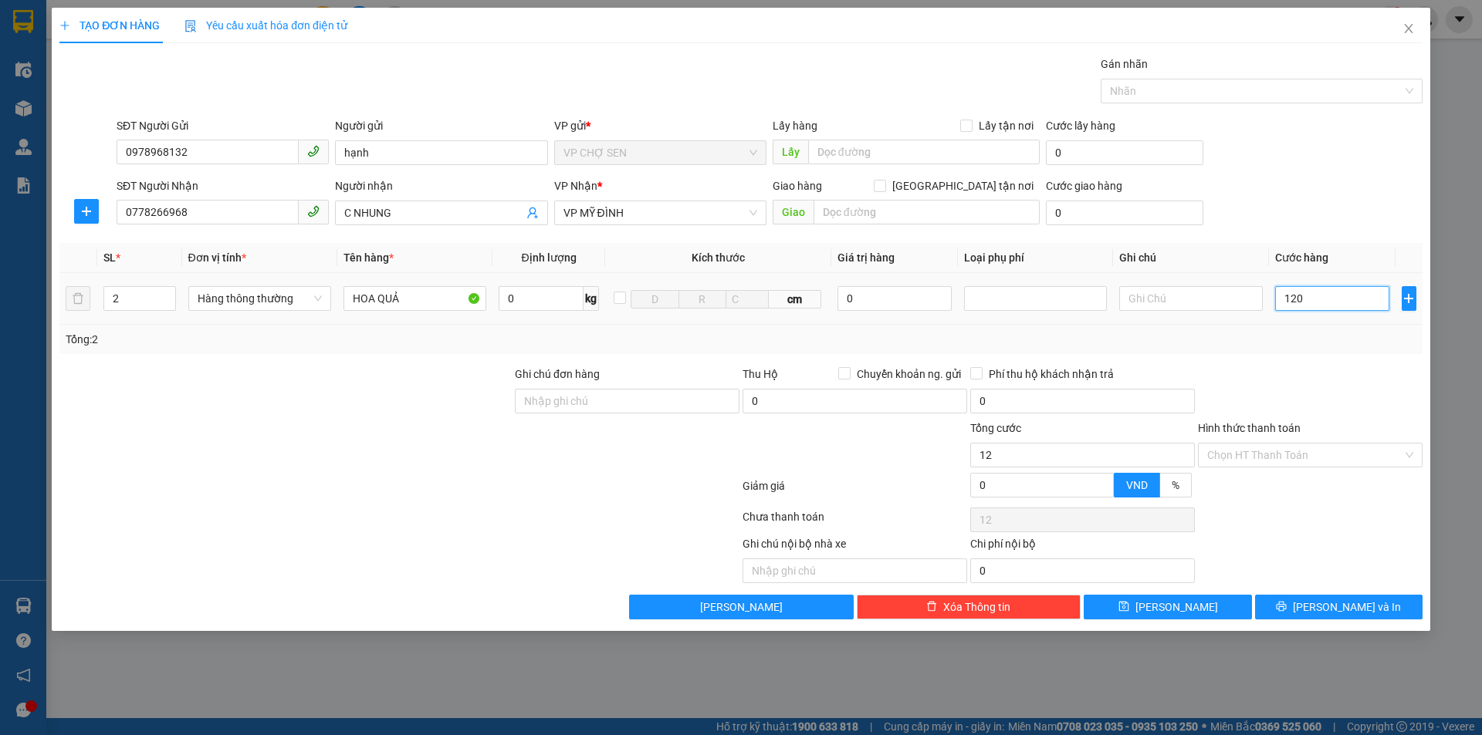
type input "120"
type input "1.200"
type input "12.000"
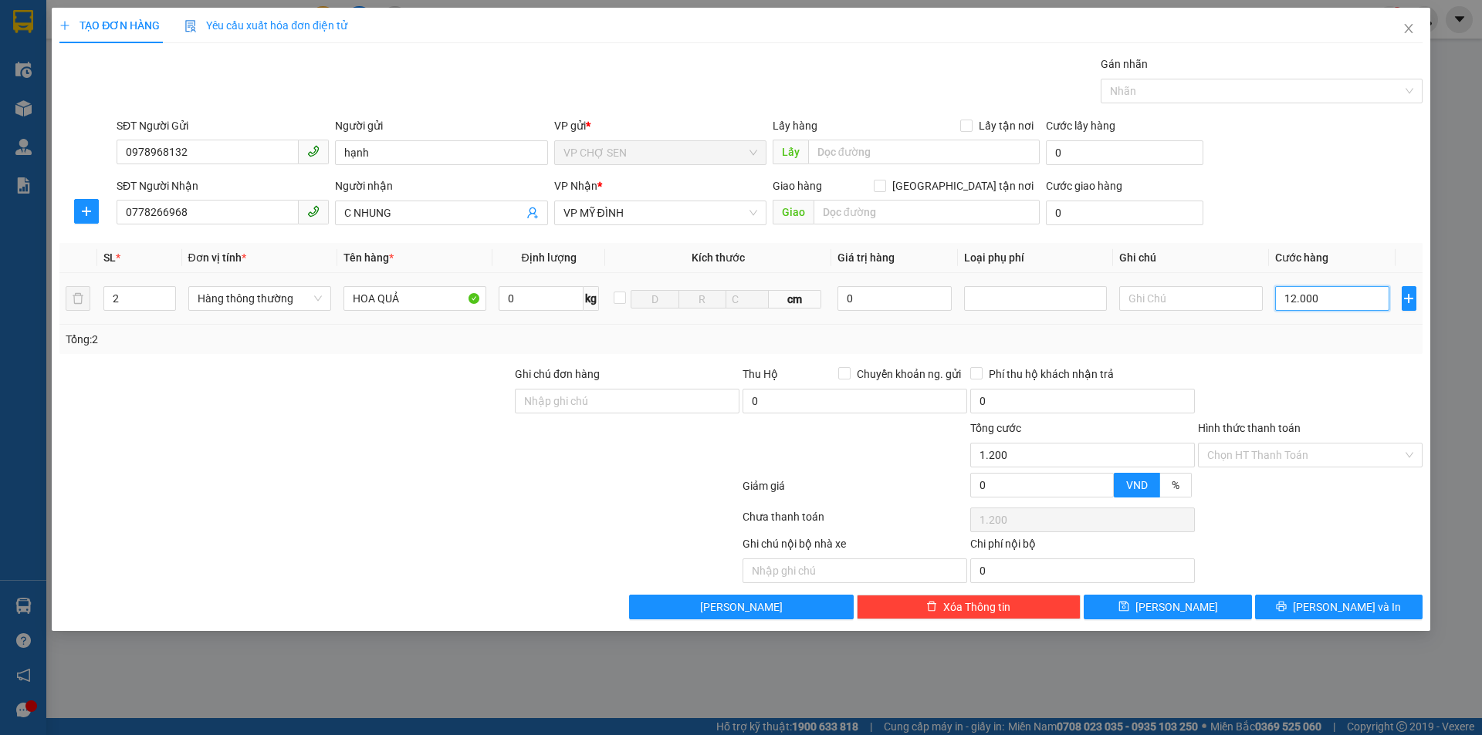
type input "12.000"
type input "120.000"
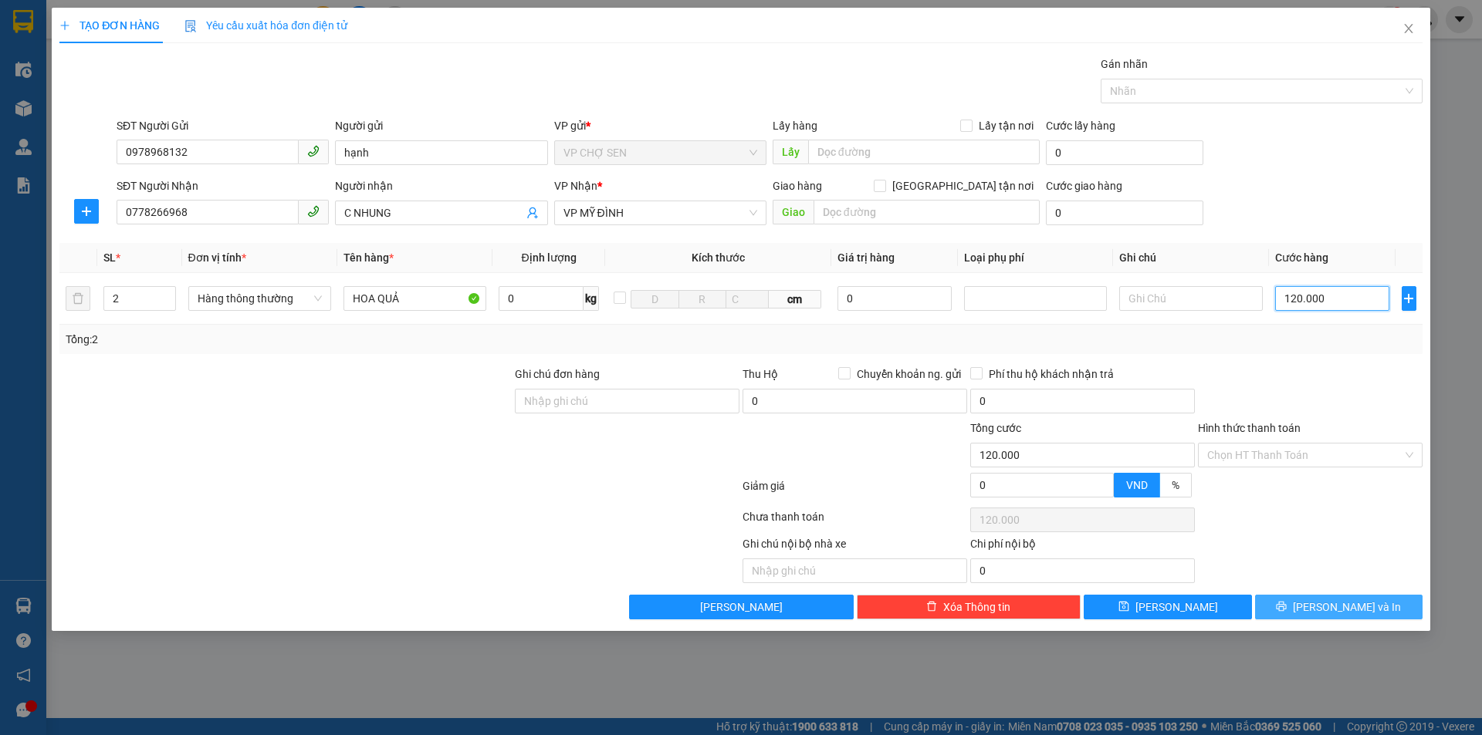
type input "120.000"
click at [1286, 607] on icon "printer" at bounding box center [1281, 606] width 11 height 11
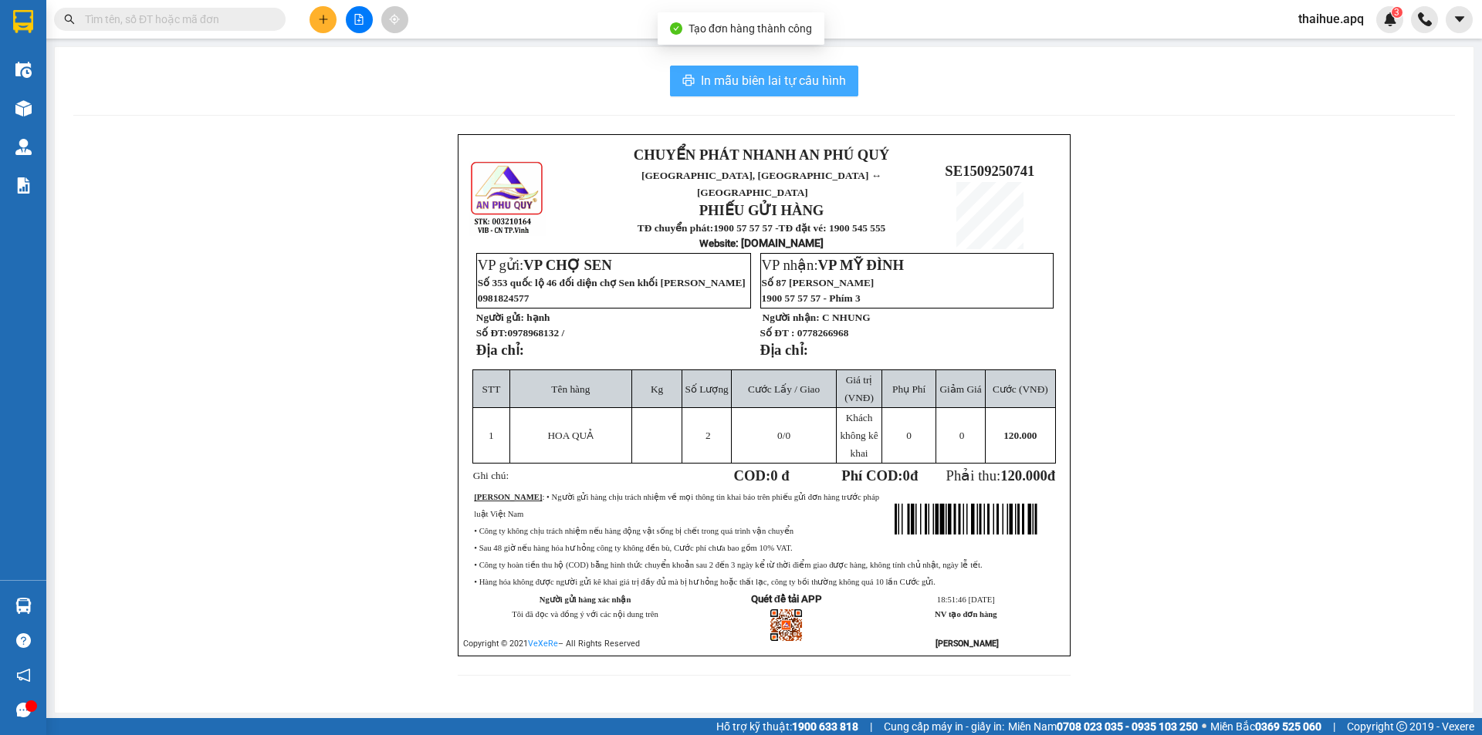
click at [780, 74] on span "In mẫu biên lai tự cấu hình" at bounding box center [773, 80] width 145 height 19
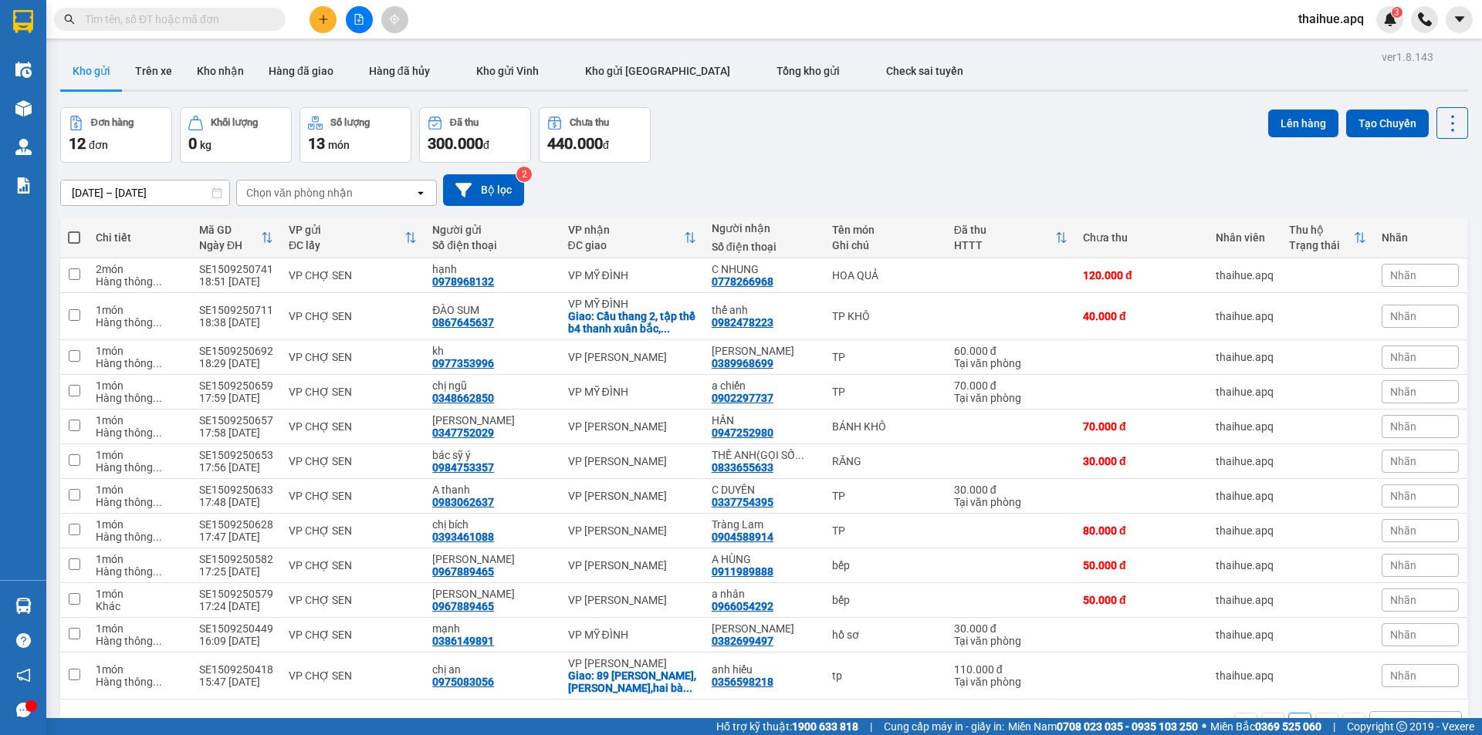
click at [1110, 144] on div "Đơn hàng 12 đơn Khối lượng 0 kg Số lượng 13 món Đã thu 300.000 đ Chưa thu 440.0…" at bounding box center [763, 135] width 1407 height 56
click at [1371, 278] on icon at bounding box center [1376, 275] width 11 height 11
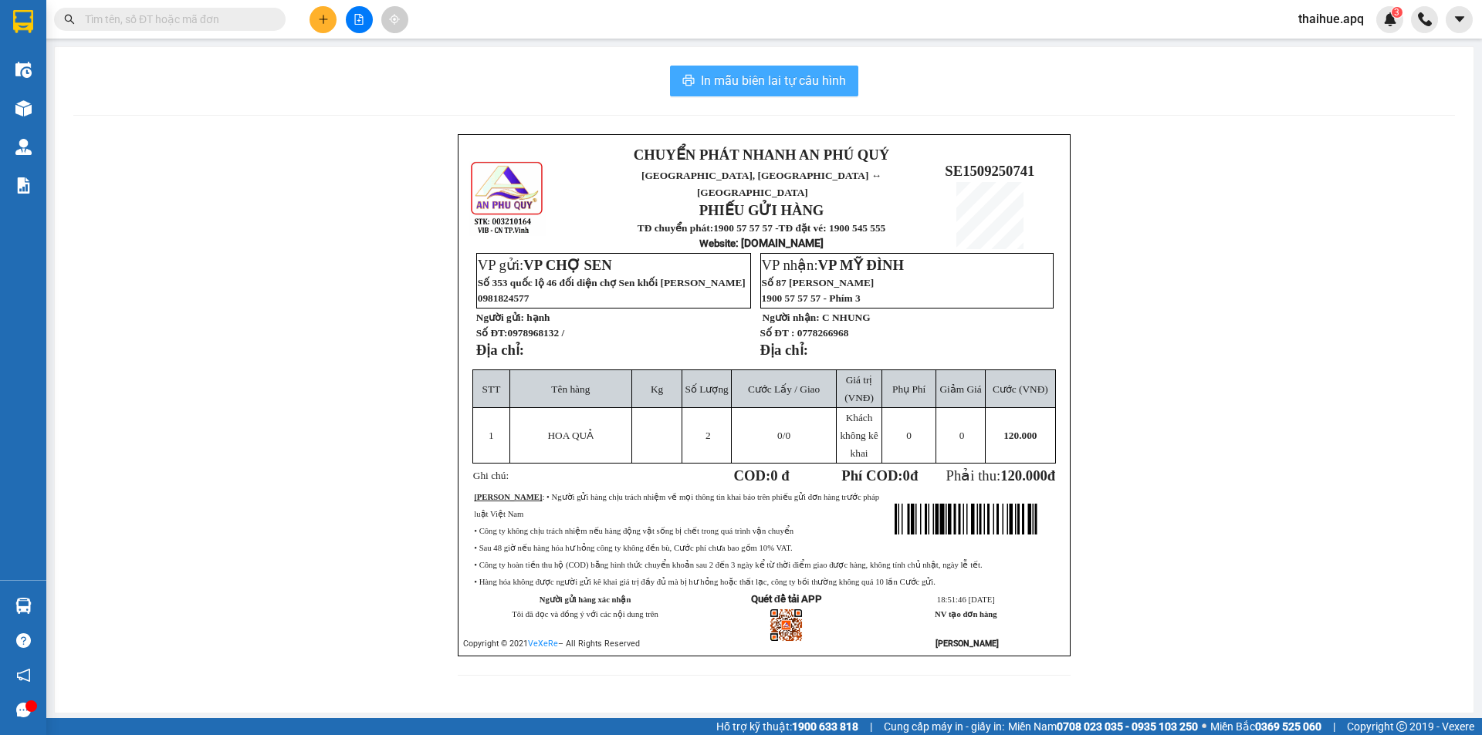
click at [801, 81] on span "In mẫu biên lai tự cấu hình" at bounding box center [773, 80] width 145 height 19
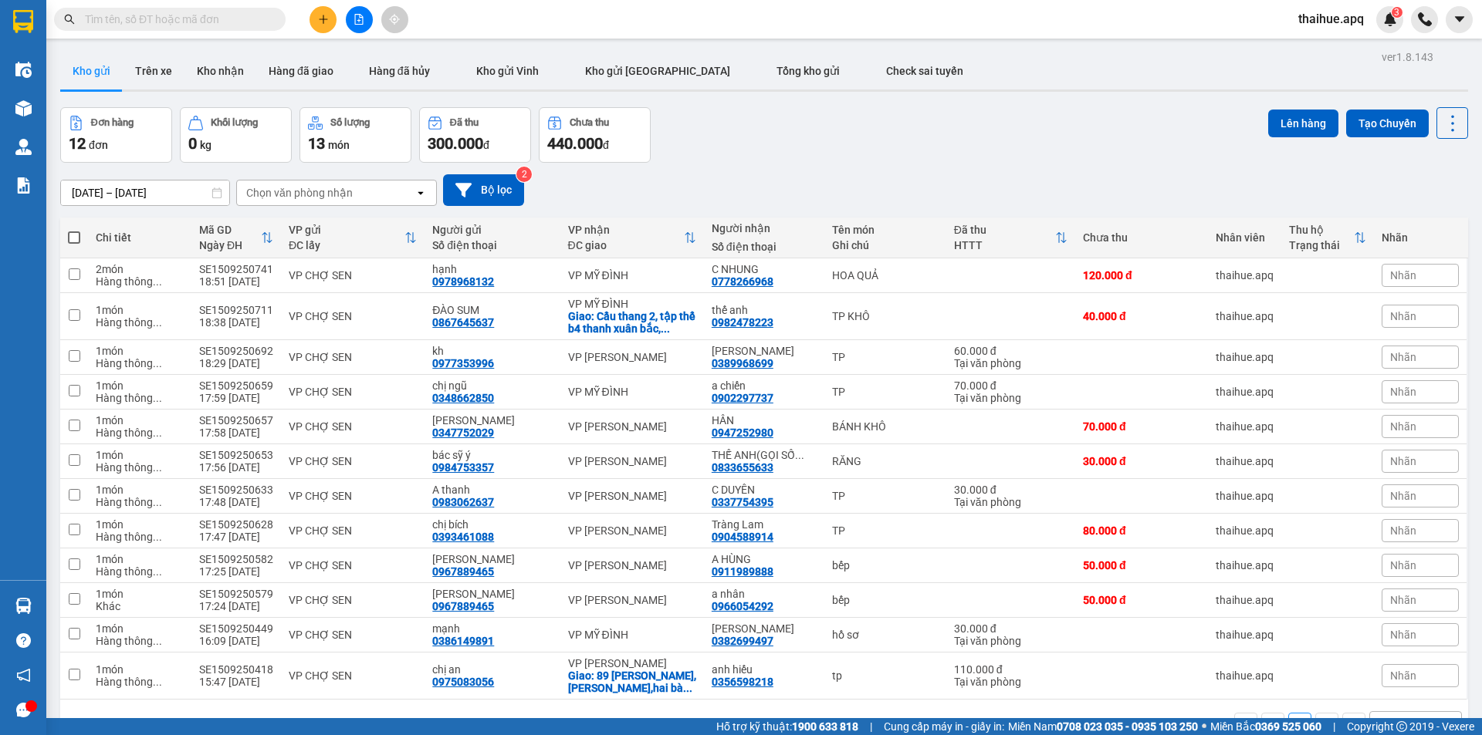
click at [324, 22] on icon "plus" at bounding box center [323, 19] width 11 height 11
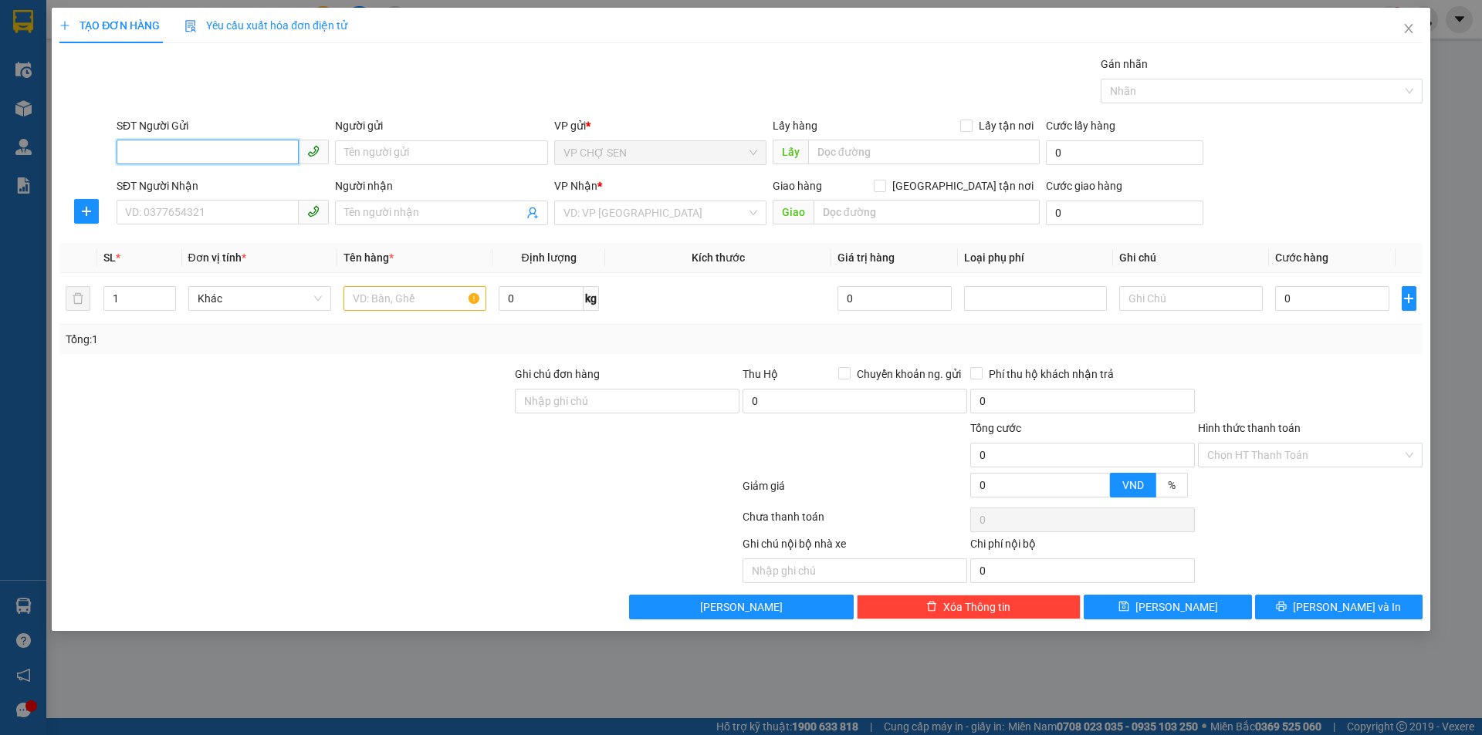
click at [223, 150] on input "SĐT Người Gửi" at bounding box center [208, 152] width 182 height 25
type input "0372315639"
click at [201, 184] on div "0372315639 - a hoàng" at bounding box center [223, 183] width 194 height 17
type input "a hoàng"
type input "0372315639"
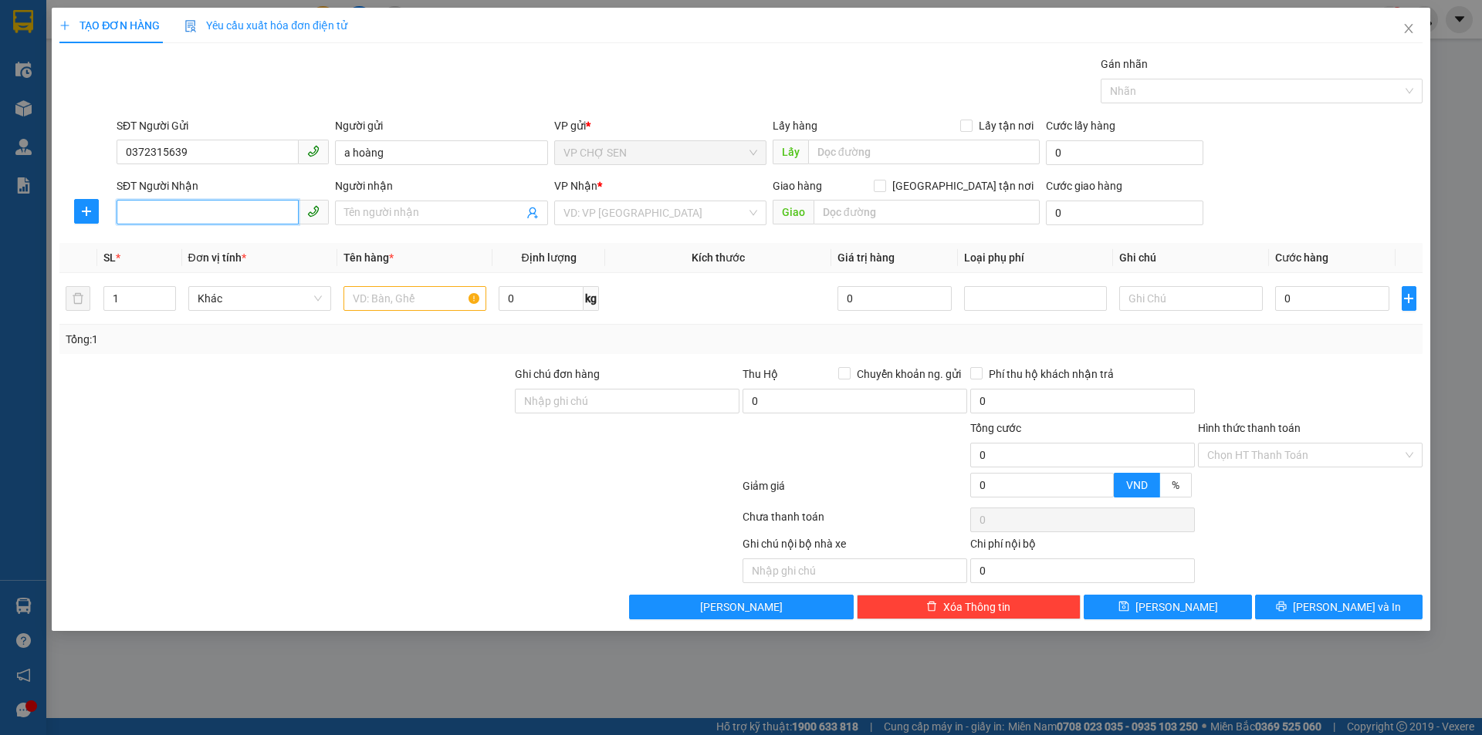
click at [235, 204] on input "SĐT Người Nhận" at bounding box center [208, 212] width 182 height 25
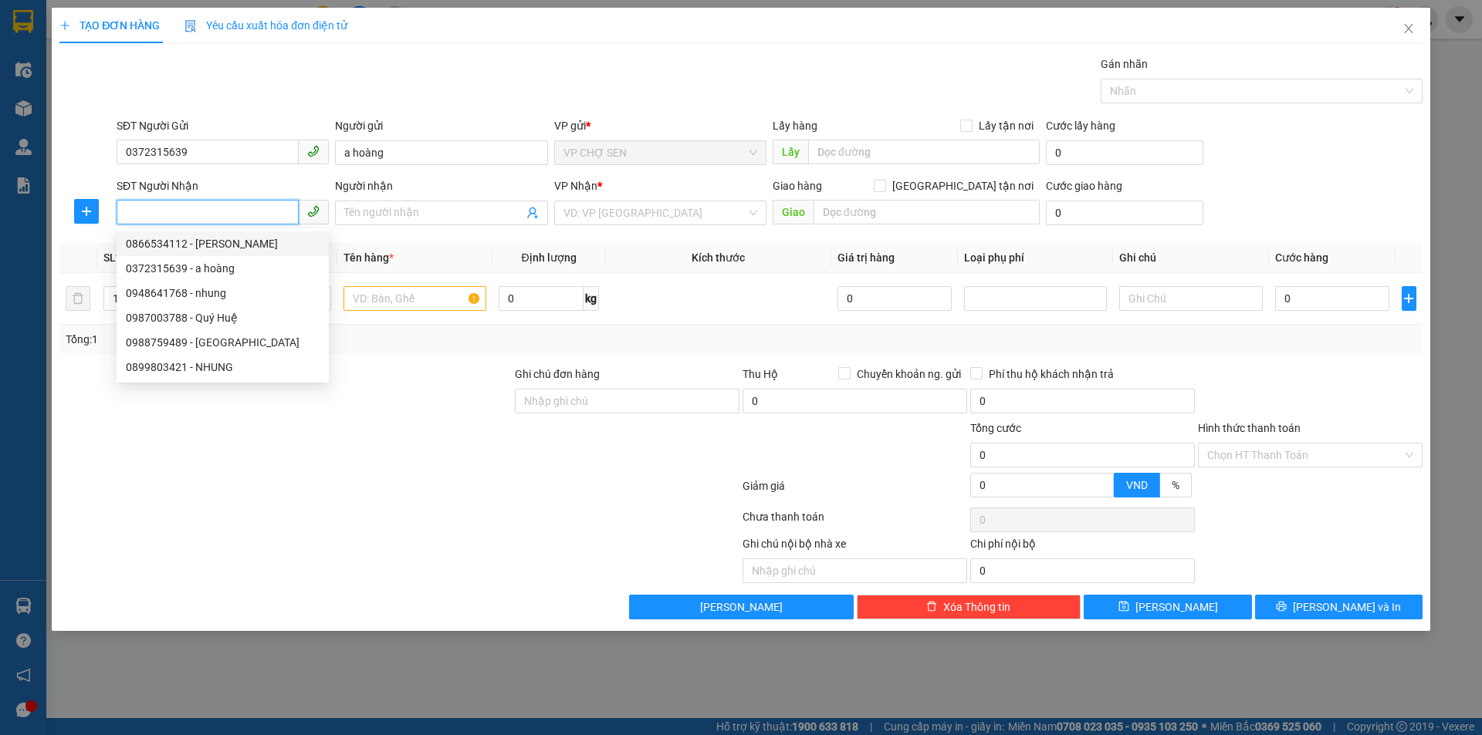
click at [225, 245] on div "0866534112 - ngọc" at bounding box center [223, 243] width 194 height 17
type input "0866534112"
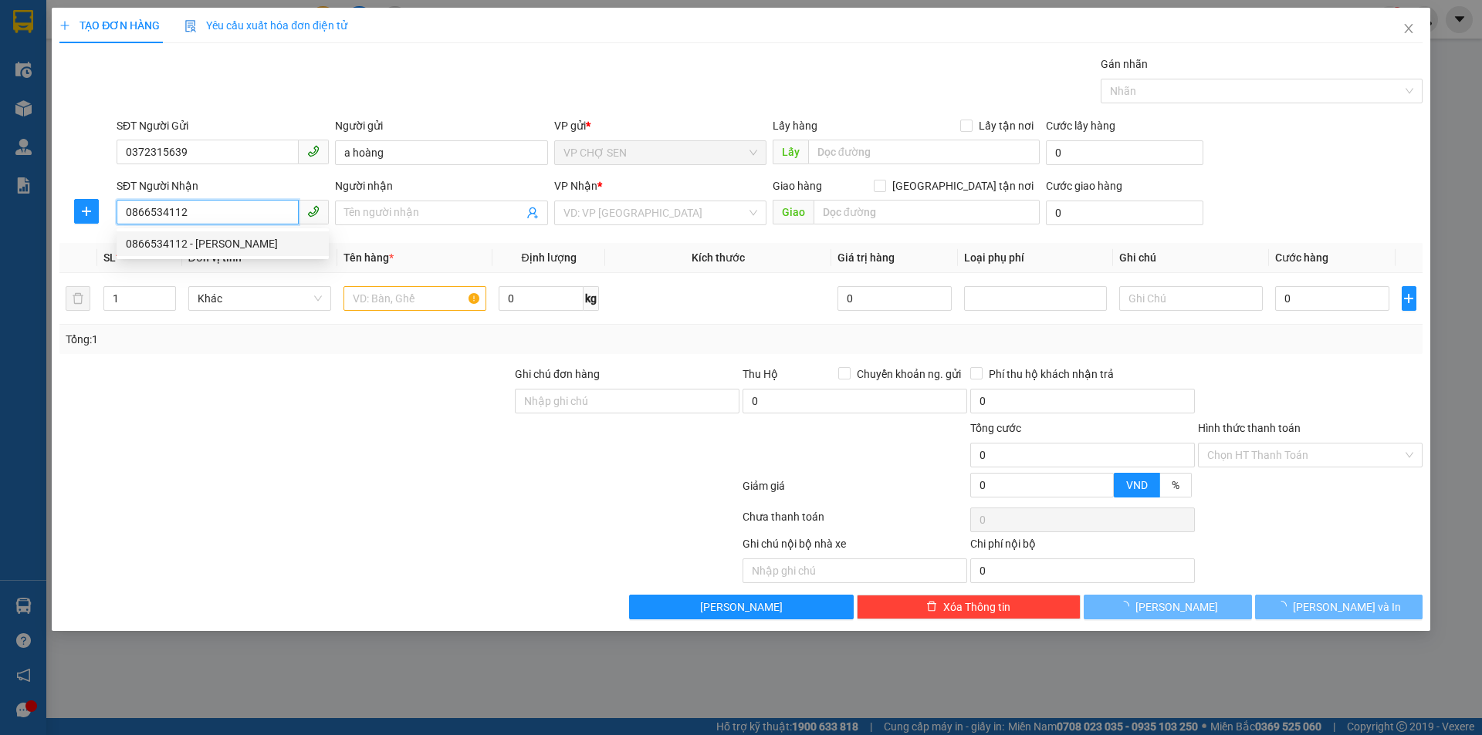
type input "ngọc"
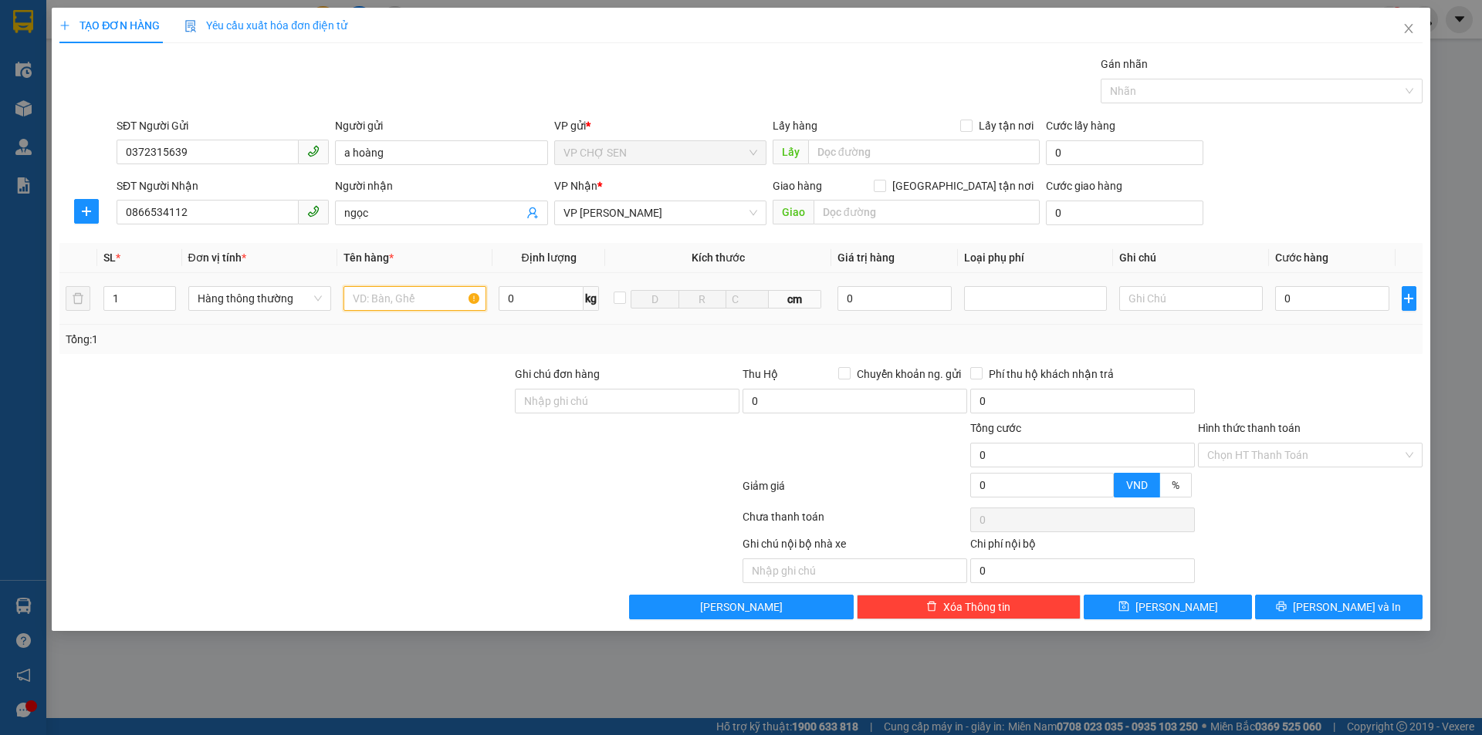
click at [387, 302] on input "text" at bounding box center [414, 298] width 143 height 25
type input "TP"
click at [1326, 300] on input "0" at bounding box center [1332, 298] width 115 height 25
type input "4"
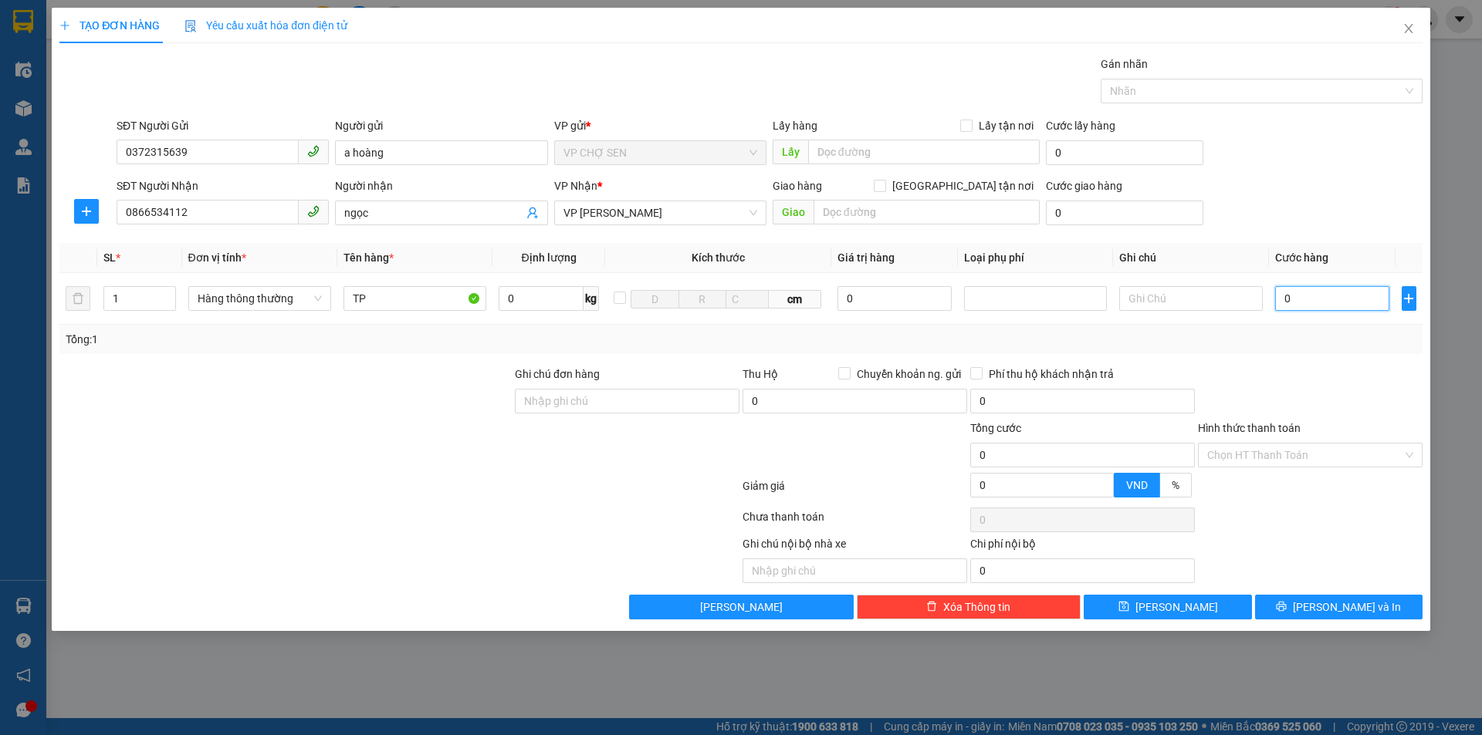
type input "4"
type input "40"
type input "400"
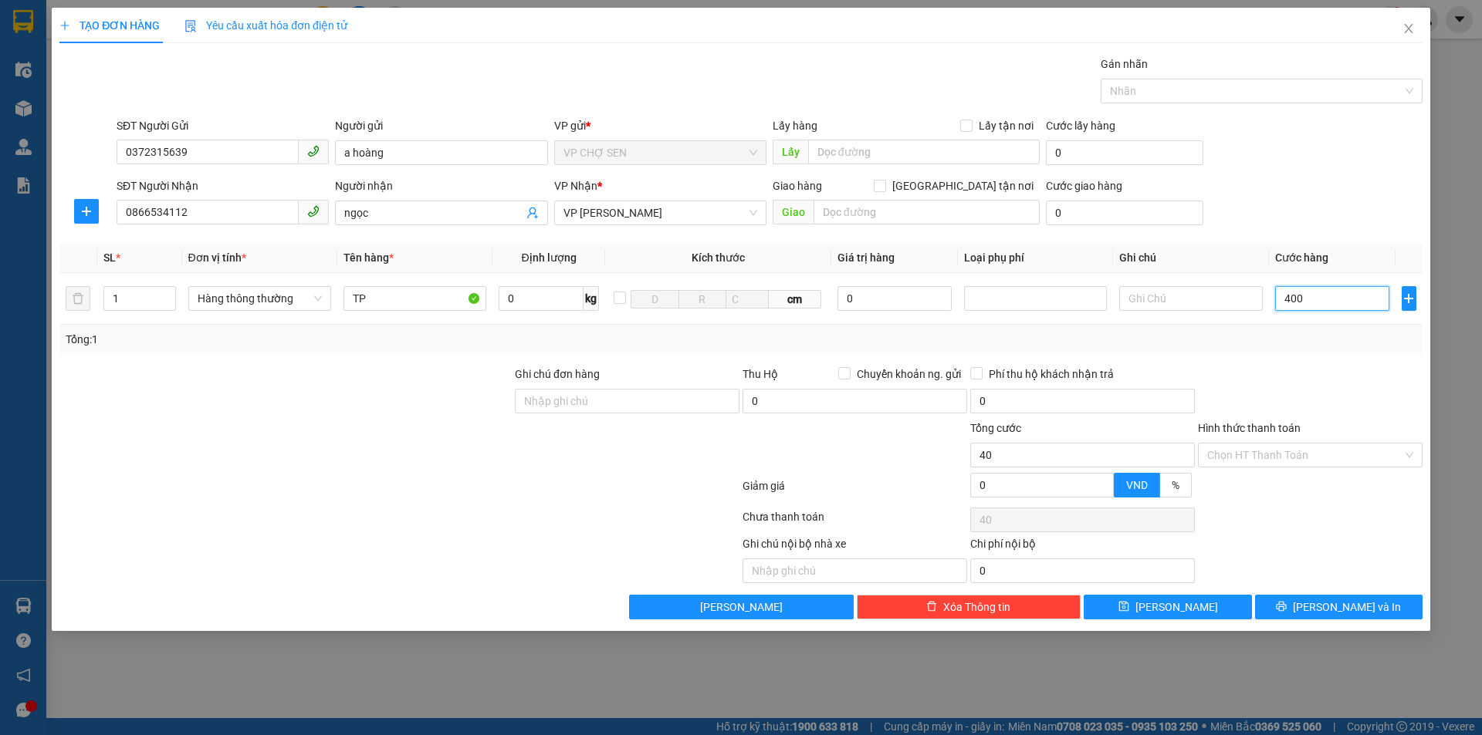
type input "400"
type input "4.000"
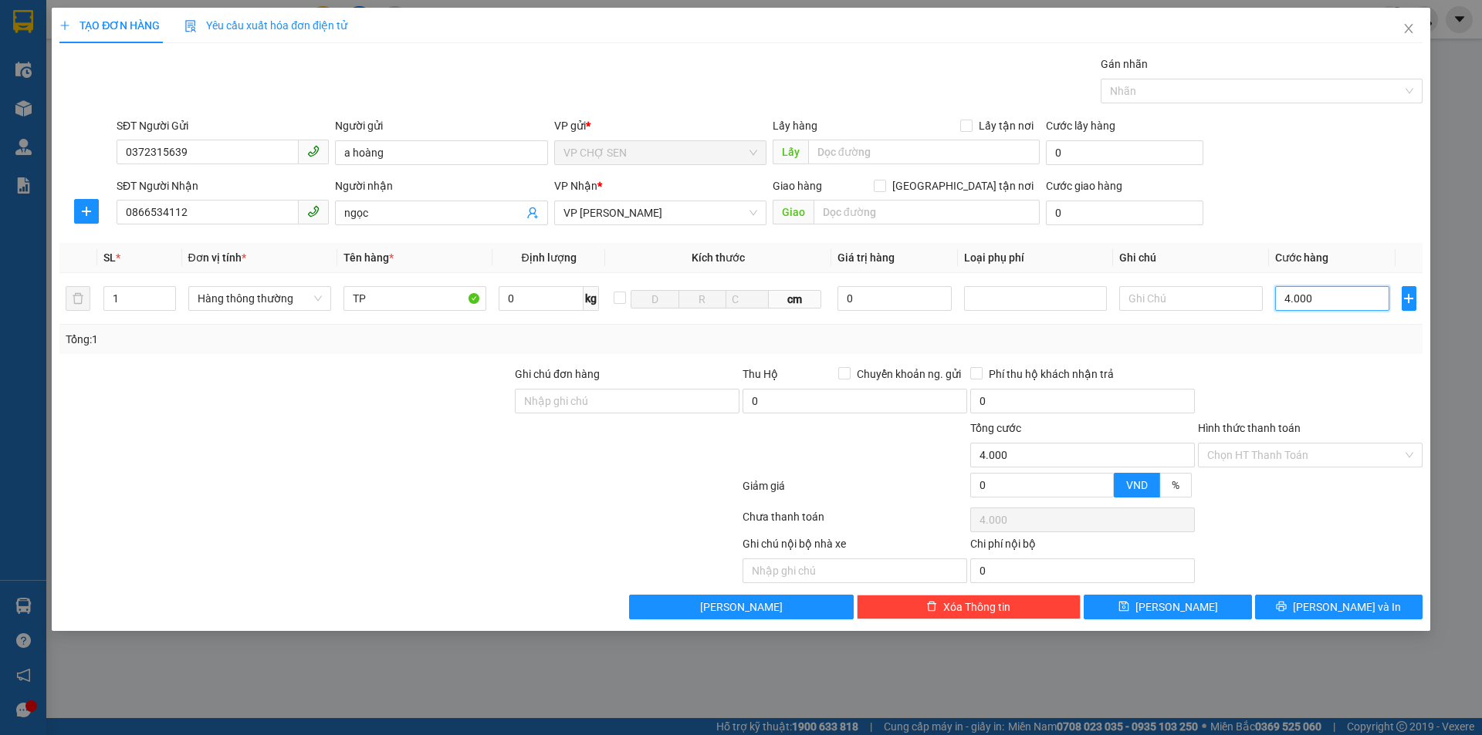
type input "40.000"
click at [1337, 603] on span "[PERSON_NAME] và In" at bounding box center [1346, 607] width 108 height 17
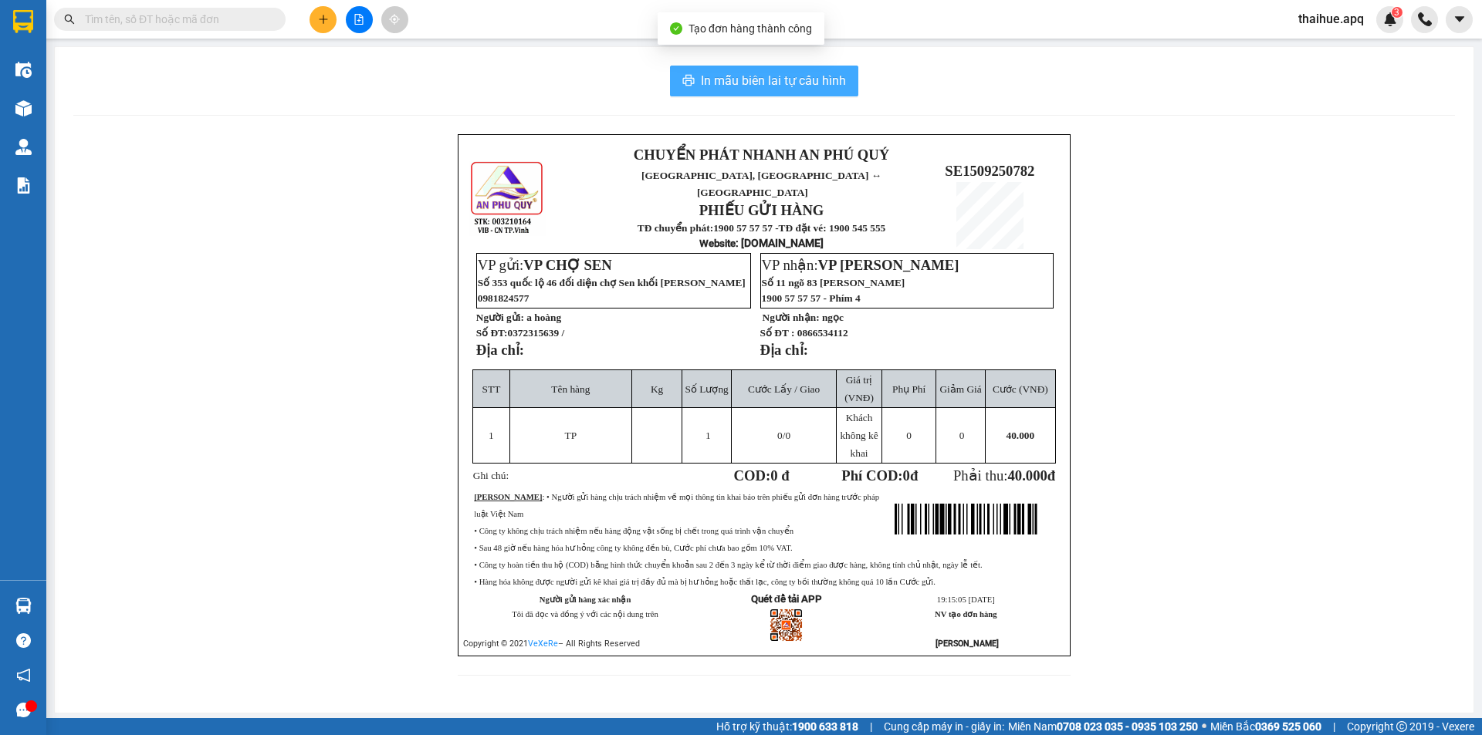
click at [766, 74] on span "In mẫu biên lai tự cấu hình" at bounding box center [773, 80] width 145 height 19
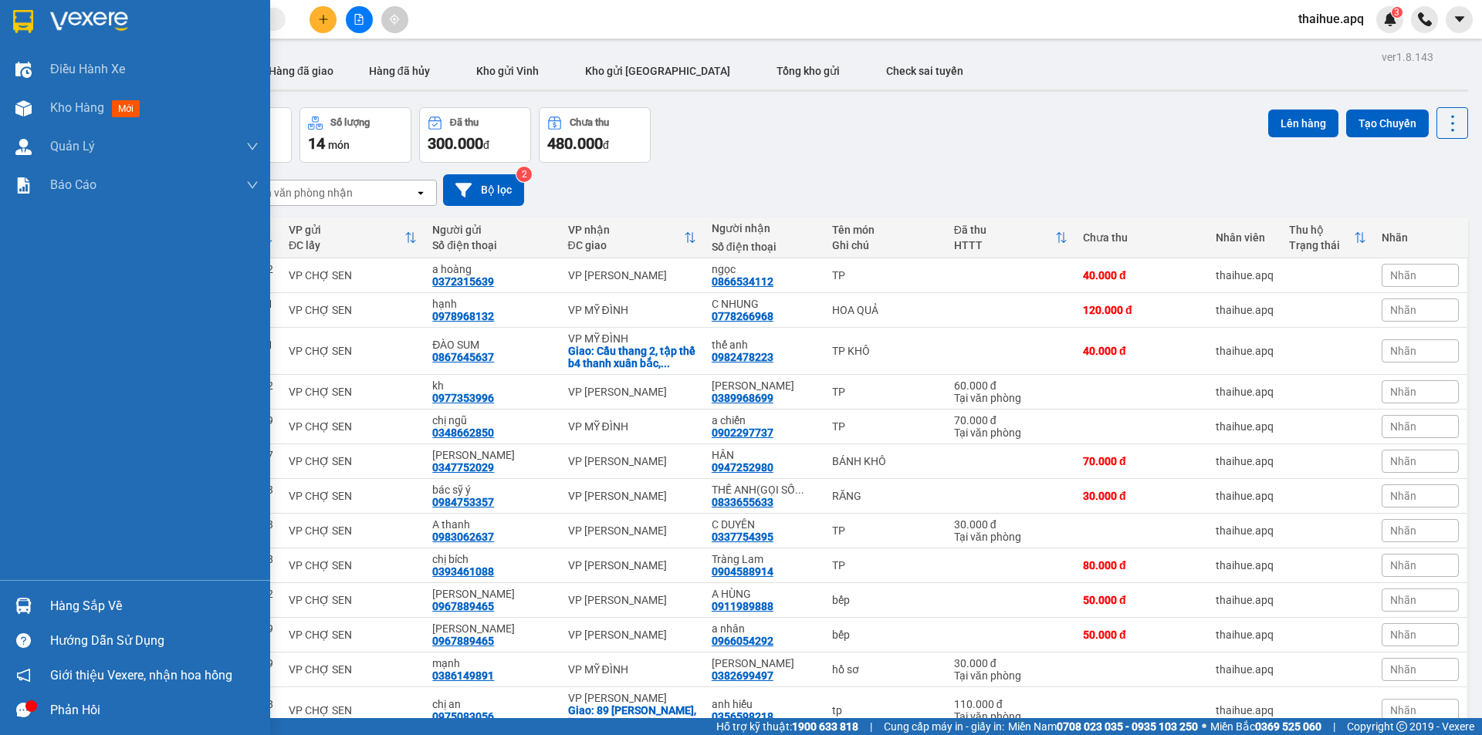
click at [78, 605] on div "Hàng sắp về" at bounding box center [154, 606] width 208 height 23
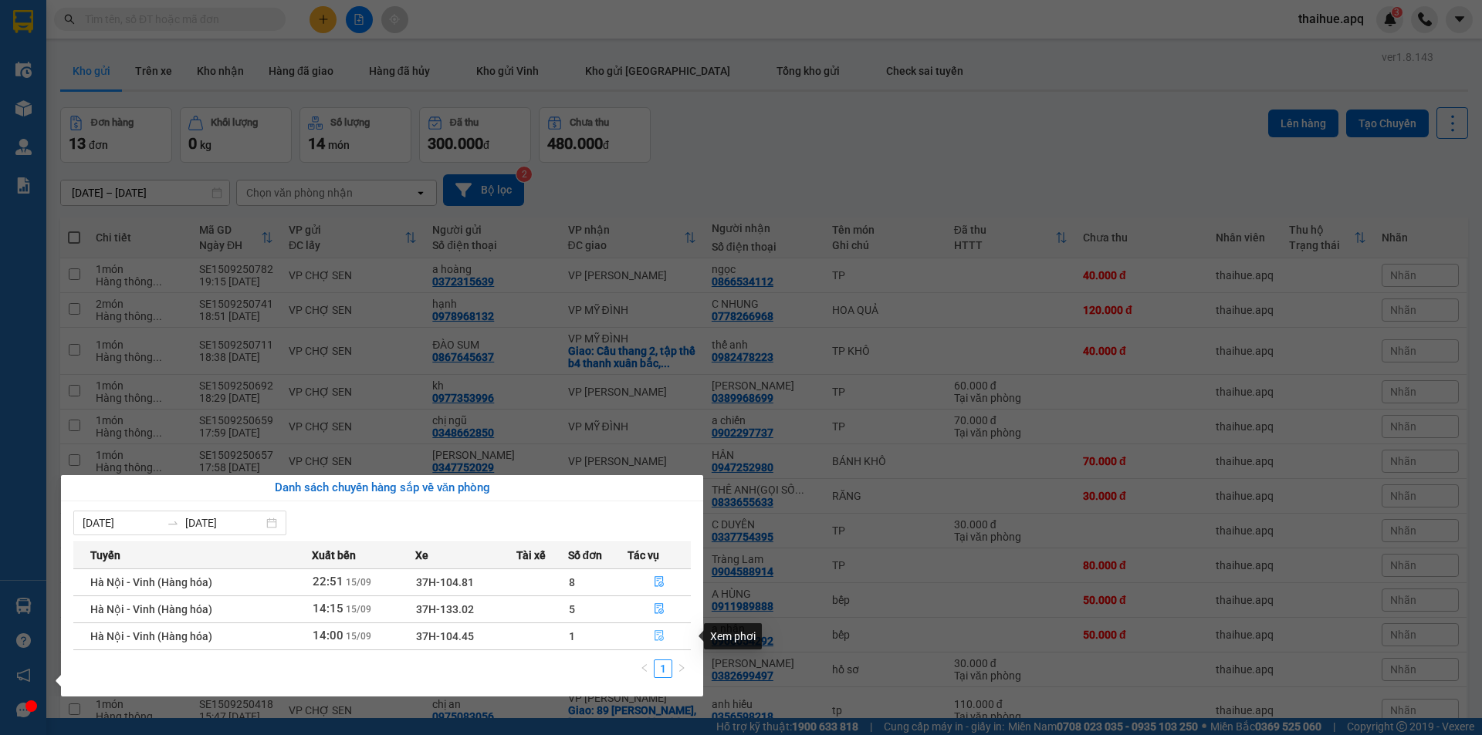
click at [658, 634] on icon "file-done" at bounding box center [659, 635] width 11 height 11
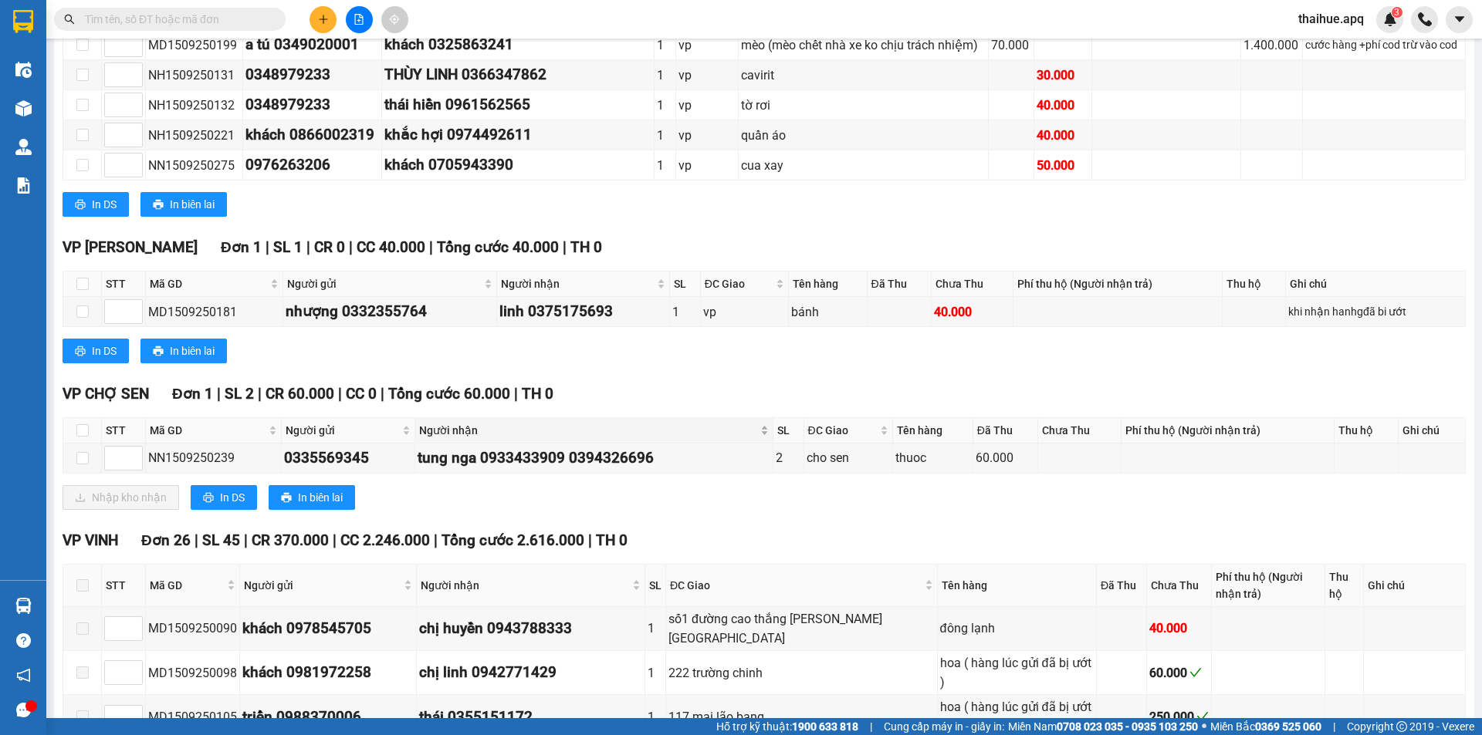
scroll to position [463, 0]
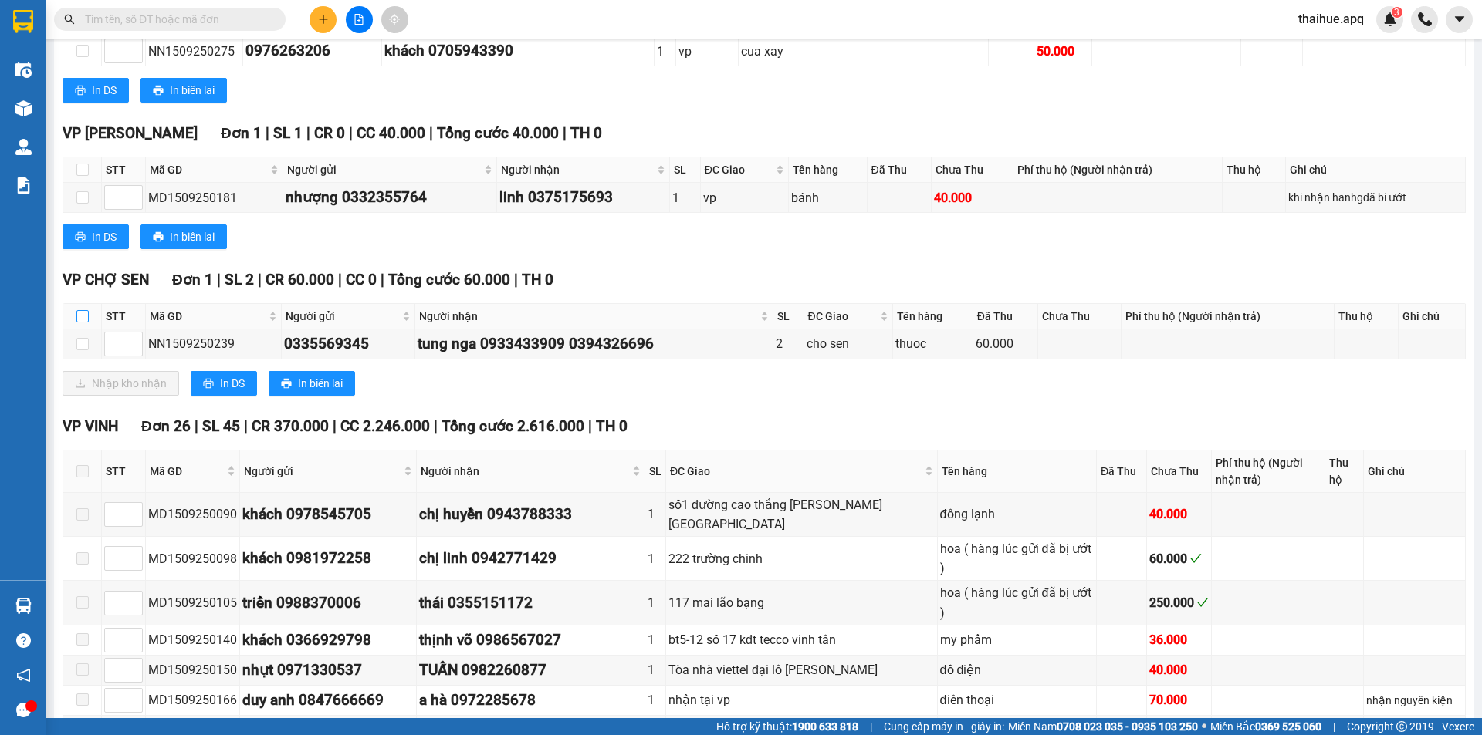
click at [80, 316] on input "checkbox" at bounding box center [82, 316] width 12 height 12
checkbox input "true"
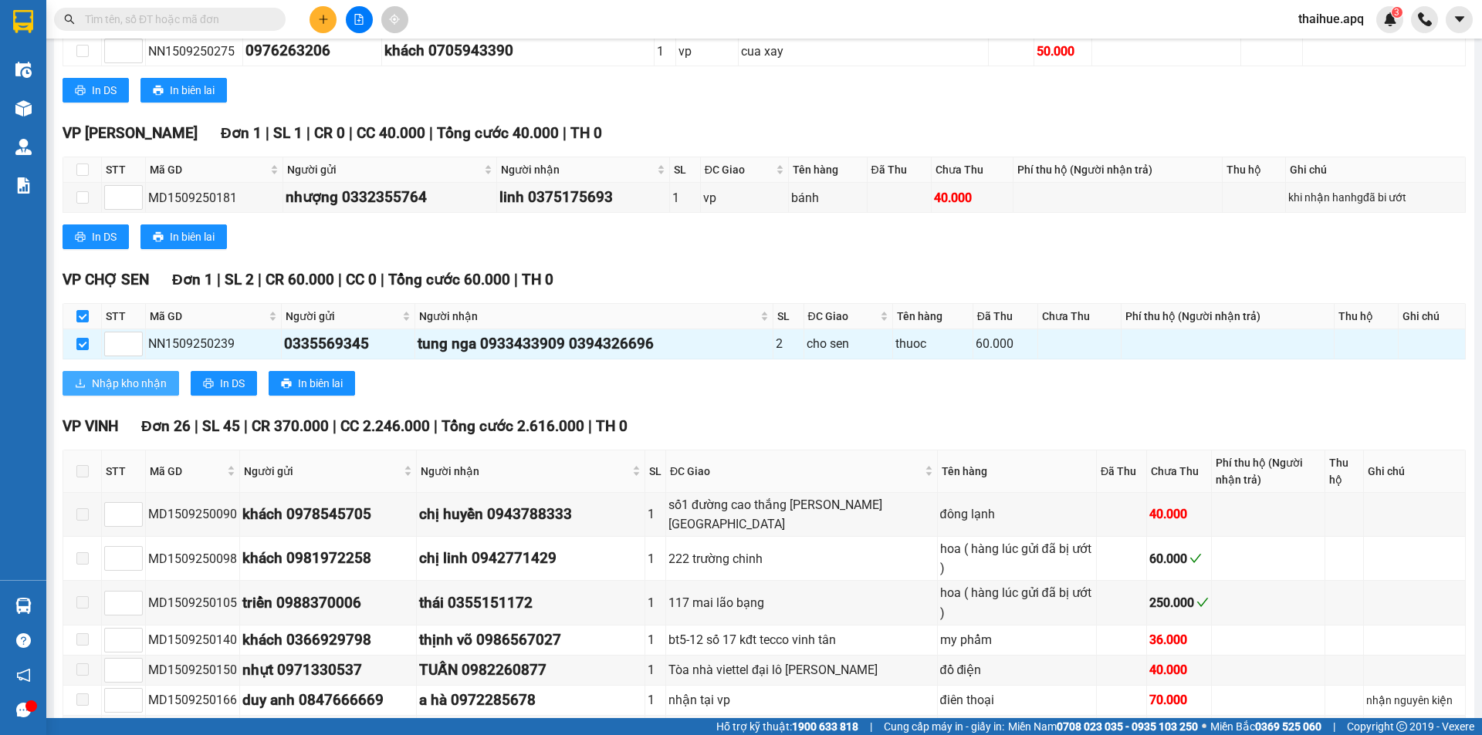
click at [103, 384] on span "Nhập kho nhận" at bounding box center [129, 383] width 75 height 17
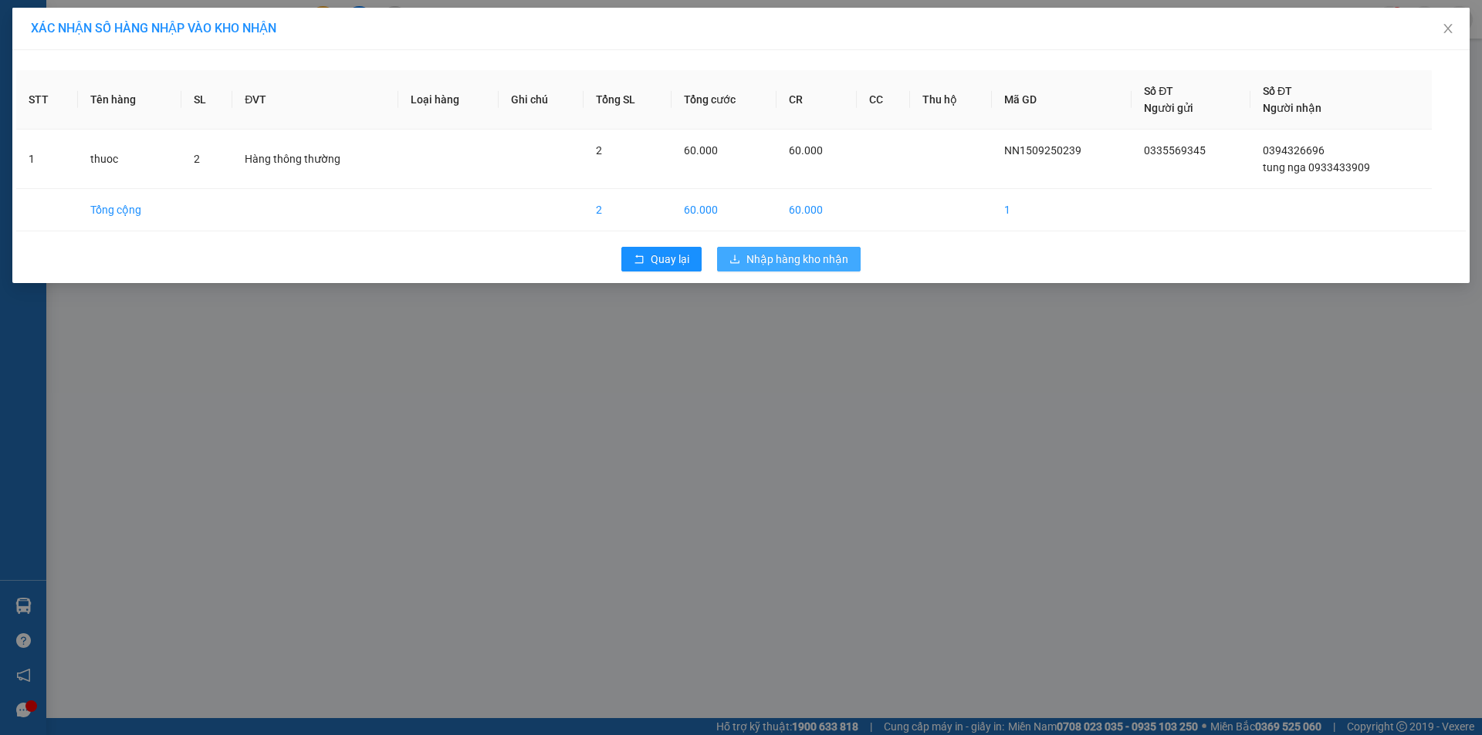
click at [804, 253] on span "Nhập hàng kho nhận" at bounding box center [797, 259] width 102 height 17
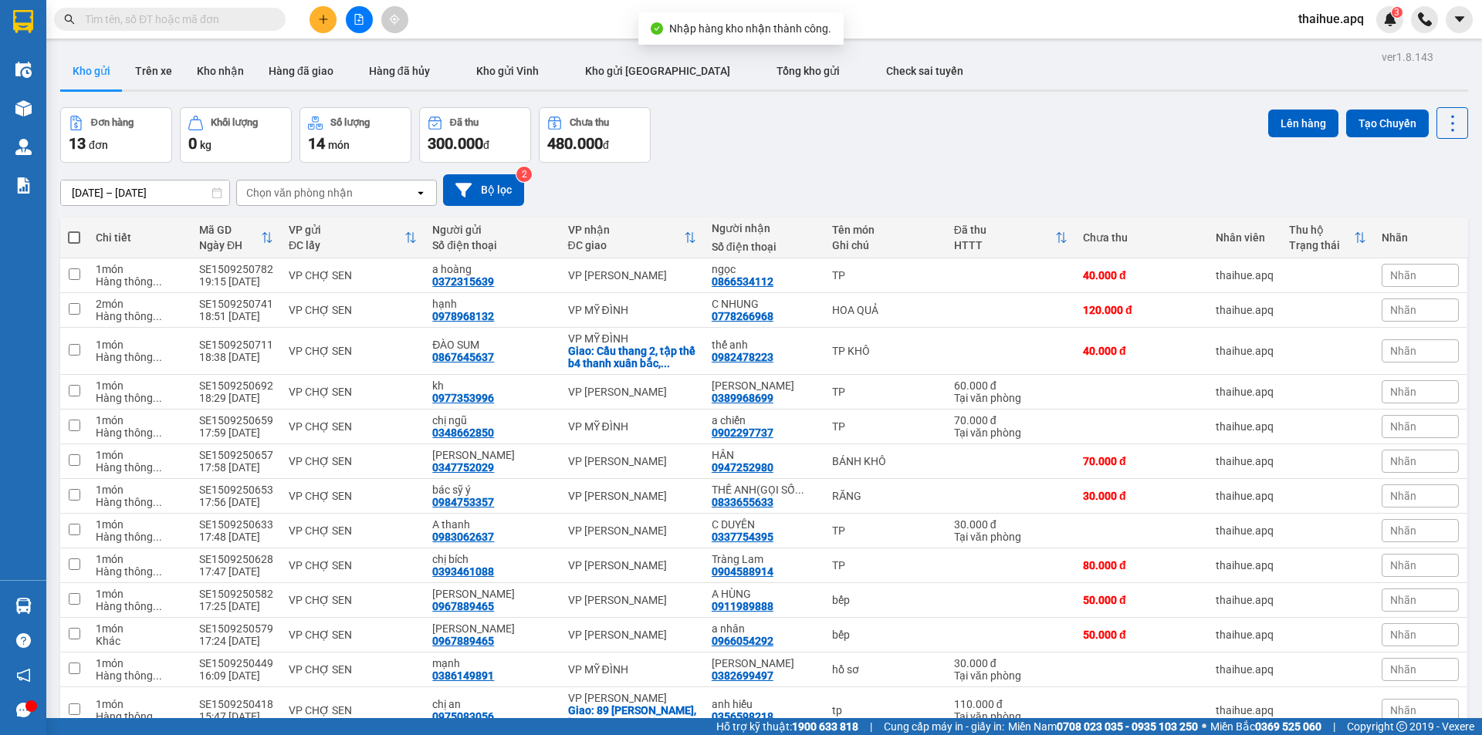
click at [223, 24] on input "text" at bounding box center [176, 19] width 182 height 17
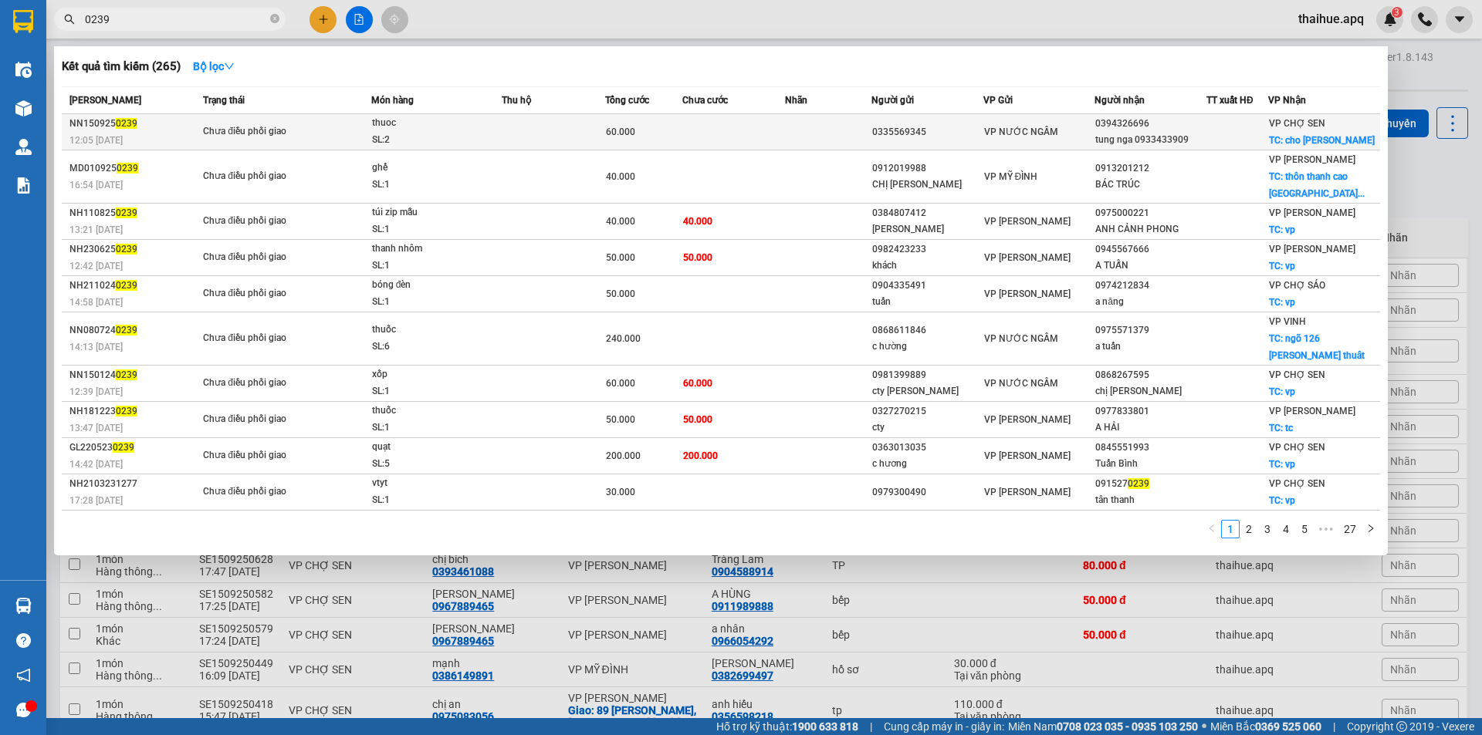
type input "0239"
click at [534, 120] on td at bounding box center [553, 132] width 103 height 36
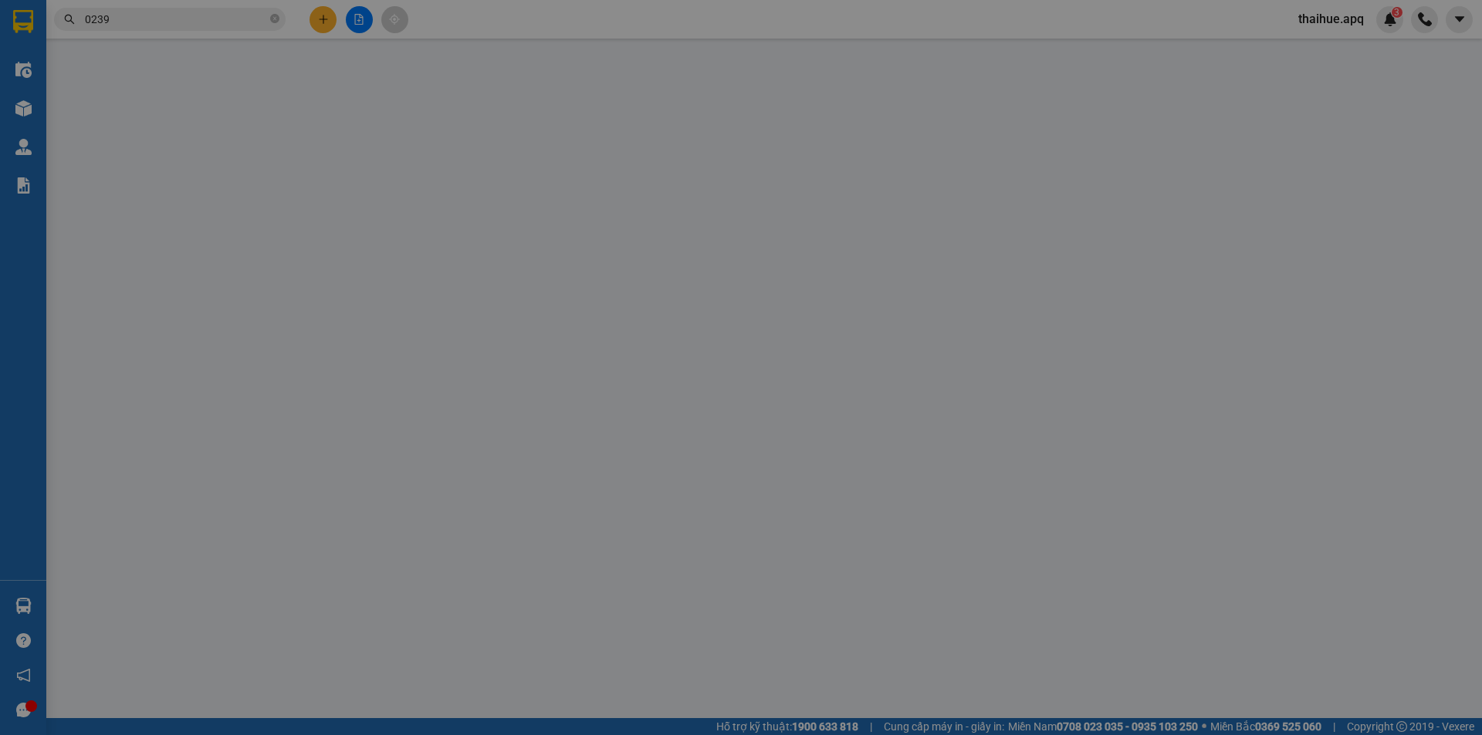
type input "0335569345"
type input "0394326696"
type input "tung nga 0933433909"
checkbox input "true"
type input "cho sen"
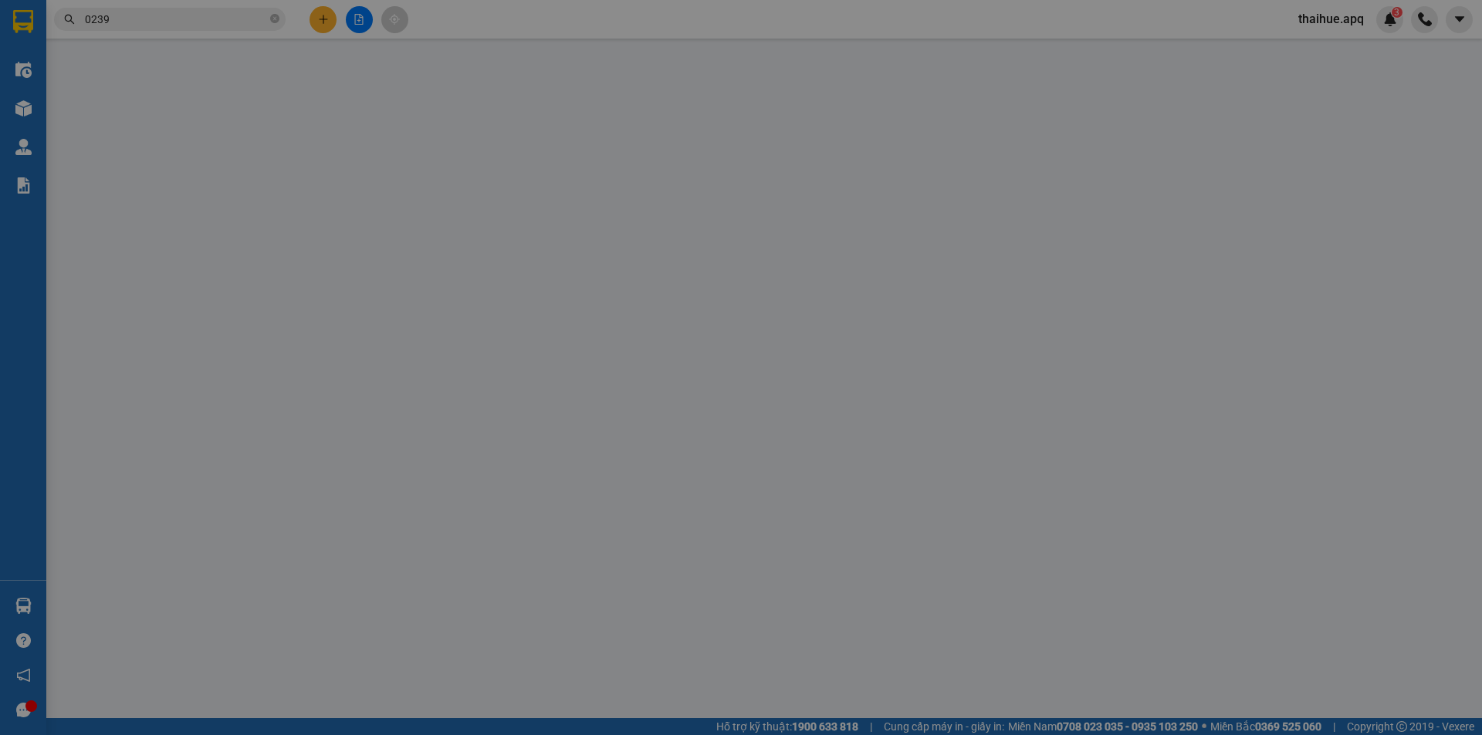
type input "60.000"
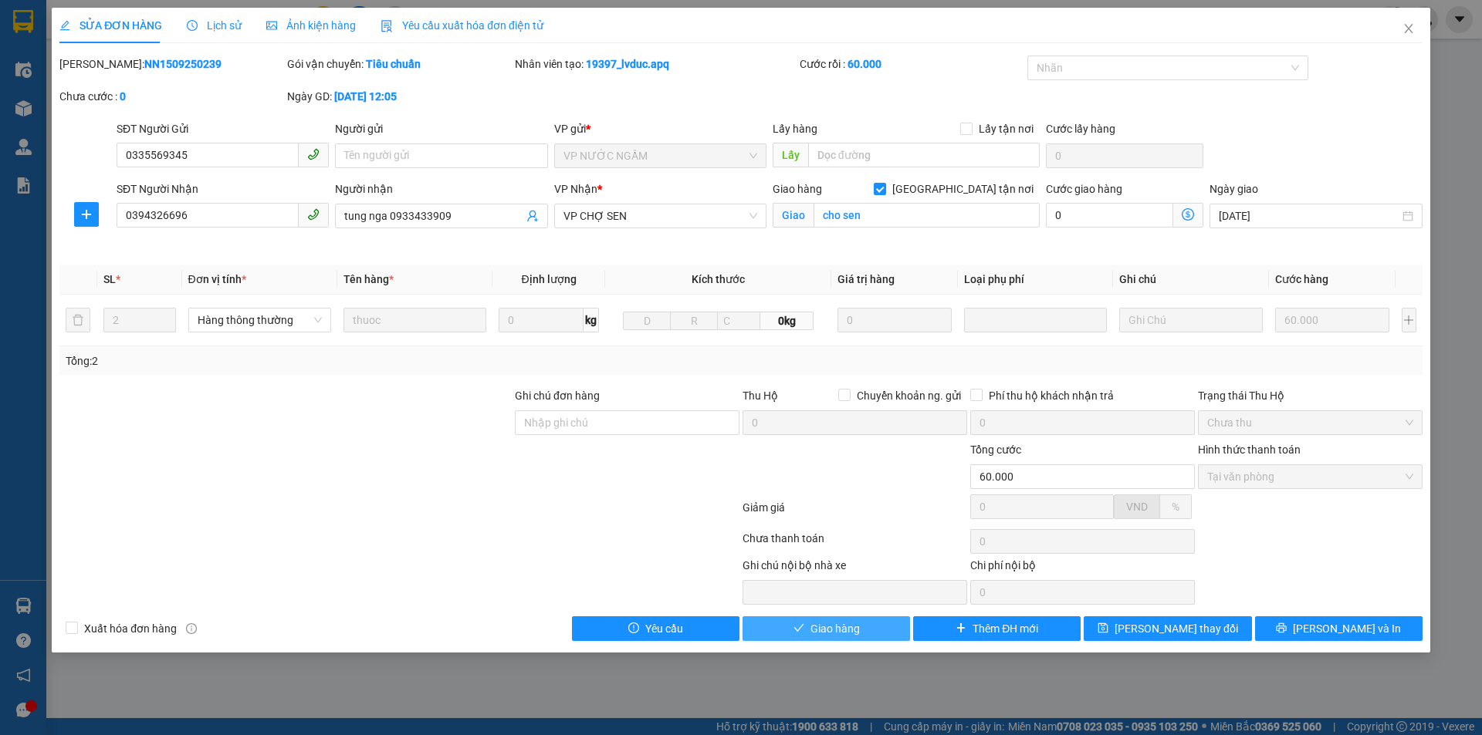
click at [828, 631] on span "Giao hàng" at bounding box center [834, 628] width 49 height 17
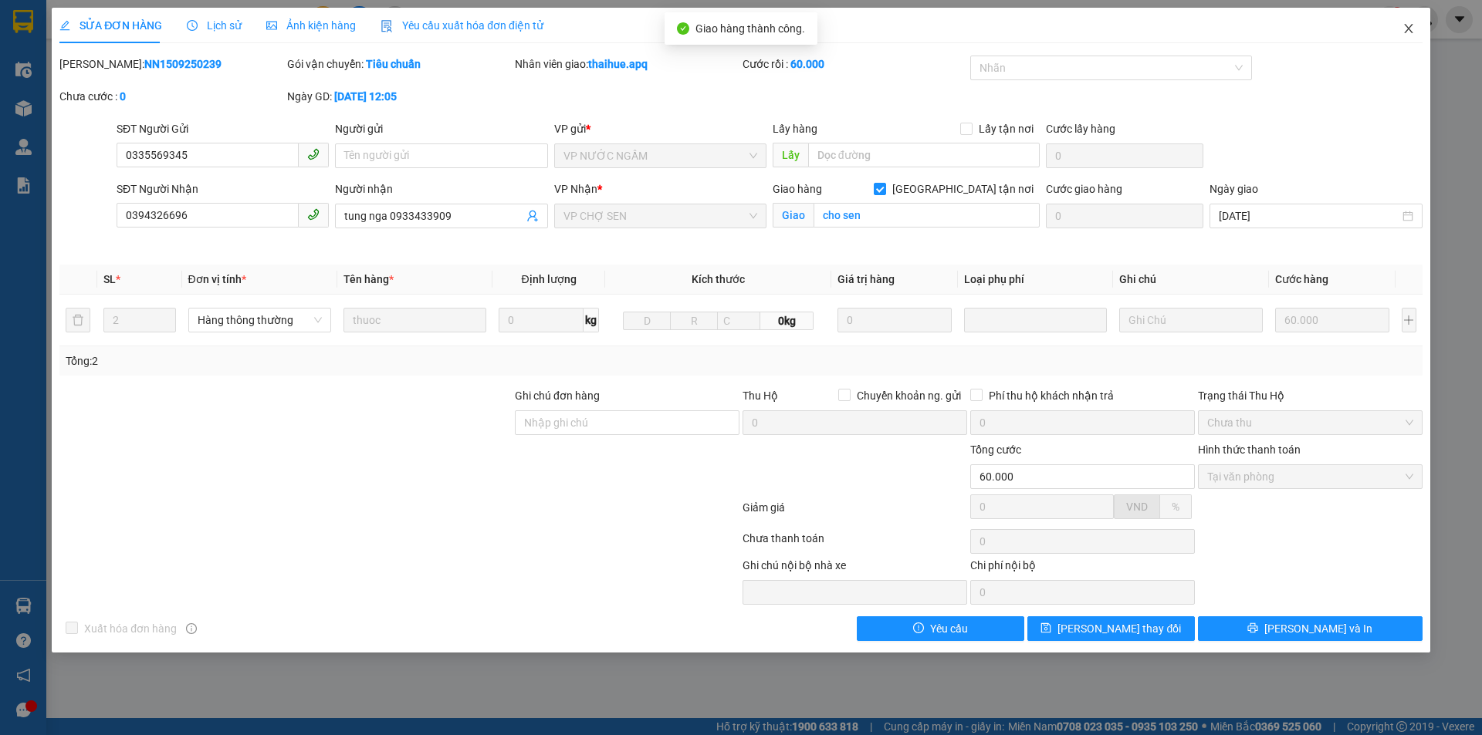
click at [1412, 29] on icon "close" at bounding box center [1408, 28] width 12 height 12
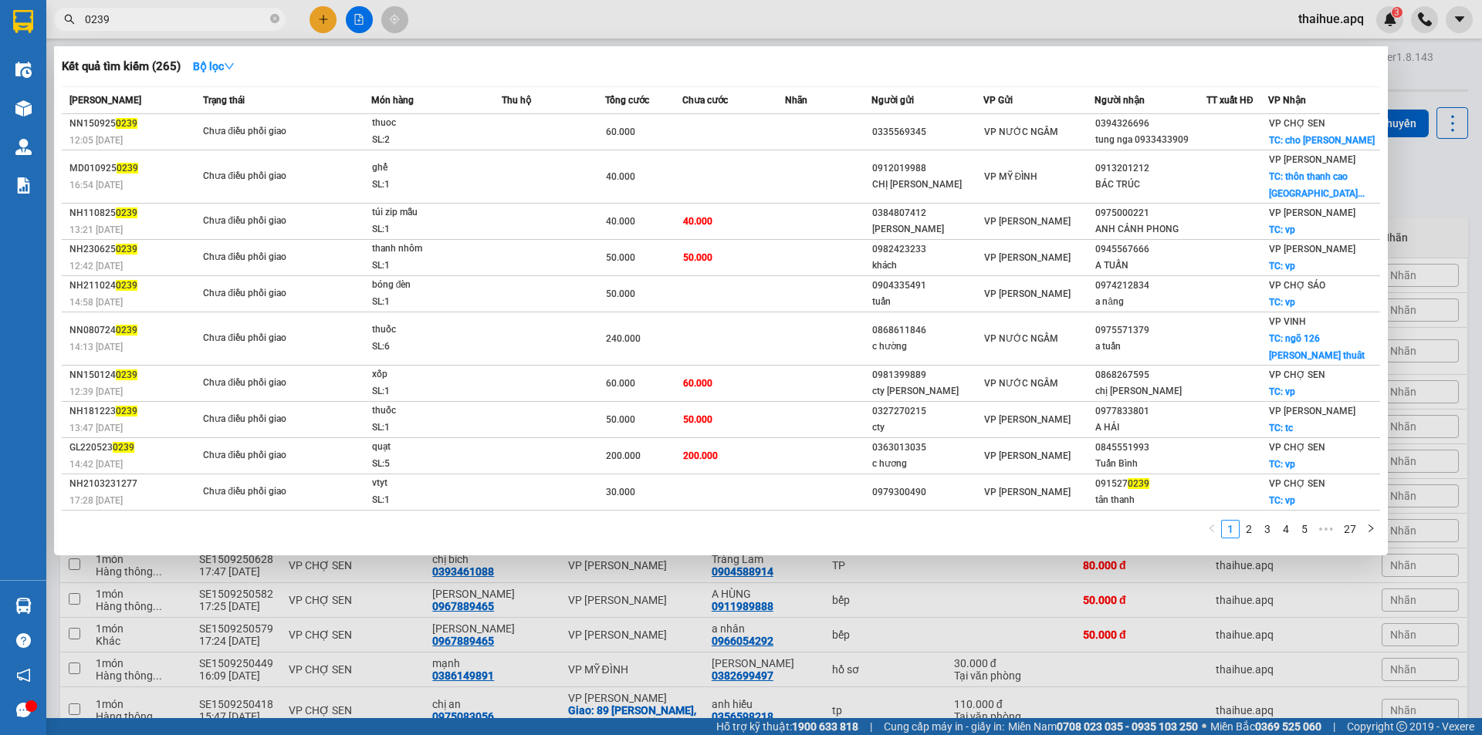
click at [149, 21] on input "0239" at bounding box center [176, 19] width 182 height 17
type input "0"
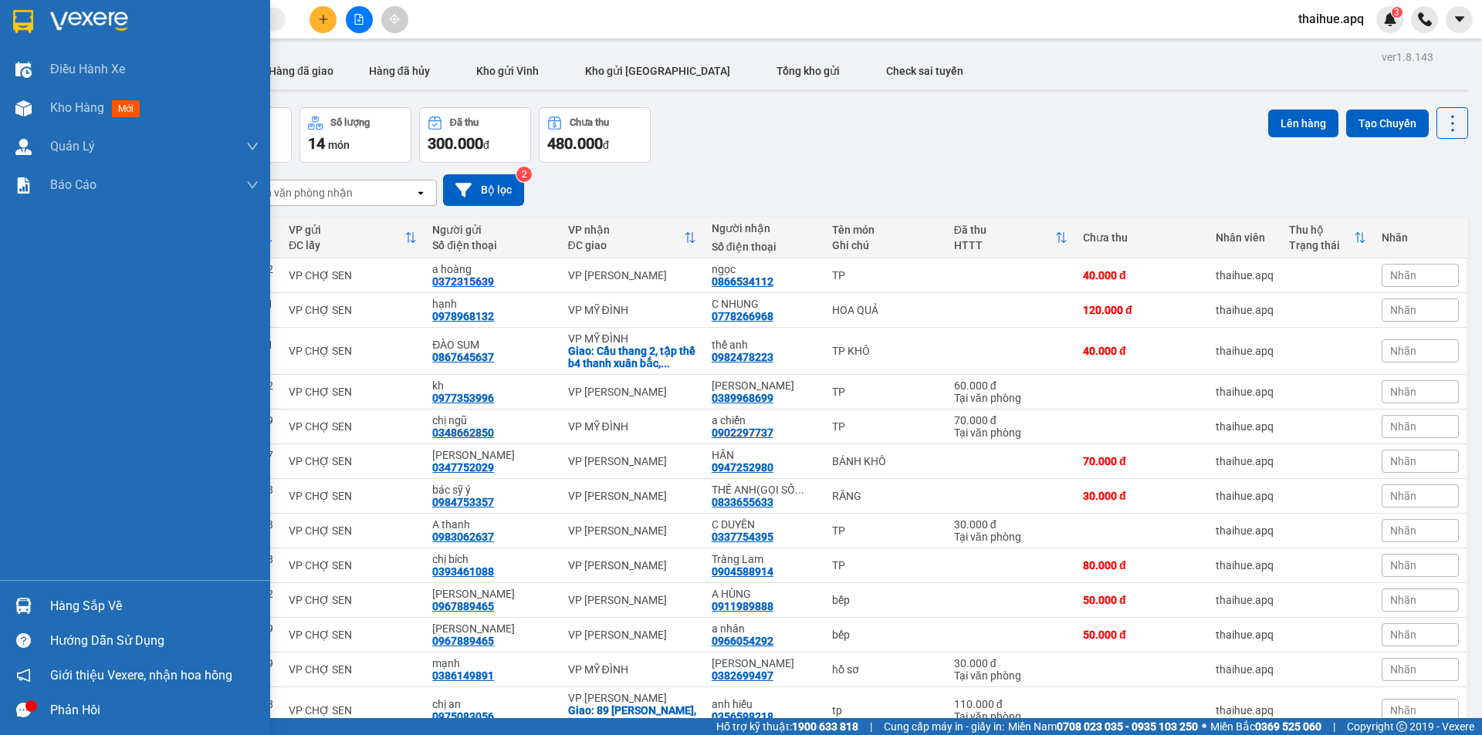
click at [76, 601] on div "Hàng sắp về" at bounding box center [154, 606] width 208 height 23
click at [19, 369] on div "Điều hành xe Kho hàng mới Quản Lý Quản lý thu hộ Quản lý chuyến Quản lý giao nh…" at bounding box center [135, 367] width 270 height 735
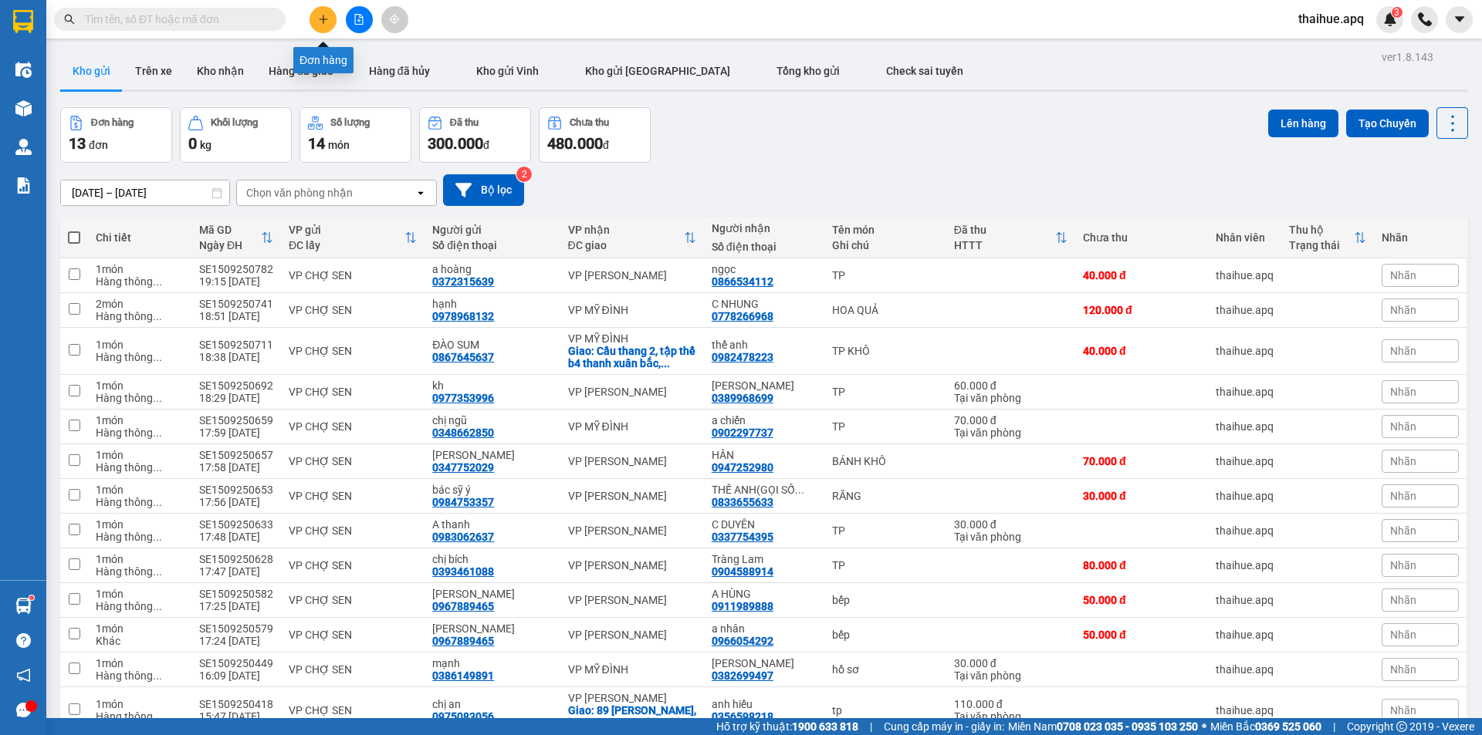
click at [324, 24] on icon "plus" at bounding box center [323, 19] width 11 height 11
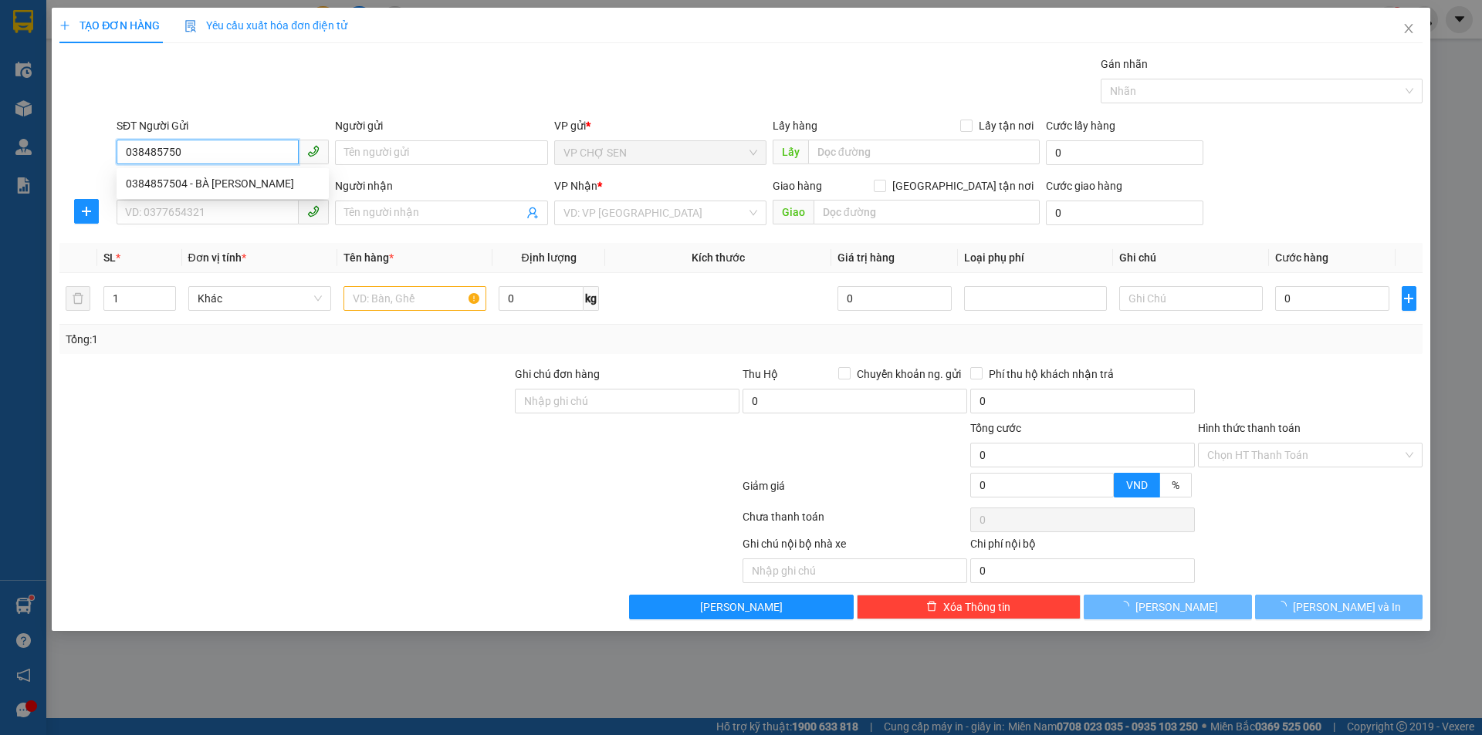
type input "0384857504"
click at [228, 185] on div "0384857504 - BÀ HỒNG" at bounding box center [223, 183] width 194 height 17
type input "BÀ HỒNG"
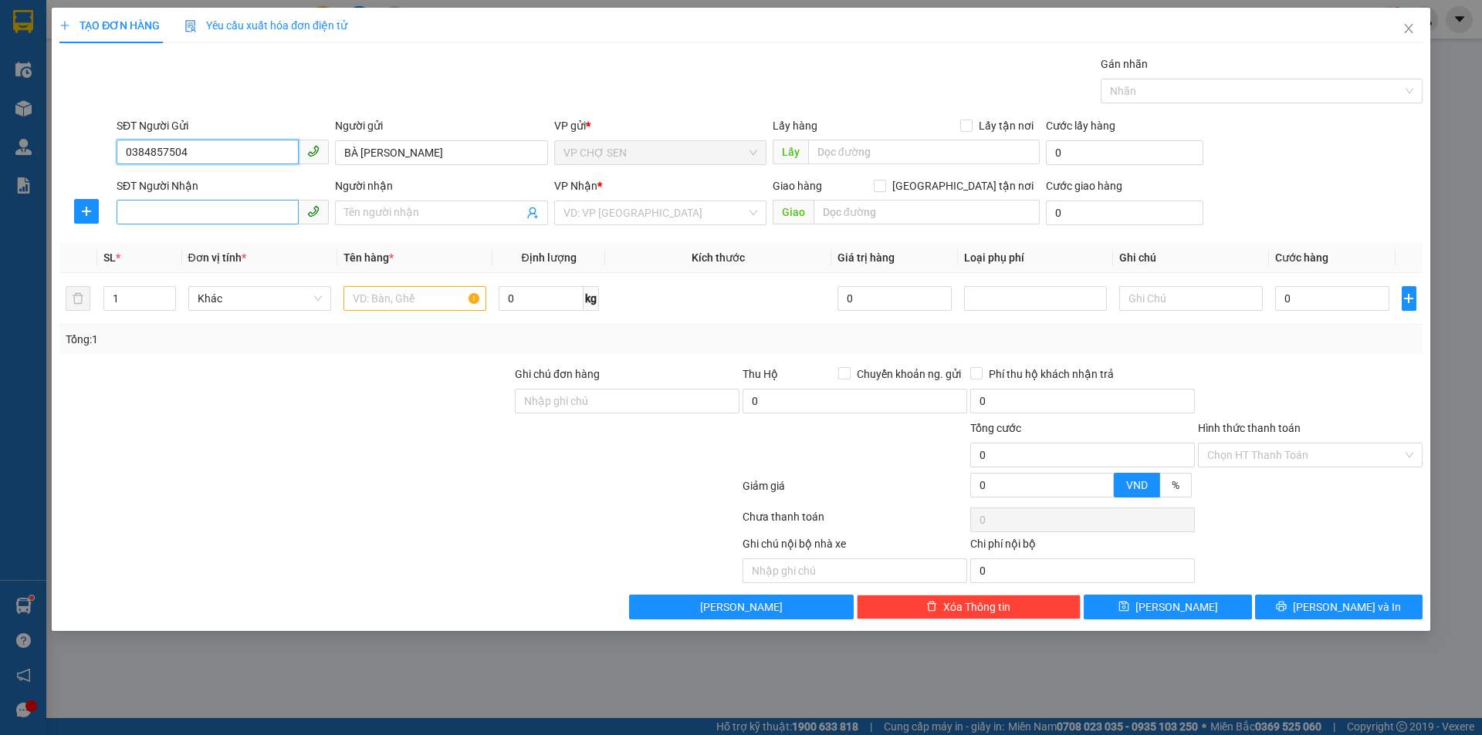
type input "0384857504"
click at [225, 214] on input "SĐT Người Nhận" at bounding box center [208, 212] width 182 height 25
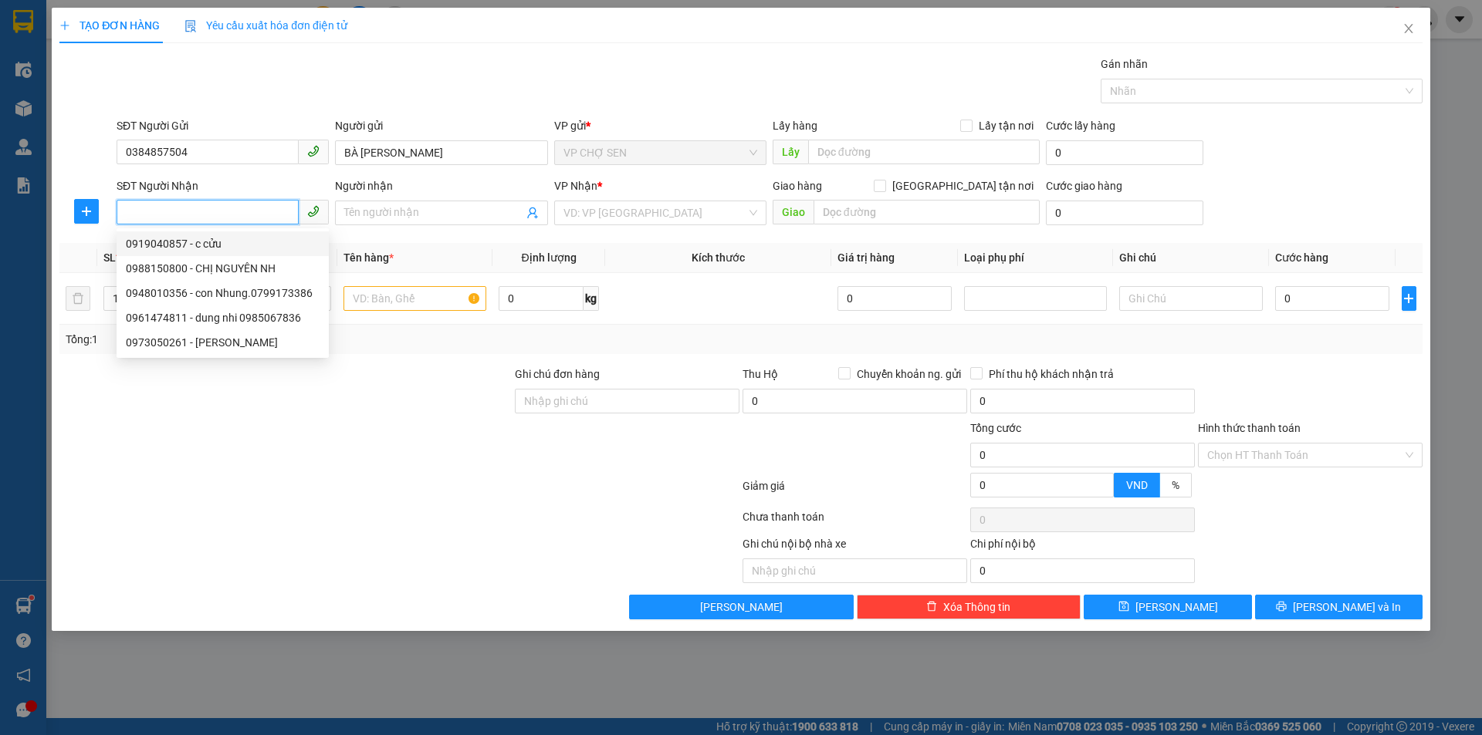
click at [171, 248] on div "0919040857 - c cửu" at bounding box center [223, 243] width 194 height 17
type input "0919040857"
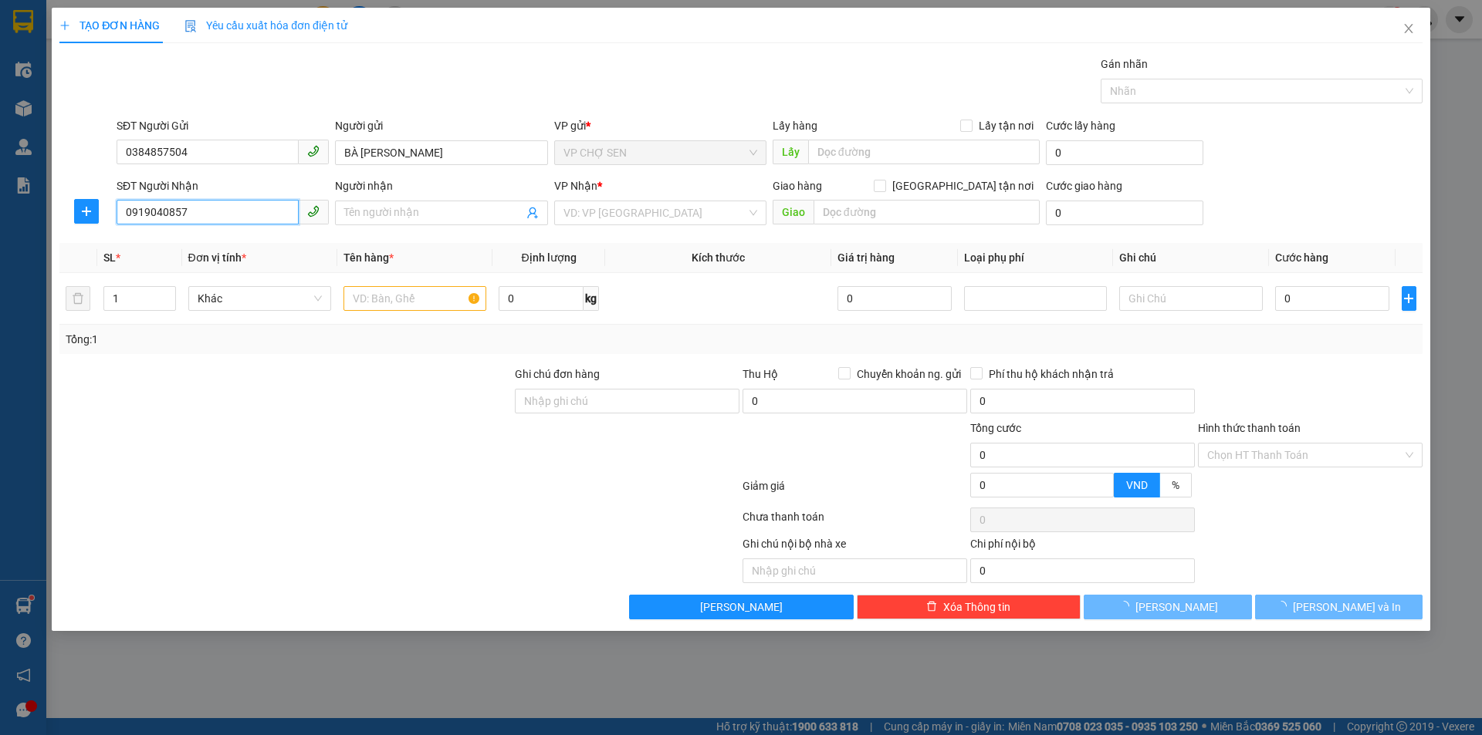
type input "c cửu"
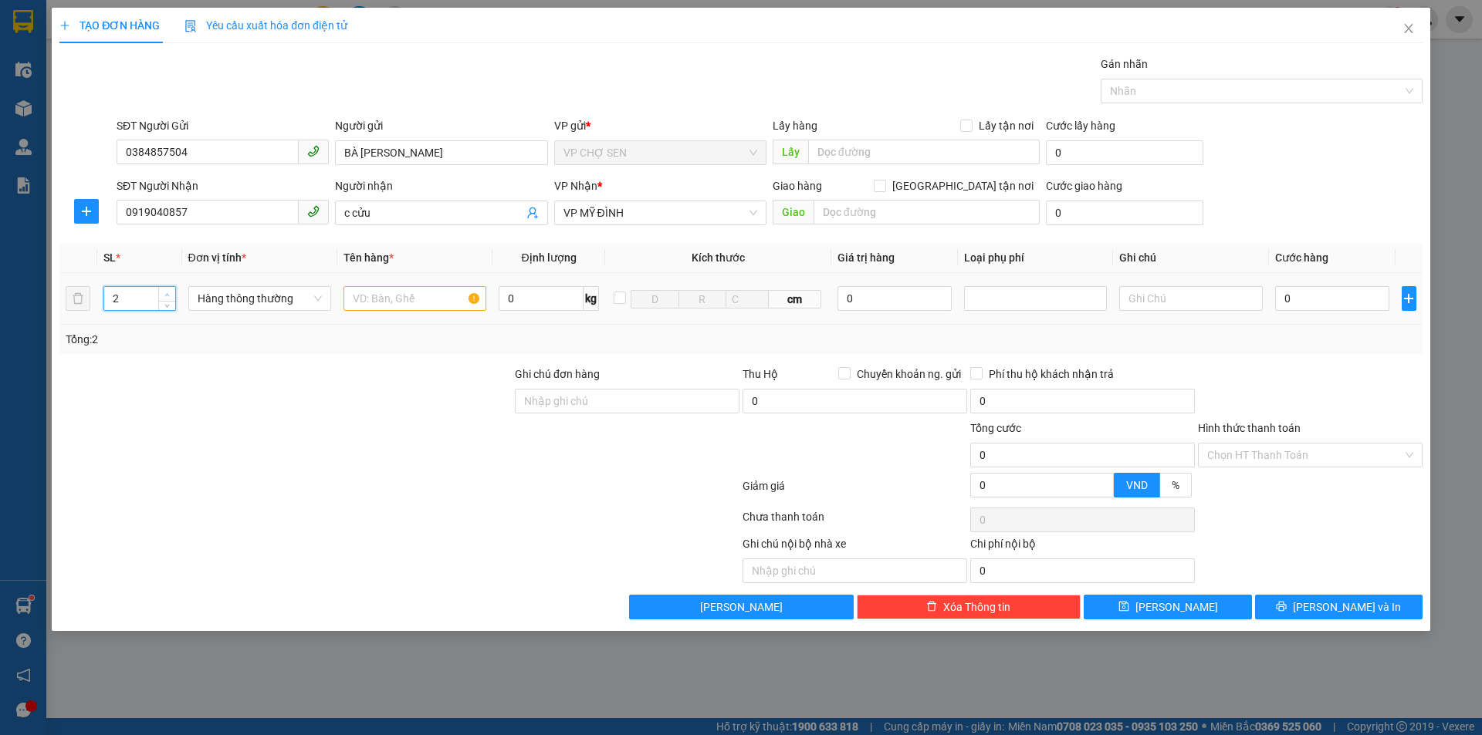
click at [167, 291] on span "up" at bounding box center [167, 294] width 9 height 9
type input "4"
click at [167, 291] on span "up" at bounding box center [167, 294] width 9 height 9
click at [356, 298] on input "text" at bounding box center [414, 298] width 143 height 25
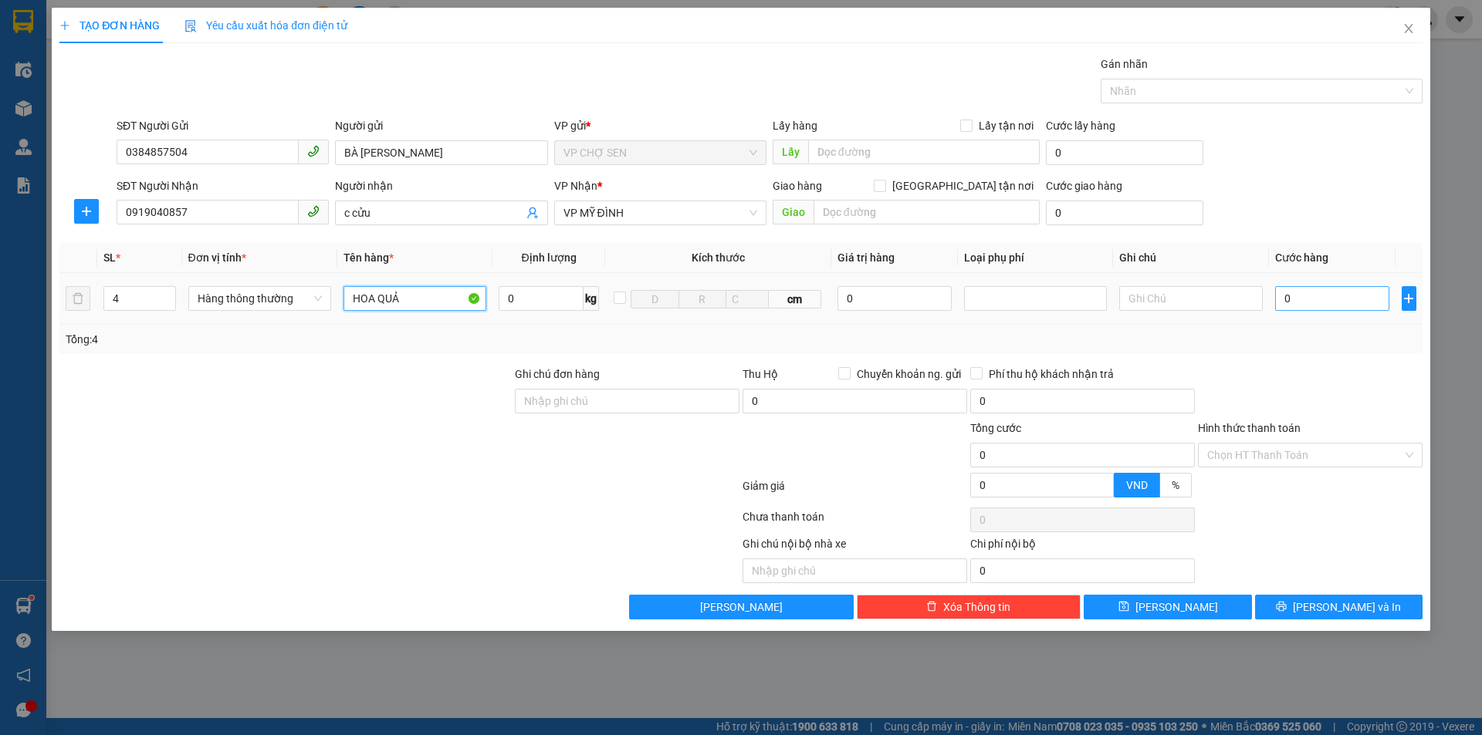
type input "HOA QUẢ"
click at [1291, 293] on input "0" at bounding box center [1332, 298] width 115 height 25
type input "2"
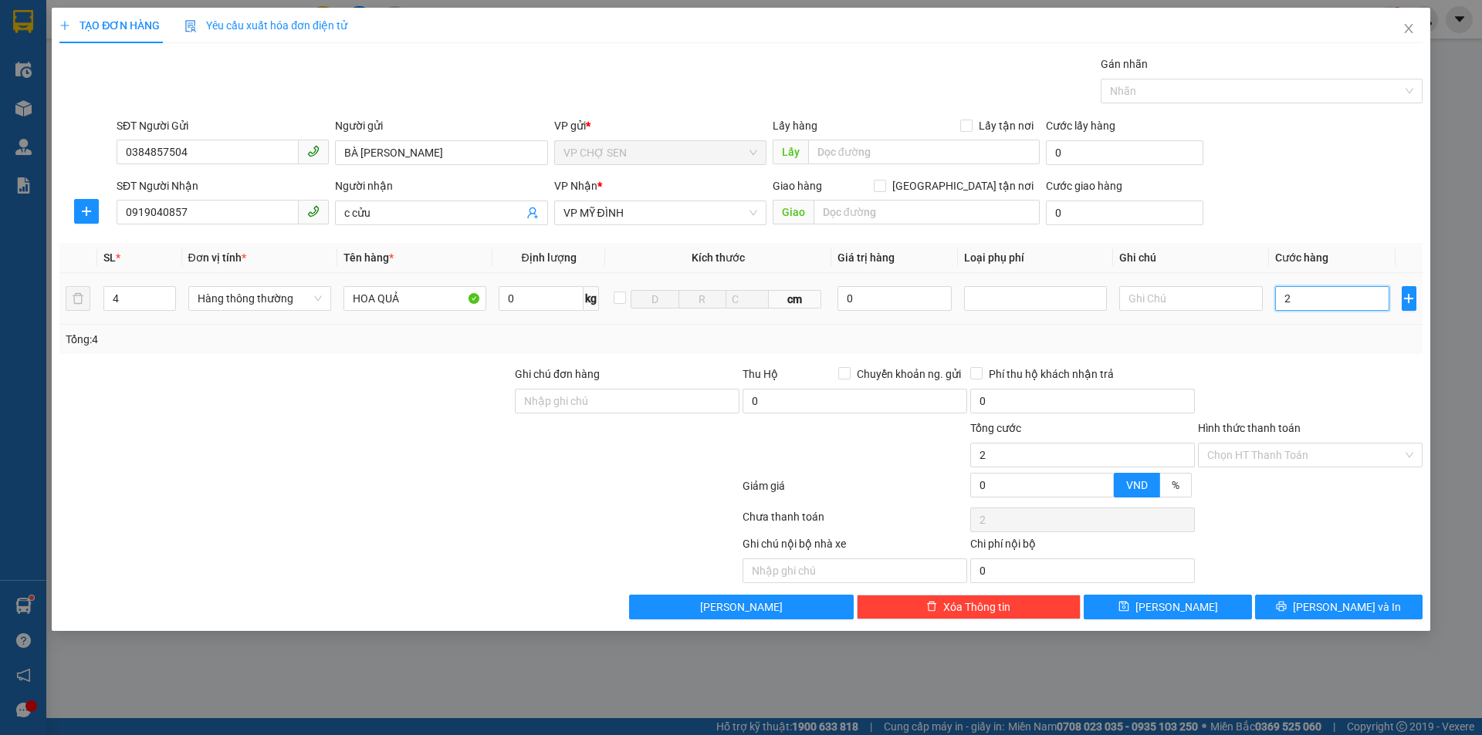
type input "20"
type input "200"
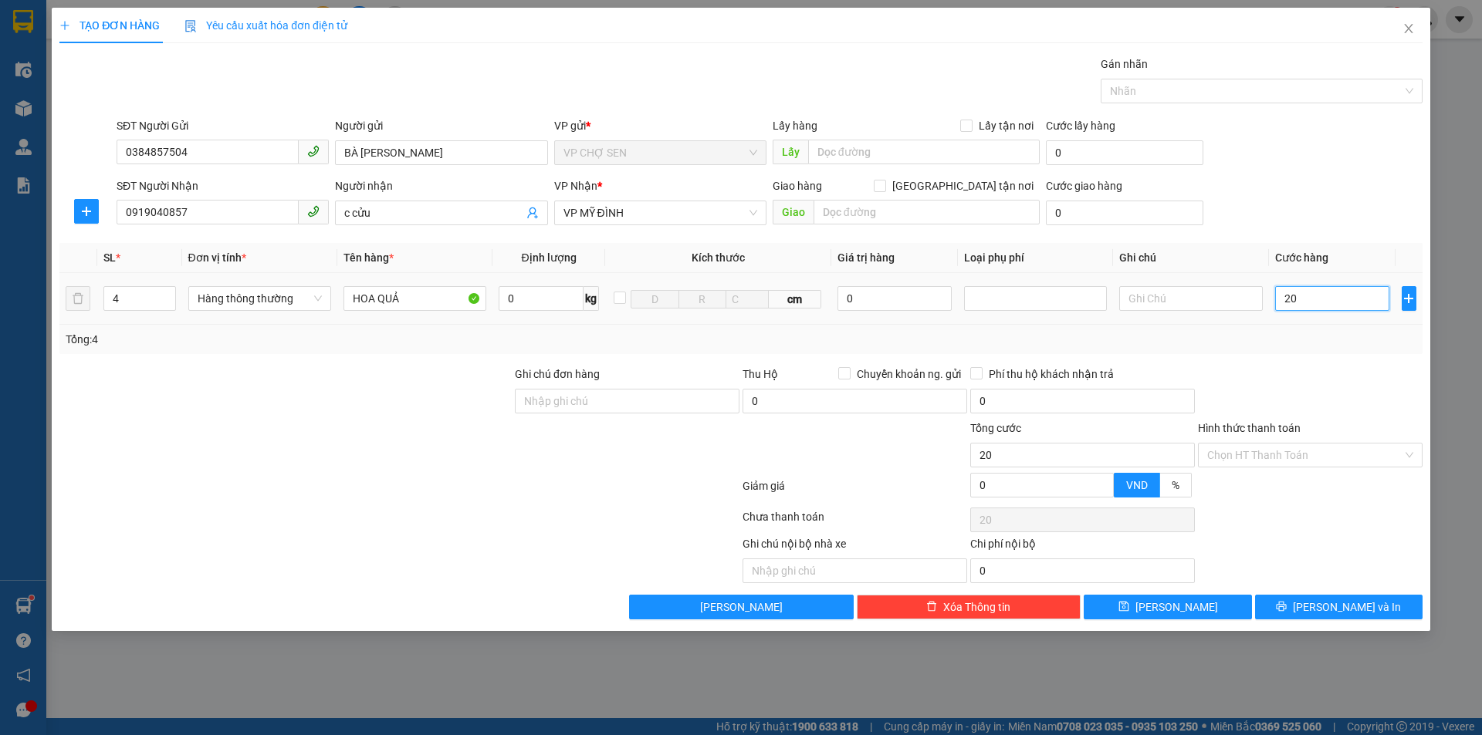
type input "200"
type input "2.000"
type input "20.000"
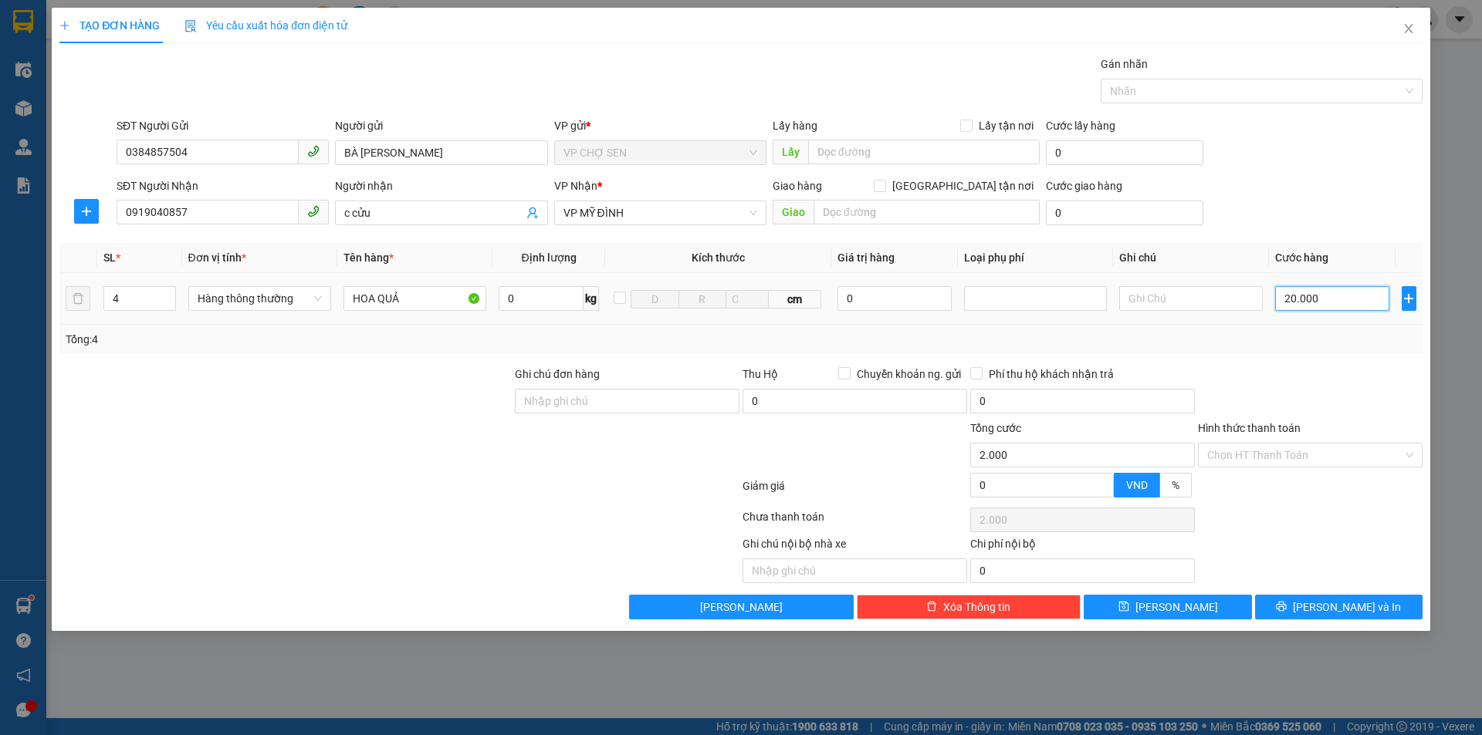
type input "20.000"
type input "200.000"
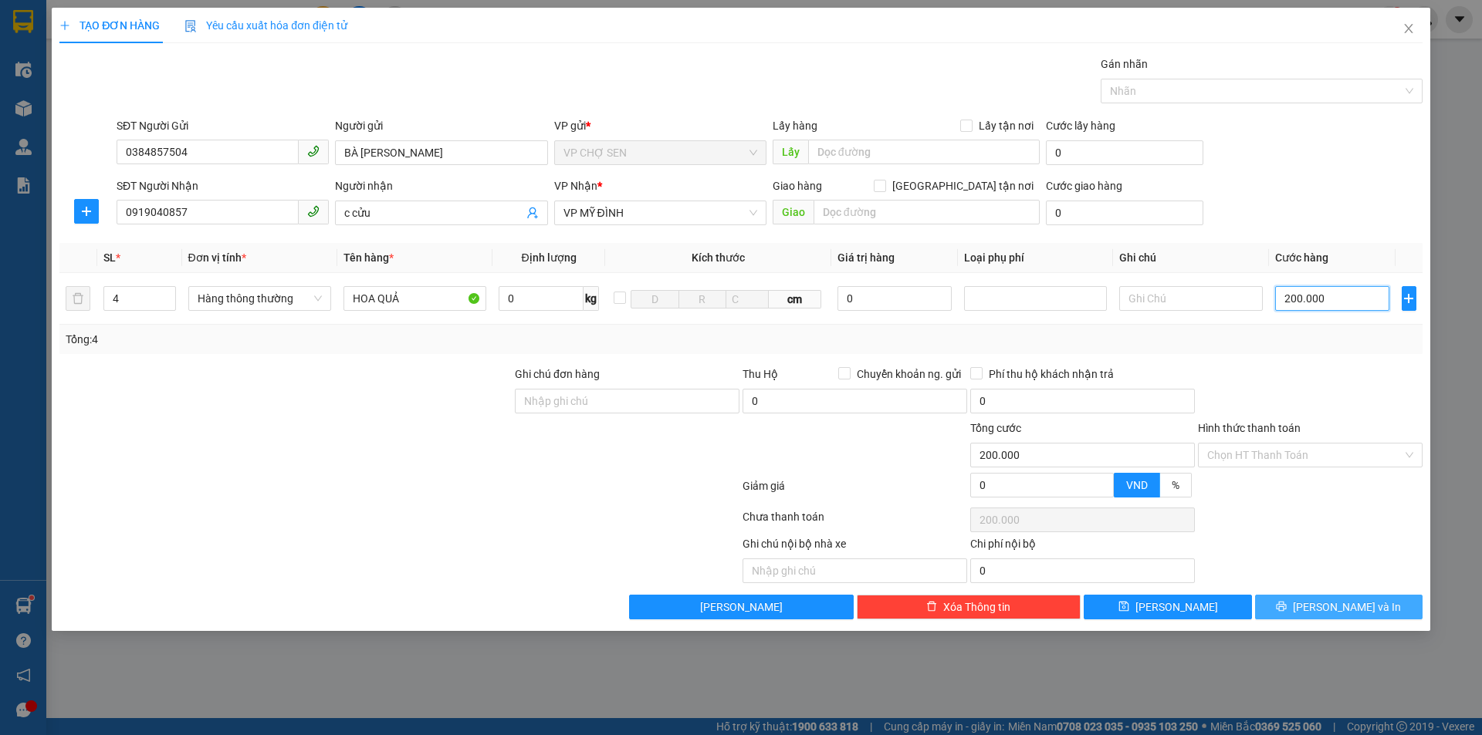
type input "200.000"
click at [1330, 610] on span "[PERSON_NAME] và In" at bounding box center [1346, 607] width 108 height 17
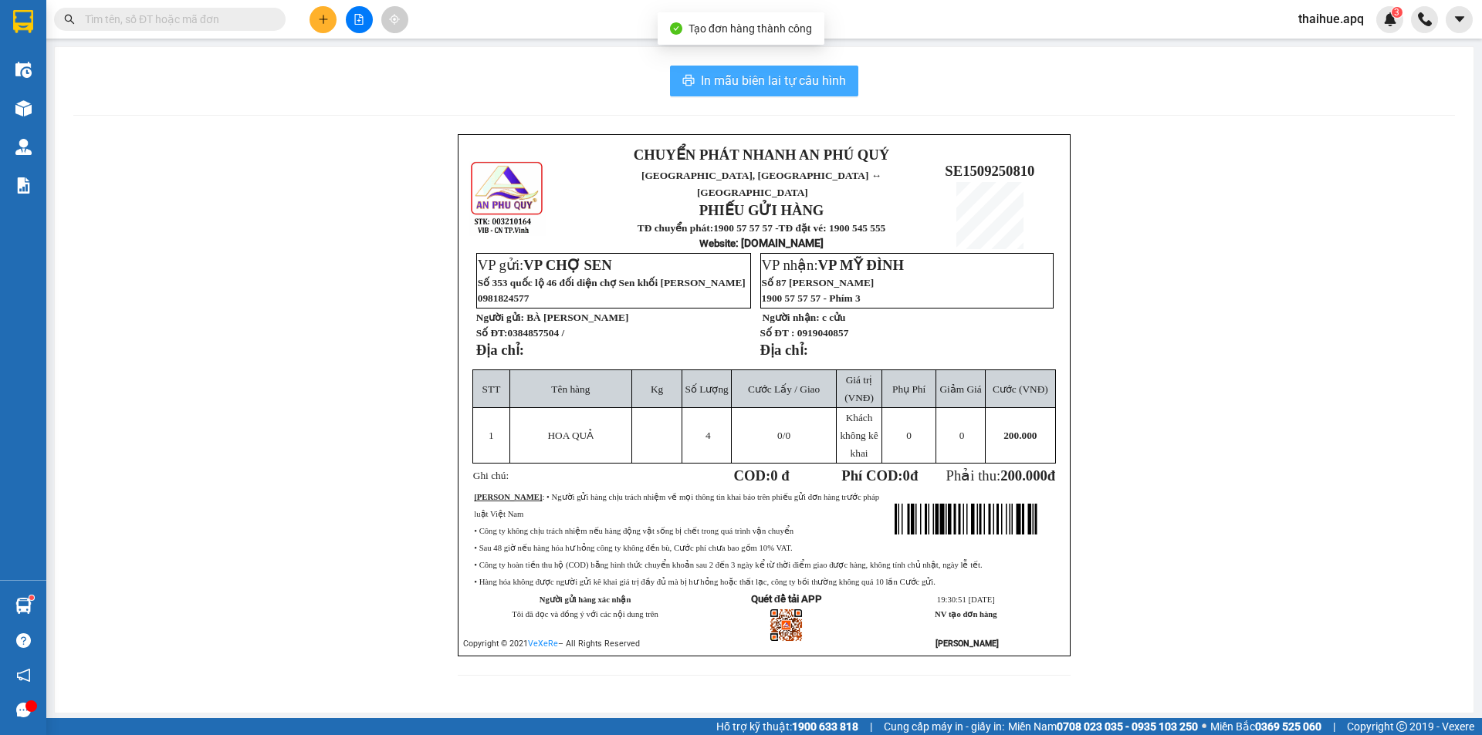
click at [786, 76] on span "In mẫu biên lai tự cấu hình" at bounding box center [773, 80] width 145 height 19
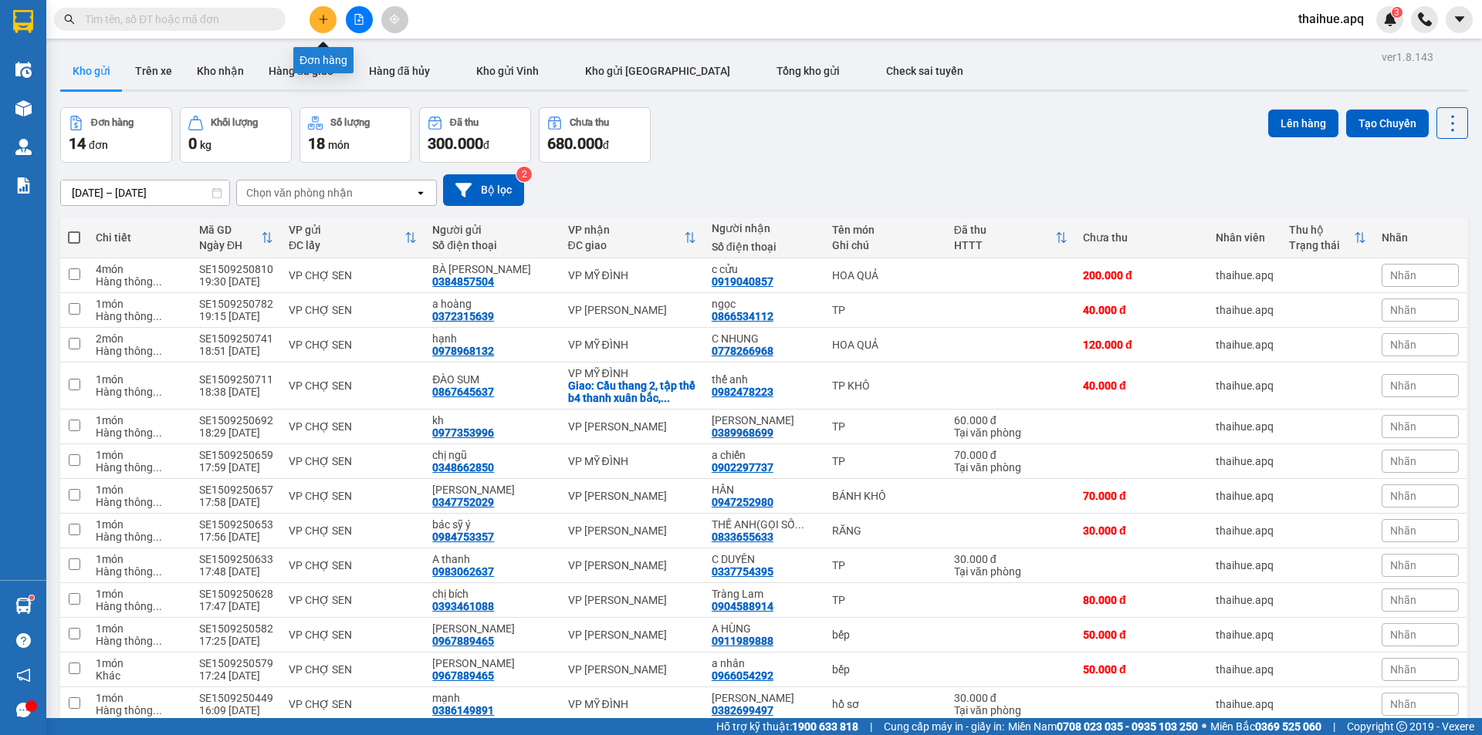
click at [323, 15] on icon "plus" at bounding box center [323, 19] width 11 height 11
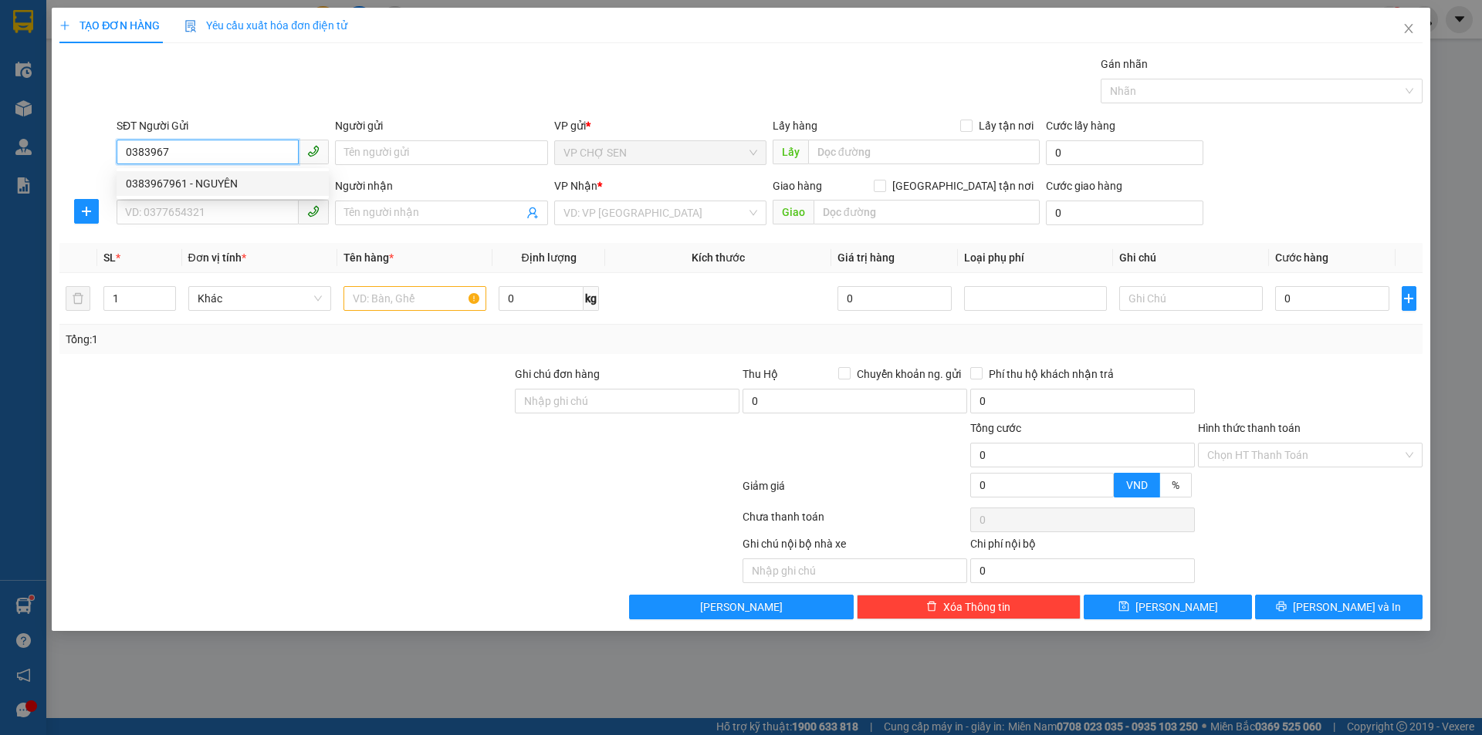
click at [208, 181] on div "0383967961 - NGUYÊN" at bounding box center [223, 183] width 194 height 17
type input "0383967961"
type input "NGUYÊN"
type input "0383967961"
click at [219, 215] on input "SĐT Người Nhận" at bounding box center [208, 212] width 182 height 25
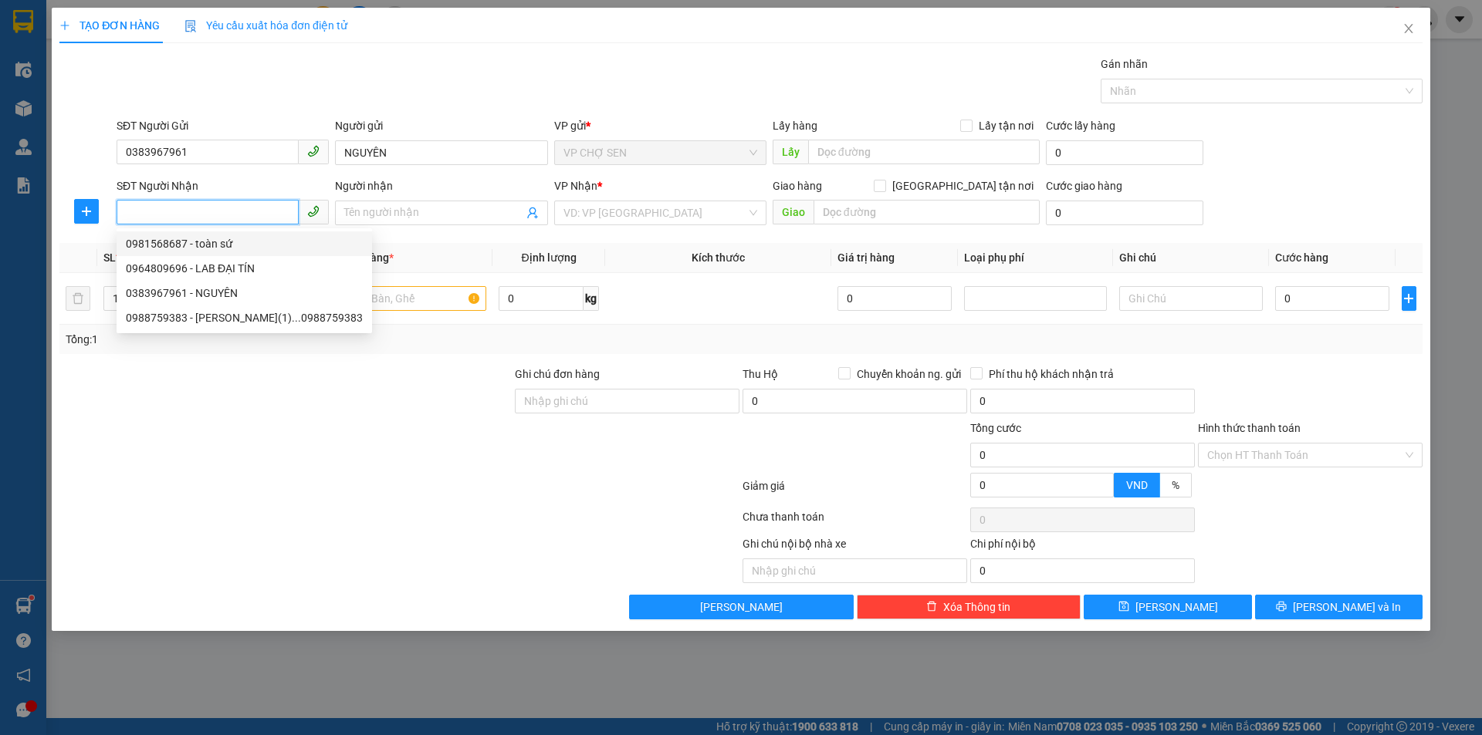
click at [225, 246] on div "0981568687 - toàn sứ" at bounding box center [244, 243] width 237 height 17
type input "0981568687"
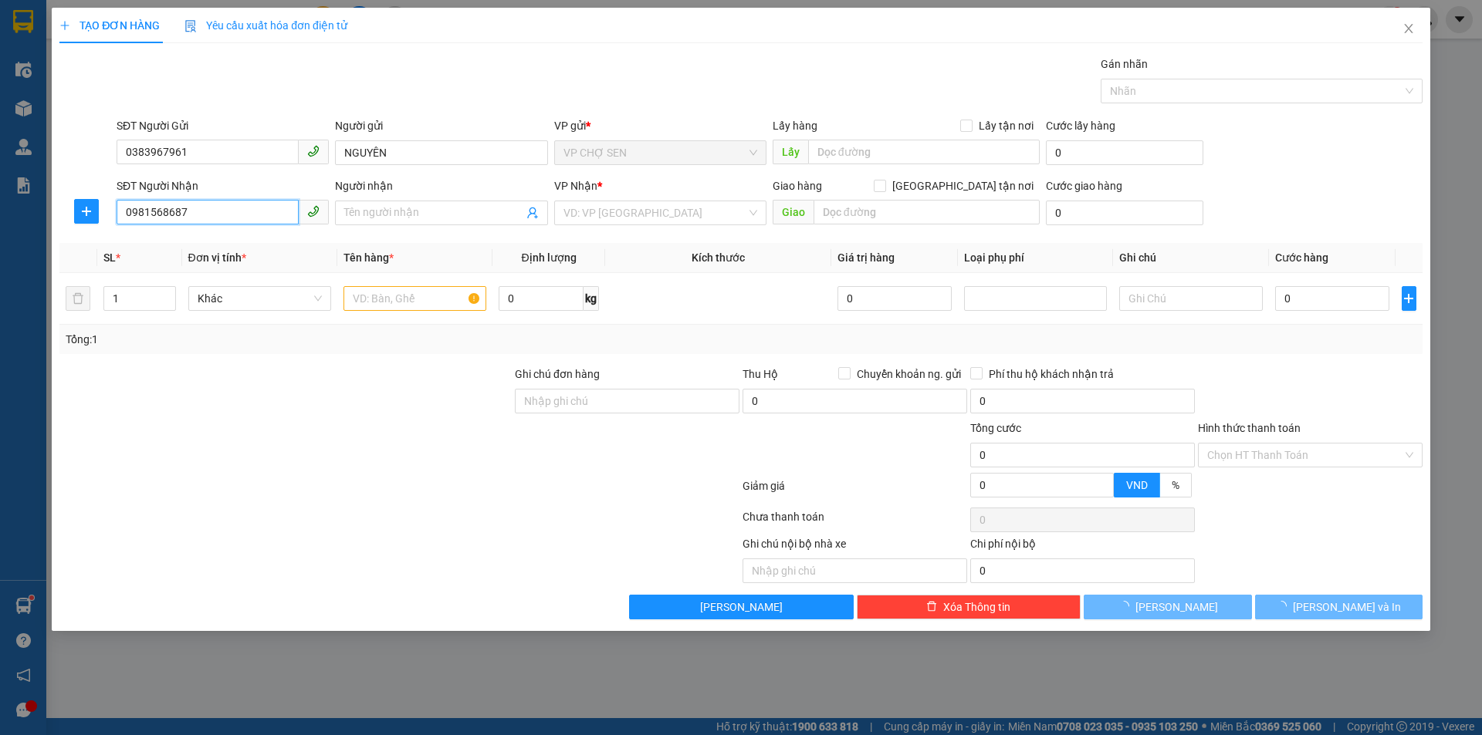
type input "toàn sứ"
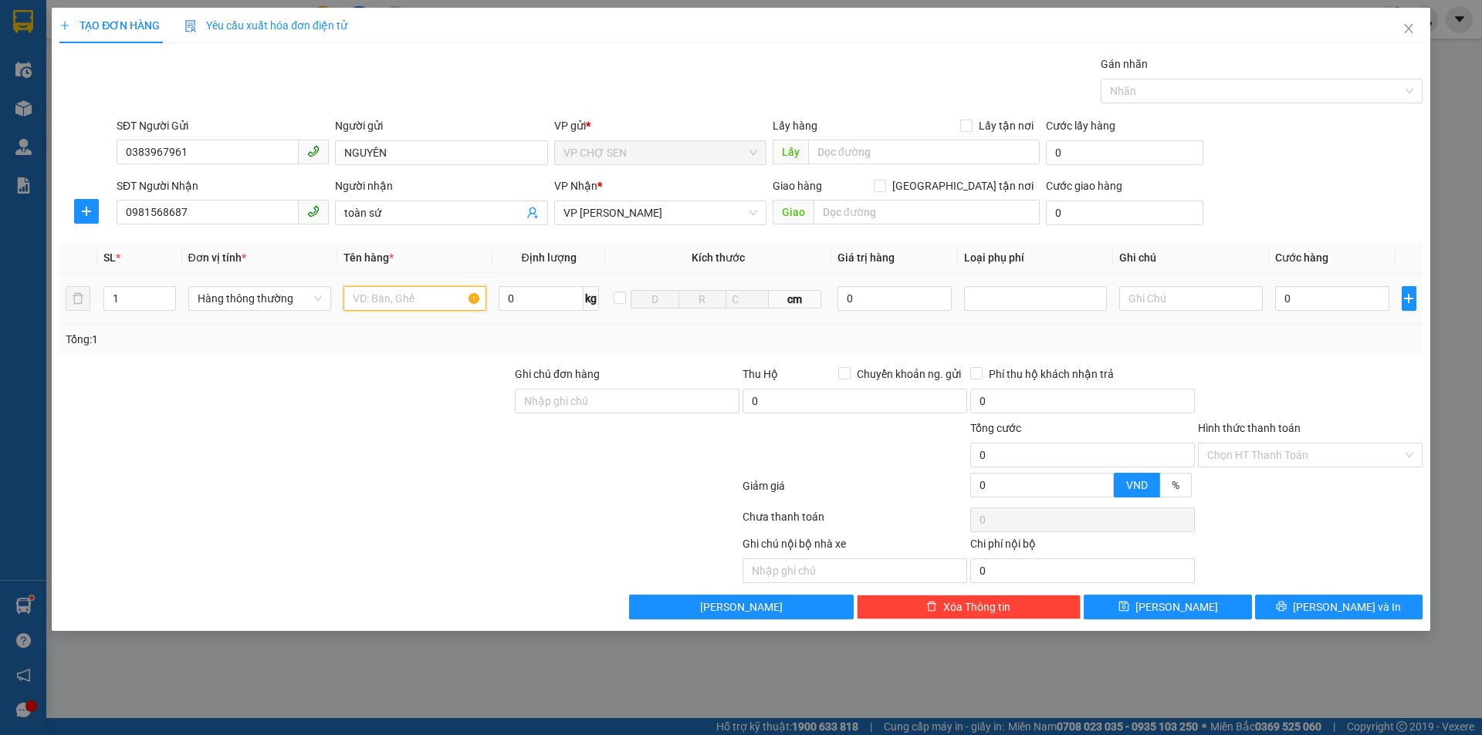
click at [367, 296] on input "text" at bounding box center [414, 298] width 143 height 25
type input "RĂNG"
click at [1298, 297] on input "0" at bounding box center [1332, 298] width 115 height 25
type input "3"
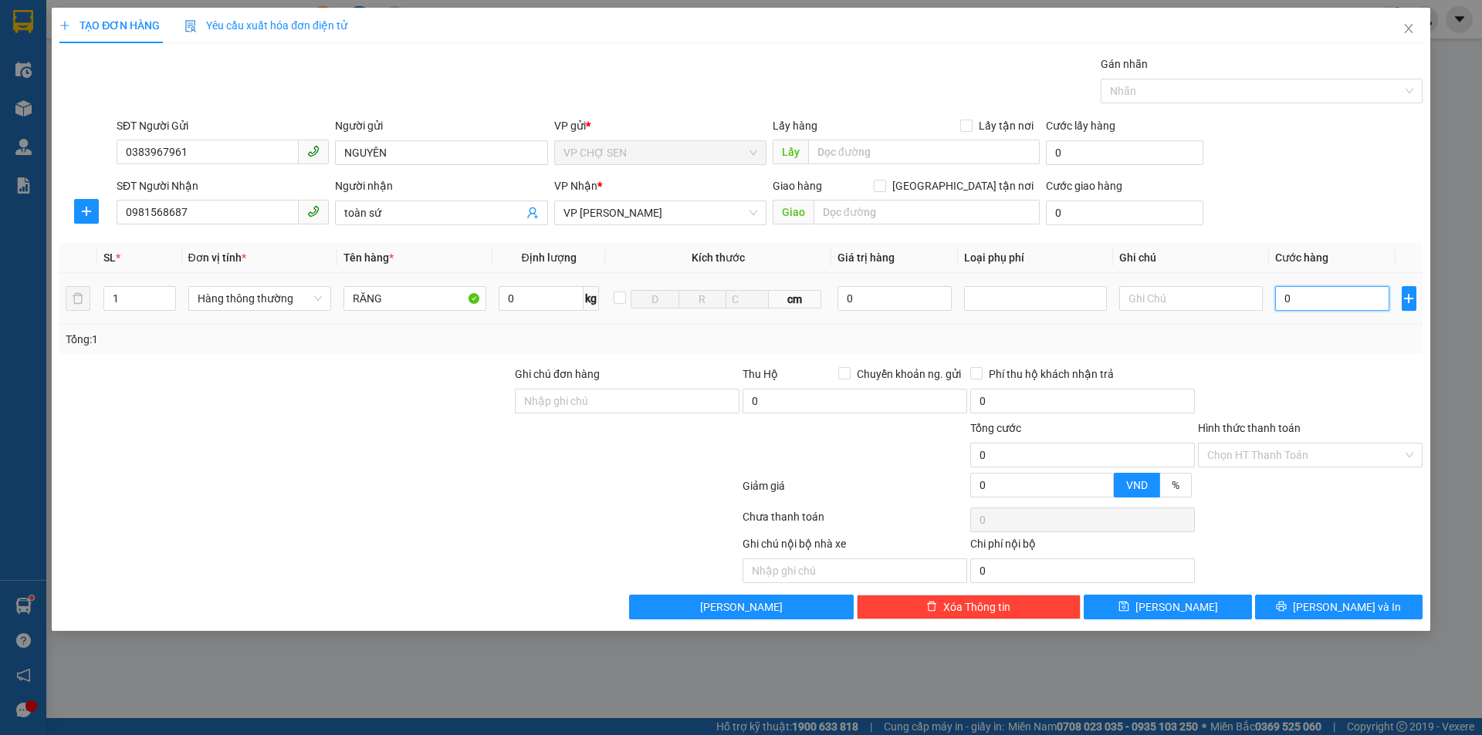
type input "3"
type input "30"
type input "300"
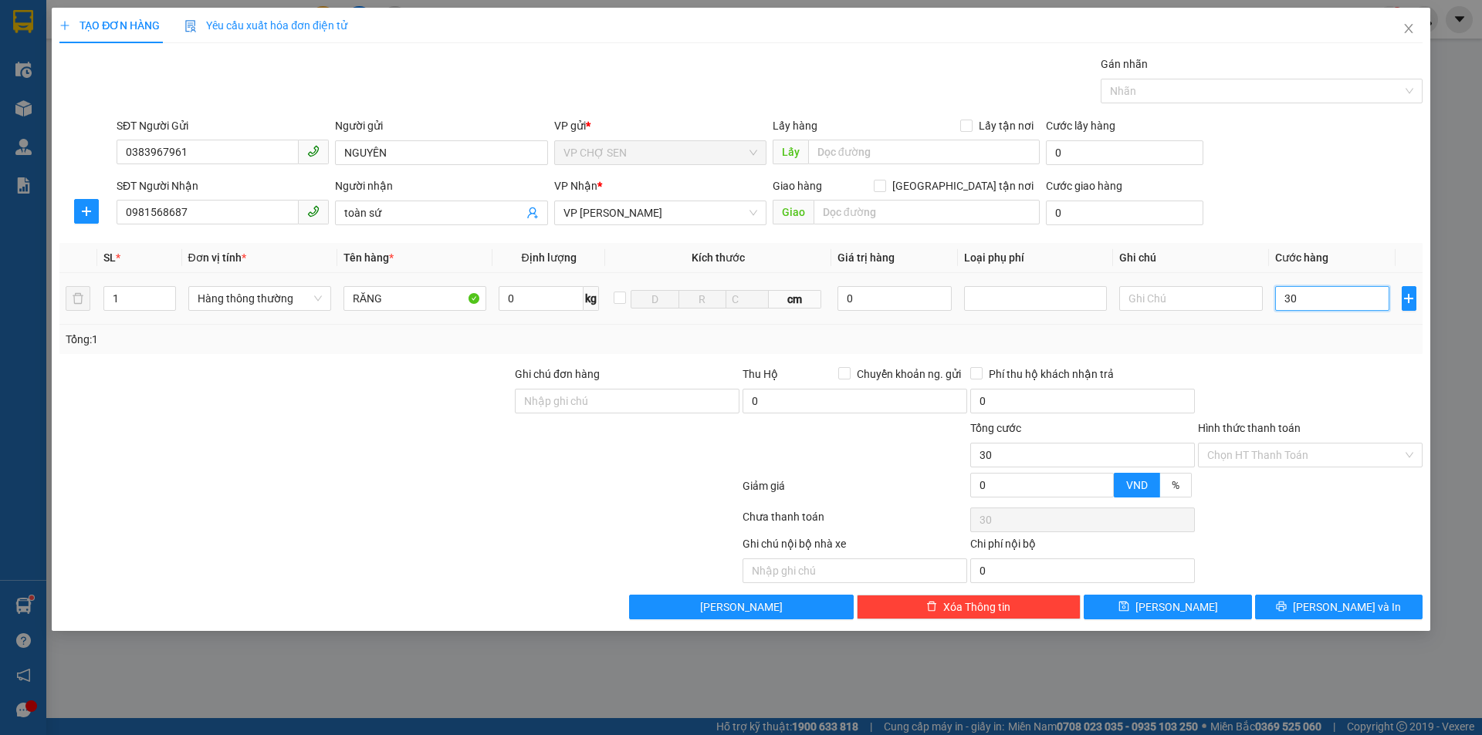
type input "300"
type input "3.000"
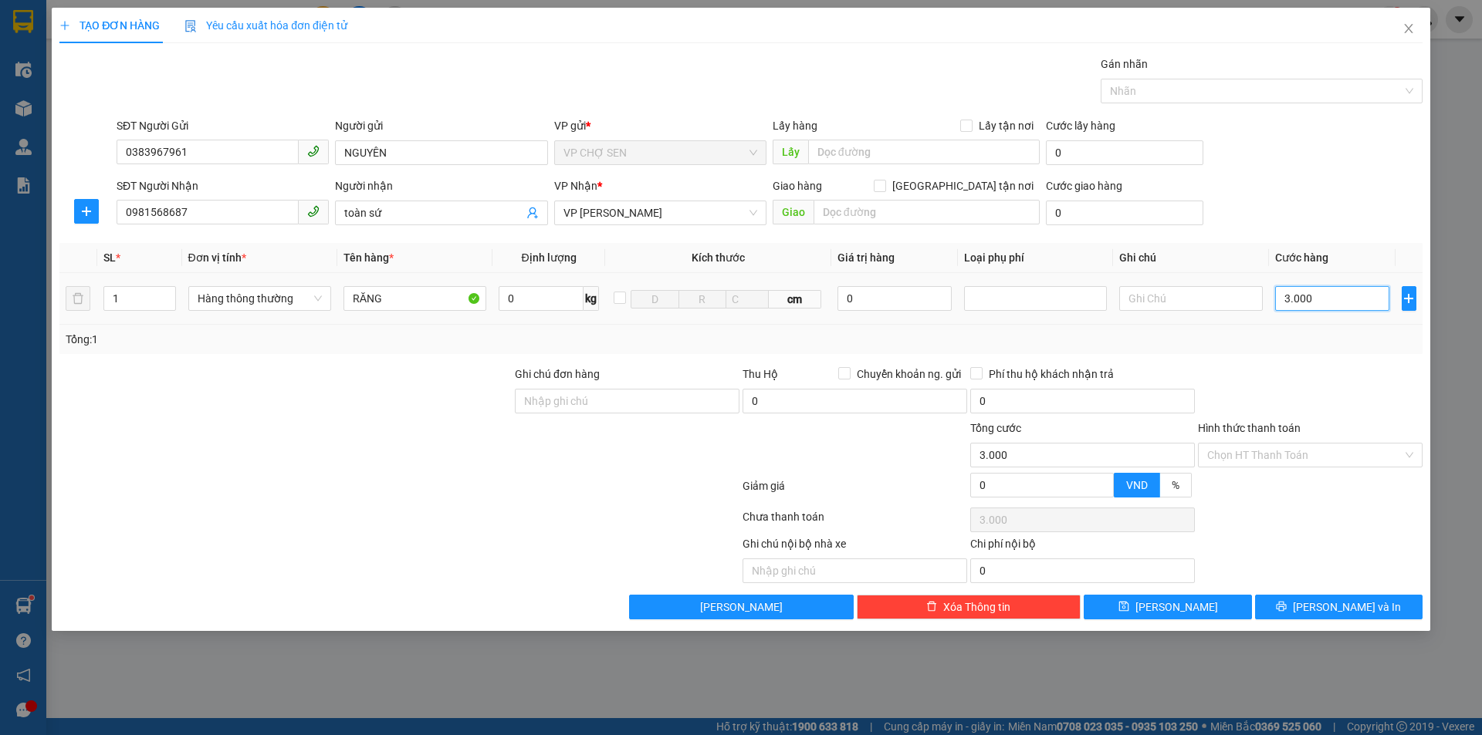
type input "30.000"
click at [1286, 606] on icon "printer" at bounding box center [1281, 607] width 10 height 10
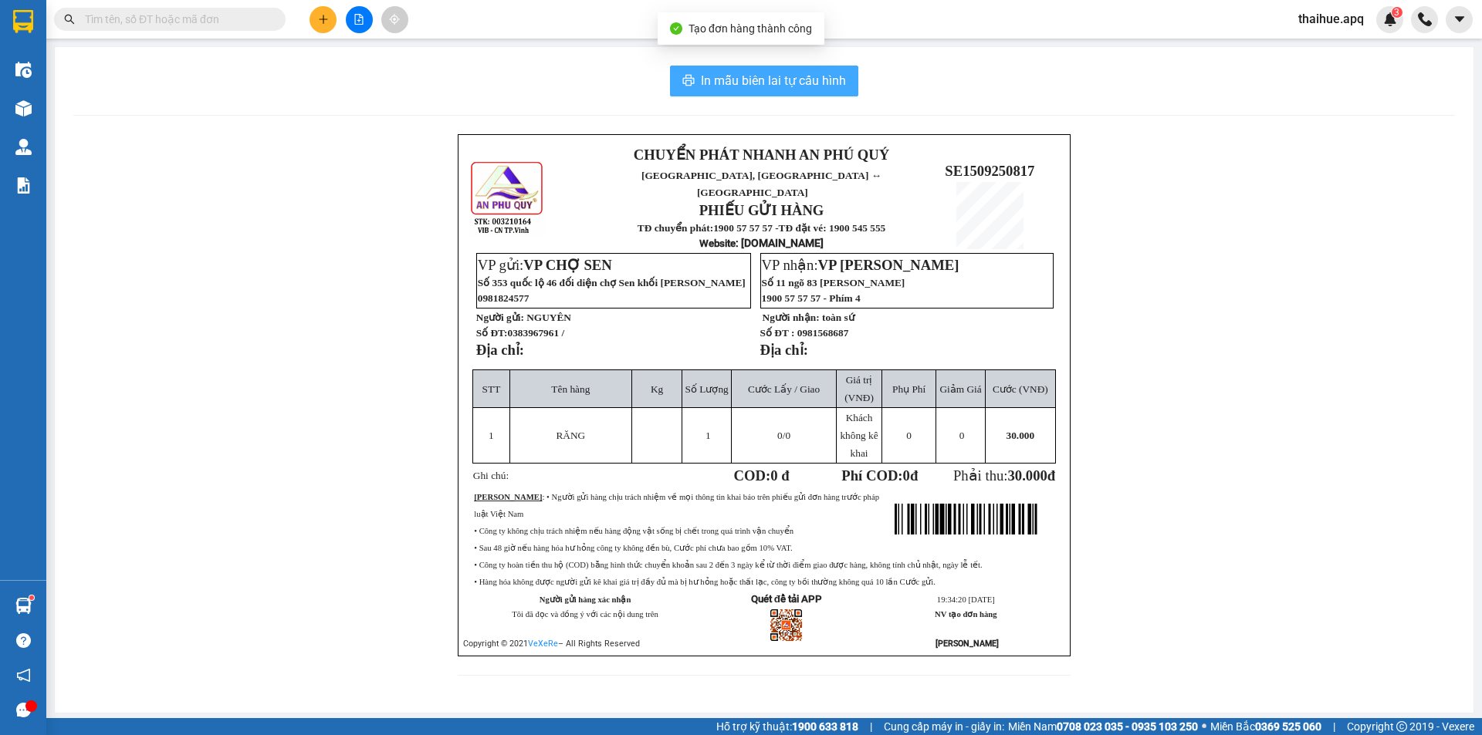
click at [728, 75] on span "In mẫu biên lai tự cấu hình" at bounding box center [773, 80] width 145 height 19
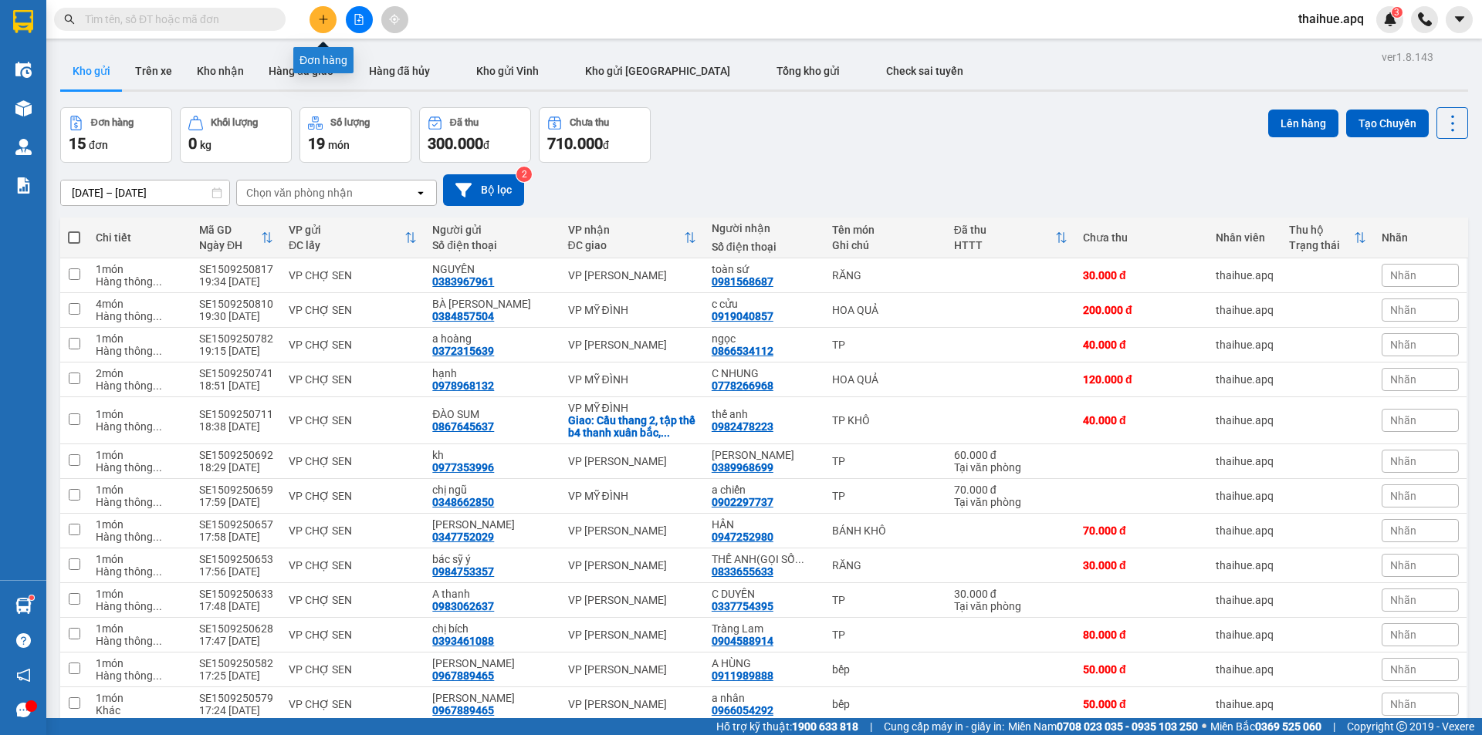
click at [319, 15] on icon "plus" at bounding box center [323, 19] width 11 height 11
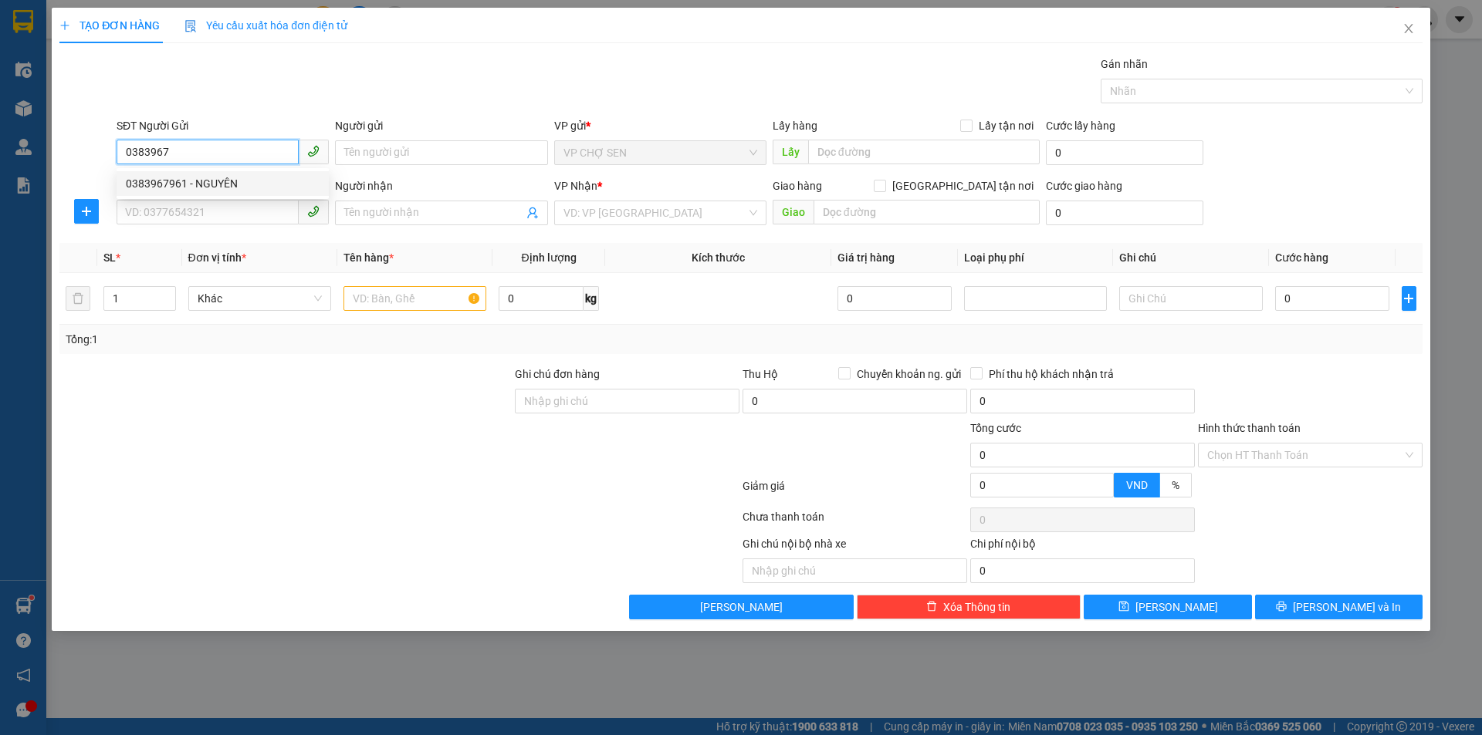
click at [210, 186] on div "0383967961 - NGUYÊN" at bounding box center [223, 183] width 194 height 17
type input "0383967961"
type input "NGUYÊN"
type input "0383967961"
click at [208, 210] on input "SĐT Người Nhận" at bounding box center [208, 212] width 182 height 25
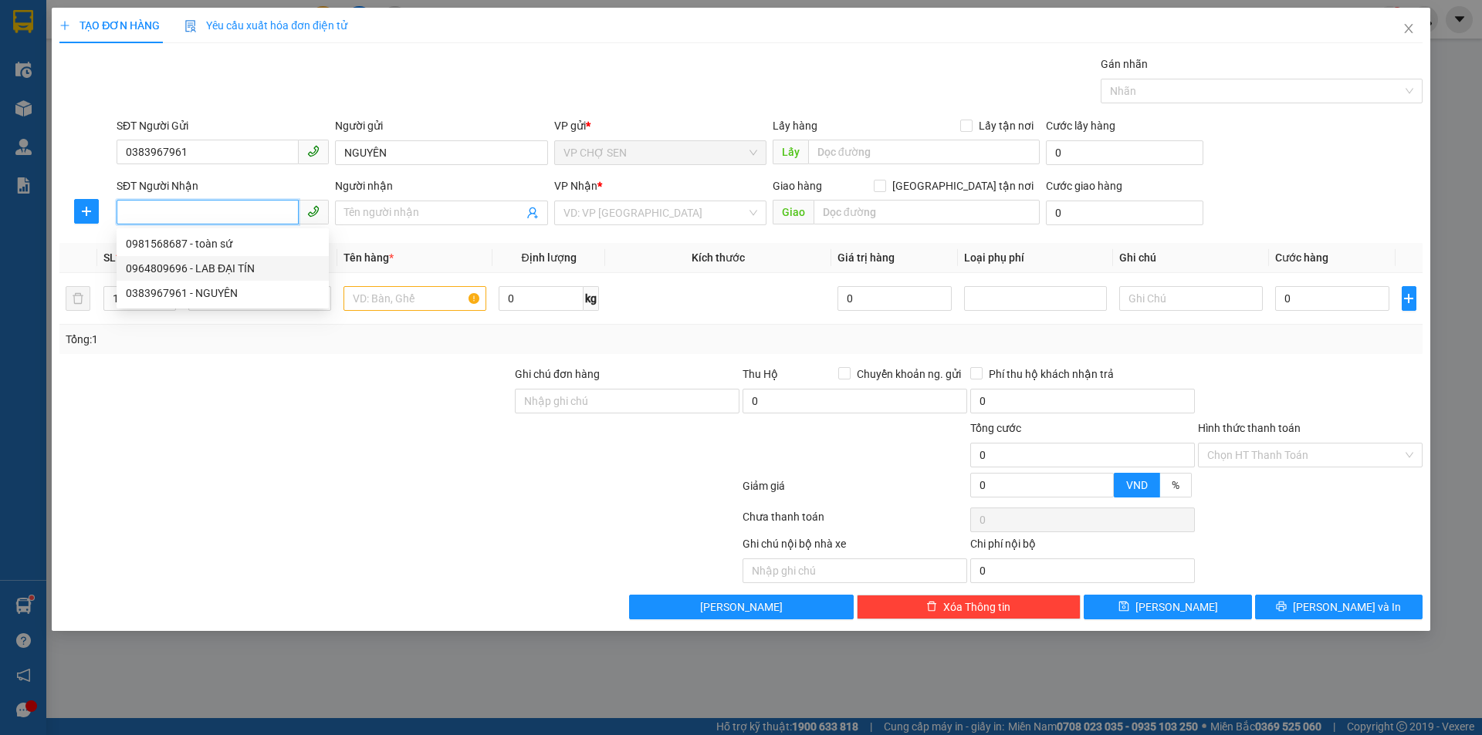
click at [221, 269] on div "0964809696 - LAB ĐẠI TÍN" at bounding box center [223, 268] width 194 height 17
type input "0964809696"
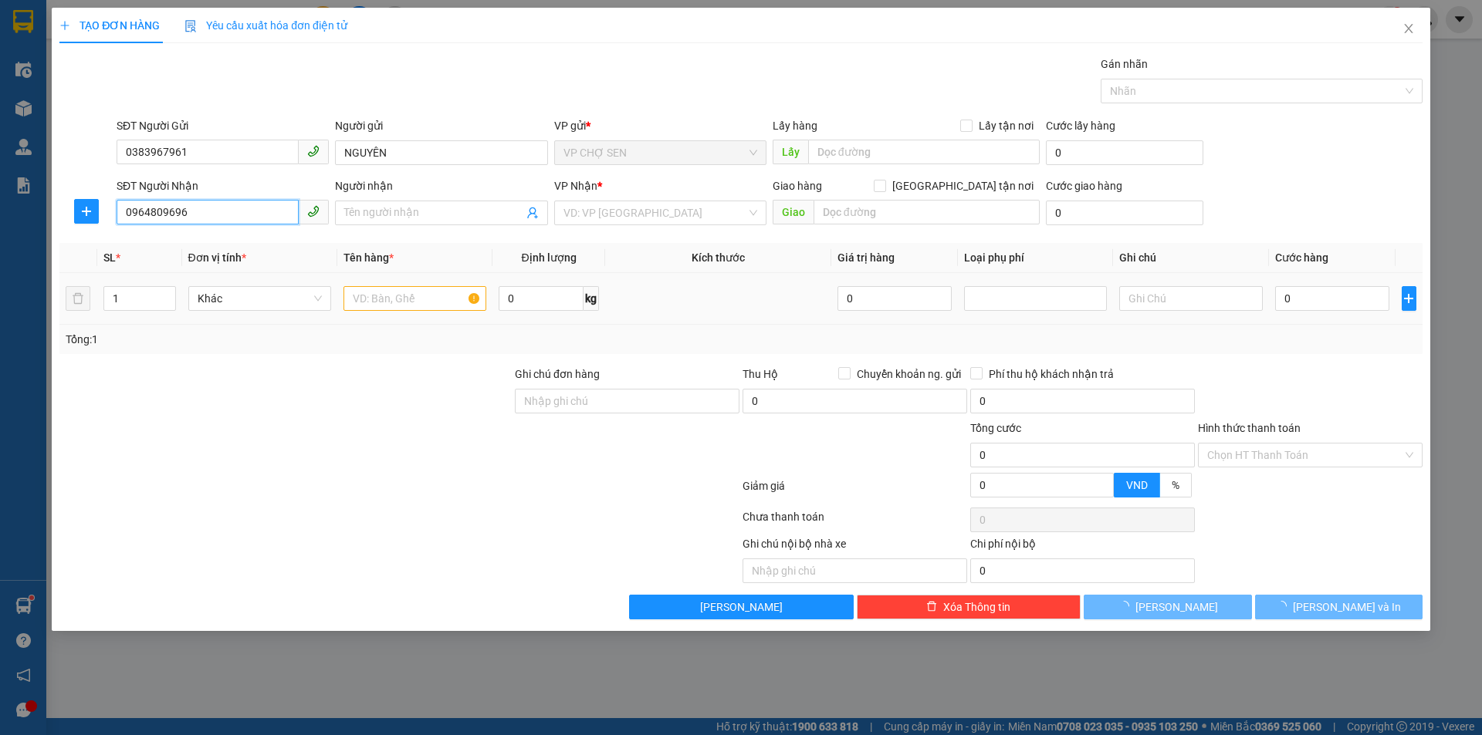
type input "LAB ĐẠI TÍN"
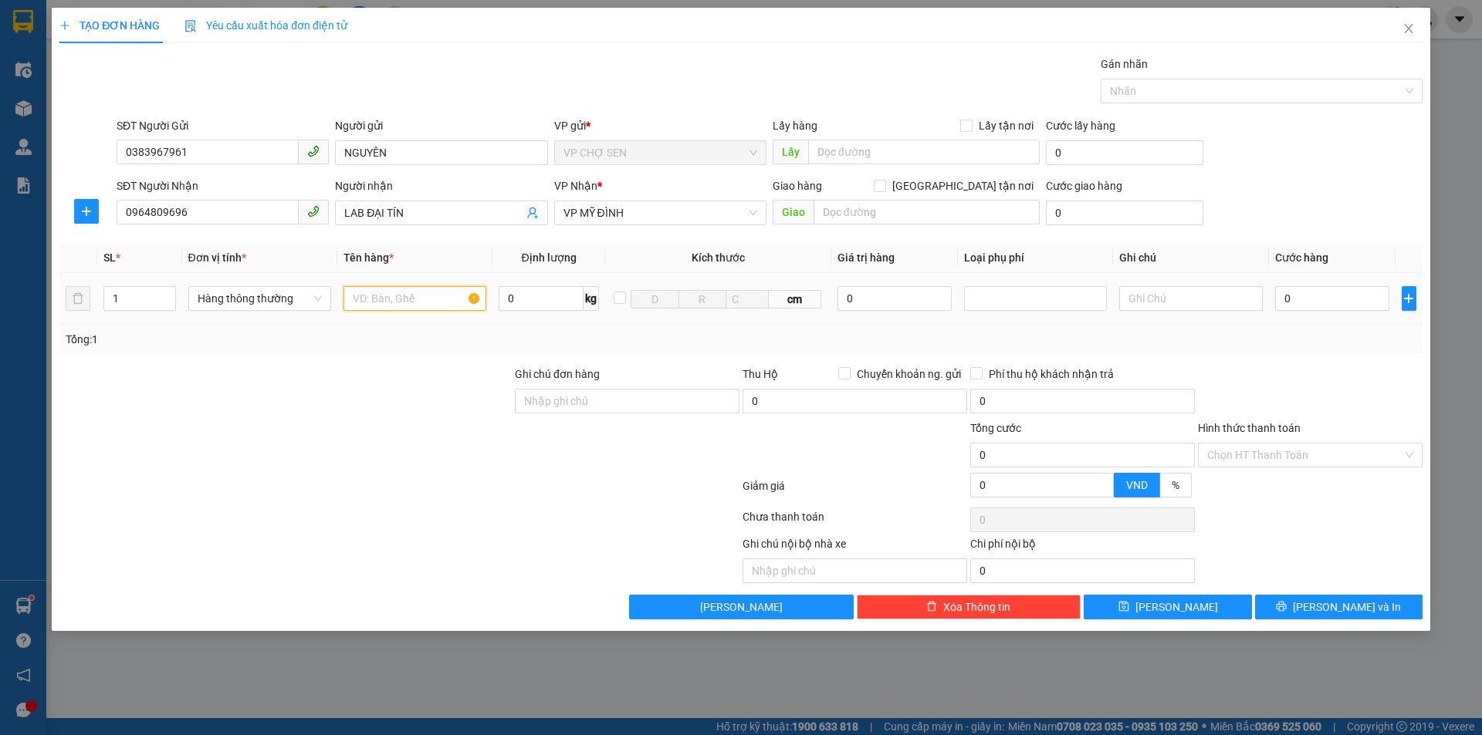
click at [363, 305] on input "text" at bounding box center [414, 298] width 143 height 25
type input "RĂNG"
click at [1283, 302] on input "0" at bounding box center [1332, 298] width 115 height 25
type input "3"
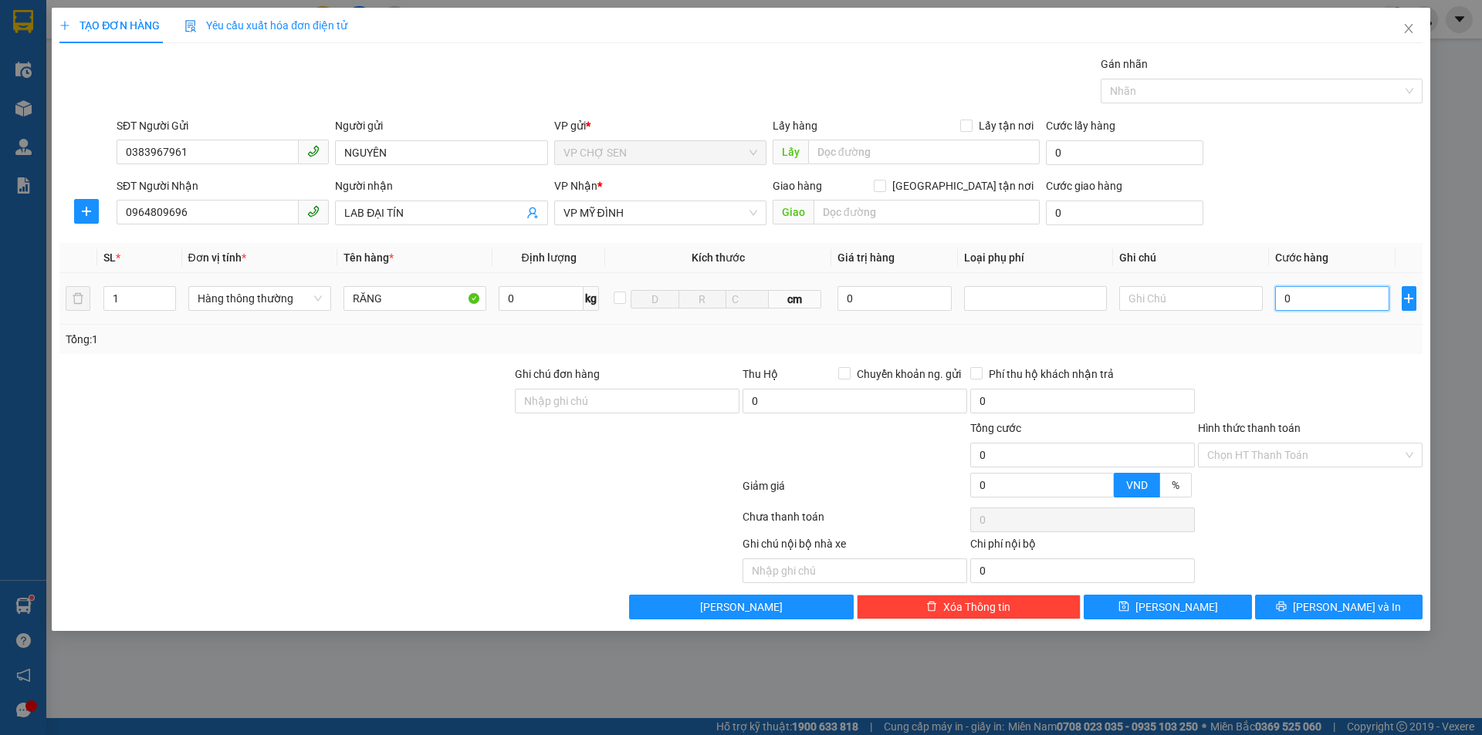
type input "3"
type input "30"
type input "300"
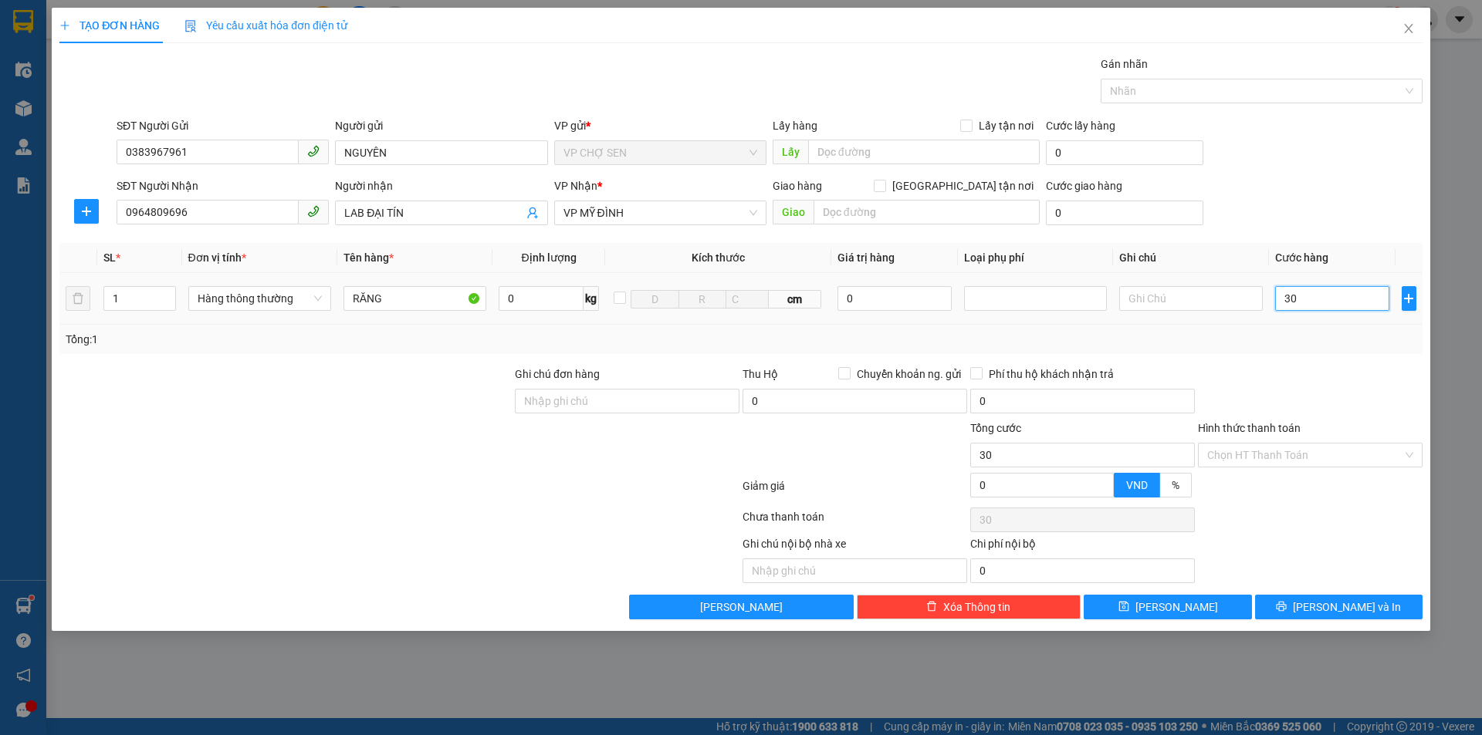
type input "300"
type input "3.000"
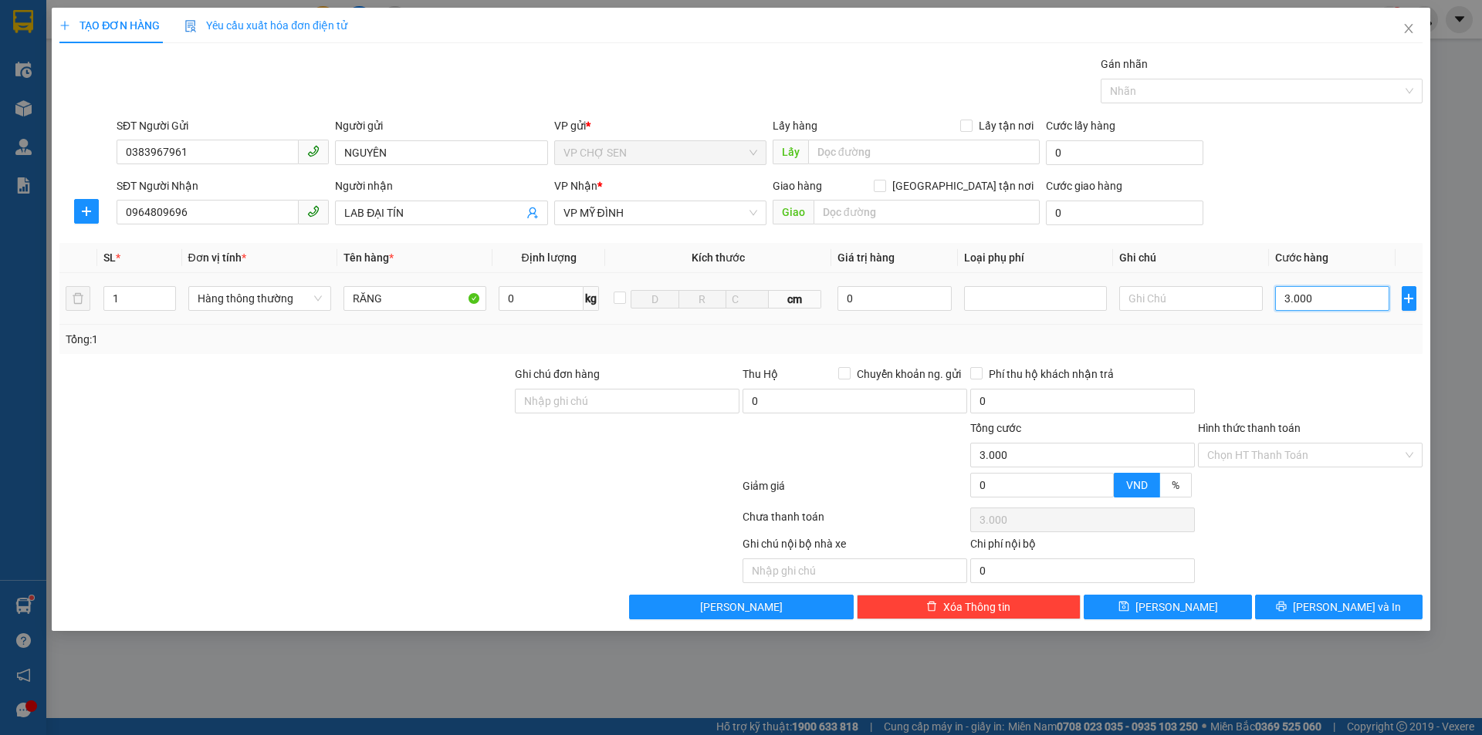
type input "30.000"
click at [1297, 451] on input "Hình thức thanh toán" at bounding box center [1304, 455] width 195 height 23
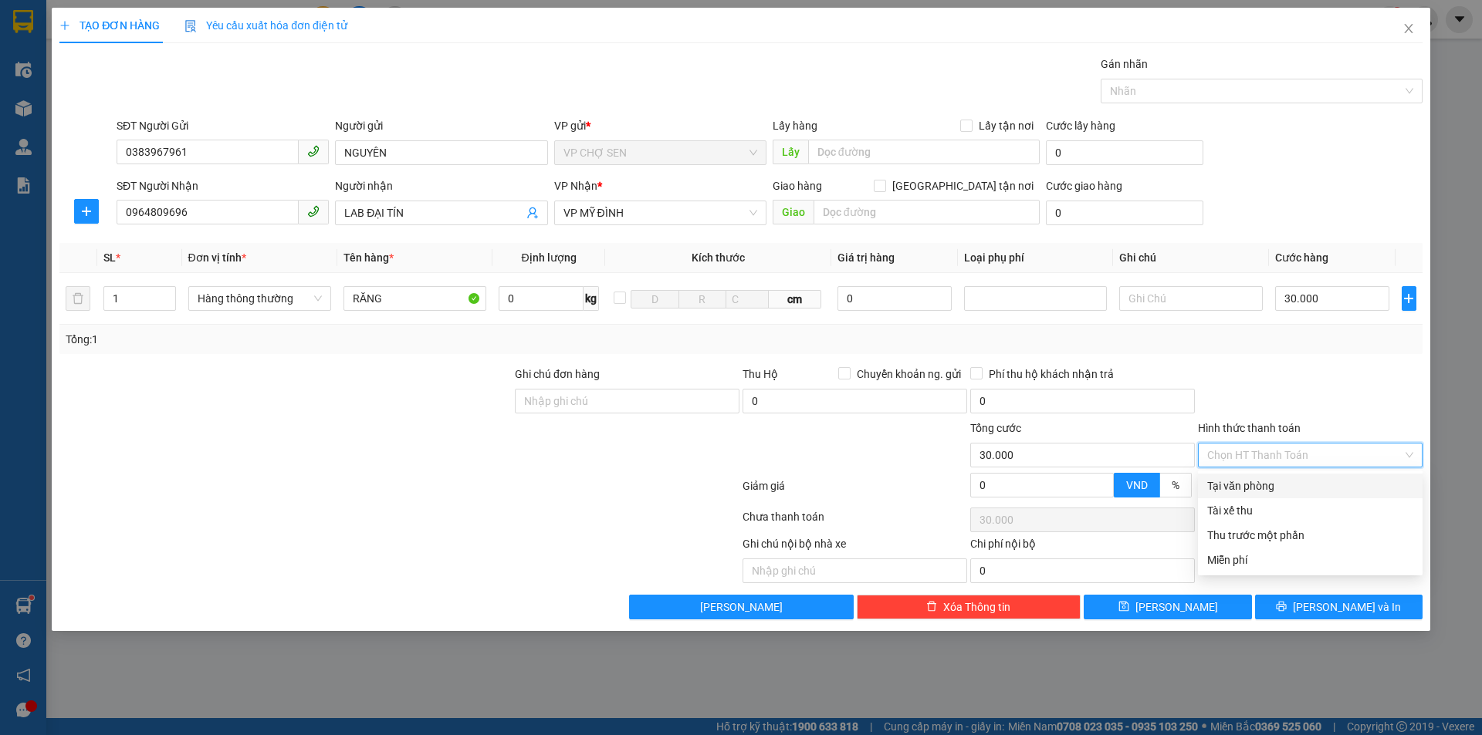
click at [1281, 490] on div "Tại văn phòng" at bounding box center [1310, 486] width 206 height 17
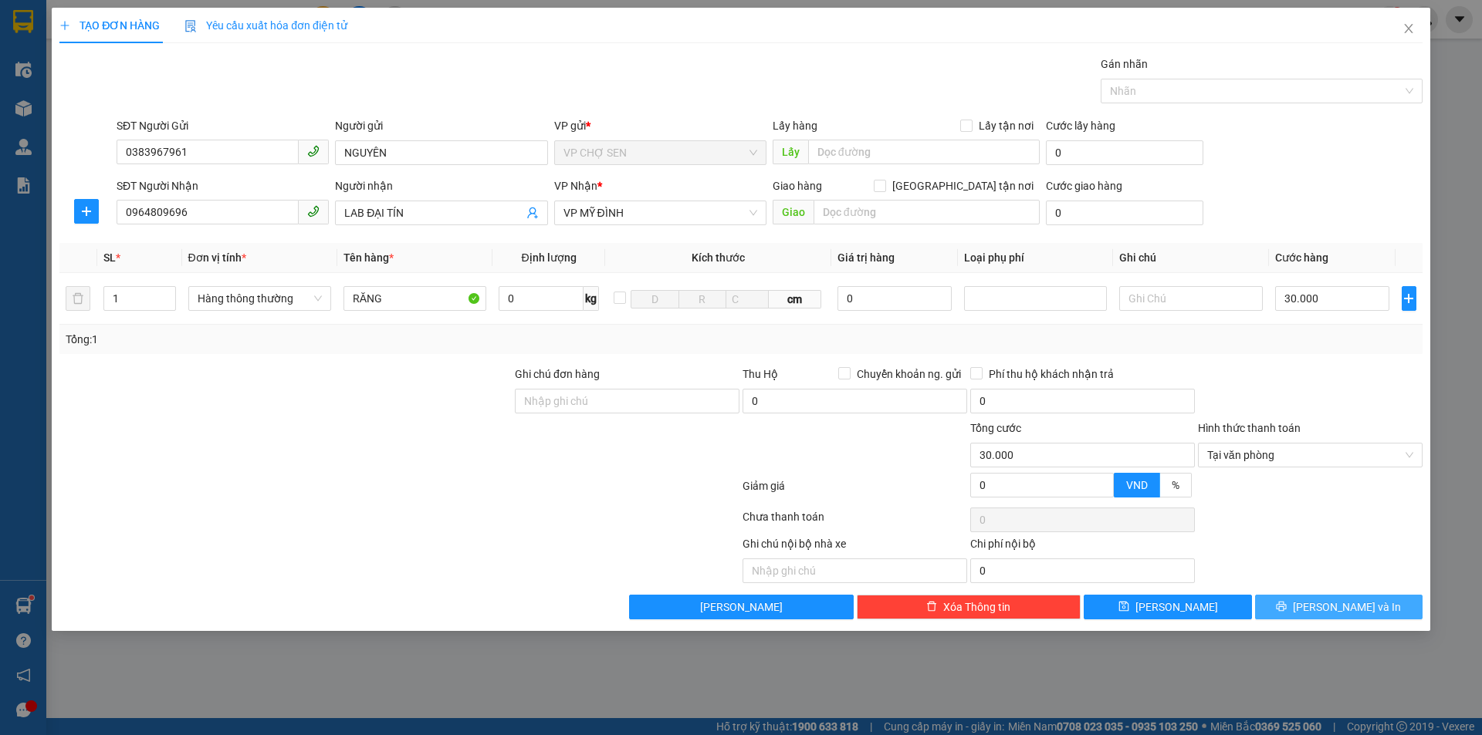
click at [1286, 606] on icon "printer" at bounding box center [1281, 607] width 10 height 10
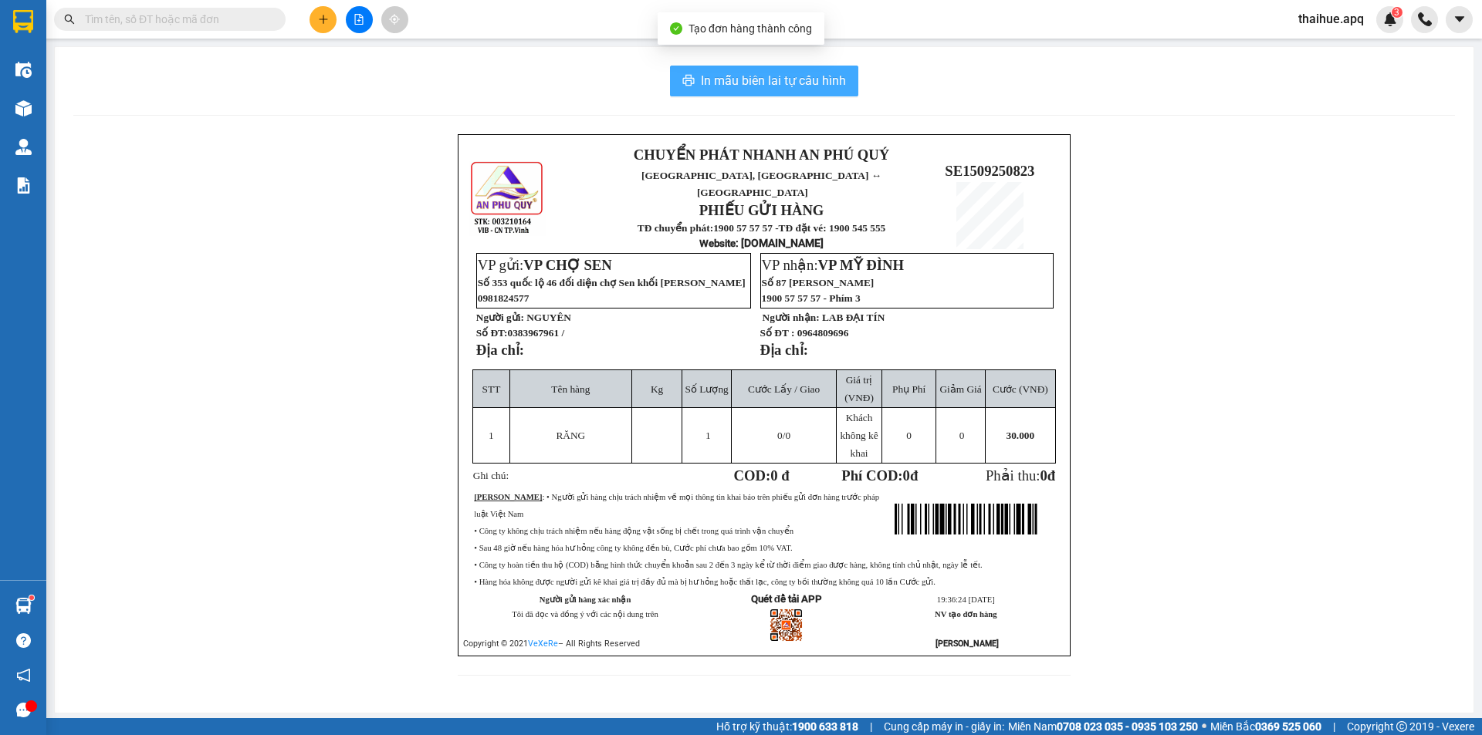
click at [799, 76] on span "In mẫu biên lai tự cấu hình" at bounding box center [773, 80] width 145 height 19
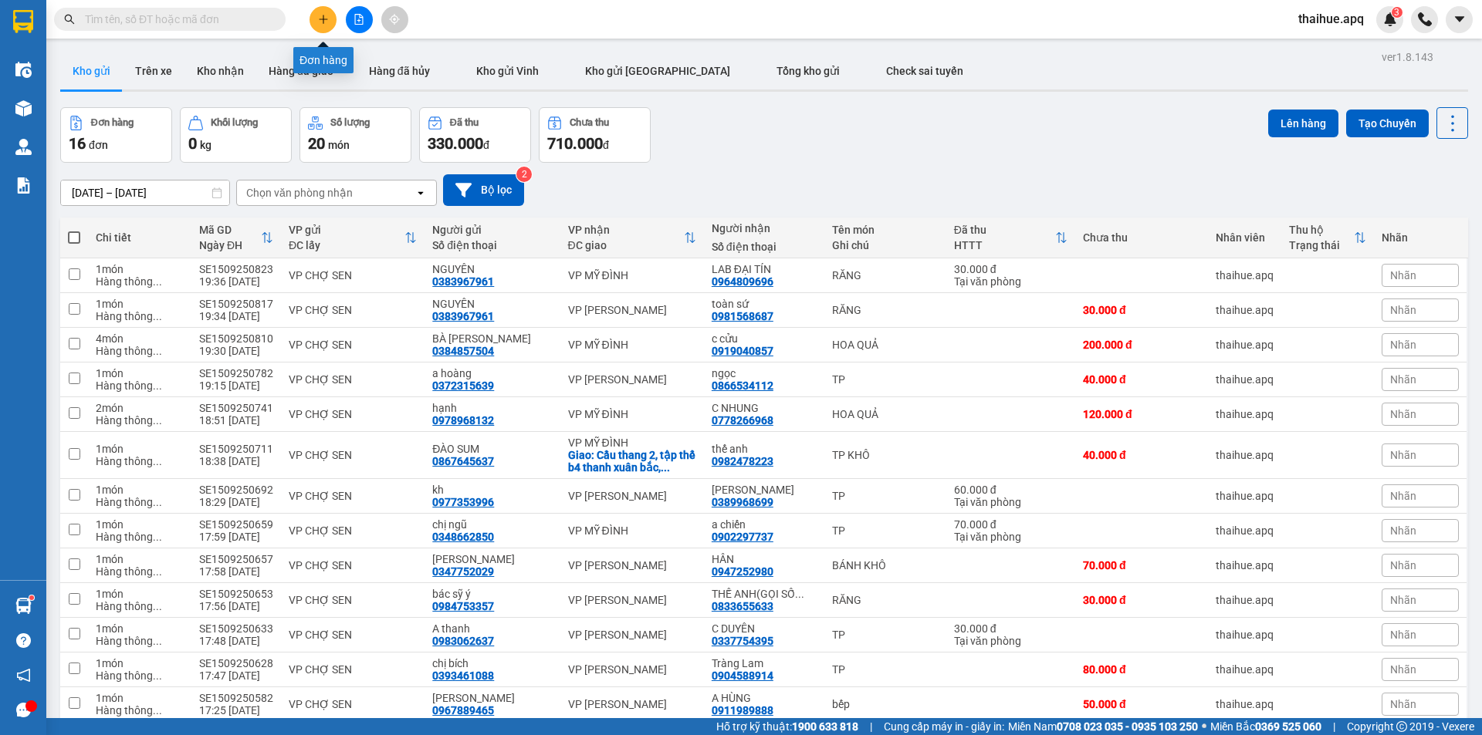
click at [320, 17] on icon "plus" at bounding box center [323, 19] width 11 height 11
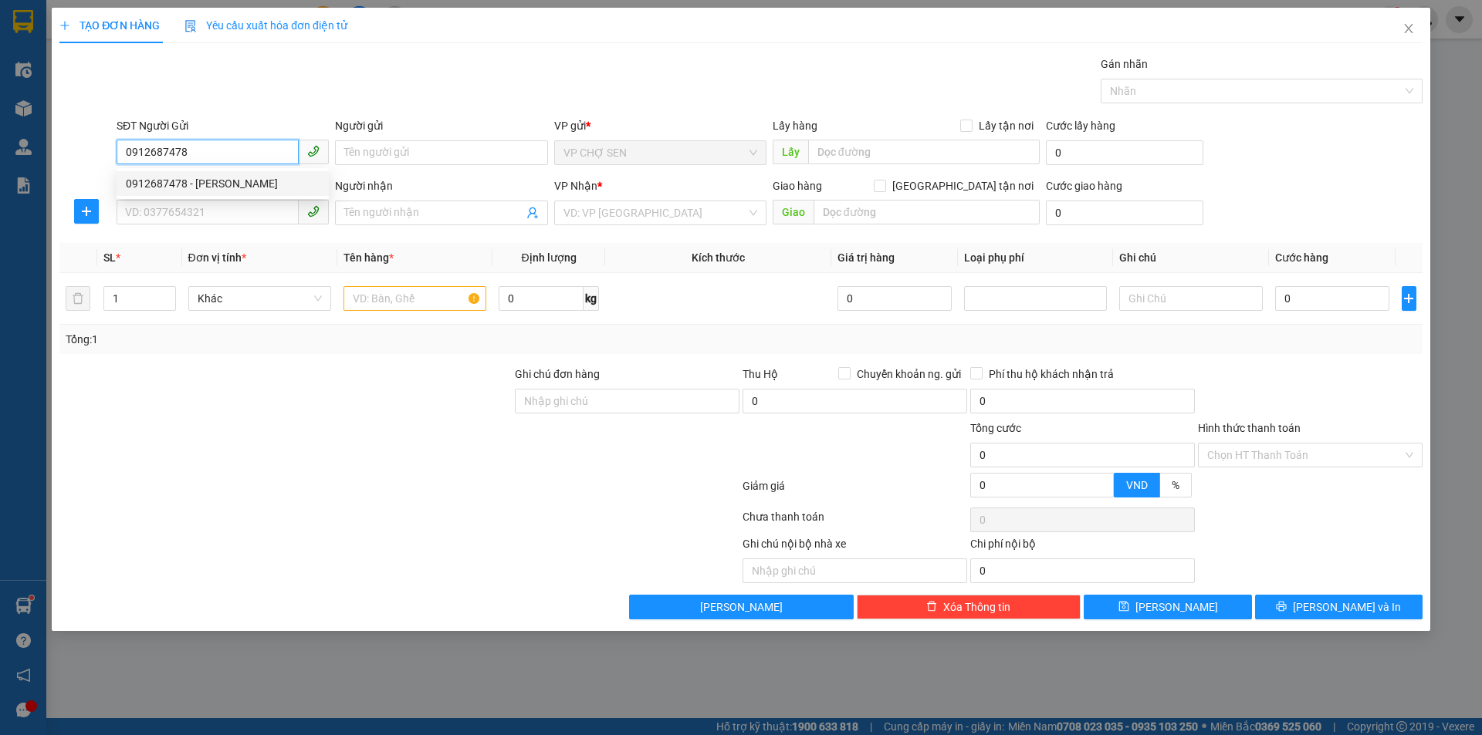
click at [209, 190] on div "0912687478 - thanh chương" at bounding box center [223, 183] width 194 height 17
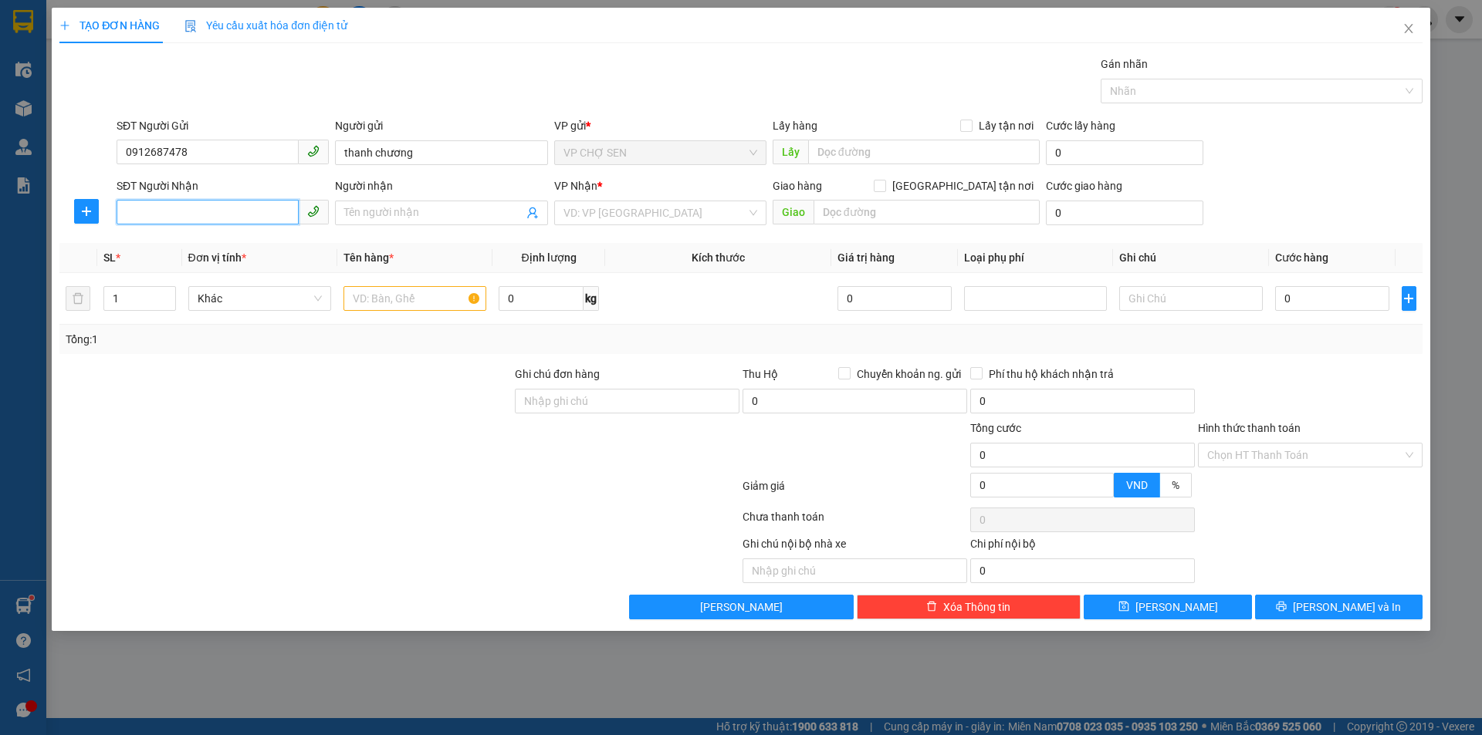
click at [202, 206] on input "SĐT Người Nhận" at bounding box center [208, 212] width 182 height 25
click at [228, 272] on div "0388948828 - trang uyên" at bounding box center [223, 268] width 194 height 17
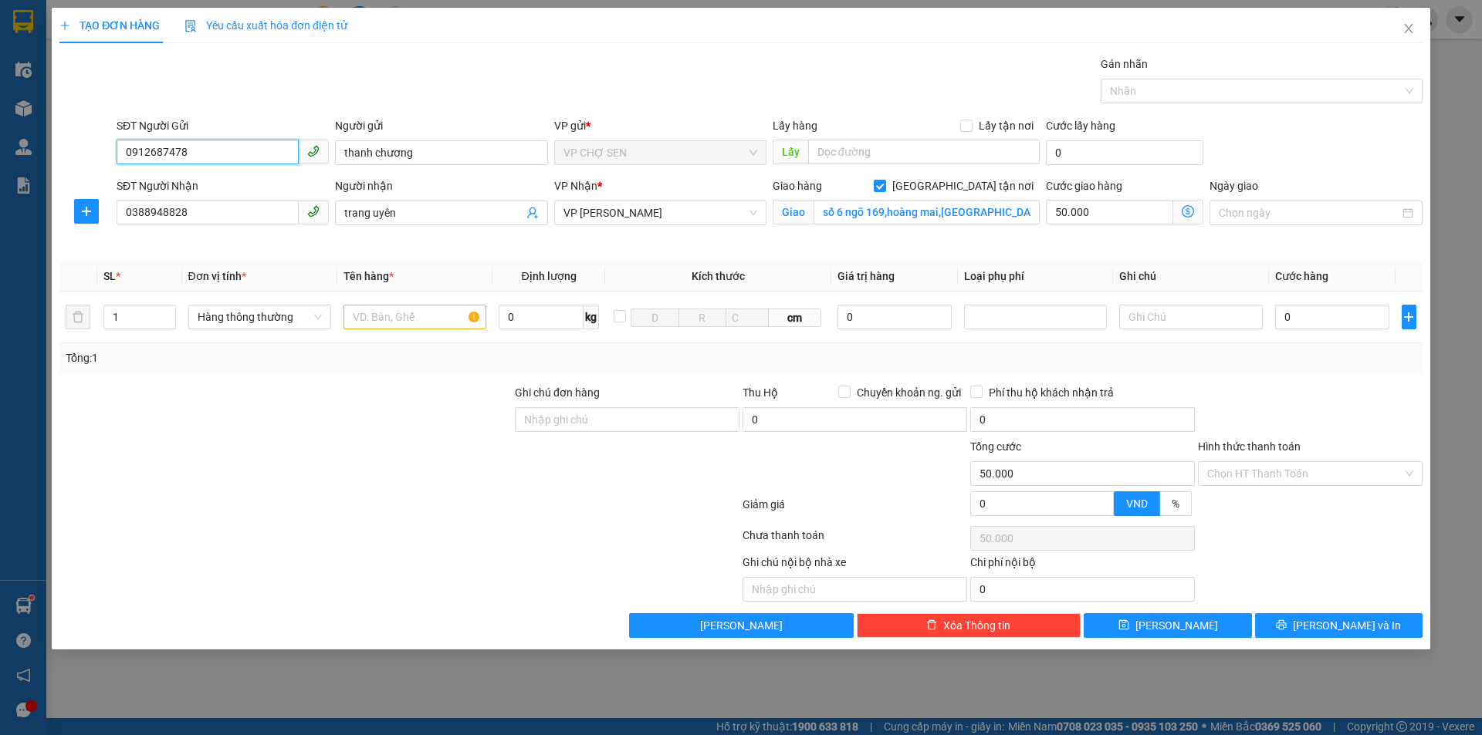
click at [212, 147] on input "0912687478" at bounding box center [208, 152] width 182 height 25
click at [215, 183] on div "0981824577 - Cô Huệ VP Chợ Sen 70k/1 kiện" at bounding box center [235, 183] width 218 height 17
click at [343, 306] on input "text" at bounding box center [414, 317] width 143 height 25
click at [1300, 315] on input "0" at bounding box center [1332, 317] width 115 height 25
click at [1001, 215] on input "số 6 ngõ 169,hoàng mai,hà nội" at bounding box center [926, 212] width 226 height 25
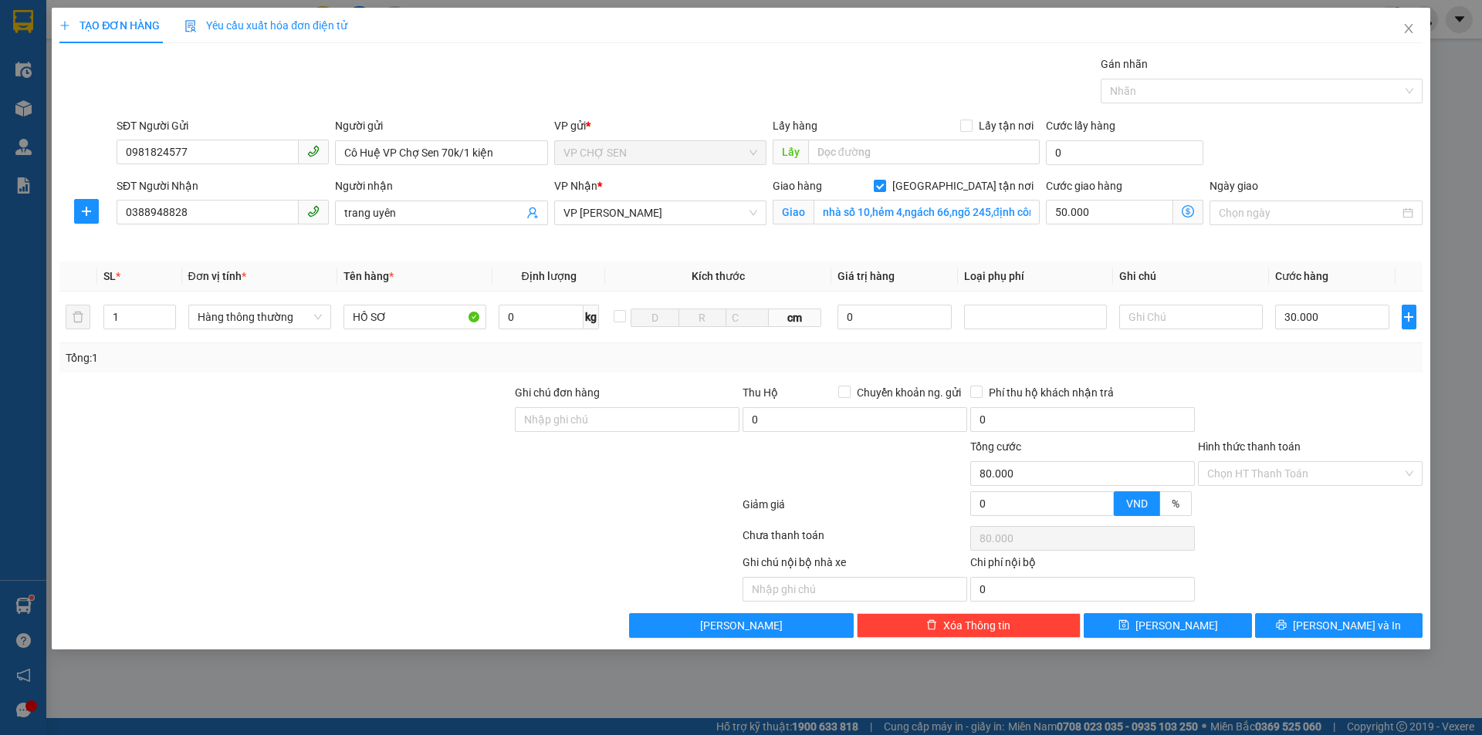
click at [1187, 213] on icon "dollar-circle" at bounding box center [1187, 211] width 12 height 12
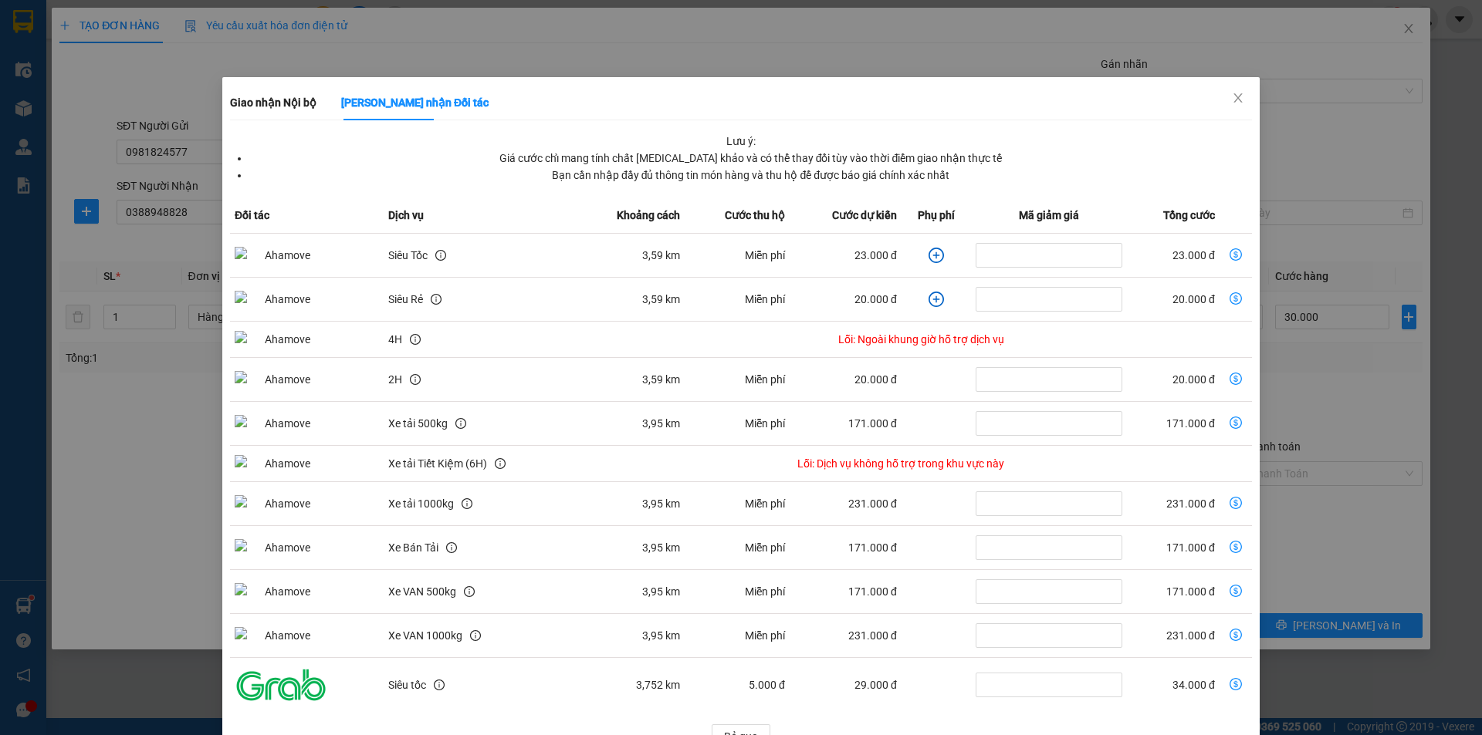
click at [1229, 256] on icon "dollar-circle" at bounding box center [1235, 254] width 12 height 12
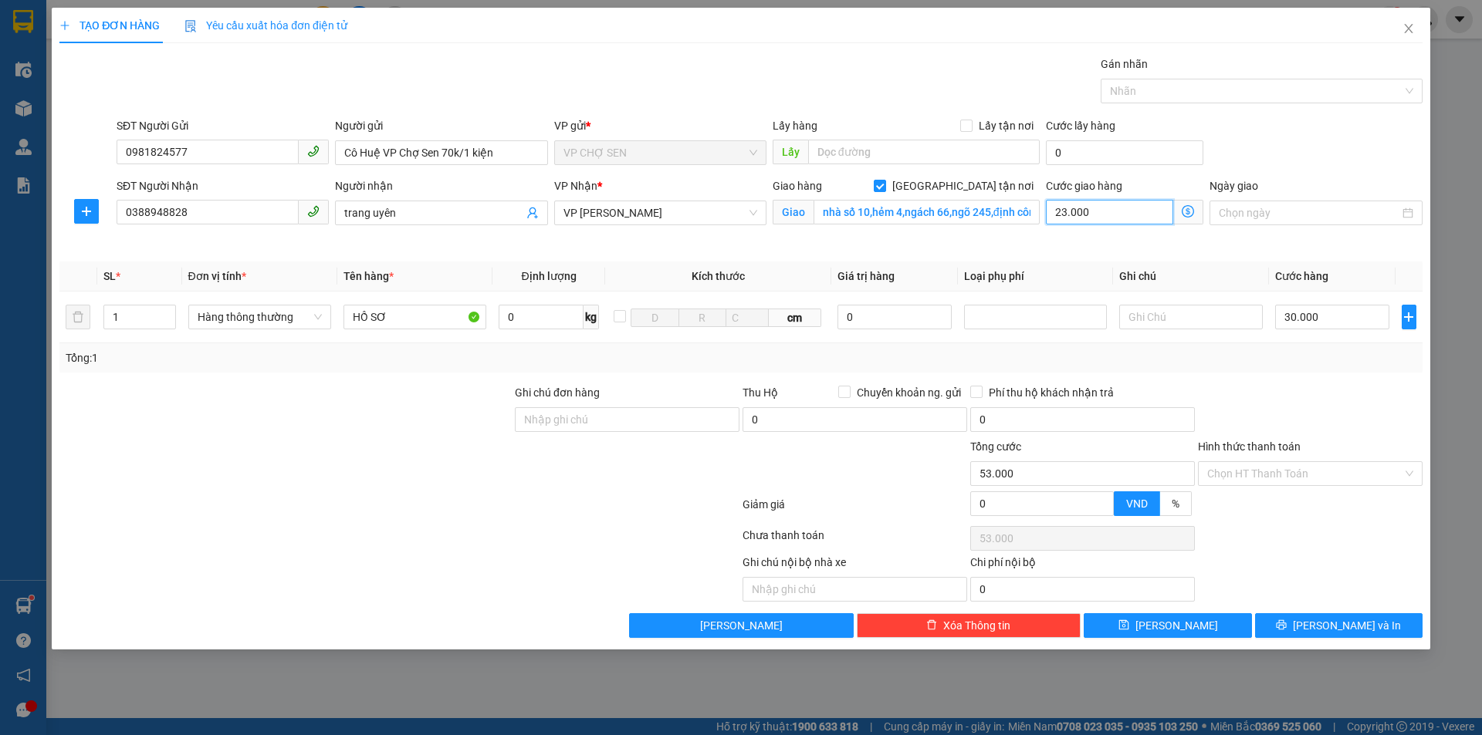
click at [1107, 212] on input "23.000" at bounding box center [1109, 212] width 127 height 25
click at [1189, 211] on icon "dollar-circle" at bounding box center [1187, 211] width 12 height 12
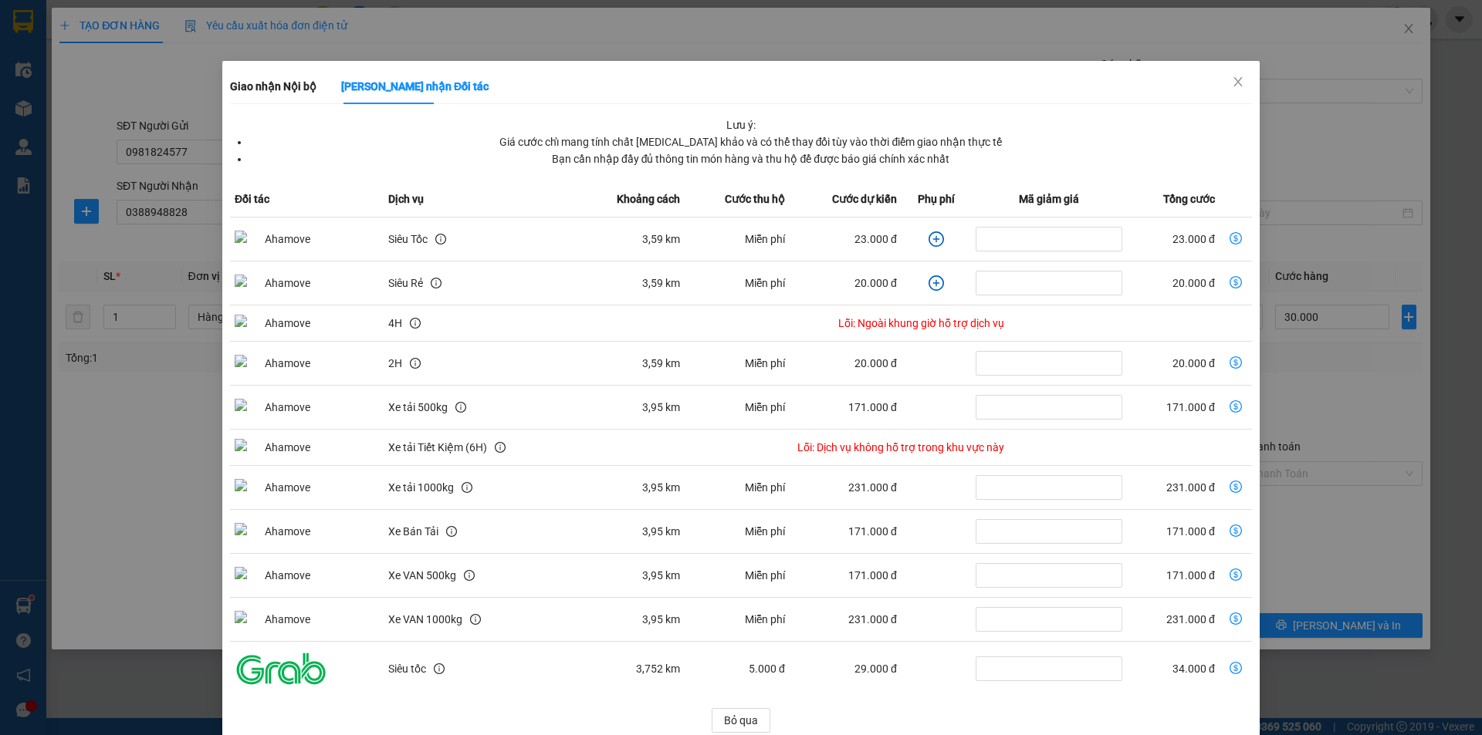
scroll to position [40, 0]
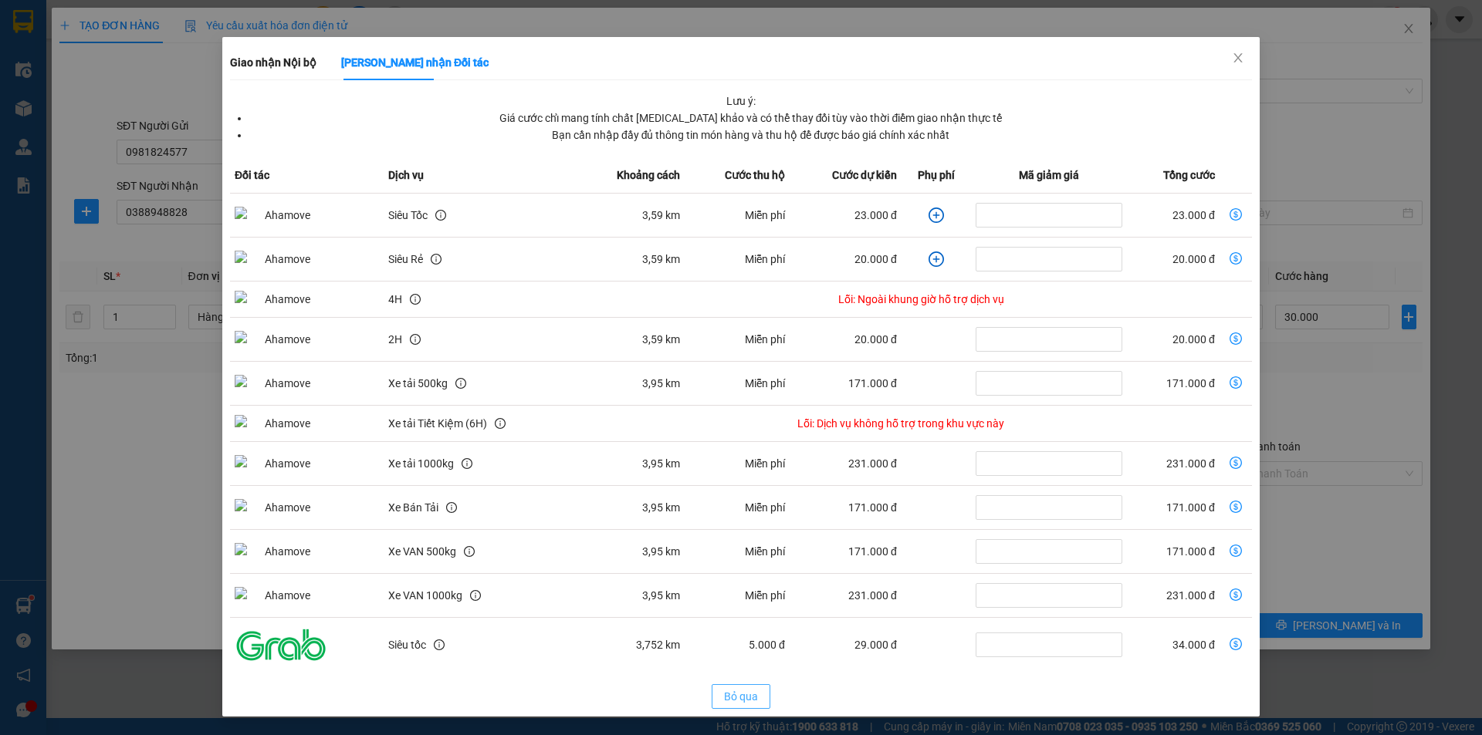
click at [745, 697] on span "Bỏ qua" at bounding box center [741, 696] width 34 height 17
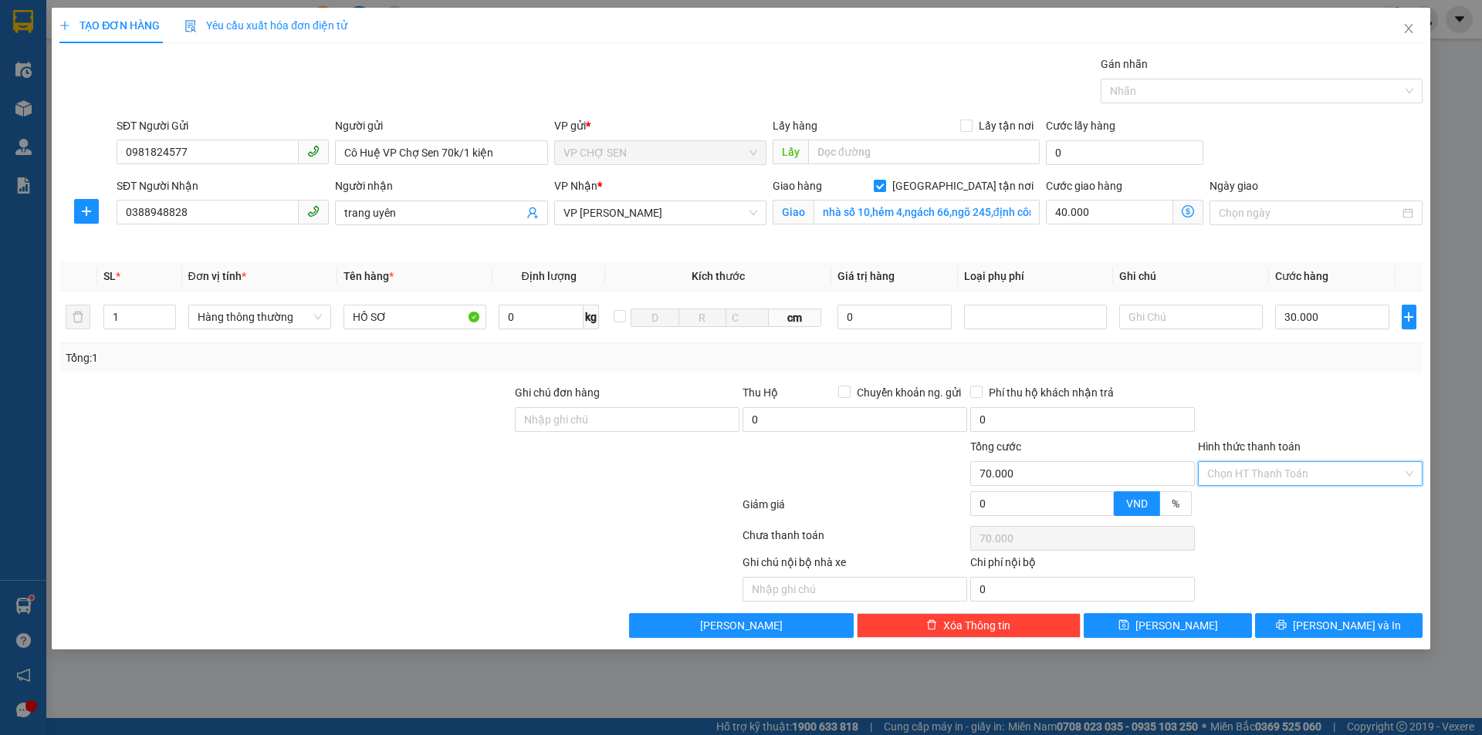
click at [1292, 466] on input "Hình thức thanh toán" at bounding box center [1304, 473] width 195 height 23
click at [1252, 504] on div "Tại văn phòng" at bounding box center [1310, 504] width 206 height 17
click at [1320, 623] on button "[PERSON_NAME] và In" at bounding box center [1338, 625] width 167 height 25
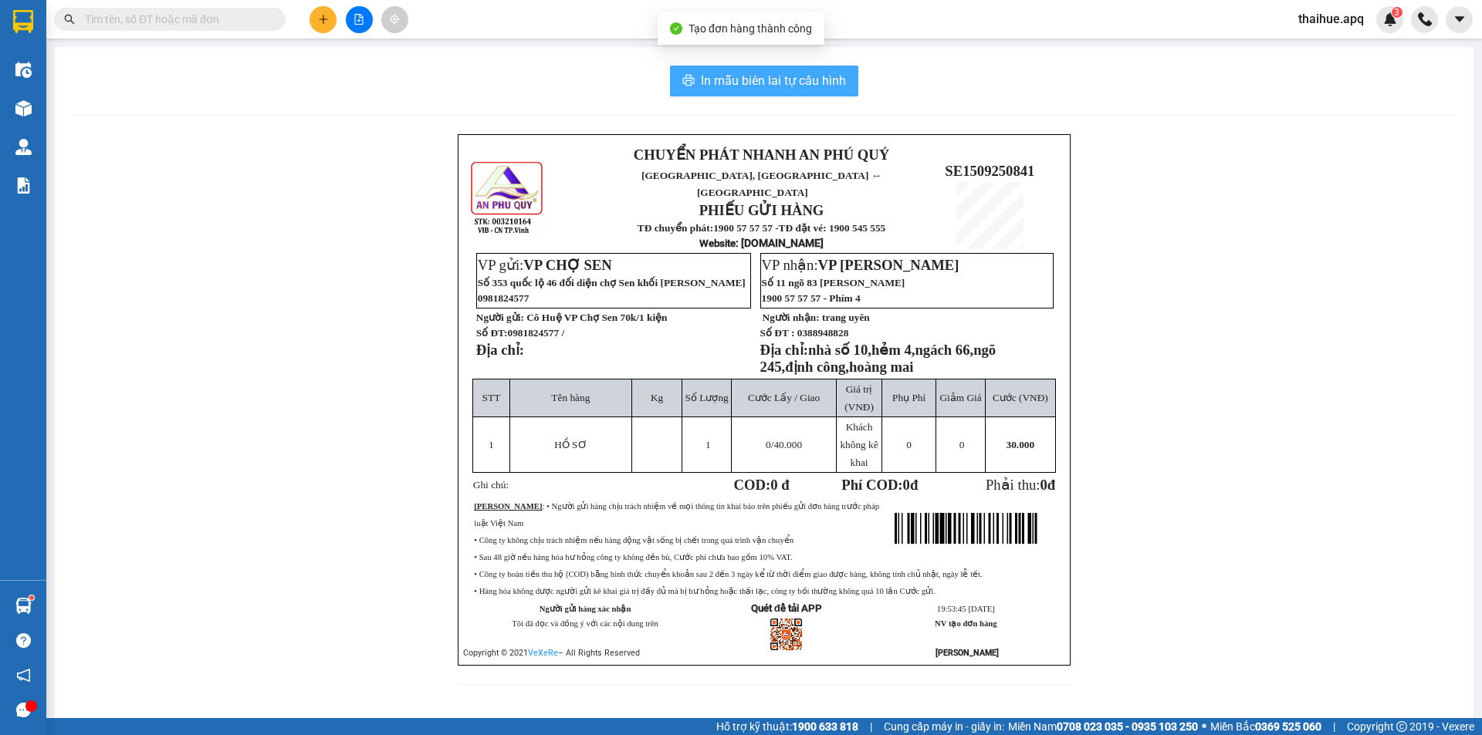
click at [770, 83] on span "In mẫu biên lai tự cấu hình" at bounding box center [773, 80] width 145 height 19
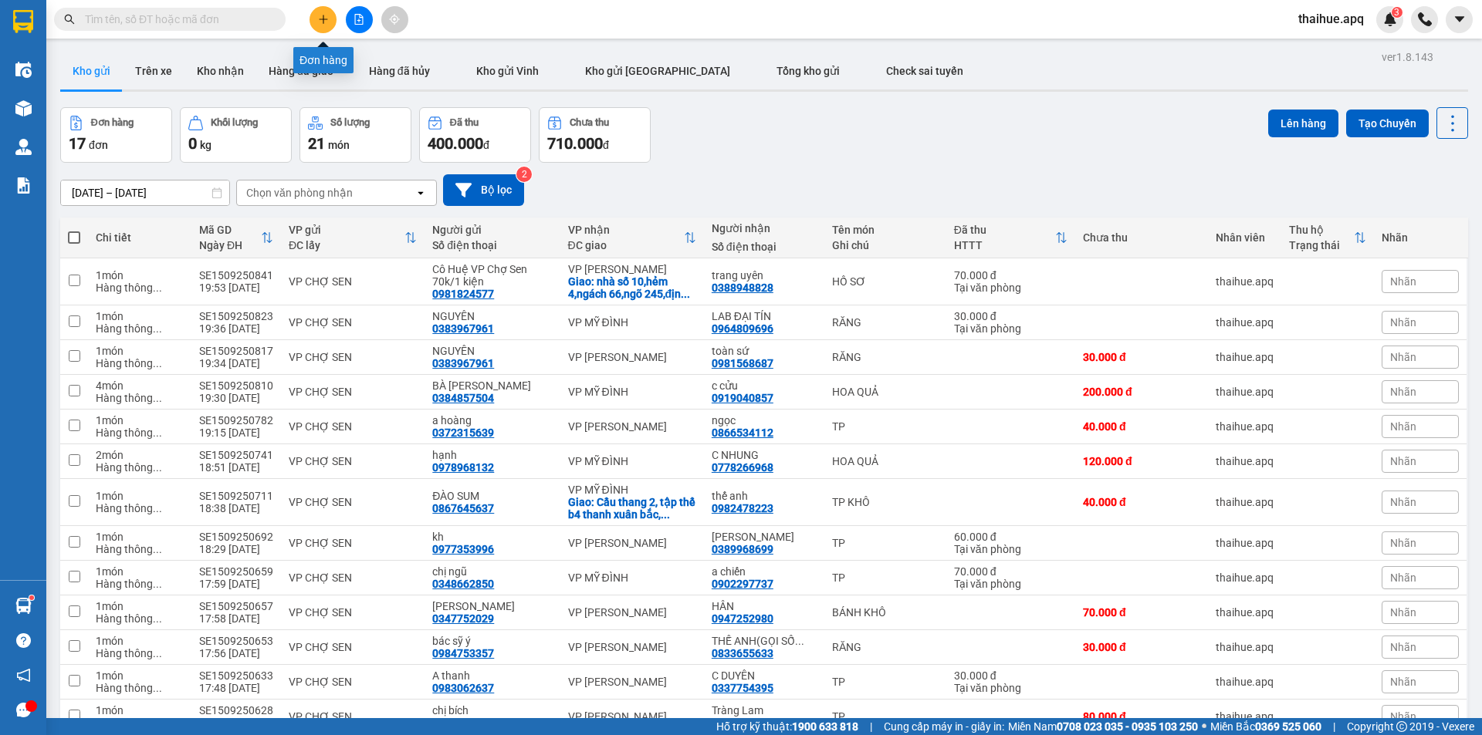
click at [323, 18] on icon "plus" at bounding box center [323, 19] width 11 height 11
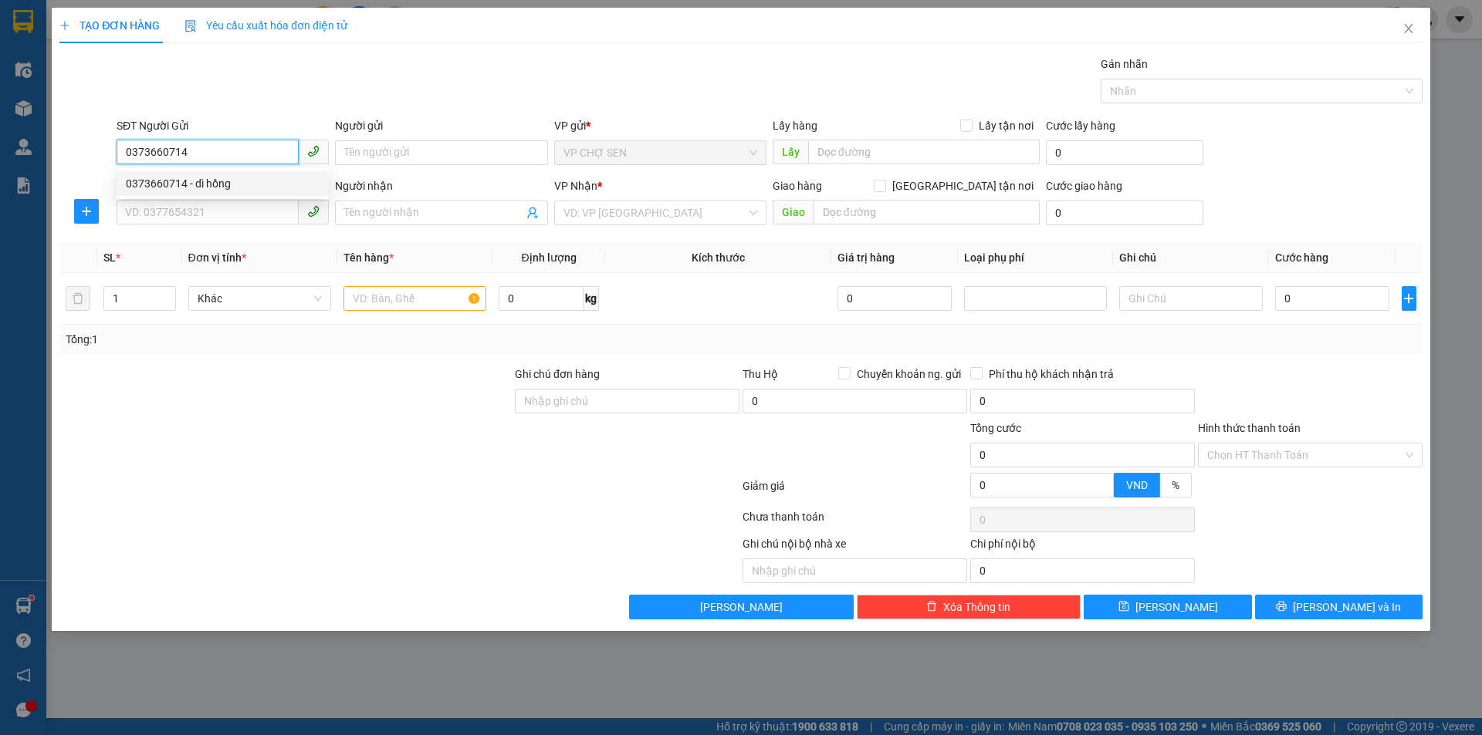
click at [216, 181] on div "0373660714 - dì hồng" at bounding box center [223, 183] width 194 height 17
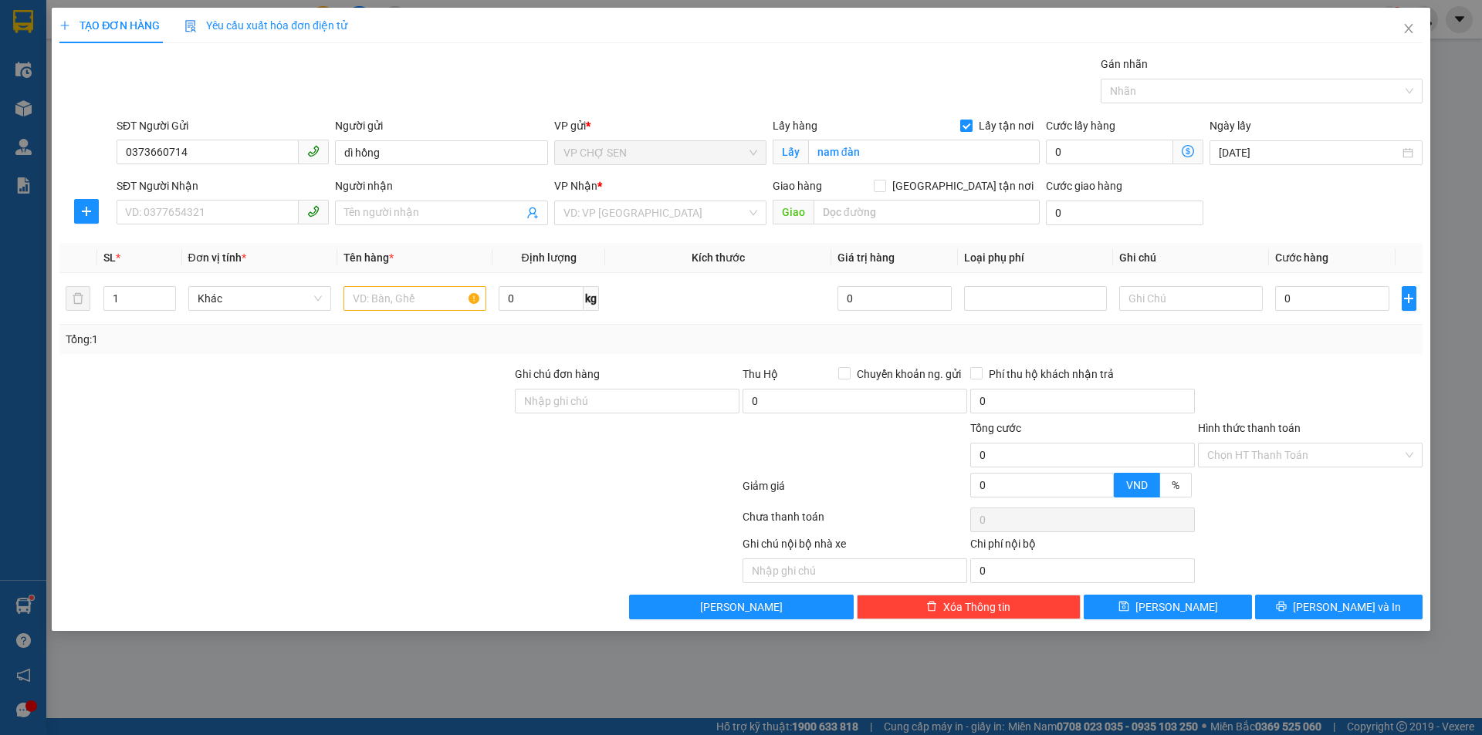
click at [968, 125] on input "Lấy tận nơi" at bounding box center [965, 125] width 11 height 11
click at [910, 149] on input "nam đàn" at bounding box center [923, 152] width 231 height 25
click at [137, 218] on input "SĐT Người Nhận" at bounding box center [208, 212] width 182 height 25
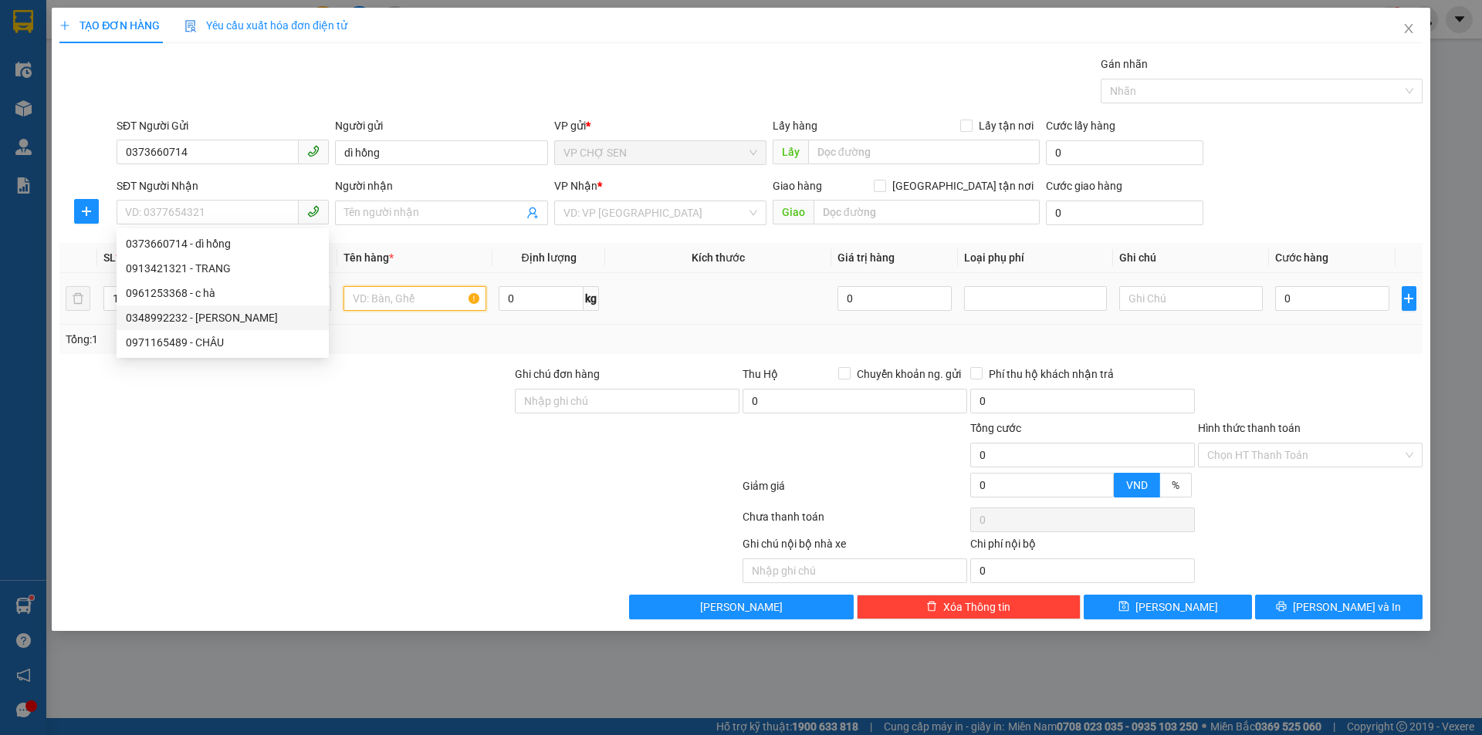
click at [371, 299] on input "text" at bounding box center [414, 298] width 143 height 25
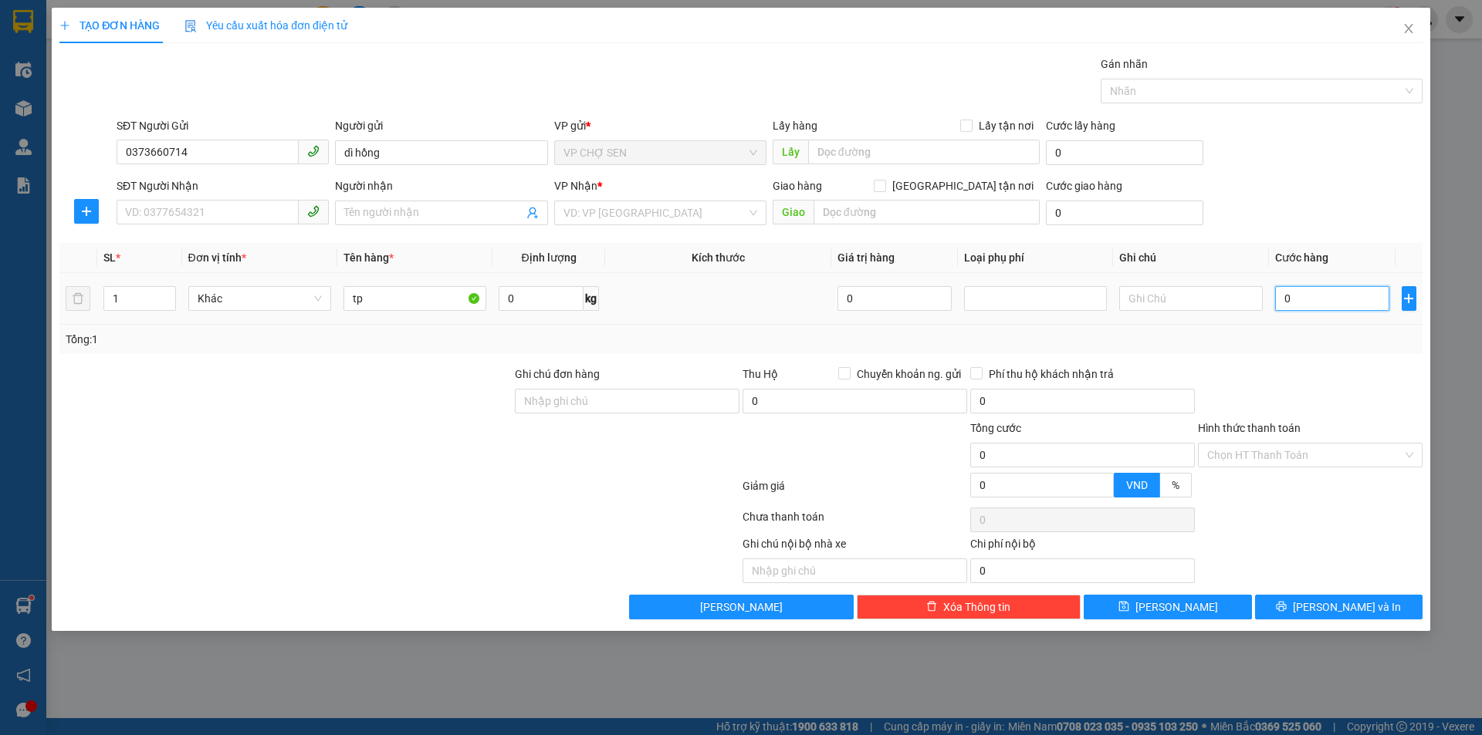
click at [1289, 299] on input "0" at bounding box center [1332, 298] width 115 height 25
click at [133, 204] on input "SĐT Người Nhận" at bounding box center [208, 212] width 182 height 25
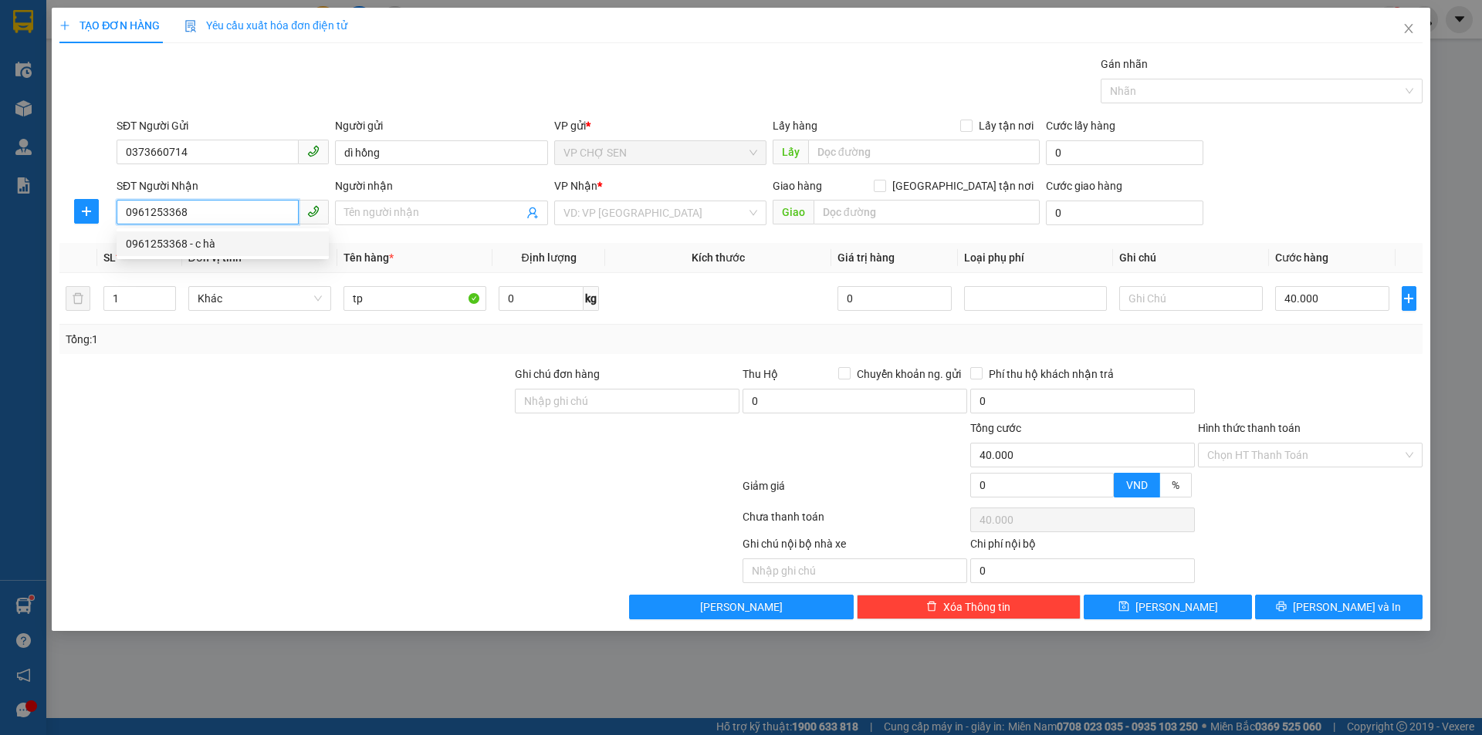
click at [204, 244] on div "0961253368 - c hà" at bounding box center [223, 243] width 194 height 17
click at [698, 214] on span "Dọc đường" at bounding box center [660, 212] width 194 height 23
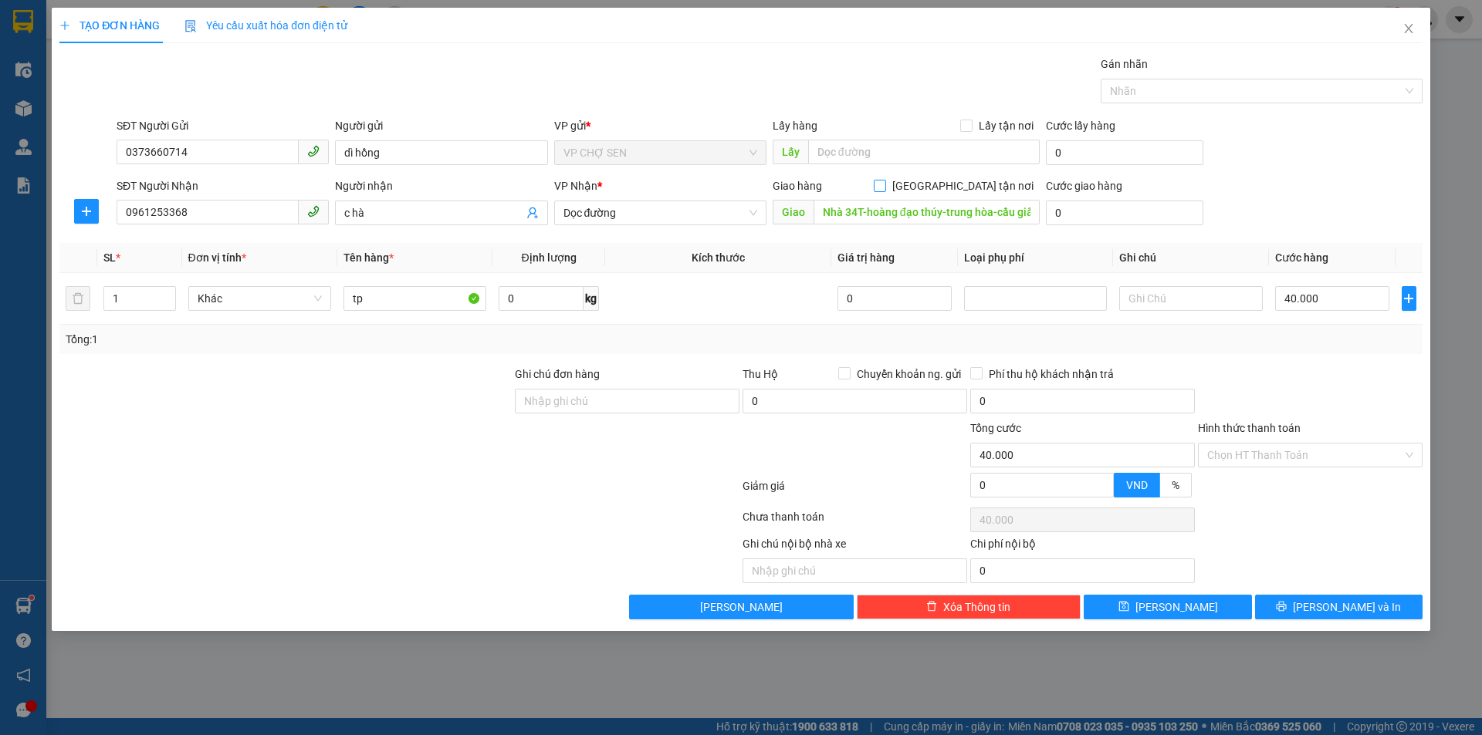
click at [884, 184] on input "[GEOGRAPHIC_DATA] tận nơi" at bounding box center [878, 185] width 11 height 11
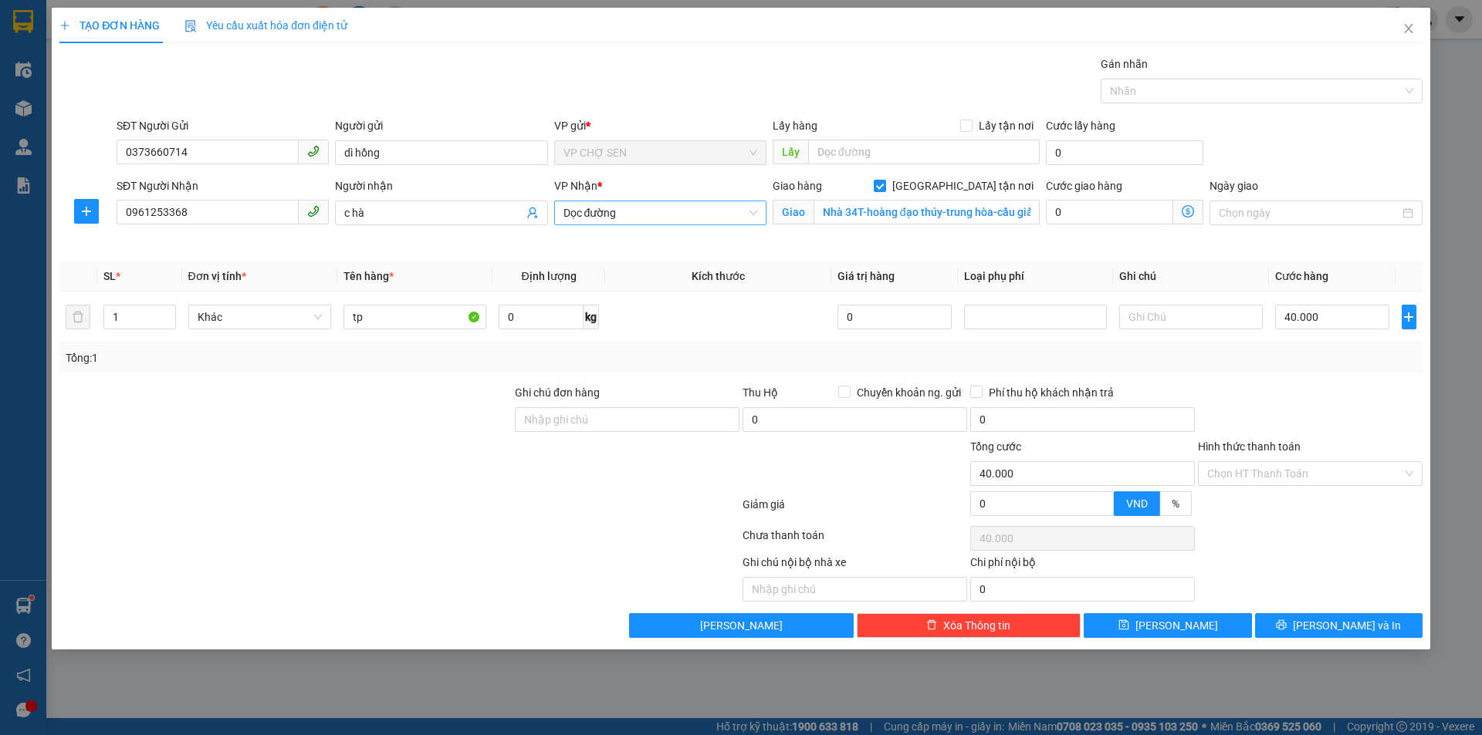
click at [670, 215] on span "Dọc đường" at bounding box center [660, 212] width 194 height 23
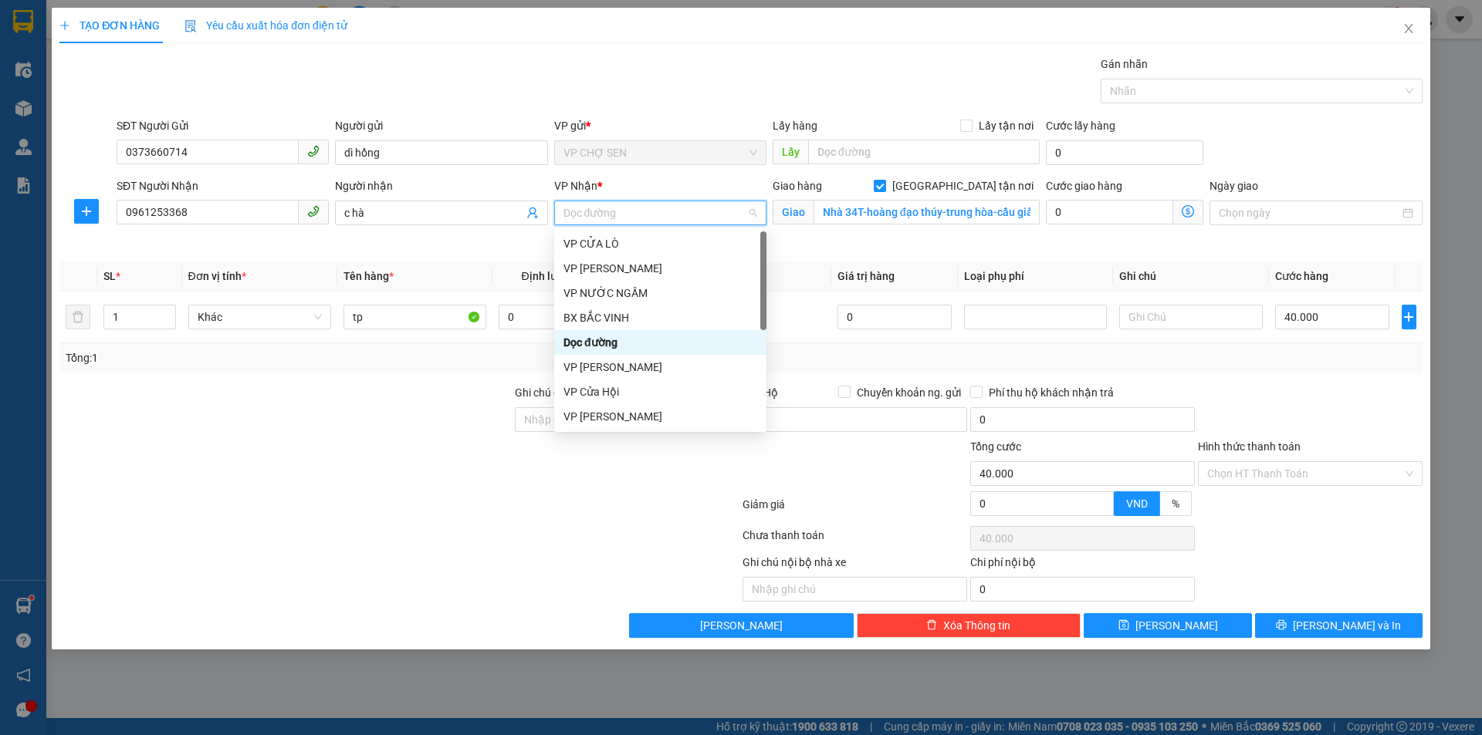
scroll to position [154, 0]
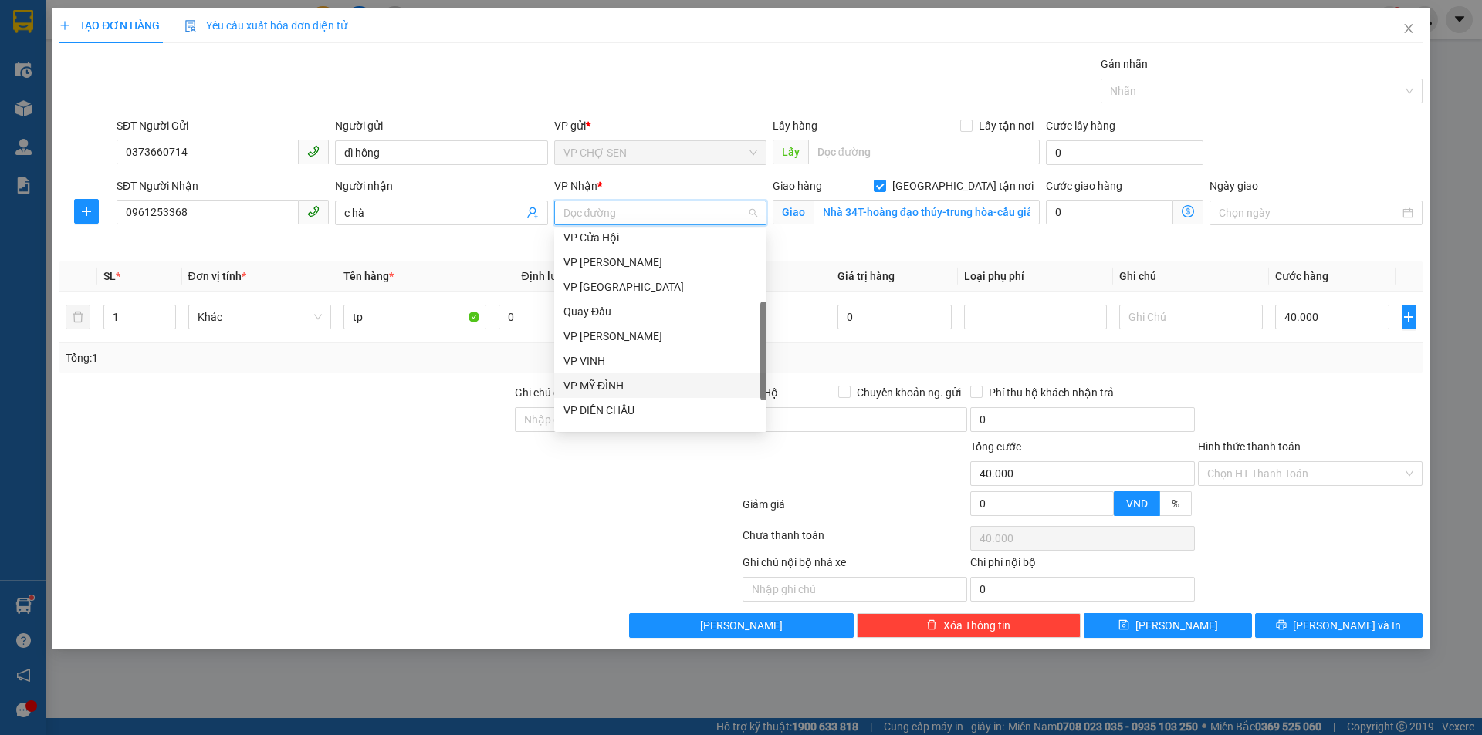
click at [605, 384] on div "VP MỸ ĐÌNH" at bounding box center [660, 385] width 194 height 17
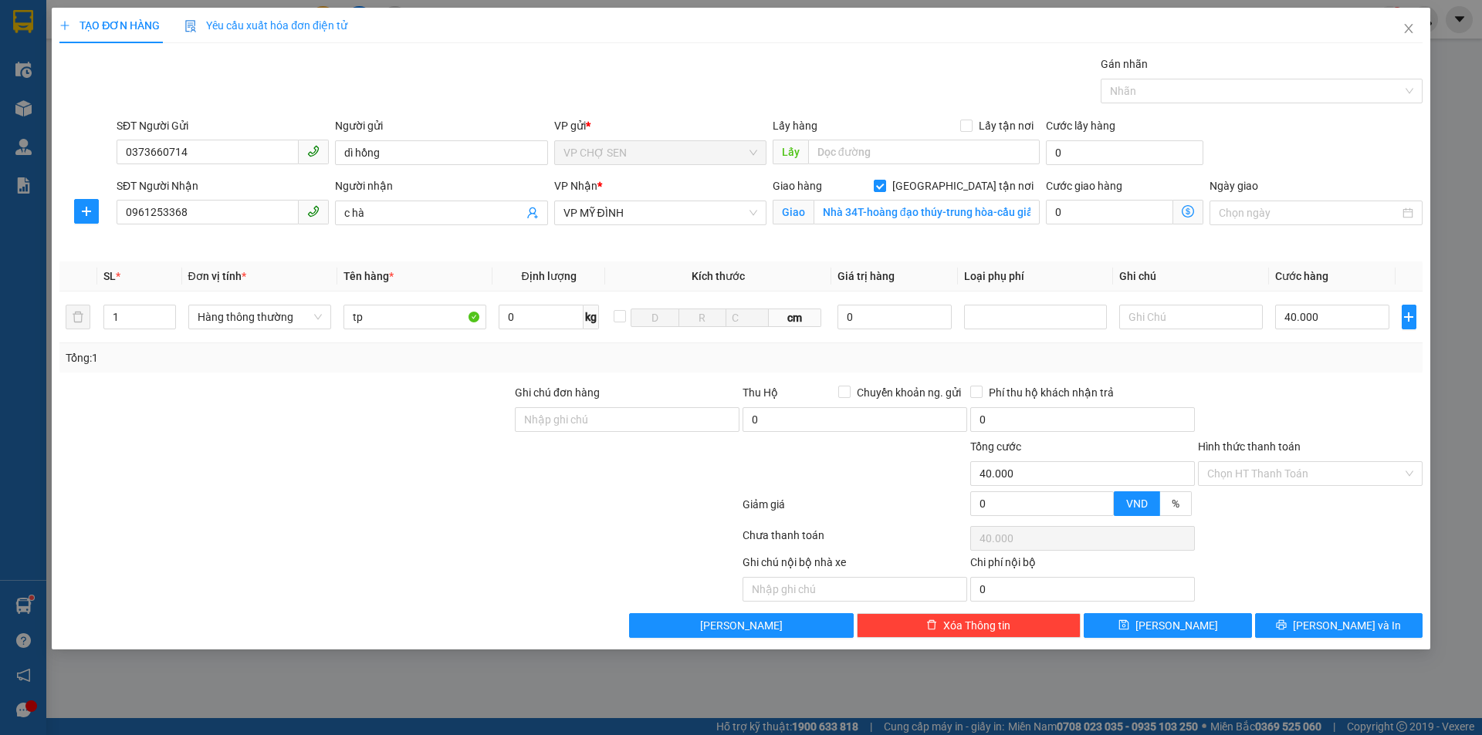
click at [1185, 212] on icon "dollar-circle" at bounding box center [1187, 211] width 12 height 12
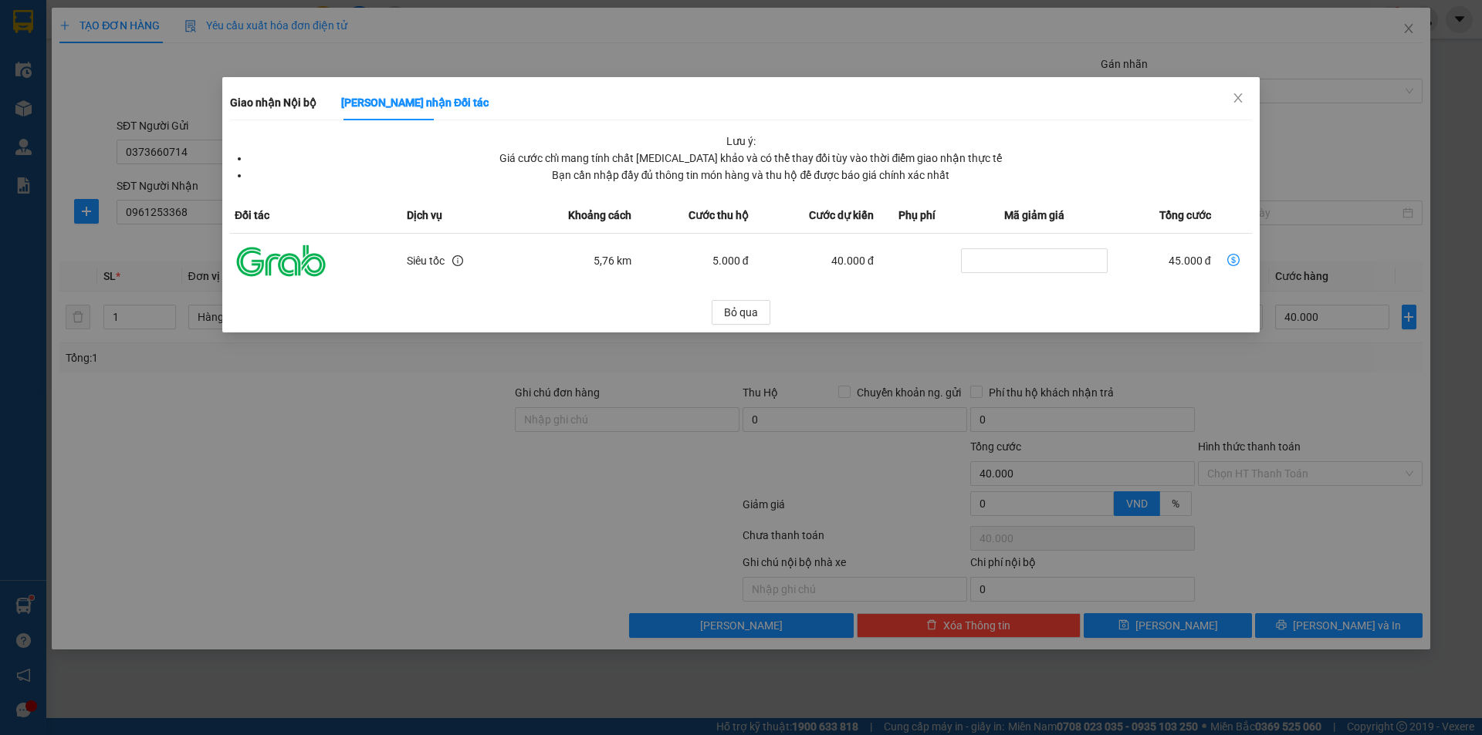
click at [1235, 258] on icon "dollar-circle" at bounding box center [1233, 260] width 12 height 12
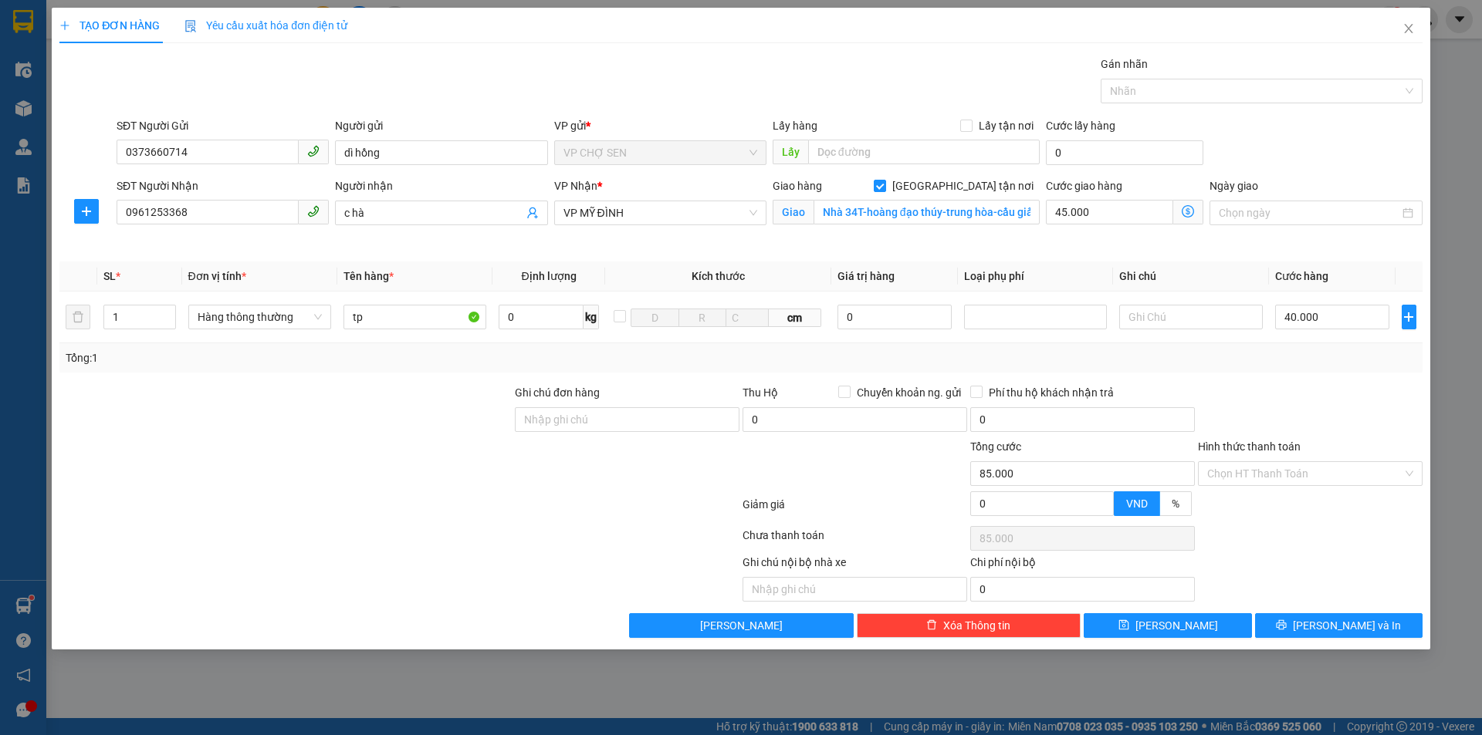
click at [1188, 207] on icon "dollar-circle" at bounding box center [1187, 211] width 12 height 12
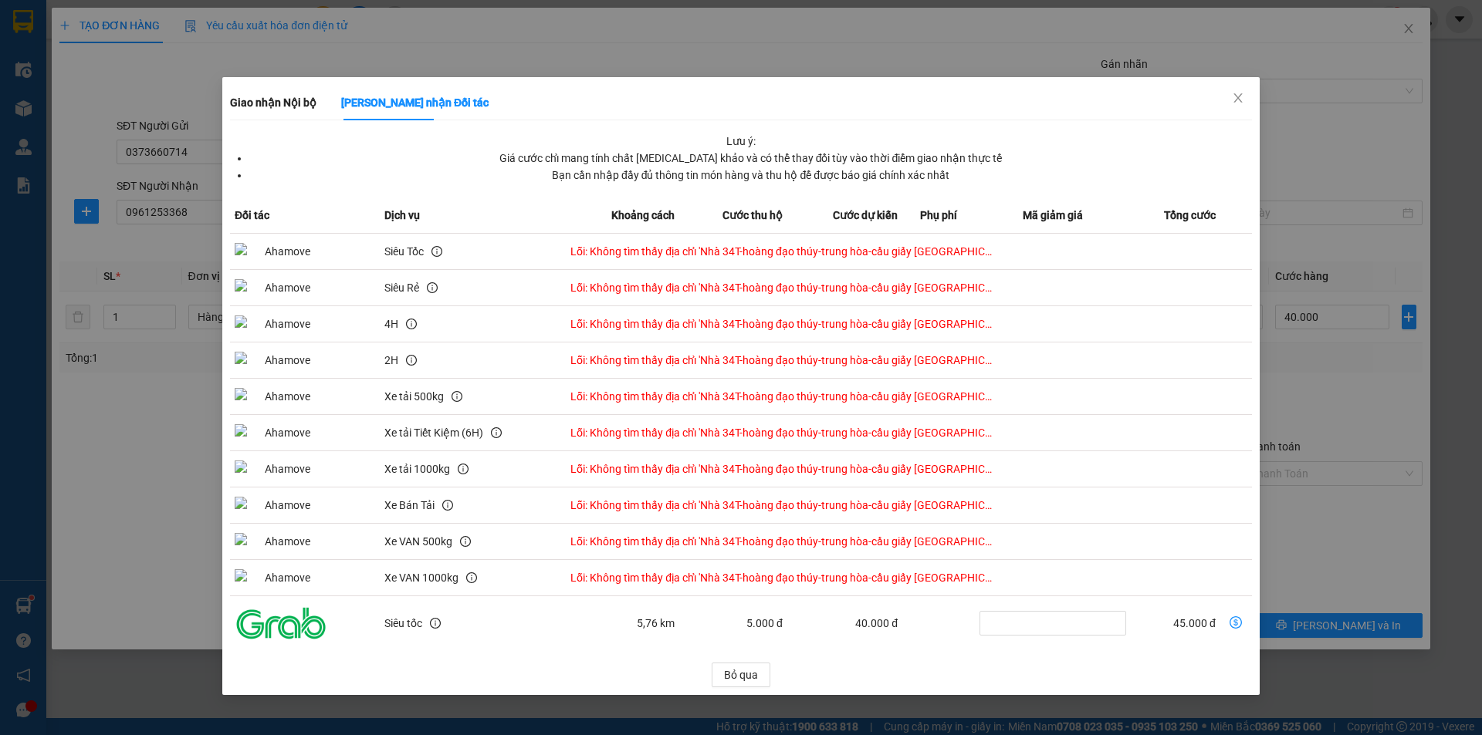
click at [1234, 620] on icon "dollar-circle" at bounding box center [1235, 623] width 12 height 12
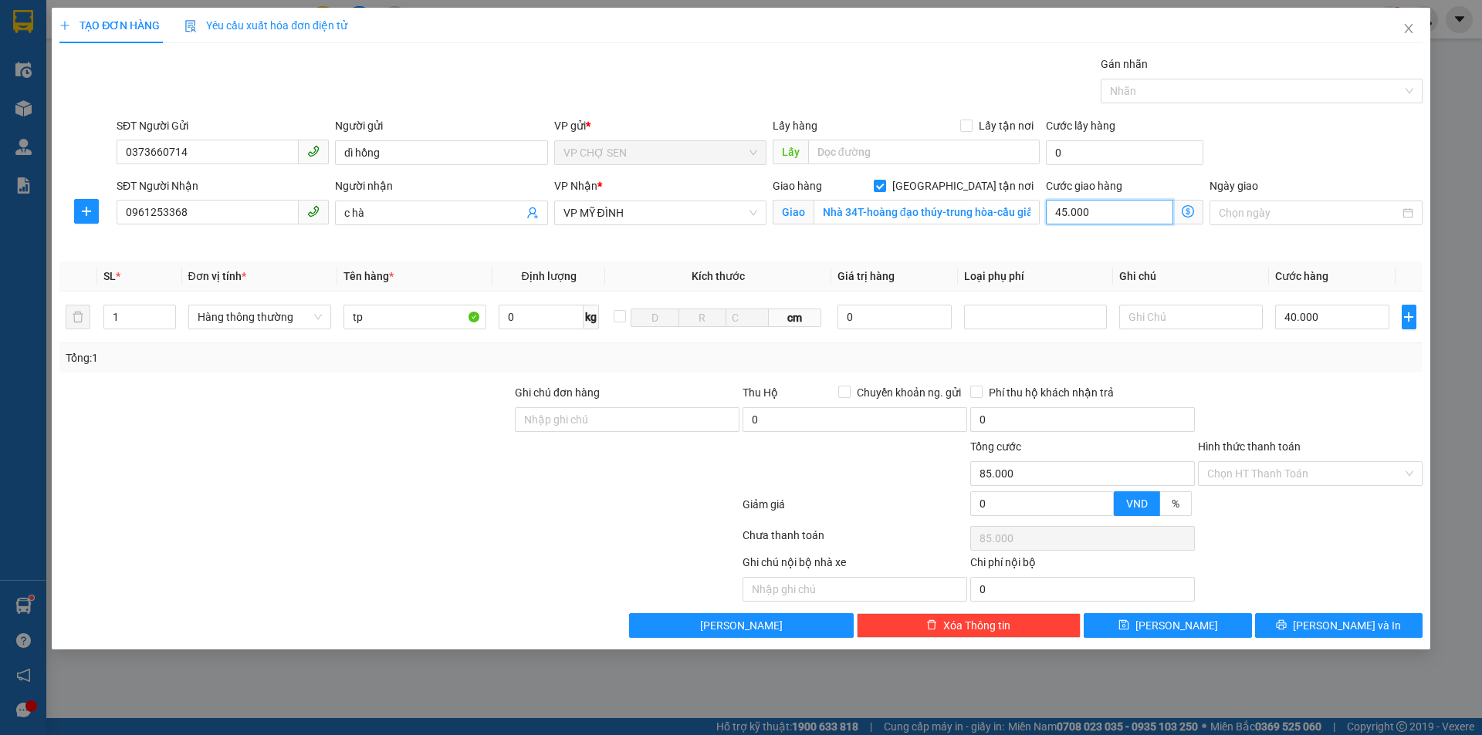
click at [1114, 213] on input "45.000" at bounding box center [1109, 212] width 127 height 25
click at [1279, 471] on input "Hình thức thanh toán" at bounding box center [1304, 473] width 195 height 23
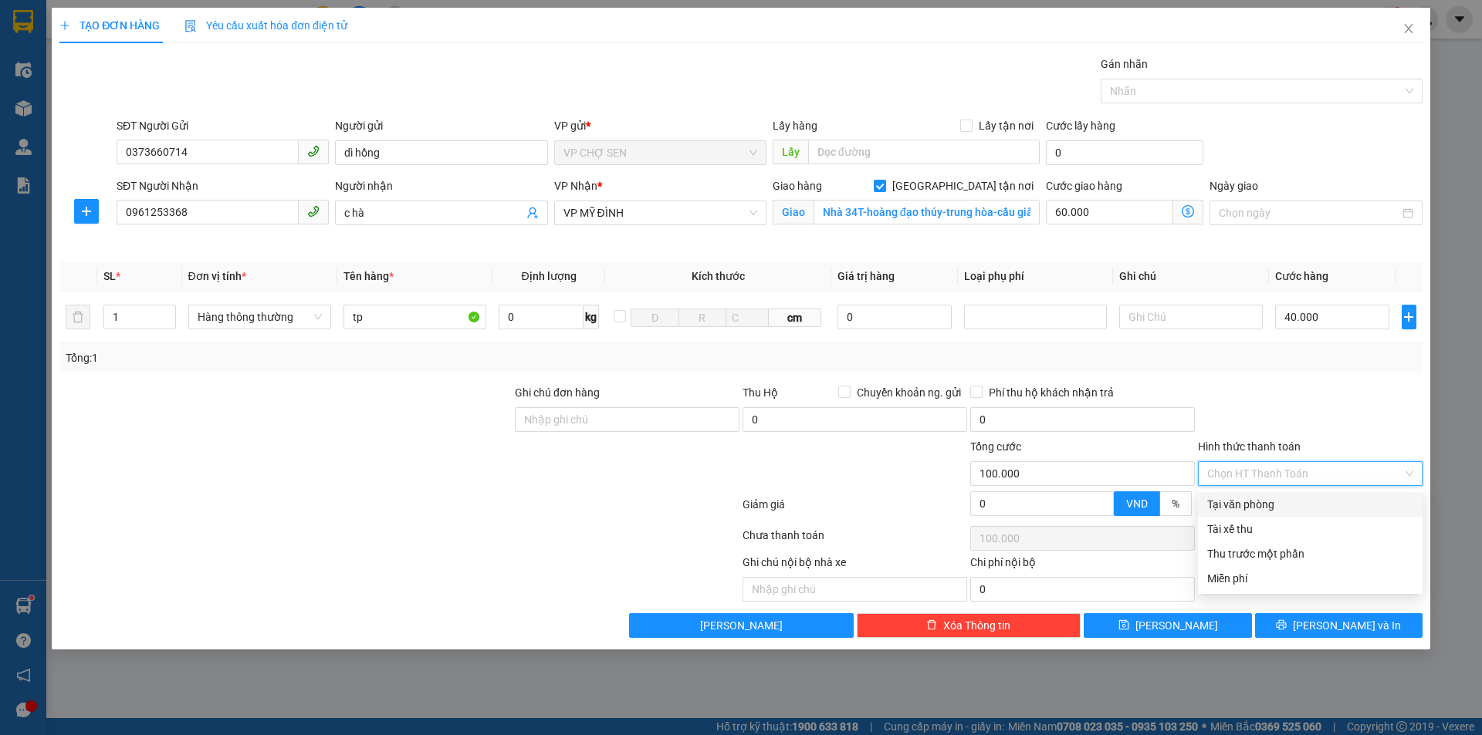
click at [1254, 507] on div "Tại văn phòng" at bounding box center [1310, 504] width 206 height 17
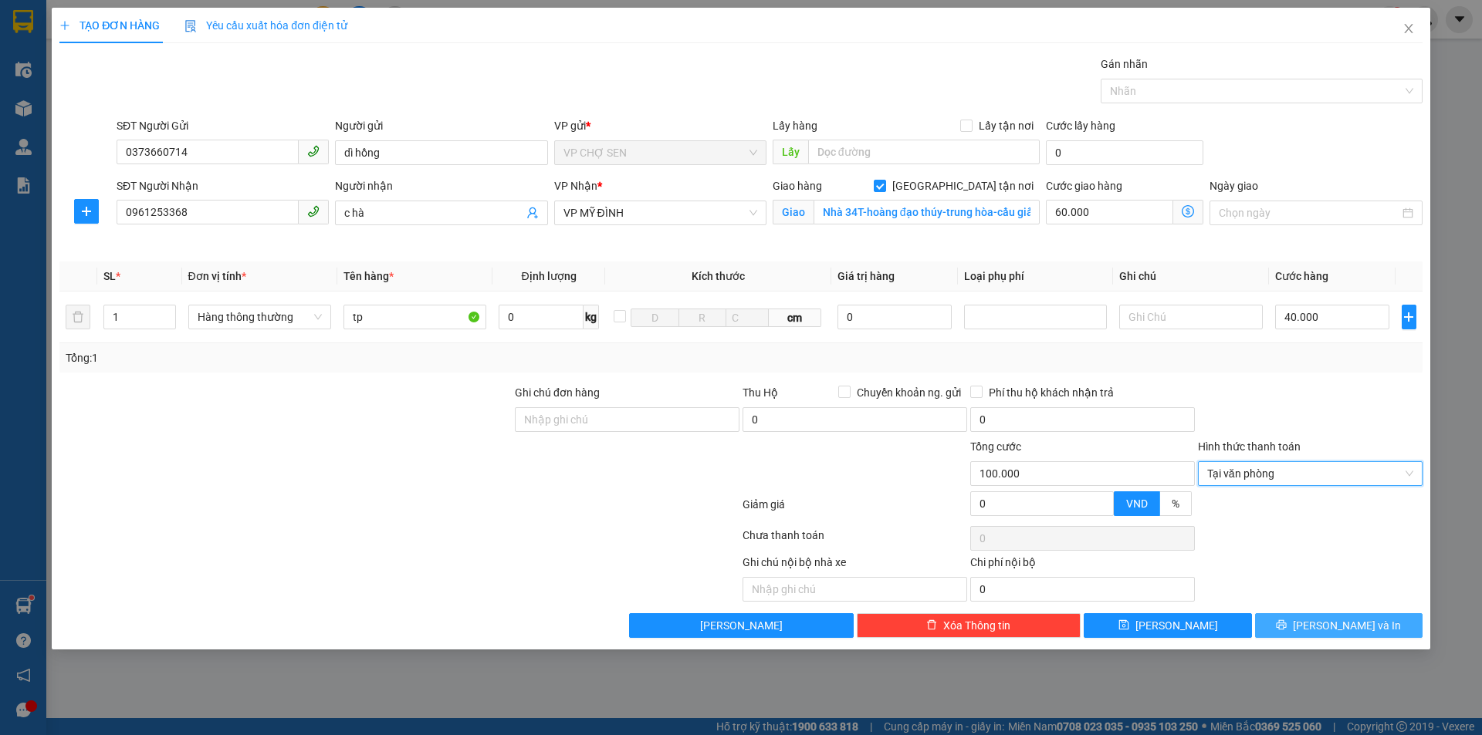
click at [1307, 623] on button "[PERSON_NAME] và In" at bounding box center [1338, 625] width 167 height 25
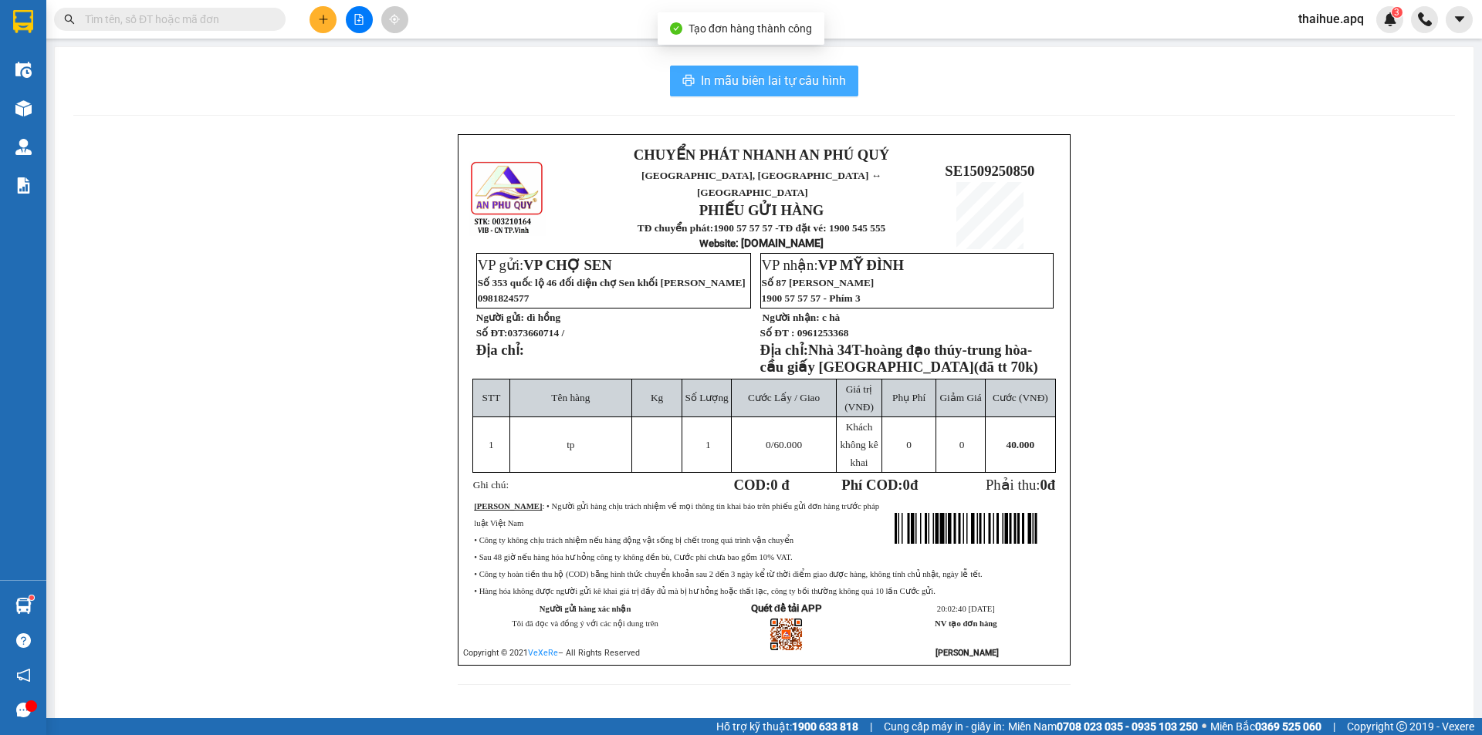
click at [787, 79] on span "In mẫu biên lai tự cấu hình" at bounding box center [773, 80] width 145 height 19
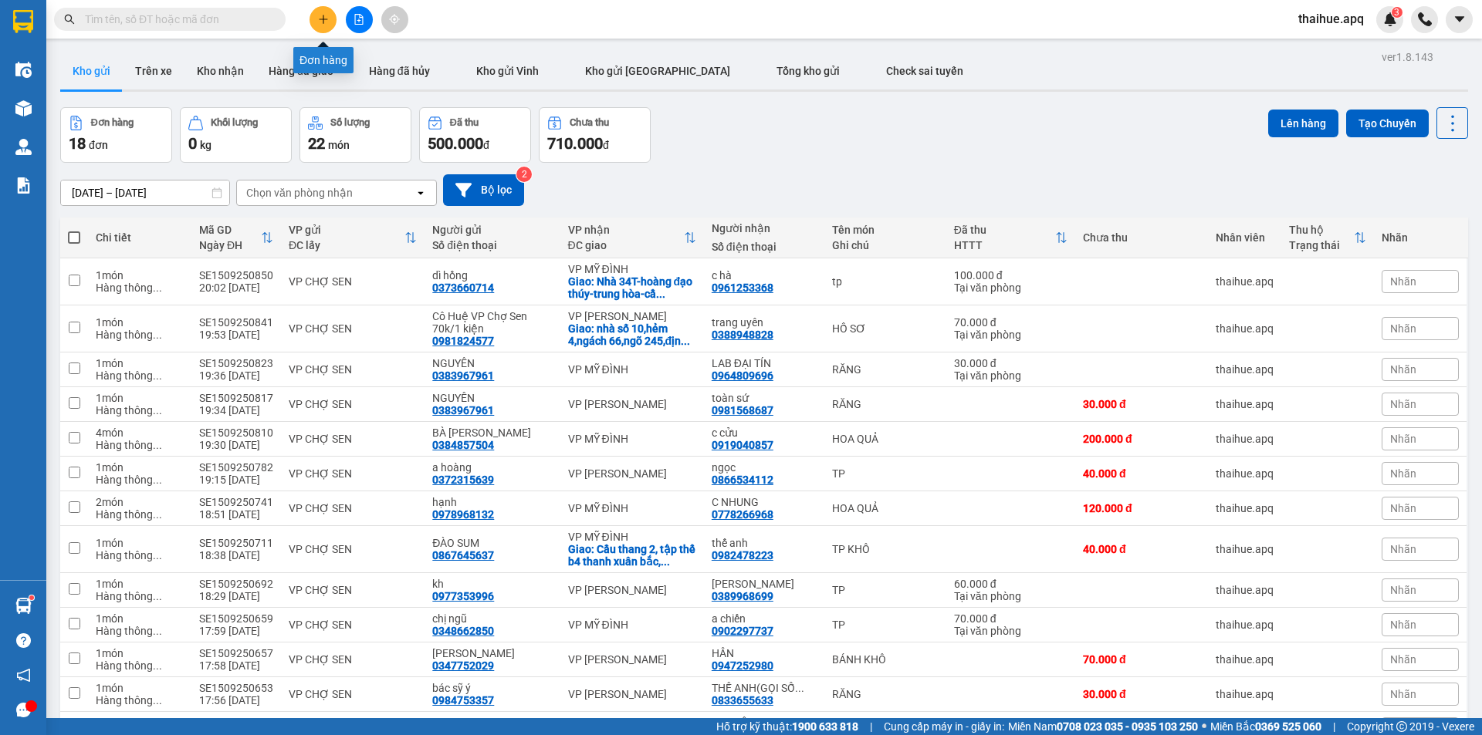
click at [326, 20] on icon "plus" at bounding box center [323, 19] width 11 height 11
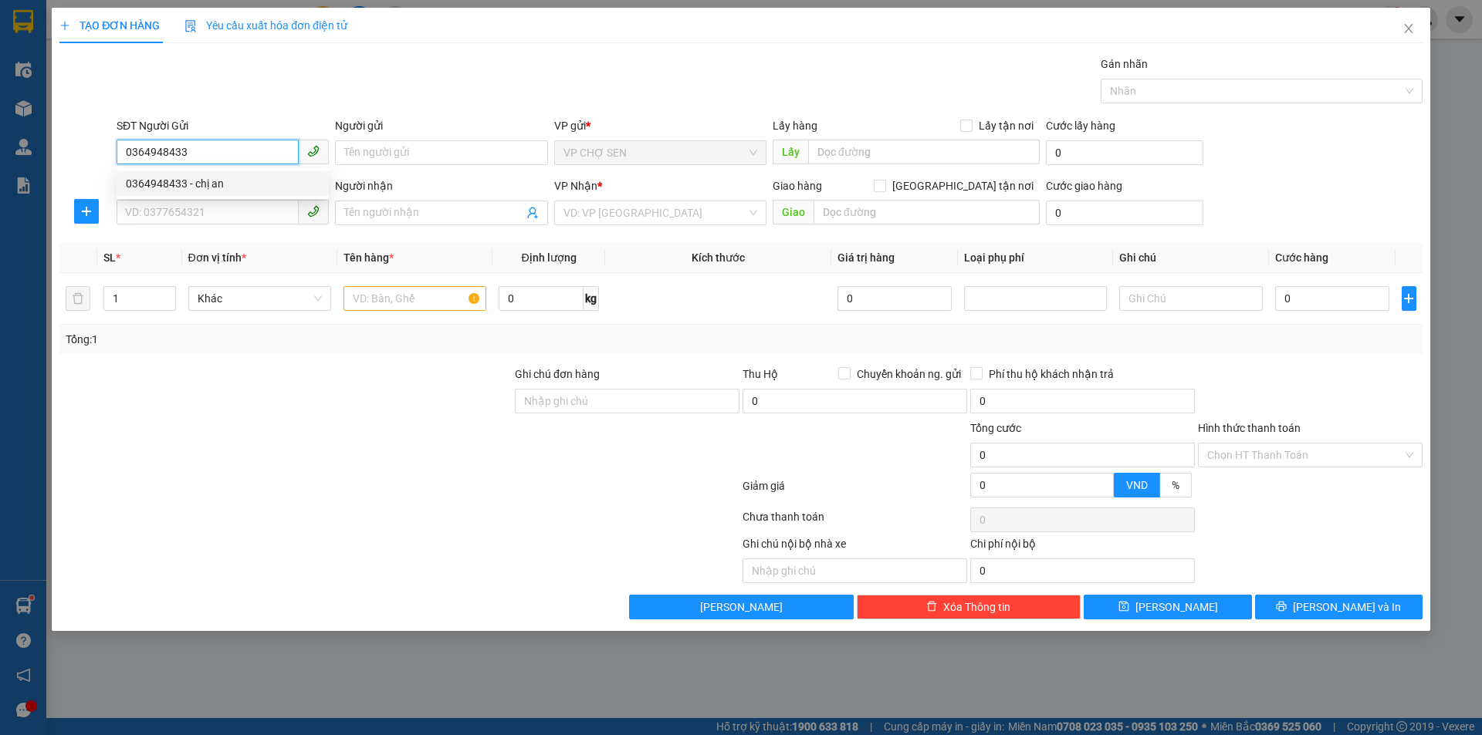
click at [200, 188] on div "0364948433 - chị an" at bounding box center [223, 183] width 194 height 17
click at [198, 215] on input "SĐT Người Nhận" at bounding box center [208, 212] width 182 height 25
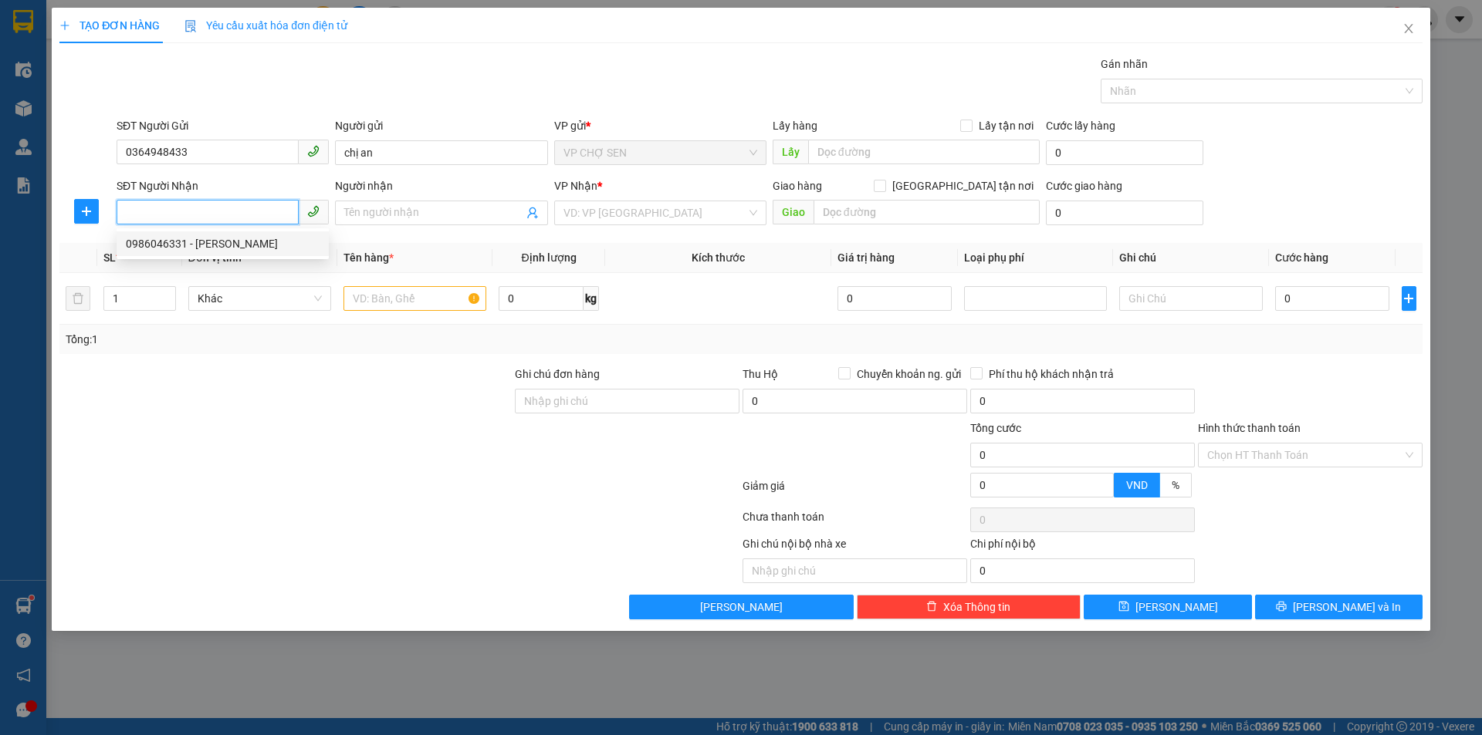
click at [211, 246] on div "0986046331 - c xuân" at bounding box center [223, 243] width 194 height 17
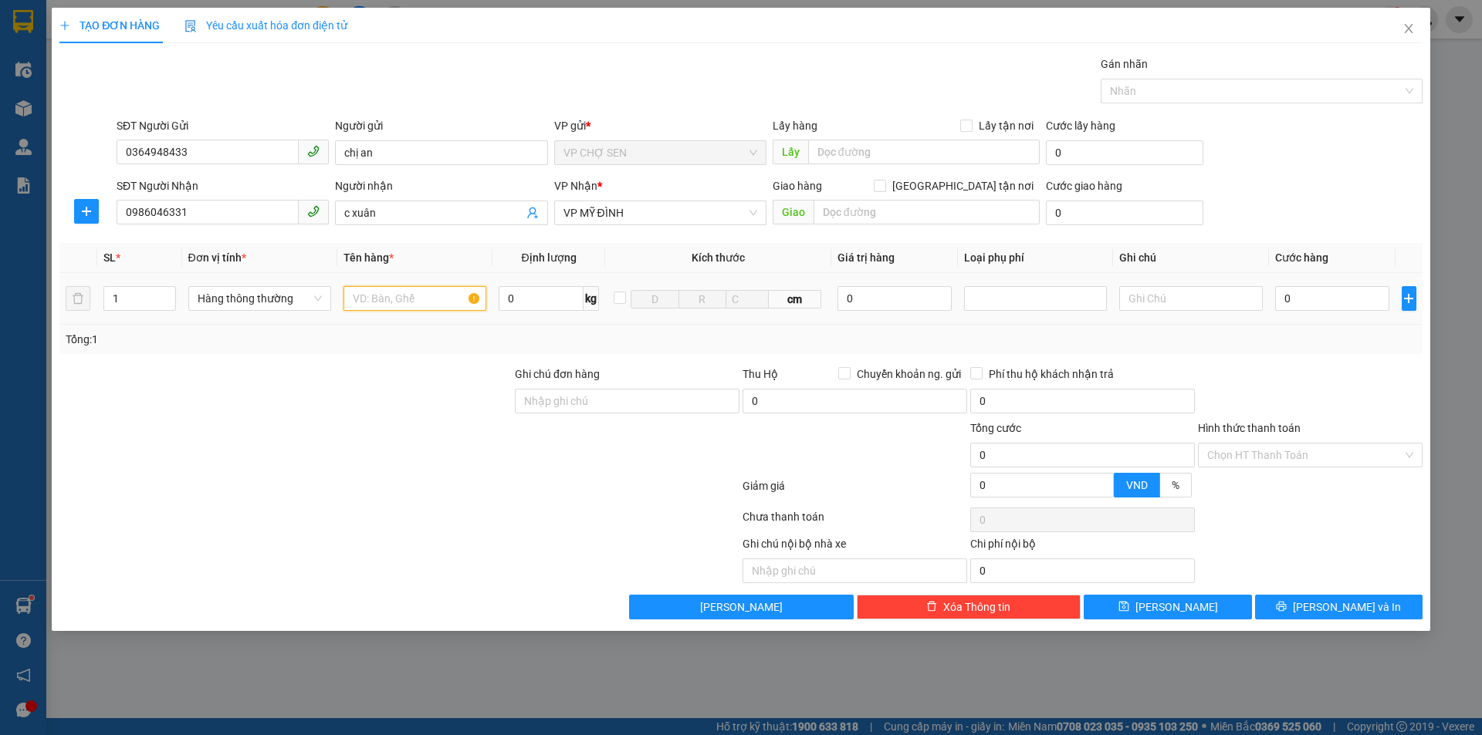
click at [363, 299] on input "text" at bounding box center [414, 298] width 143 height 25
click at [1280, 296] on input "0" at bounding box center [1332, 298] width 115 height 25
click at [1274, 454] on input "Hình thức thanh toán" at bounding box center [1304, 455] width 195 height 23
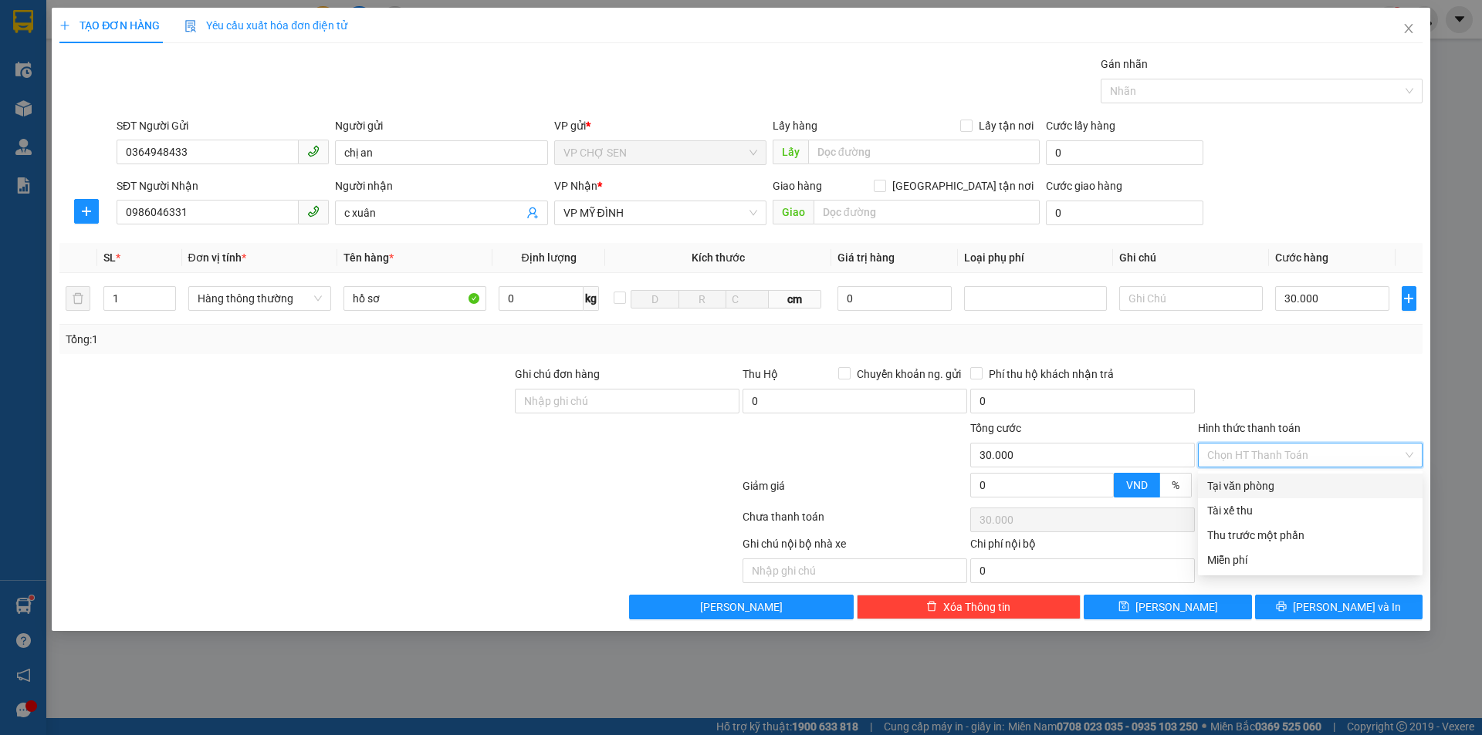
click at [1252, 482] on div "Tại văn phòng" at bounding box center [1310, 486] width 206 height 17
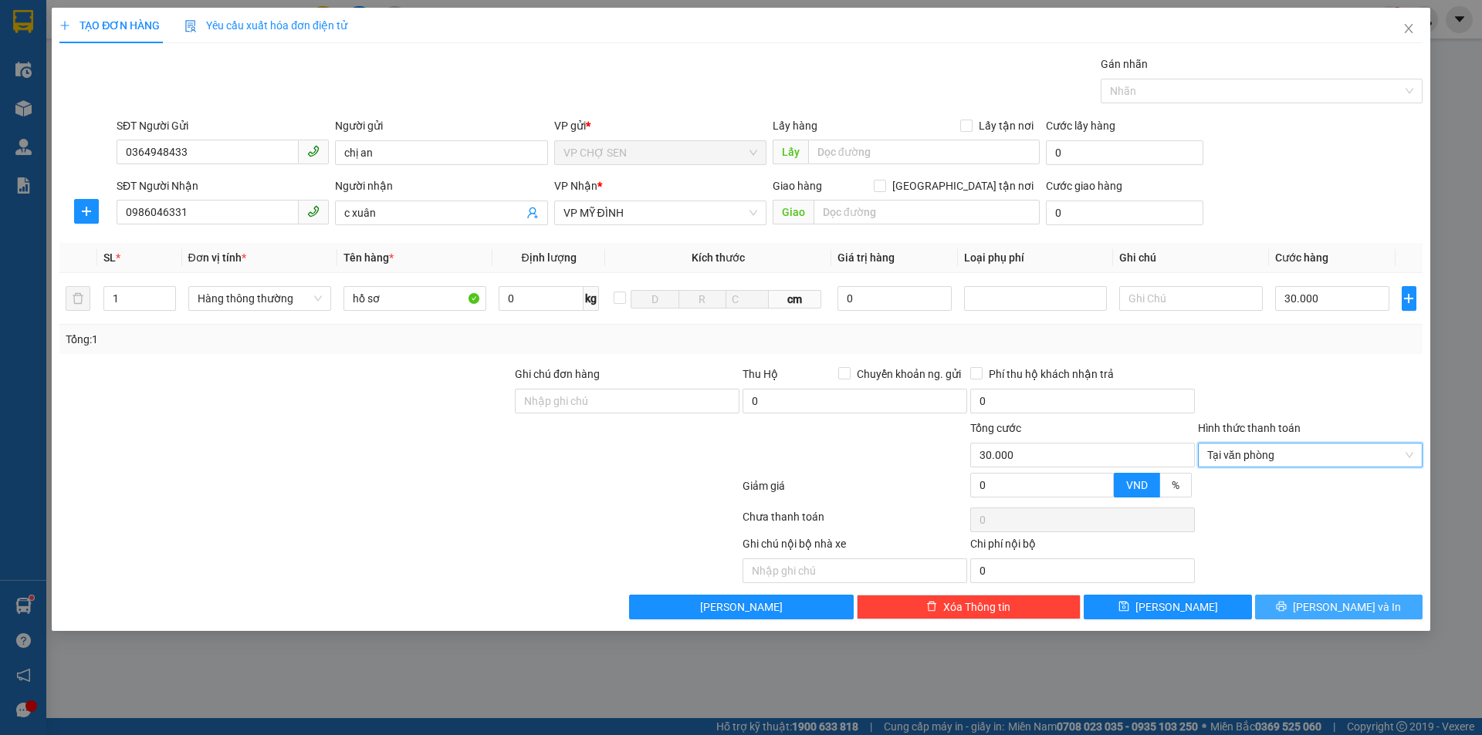
drag, startPoint x: 1309, startPoint y: 603, endPoint x: 1291, endPoint y: 566, distance: 41.1
click at [1286, 602] on icon "printer" at bounding box center [1281, 606] width 11 height 11
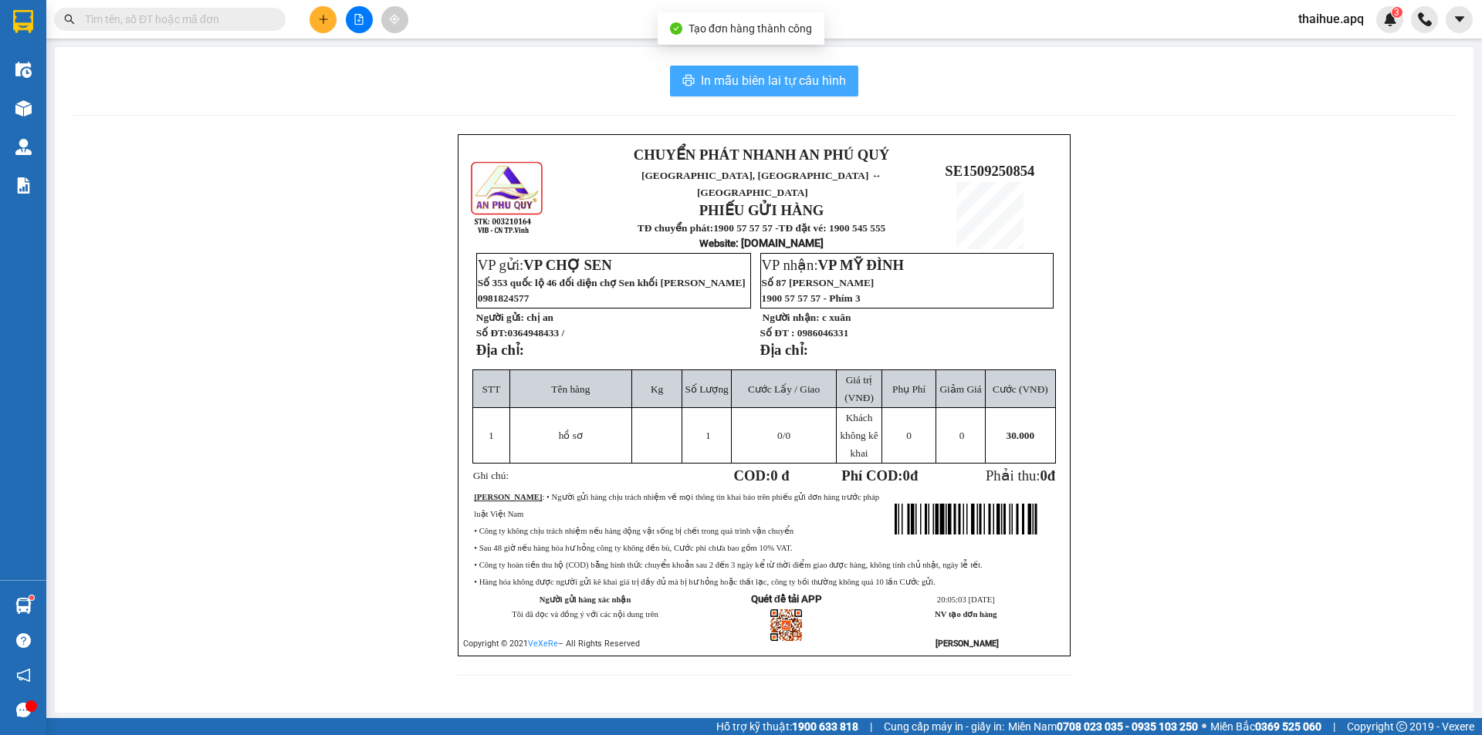
drag, startPoint x: 777, startPoint y: 84, endPoint x: 872, endPoint y: 154, distance: 118.1
click at [779, 86] on span "In mẫu biên lai tự cấu hình" at bounding box center [773, 80] width 145 height 19
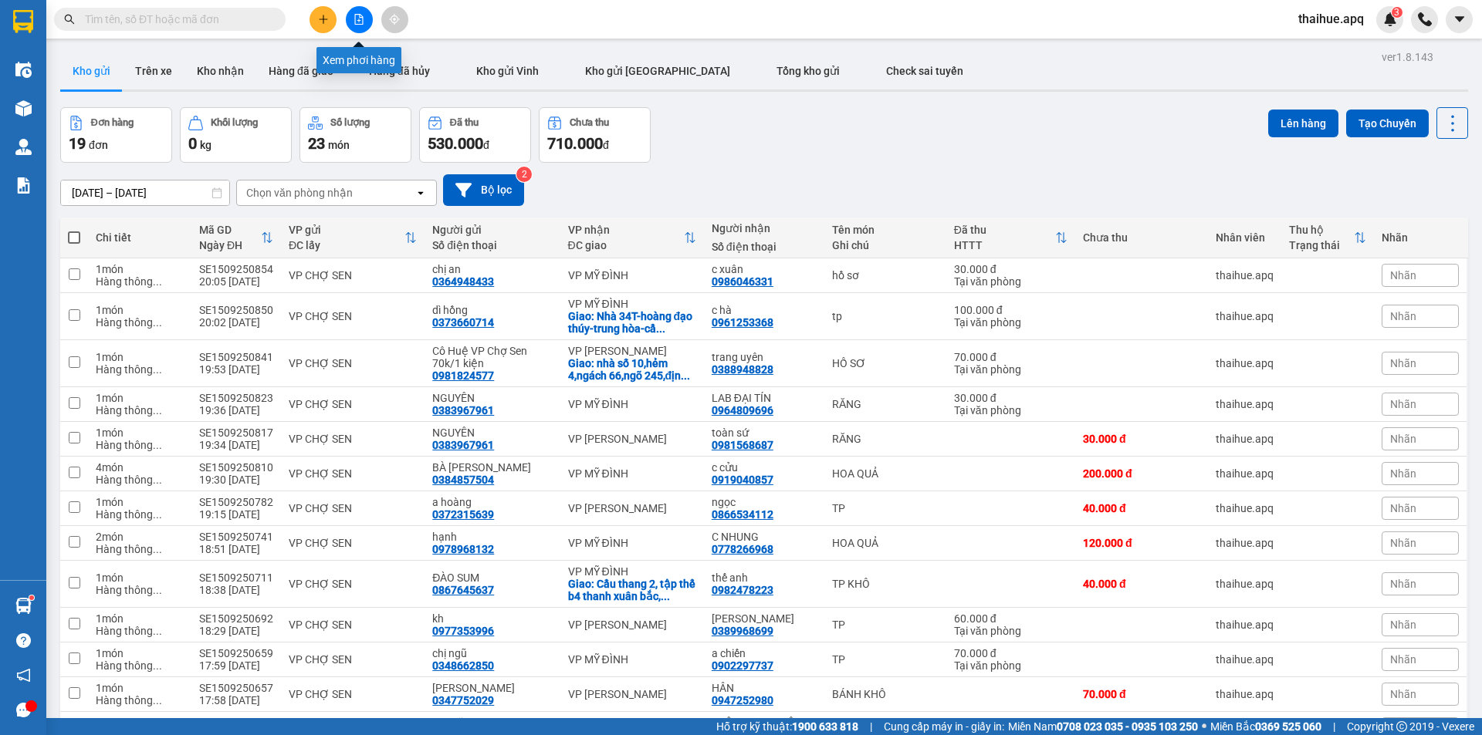
click at [354, 20] on icon "file-add" at bounding box center [358, 19] width 11 height 11
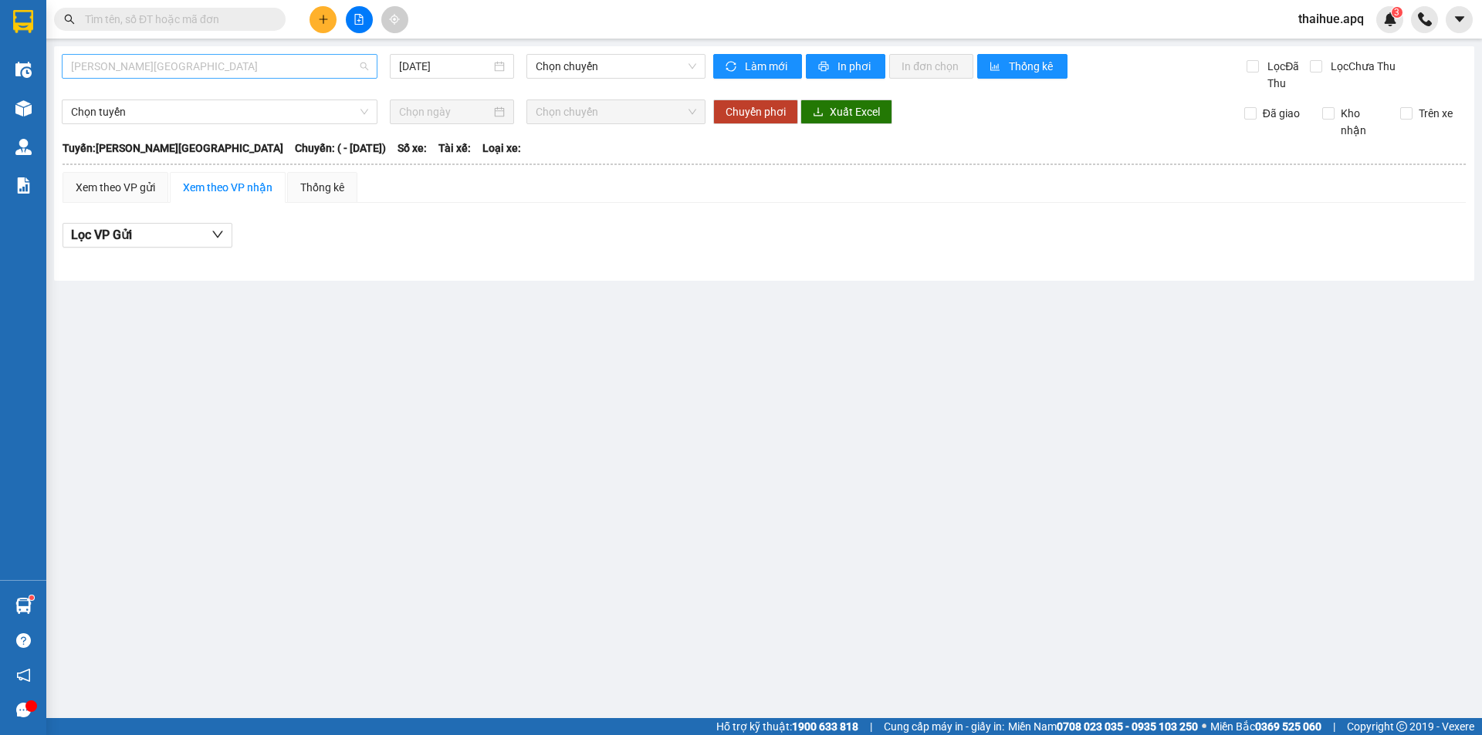
click at [221, 63] on span "[PERSON_NAME][GEOGRAPHIC_DATA]" at bounding box center [219, 66] width 297 height 23
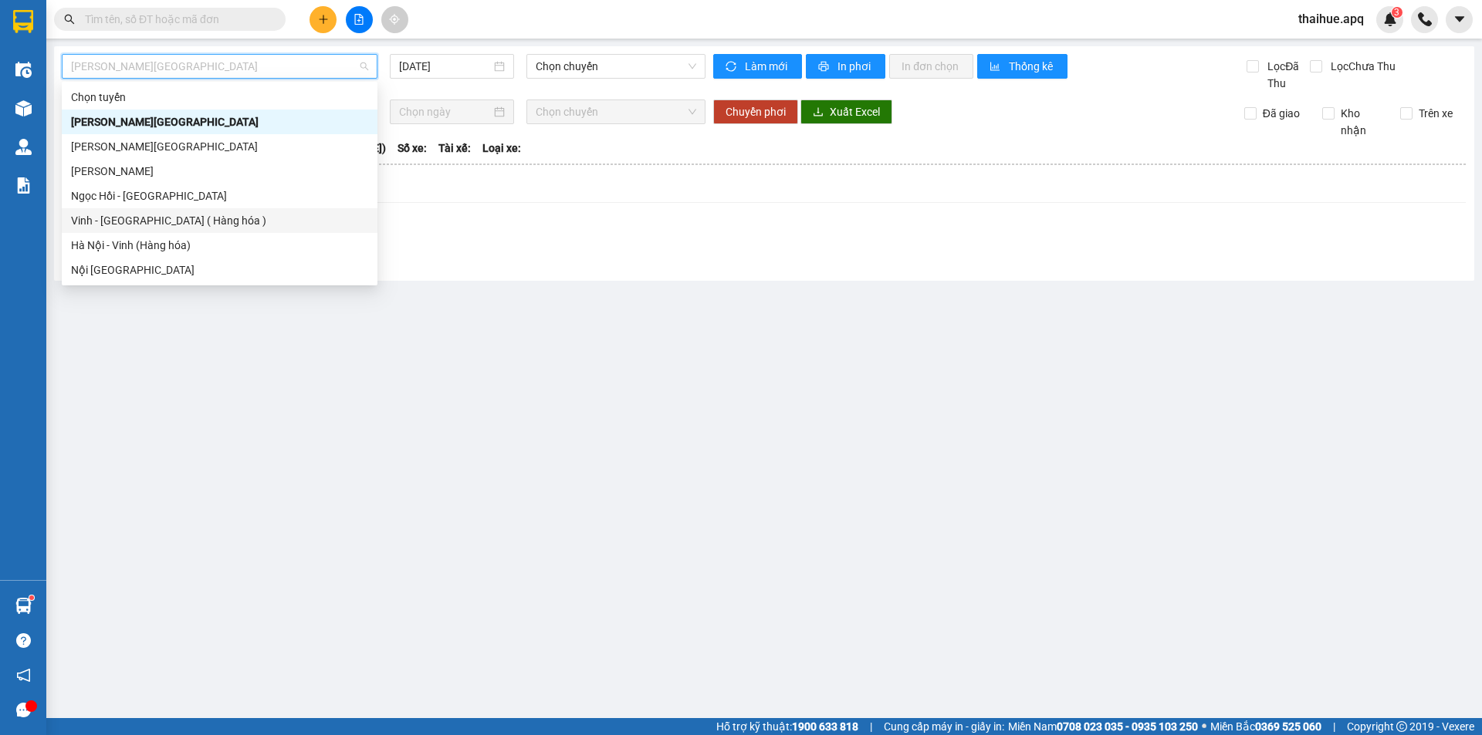
click at [124, 227] on div "Vinh - [GEOGRAPHIC_DATA] ( Hàng hóa )" at bounding box center [219, 220] width 297 height 17
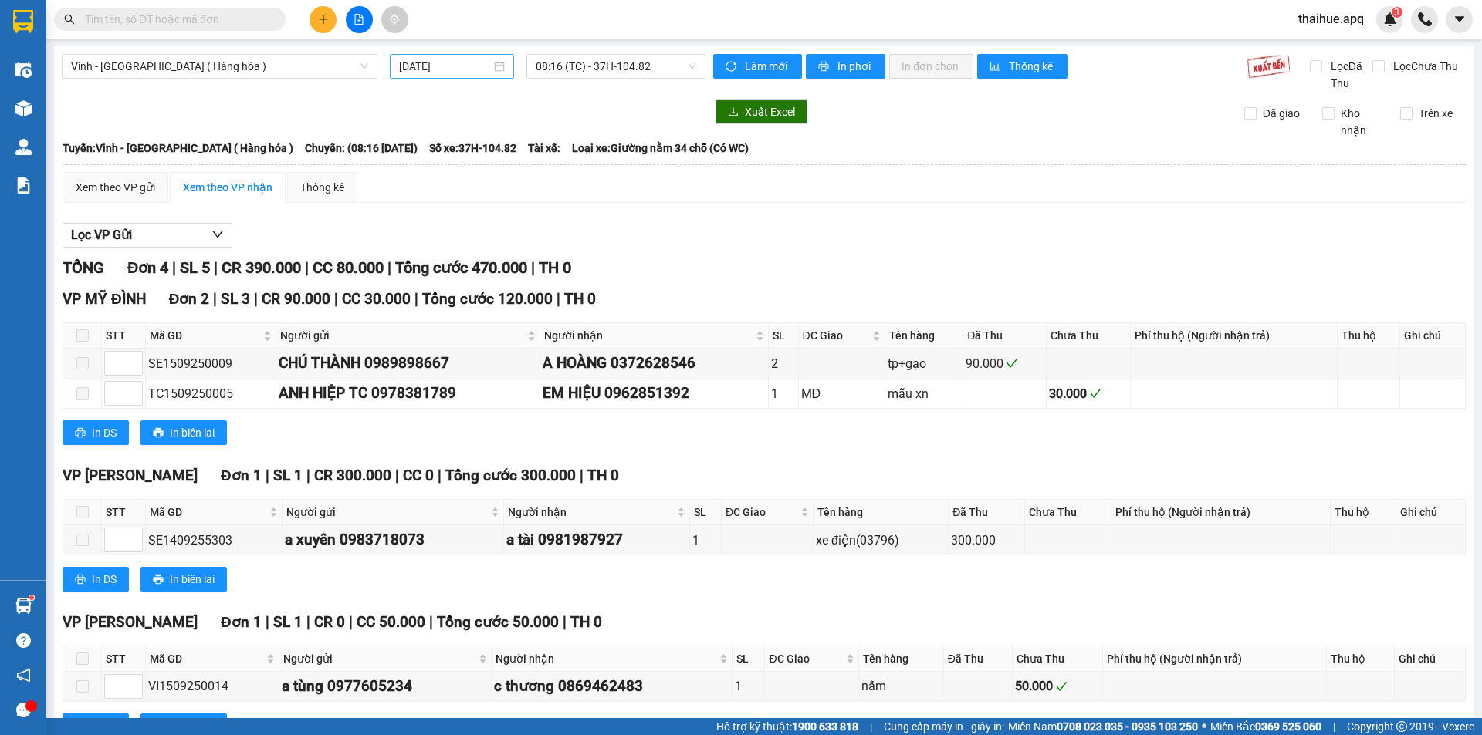
click at [488, 63] on div "[DATE]" at bounding box center [452, 66] width 106 height 17
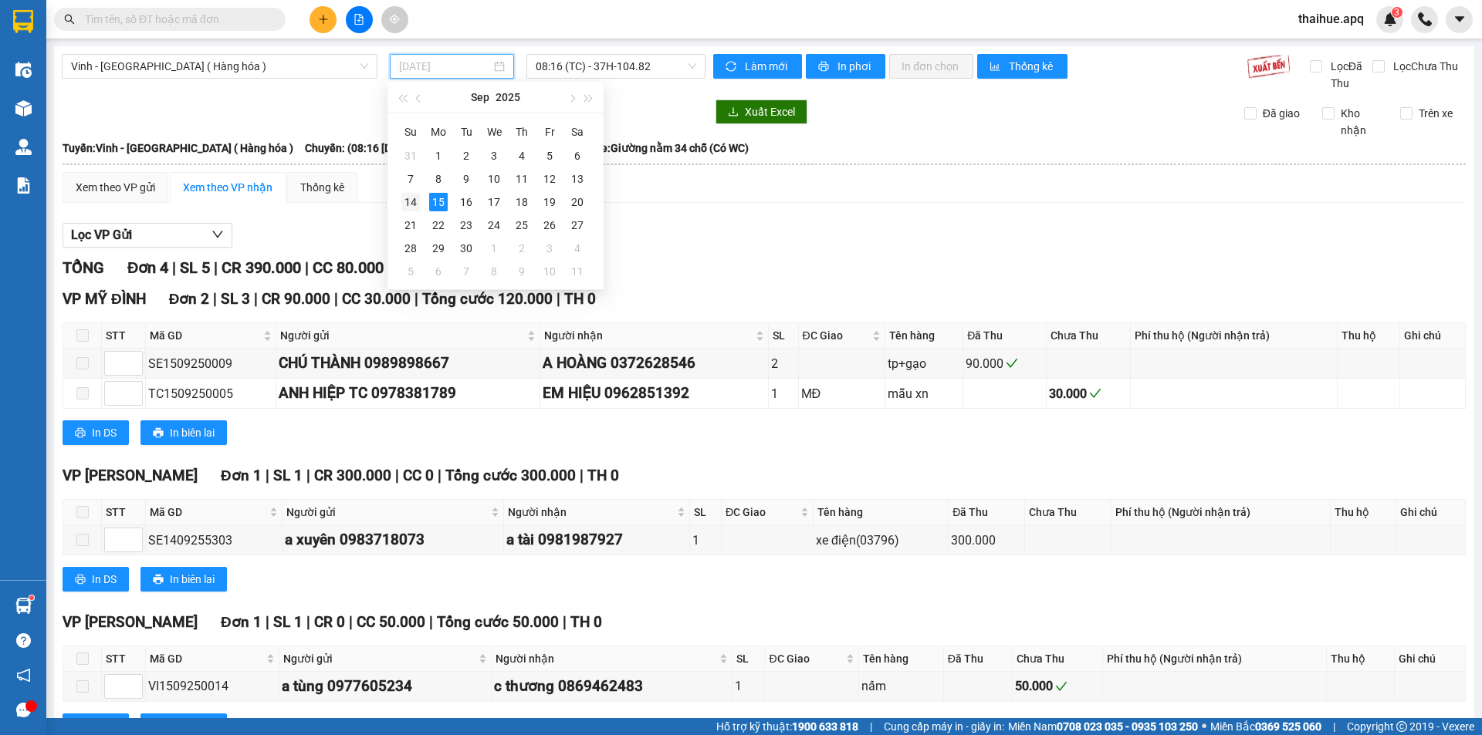
click at [414, 208] on div "14" at bounding box center [410, 202] width 19 height 19
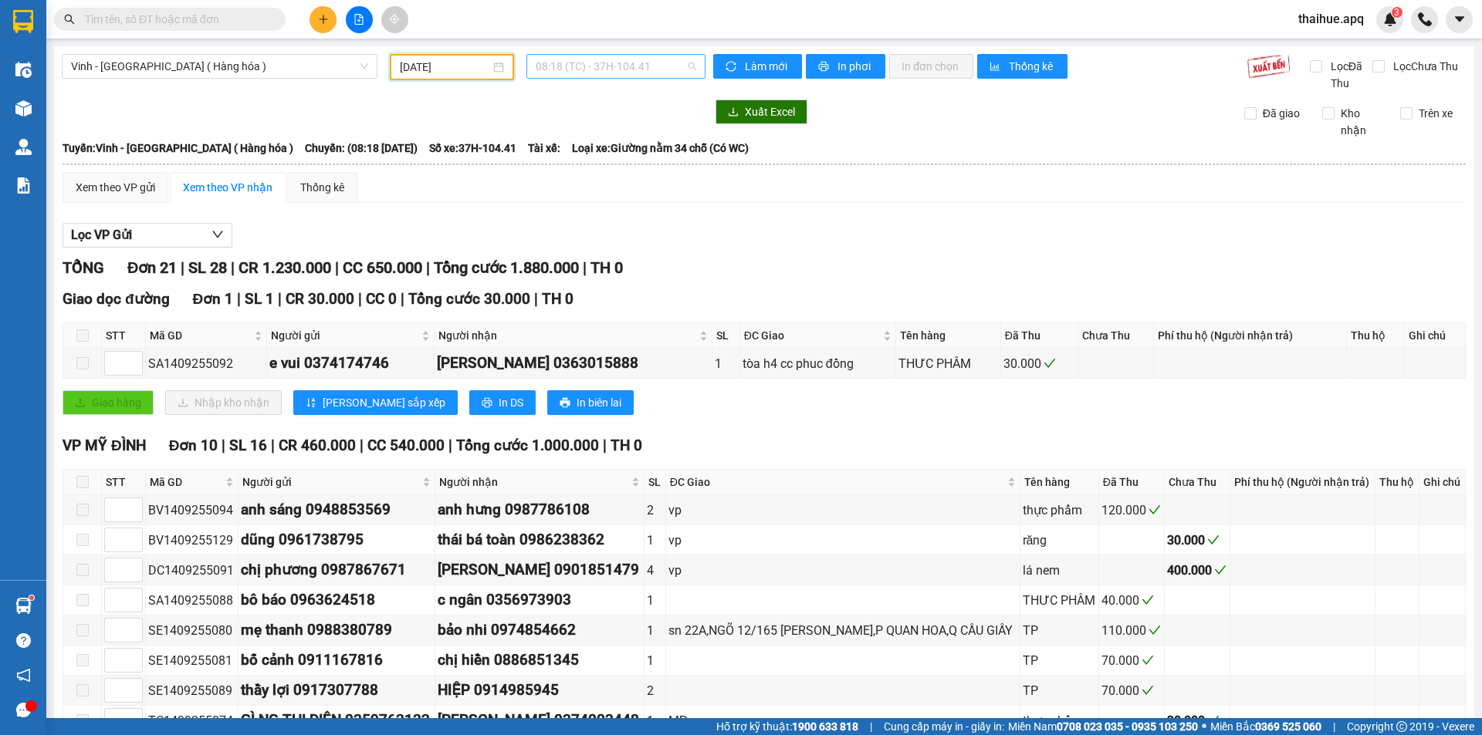
click at [662, 59] on span "08:18 (TC) - 37H-104.41" at bounding box center [616, 66] width 160 height 23
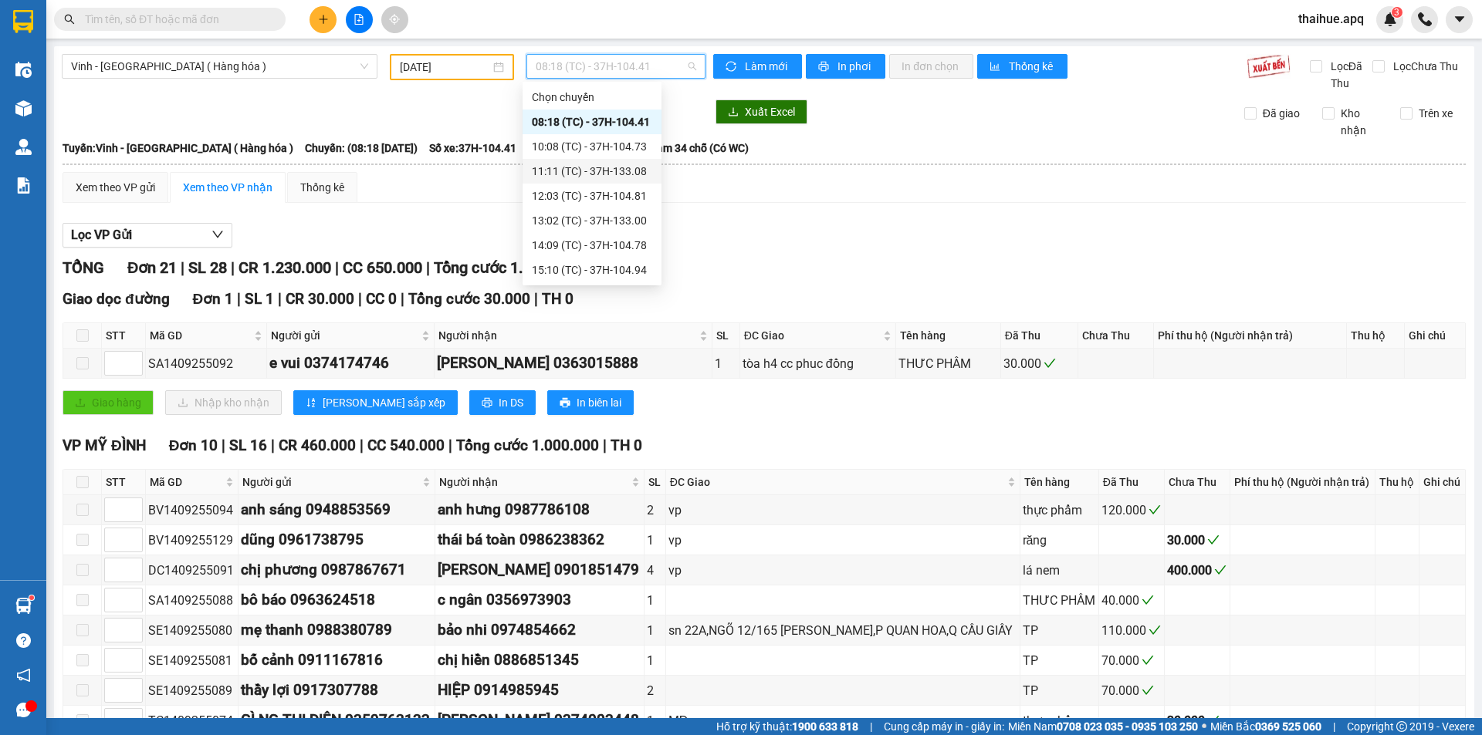
click at [623, 171] on div "11:11 (TC) - 37H-133.08" at bounding box center [592, 171] width 120 height 17
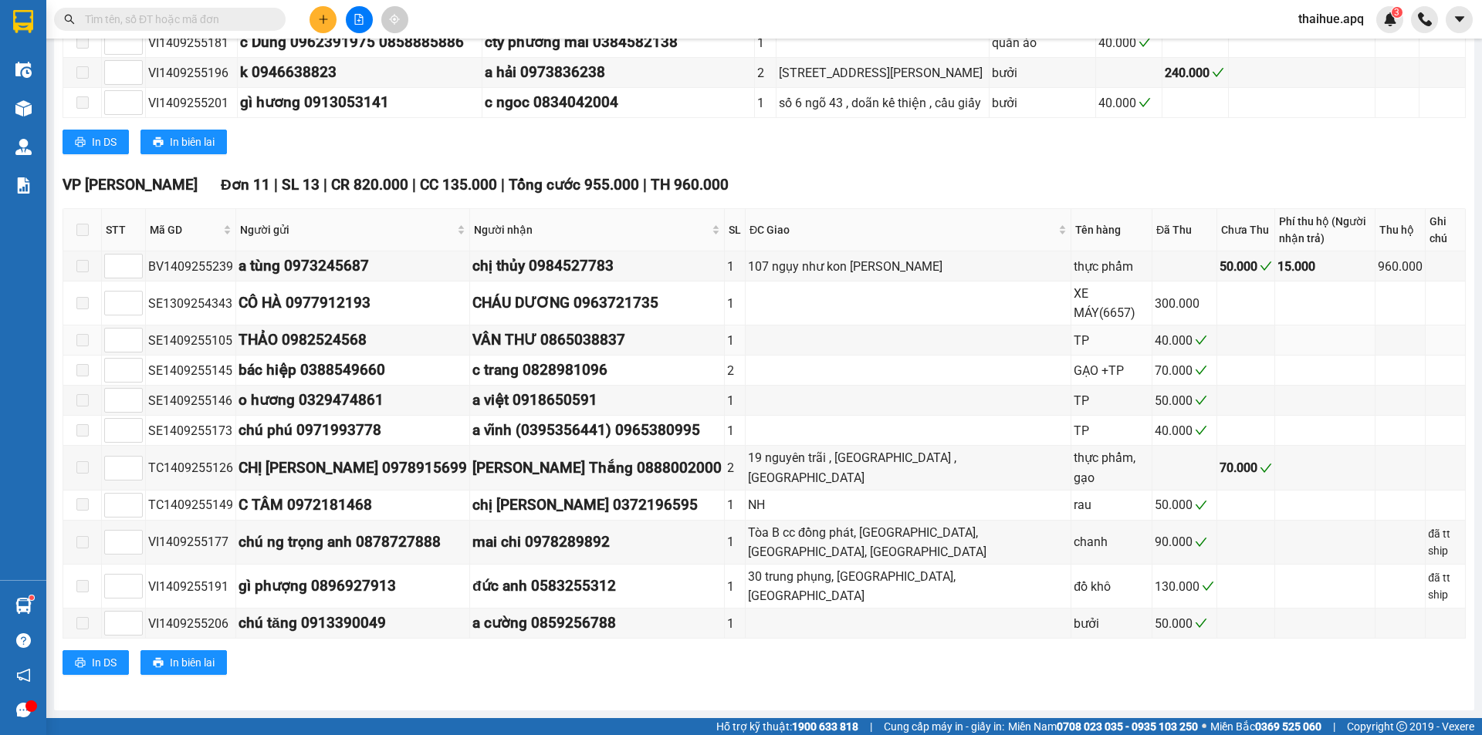
scroll to position [618, 0]
click at [329, 19] on button at bounding box center [322, 19] width 27 height 27
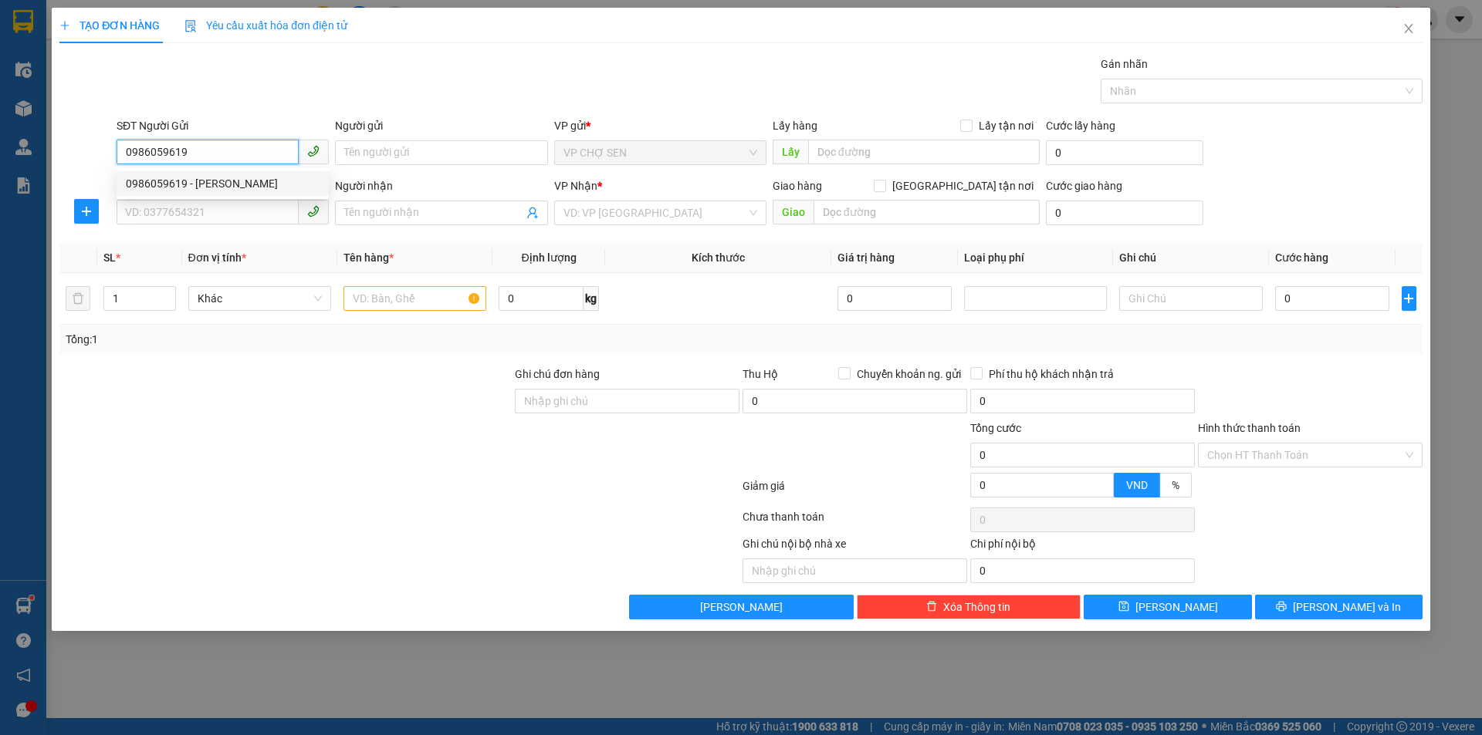
click at [205, 187] on div "0986059619 - lâm ngọc" at bounding box center [223, 183] width 194 height 17
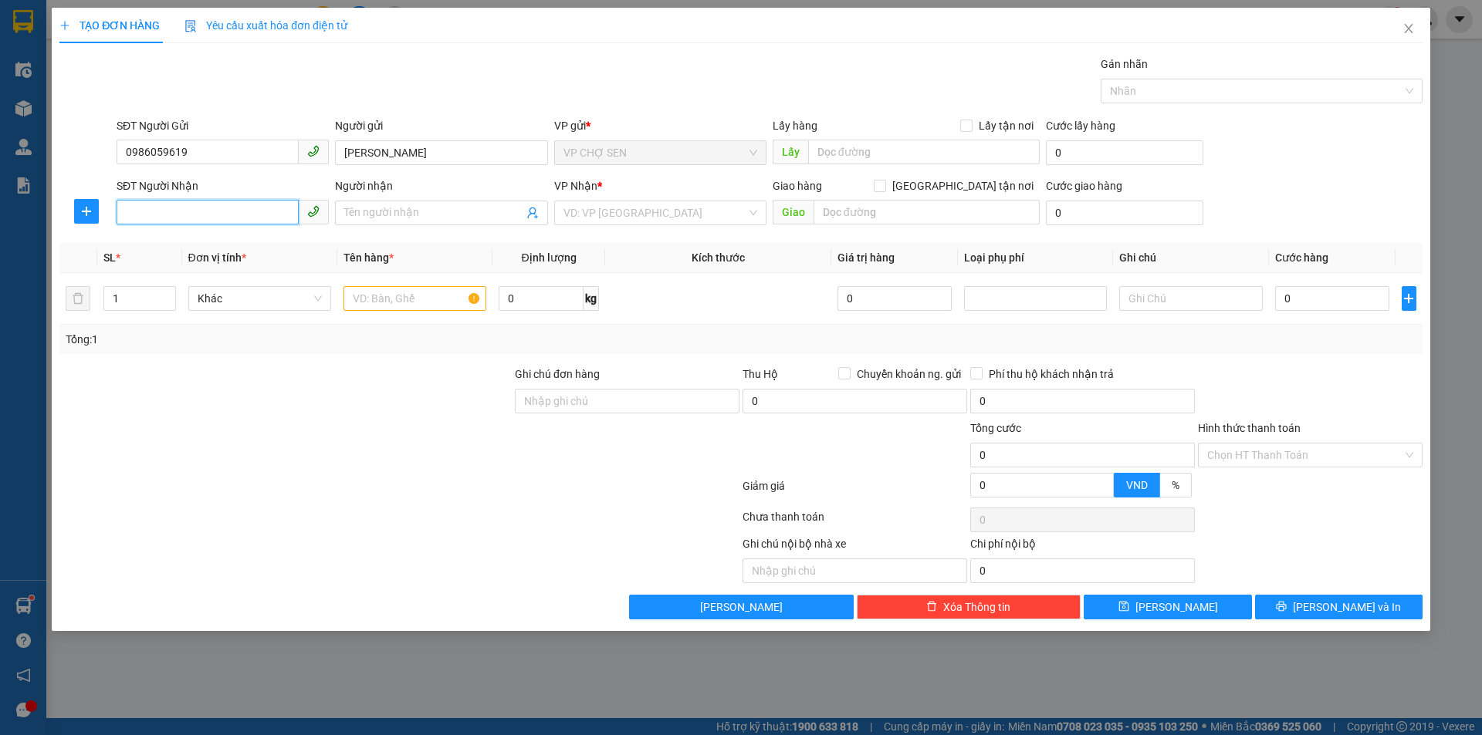
click at [197, 208] on input "SĐT Người Nhận" at bounding box center [208, 212] width 182 height 25
click at [211, 244] on div "0975550143 - c hoài" at bounding box center [223, 243] width 194 height 17
click at [387, 296] on input "text" at bounding box center [414, 298] width 143 height 25
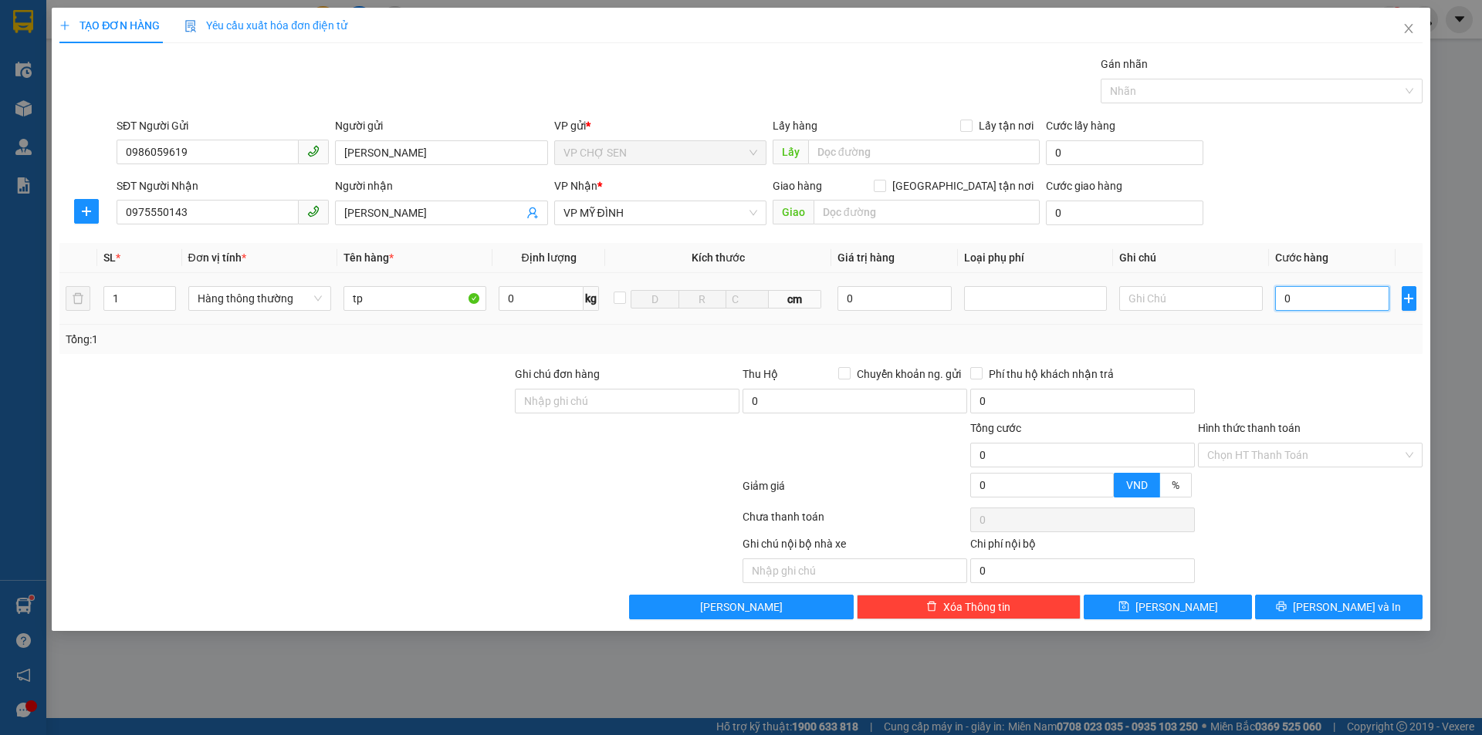
click at [1294, 294] on input "0" at bounding box center [1332, 298] width 115 height 25
click at [1286, 610] on icon "printer" at bounding box center [1281, 606] width 11 height 11
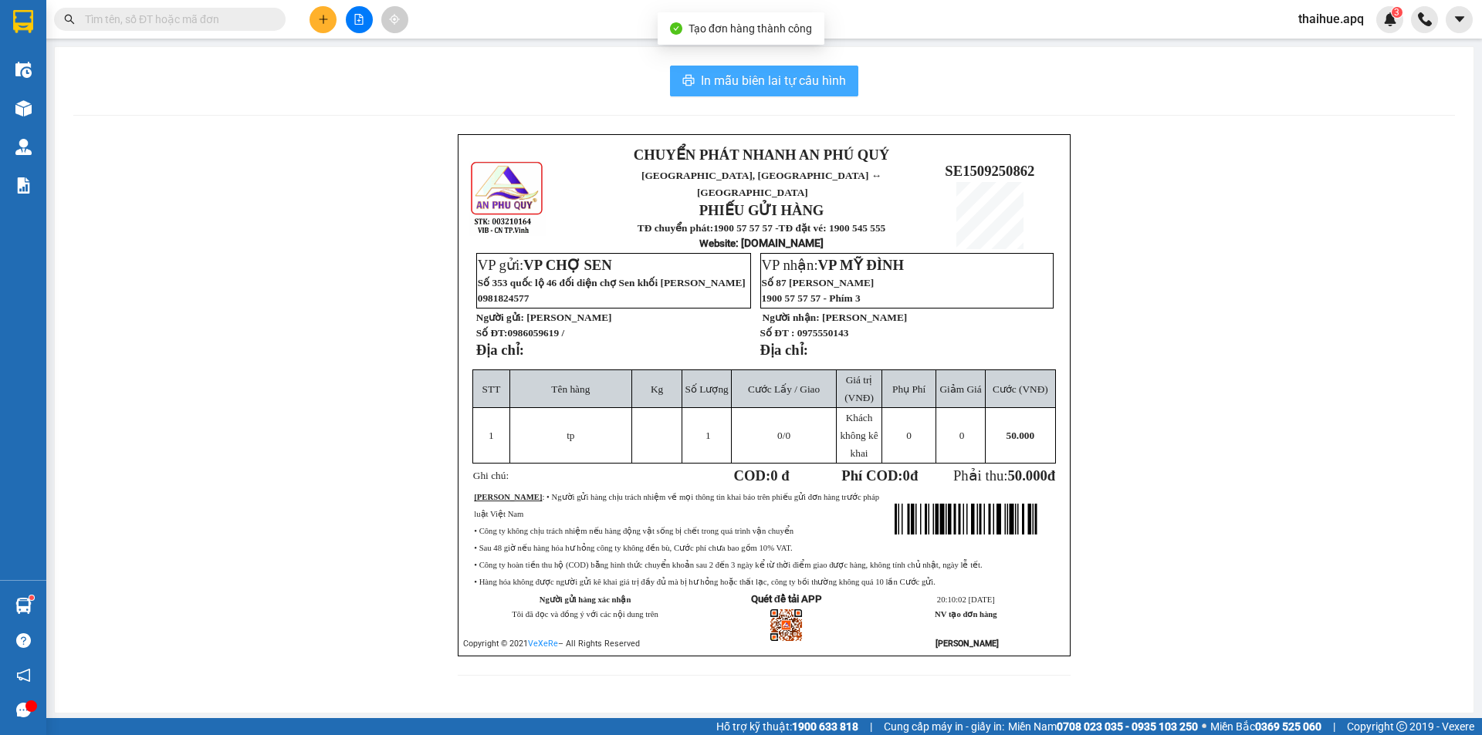
click at [796, 83] on span "In mẫu biên lai tự cấu hình" at bounding box center [773, 80] width 145 height 19
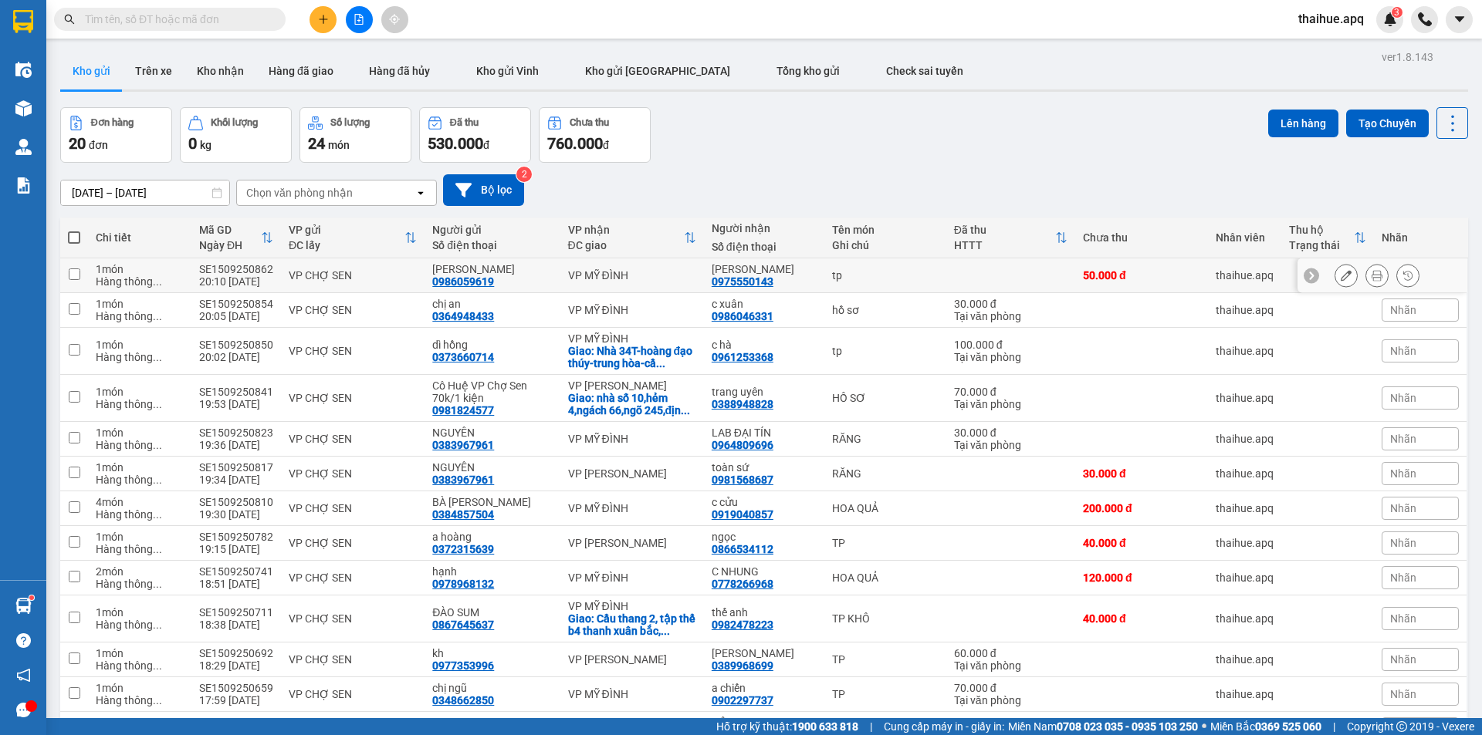
click at [410, 271] on div "VP CHỢ SEN" at bounding box center [353, 275] width 128 height 12
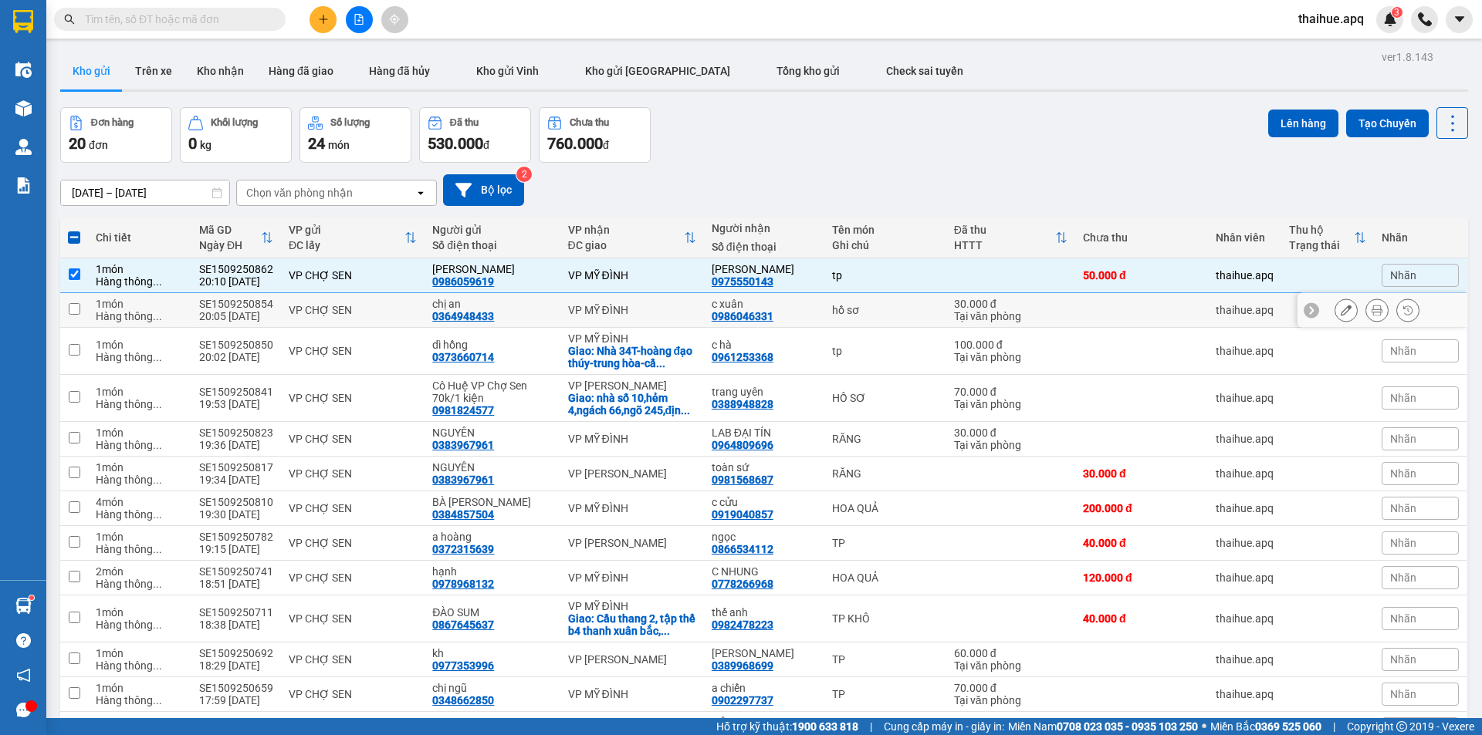
click at [404, 307] on div "VP CHỢ SEN" at bounding box center [353, 310] width 128 height 12
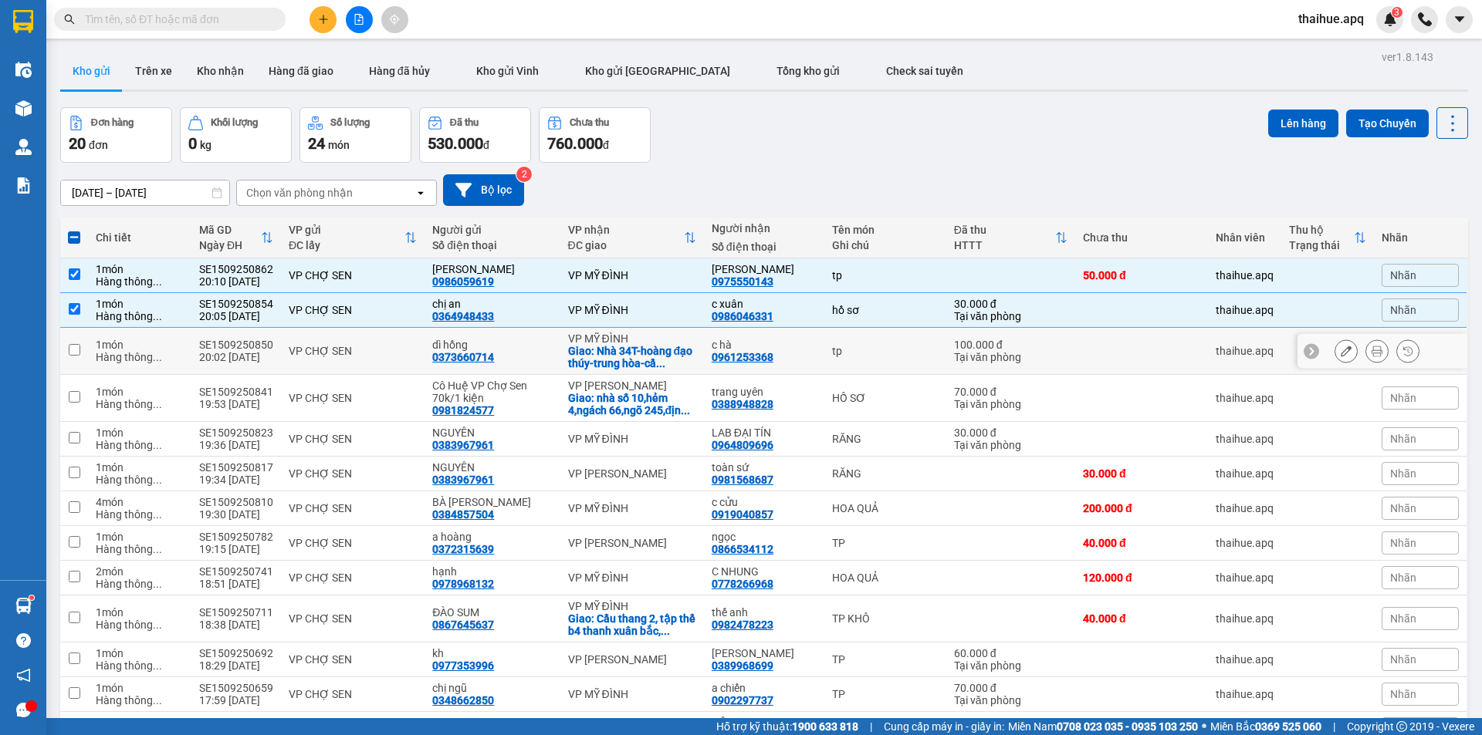
click at [385, 338] on td "VP CHỢ SEN" at bounding box center [353, 351] width 144 height 47
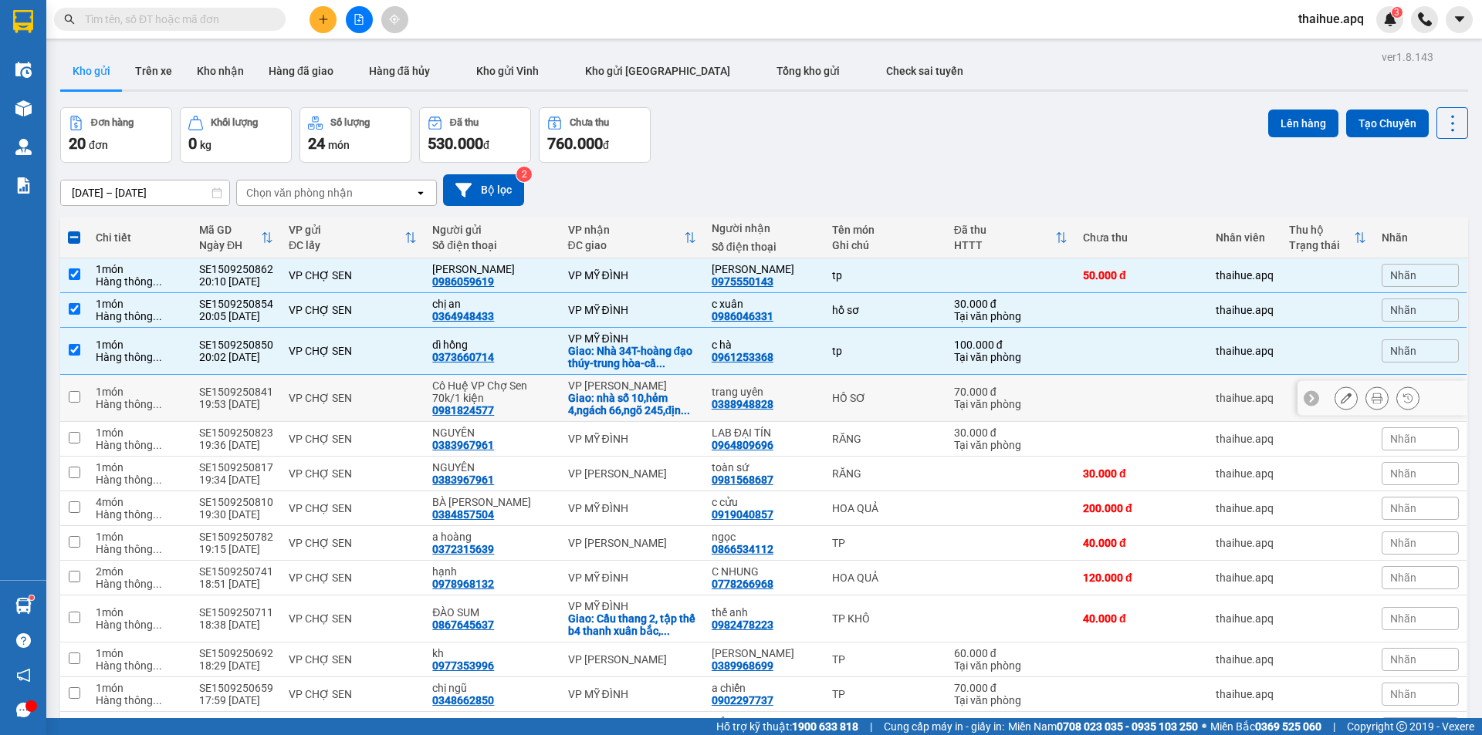
click at [399, 392] on div "VP CHỢ SEN" at bounding box center [353, 398] width 128 height 12
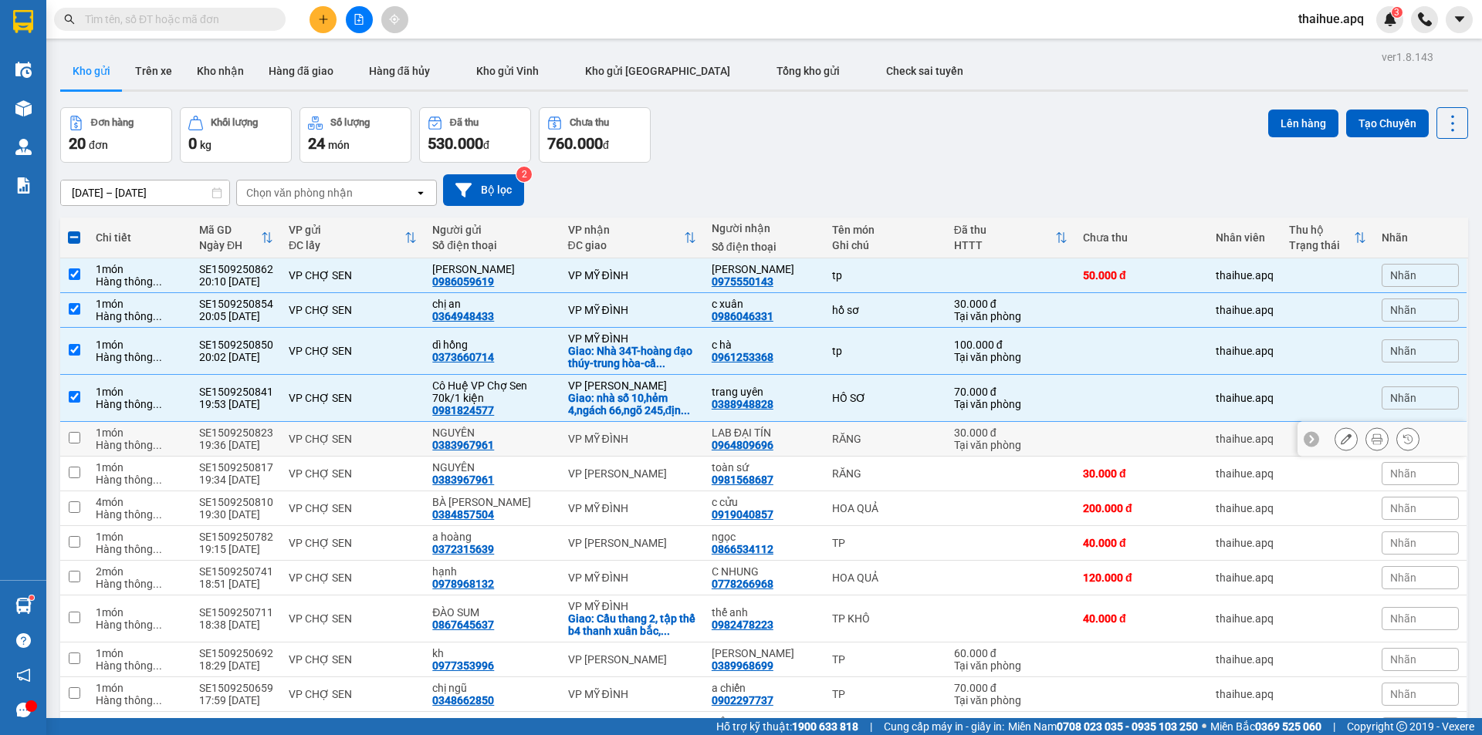
click at [387, 429] on td "VP CHỢ SEN" at bounding box center [353, 439] width 144 height 35
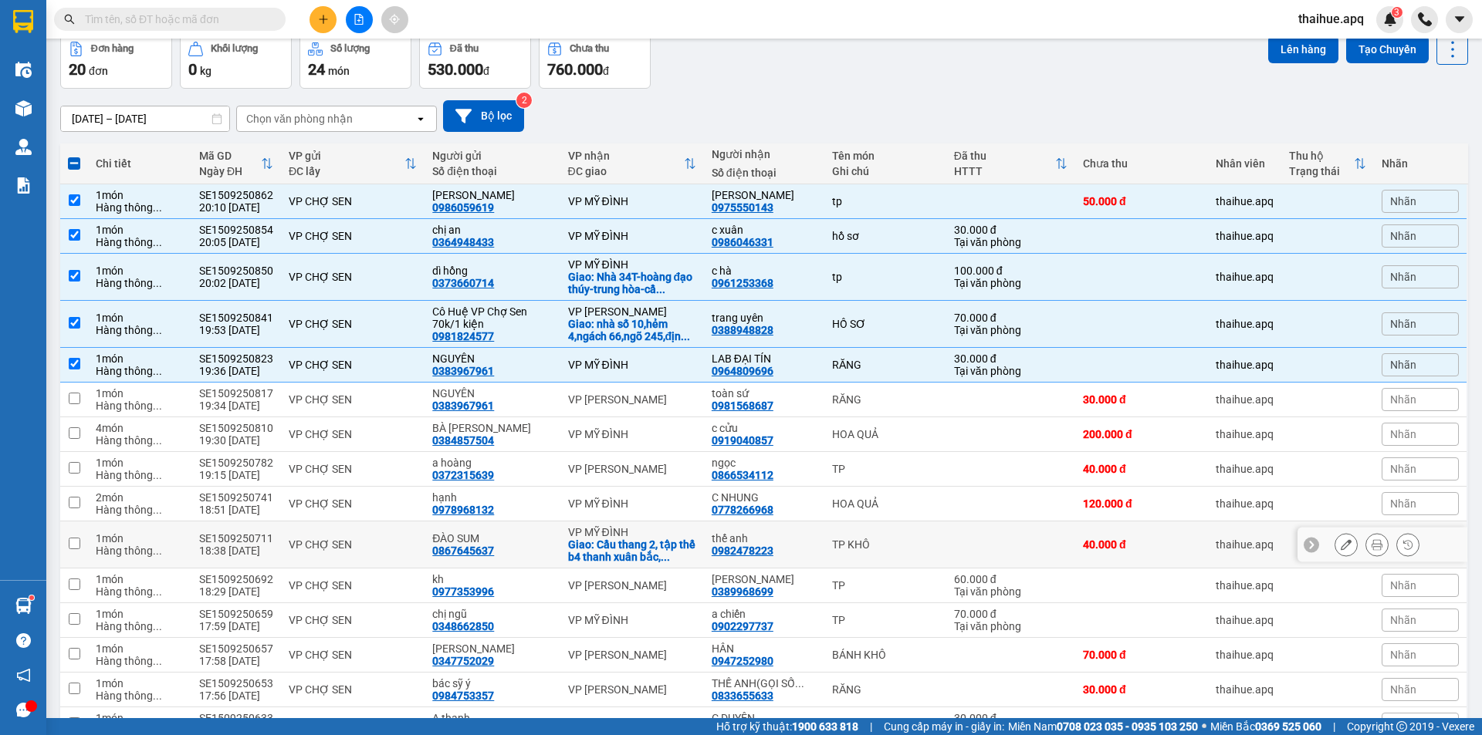
scroll to position [154, 0]
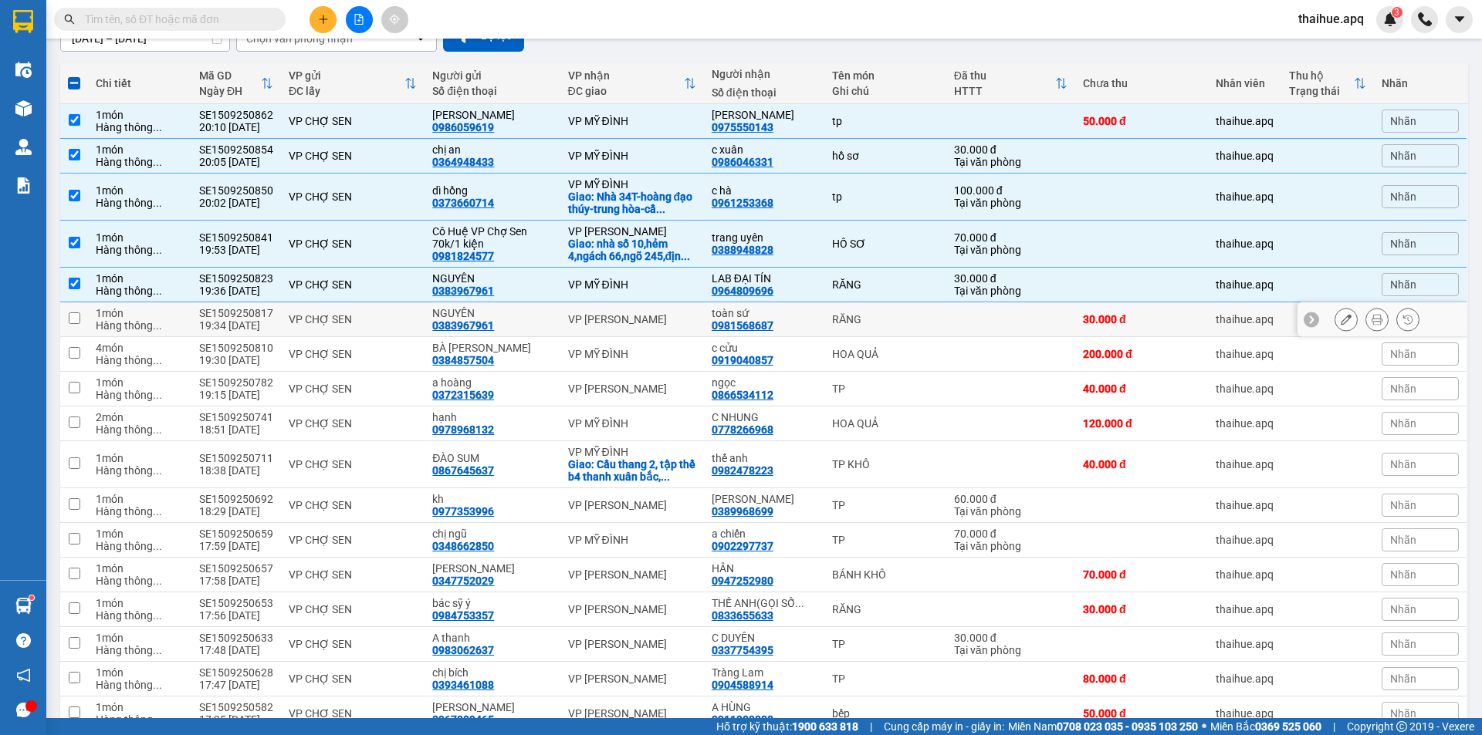
click at [412, 311] on td "VP CHỢ SEN" at bounding box center [353, 319] width 144 height 35
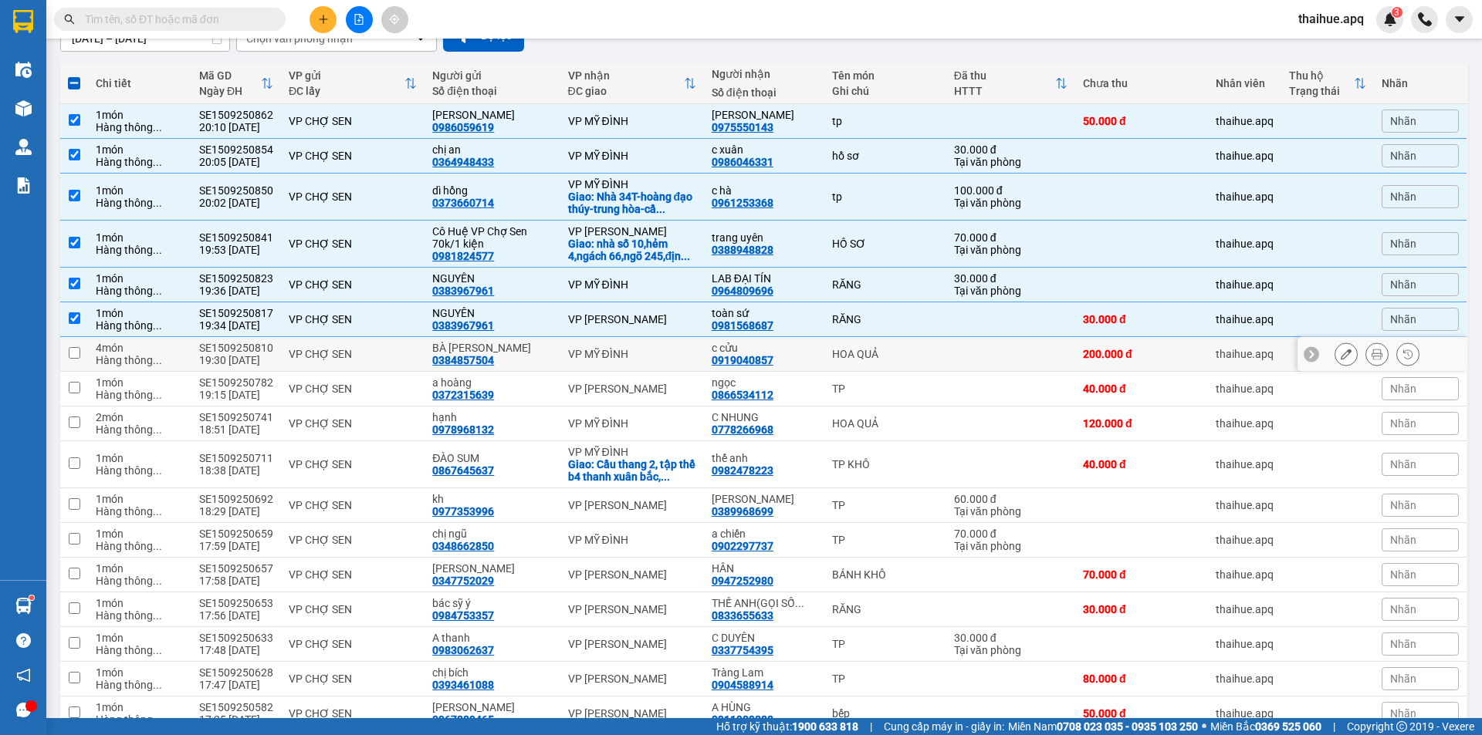
click at [408, 350] on div "VP CHỢ SEN" at bounding box center [353, 354] width 128 height 12
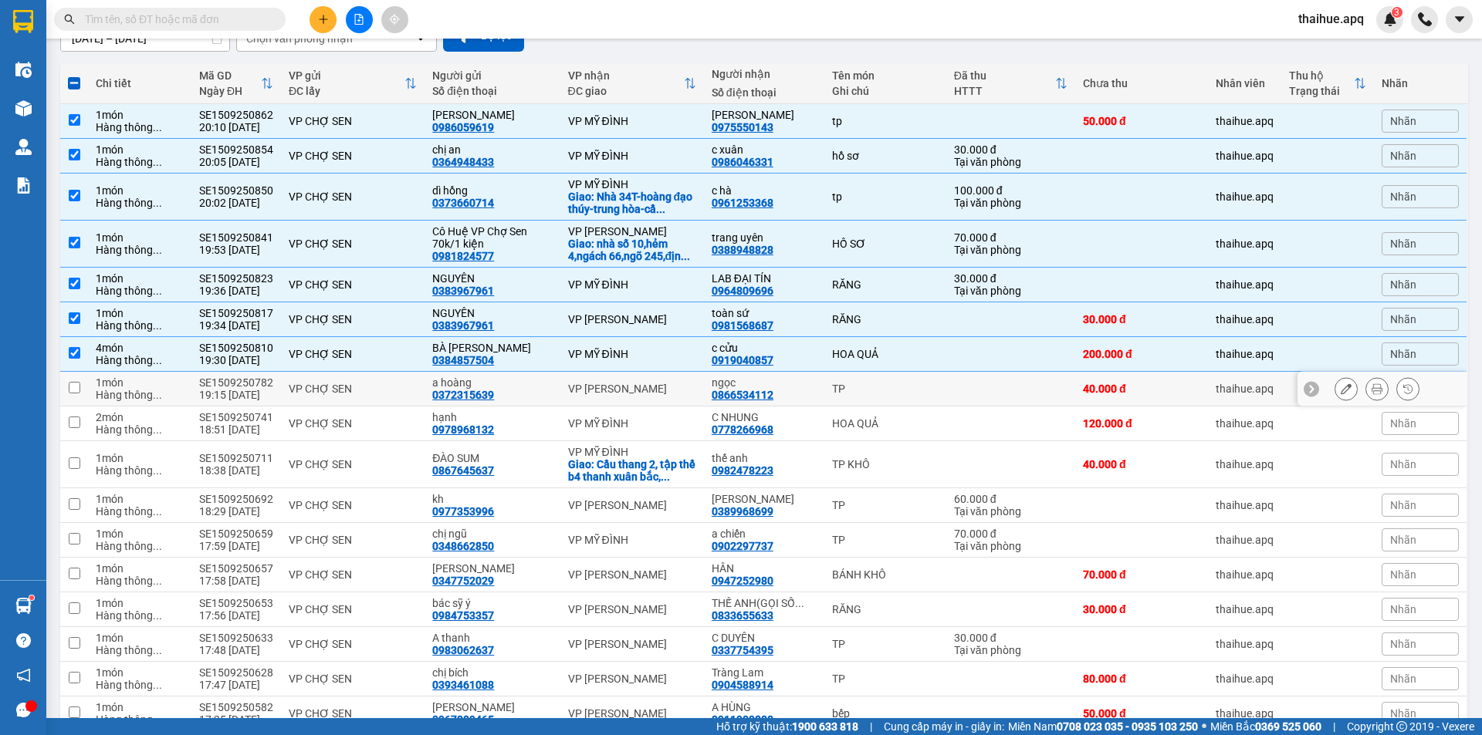
click at [405, 381] on td "VP CHỢ SEN" at bounding box center [353, 389] width 144 height 35
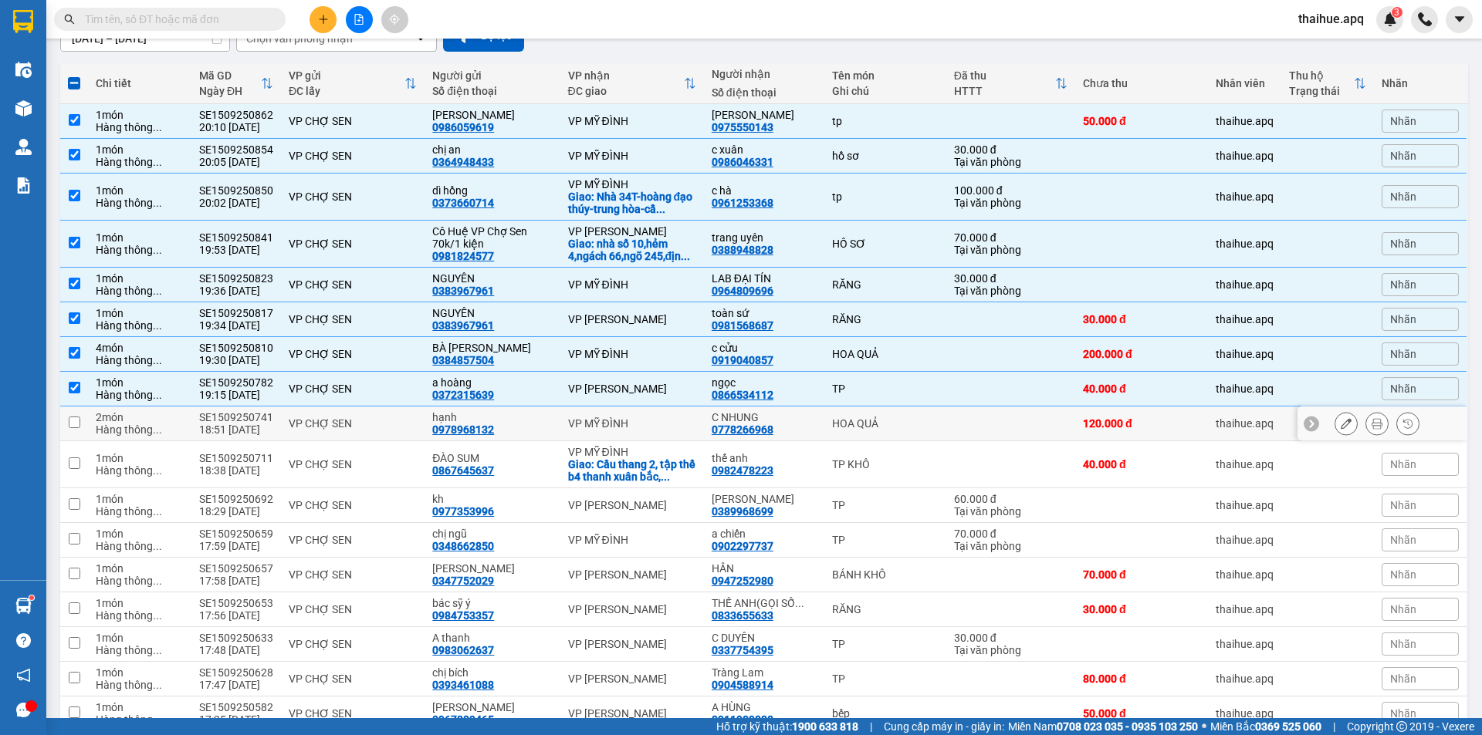
click at [401, 414] on td "VP CHỢ SEN" at bounding box center [353, 424] width 144 height 35
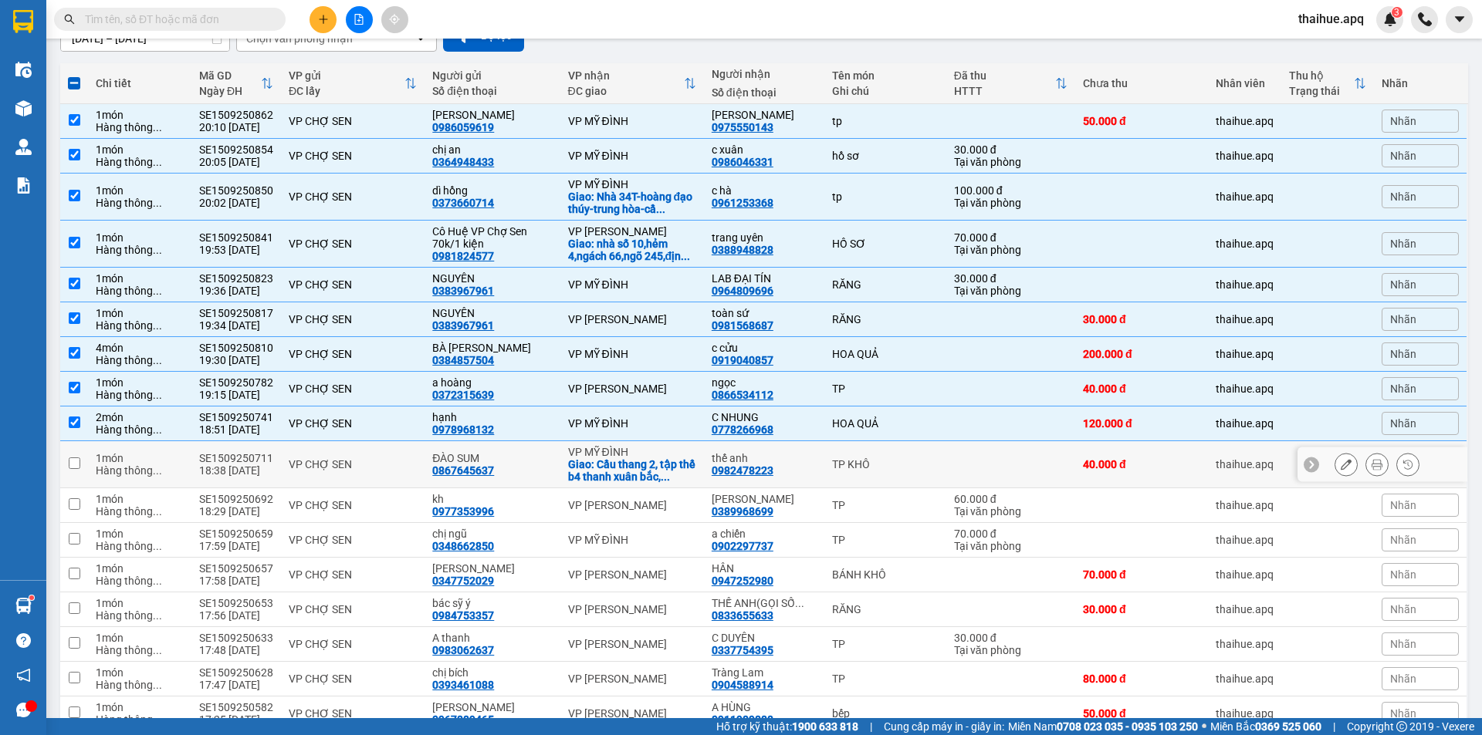
click at [401, 455] on td "VP CHỢ SEN" at bounding box center [353, 464] width 144 height 47
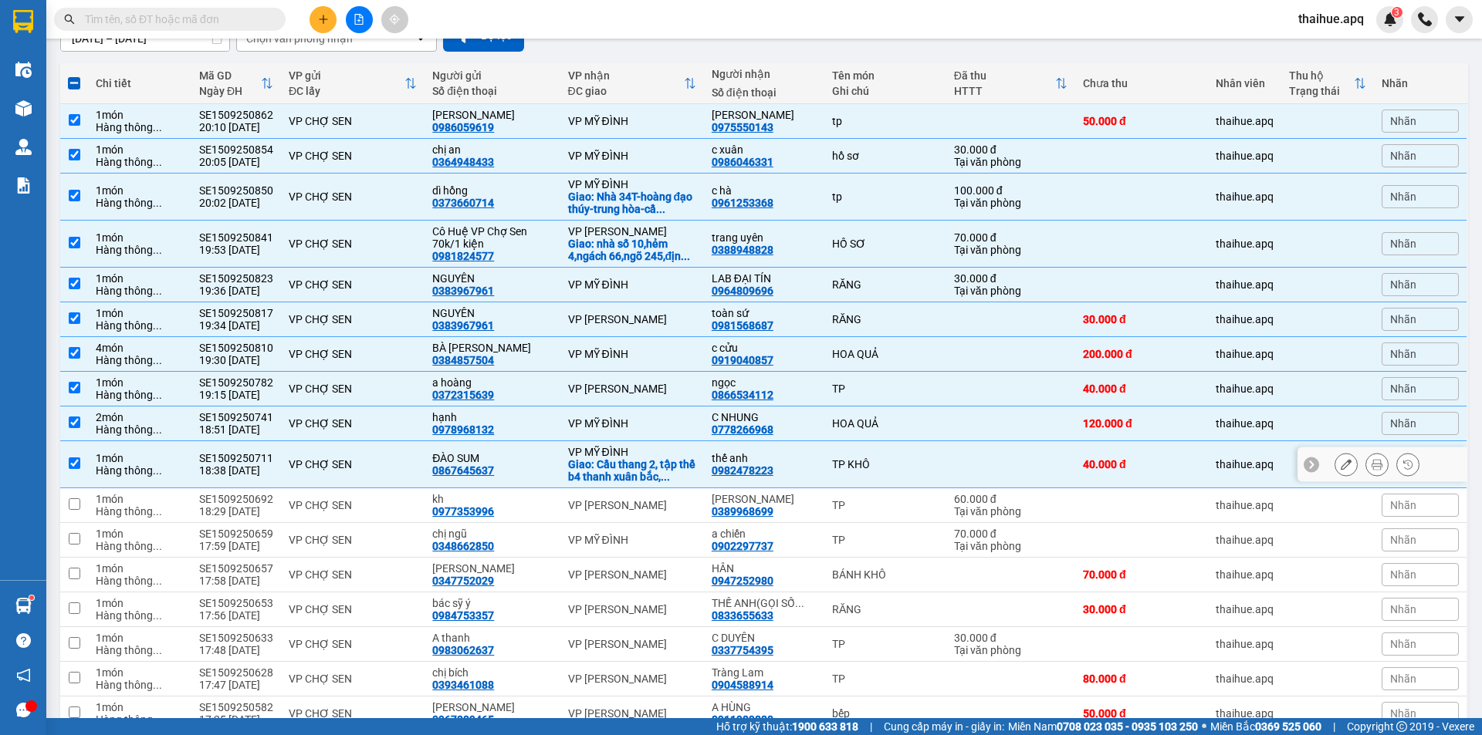
scroll to position [231, 0]
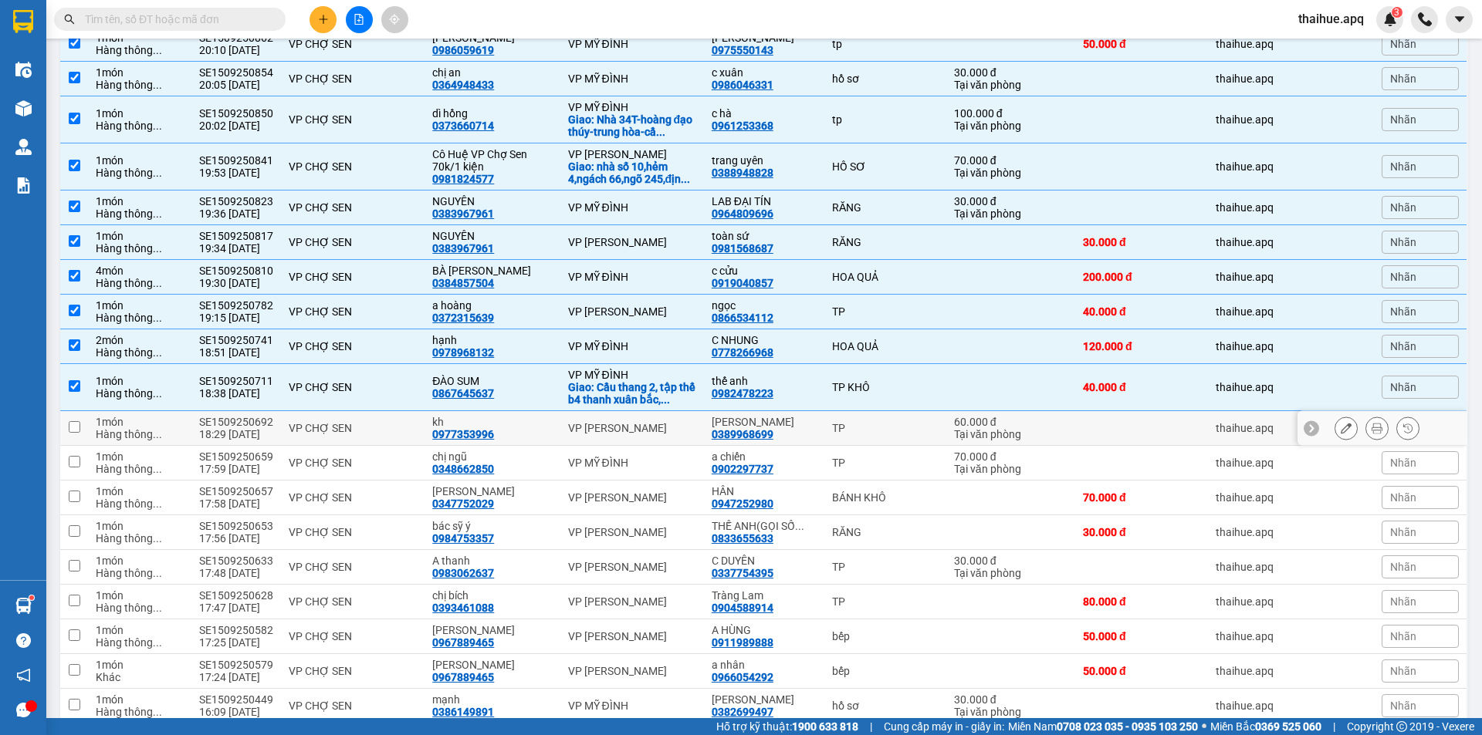
click at [401, 430] on div "VP CHỢ SEN" at bounding box center [353, 428] width 128 height 12
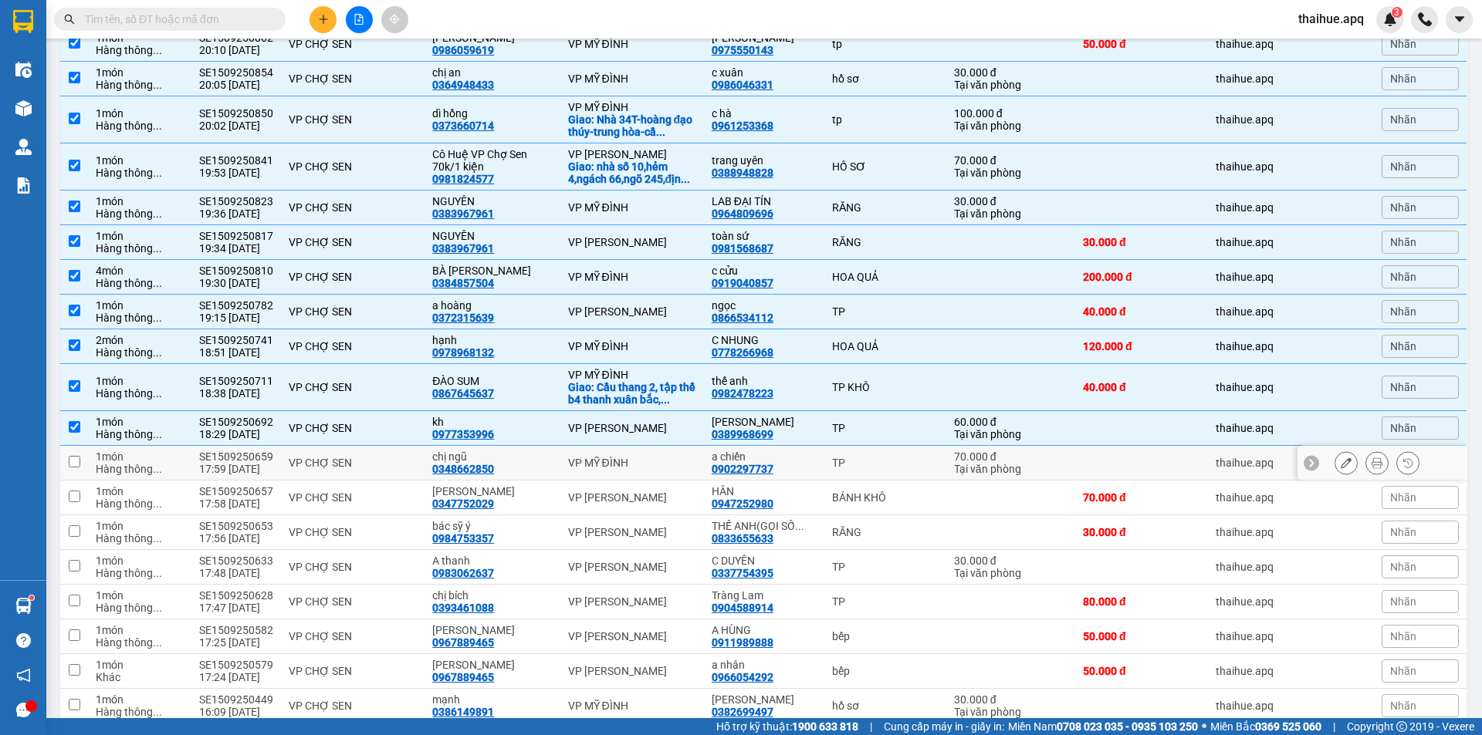
click at [397, 464] on div "VP CHỢ SEN" at bounding box center [353, 463] width 128 height 12
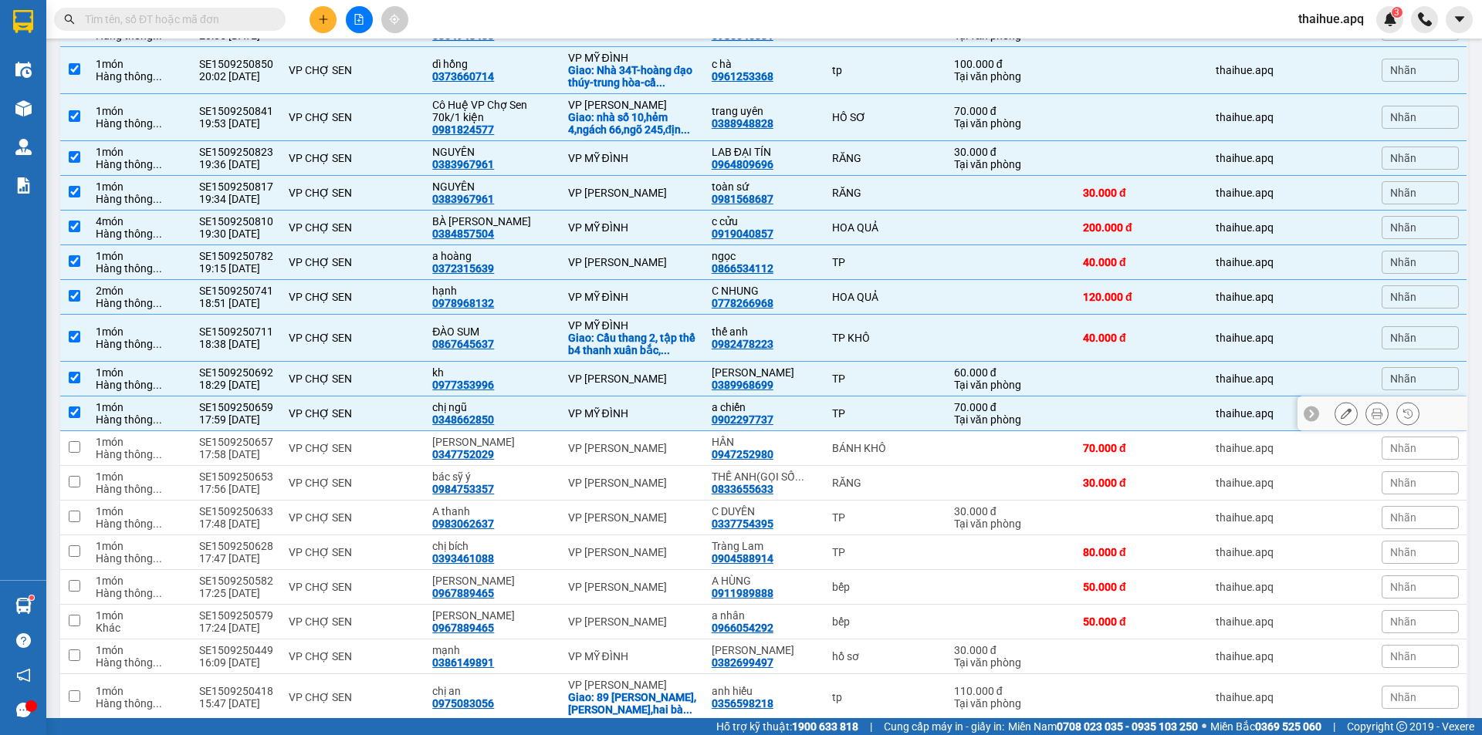
scroll to position [309, 0]
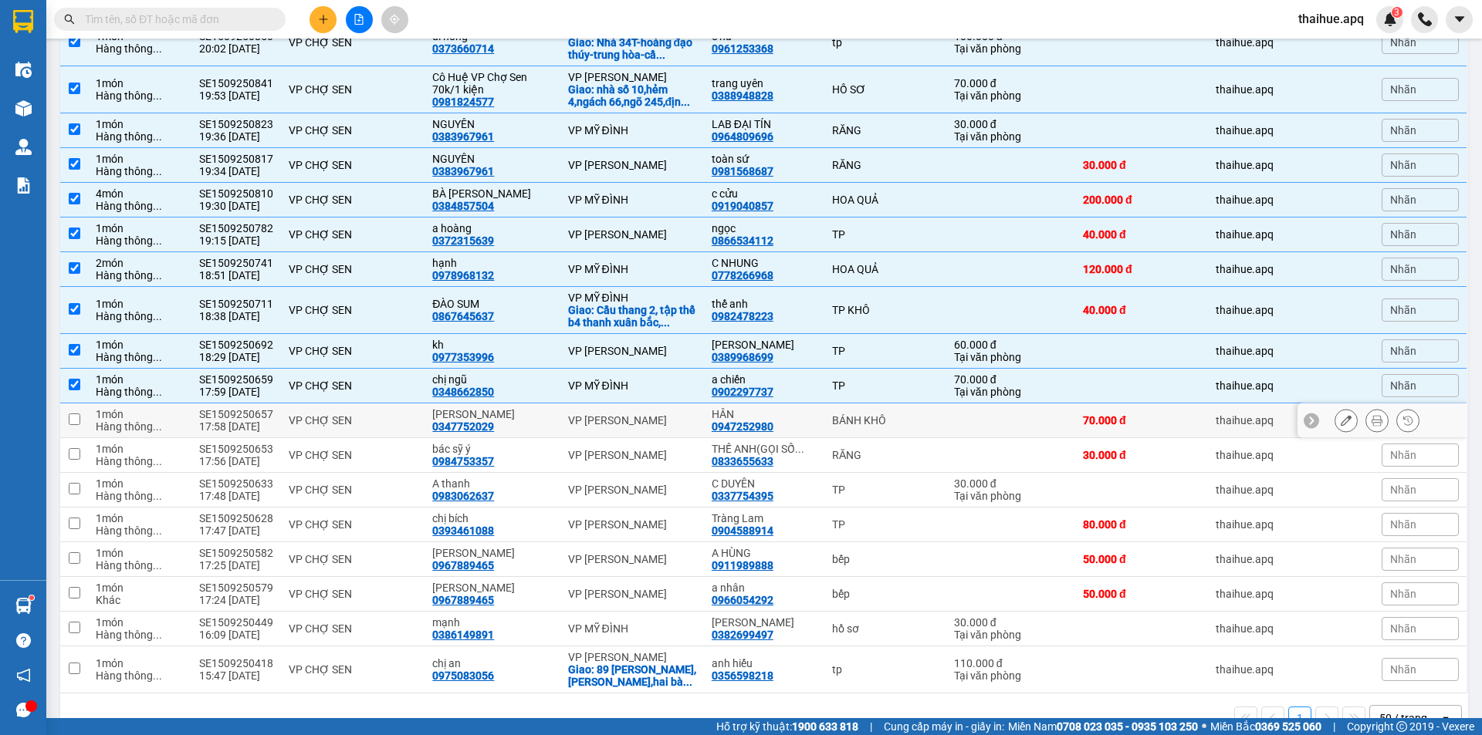
click at [400, 407] on td "VP CHỢ SEN" at bounding box center [353, 421] width 144 height 35
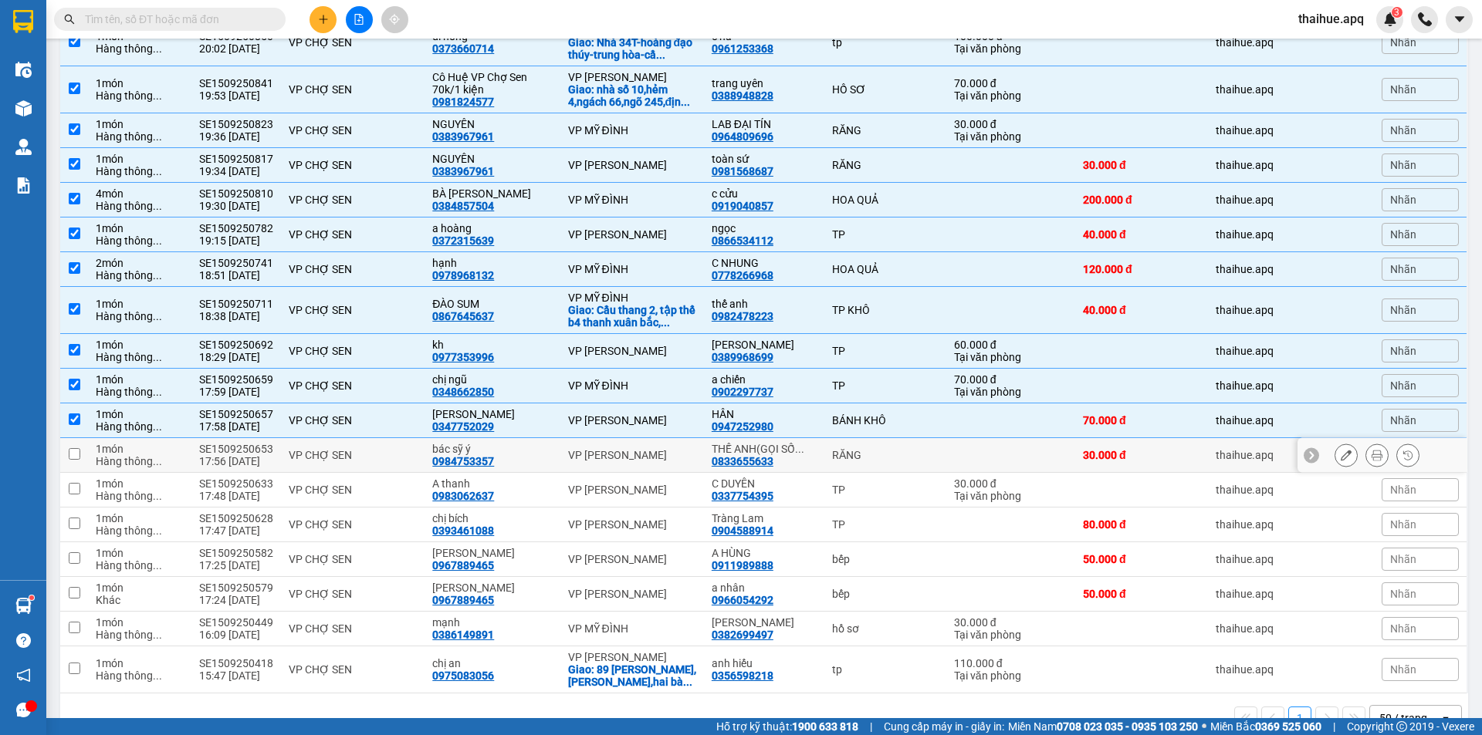
click at [400, 450] on div "VP CHỢ SEN" at bounding box center [353, 455] width 128 height 12
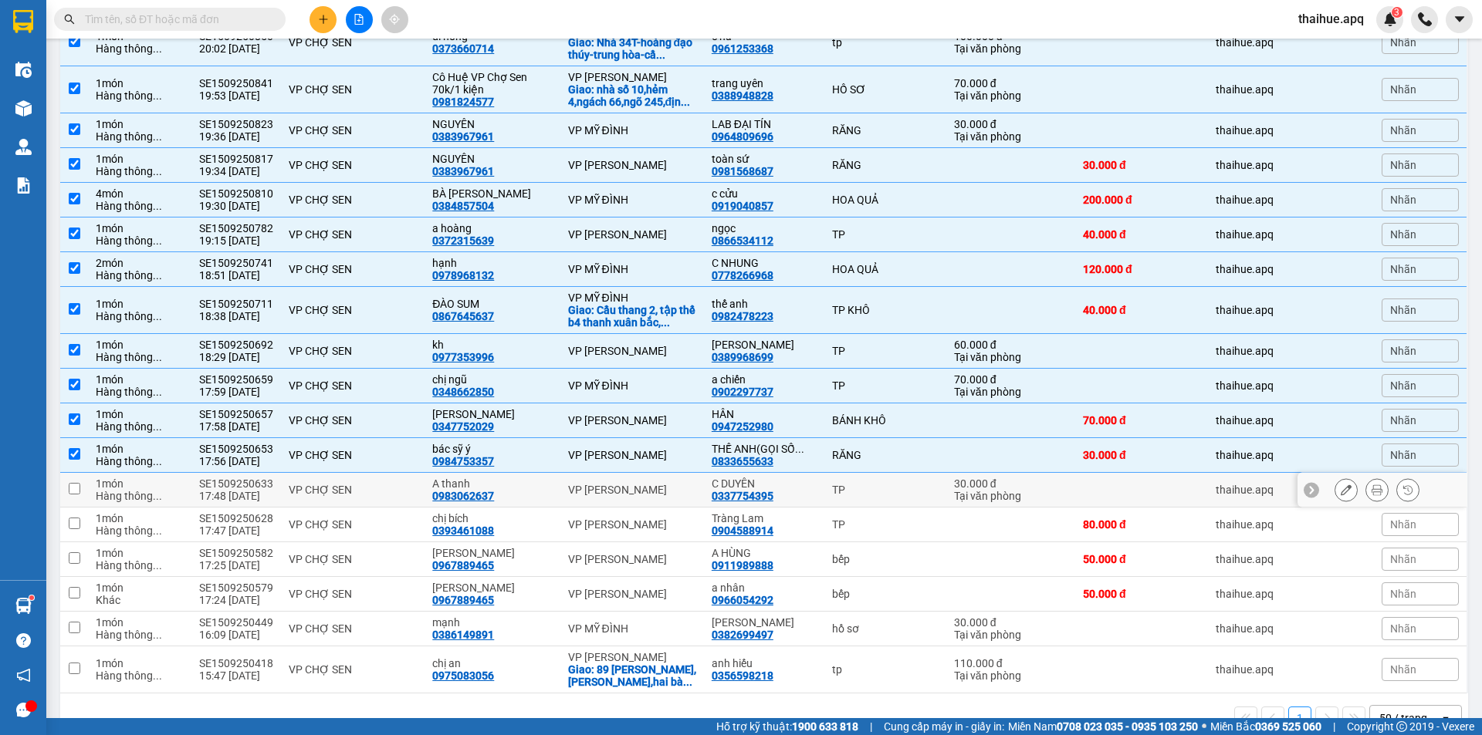
click at [400, 484] on div "VP CHỢ SEN" at bounding box center [353, 490] width 128 height 12
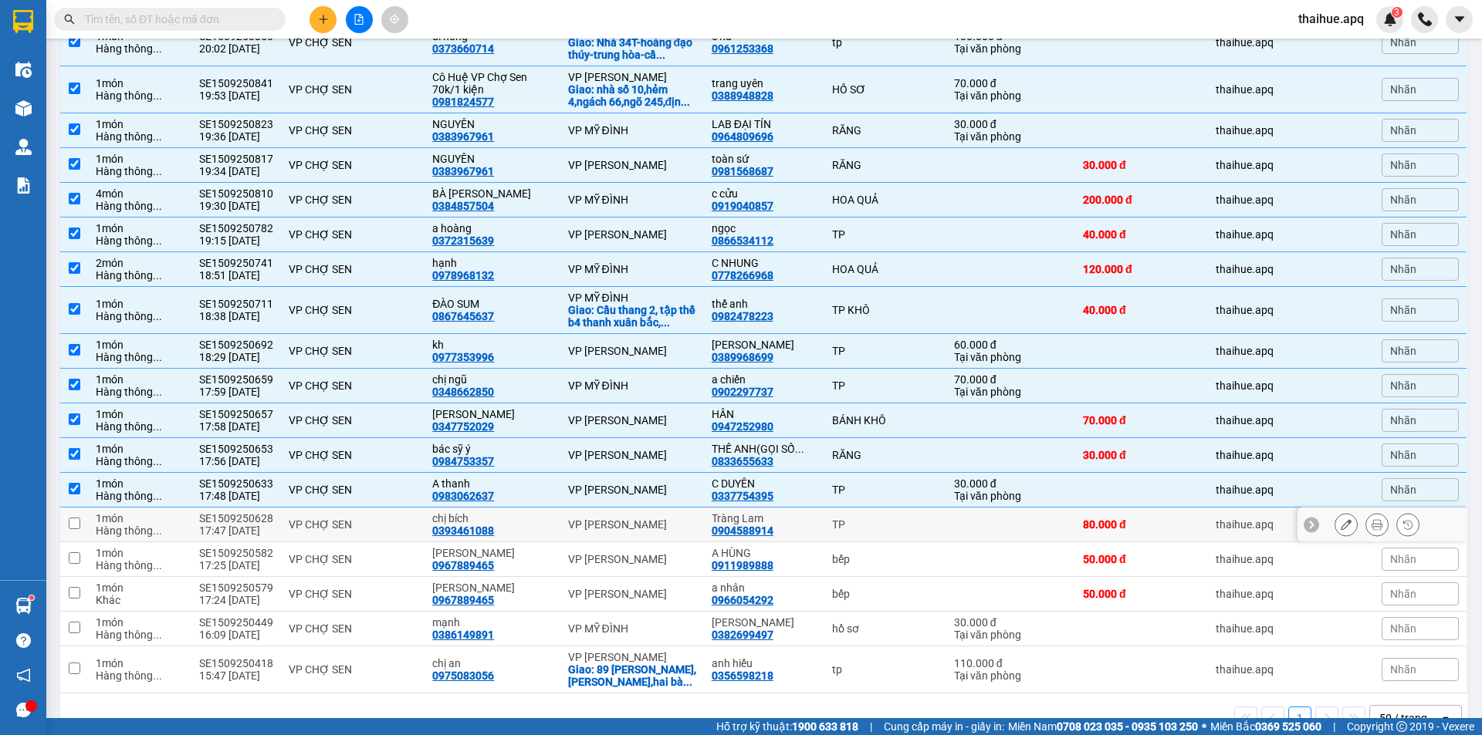
click at [405, 522] on div "VP CHỢ SEN" at bounding box center [353, 525] width 128 height 12
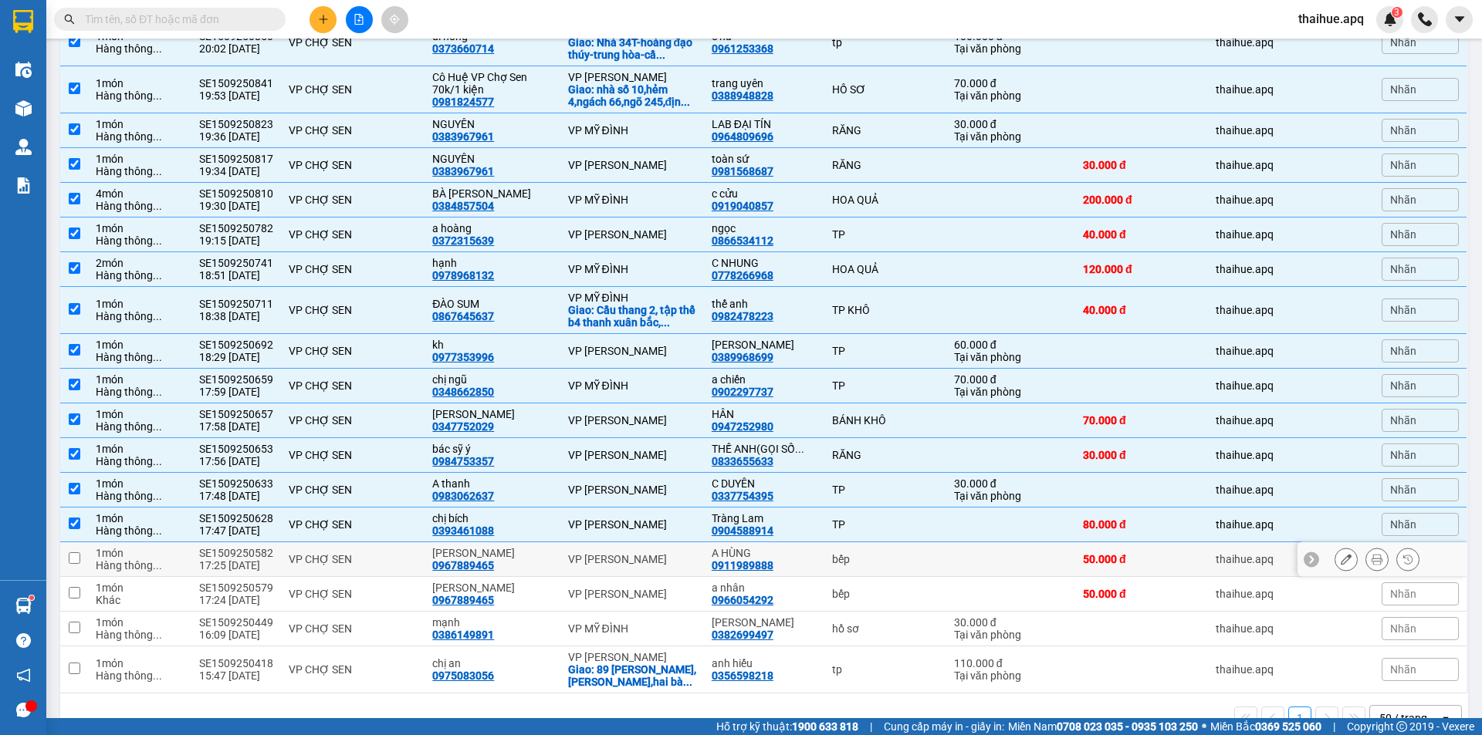
click at [409, 555] on div "VP CHỢ SEN" at bounding box center [353, 559] width 128 height 12
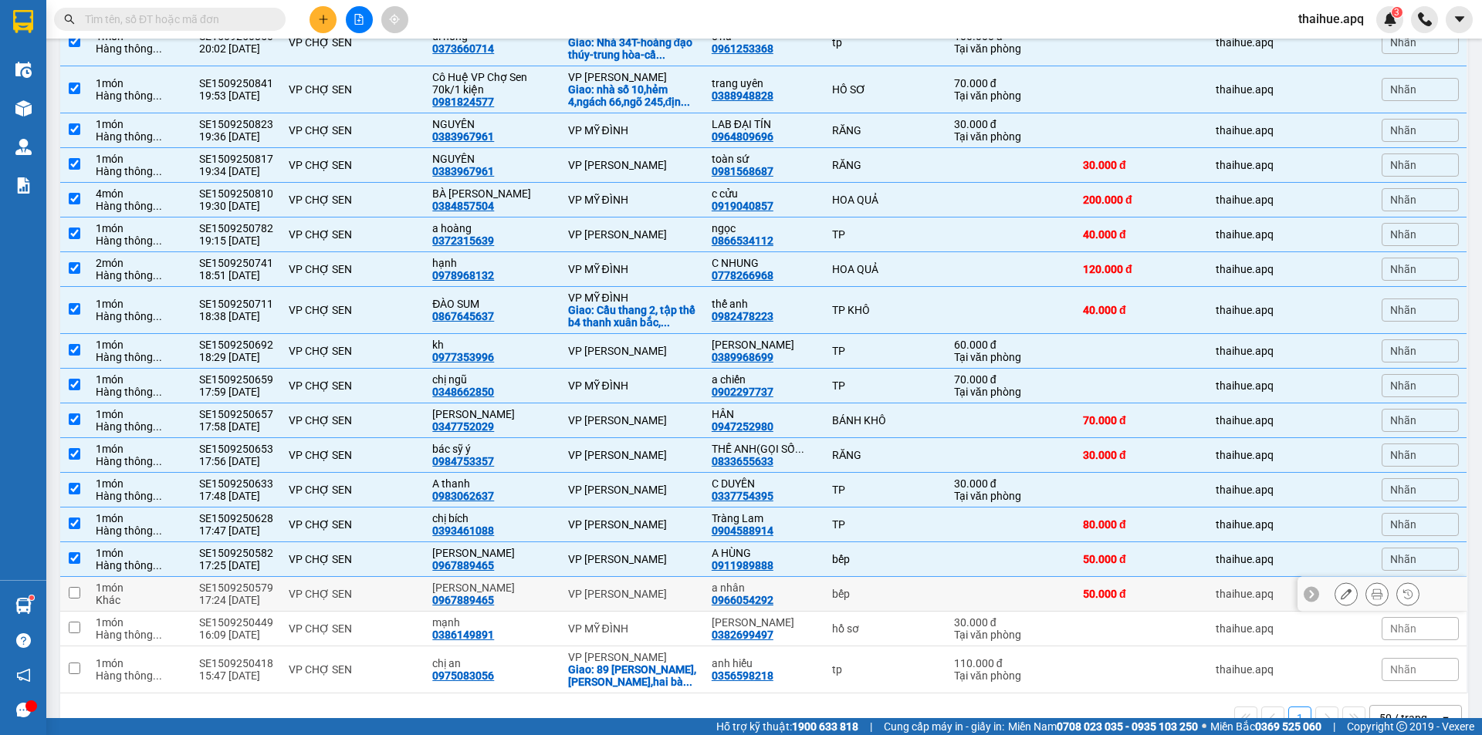
click at [406, 588] on div "VP CHỢ SEN" at bounding box center [353, 594] width 128 height 12
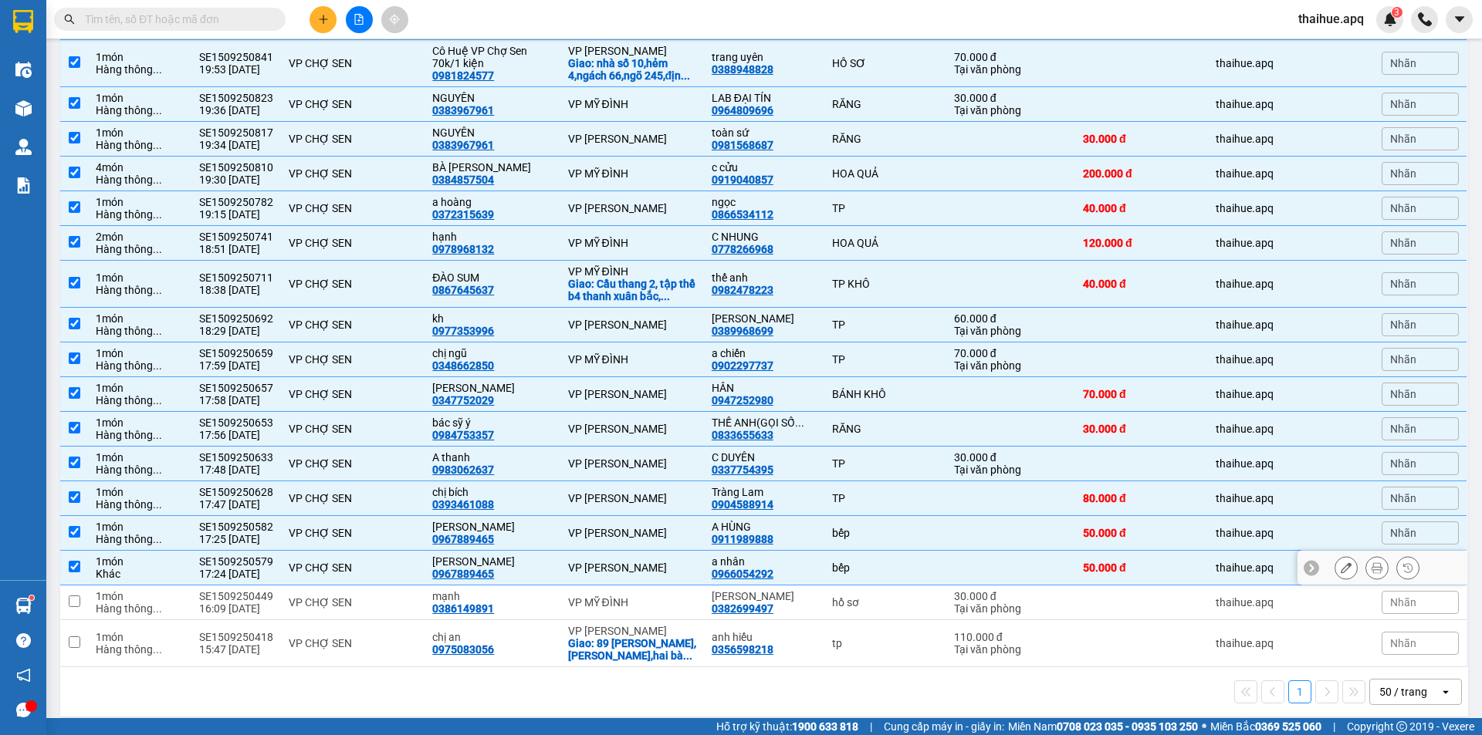
scroll to position [347, 0]
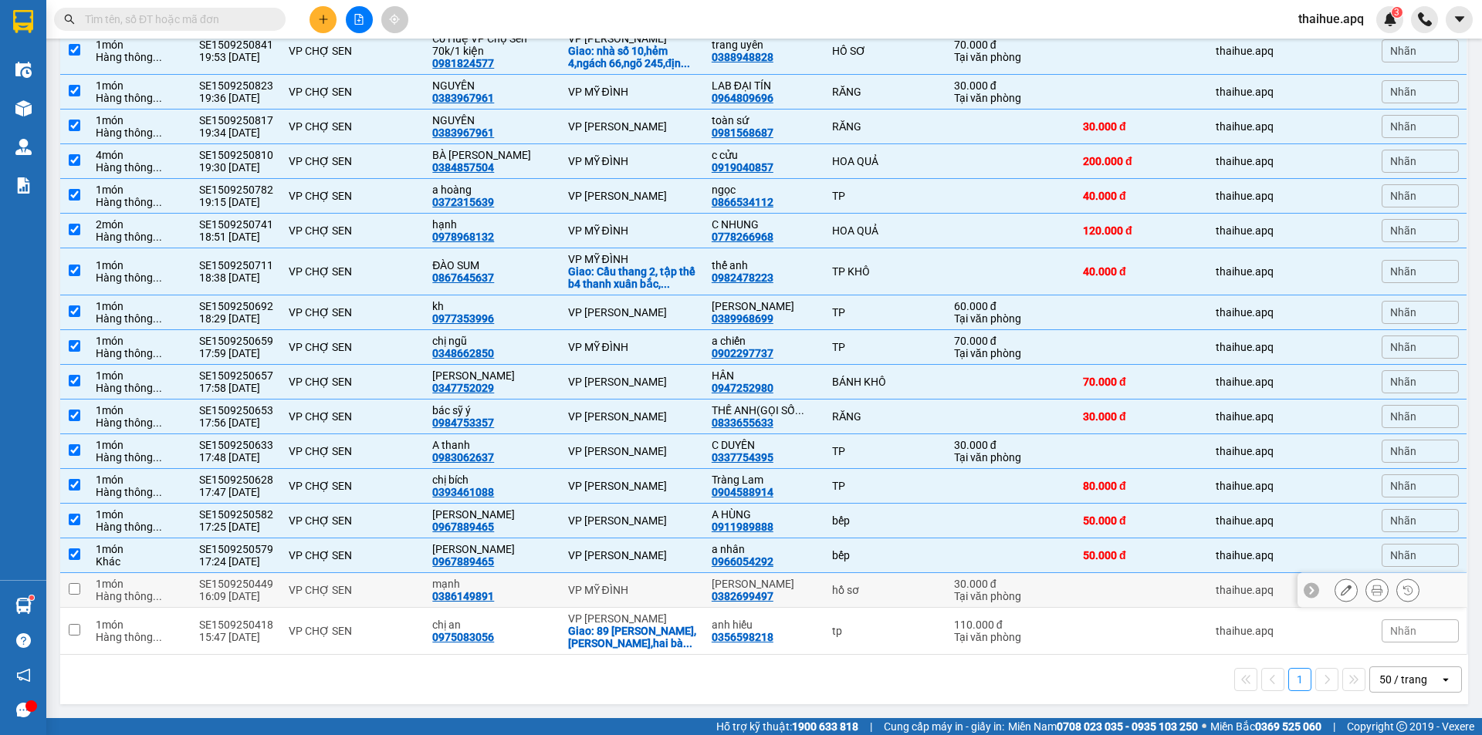
click at [405, 591] on div "VP CHỢ SEN" at bounding box center [353, 590] width 128 height 12
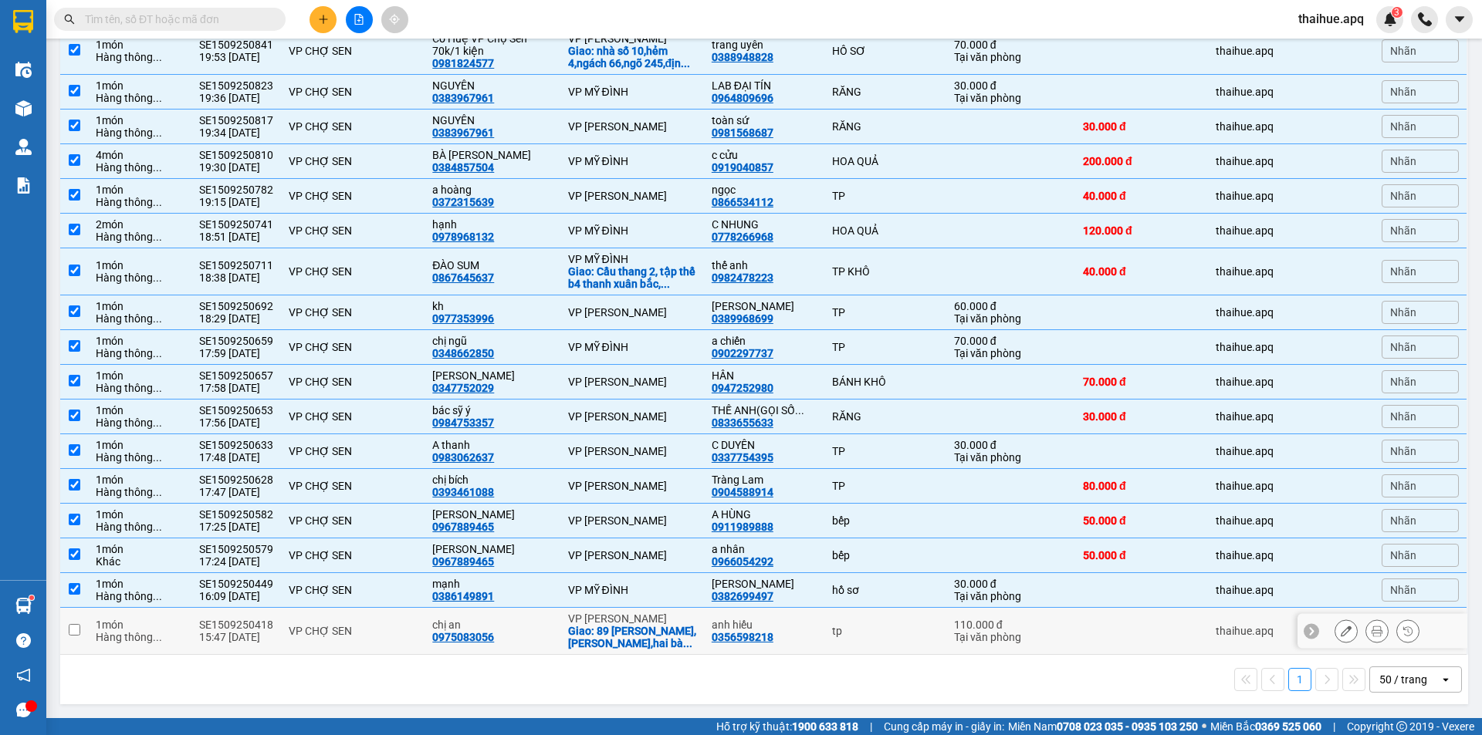
click at [411, 629] on div "VP CHỢ SEN" at bounding box center [353, 631] width 128 height 12
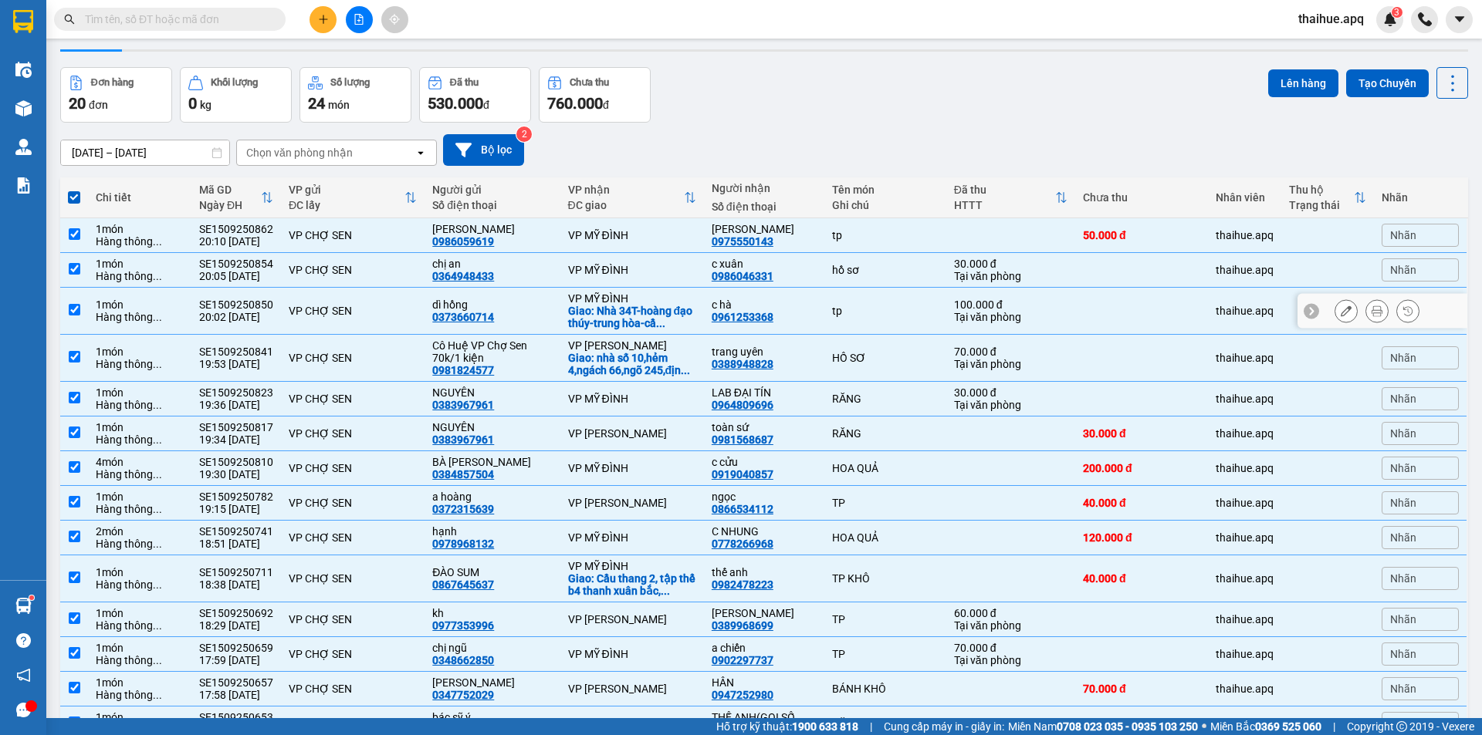
scroll to position [39, 0]
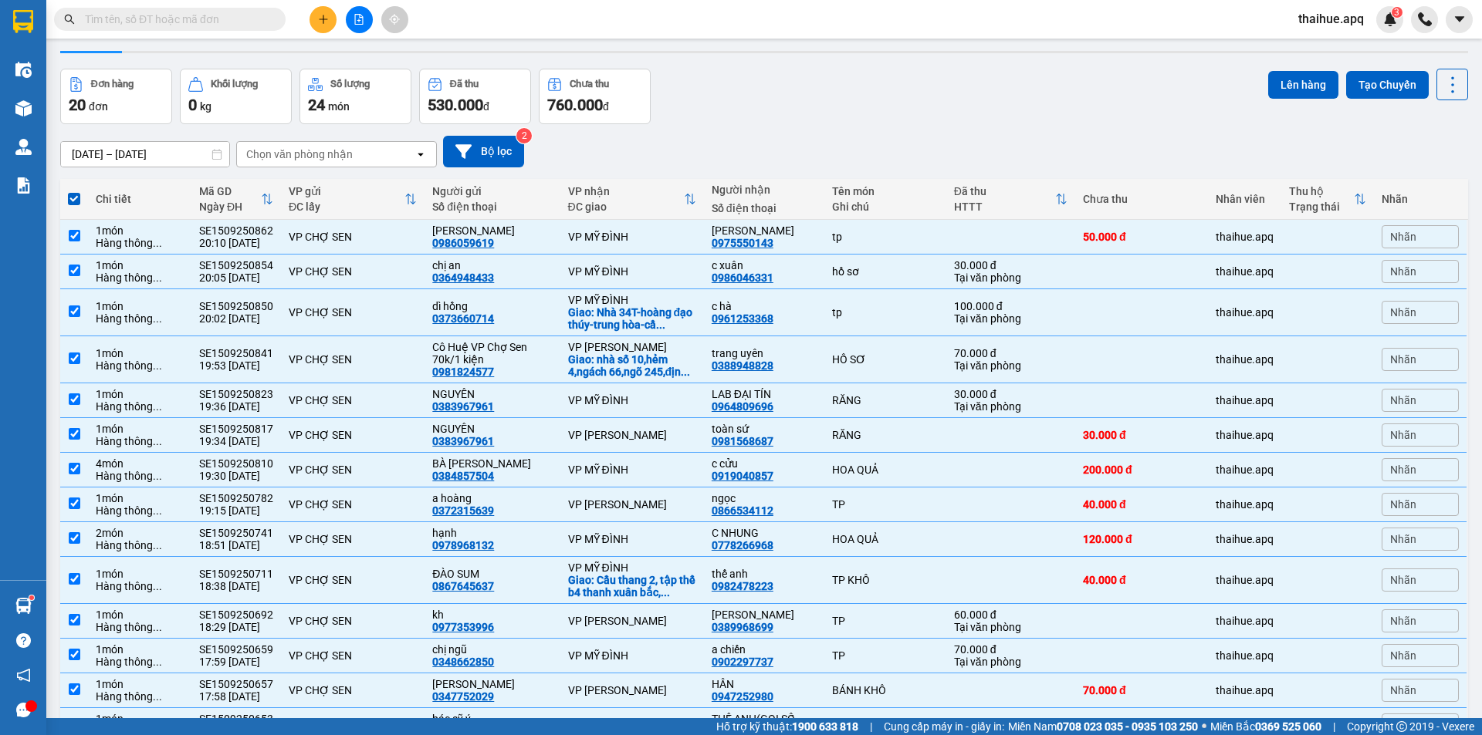
click at [73, 199] on span at bounding box center [74, 199] width 12 height 12
click at [74, 191] on input "checkbox" at bounding box center [74, 191] width 0 height 0
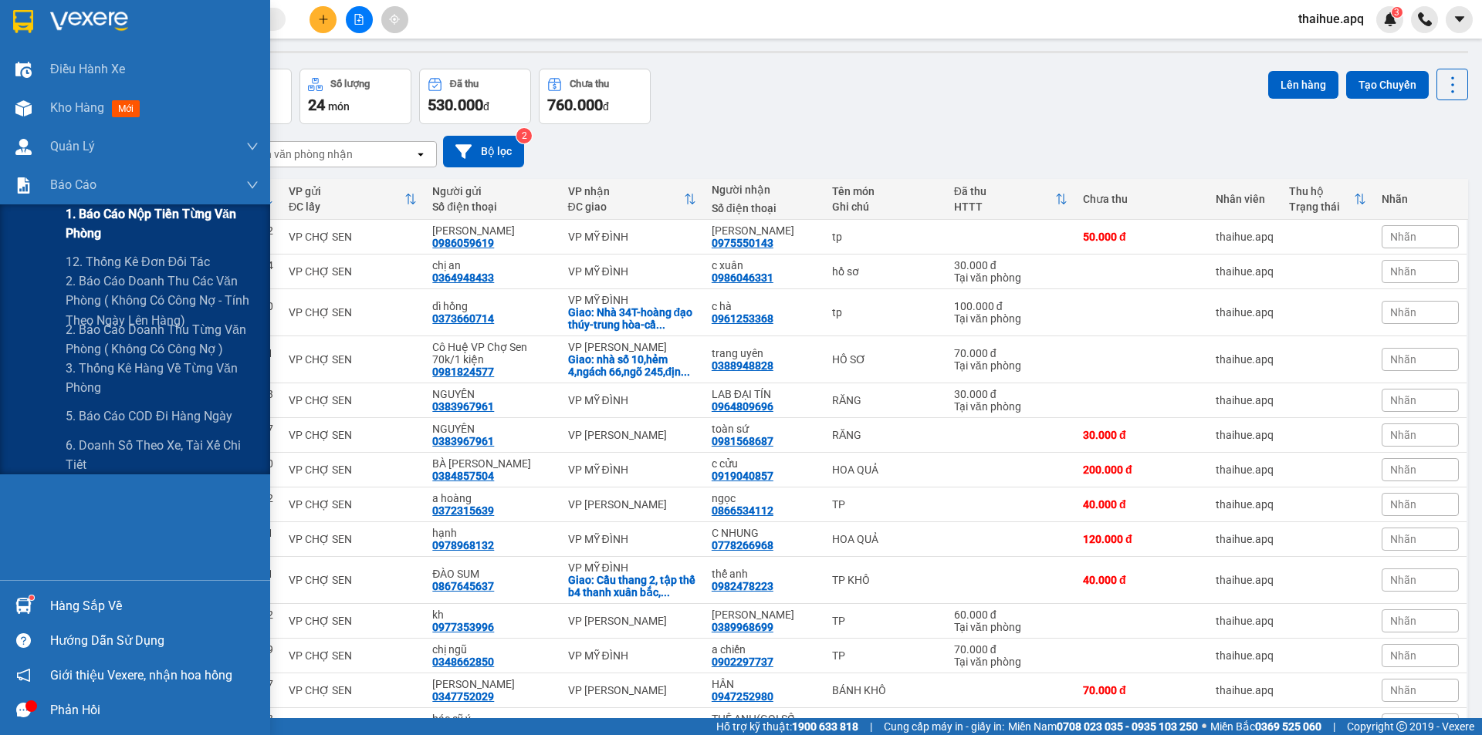
click at [97, 223] on span "1. Báo cáo nộp tiền từng văn phòng" at bounding box center [162, 223] width 193 height 39
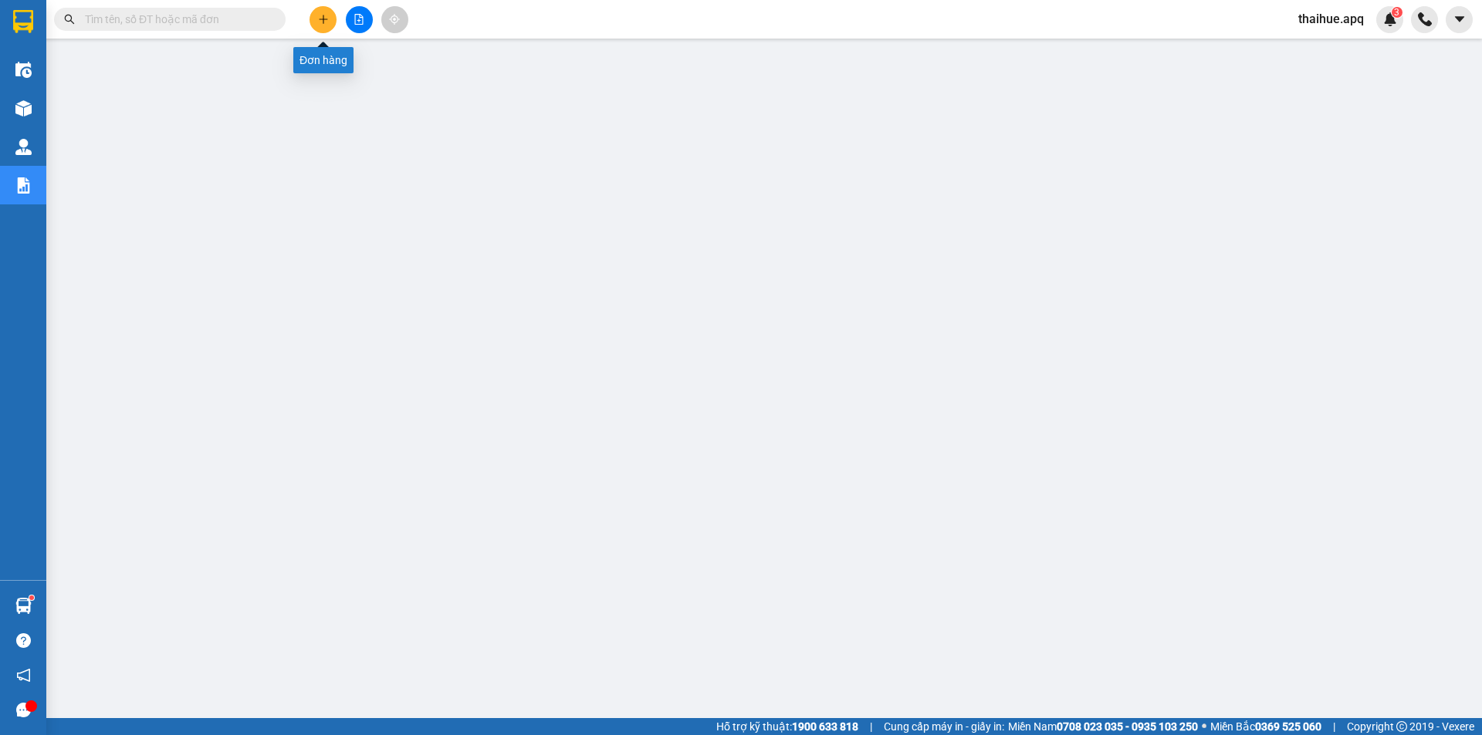
click at [325, 20] on icon "plus" at bounding box center [323, 19] width 11 height 11
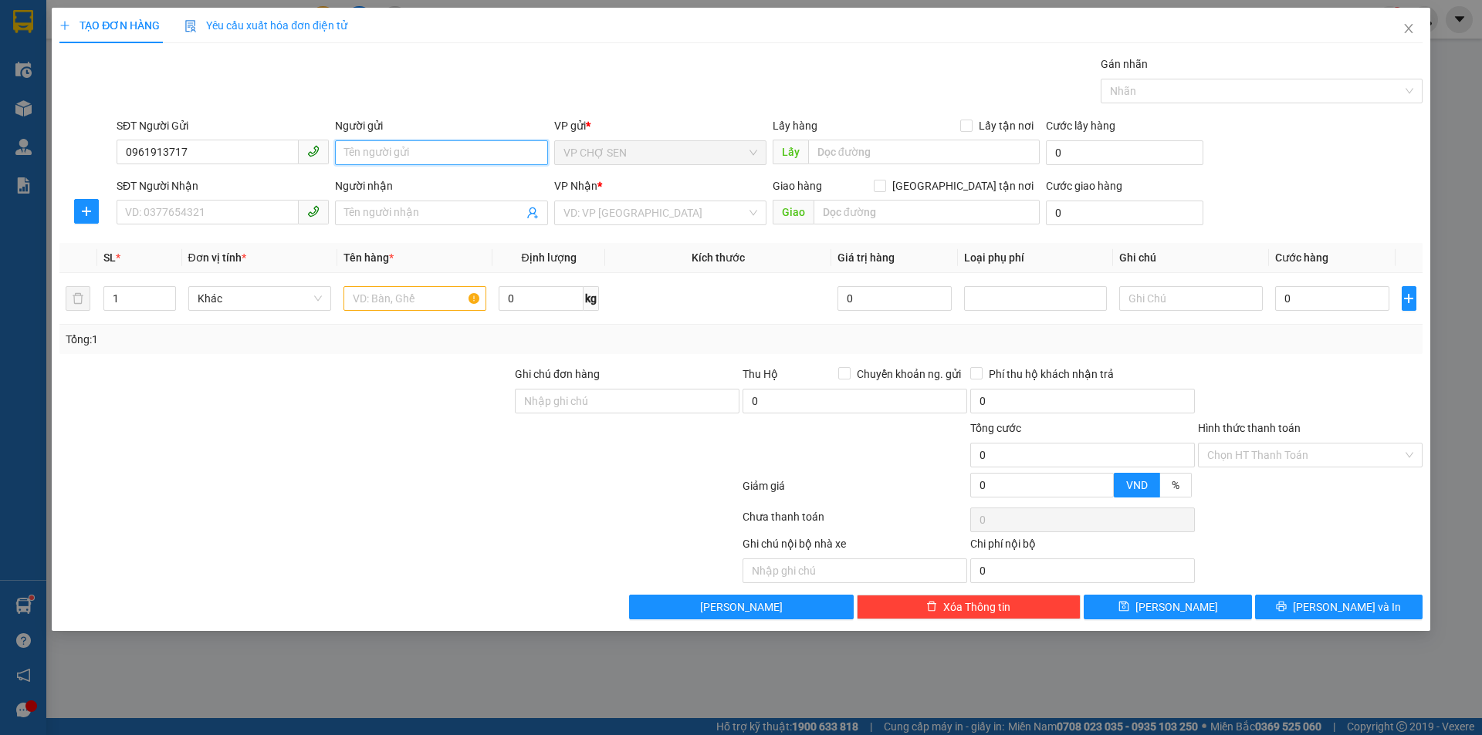
click at [359, 154] on input "Người gửi" at bounding box center [441, 152] width 212 height 25
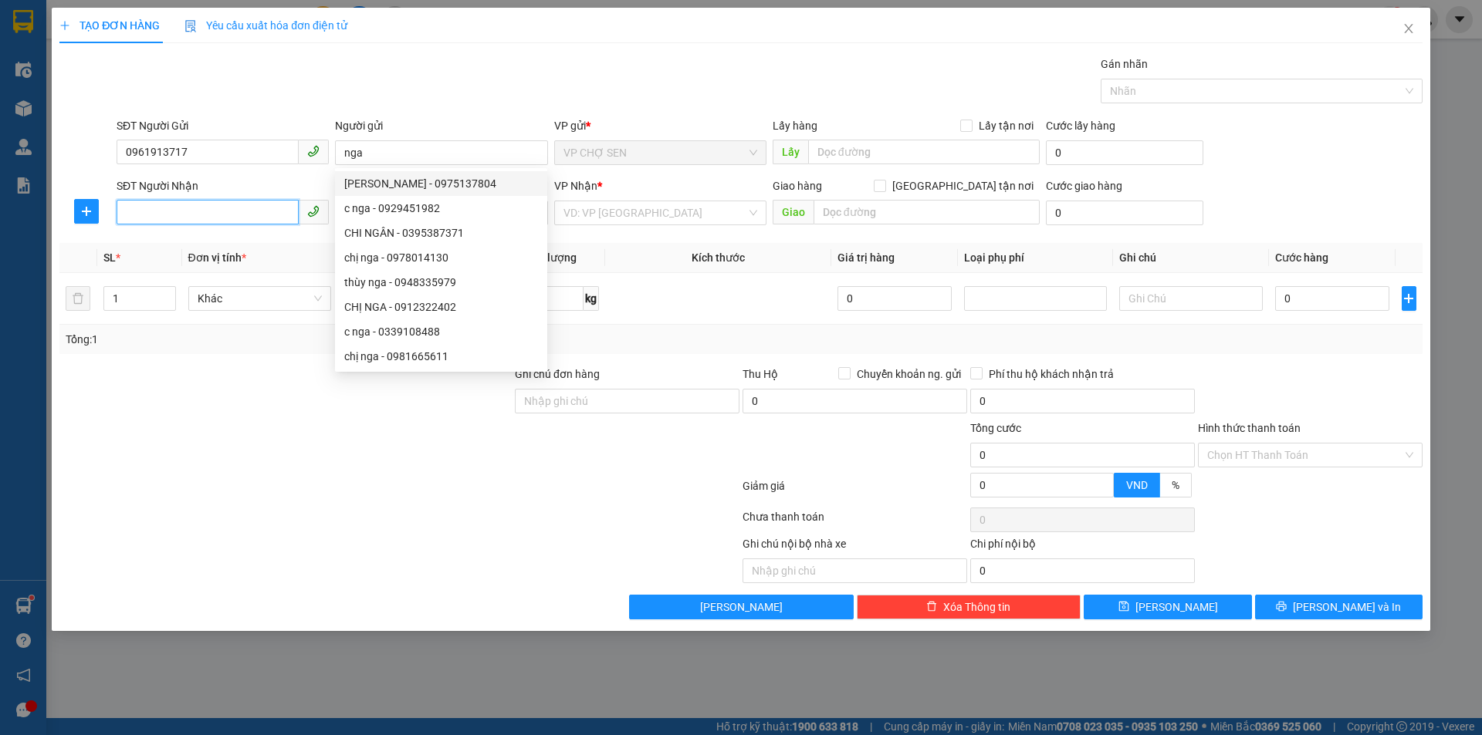
click at [147, 213] on input "SĐT Người Nhận" at bounding box center [208, 212] width 182 height 25
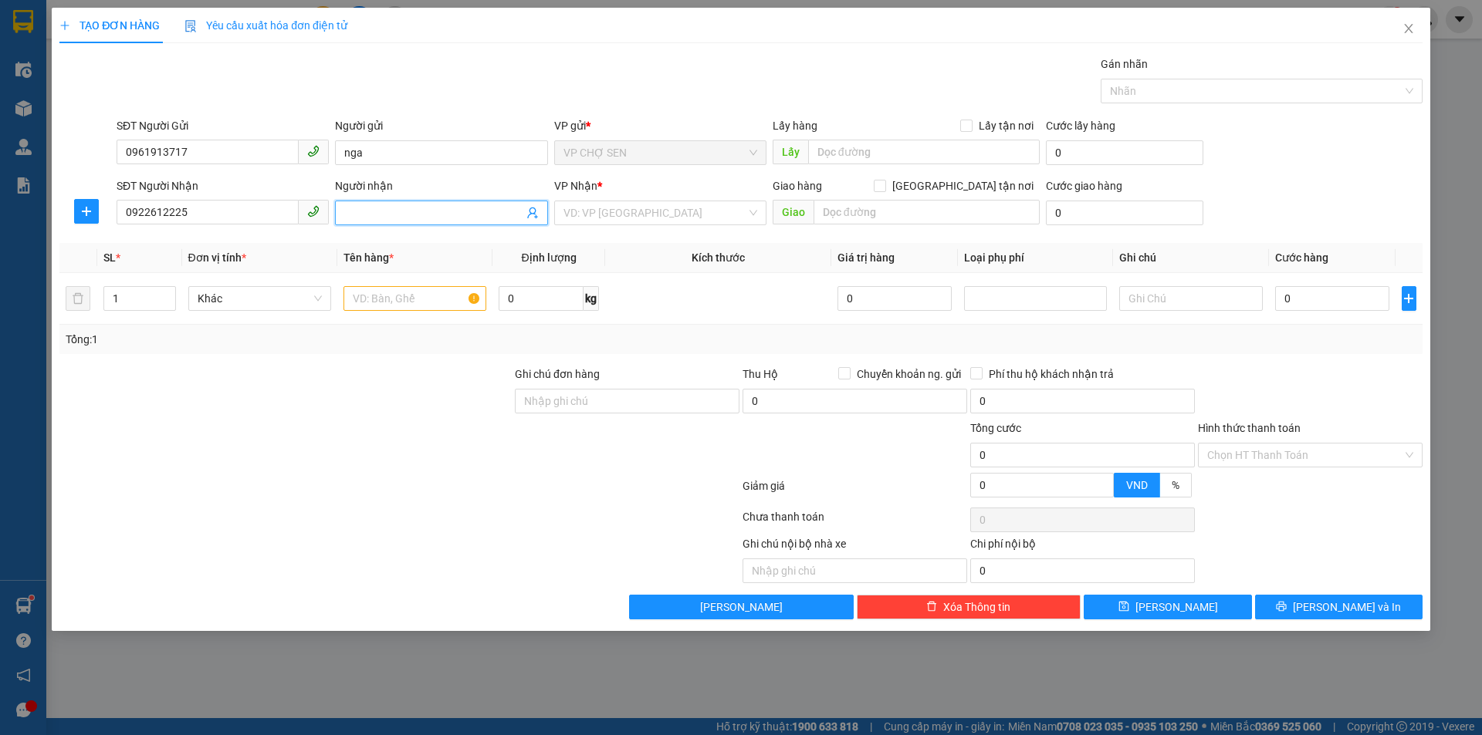
click at [356, 215] on input "Người nhận" at bounding box center [433, 212] width 178 height 17
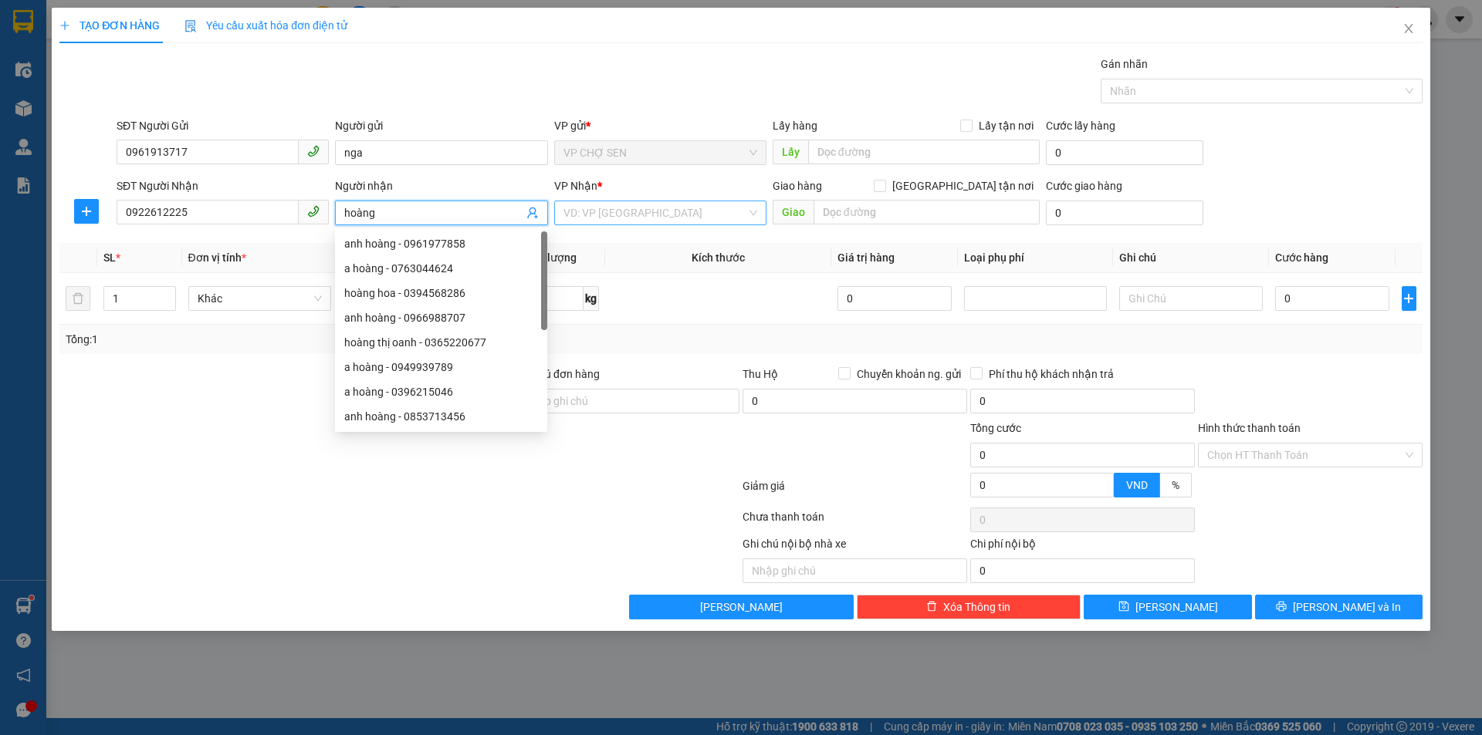
click at [634, 205] on input "search" at bounding box center [654, 212] width 183 height 23
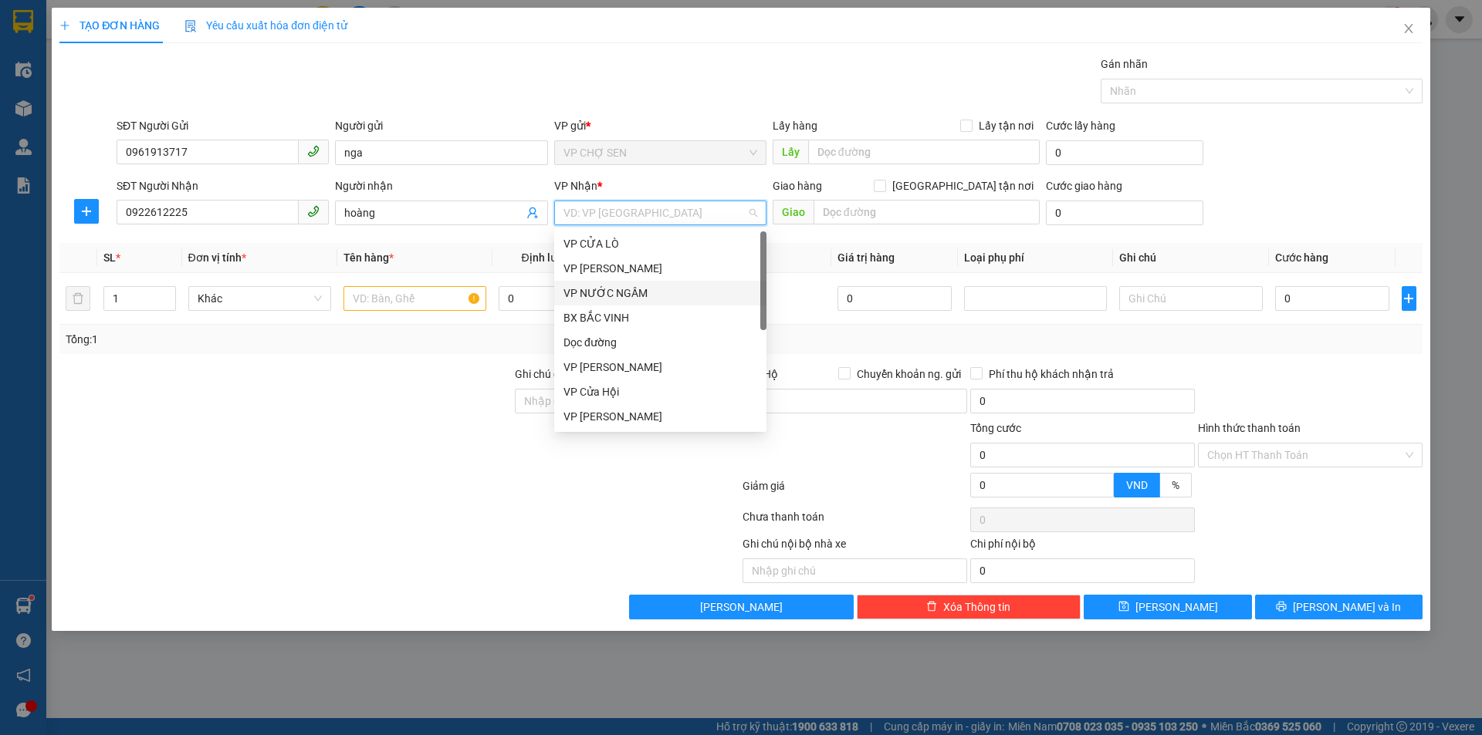
scroll to position [222, 0]
click at [613, 272] on div "VP [PERSON_NAME]" at bounding box center [660, 268] width 194 height 17
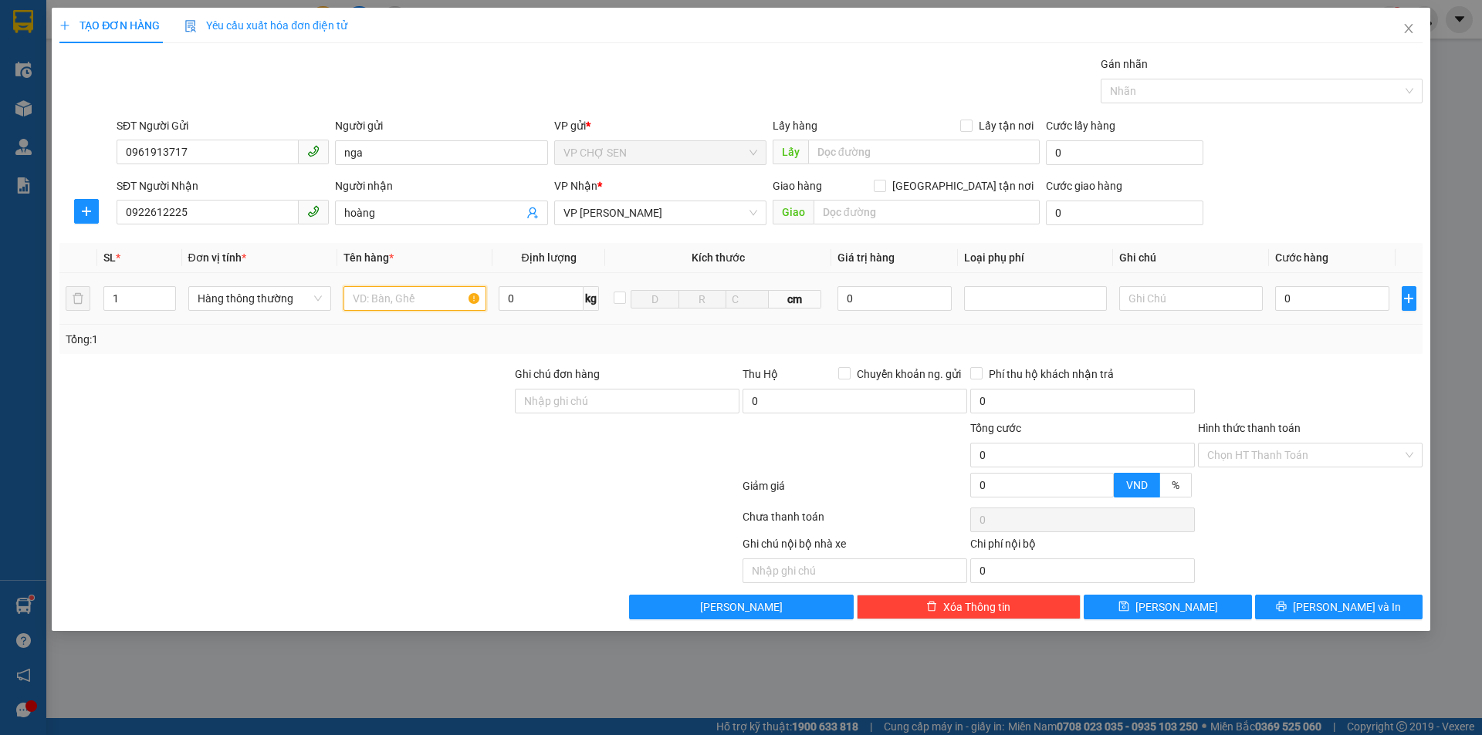
click at [371, 298] on input "text" at bounding box center [414, 298] width 143 height 25
click at [1289, 302] on input "0" at bounding box center [1332, 298] width 115 height 25
click at [1262, 454] on input "Hình thức thanh toán" at bounding box center [1304, 455] width 195 height 23
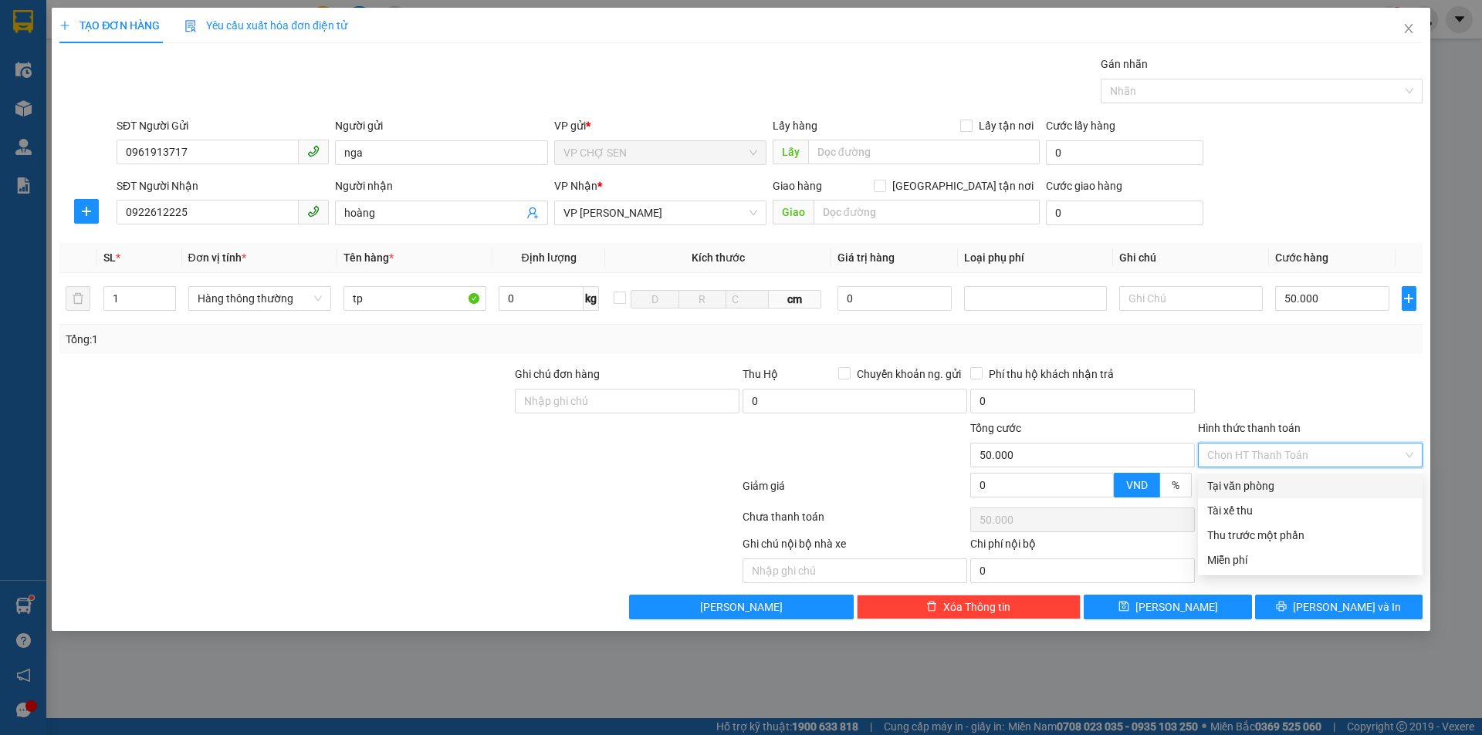
click at [1252, 480] on div "Tại văn phòng" at bounding box center [1310, 486] width 206 height 17
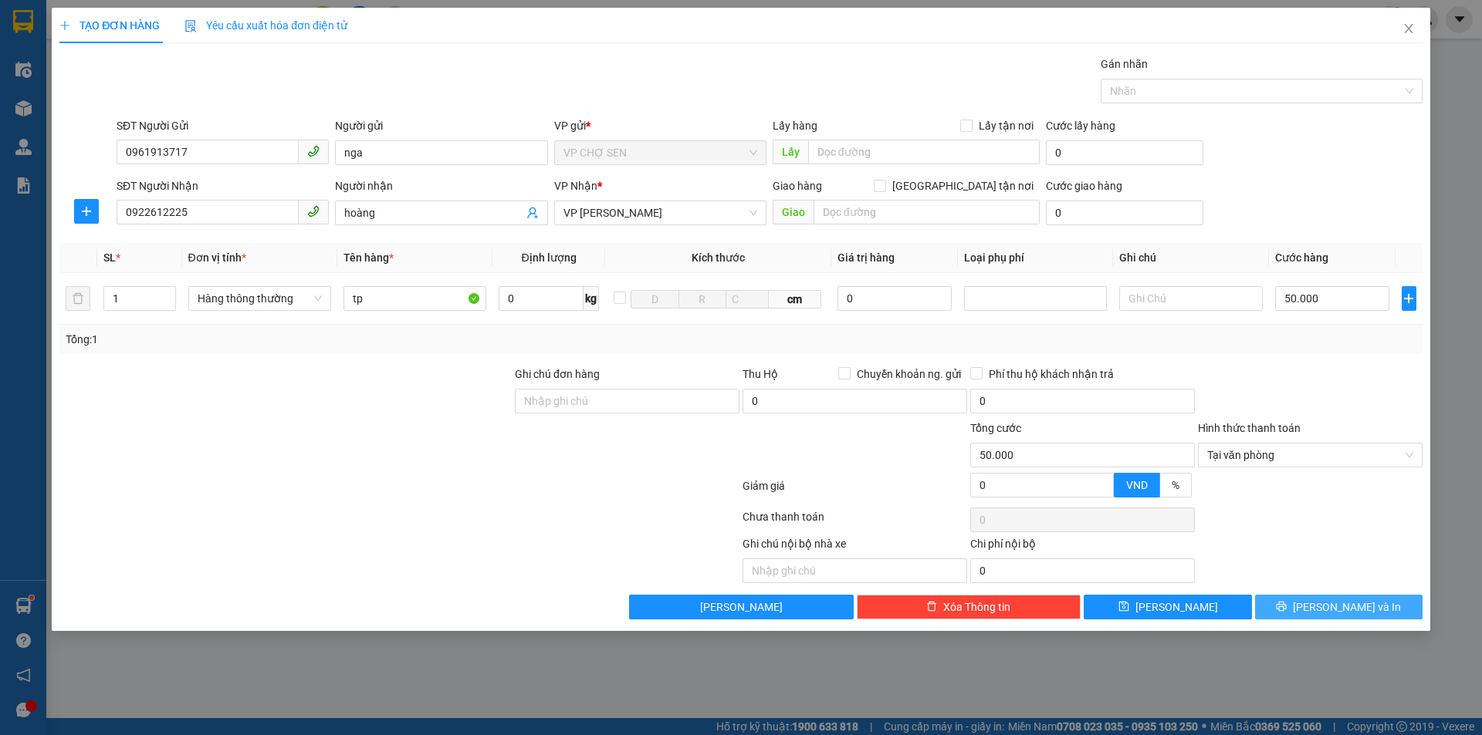
click at [1325, 608] on button "[PERSON_NAME] và In" at bounding box center [1338, 607] width 167 height 25
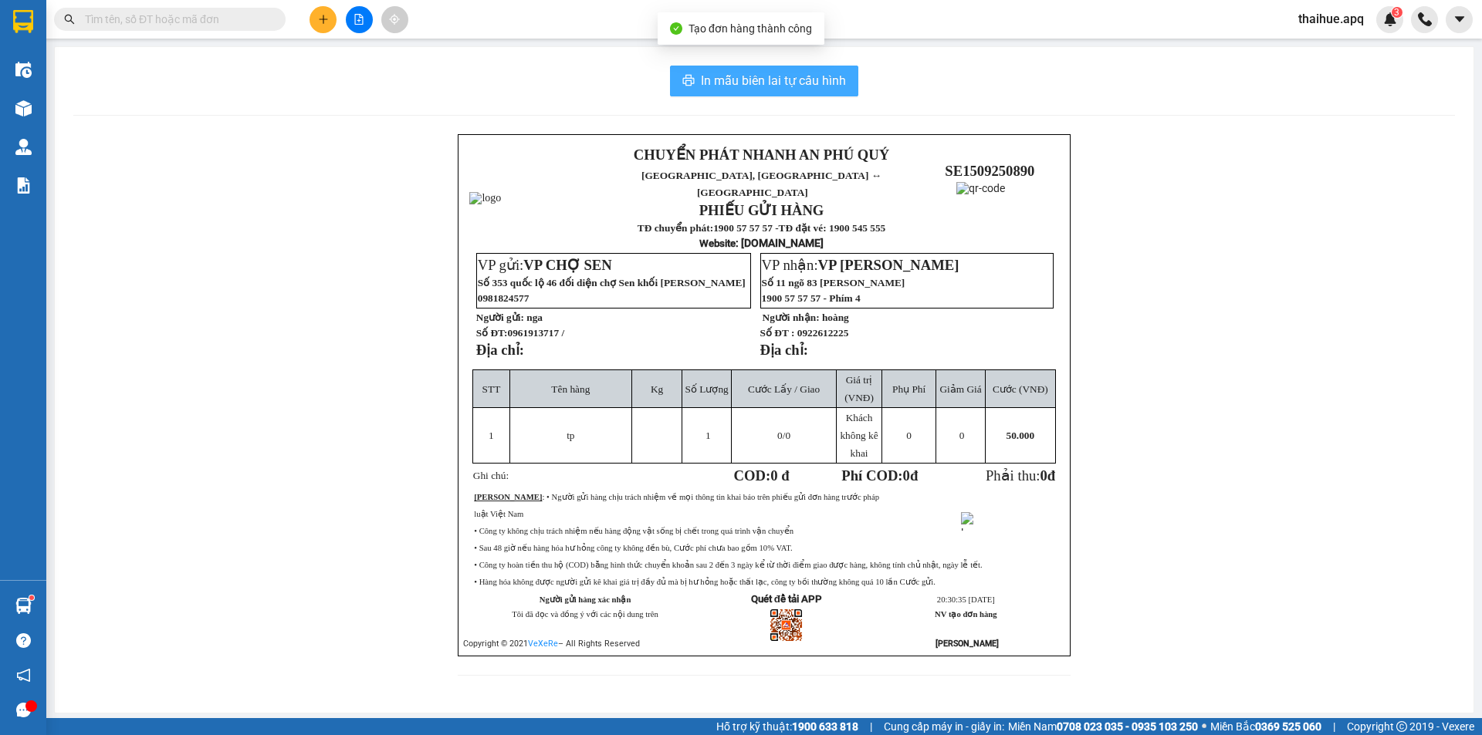
drag, startPoint x: 774, startPoint y: 80, endPoint x: 989, endPoint y: 288, distance: 299.1
click at [784, 84] on span "In mẫu biên lai tự cấu hình" at bounding box center [773, 80] width 145 height 19
